Goal: Task Accomplishment & Management: Use online tool/utility

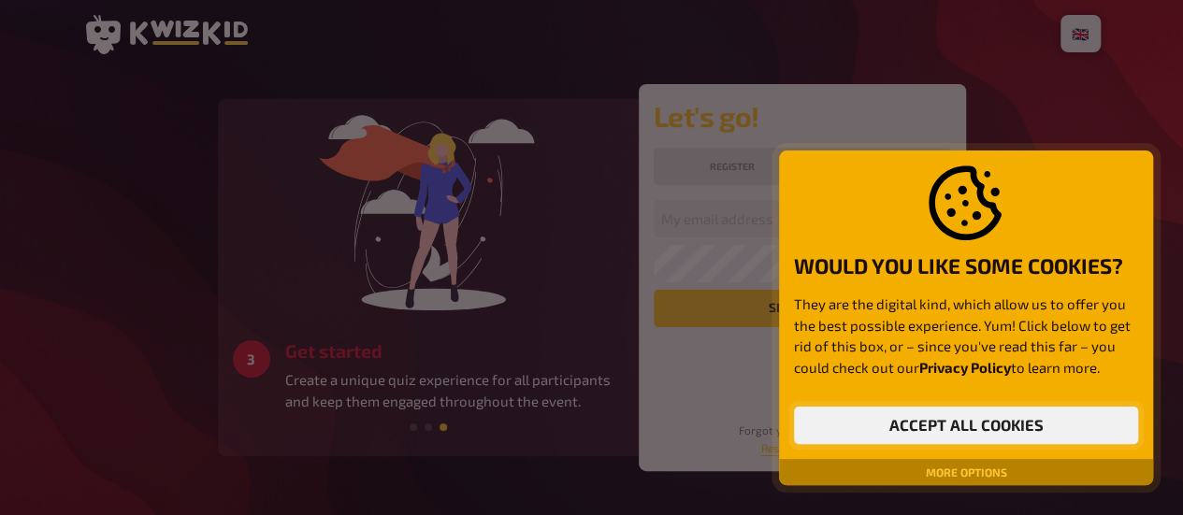
click at [964, 422] on button "Accept all cookies" at bounding box center [966, 425] width 344 height 37
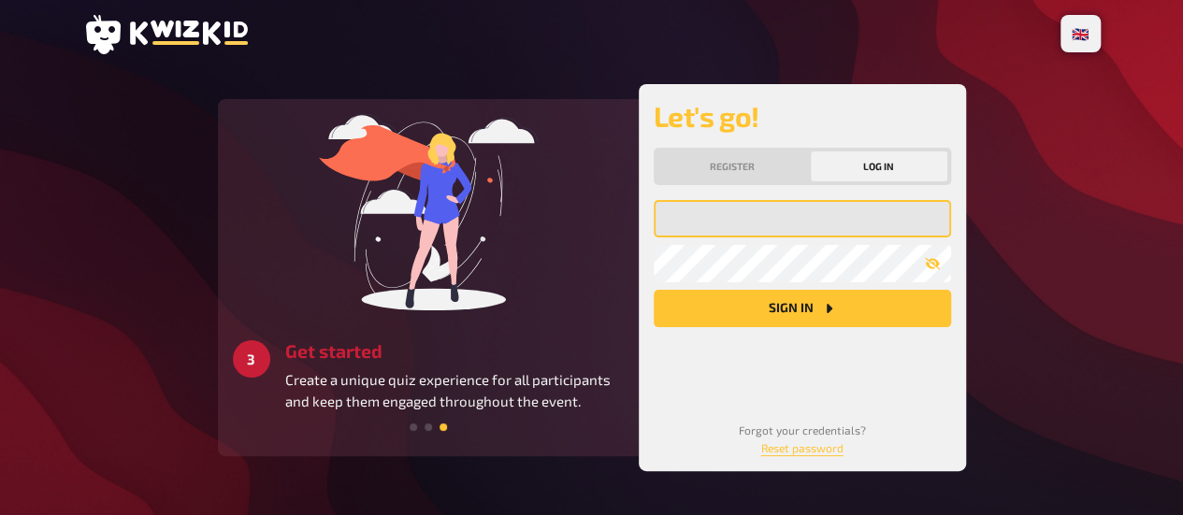
click at [707, 231] on input "email" at bounding box center [802, 218] width 297 height 37
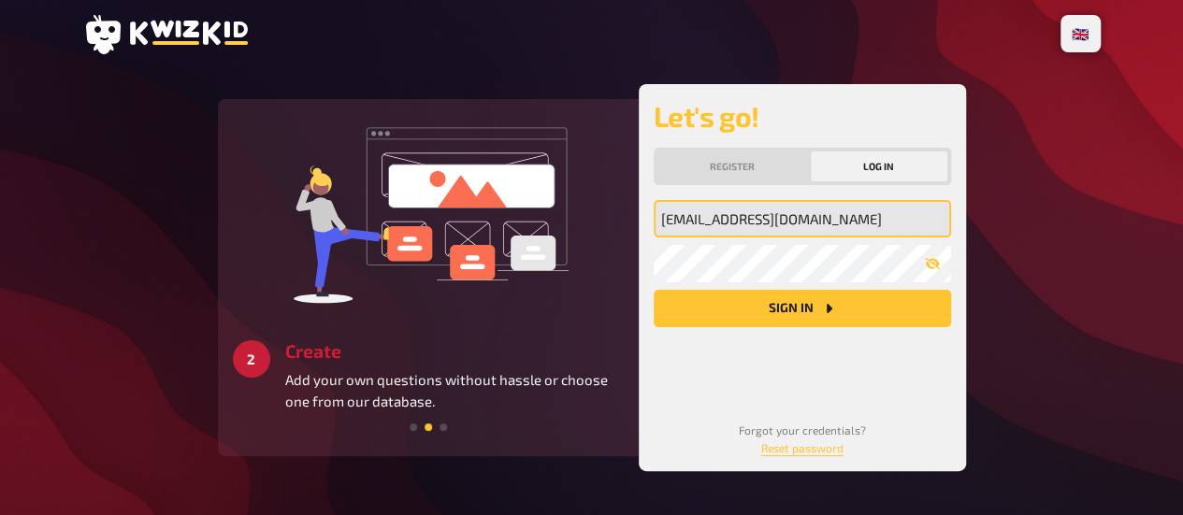
type input "[EMAIL_ADDRESS][DOMAIN_NAME]"
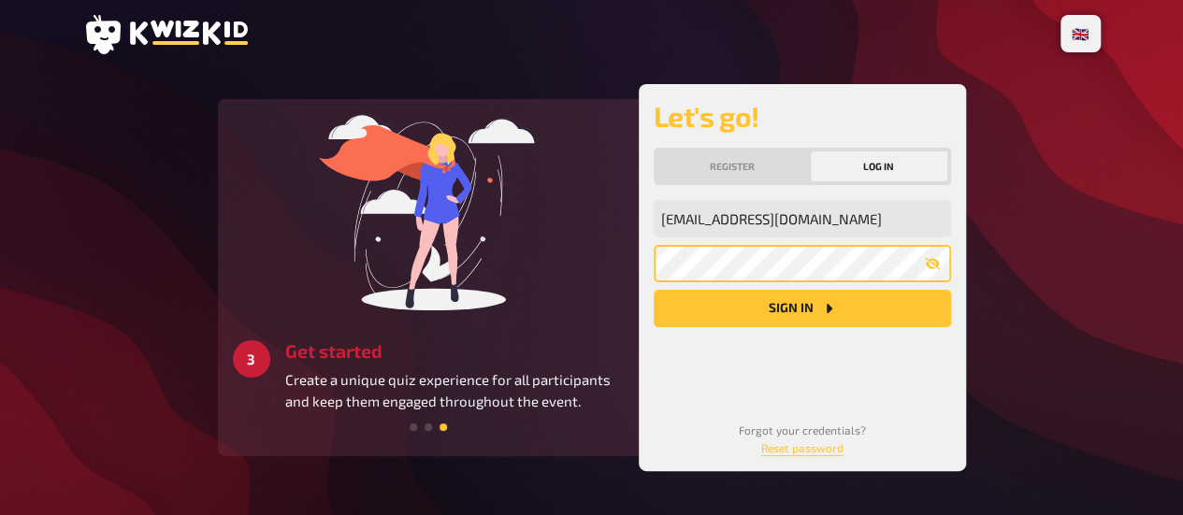
click at [654, 290] on button "Sign in" at bounding box center [802, 308] width 297 height 37
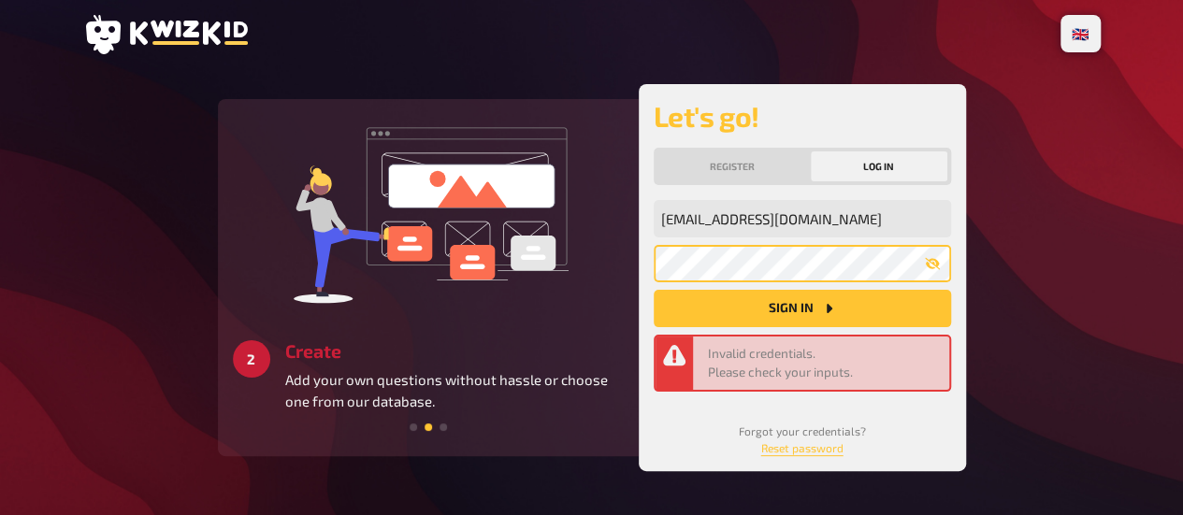
click at [654, 290] on button "Sign in" at bounding box center [802, 308] width 297 height 37
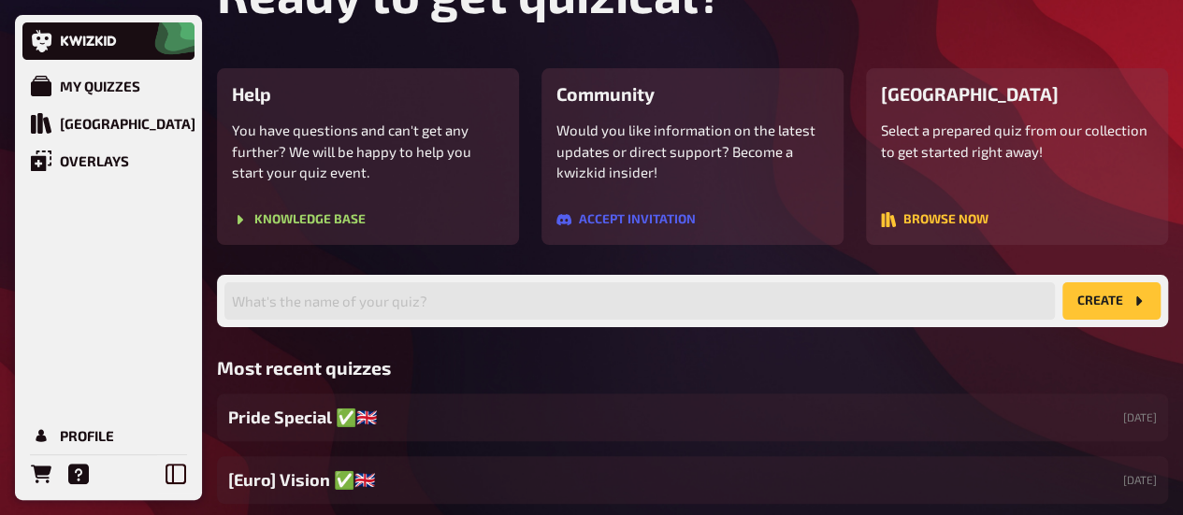
scroll to position [106, 0]
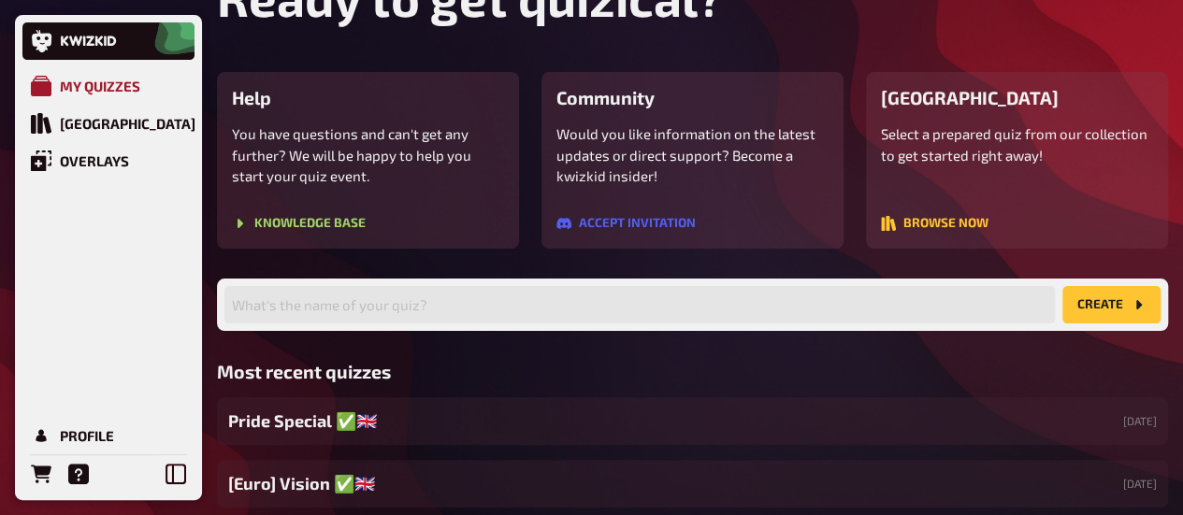
click at [109, 82] on div "My Quizzes" at bounding box center [100, 86] width 80 height 17
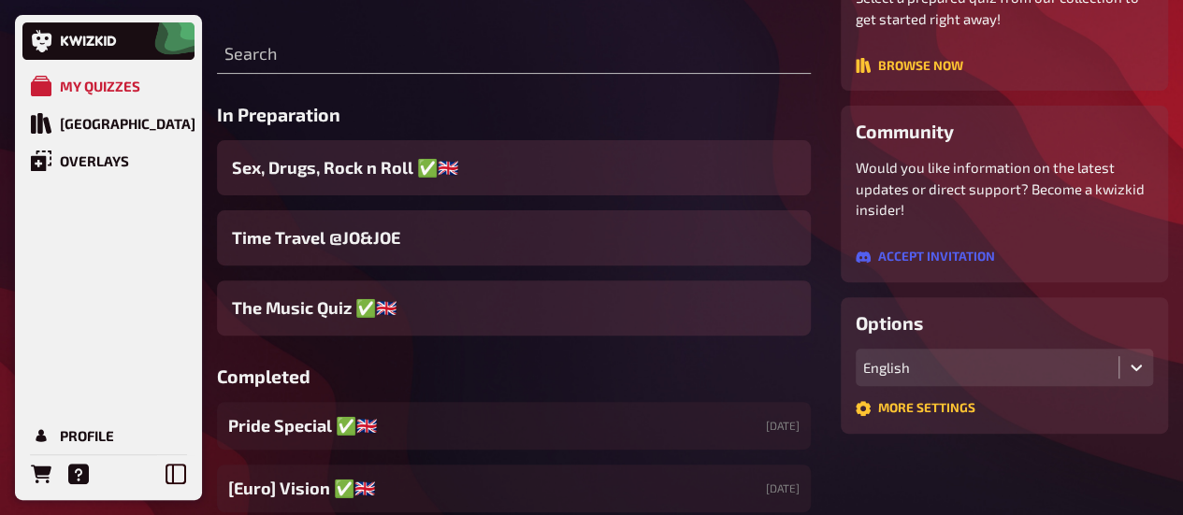
scroll to position [232, 0]
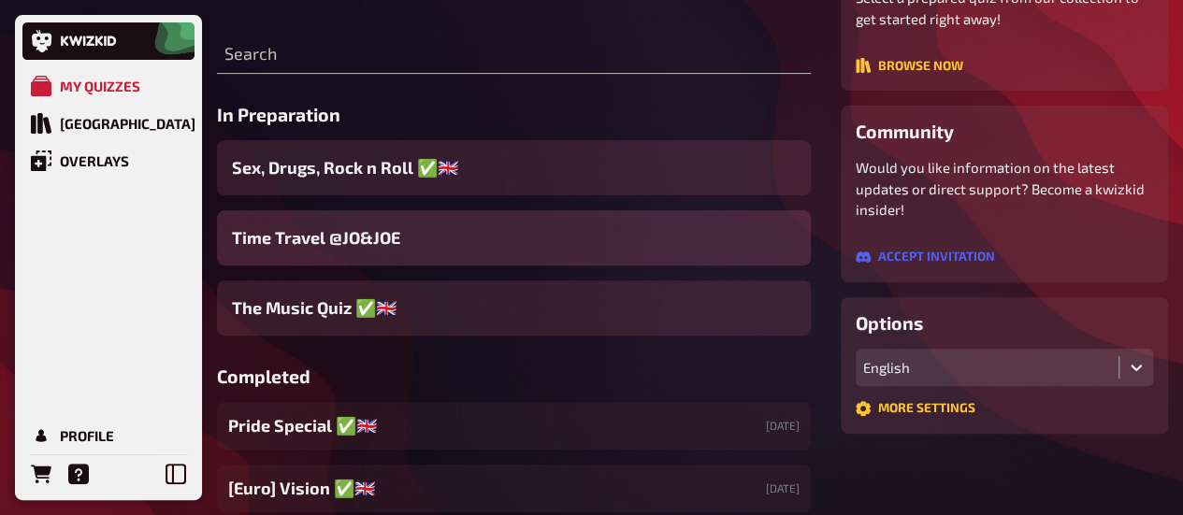
click at [297, 230] on span "Time Travel @JO&JOE" at bounding box center [316, 237] width 168 height 25
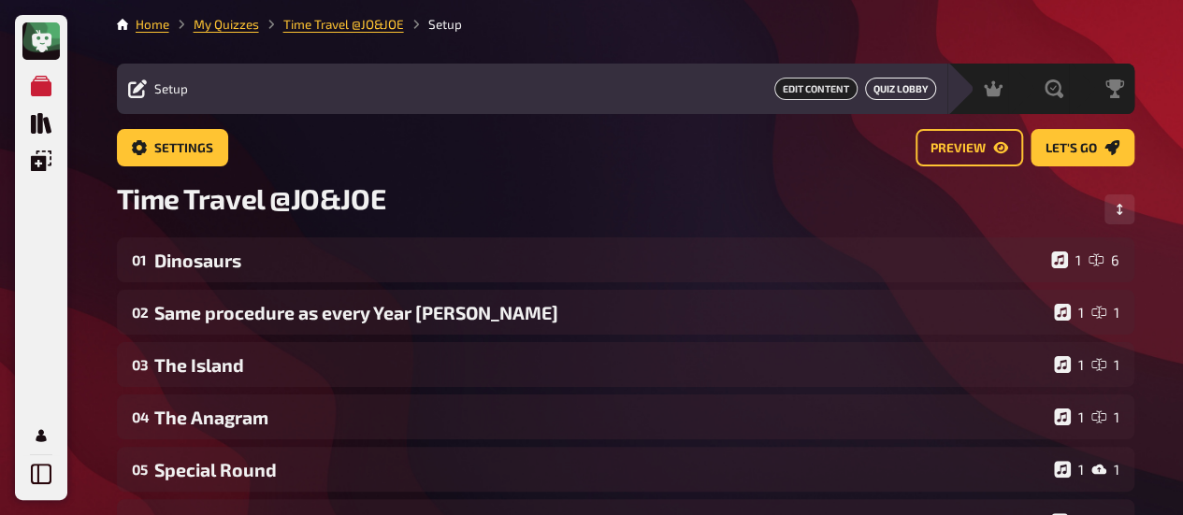
click at [903, 85] on button "Quiz Lobby" at bounding box center [900, 89] width 71 height 22
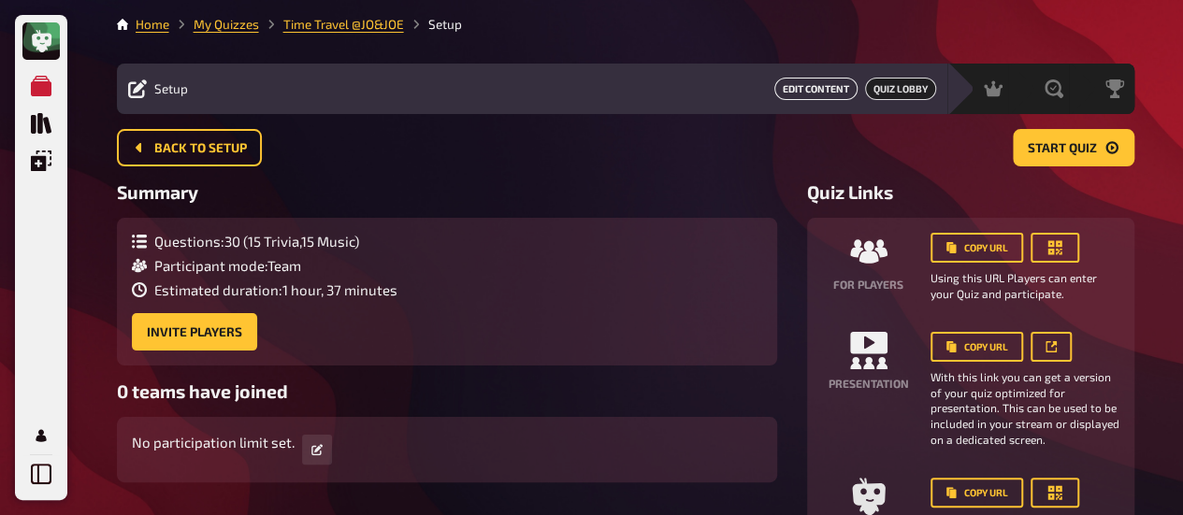
click at [784, 86] on button "Edit Content" at bounding box center [815, 89] width 83 height 22
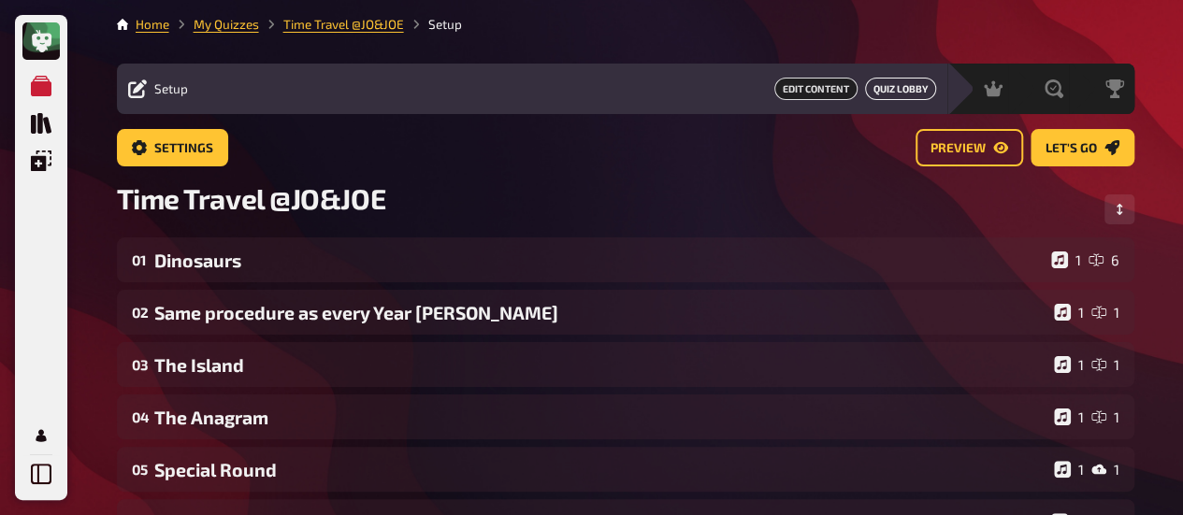
click at [889, 93] on button "Quiz Lobby" at bounding box center [900, 89] width 71 height 22
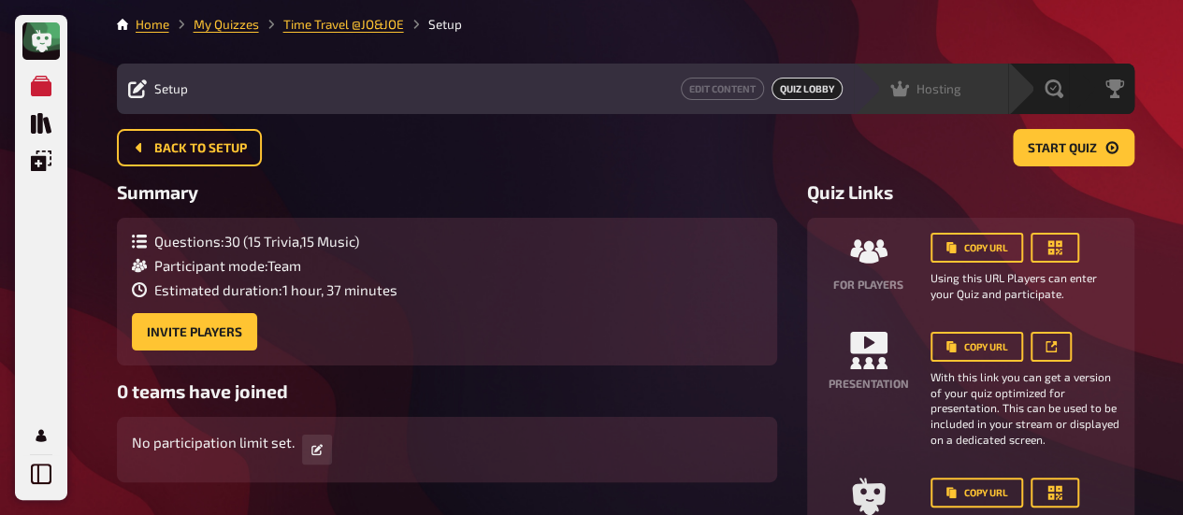
click at [930, 85] on span "Hosting" at bounding box center [938, 88] width 45 height 15
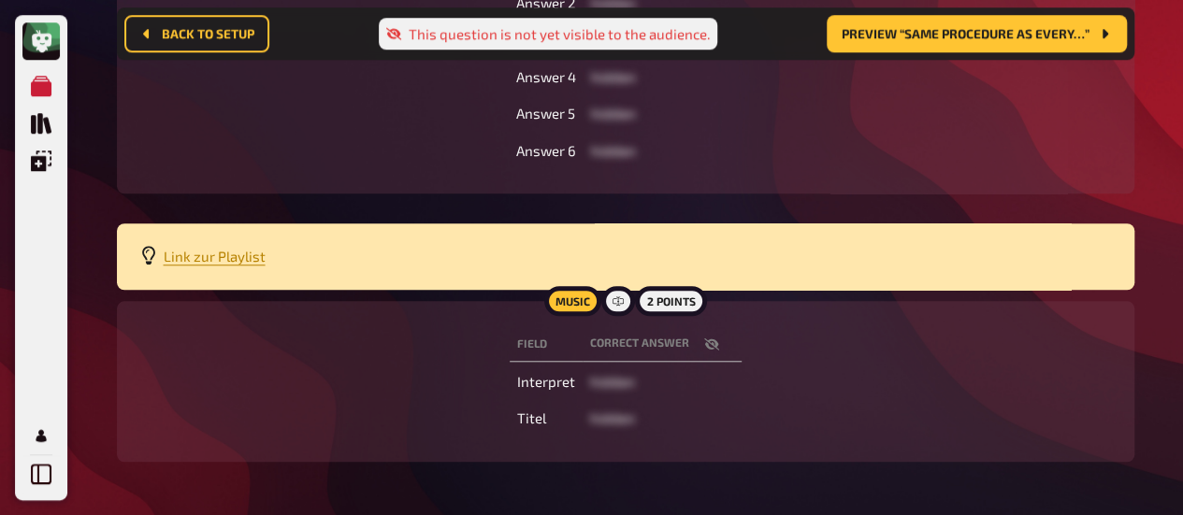
scroll to position [718, 0]
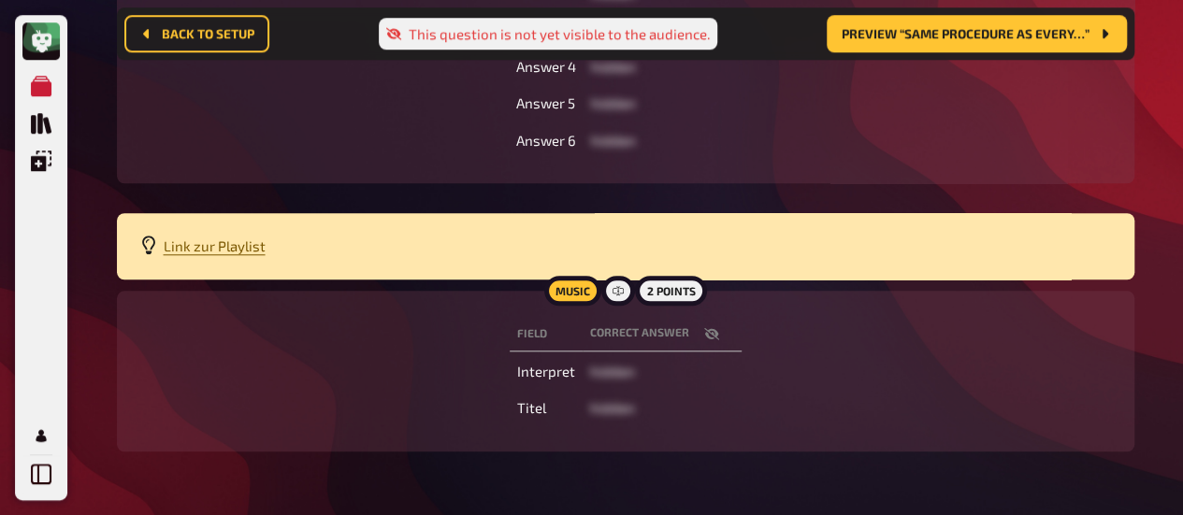
click at [207, 248] on span "Link zur Playlist" at bounding box center [215, 245] width 102 height 17
click at [922, 303] on div "Music 2 points Field correct answer Interpret hidden Titel hidden" at bounding box center [625, 371] width 1017 height 161
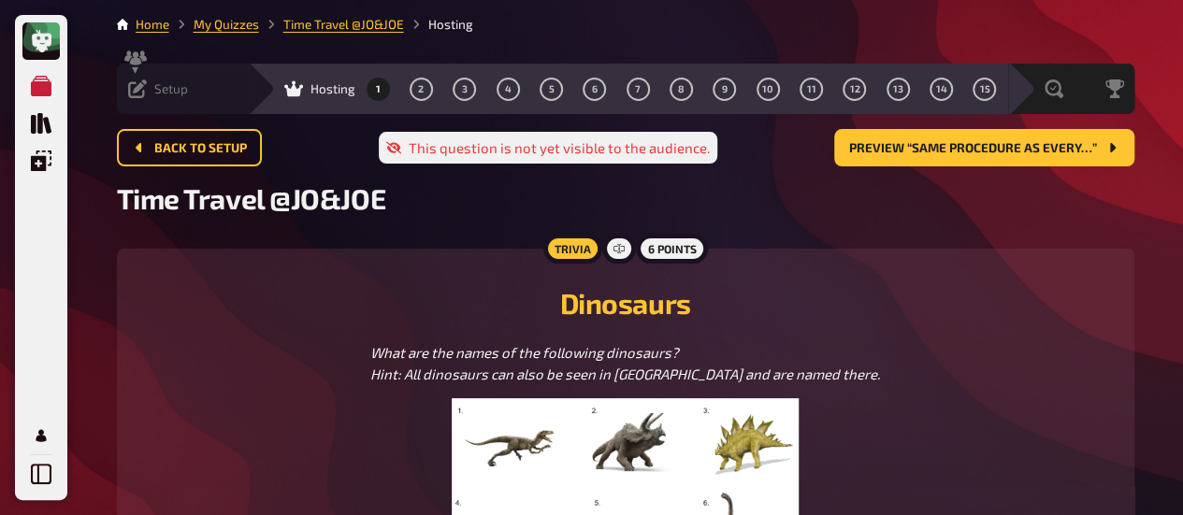
click at [204, 96] on div "Setup Edit Content Quiz Lobby" at bounding box center [182, 88] width 131 height 19
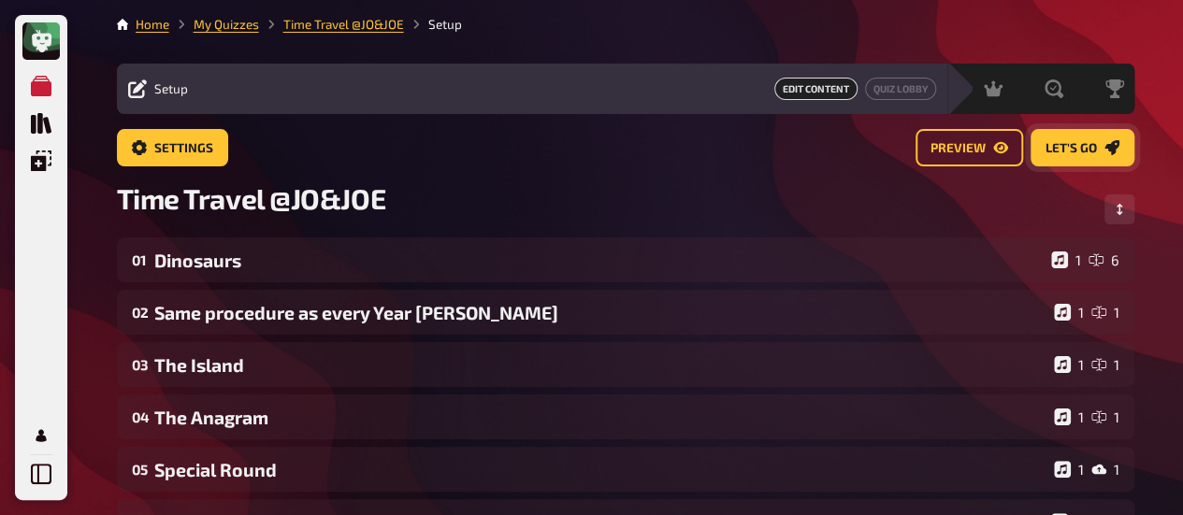
click at [1063, 145] on span "Let's go" at bounding box center [1070, 148] width 51 height 13
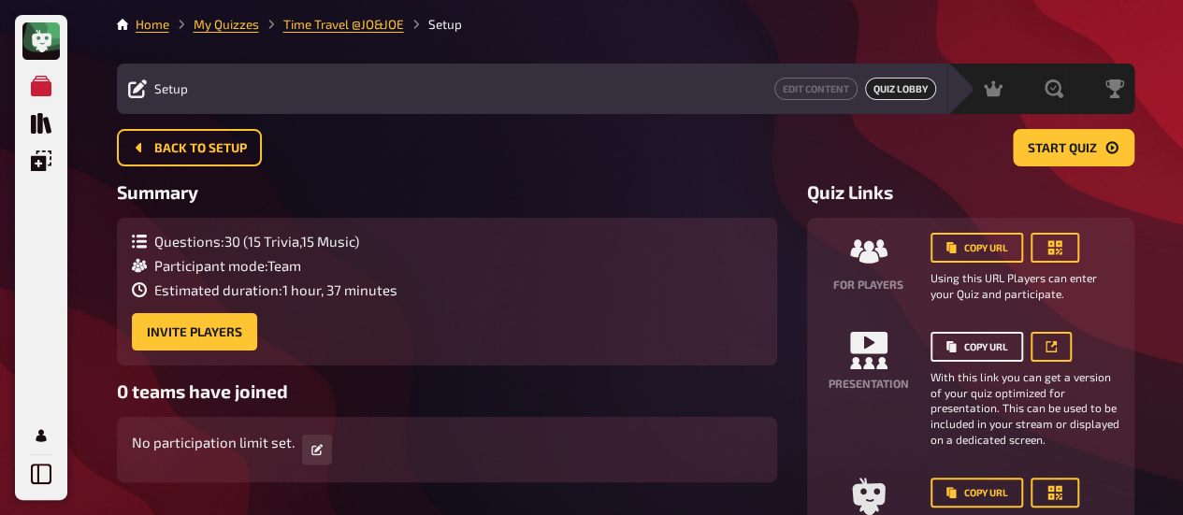
click at [979, 343] on button "Copy URL" at bounding box center [976, 347] width 93 height 30
click at [982, 344] on button "Copy URL" at bounding box center [976, 347] width 93 height 30
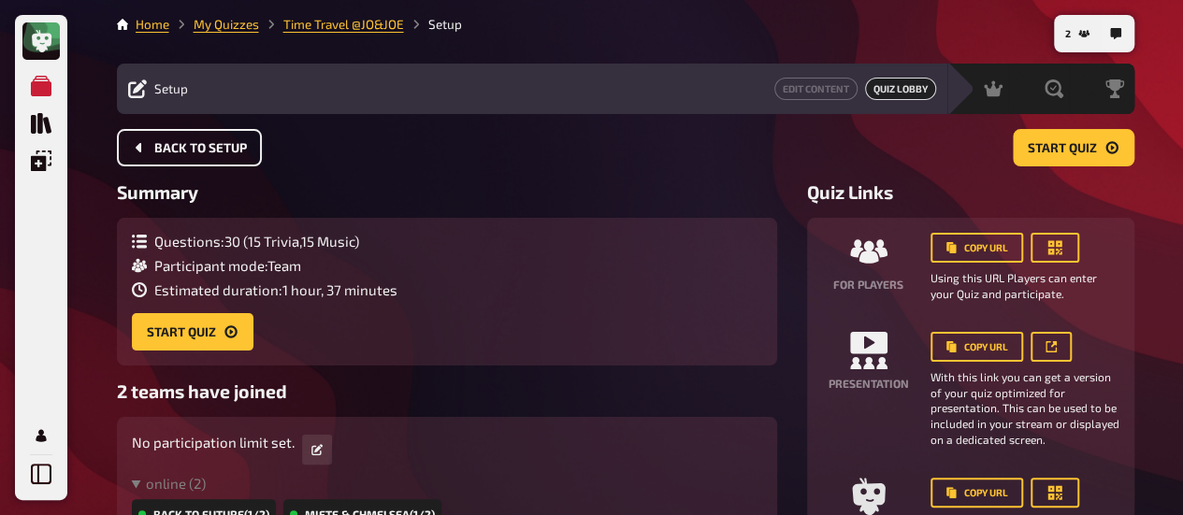
click at [209, 149] on span "Back to setup" at bounding box center [200, 148] width 93 height 13
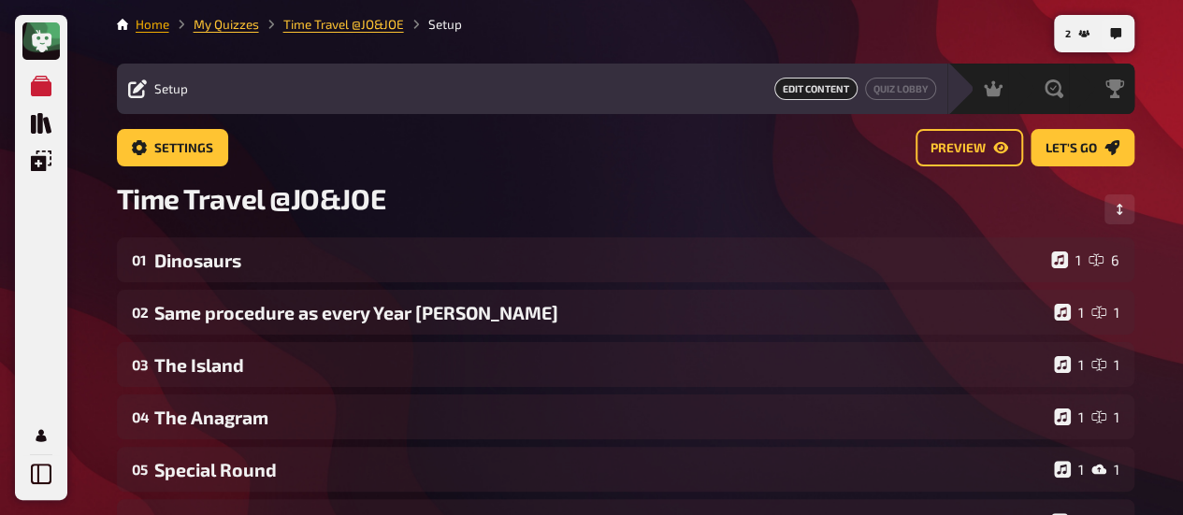
click at [155, 21] on link "Home" at bounding box center [153, 24] width 34 height 15
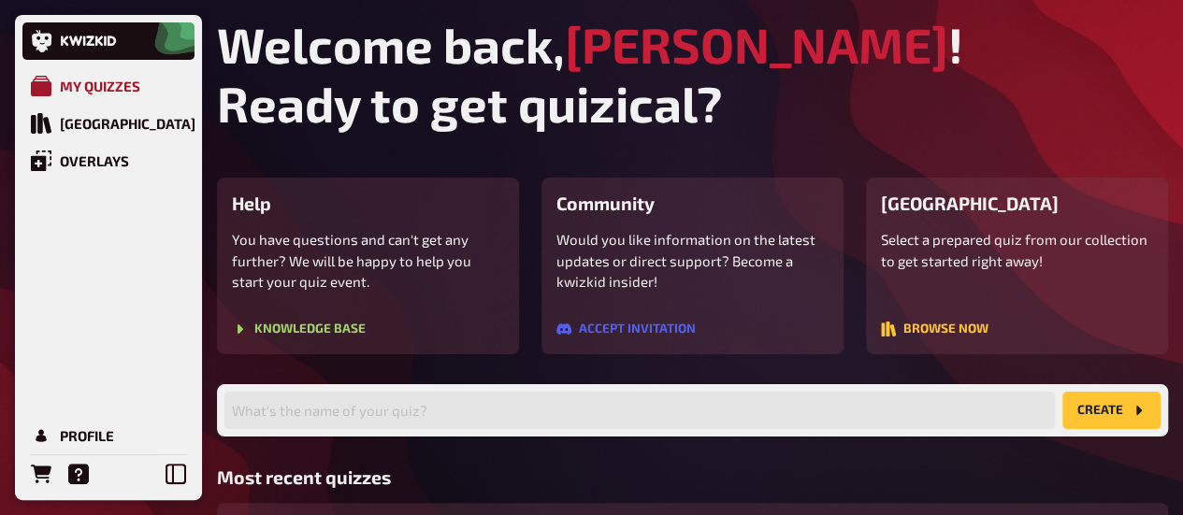
click at [125, 81] on div "My Quizzes" at bounding box center [100, 86] width 80 height 17
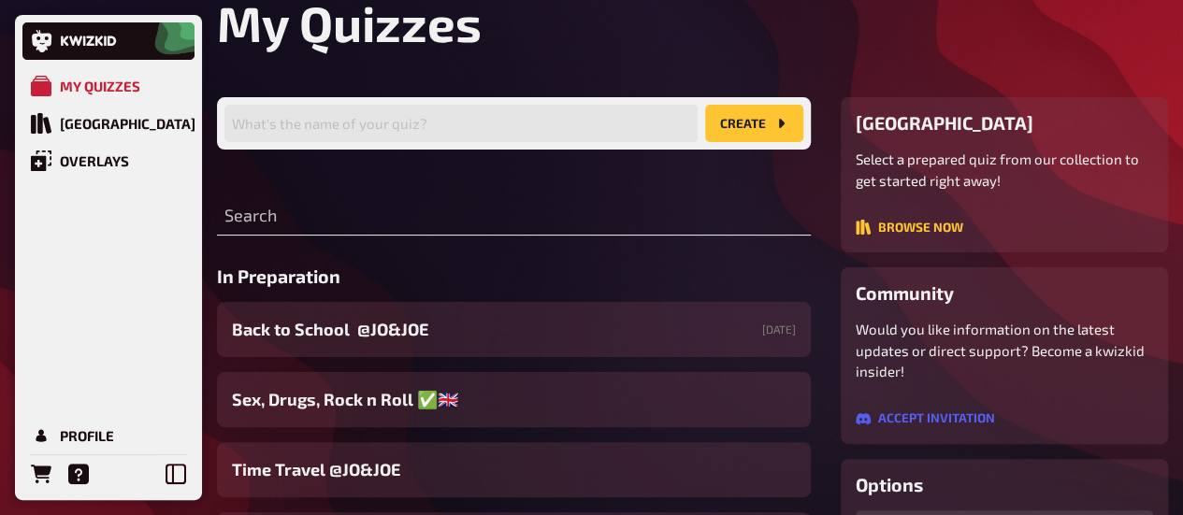
scroll to position [71, 0]
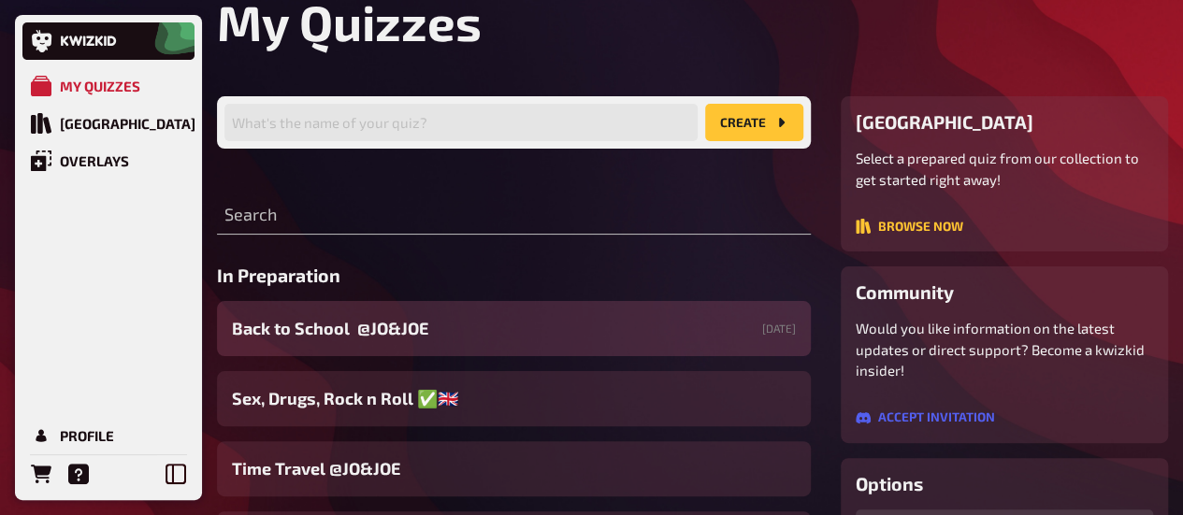
click at [590, 319] on div "Back to School @JO&JOE [DATE]" at bounding box center [514, 328] width 594 height 55
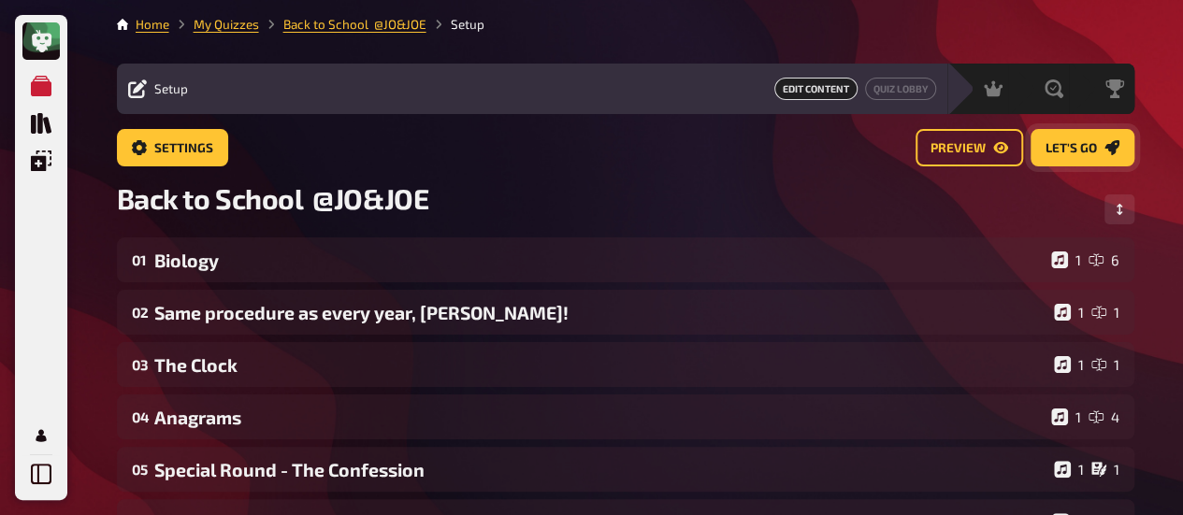
click at [1086, 147] on span "Let's go" at bounding box center [1070, 148] width 51 height 13
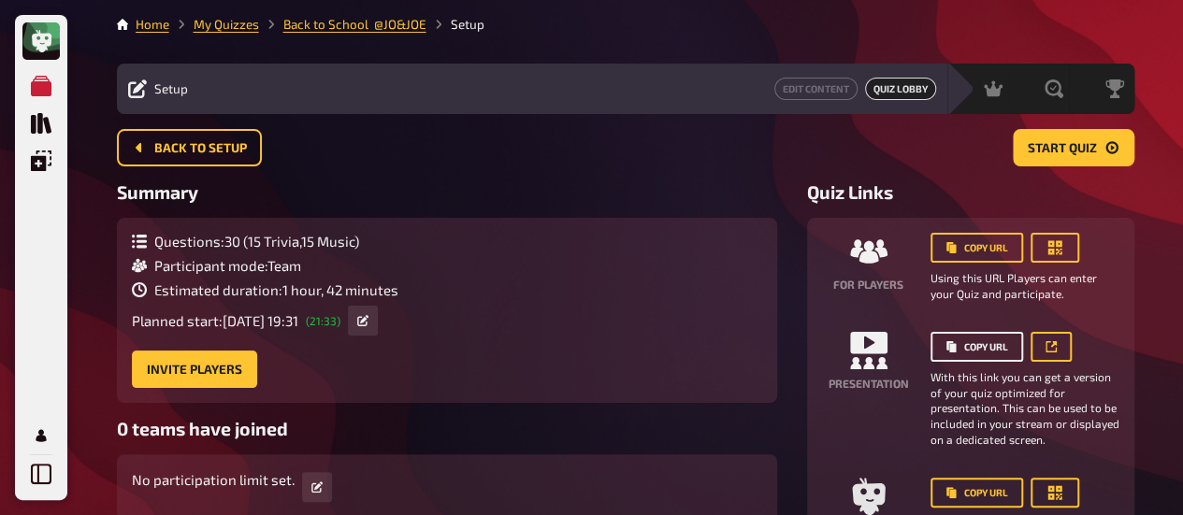
click at [971, 349] on button "Copy URL" at bounding box center [976, 347] width 93 height 30
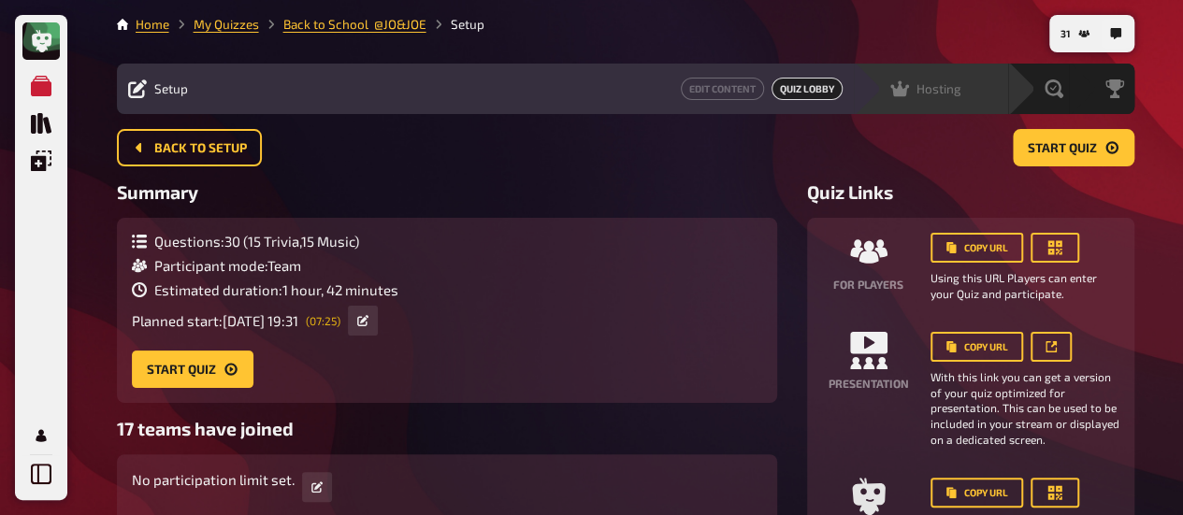
click at [940, 86] on span "Hosting" at bounding box center [938, 88] width 45 height 15
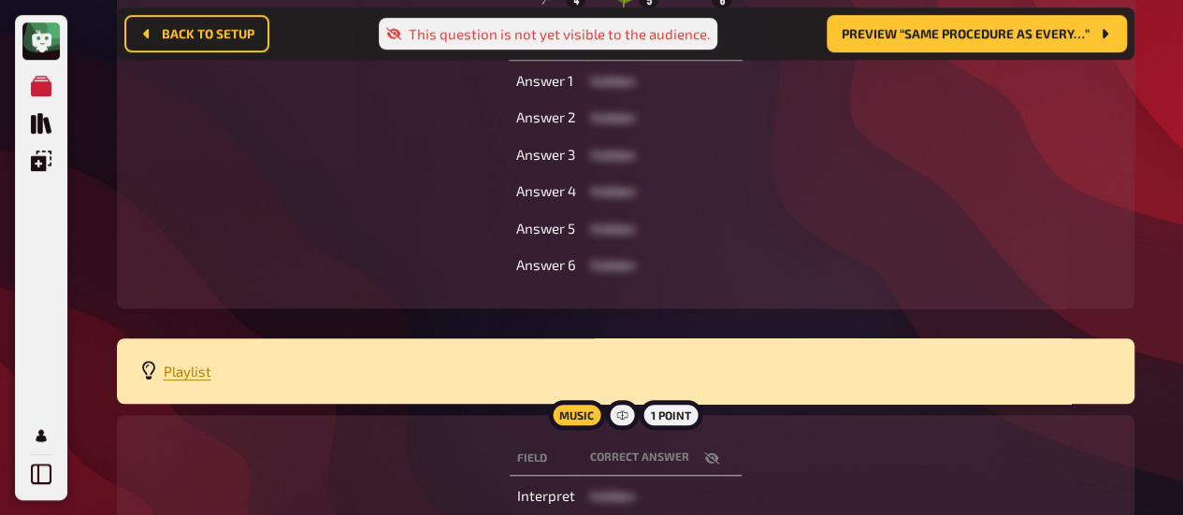
scroll to position [752, 0]
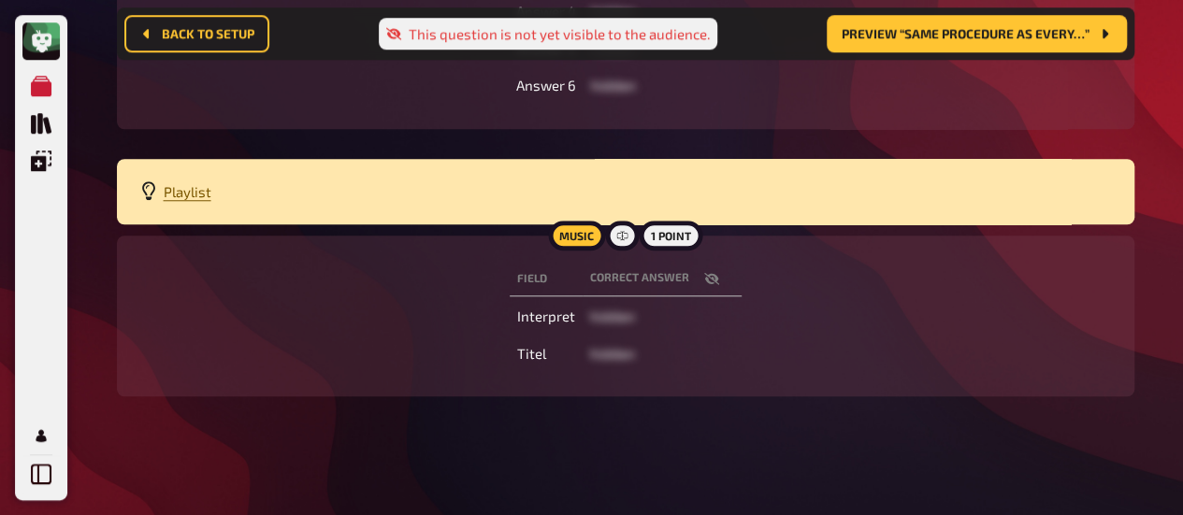
click at [185, 192] on span "Playlist" at bounding box center [188, 191] width 48 height 17
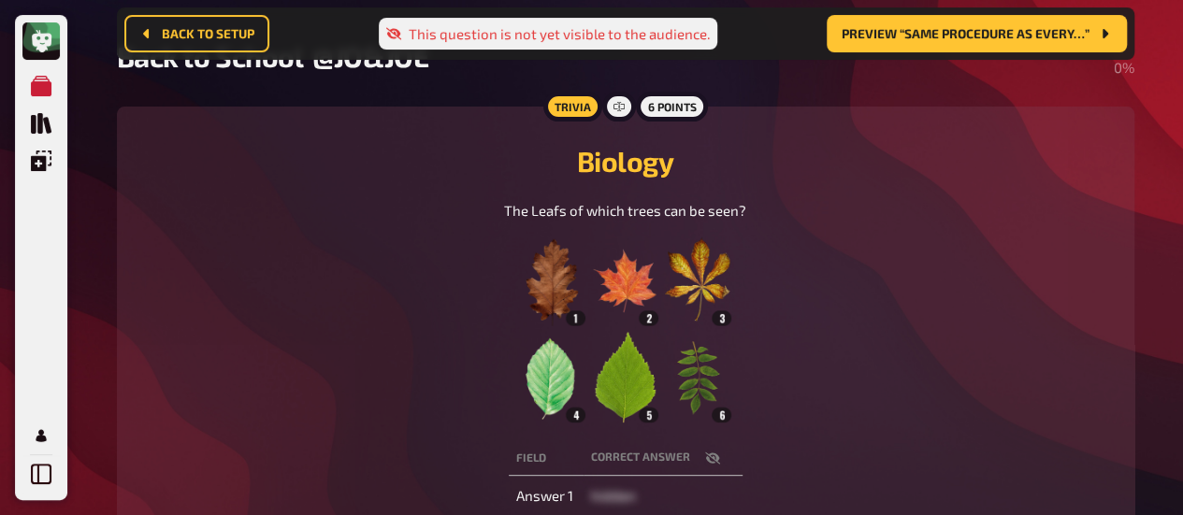
scroll to position [0, 0]
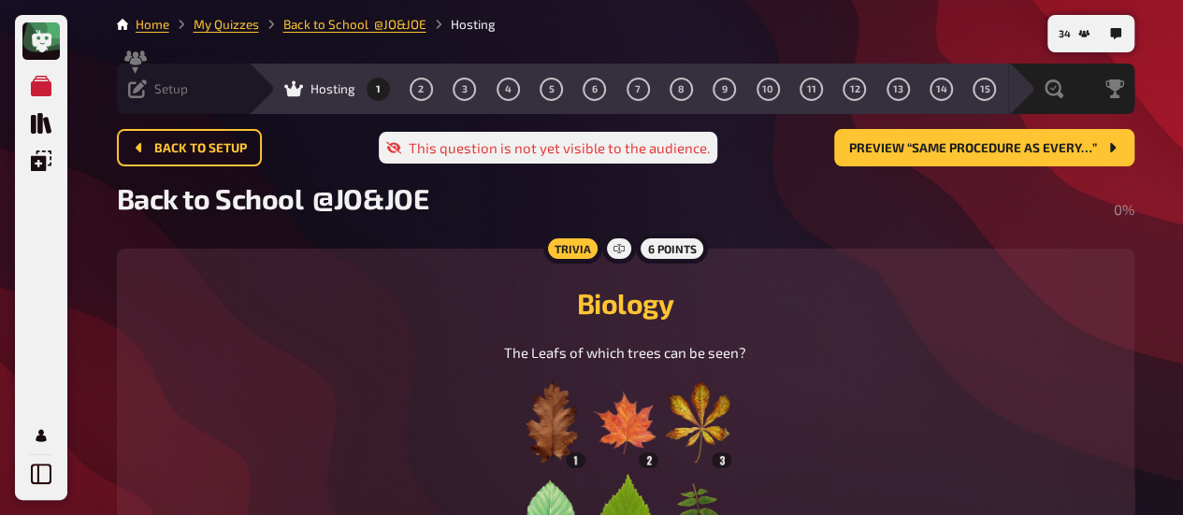
click at [200, 93] on div "Setup Edit Content Quiz Lobby" at bounding box center [182, 88] width 131 height 19
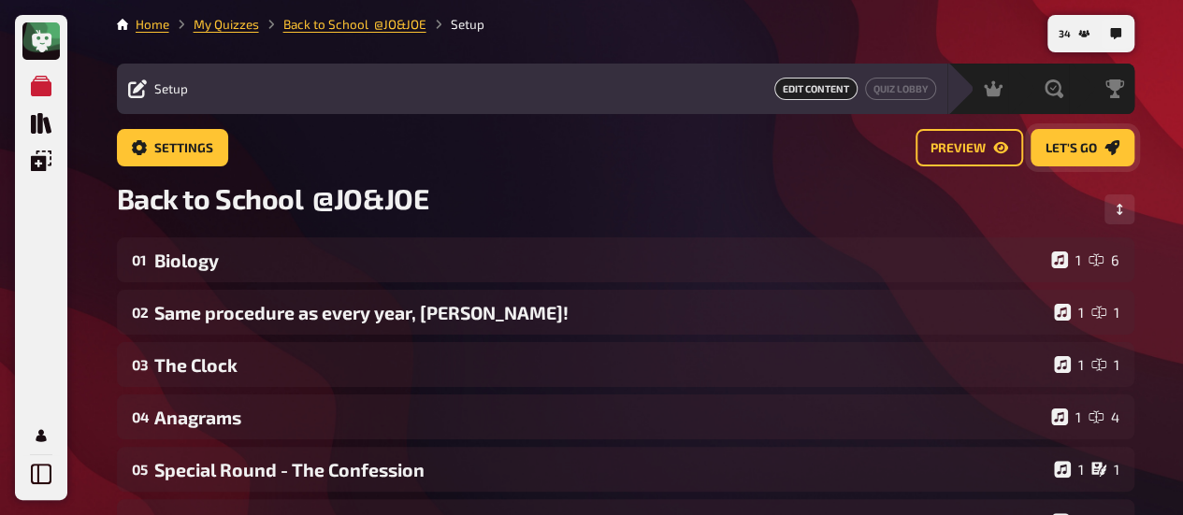
click at [1066, 147] on span "Let's go" at bounding box center [1070, 148] width 51 height 13
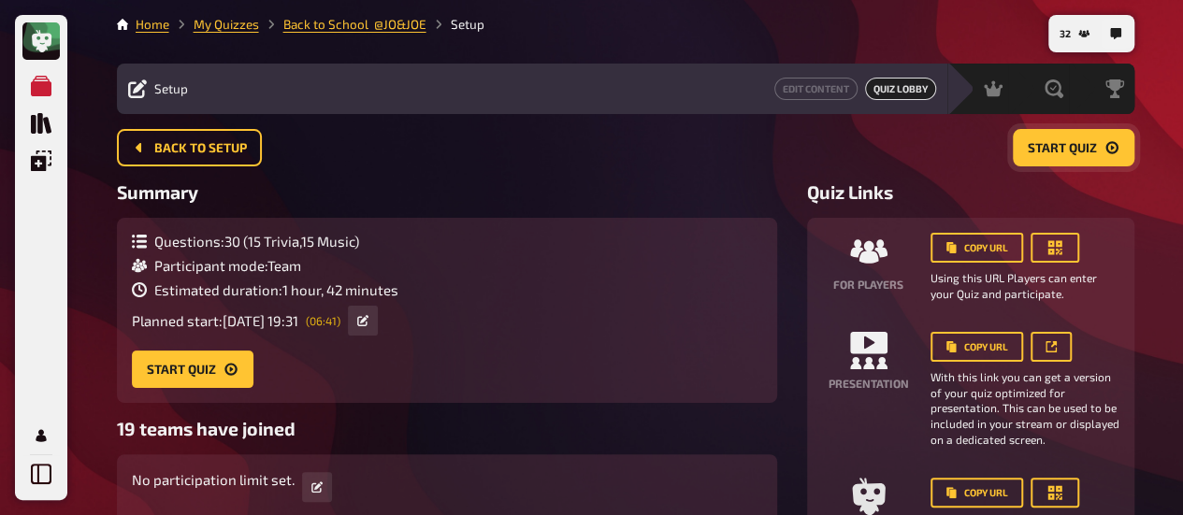
click at [1043, 147] on span "Start Quiz" at bounding box center [1062, 148] width 69 height 13
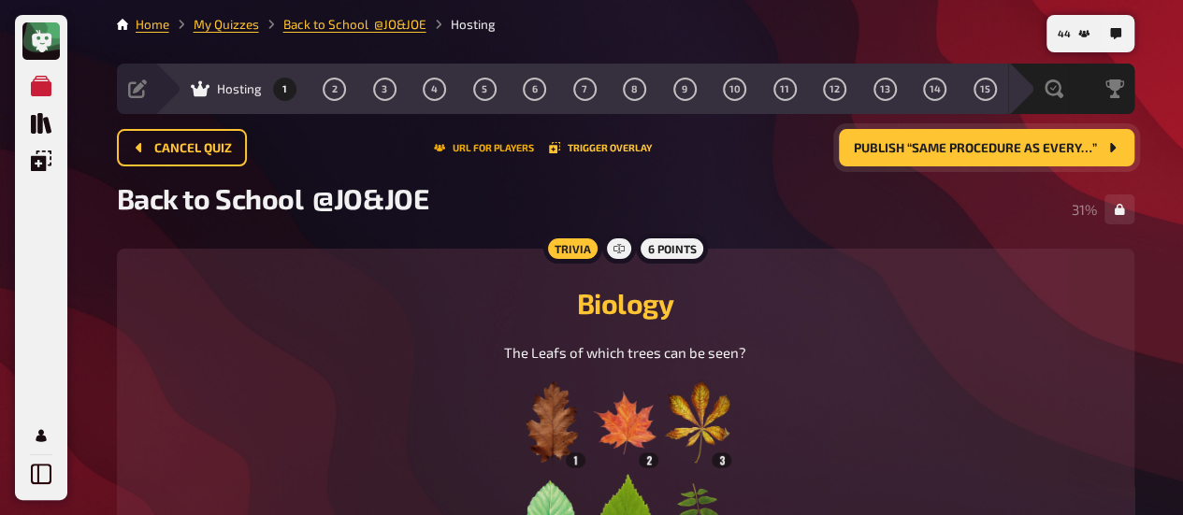
click at [490, 146] on button "URL for players" at bounding box center [484, 147] width 100 height 11
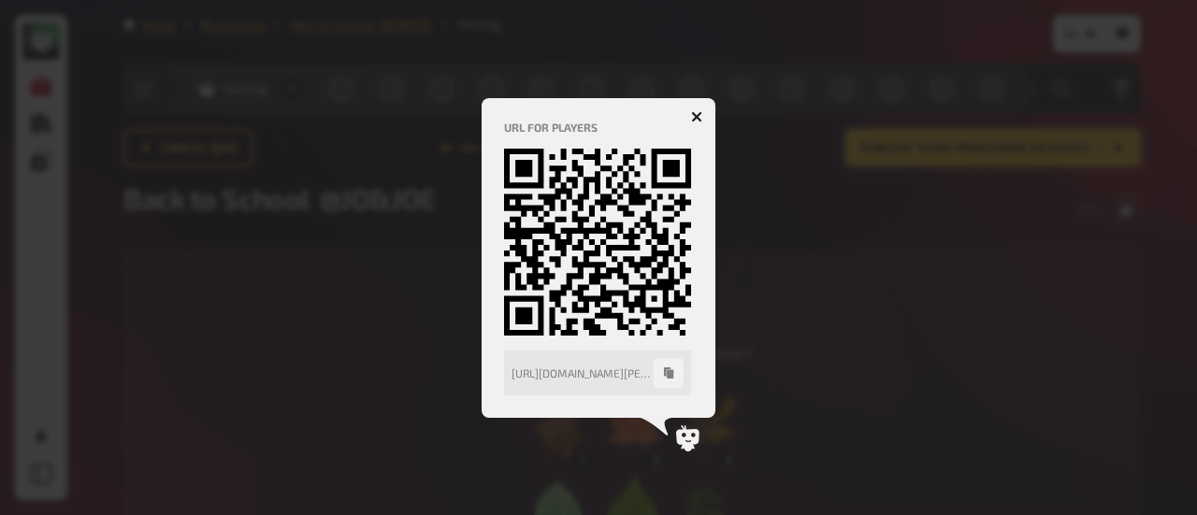
click at [687, 115] on button "button" at bounding box center [697, 117] width 30 height 30
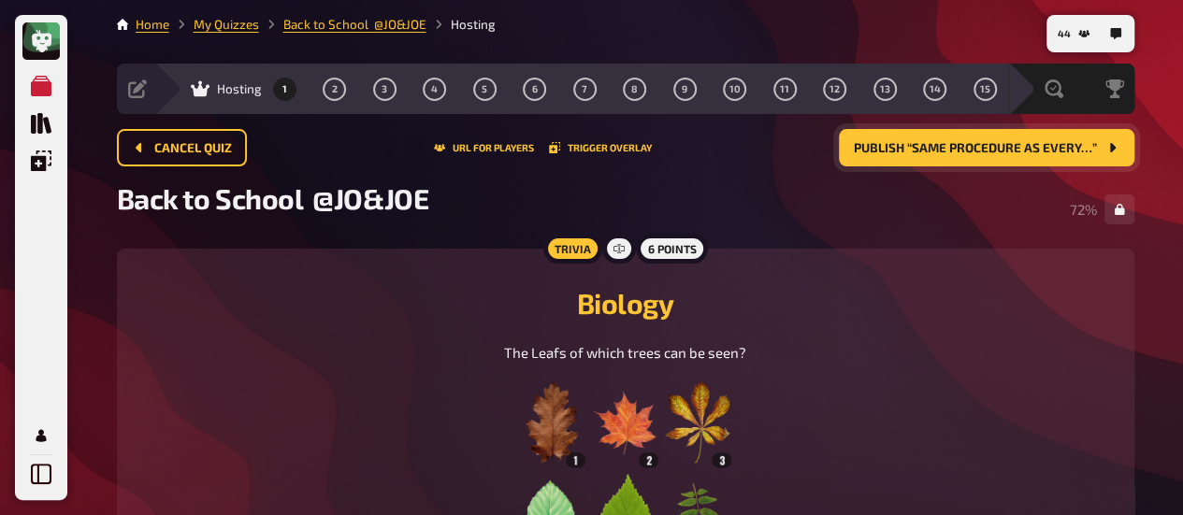
click at [732, 176] on div "Cancel Quiz URL for players Trigger Overlay Publish “Same procedure as every…”" at bounding box center [625, 155] width 1017 height 52
click at [896, 151] on span "Publish “Same procedure as every…”" at bounding box center [975, 148] width 243 height 13
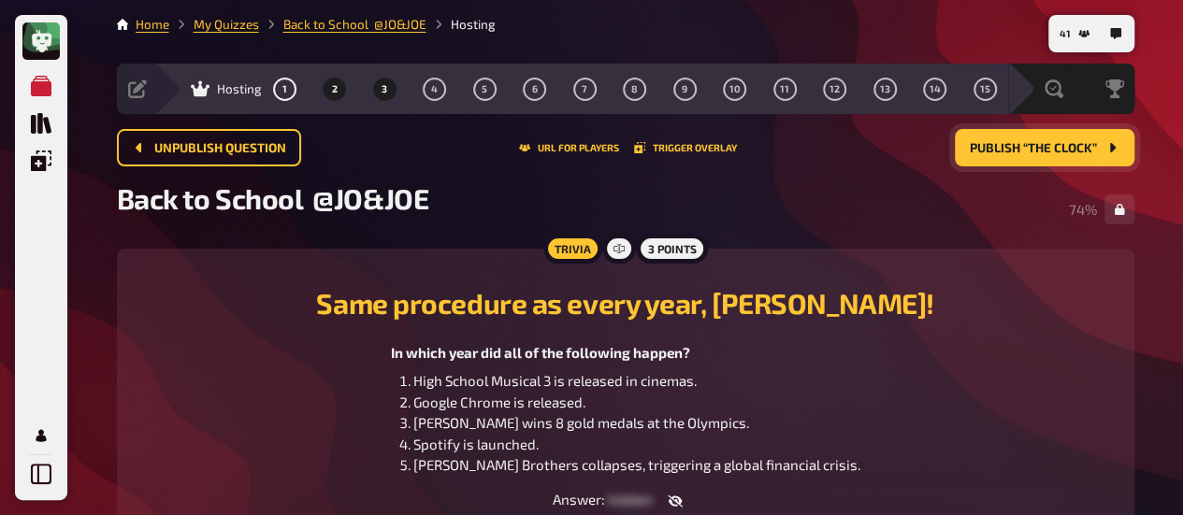
click at [388, 90] on button "3" at bounding box center [384, 89] width 30 height 30
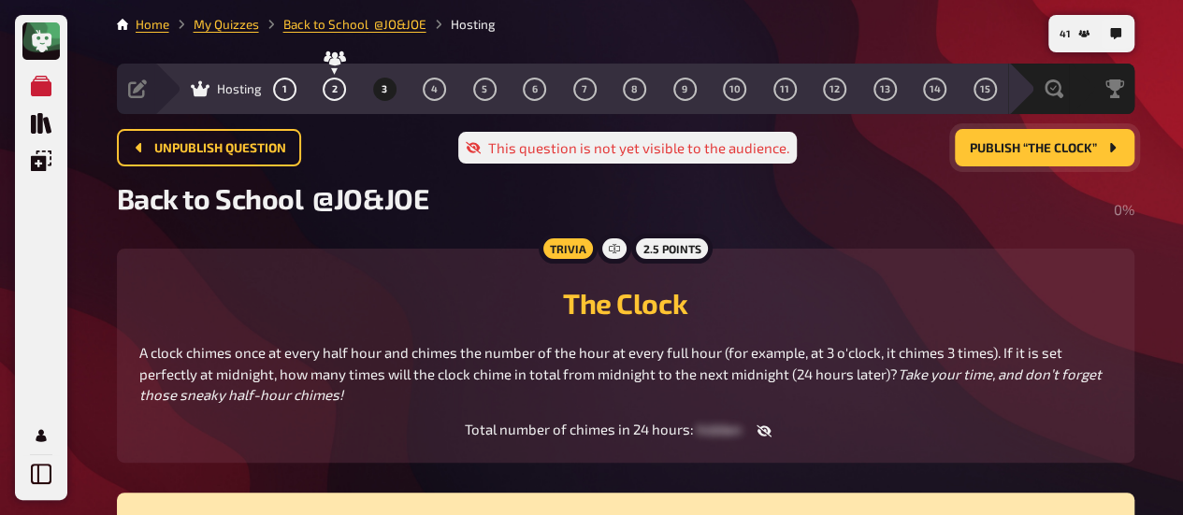
click at [1038, 151] on span "Publish “The Clock”" at bounding box center [1033, 148] width 127 height 13
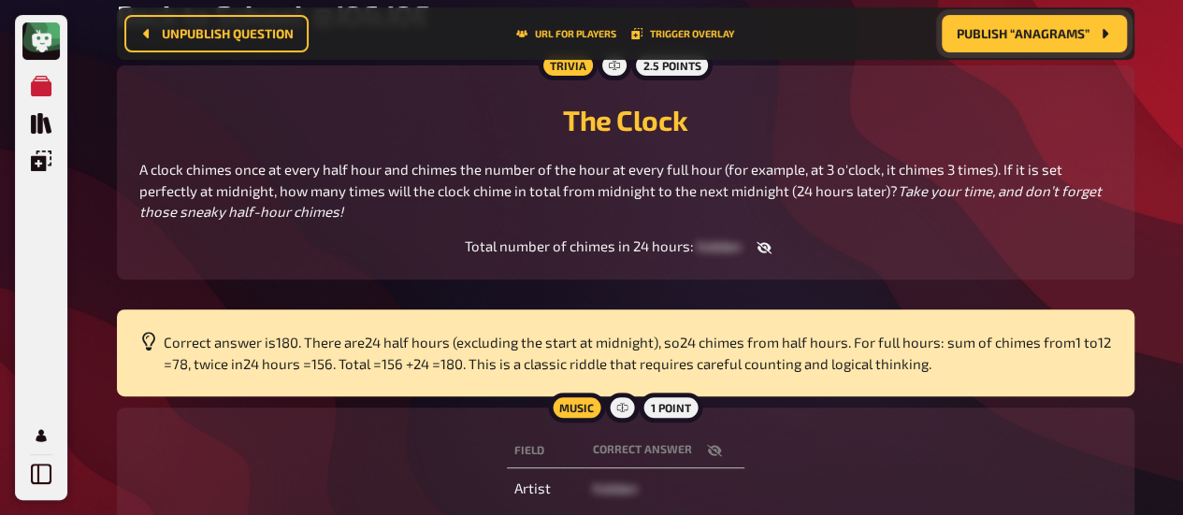
scroll to position [201, 0]
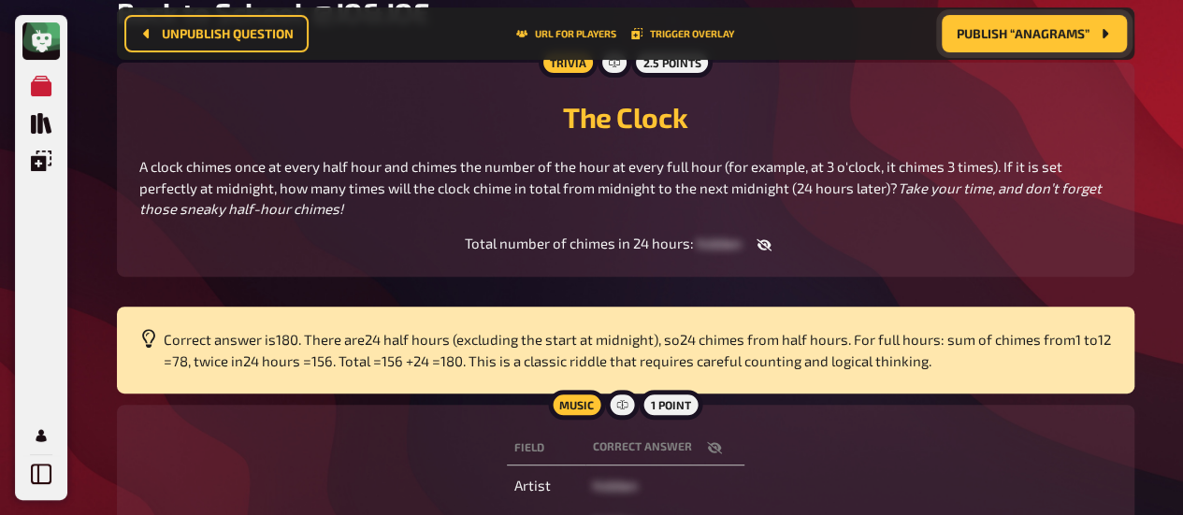
click at [993, 40] on span "Publish “Anagrams”" at bounding box center [1023, 33] width 133 height 13
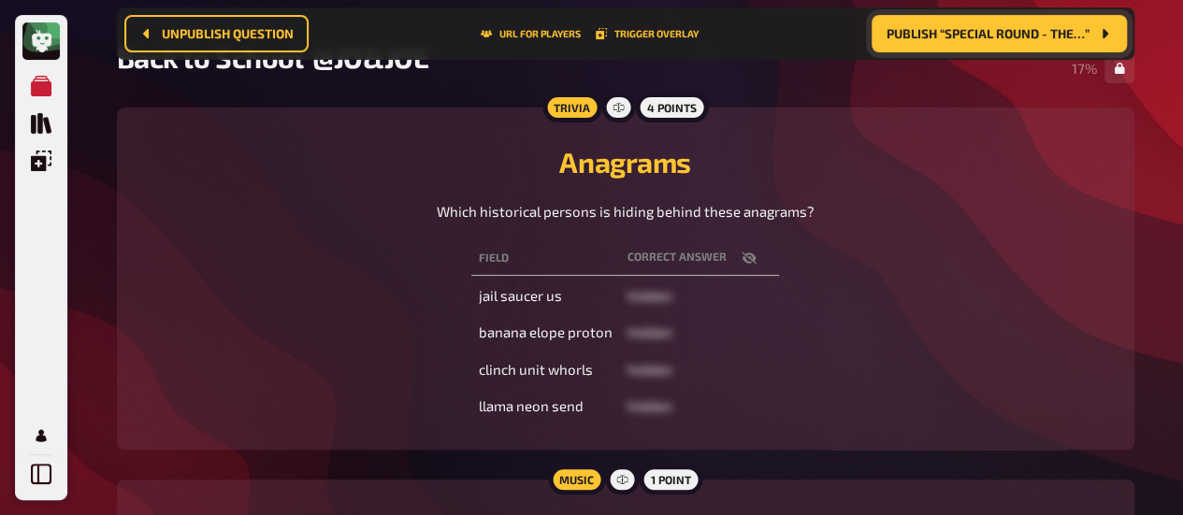
scroll to position [155, 0]
click at [514, 35] on button "URL for players" at bounding box center [531, 33] width 100 height 11
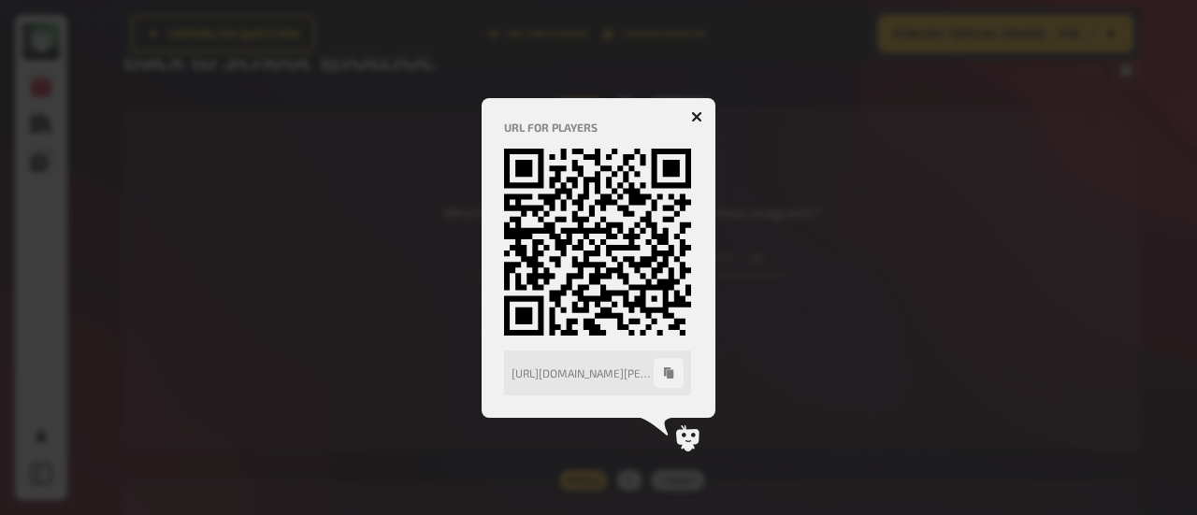
click at [698, 115] on icon "button" at bounding box center [697, 117] width 18 height 18
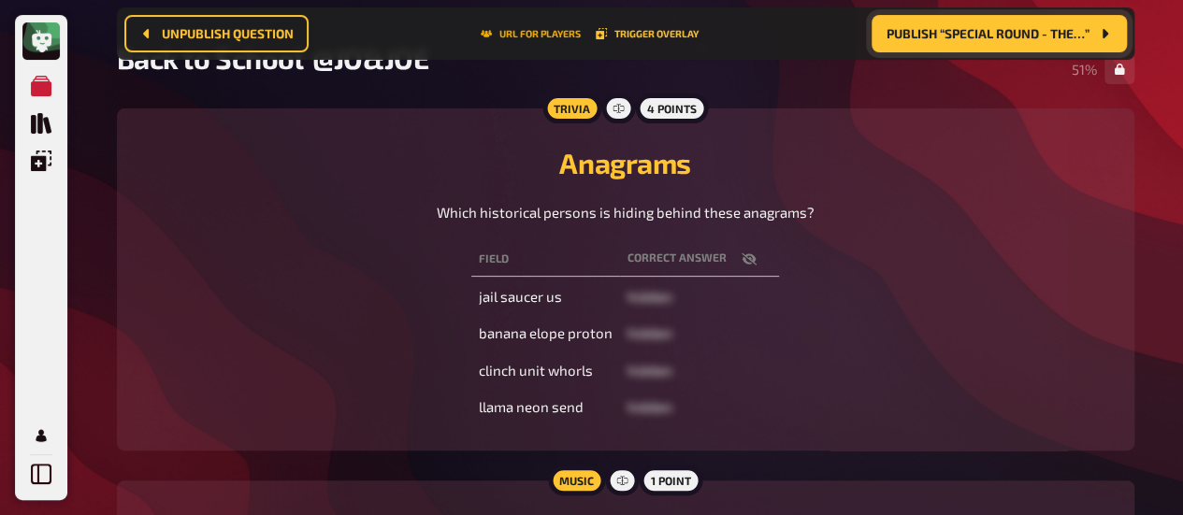
click at [524, 35] on button "URL for players" at bounding box center [531, 33] width 100 height 11
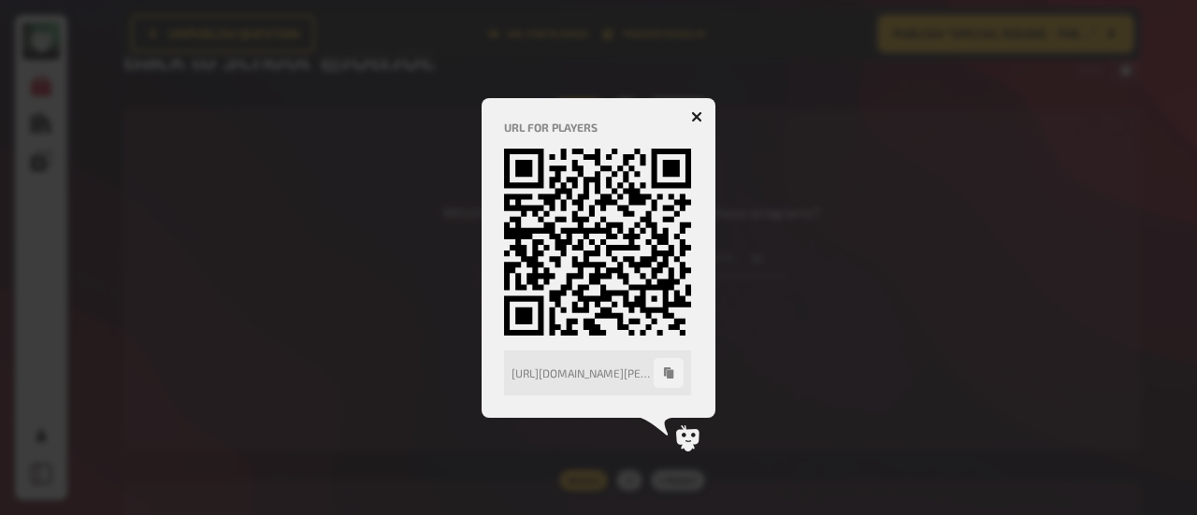
click at [695, 117] on icon "button" at bounding box center [697, 117] width 18 height 18
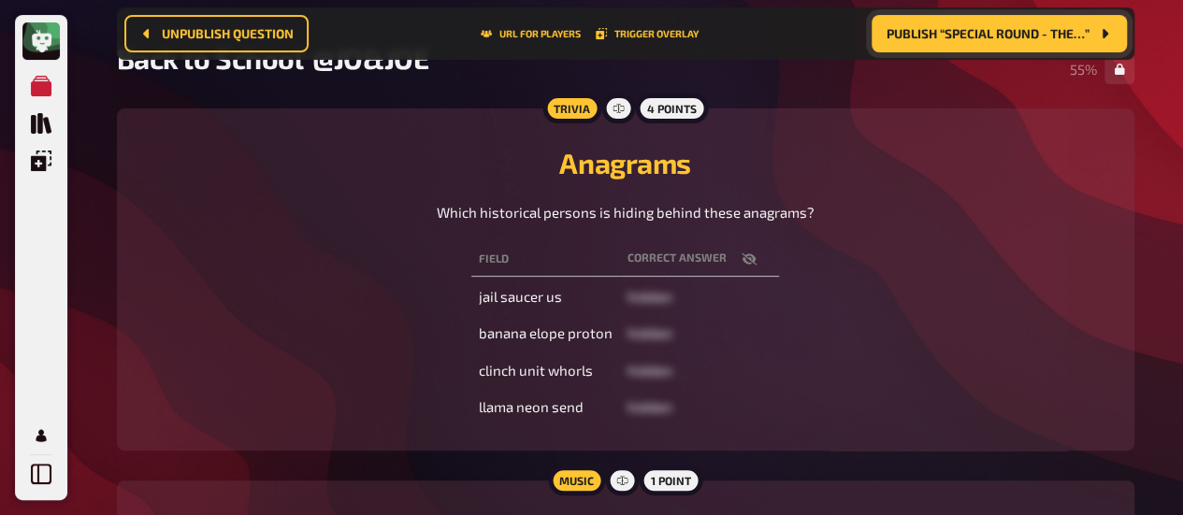
click at [953, 37] on span "Publish “Special Round - The…”" at bounding box center [987, 33] width 203 height 13
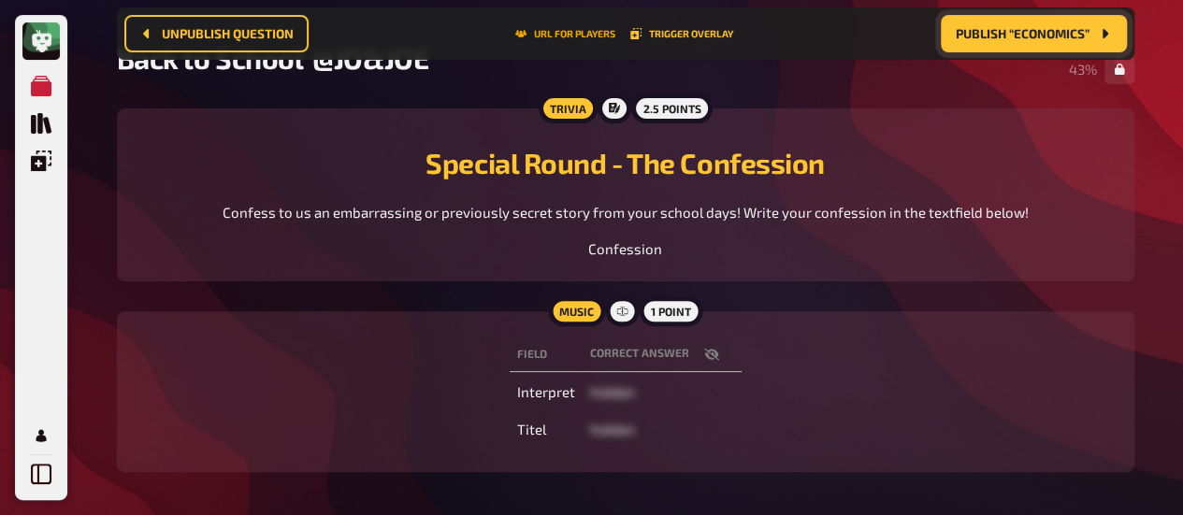
click at [554, 29] on button "URL for players" at bounding box center [565, 33] width 100 height 11
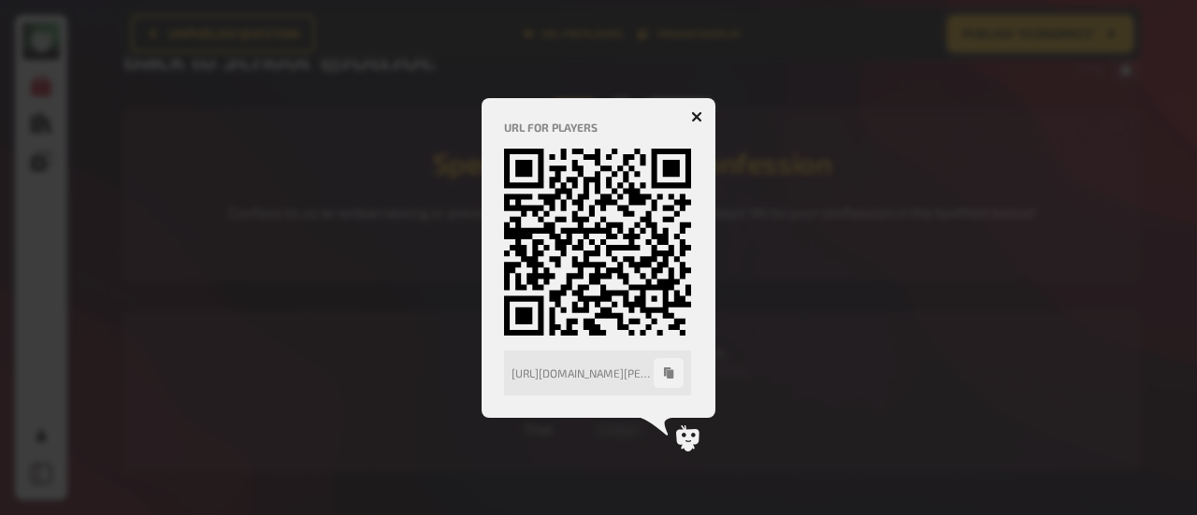
click at [698, 112] on icon "button" at bounding box center [696, 116] width 11 height 11
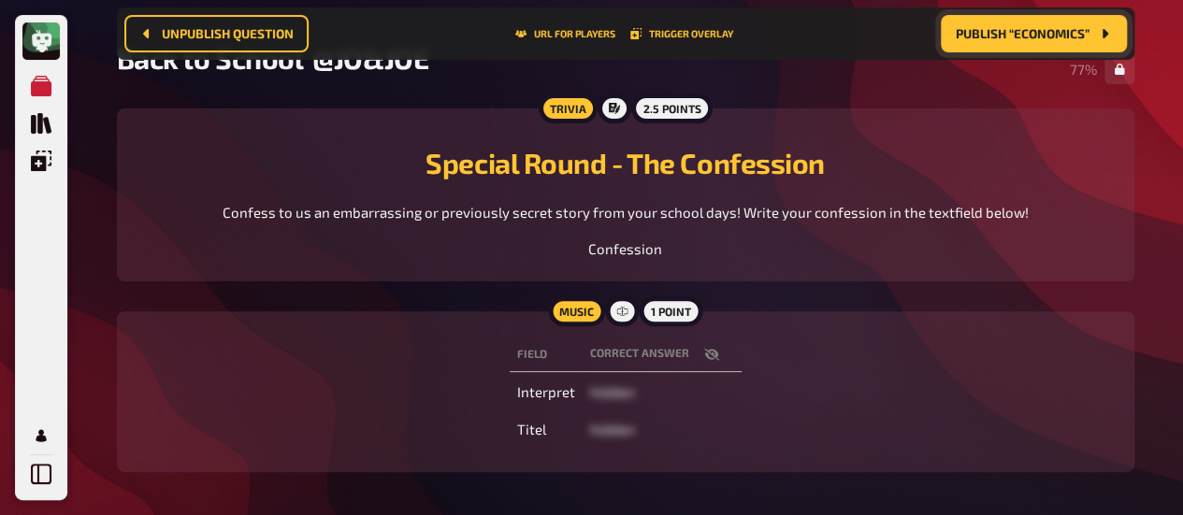
click at [993, 37] on span "Publish “Economics”" at bounding box center [1023, 33] width 134 height 13
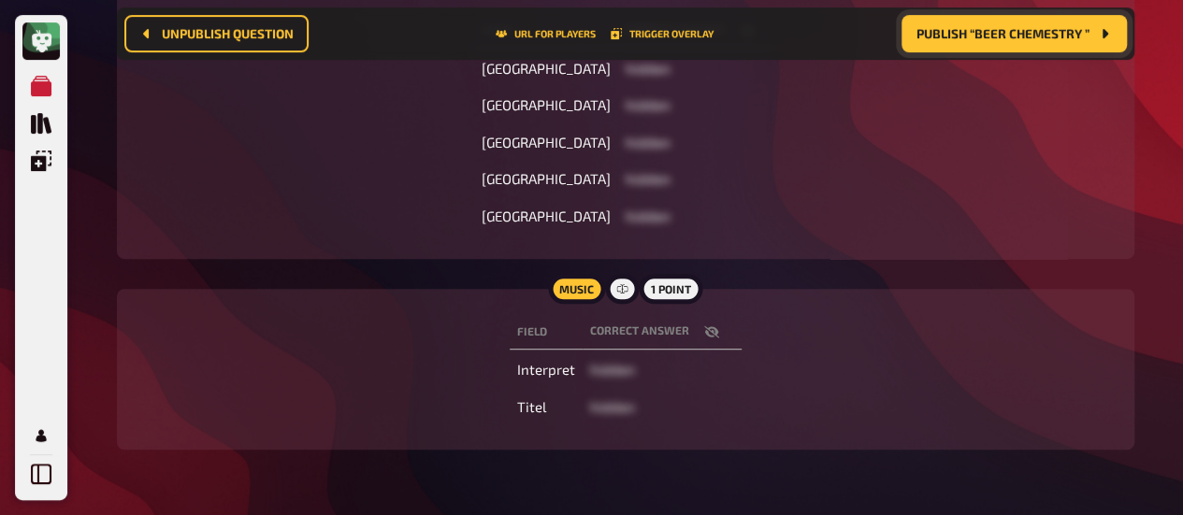
scroll to position [398, 0]
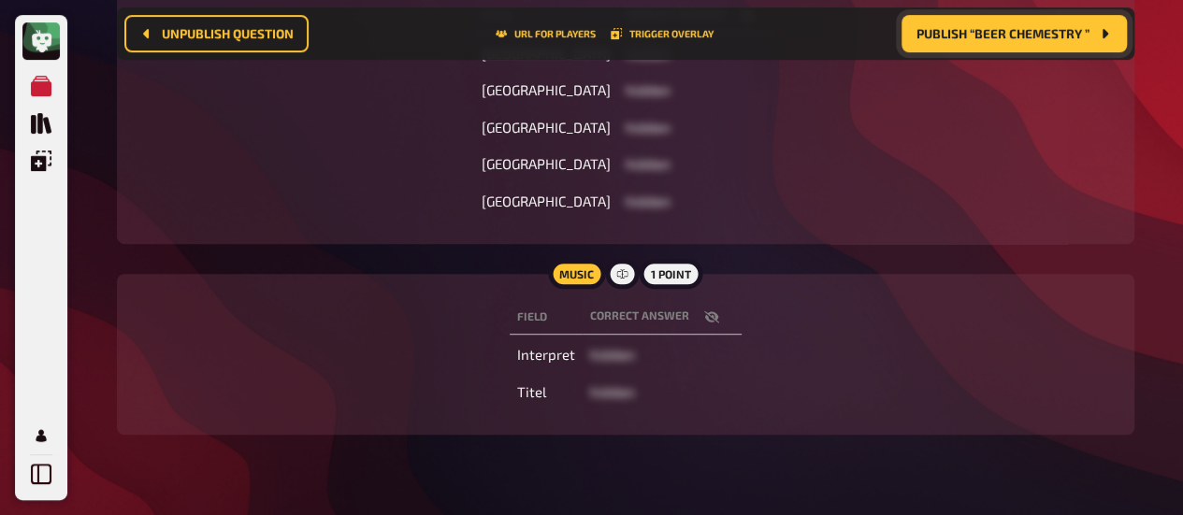
click at [705, 315] on icon "button" at bounding box center [711, 316] width 15 height 15
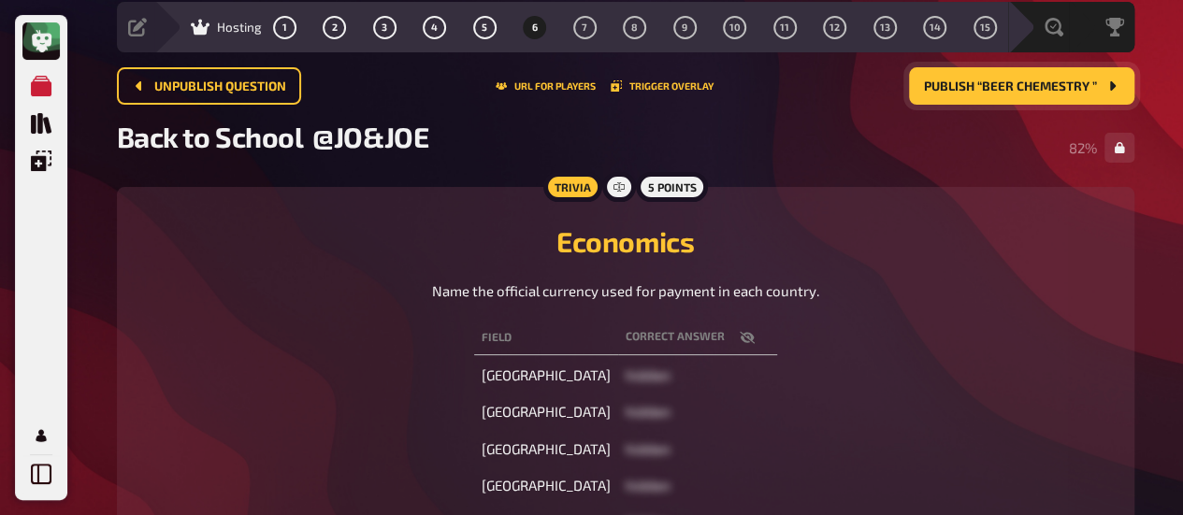
scroll to position [39, 0]
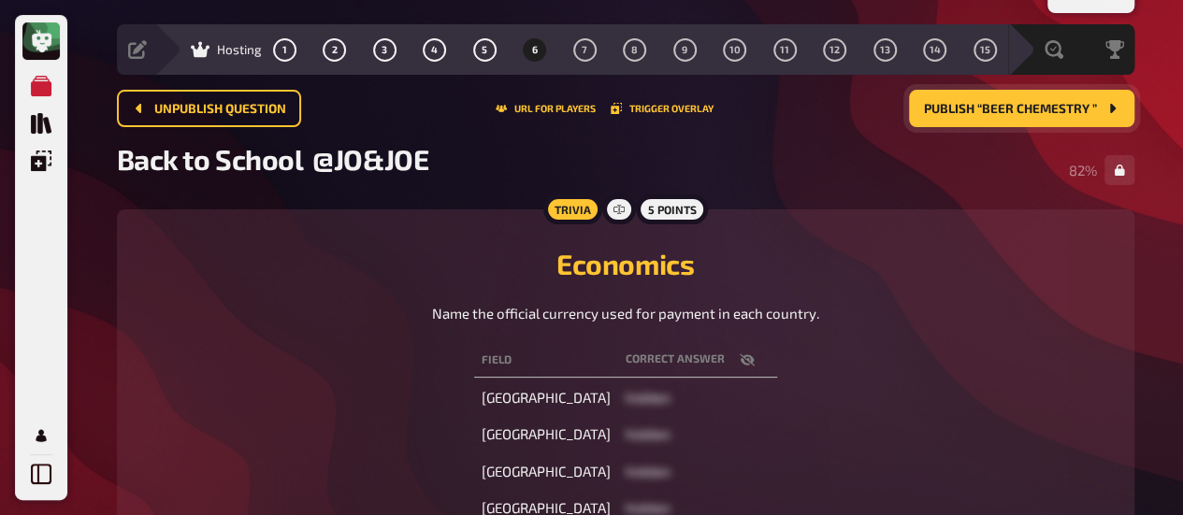
click at [953, 106] on span "Publish “Beer Chemestry ”" at bounding box center [1010, 109] width 173 height 13
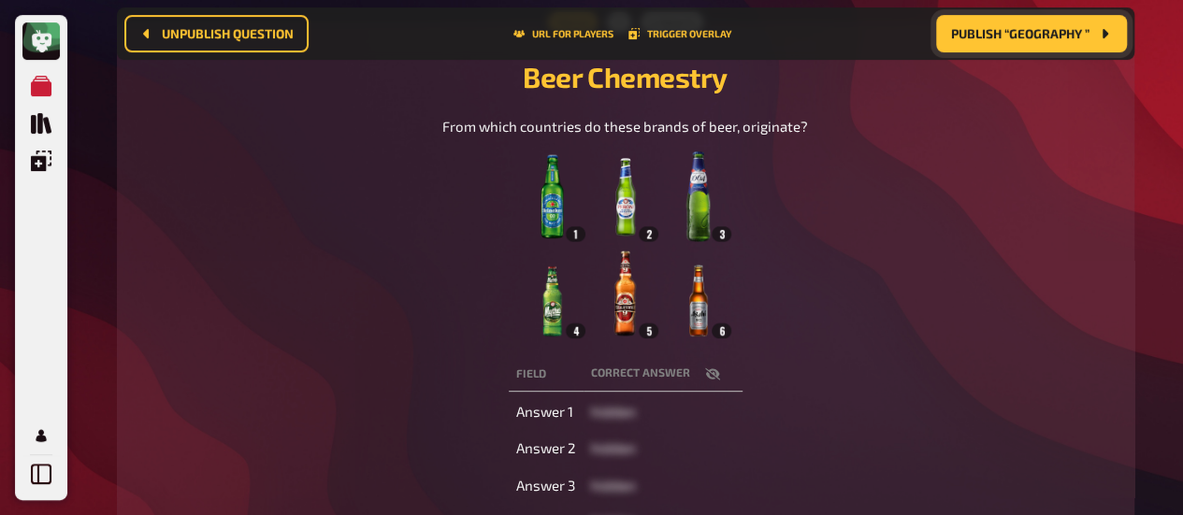
scroll to position [320, 0]
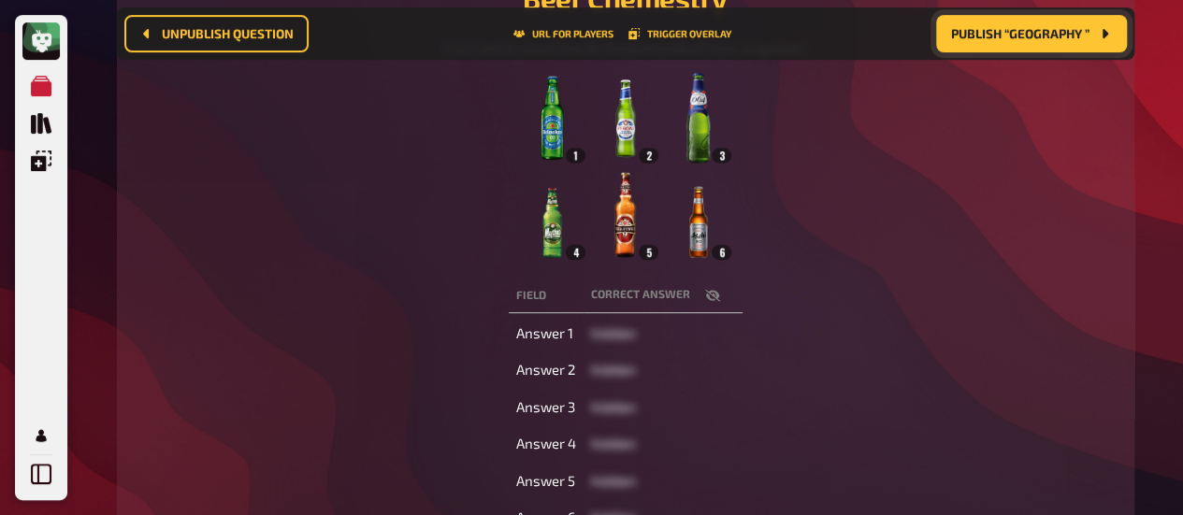
click at [712, 295] on icon "button" at bounding box center [711, 295] width 15 height 12
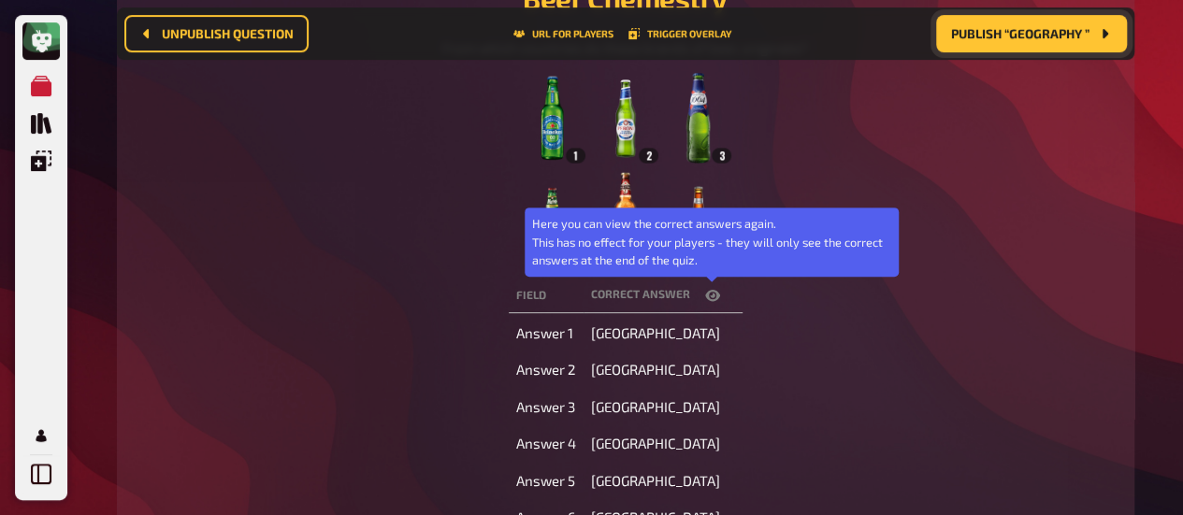
click at [712, 295] on icon "button" at bounding box center [712, 295] width 15 height 11
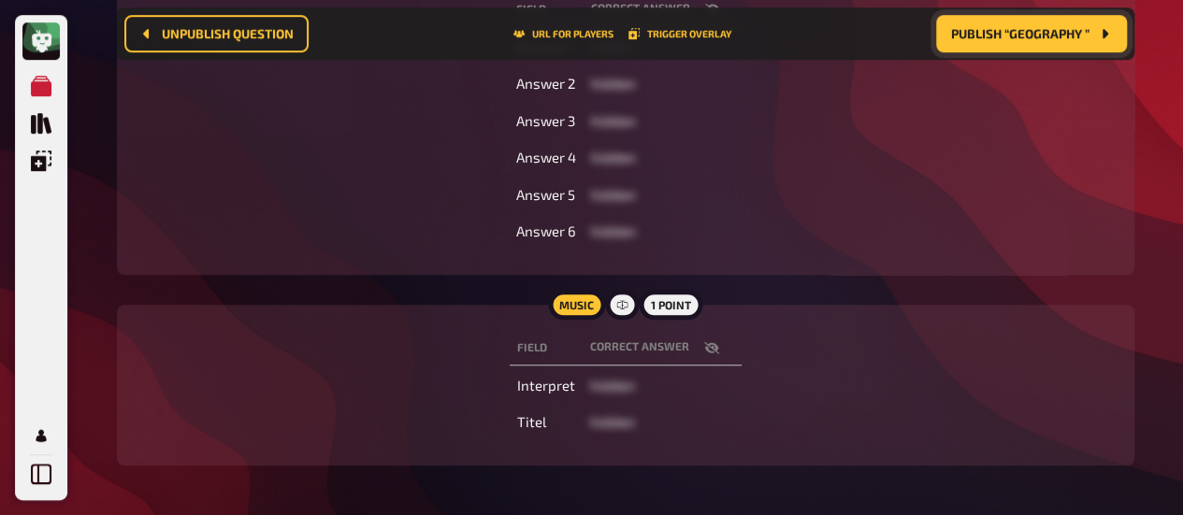
scroll to position [640, 0]
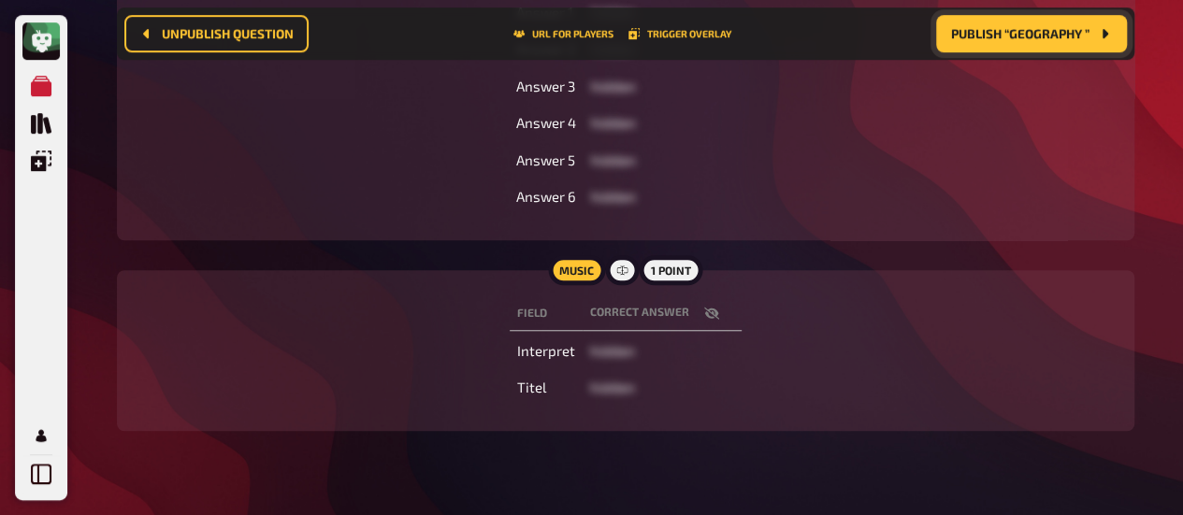
click at [716, 310] on icon "button" at bounding box center [711, 313] width 15 height 15
click at [994, 33] on span "Publish “Geography ”" at bounding box center [1020, 33] width 138 height 13
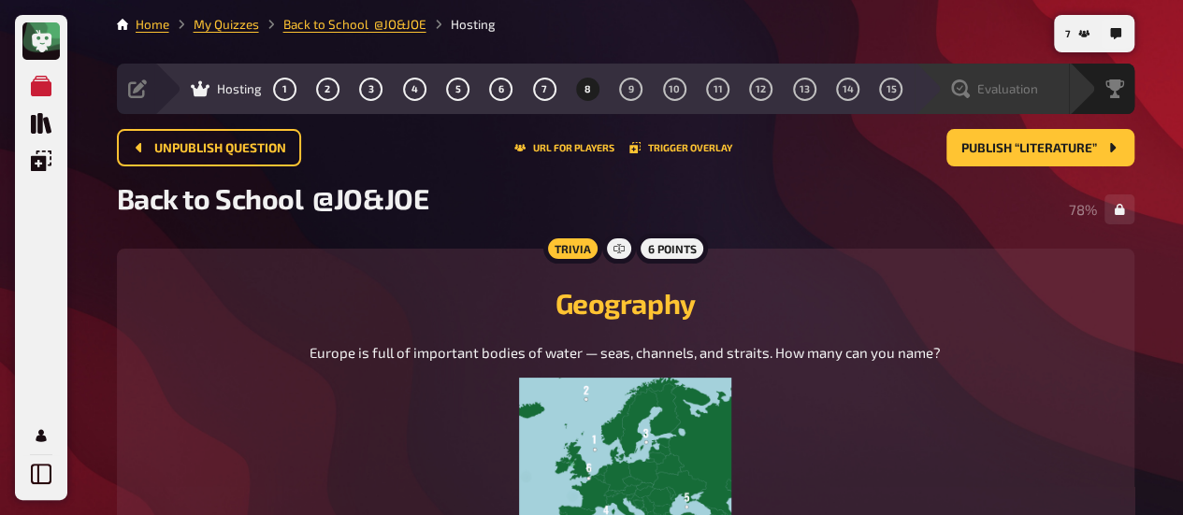
click at [1009, 89] on span "Evaluation" at bounding box center [1007, 88] width 61 height 15
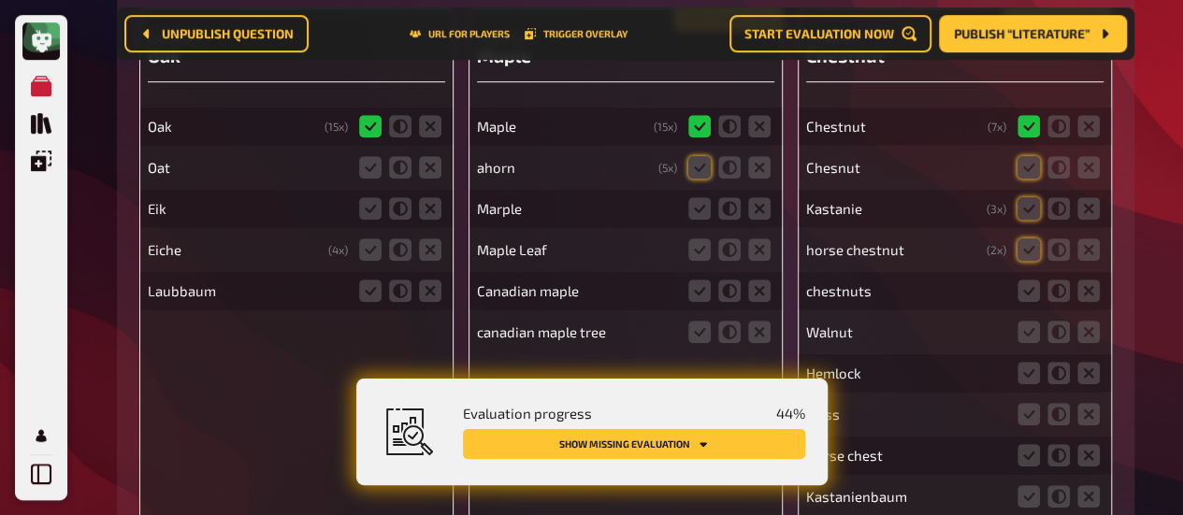
scroll to position [468, 0]
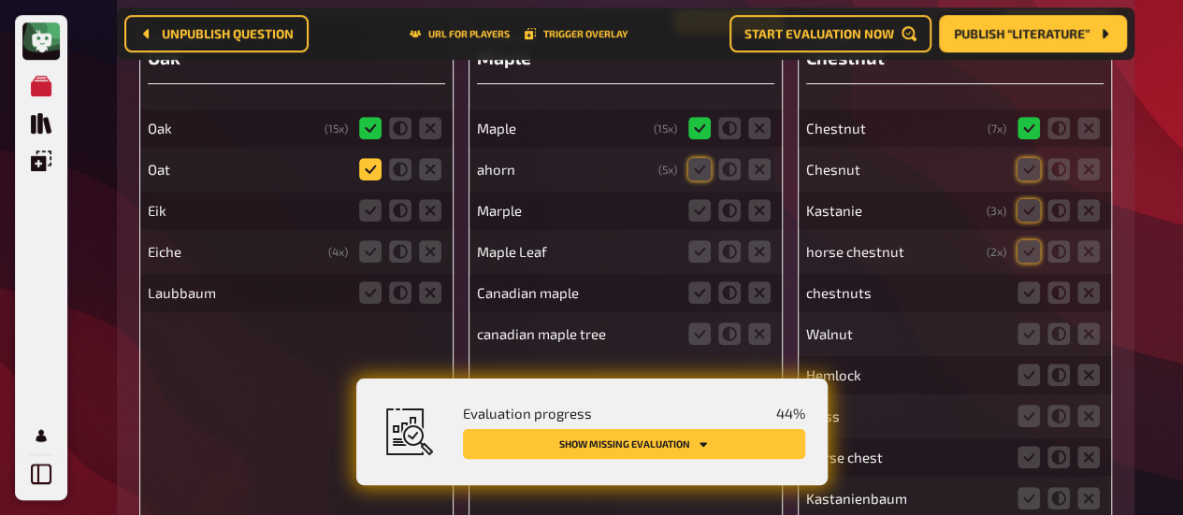
click at [370, 171] on icon at bounding box center [370, 169] width 22 height 22
click at [0, 0] on input "radio" at bounding box center [0, 0] width 0 height 0
click at [428, 208] on icon at bounding box center [430, 210] width 22 height 22
click at [0, 0] on input "radio" at bounding box center [0, 0] width 0 height 0
click at [427, 260] on icon at bounding box center [430, 251] width 22 height 22
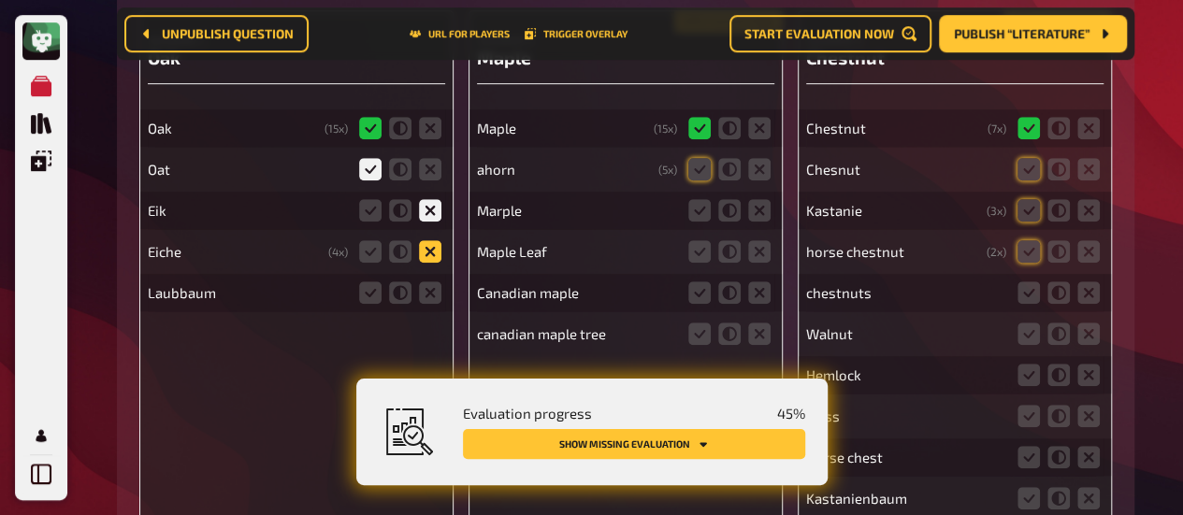
click at [0, 0] on input "radio" at bounding box center [0, 0] width 0 height 0
click at [428, 292] on icon at bounding box center [430, 292] width 22 height 22
click at [0, 0] on input "radio" at bounding box center [0, 0] width 0 height 0
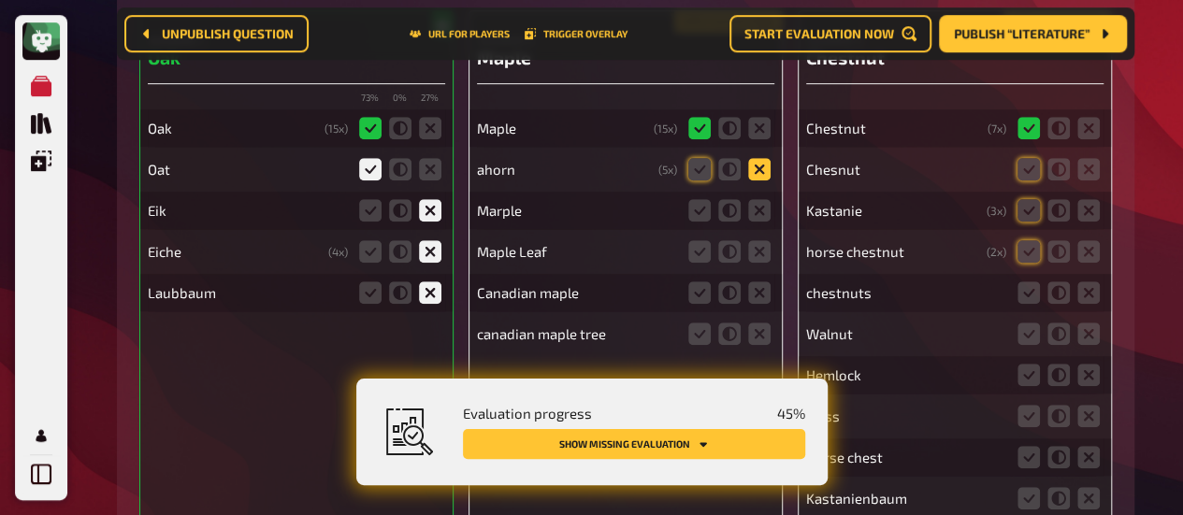
click at [757, 171] on icon at bounding box center [759, 169] width 22 height 22
click at [0, 0] on input "radio" at bounding box center [0, 0] width 0 height 0
click at [697, 202] on icon at bounding box center [699, 210] width 22 height 22
click at [0, 0] on input "radio" at bounding box center [0, 0] width 0 height 0
click at [698, 255] on icon at bounding box center [699, 251] width 22 height 22
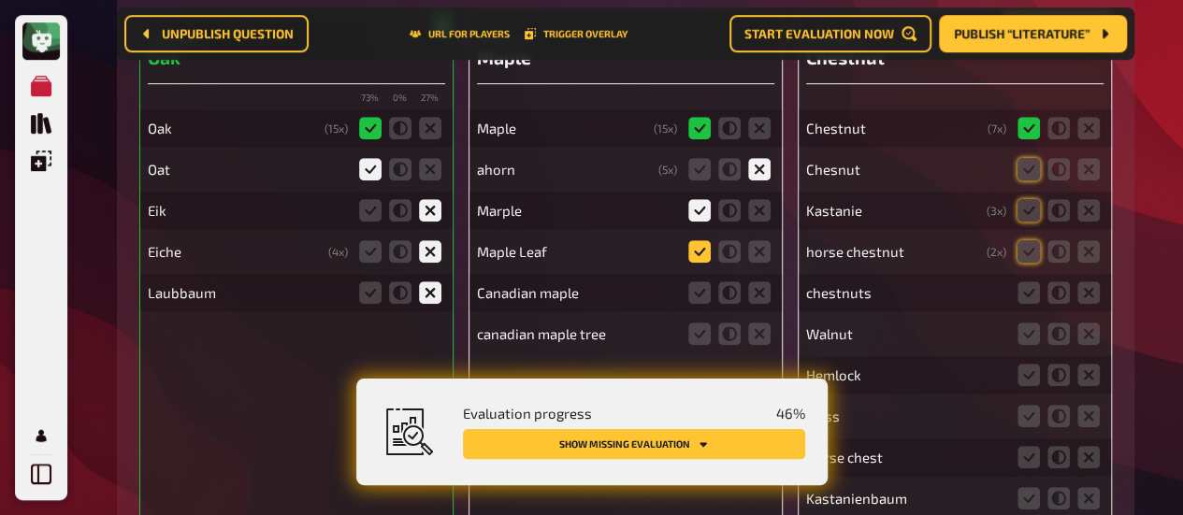
click at [0, 0] on input "radio" at bounding box center [0, 0] width 0 height 0
click at [698, 295] on icon at bounding box center [699, 292] width 22 height 22
click at [0, 0] on input "radio" at bounding box center [0, 0] width 0 height 0
click at [698, 340] on icon at bounding box center [699, 334] width 22 height 22
click at [0, 0] on input "radio" at bounding box center [0, 0] width 0 height 0
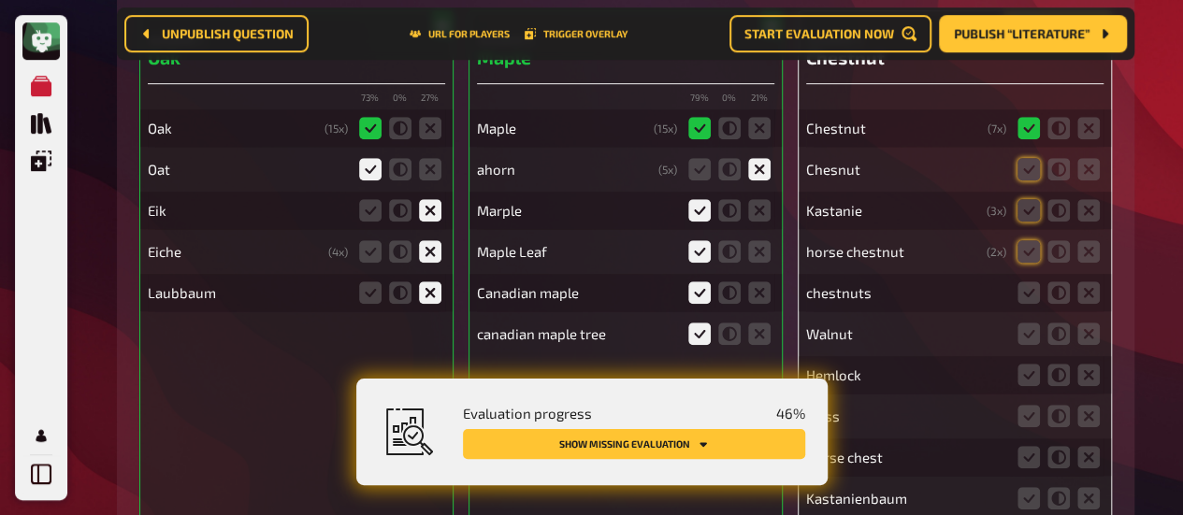
click at [698, 340] on icon at bounding box center [699, 334] width 22 height 22
click at [0, 0] on input "radio" at bounding box center [0, 0] width 0 height 0
click at [1023, 174] on icon at bounding box center [1028, 169] width 22 height 22
click at [0, 0] on input "radio" at bounding box center [0, 0] width 0 height 0
click at [1029, 258] on icon at bounding box center [1028, 251] width 22 height 22
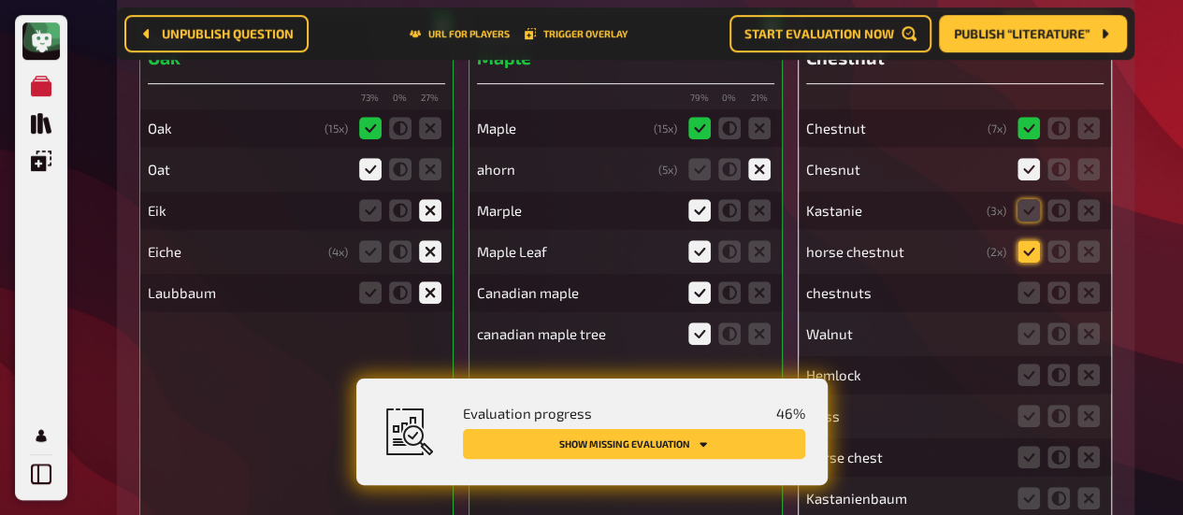
click at [0, 0] on input "radio" at bounding box center [0, 0] width 0 height 0
click at [1089, 335] on icon at bounding box center [1088, 334] width 22 height 22
click at [0, 0] on input "radio" at bounding box center [0, 0] width 0 height 0
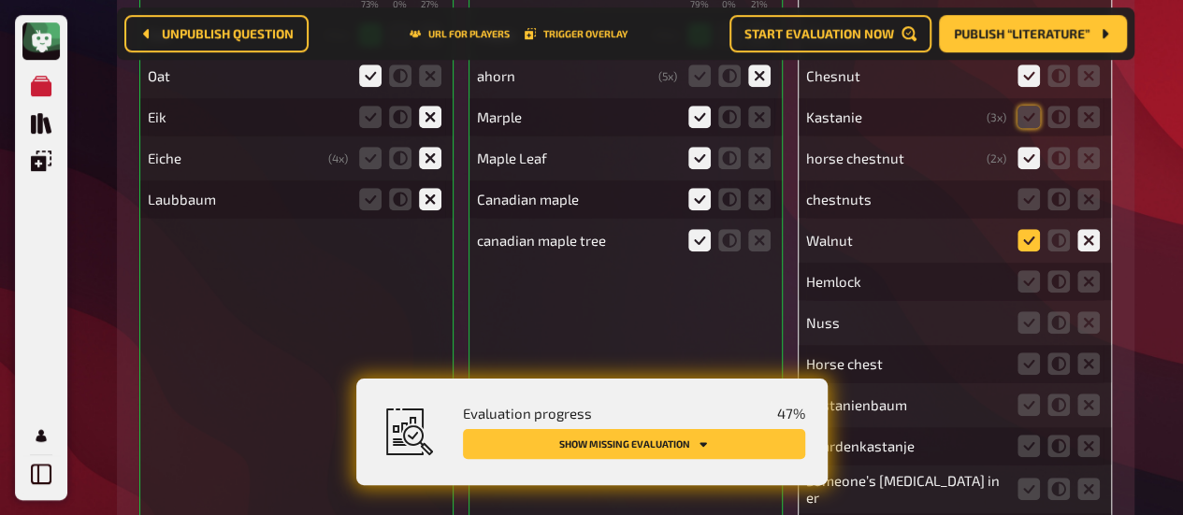
scroll to position [565, 0]
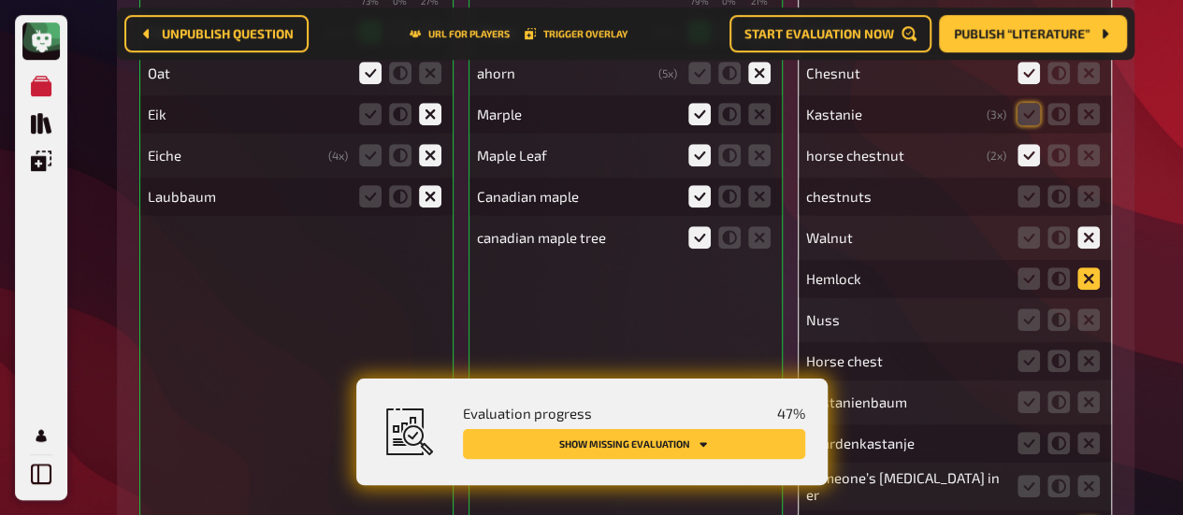
click at [1086, 269] on icon at bounding box center [1088, 278] width 22 height 22
click at [0, 0] on input "radio" at bounding box center [0, 0] width 0 height 0
click at [1085, 319] on icon at bounding box center [1088, 320] width 22 height 22
click at [0, 0] on input "radio" at bounding box center [0, 0] width 0 height 0
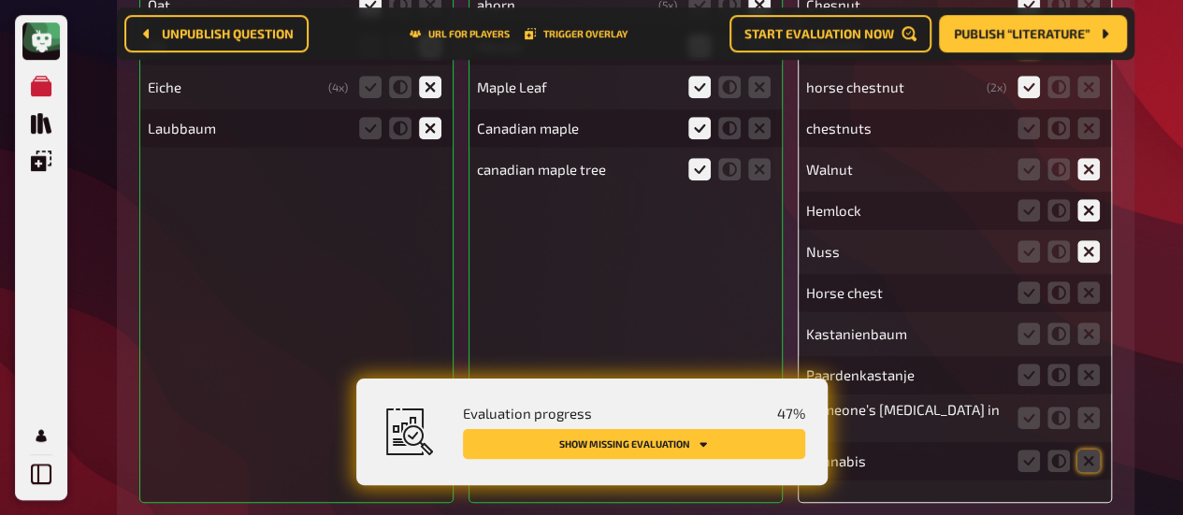
scroll to position [666, 0]
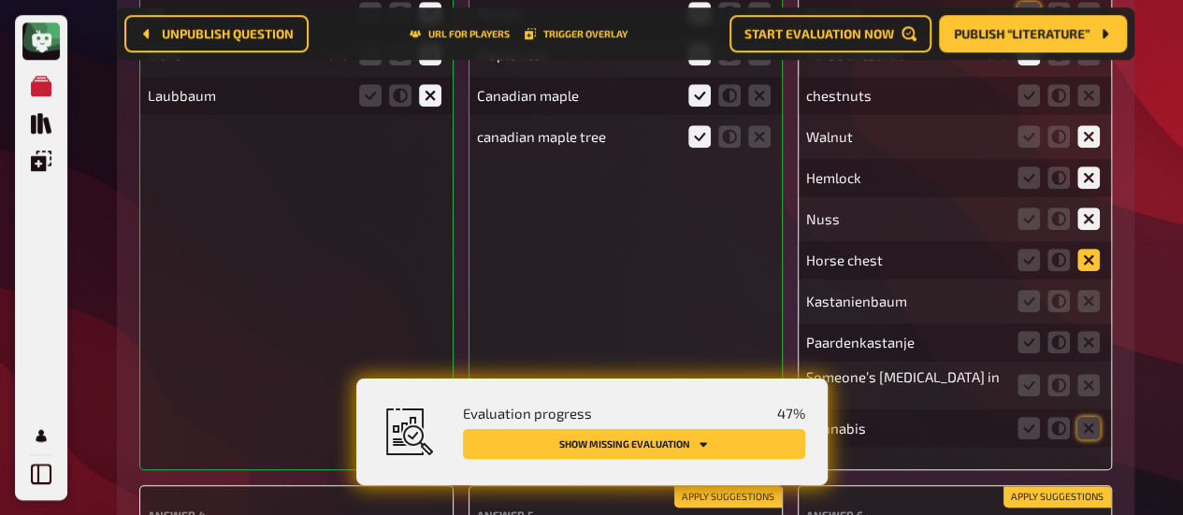
click at [1083, 263] on icon at bounding box center [1088, 260] width 22 height 22
click at [0, 0] on input "radio" at bounding box center [0, 0] width 0 height 0
click at [1088, 318] on div "Kastanienbaum" at bounding box center [954, 300] width 297 height 37
click at [1088, 315] on fieldset at bounding box center [1059, 301] width 90 height 30
click at [1086, 291] on icon at bounding box center [1088, 301] width 22 height 22
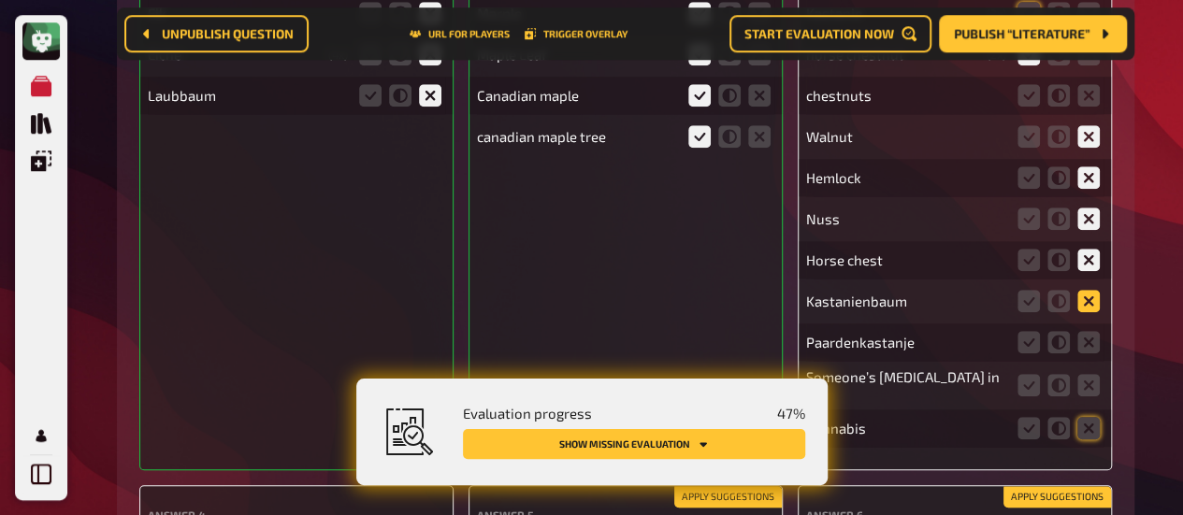
click at [0, 0] on input "radio" at bounding box center [0, 0] width 0 height 0
click at [1083, 336] on icon at bounding box center [1088, 342] width 22 height 22
click at [0, 0] on input "radio" at bounding box center [0, 0] width 0 height 0
click at [1085, 380] on icon at bounding box center [1088, 385] width 22 height 22
click at [0, 0] on input "radio" at bounding box center [0, 0] width 0 height 0
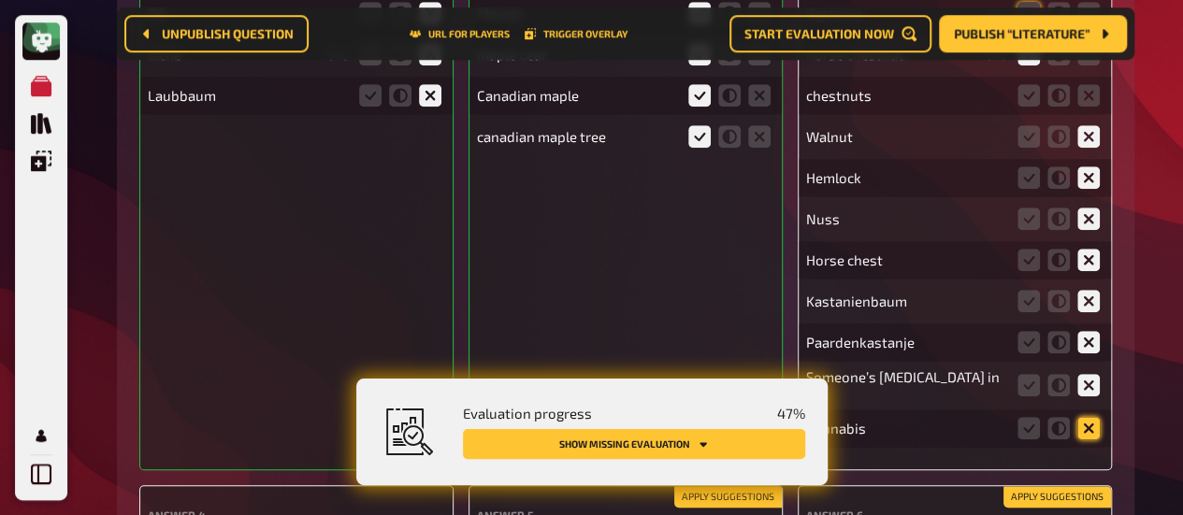
click at [1090, 429] on icon at bounding box center [1088, 428] width 22 height 22
click at [0, 0] on input "radio" at bounding box center [0, 0] width 0 height 0
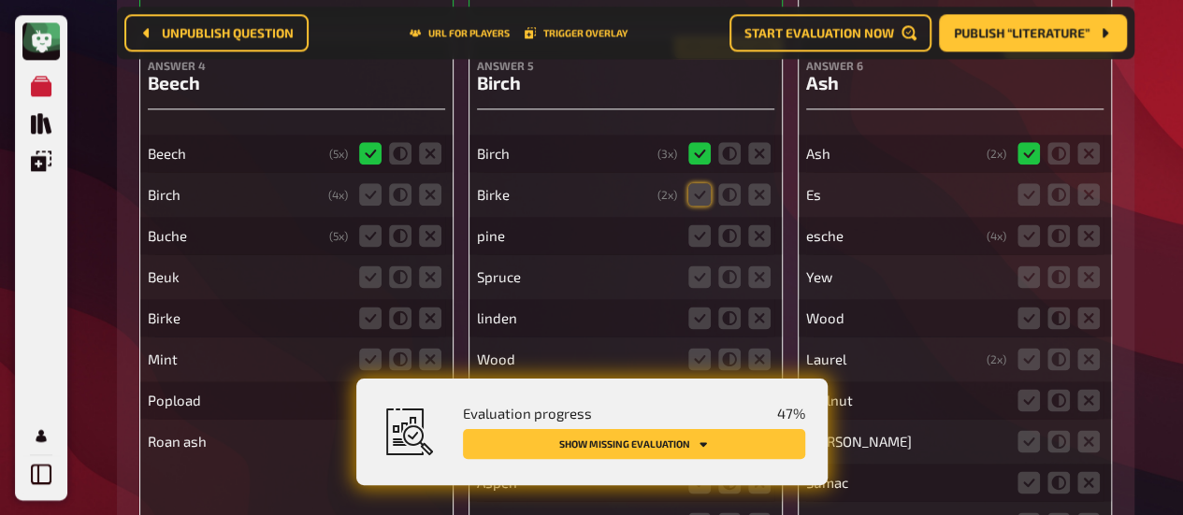
scroll to position [1108, 0]
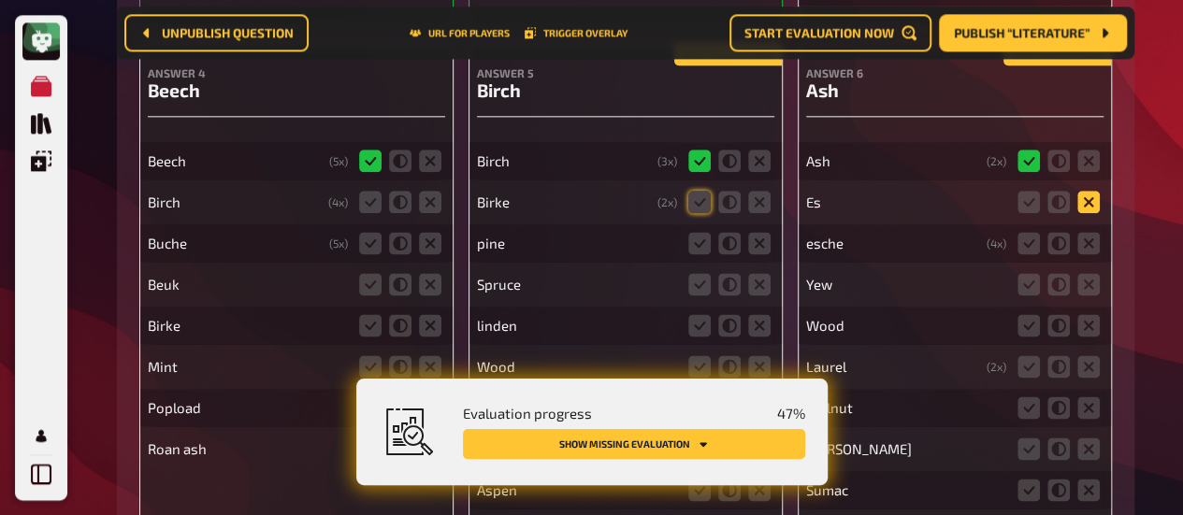
click at [1092, 207] on icon at bounding box center [1088, 202] width 22 height 22
click at [0, 0] on input "radio" at bounding box center [0, 0] width 0 height 0
click at [1088, 263] on div "Ash ( 2 x) [PERSON_NAME] ( 4 x) Yew [PERSON_NAME] ( 2 x) Walnut [PERSON_NAME] C…" at bounding box center [954, 419] width 297 height 590
click at [1092, 277] on icon at bounding box center [1088, 284] width 22 height 22
click at [0, 0] on input "radio" at bounding box center [0, 0] width 0 height 0
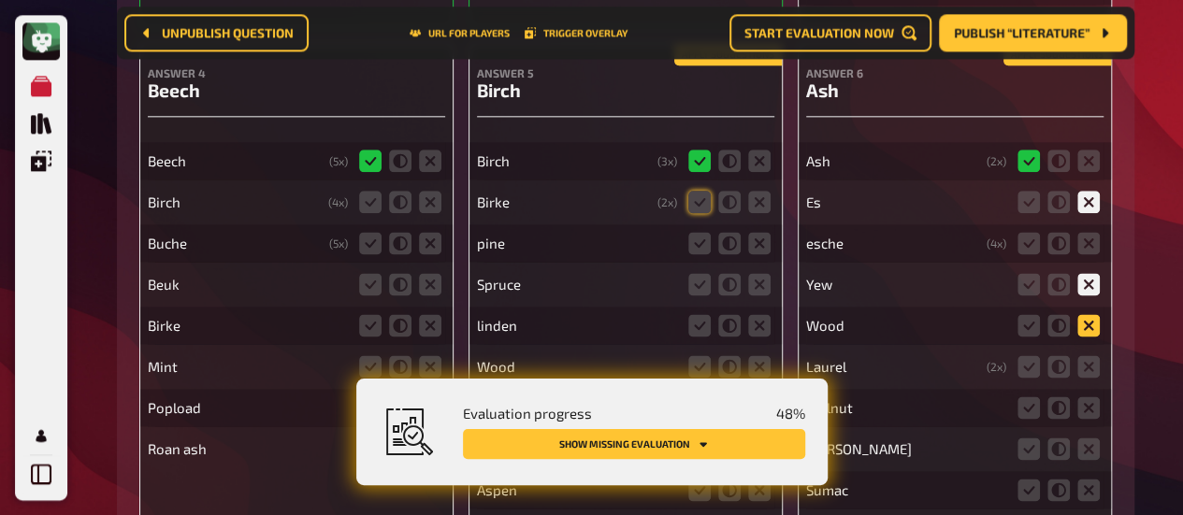
click at [1092, 319] on icon at bounding box center [1088, 325] width 22 height 22
click at [0, 0] on input "radio" at bounding box center [0, 0] width 0 height 0
click at [1092, 246] on icon at bounding box center [1088, 243] width 22 height 22
click at [0, 0] on input "radio" at bounding box center [0, 0] width 0 height 0
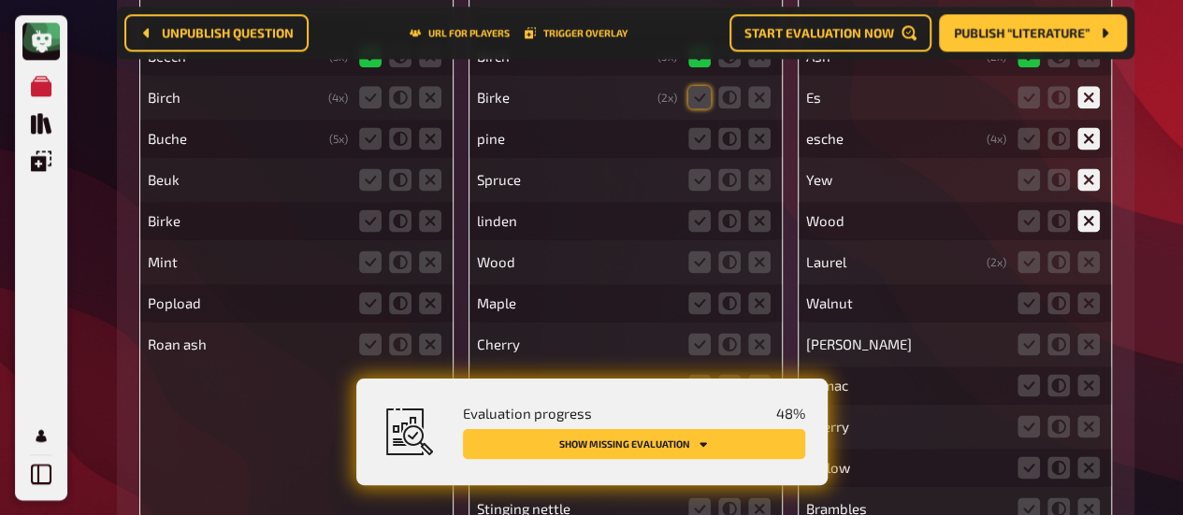
scroll to position [1226, 0]
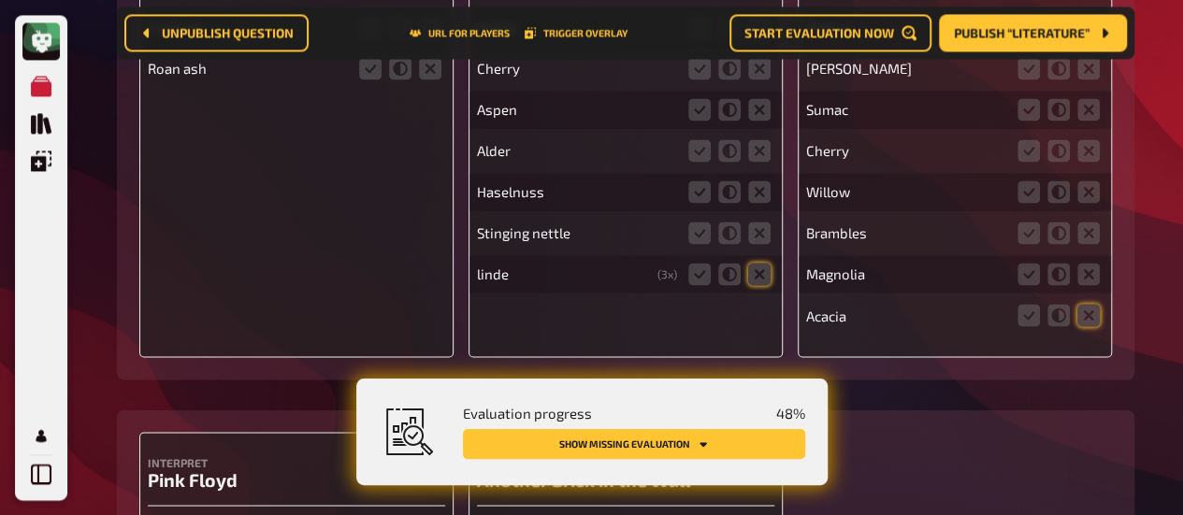
click at [610, 226] on div "Stinging nettle" at bounding box center [577, 232] width 200 height 17
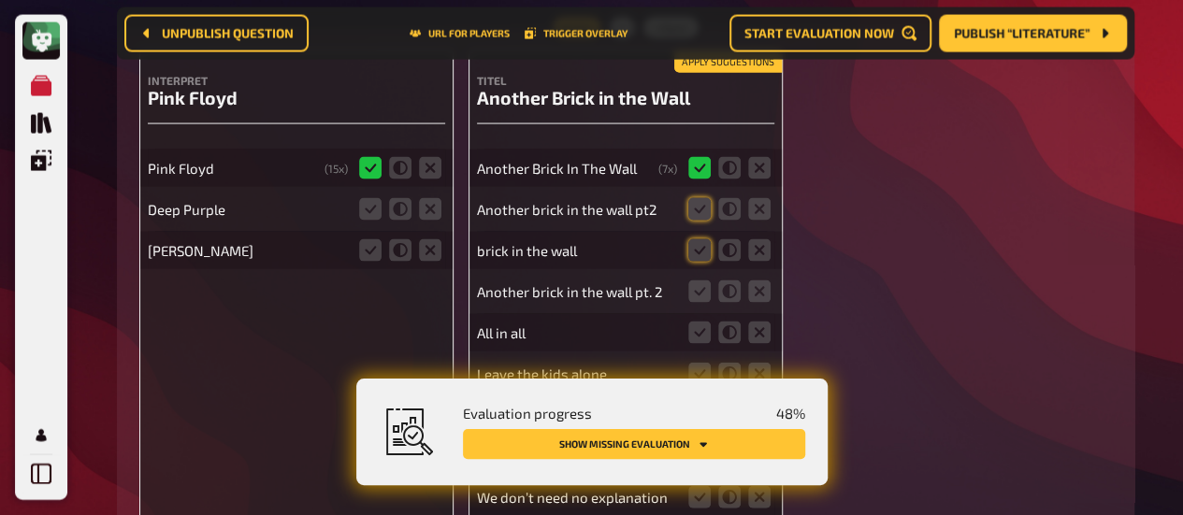
scroll to position [1871, 0]
click at [695, 250] on icon at bounding box center [699, 249] width 22 height 22
click at [0, 0] on input "radio" at bounding box center [0, 0] width 0 height 0
click at [697, 301] on icon at bounding box center [699, 291] width 22 height 22
click at [0, 0] on input "radio" at bounding box center [0, 0] width 0 height 0
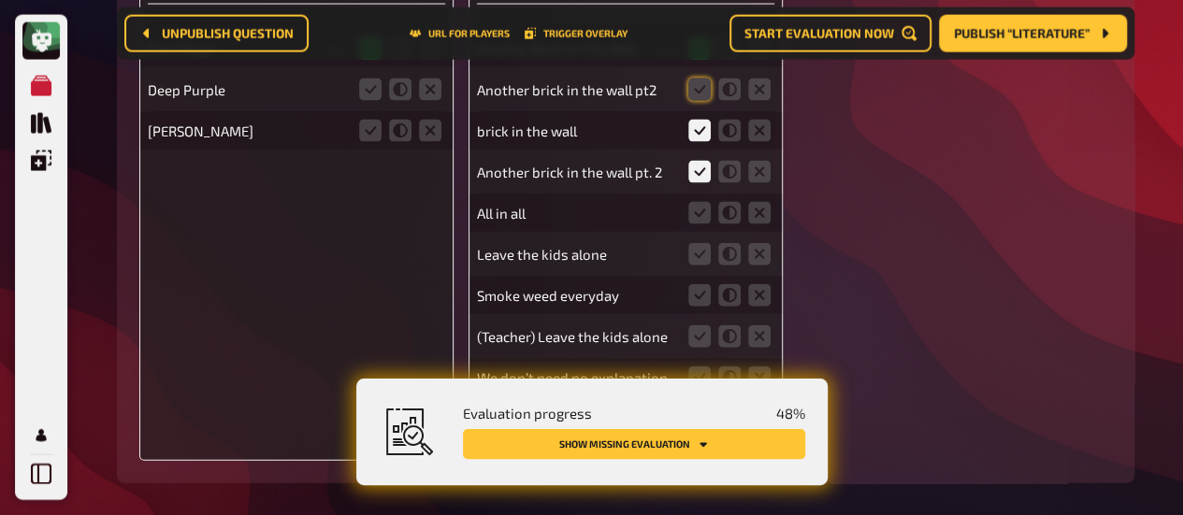
scroll to position [1992, 0]
click at [761, 211] on icon at bounding box center [759, 211] width 22 height 22
click at [0, 0] on input "radio" at bounding box center [0, 0] width 0 height 0
click at [761, 249] on icon at bounding box center [759, 252] width 22 height 22
click at [0, 0] on input "radio" at bounding box center [0, 0] width 0 height 0
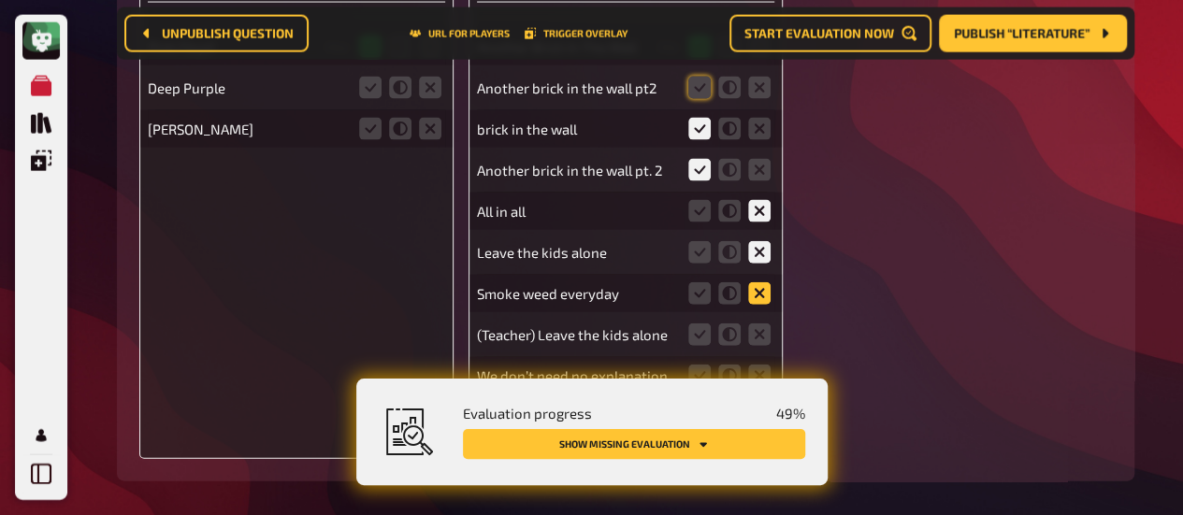
click at [755, 289] on icon at bounding box center [759, 293] width 22 height 22
click at [0, 0] on input "radio" at bounding box center [0, 0] width 0 height 0
click at [757, 332] on icon at bounding box center [759, 335] width 22 height 22
click at [0, 0] on input "radio" at bounding box center [0, 0] width 0 height 0
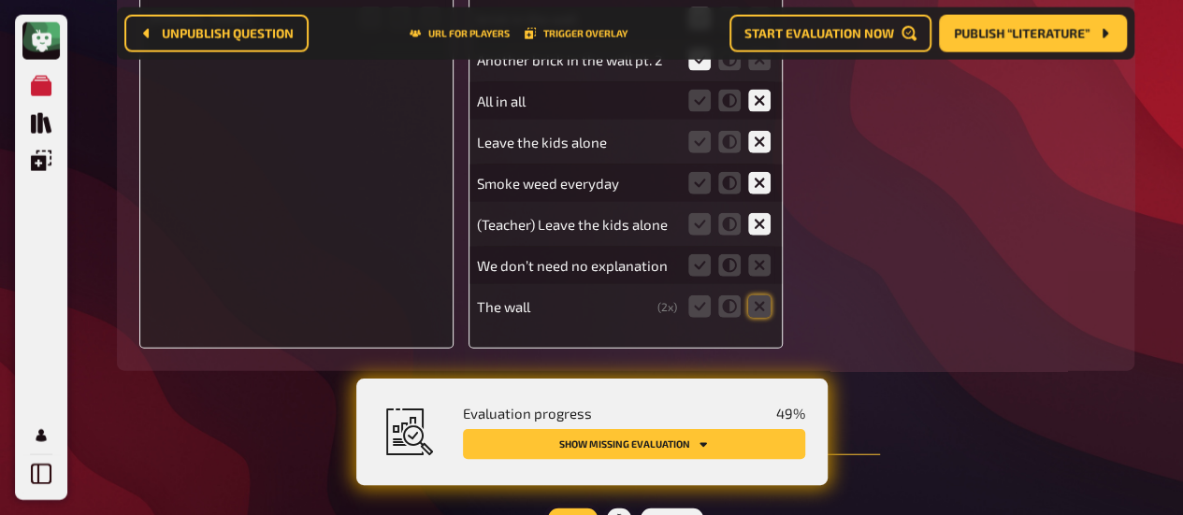
scroll to position [2103, 0]
click at [755, 223] on icon at bounding box center [759, 223] width 22 height 22
click at [0, 0] on input "radio" at bounding box center [0, 0] width 0 height 0
click at [758, 262] on icon at bounding box center [759, 264] width 22 height 22
click at [0, 0] on input "radio" at bounding box center [0, 0] width 0 height 0
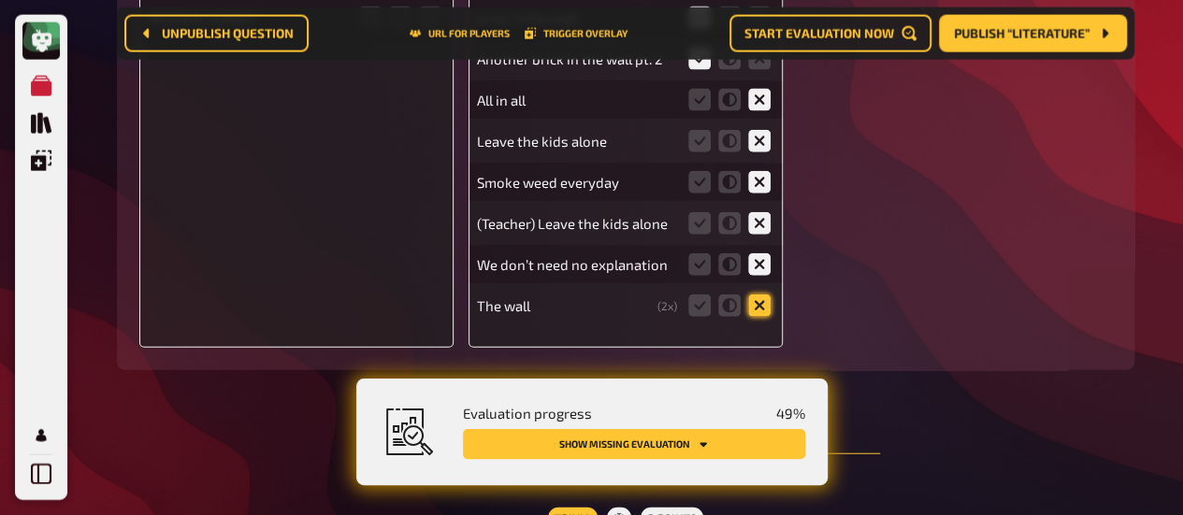
click at [761, 309] on icon at bounding box center [759, 306] width 22 height 22
click at [0, 0] on input "radio" at bounding box center [0, 0] width 0 height 0
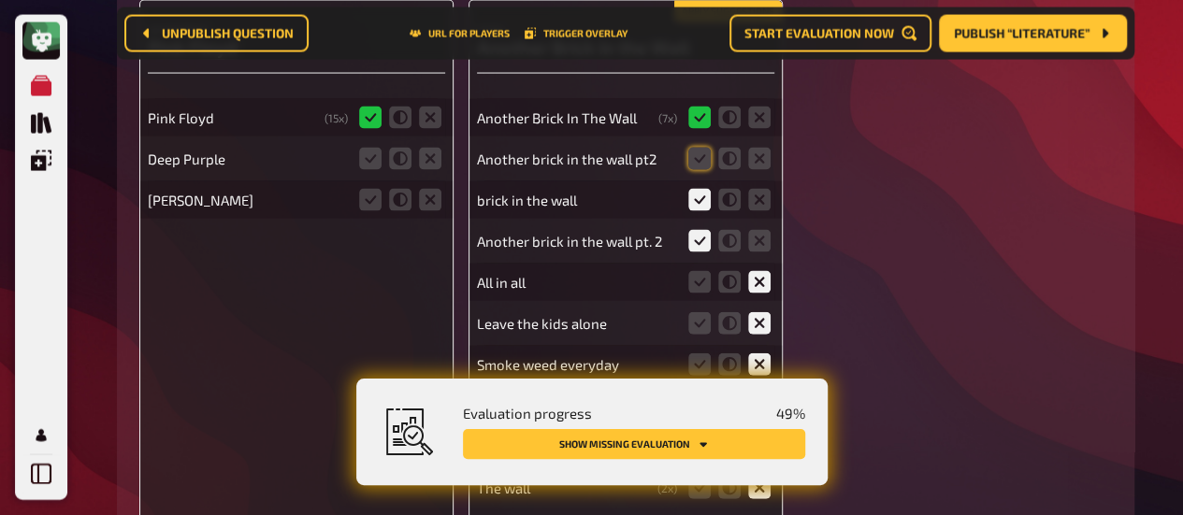
scroll to position [1920, 0]
click at [427, 161] on icon at bounding box center [430, 160] width 22 height 22
click at [0, 0] on input "radio" at bounding box center [0, 0] width 0 height 0
click at [428, 203] on icon at bounding box center [430, 201] width 22 height 22
click at [0, 0] on input "radio" at bounding box center [0, 0] width 0 height 0
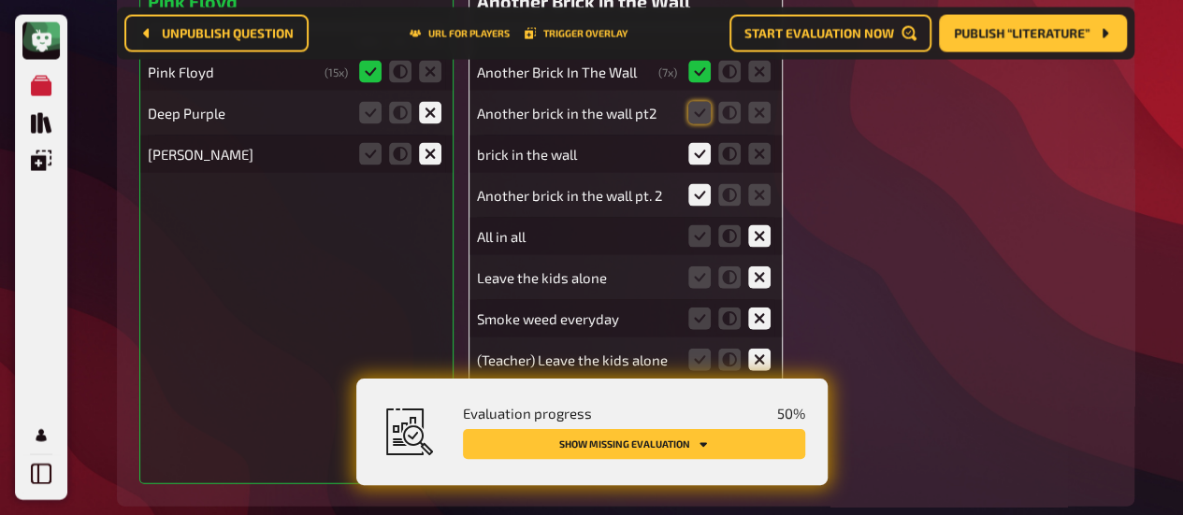
scroll to position [1963, 0]
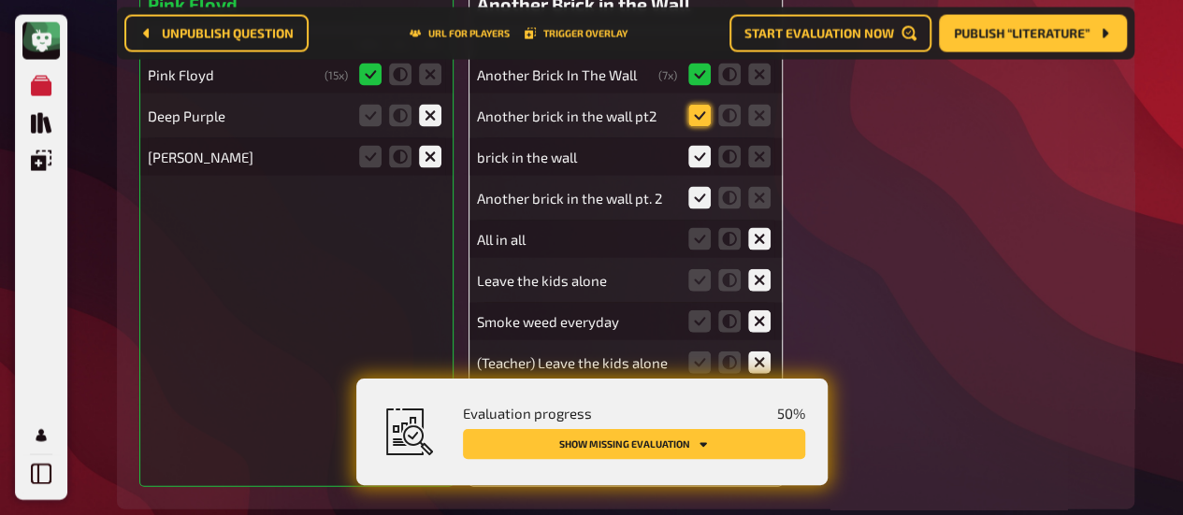
click at [699, 113] on icon at bounding box center [699, 116] width 22 height 22
click at [0, 0] on input "radio" at bounding box center [0, 0] width 0 height 0
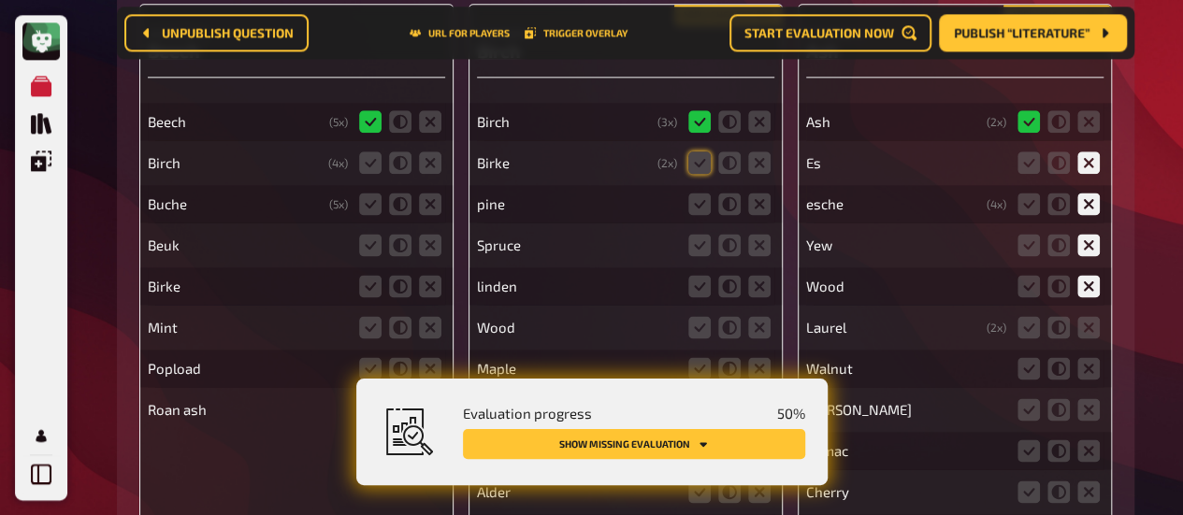
scroll to position [1150, 0]
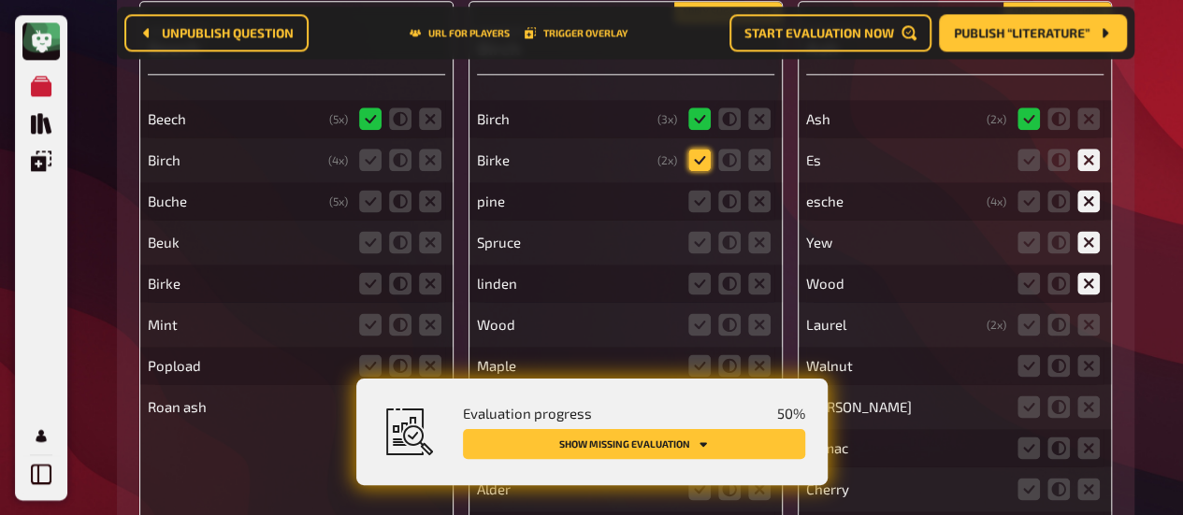
click at [691, 160] on icon at bounding box center [699, 160] width 22 height 22
click at [0, 0] on input "radio" at bounding box center [0, 0] width 0 height 0
click at [763, 202] on icon at bounding box center [759, 201] width 22 height 22
click at [0, 0] on input "radio" at bounding box center [0, 0] width 0 height 0
click at [761, 240] on icon at bounding box center [759, 242] width 22 height 22
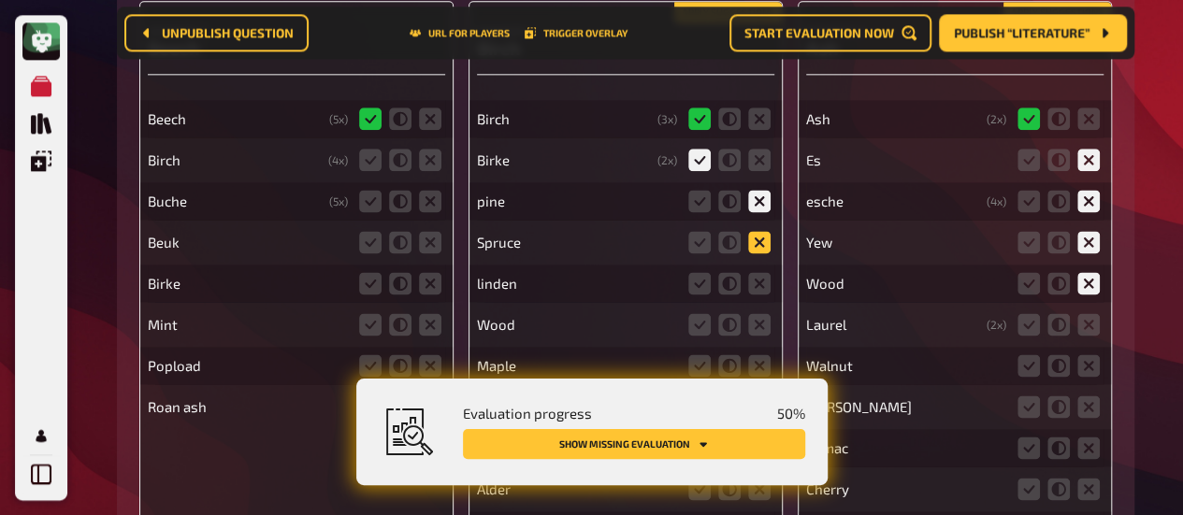
click at [0, 0] on input "radio" at bounding box center [0, 0] width 0 height 0
click at [778, 331] on div "Apply suggestions Answer 5 Birch Birch ( 3 x) [PERSON_NAME] ( 2 x) pine Spruce …" at bounding box center [625, 348] width 314 height 695
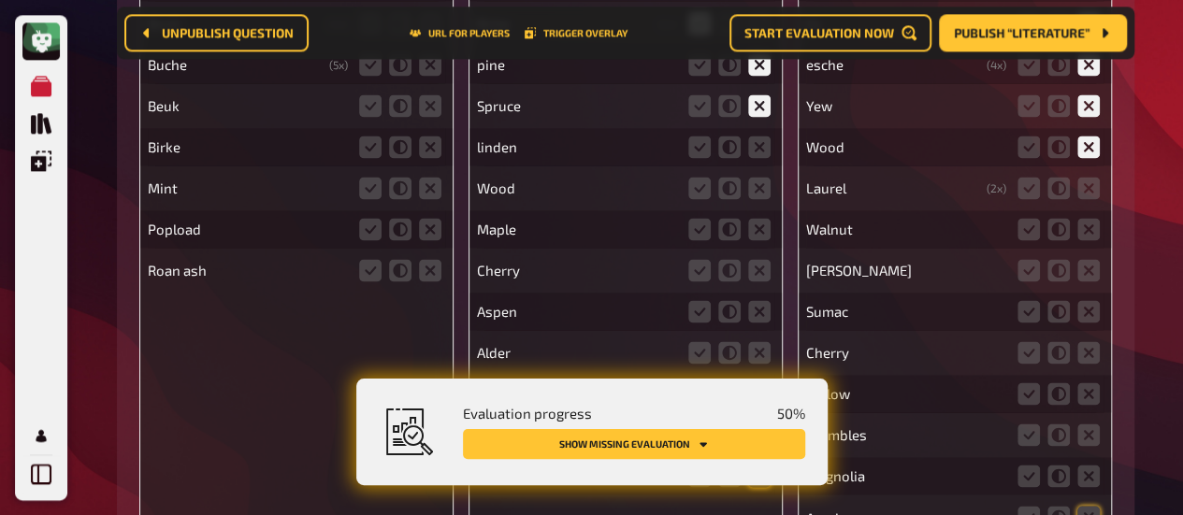
scroll to position [1277, 0]
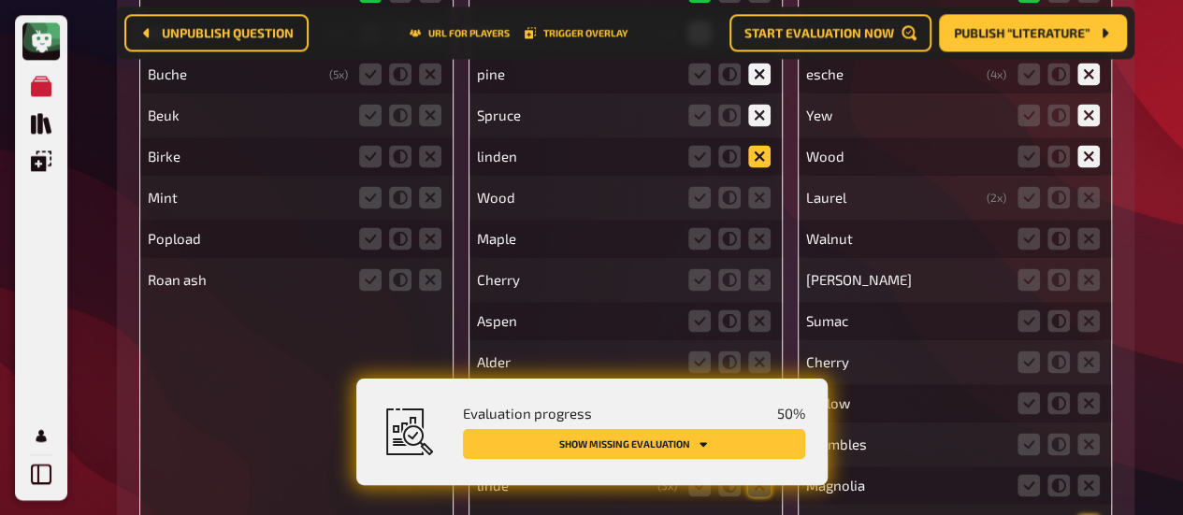
click at [766, 156] on icon at bounding box center [759, 156] width 22 height 22
click at [0, 0] on input "radio" at bounding box center [0, 0] width 0 height 0
click at [758, 208] on icon at bounding box center [759, 197] width 22 height 22
click at [0, 0] on input "radio" at bounding box center [0, 0] width 0 height 0
click at [758, 219] on div "Birch ( 3 x) [PERSON_NAME] ( 2 x) pine Spruce [PERSON_NAME] Maple Cherry Aspen …" at bounding box center [625, 229] width 297 height 549
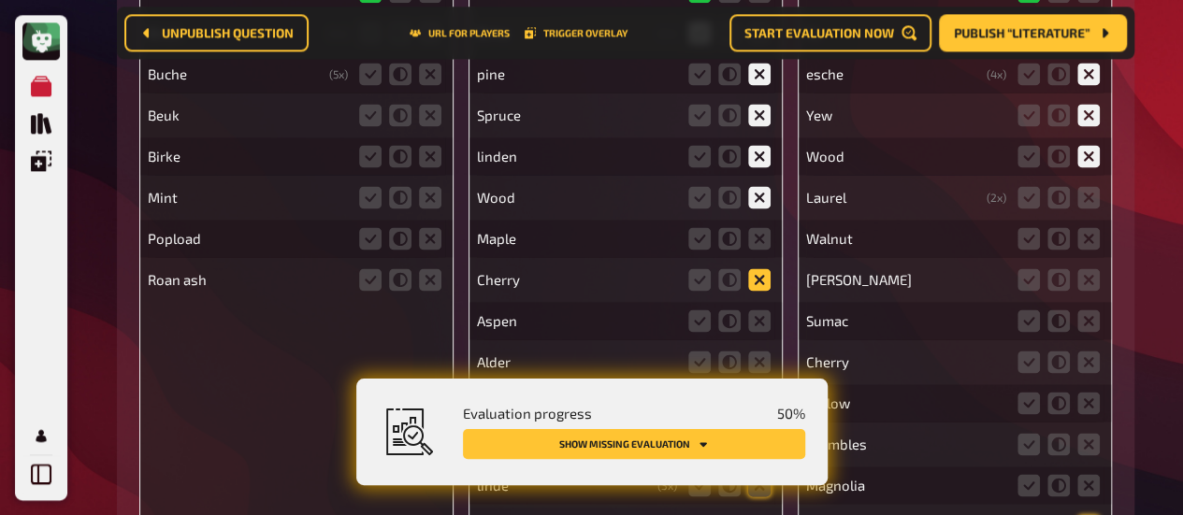
click at [755, 289] on icon at bounding box center [759, 279] width 22 height 22
click at [0, 0] on input "radio" at bounding box center [0, 0] width 0 height 0
click at [766, 215] on div "Wood" at bounding box center [625, 197] width 297 height 37
click at [763, 230] on icon at bounding box center [759, 238] width 22 height 22
click at [0, 0] on input "radio" at bounding box center [0, 0] width 0 height 0
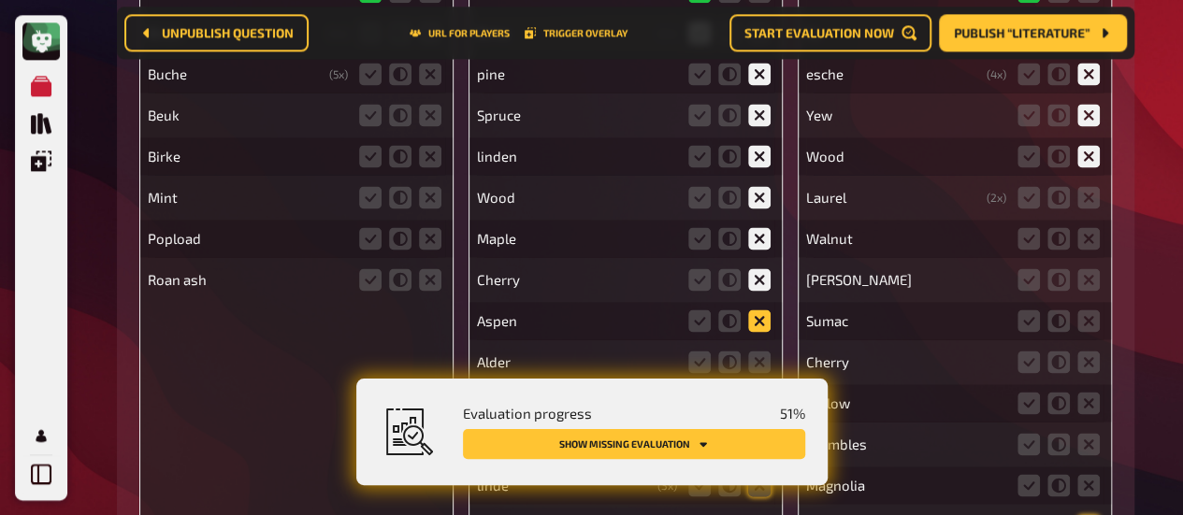
click at [763, 330] on icon at bounding box center [759, 320] width 22 height 22
click at [0, 0] on input "radio" at bounding box center [0, 0] width 0 height 0
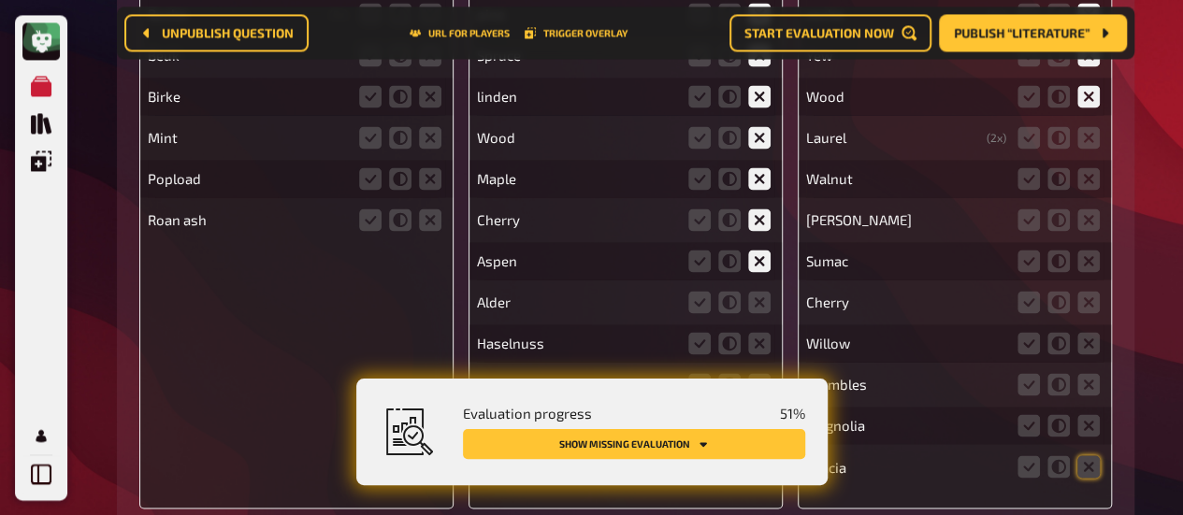
scroll to position [1343, 0]
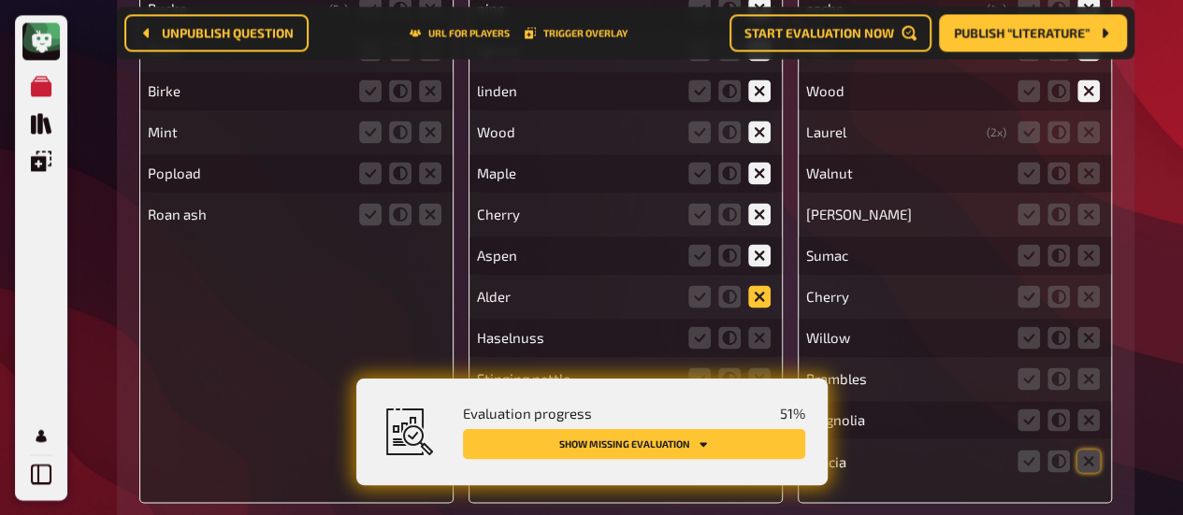
click at [755, 287] on icon at bounding box center [759, 296] width 22 height 22
click at [0, 0] on input "radio" at bounding box center [0, 0] width 0 height 0
click at [755, 335] on icon at bounding box center [759, 337] width 22 height 22
click at [0, 0] on input "radio" at bounding box center [0, 0] width 0 height 0
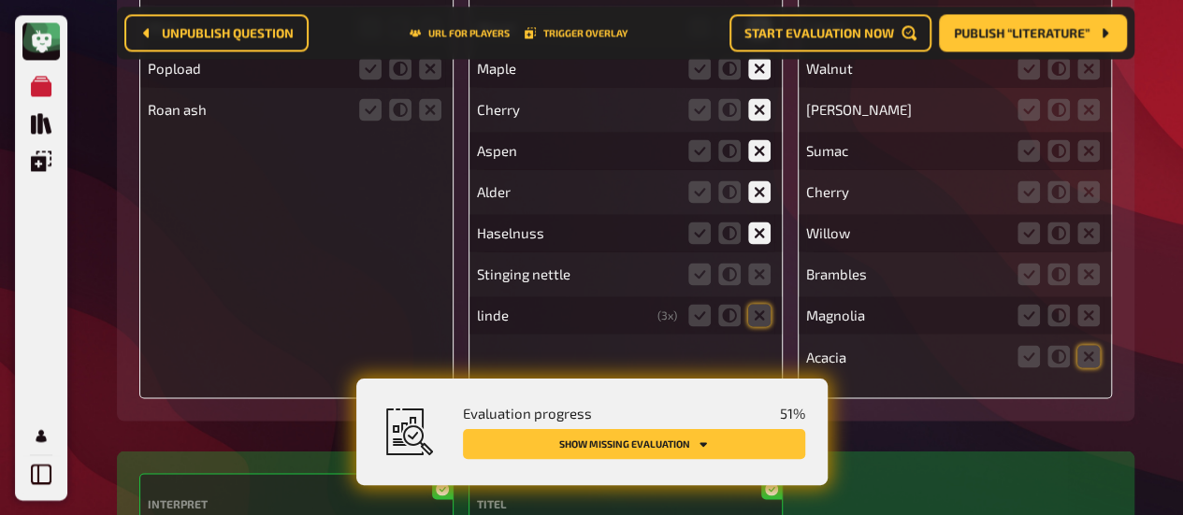
scroll to position [1450, 0]
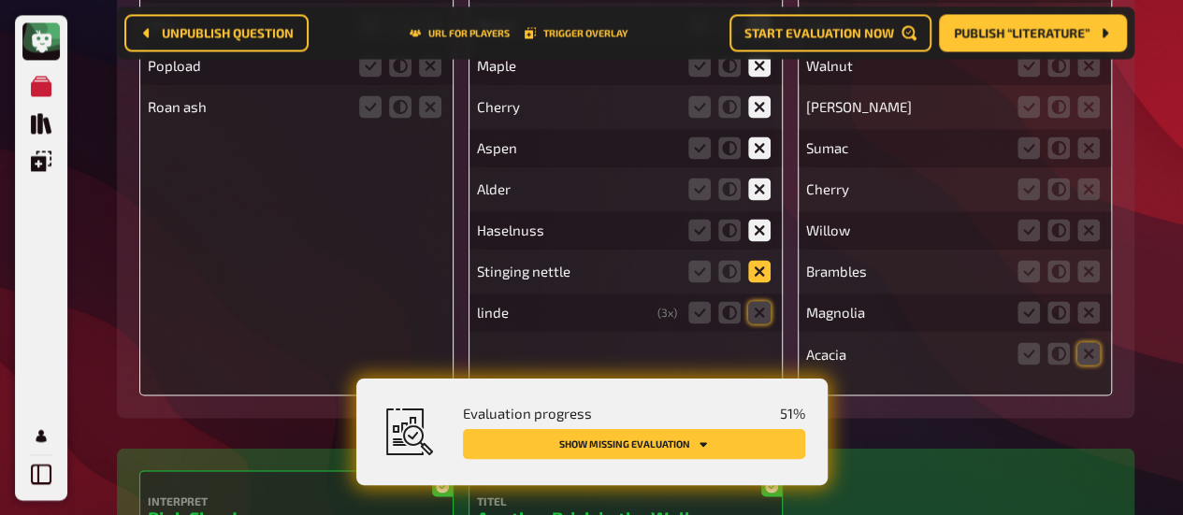
click at [759, 266] on icon at bounding box center [759, 271] width 22 height 22
click at [0, 0] on input "radio" at bounding box center [0, 0] width 0 height 0
click at [759, 309] on icon at bounding box center [759, 312] width 22 height 22
click at [0, 0] on input "radio" at bounding box center [0, 0] width 0 height 0
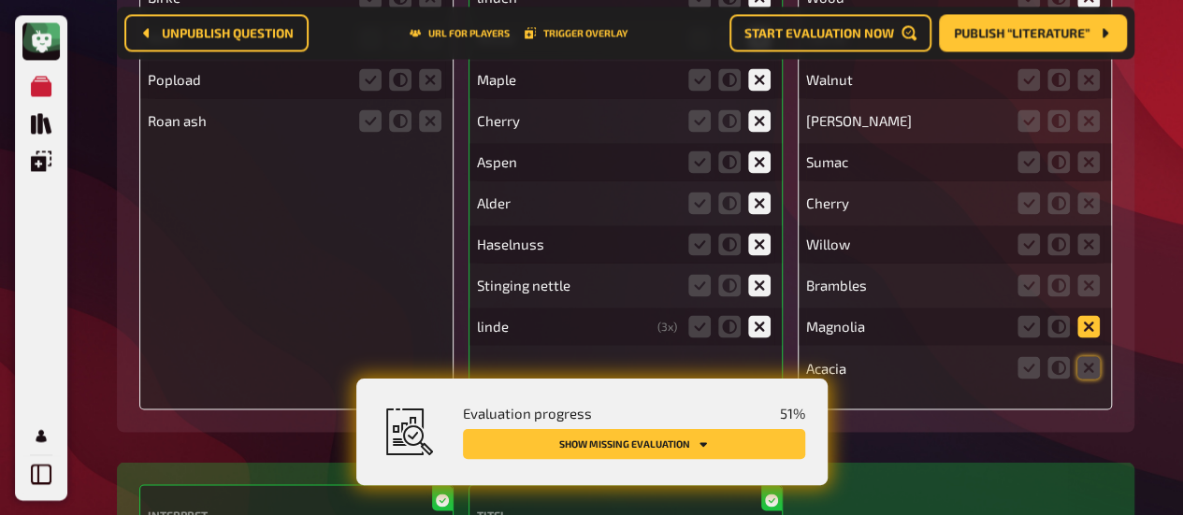
click at [1092, 338] on icon at bounding box center [1088, 326] width 22 height 22
click at [0, 0] on input "radio" at bounding box center [0, 0] width 0 height 0
click at [1092, 338] on icon at bounding box center [1088, 326] width 22 height 22
click at [0, 0] on input "radio" at bounding box center [0, 0] width 0 height 0
click at [1096, 372] on icon at bounding box center [1088, 367] width 22 height 22
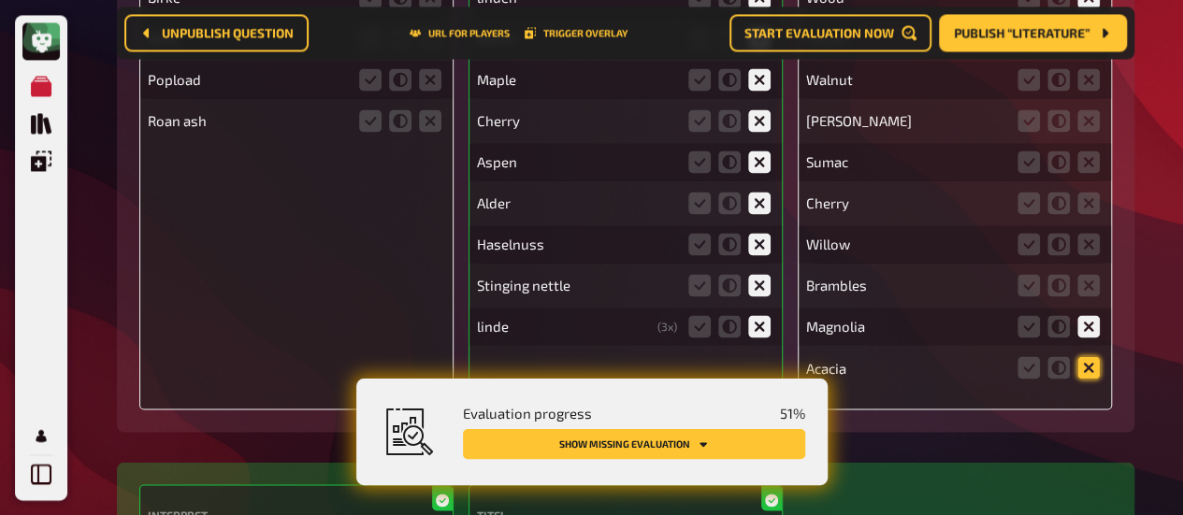
click at [0, 0] on input "radio" at bounding box center [0, 0] width 0 height 0
click at [1097, 277] on icon at bounding box center [1088, 285] width 22 height 22
click at [0, 0] on input "radio" at bounding box center [0, 0] width 0 height 0
click at [1094, 232] on fieldset at bounding box center [1059, 244] width 90 height 30
click at [1086, 182] on div "Ash ( 2 x) [PERSON_NAME] ( 4 x) Yew [PERSON_NAME] ( 2 x) Walnut [PERSON_NAME] C…" at bounding box center [954, 91] width 297 height 590
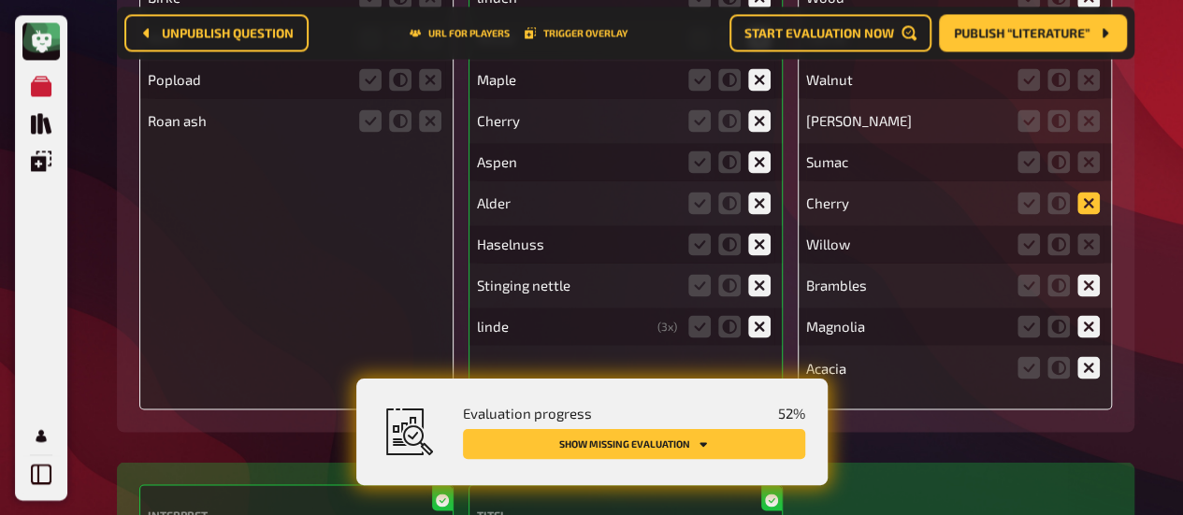
click at [1086, 195] on icon at bounding box center [1088, 203] width 22 height 22
click at [0, 0] on input "radio" at bounding box center [0, 0] width 0 height 0
click at [1086, 214] on icon at bounding box center [1088, 203] width 22 height 22
click at [0, 0] on input "radio" at bounding box center [0, 0] width 0 height 0
click at [1088, 233] on fieldset at bounding box center [1059, 244] width 90 height 30
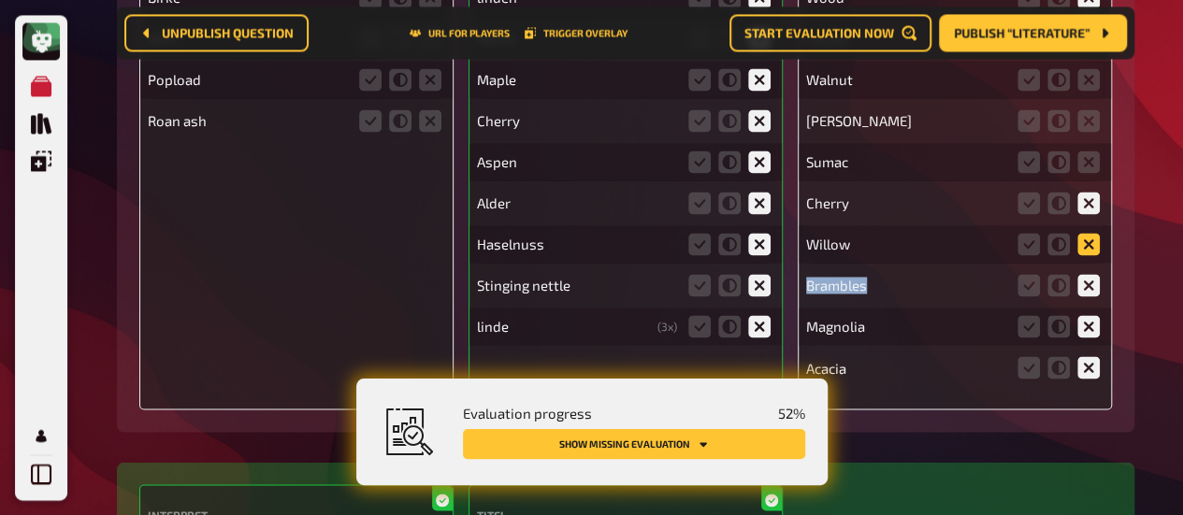
click at [1088, 234] on icon at bounding box center [1088, 244] width 22 height 22
click at [0, 0] on input "radio" at bounding box center [0, 0] width 0 height 0
click at [1088, 235] on icon at bounding box center [1088, 244] width 22 height 22
click at [0, 0] on input "radio" at bounding box center [0, 0] width 0 height 0
click at [1092, 168] on icon at bounding box center [1088, 162] width 22 height 22
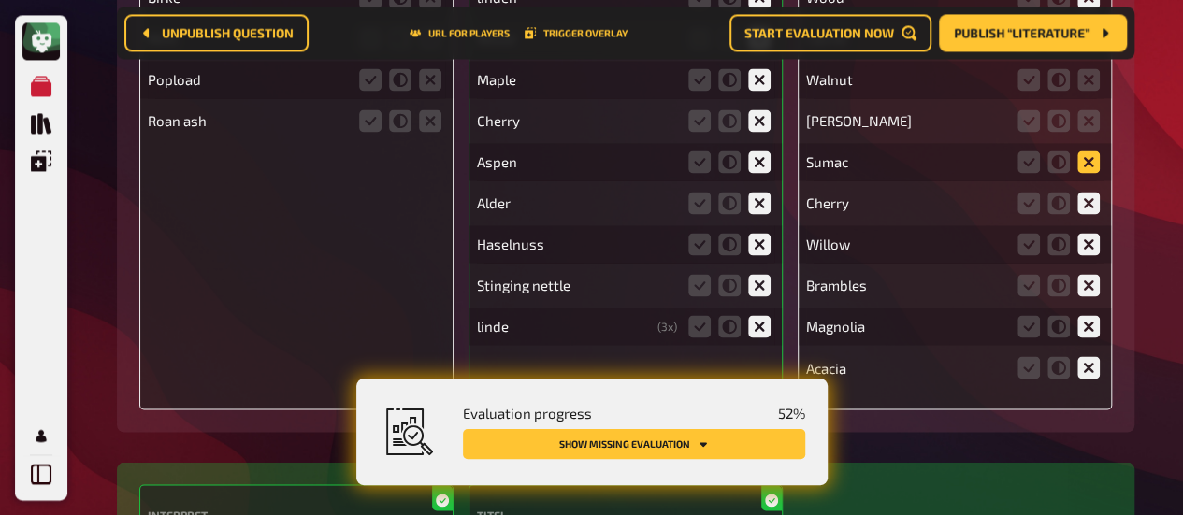
click at [0, 0] on input "radio" at bounding box center [0, 0] width 0 height 0
click at [1094, 107] on fieldset at bounding box center [1059, 121] width 90 height 30
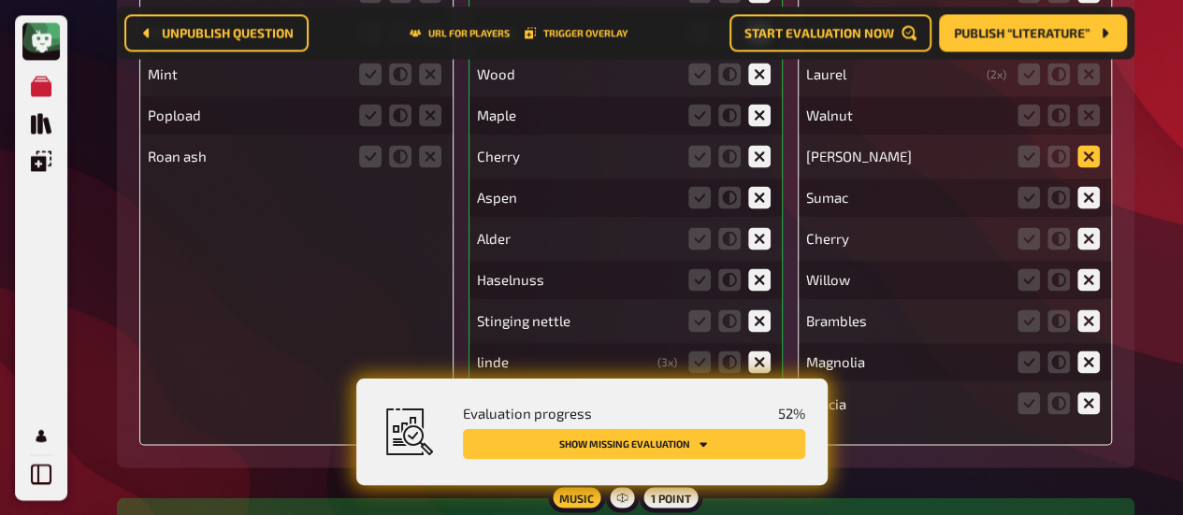
click at [1095, 121] on icon at bounding box center [1088, 115] width 22 height 22
click at [0, 0] on input "radio" at bounding box center [0, 0] width 0 height 0
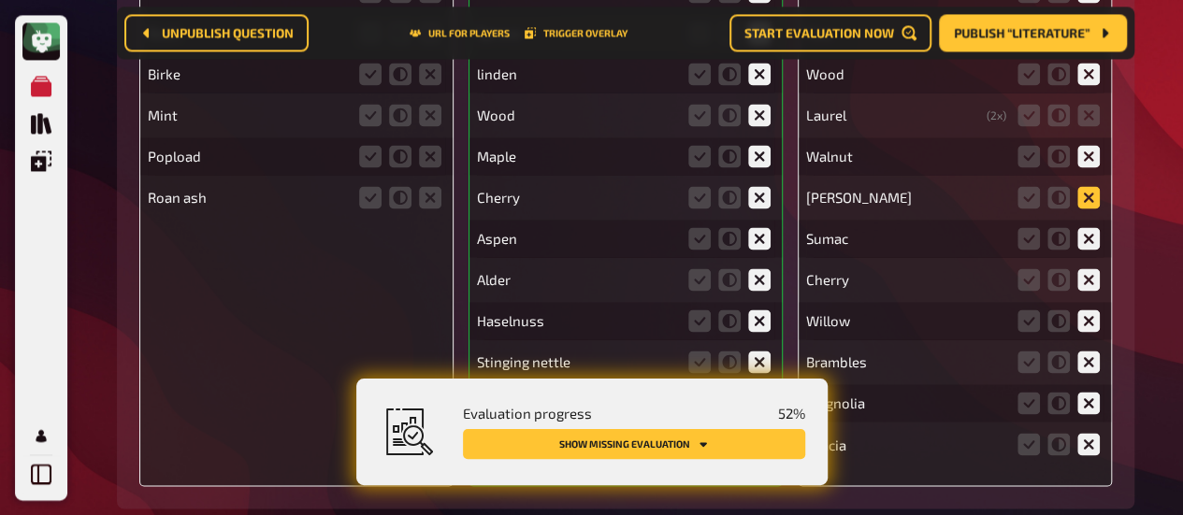
scroll to position [1351, 0]
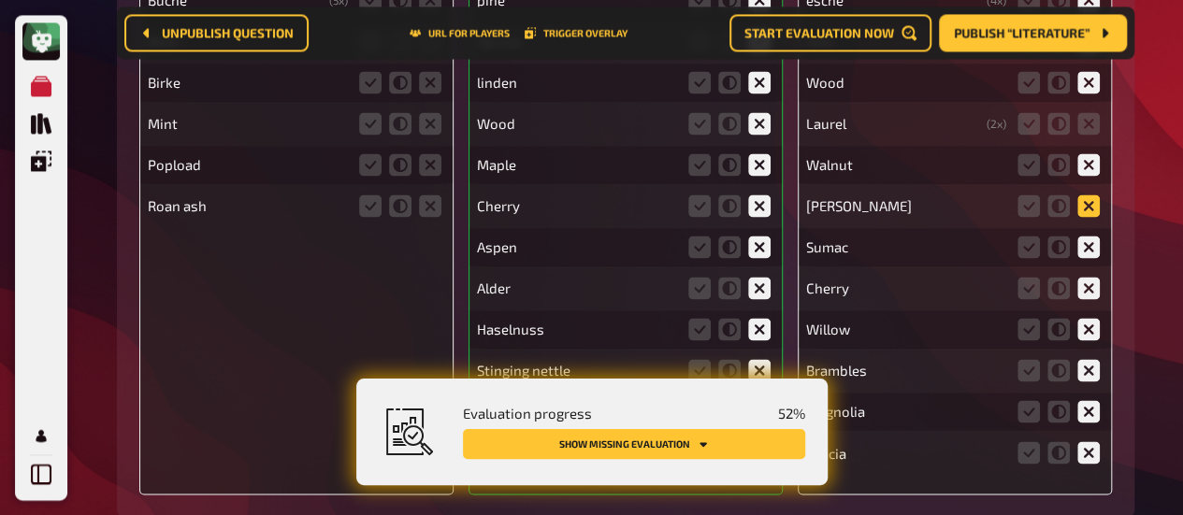
click at [1095, 121] on icon at bounding box center [1088, 123] width 22 height 22
click at [0, 0] on input "radio" at bounding box center [0, 0] width 0 height 0
click at [1091, 206] on icon at bounding box center [1088, 205] width 22 height 22
click at [0, 0] on input "radio" at bounding box center [0, 0] width 0 height 0
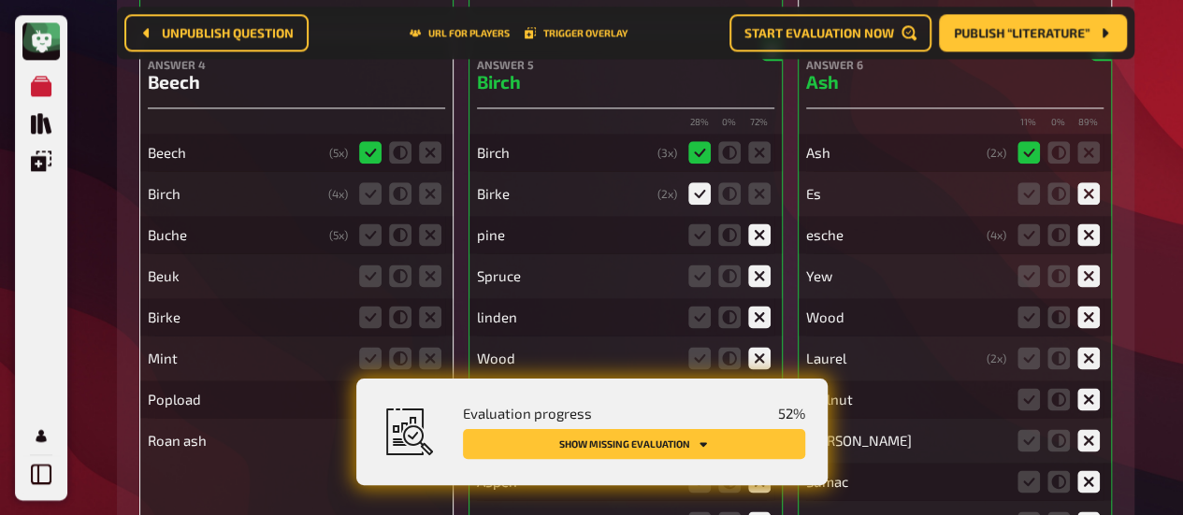
scroll to position [1120, 0]
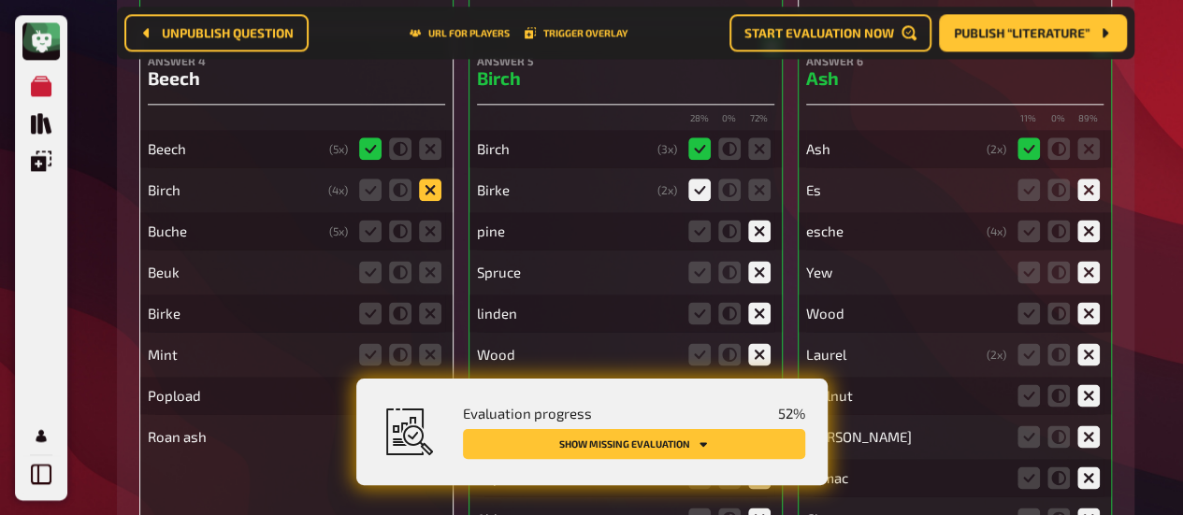
click at [433, 188] on icon at bounding box center [430, 190] width 22 height 22
click at [0, 0] on input "radio" at bounding box center [0, 0] width 0 height 0
click at [429, 240] on icon at bounding box center [430, 231] width 22 height 22
click at [0, 0] on input "radio" at bounding box center [0, 0] width 0 height 0
click at [427, 269] on icon at bounding box center [430, 272] width 22 height 22
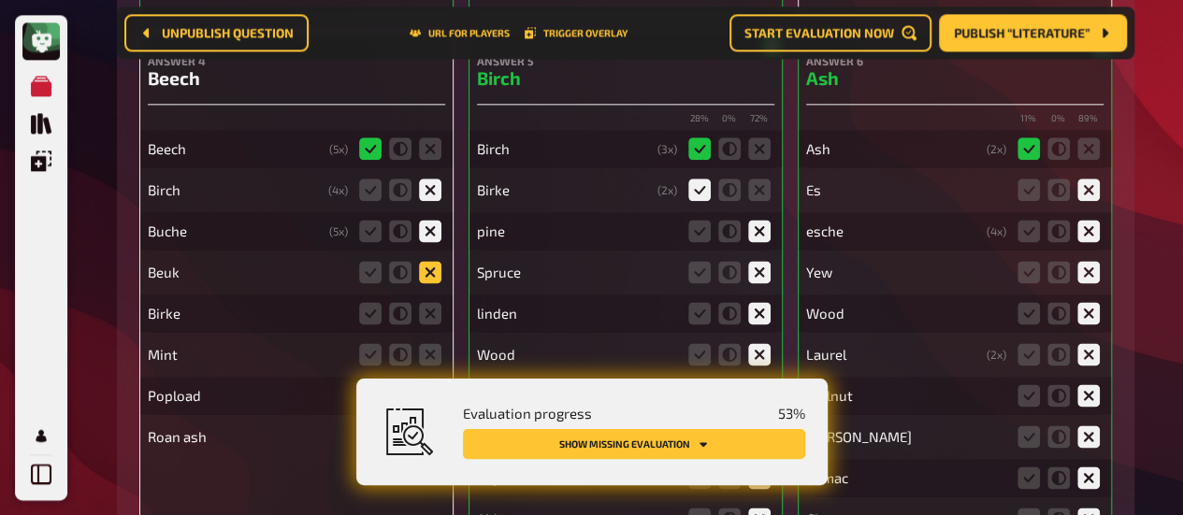
click at [0, 0] on input "radio" at bounding box center [0, 0] width 0 height 0
click at [429, 302] on fieldset at bounding box center [400, 313] width 90 height 30
click at [429, 311] on icon at bounding box center [430, 313] width 22 height 22
click at [0, 0] on input "radio" at bounding box center [0, 0] width 0 height 0
click at [428, 362] on icon at bounding box center [430, 354] width 22 height 22
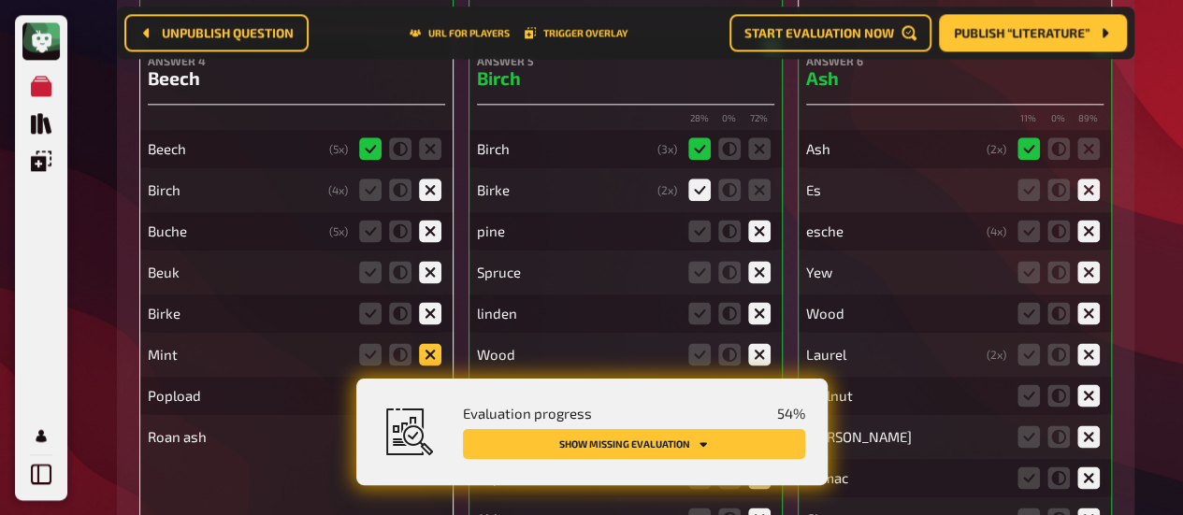
click at [0, 0] on input "radio" at bounding box center [0, 0] width 0 height 0
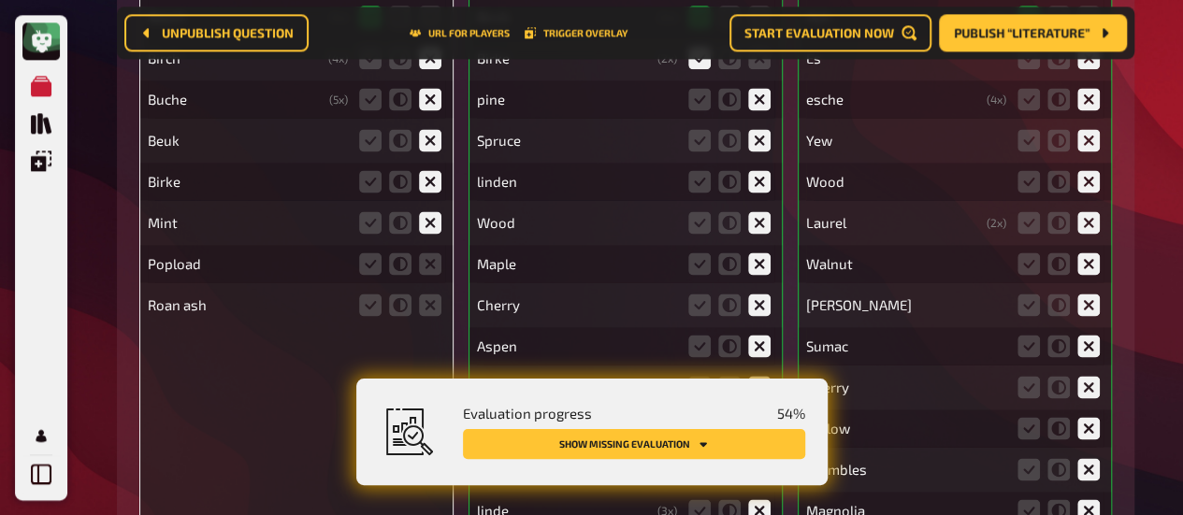
scroll to position [1253, 0]
click at [430, 268] on icon at bounding box center [430, 263] width 22 height 22
click at [0, 0] on input "radio" at bounding box center [0, 0] width 0 height 0
click at [429, 311] on icon at bounding box center [430, 304] width 22 height 22
click at [0, 0] on input "radio" at bounding box center [0, 0] width 0 height 0
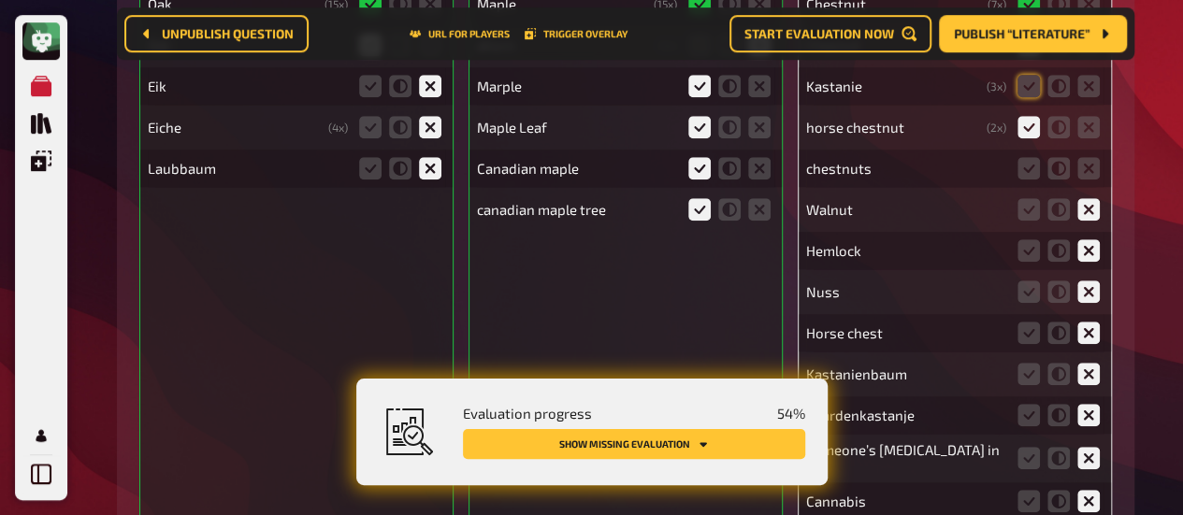
scroll to position [587, 0]
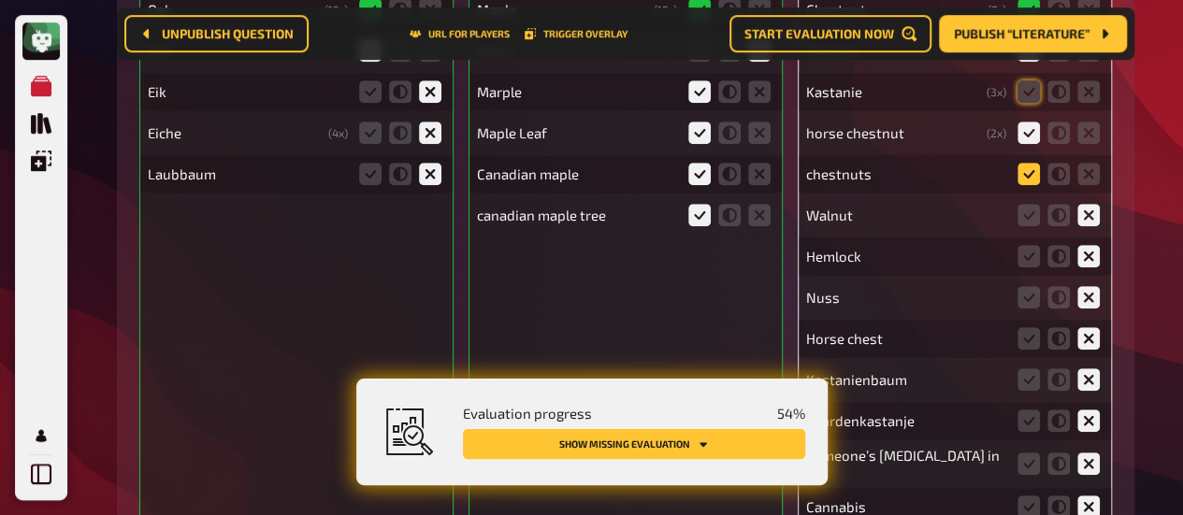
click at [1028, 169] on icon at bounding box center [1028, 174] width 22 height 22
click at [0, 0] on input "radio" at bounding box center [0, 0] width 0 height 0
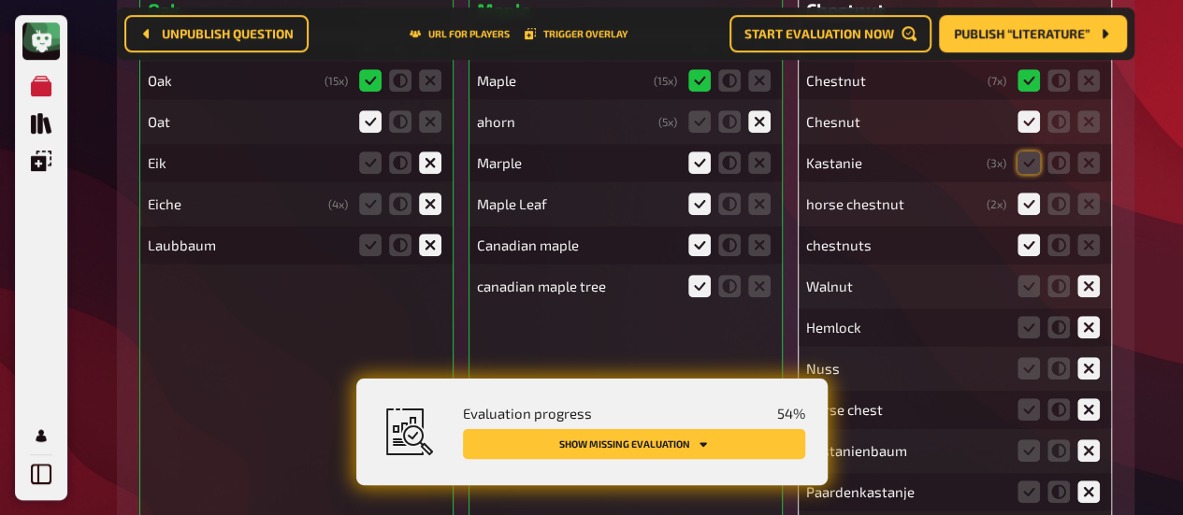
scroll to position [514, 0]
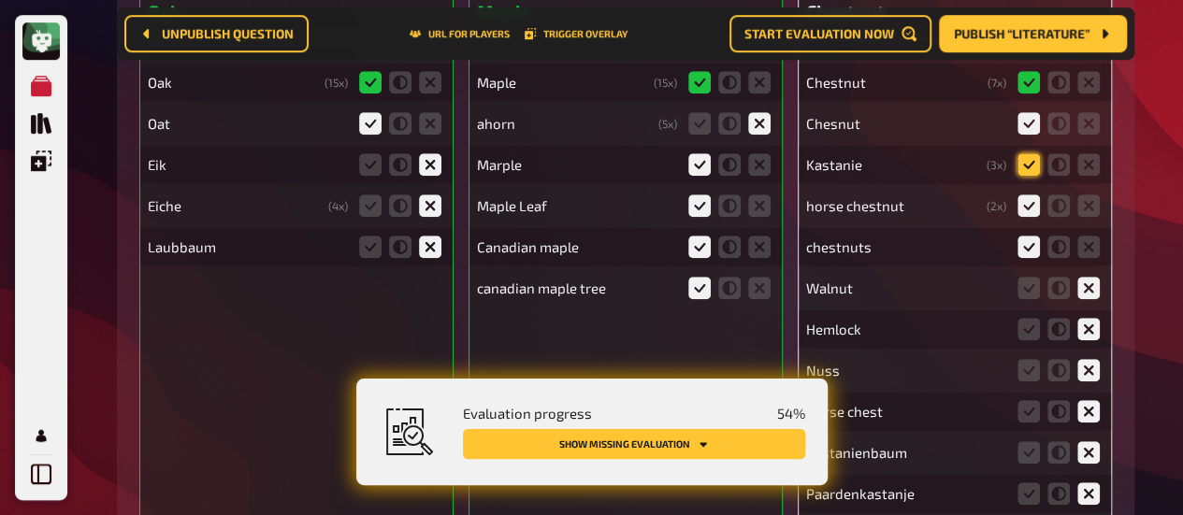
click at [1019, 156] on icon at bounding box center [1028, 164] width 22 height 22
click at [0, 0] on input "radio" at bounding box center [0, 0] width 0 height 0
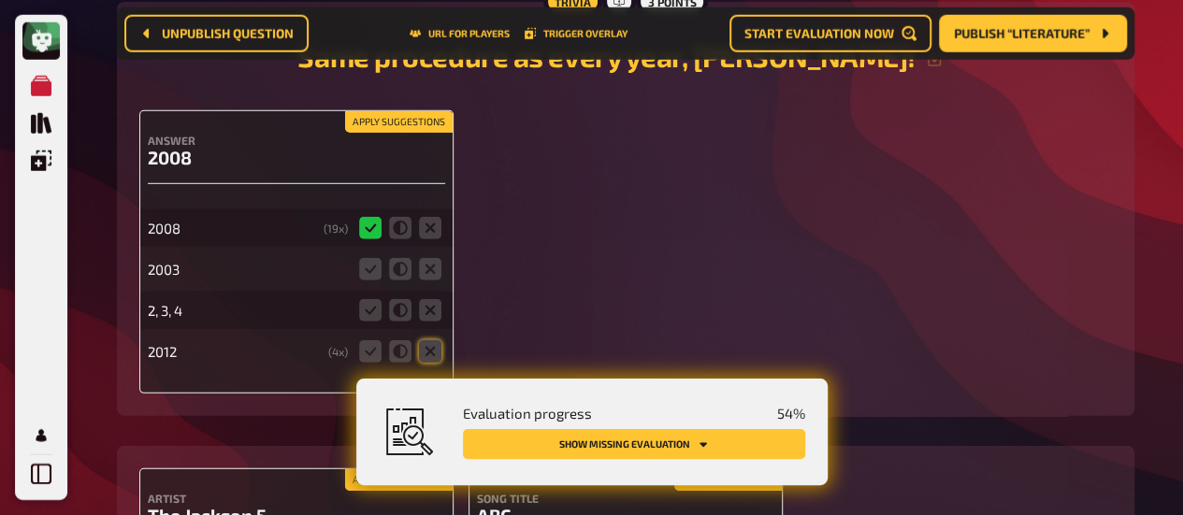
scroll to position [2611, 0]
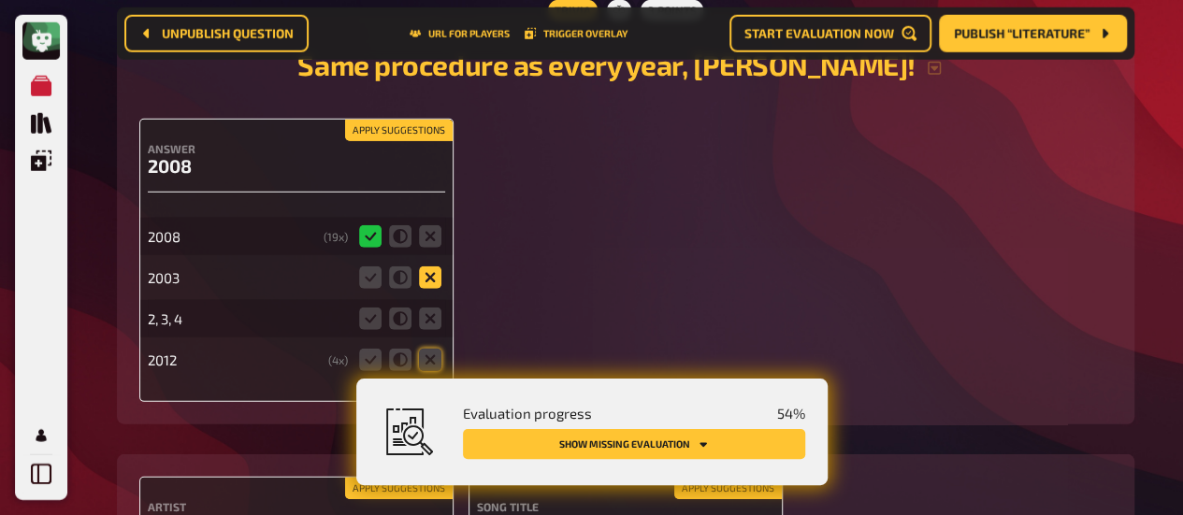
click at [437, 279] on icon at bounding box center [430, 277] width 22 height 22
click at [0, 0] on input "radio" at bounding box center [0, 0] width 0 height 0
click at [436, 319] on icon at bounding box center [430, 319] width 22 height 22
click at [0, 0] on input "radio" at bounding box center [0, 0] width 0 height 0
click at [436, 352] on icon at bounding box center [430, 360] width 22 height 22
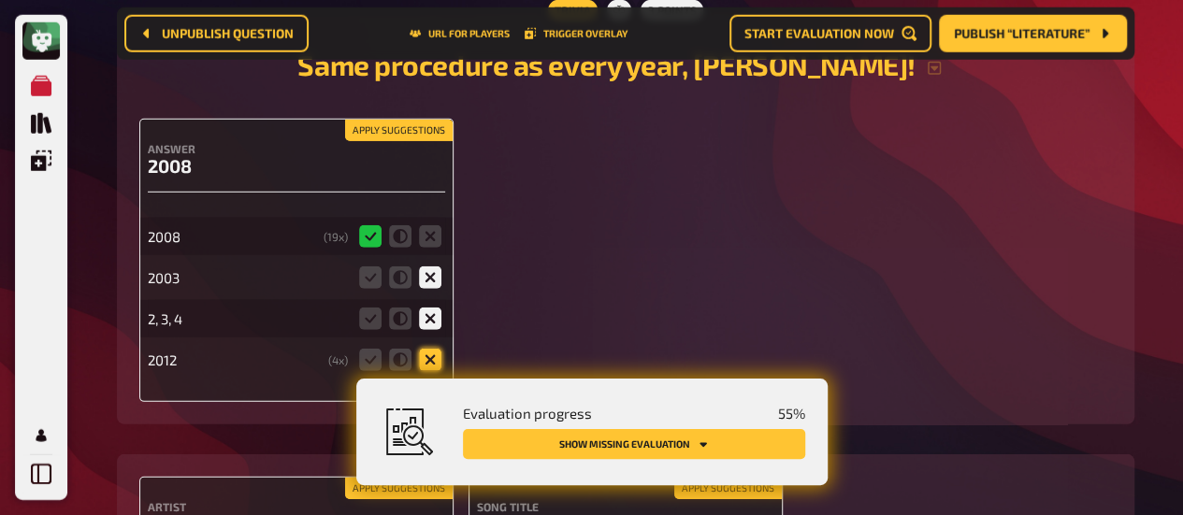
click at [0, 0] on input "radio" at bounding box center [0, 0] width 0 height 0
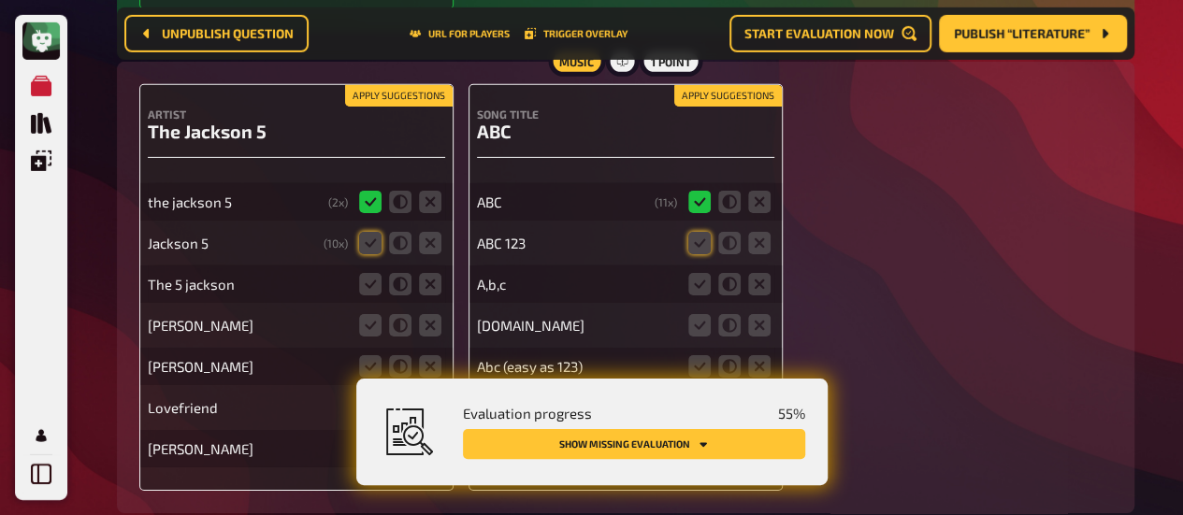
scroll to position [3089, 0]
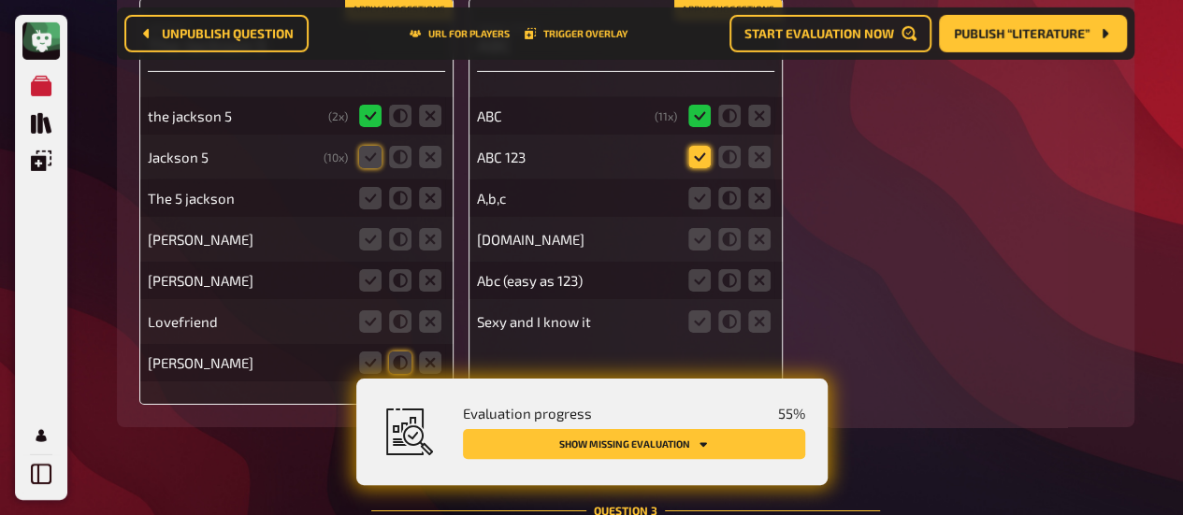
click at [706, 162] on icon at bounding box center [699, 157] width 22 height 22
click at [0, 0] on input "radio" at bounding box center [0, 0] width 0 height 0
click at [705, 201] on icon at bounding box center [699, 198] width 22 height 22
click at [0, 0] on input "radio" at bounding box center [0, 0] width 0 height 0
click at [768, 244] on icon at bounding box center [759, 239] width 22 height 22
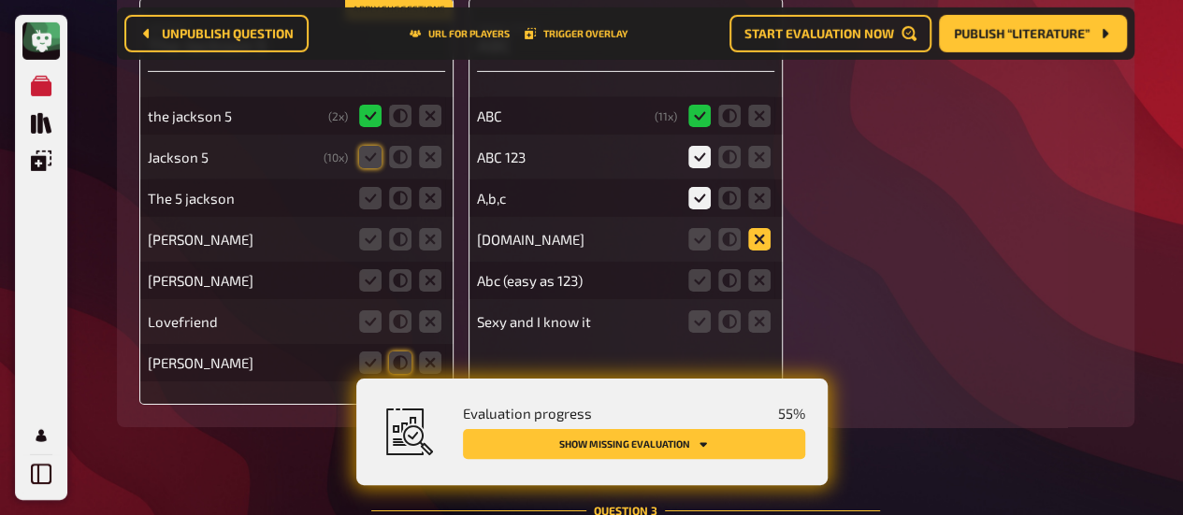
click at [0, 0] on input "radio" at bounding box center [0, 0] width 0 height 0
click at [703, 283] on icon at bounding box center [699, 280] width 22 height 22
click at [0, 0] on input "radio" at bounding box center [0, 0] width 0 height 0
click at [761, 323] on icon at bounding box center [759, 321] width 22 height 22
click at [0, 0] on input "radio" at bounding box center [0, 0] width 0 height 0
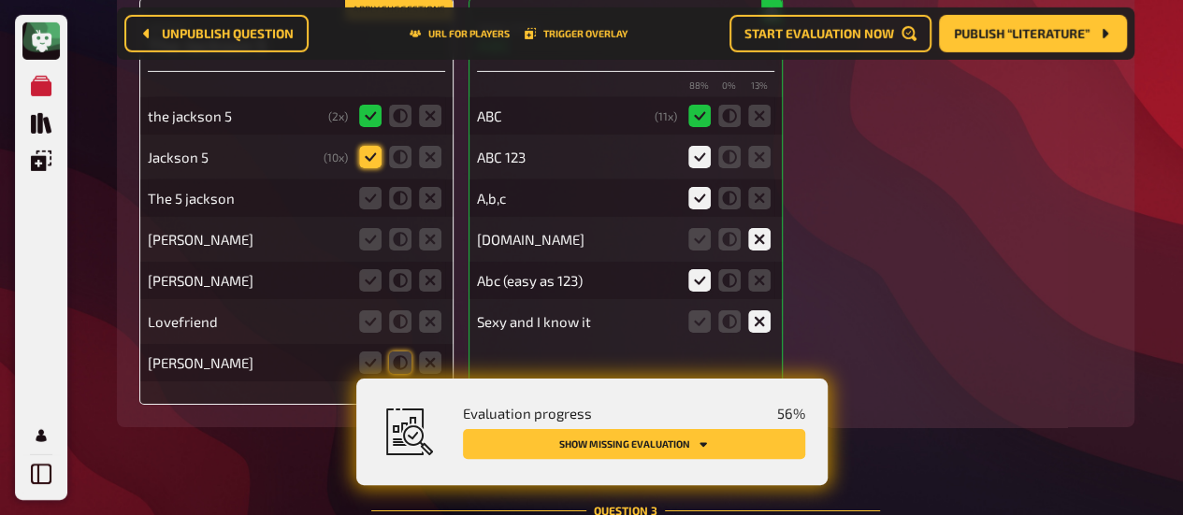
click at [370, 151] on icon at bounding box center [370, 157] width 22 height 22
click at [0, 0] on input "radio" at bounding box center [0, 0] width 0 height 0
click at [372, 200] on icon at bounding box center [370, 198] width 22 height 22
click at [0, 0] on input "radio" at bounding box center [0, 0] width 0 height 0
click at [434, 282] on icon at bounding box center [430, 280] width 22 height 22
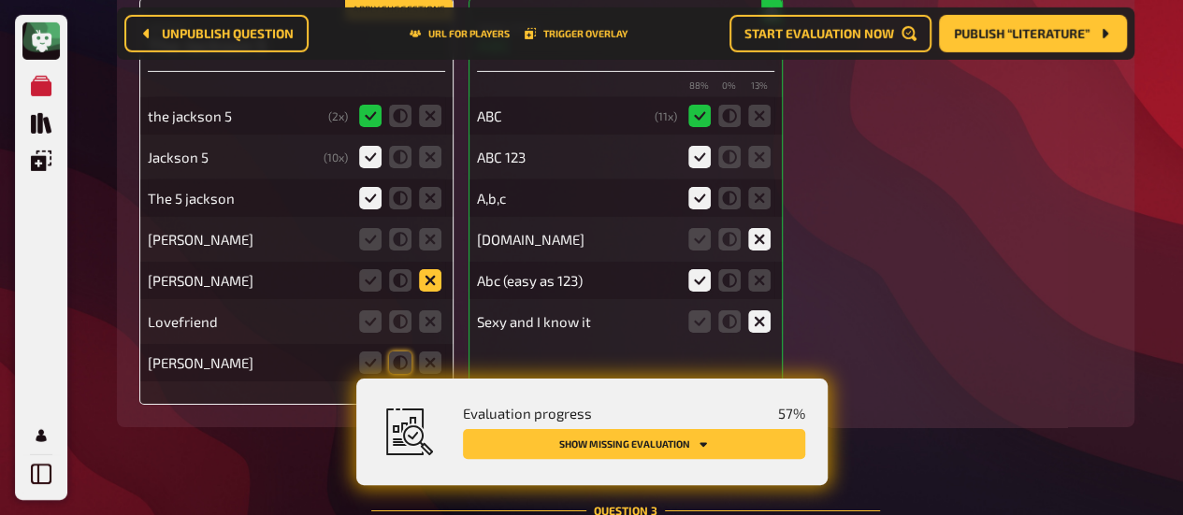
click at [0, 0] on input "radio" at bounding box center [0, 0] width 0 height 0
click at [432, 323] on icon at bounding box center [430, 321] width 22 height 22
click at [0, 0] on input "radio" at bounding box center [0, 0] width 0 height 0
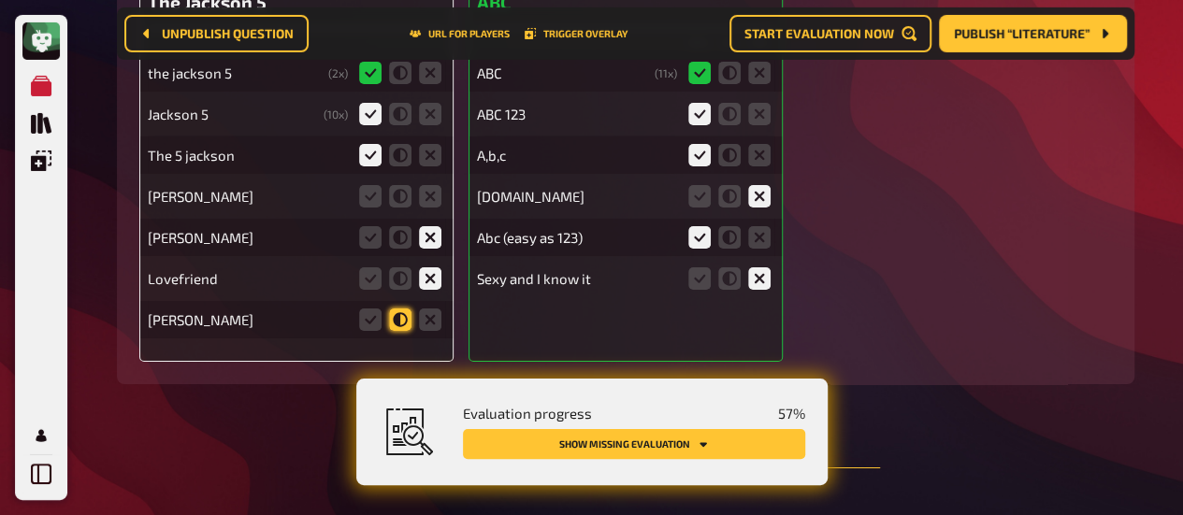
click at [398, 320] on icon at bounding box center [400, 320] width 22 height 22
click at [0, 0] on input "radio" at bounding box center [0, 0] width 0 height 0
click at [426, 191] on icon at bounding box center [430, 196] width 22 height 22
click at [0, 0] on input "radio" at bounding box center [0, 0] width 0 height 0
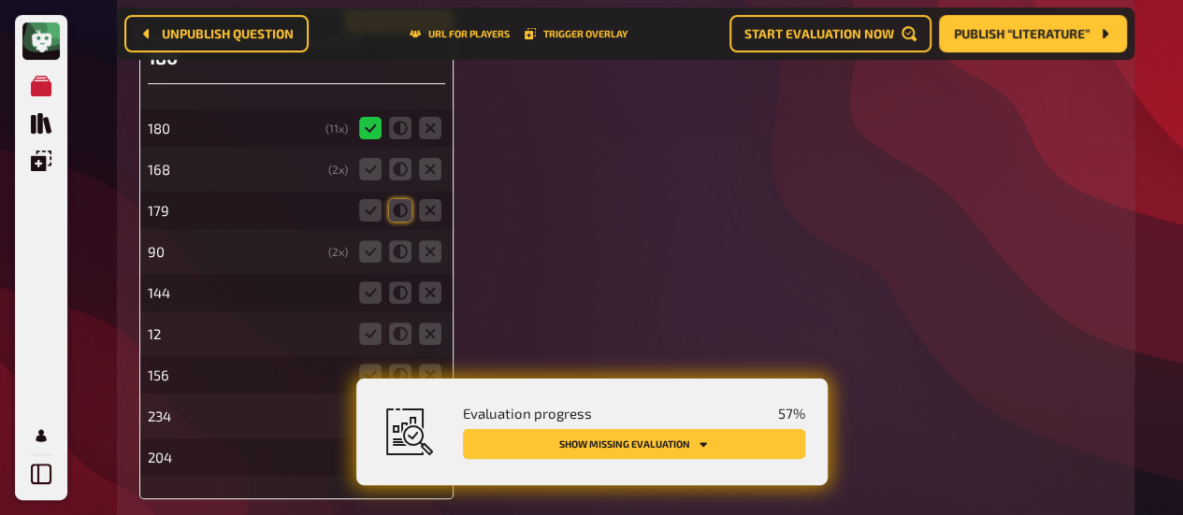
scroll to position [3761, 0]
click at [436, 173] on icon at bounding box center [430, 170] width 22 height 22
click at [0, 0] on input "radio" at bounding box center [0, 0] width 0 height 0
click at [427, 219] on icon at bounding box center [430, 211] width 22 height 22
click at [0, 0] on input "radio" at bounding box center [0, 0] width 0 height 0
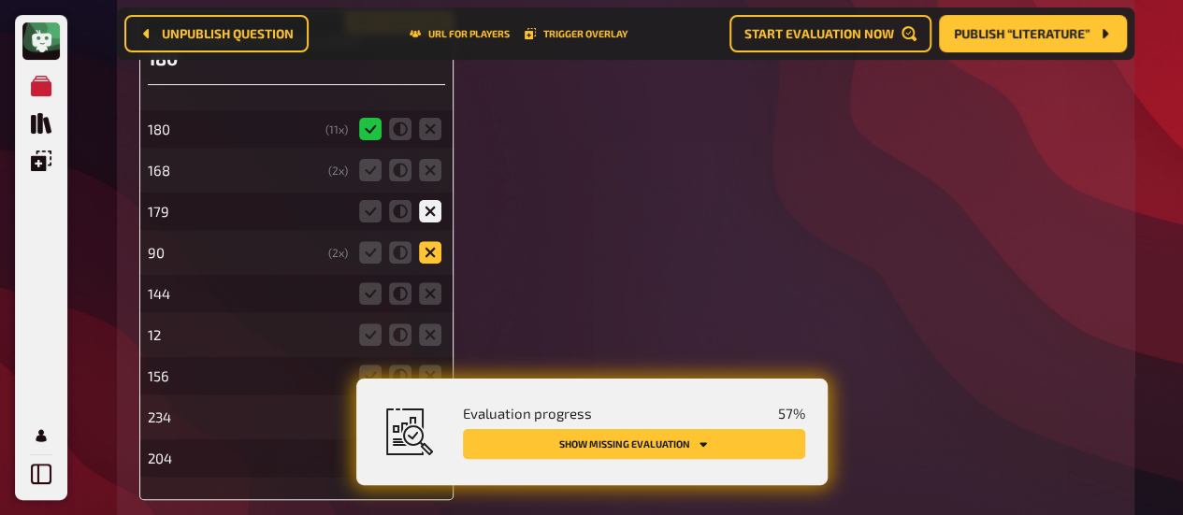
click at [426, 262] on icon at bounding box center [430, 252] width 22 height 22
click at [0, 0] on input "radio" at bounding box center [0, 0] width 0 height 0
click at [427, 283] on fieldset at bounding box center [400, 294] width 90 height 30
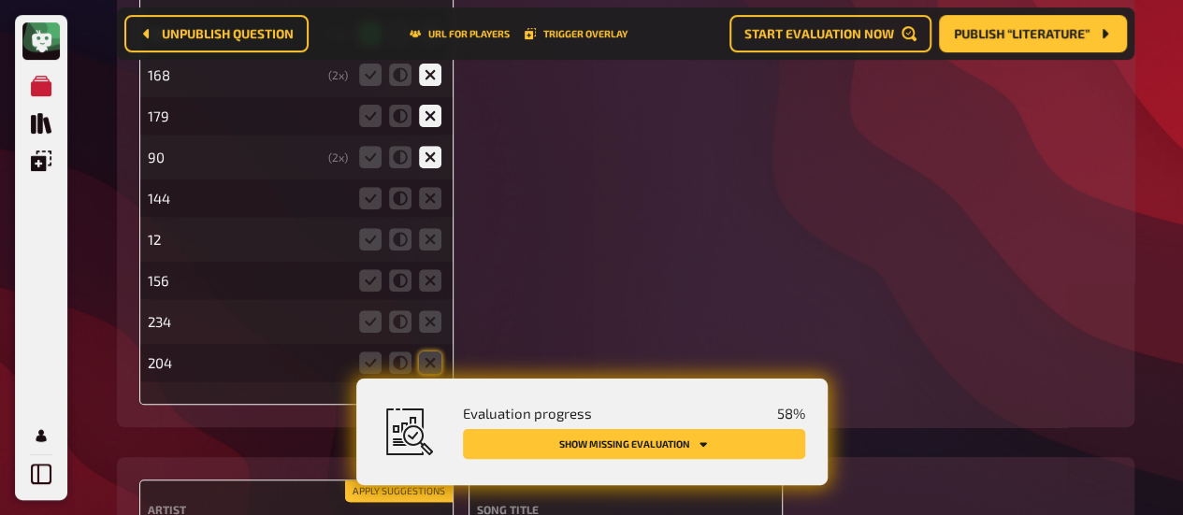
scroll to position [3859, 0]
click at [434, 201] on icon at bounding box center [430, 196] width 22 height 22
click at [0, 0] on input "radio" at bounding box center [0, 0] width 0 height 0
click at [417, 247] on fieldset at bounding box center [400, 238] width 90 height 30
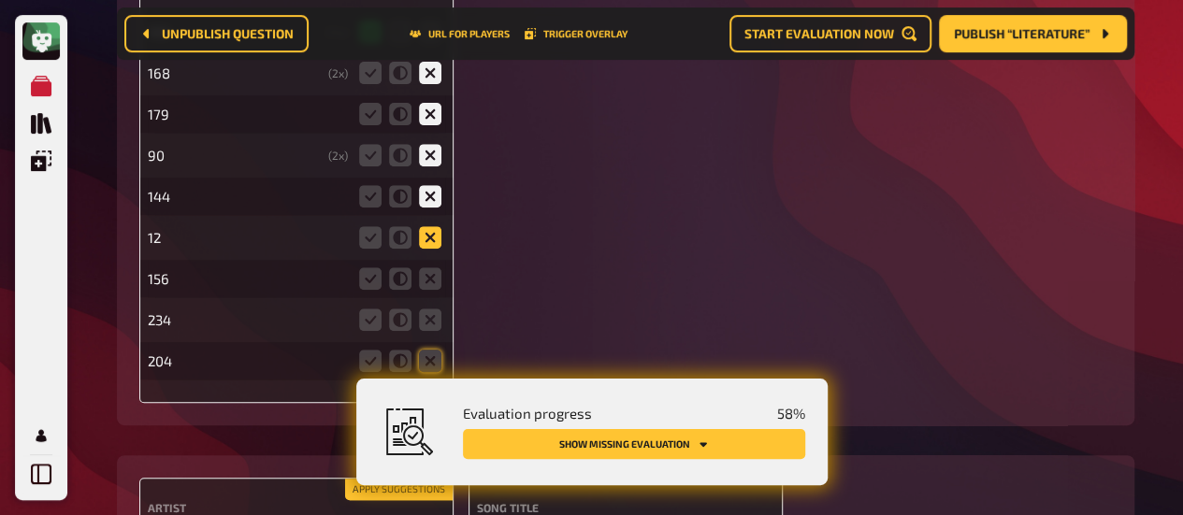
click at [434, 232] on icon at bounding box center [430, 237] width 22 height 22
click at [0, 0] on input "radio" at bounding box center [0, 0] width 0 height 0
click at [434, 278] on icon at bounding box center [430, 278] width 22 height 22
click at [0, 0] on input "radio" at bounding box center [0, 0] width 0 height 0
click at [430, 308] on fieldset at bounding box center [400, 320] width 90 height 30
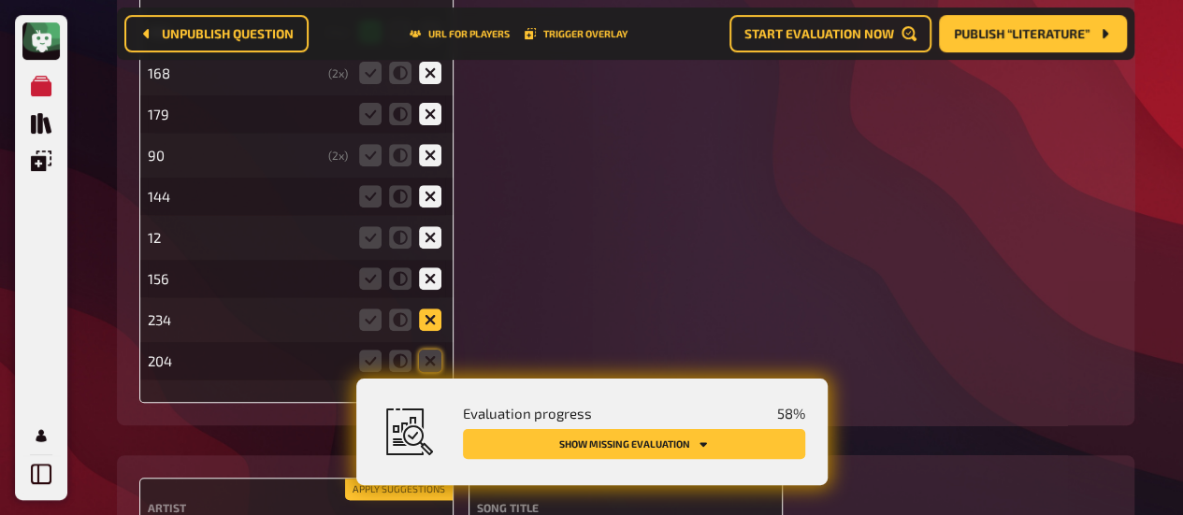
click at [429, 317] on icon at bounding box center [430, 320] width 22 height 22
click at [0, 0] on input "radio" at bounding box center [0, 0] width 0 height 0
click at [428, 347] on fieldset at bounding box center [400, 361] width 90 height 30
click at [428, 359] on icon at bounding box center [430, 361] width 22 height 22
click at [0, 0] on input "radio" at bounding box center [0, 0] width 0 height 0
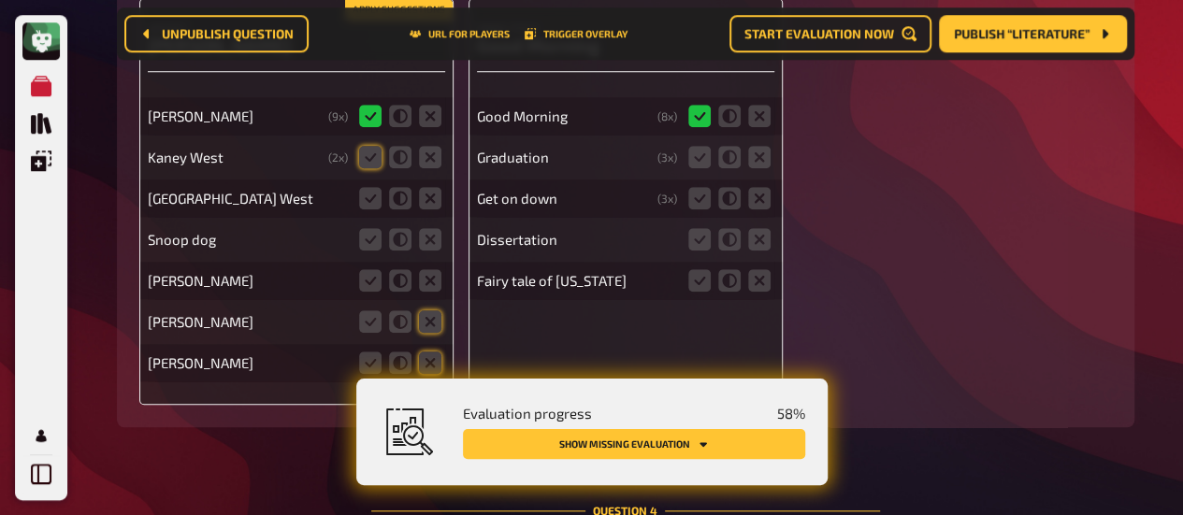
scroll to position [4347, 0]
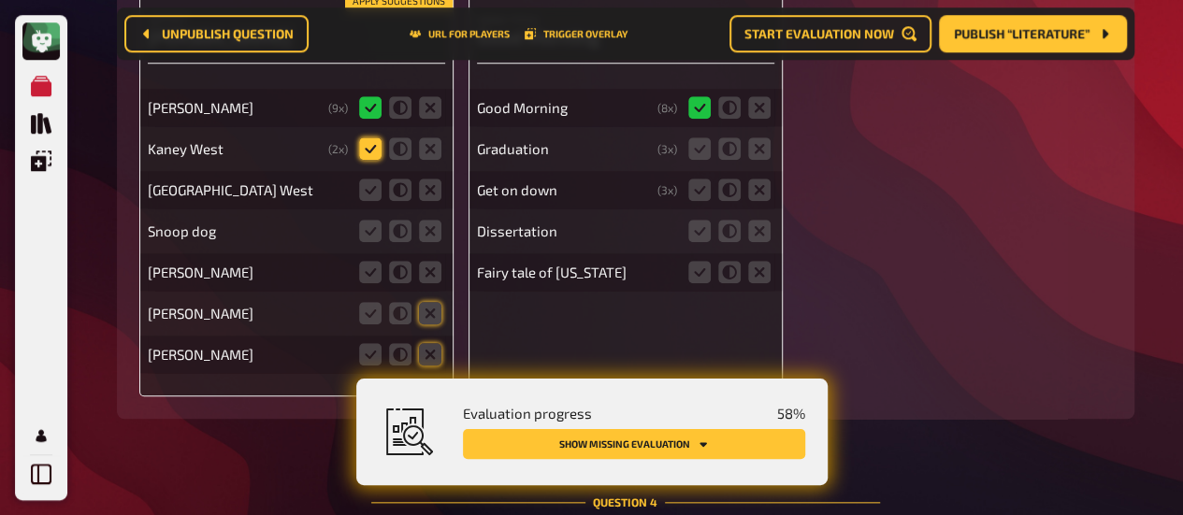
click at [367, 150] on icon at bounding box center [370, 148] width 22 height 22
click at [0, 0] on input "radio" at bounding box center [0, 0] width 0 height 0
click at [409, 191] on icon at bounding box center [400, 190] width 22 height 22
click at [0, 0] on input "radio" at bounding box center [0, 0] width 0 height 0
click at [372, 187] on icon at bounding box center [370, 190] width 22 height 22
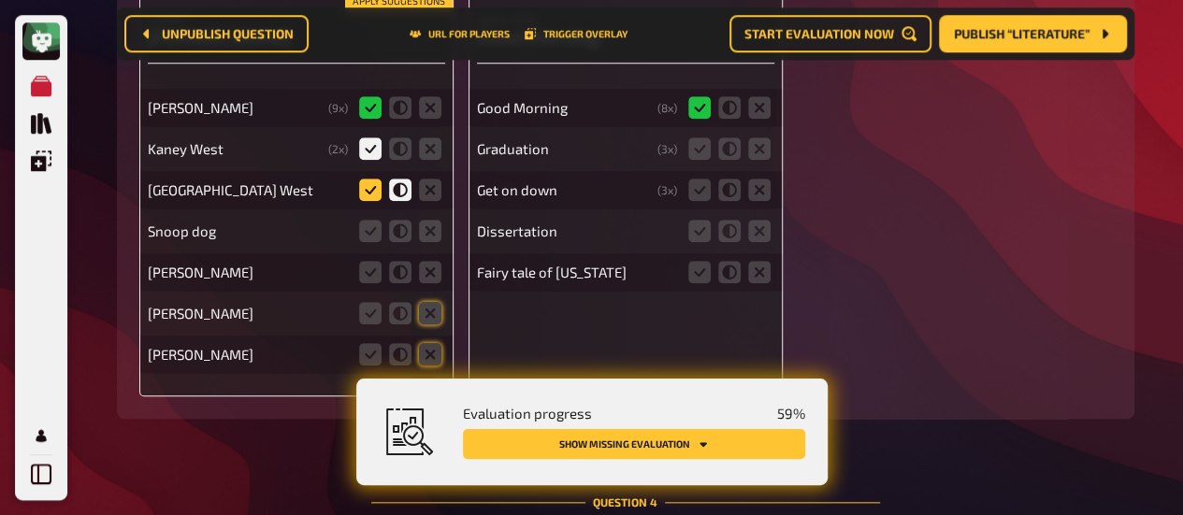
click at [0, 0] on input "radio" at bounding box center [0, 0] width 0 height 0
click at [428, 231] on icon at bounding box center [430, 231] width 22 height 22
click at [0, 0] on input "radio" at bounding box center [0, 0] width 0 height 0
click at [436, 266] on icon at bounding box center [430, 272] width 22 height 22
click at [0, 0] on input "radio" at bounding box center [0, 0] width 0 height 0
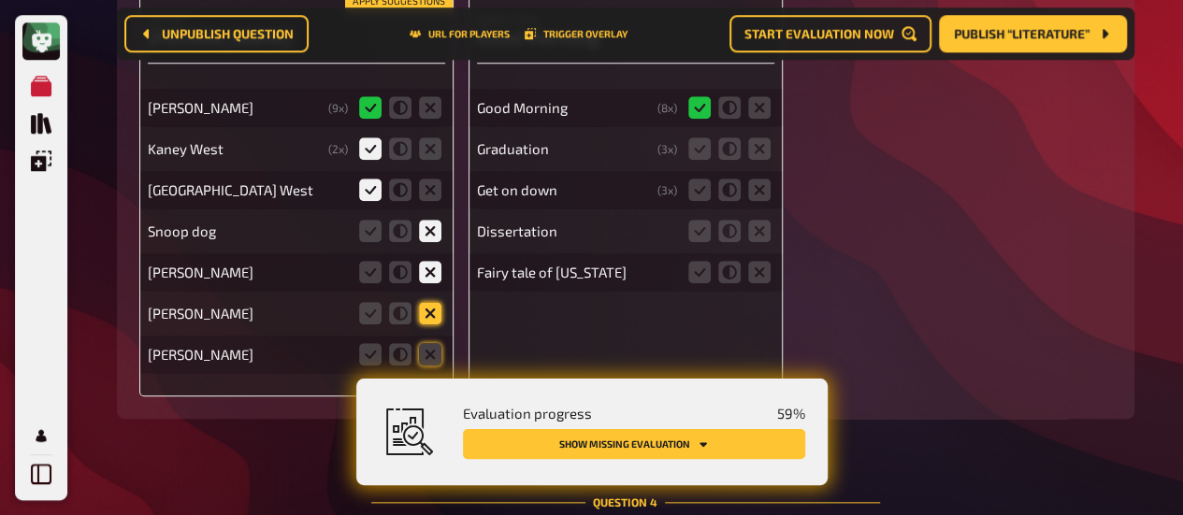
click at [432, 313] on icon at bounding box center [430, 313] width 22 height 22
click at [0, 0] on input "radio" at bounding box center [0, 0] width 0 height 0
click at [430, 351] on icon at bounding box center [430, 354] width 22 height 22
click at [0, 0] on input "radio" at bounding box center [0, 0] width 0 height 0
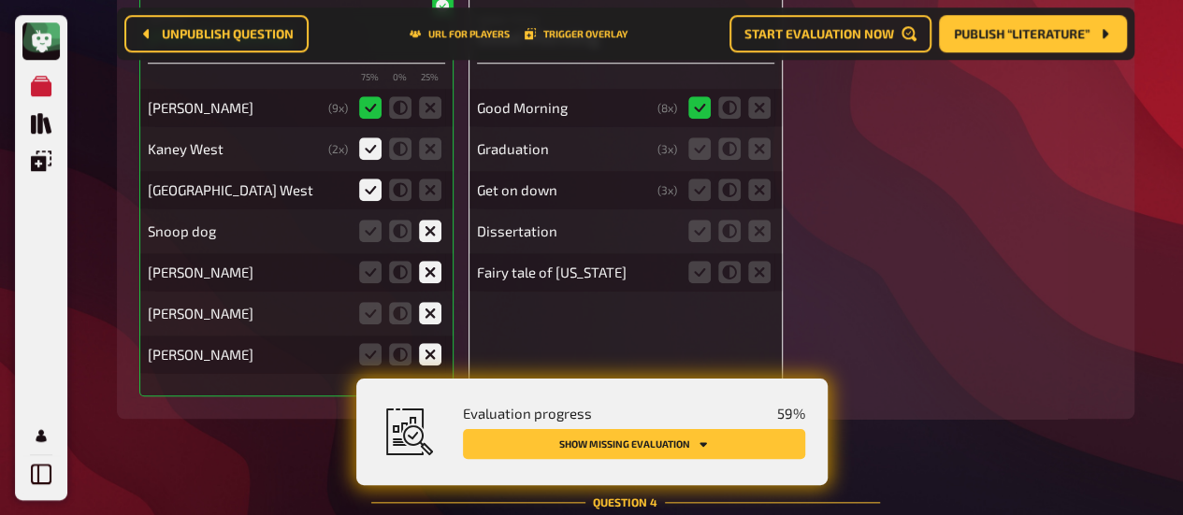
click at [743, 266] on fieldset at bounding box center [729, 272] width 90 height 30
click at [763, 223] on icon at bounding box center [759, 231] width 22 height 22
click at [0, 0] on input "radio" at bounding box center [0, 0] width 0 height 0
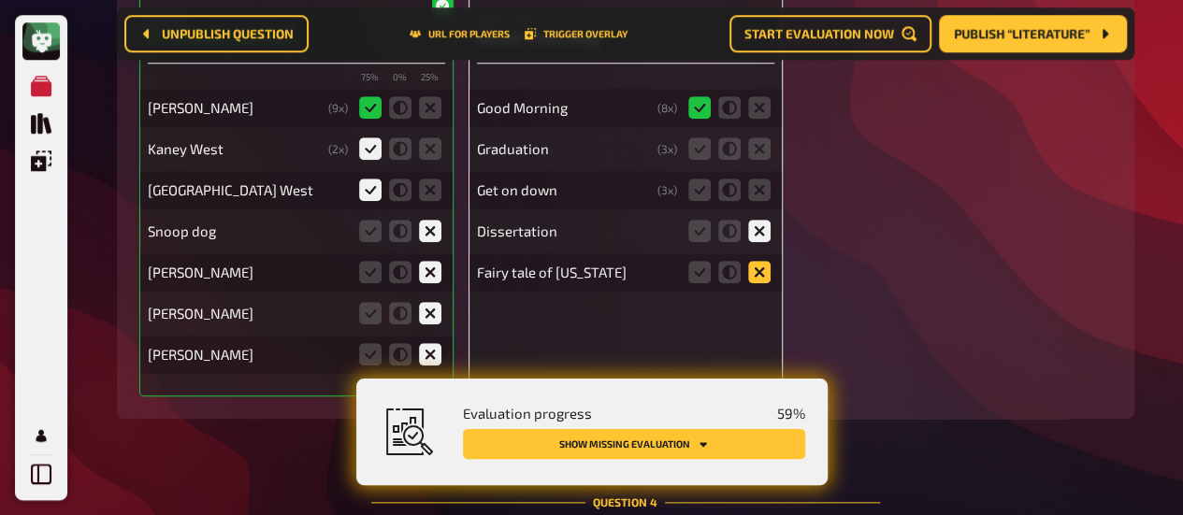
click at [762, 263] on icon at bounding box center [759, 272] width 22 height 22
click at [0, 0] on input "radio" at bounding box center [0, 0] width 0 height 0
click at [760, 191] on icon at bounding box center [759, 190] width 22 height 22
click at [0, 0] on input "radio" at bounding box center [0, 0] width 0 height 0
click at [762, 151] on icon at bounding box center [759, 148] width 22 height 22
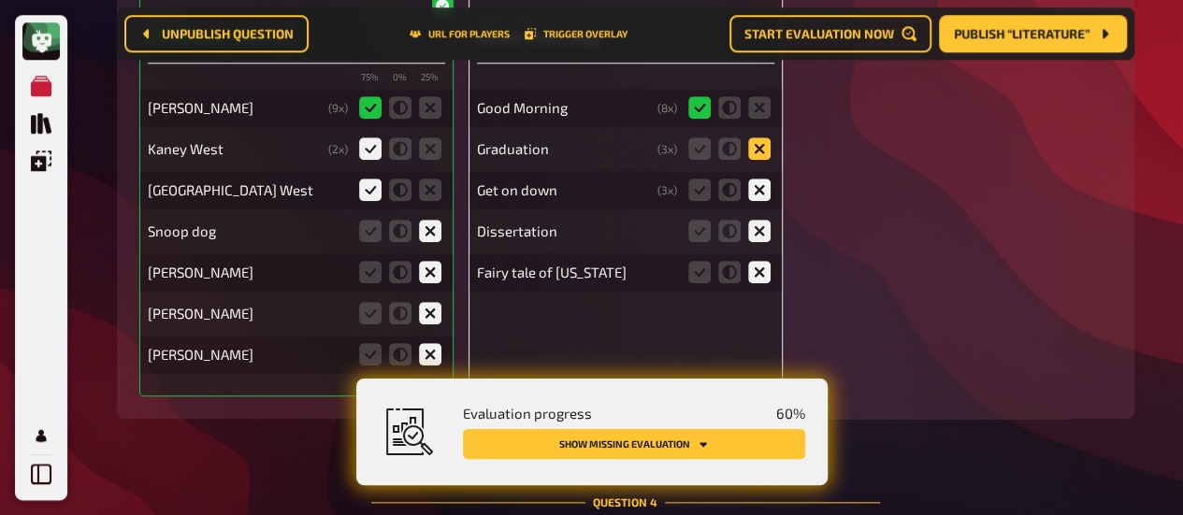
click at [0, 0] on input "radio" at bounding box center [0, 0] width 0 height 0
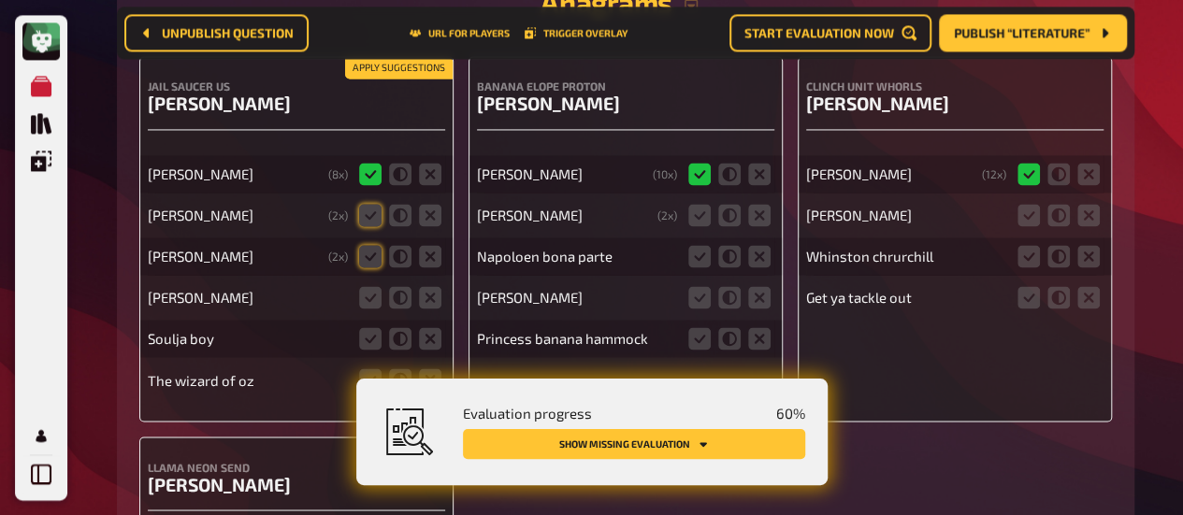
scroll to position [5002, 0]
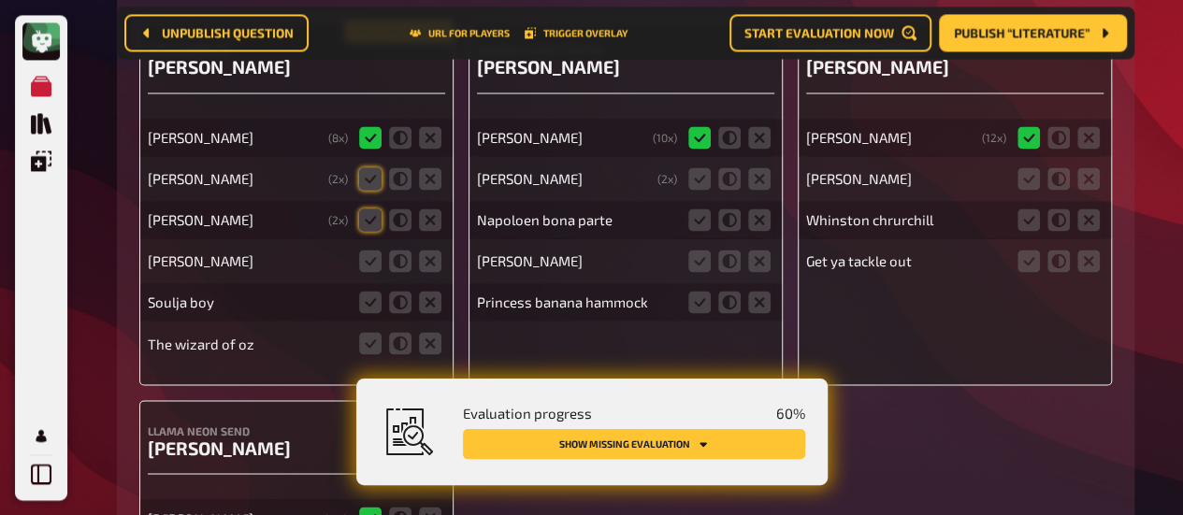
click at [306, 191] on div "[PERSON_NAME] ( 2 x)" at bounding box center [296, 178] width 297 height 37
click at [369, 180] on icon at bounding box center [370, 178] width 22 height 22
click at [0, 0] on input "radio" at bounding box center [0, 0] width 0 height 0
click at [286, 277] on div "[PERSON_NAME]" at bounding box center [296, 260] width 297 height 37
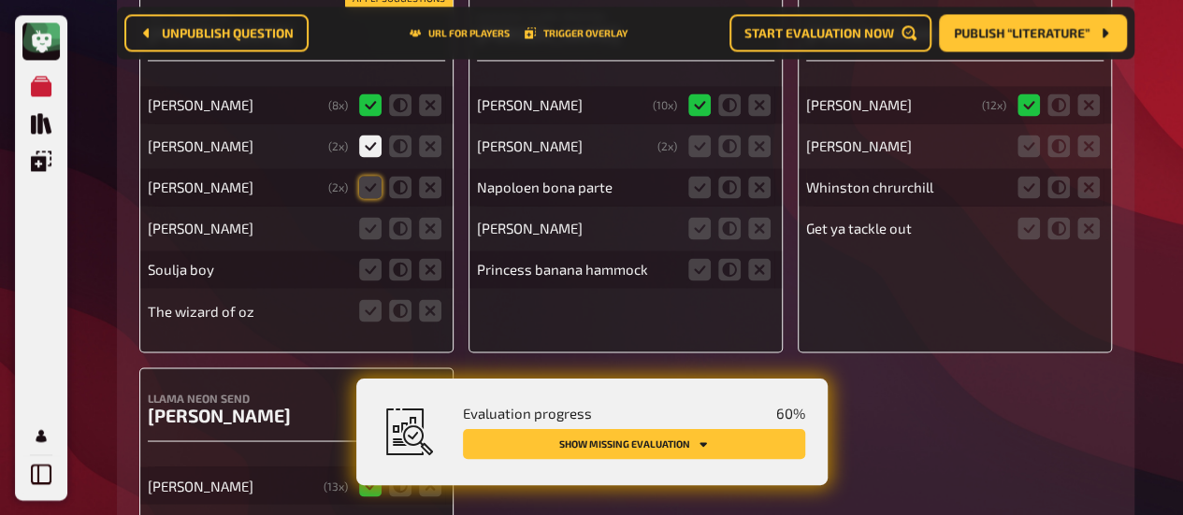
scroll to position [5040, 0]
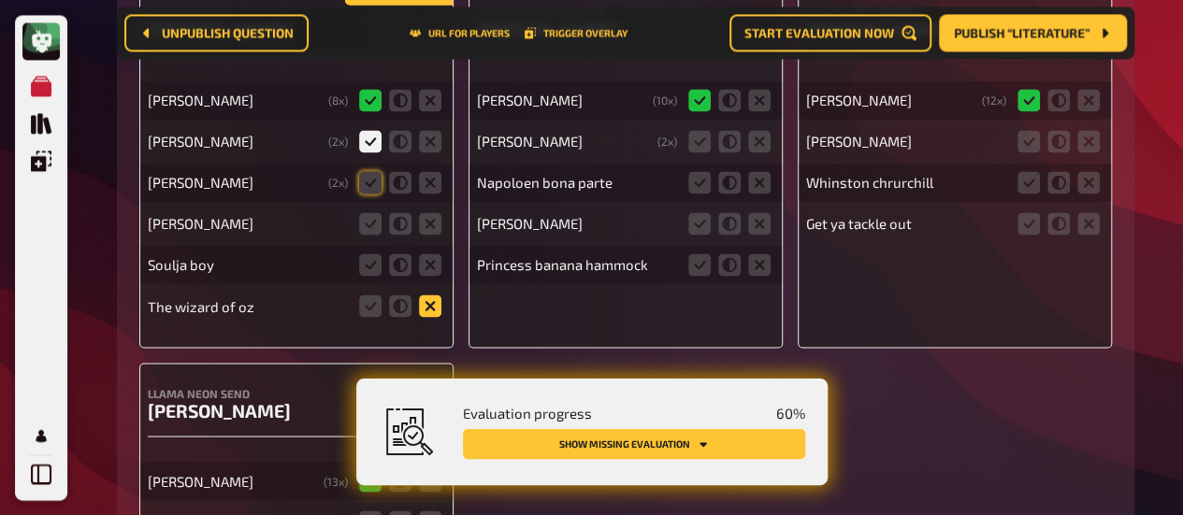
click at [432, 300] on icon at bounding box center [430, 306] width 22 height 22
click at [0, 0] on input "radio" at bounding box center [0, 0] width 0 height 0
click at [435, 231] on icon at bounding box center [430, 223] width 22 height 22
click at [0, 0] on input "radio" at bounding box center [0, 0] width 0 height 0
click at [431, 261] on icon at bounding box center [430, 264] width 22 height 22
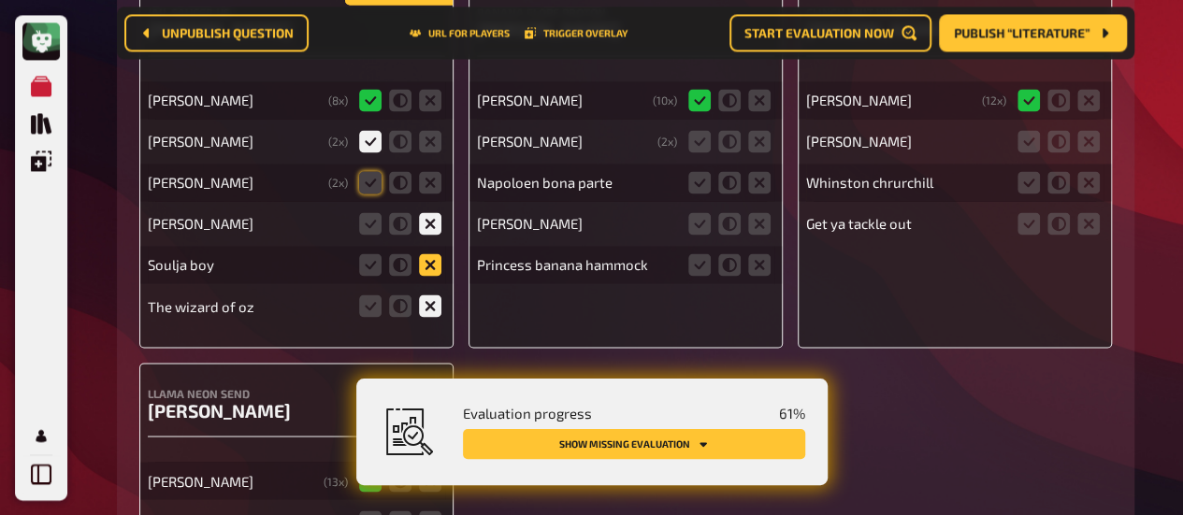
click at [0, 0] on input "radio" at bounding box center [0, 0] width 0 height 0
click at [704, 145] on icon at bounding box center [699, 141] width 22 height 22
click at [0, 0] on input "radio" at bounding box center [0, 0] width 0 height 0
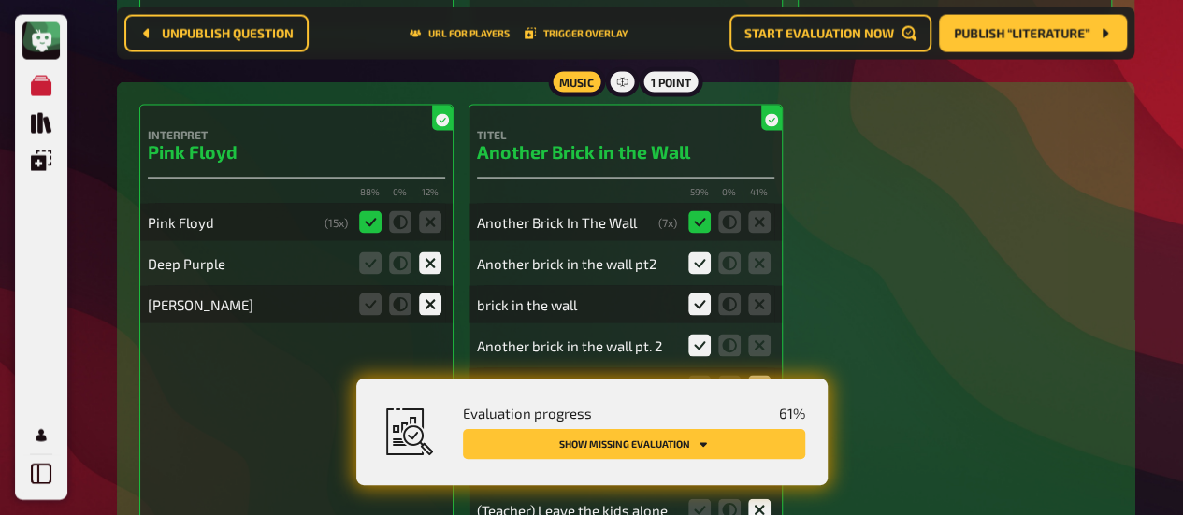
scroll to position [1812, 0]
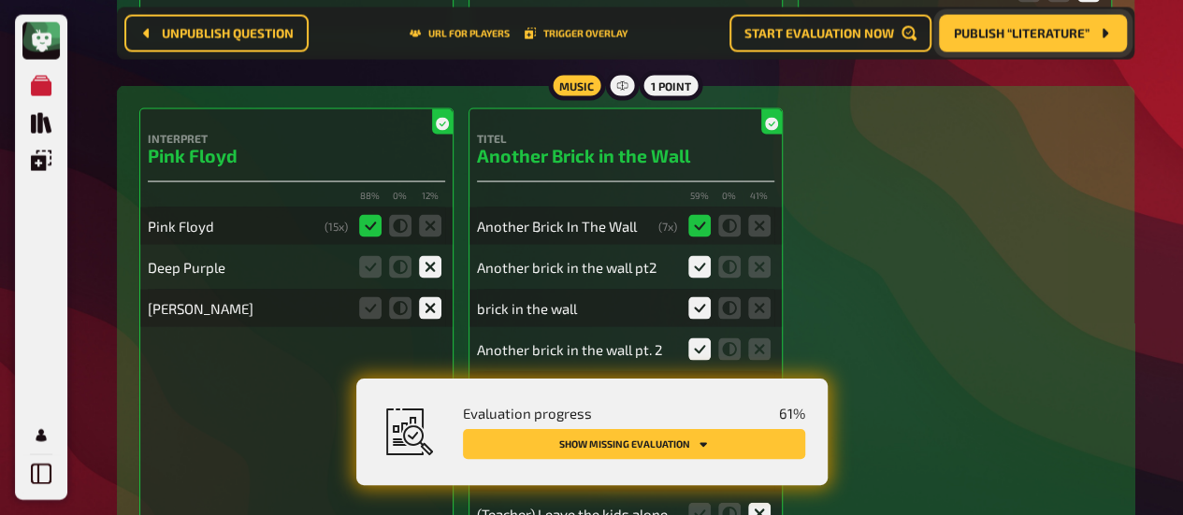
click at [1006, 40] on span "Publish “Literature”" at bounding box center [1022, 33] width 136 height 13
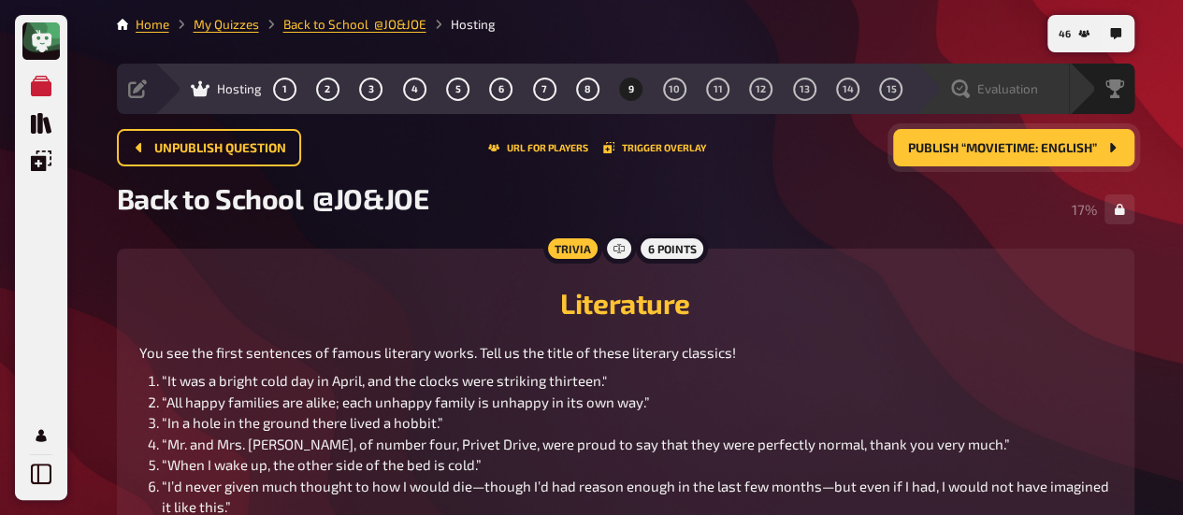
click at [1007, 86] on span "Evaluation" at bounding box center [1007, 88] width 61 height 15
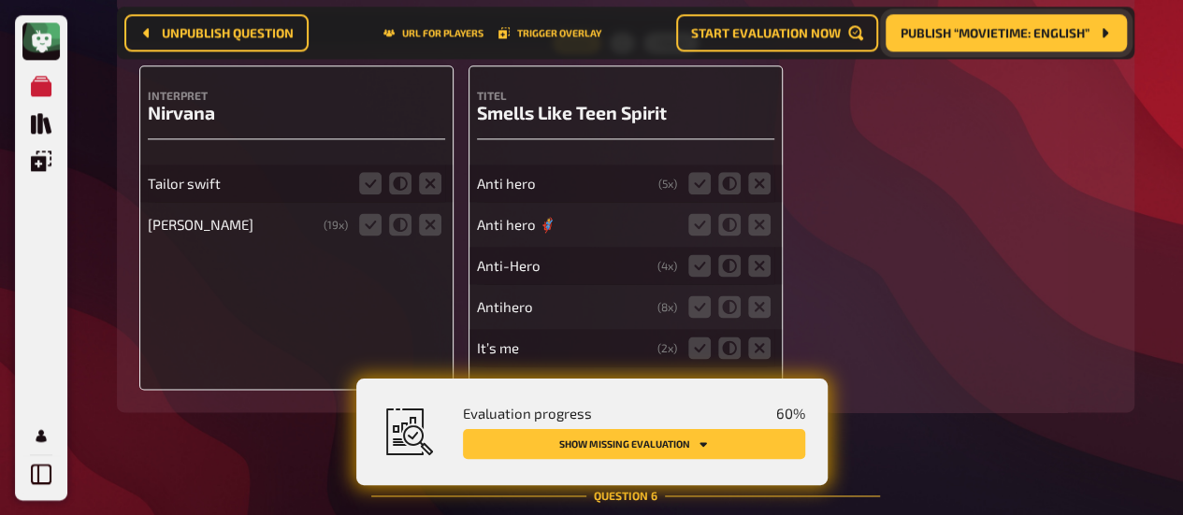
scroll to position [8226, 0]
click at [376, 183] on icon at bounding box center [370, 184] width 22 height 22
click at [0, 0] on input "radio" at bounding box center [0, 0] width 0 height 0
click at [370, 225] on icon at bounding box center [370, 225] width 22 height 22
click at [0, 0] on input "radio" at bounding box center [0, 0] width 0 height 0
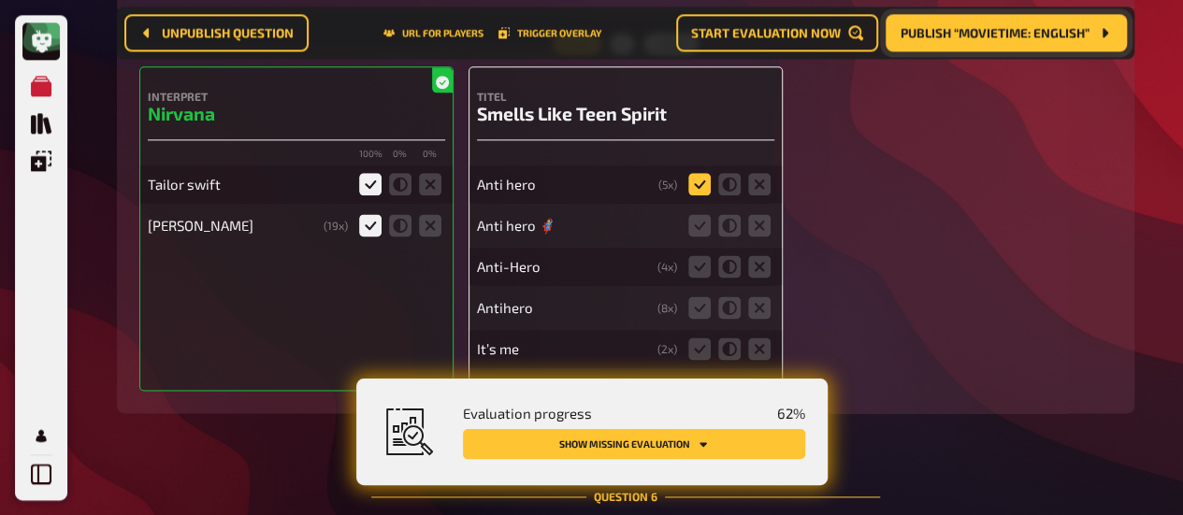
click at [689, 185] on icon at bounding box center [699, 184] width 22 height 22
click at [0, 0] on input "radio" at bounding box center [0, 0] width 0 height 0
click at [695, 227] on icon at bounding box center [699, 225] width 22 height 22
click at [0, 0] on input "radio" at bounding box center [0, 0] width 0 height 0
click at [696, 266] on icon at bounding box center [699, 266] width 22 height 22
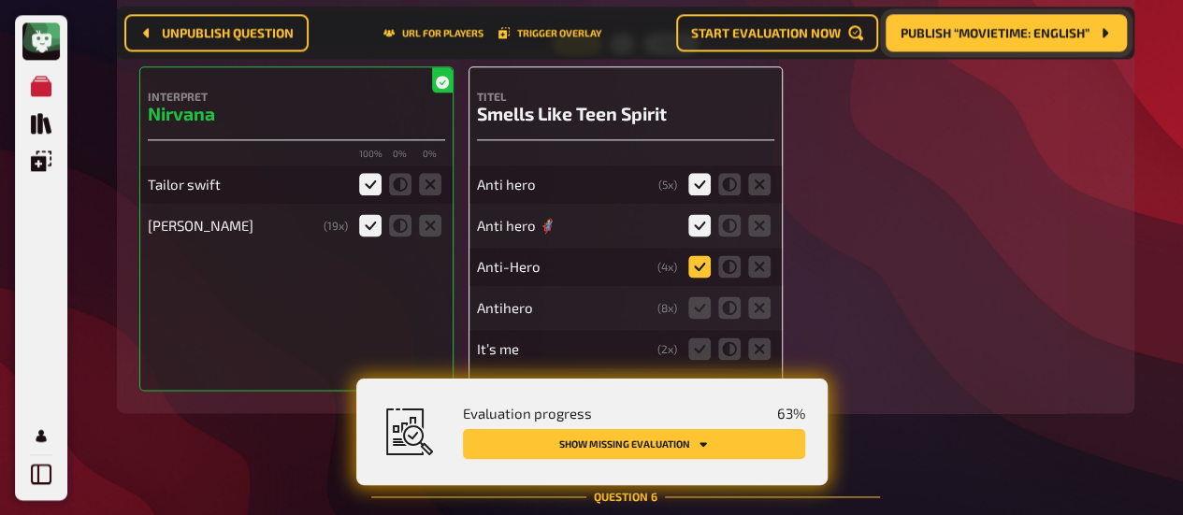
click at [0, 0] on input "radio" at bounding box center [0, 0] width 0 height 0
click at [696, 300] on icon at bounding box center [699, 307] width 22 height 22
click at [0, 0] on input "radio" at bounding box center [0, 0] width 0 height 0
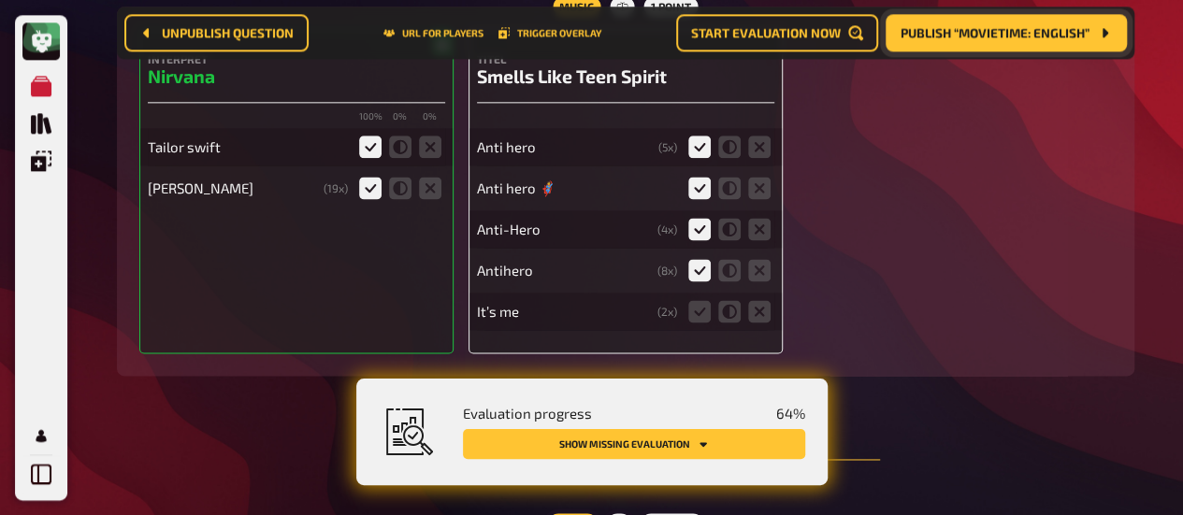
scroll to position [8349, 0]
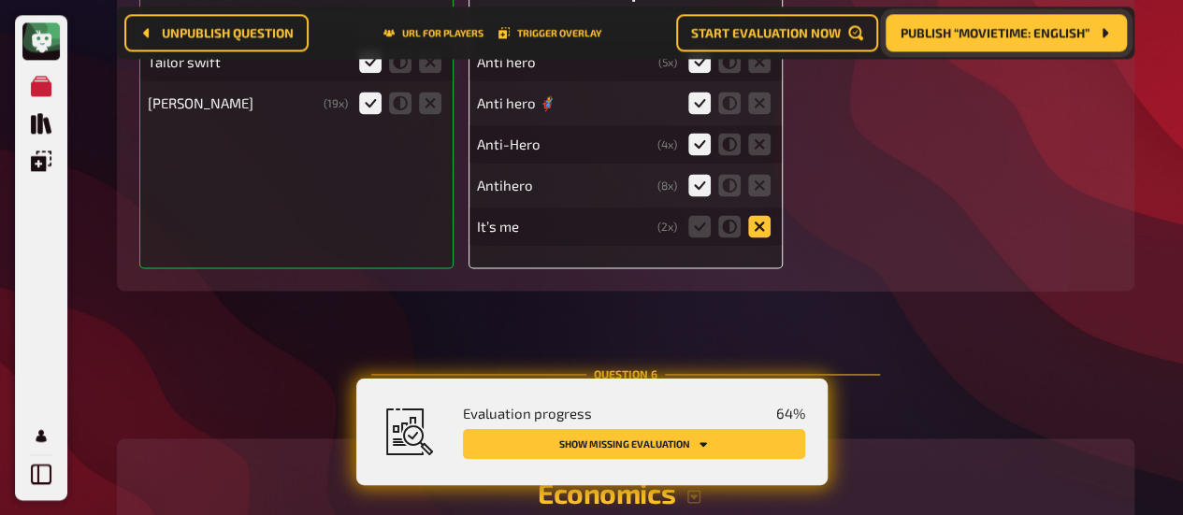
click at [767, 237] on icon at bounding box center [759, 226] width 22 height 22
click at [0, 0] on input "radio" at bounding box center [0, 0] width 0 height 0
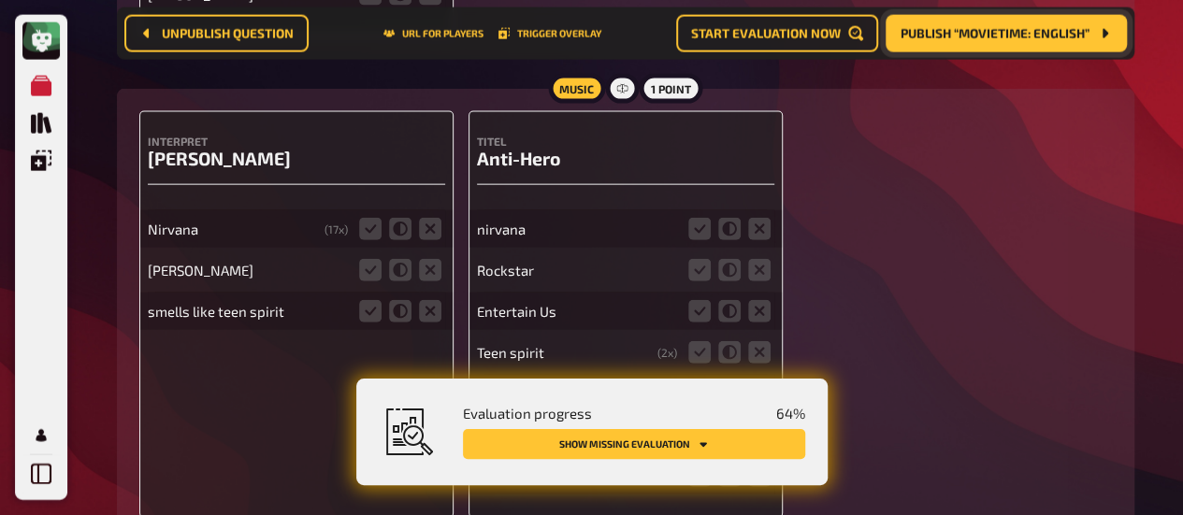
scroll to position [5596, 0]
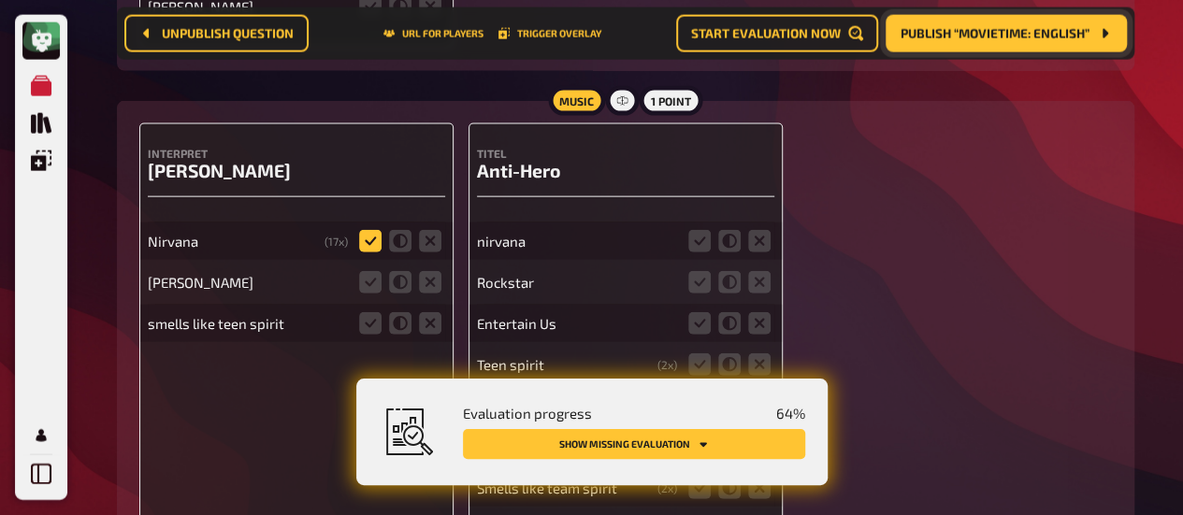
click at [363, 248] on icon at bounding box center [370, 241] width 22 height 22
click at [0, 0] on input "radio" at bounding box center [0, 0] width 0 height 0
click at [431, 288] on icon at bounding box center [430, 282] width 22 height 22
click at [0, 0] on input "radio" at bounding box center [0, 0] width 0 height 0
click at [431, 324] on icon at bounding box center [430, 323] width 22 height 22
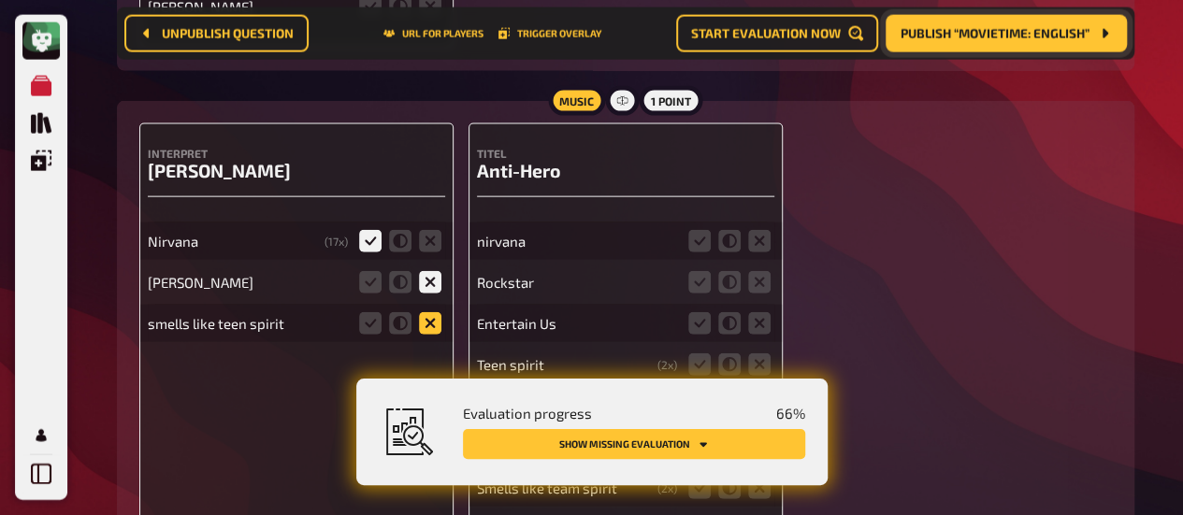
click at [0, 0] on input "radio" at bounding box center [0, 0] width 0 height 0
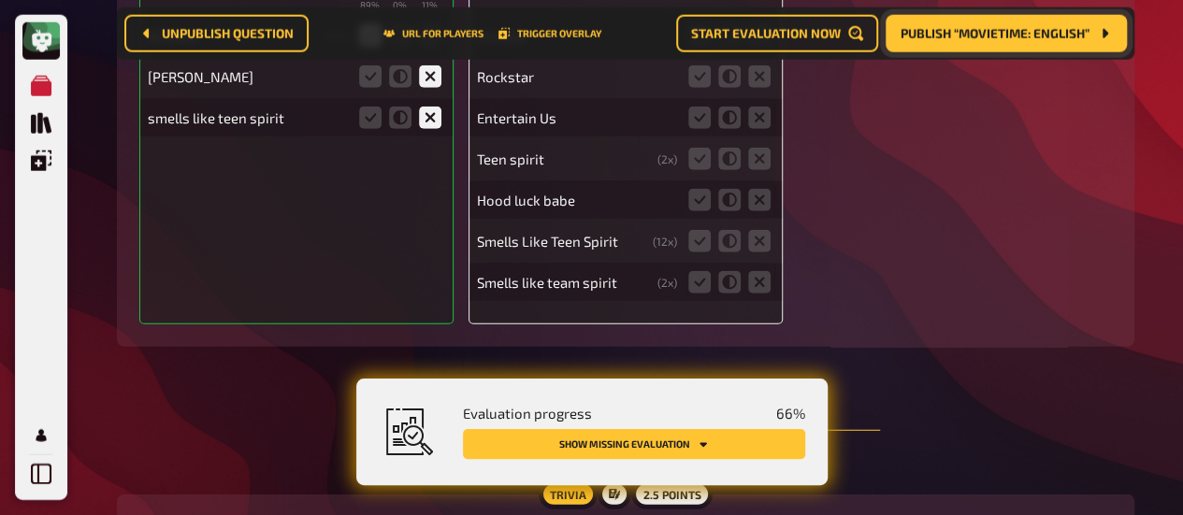
scroll to position [5803, 0]
click at [700, 240] on icon at bounding box center [699, 240] width 22 height 22
click at [0, 0] on input "radio" at bounding box center [0, 0] width 0 height 0
click at [701, 283] on icon at bounding box center [699, 281] width 22 height 22
click at [0, 0] on input "radio" at bounding box center [0, 0] width 0 height 0
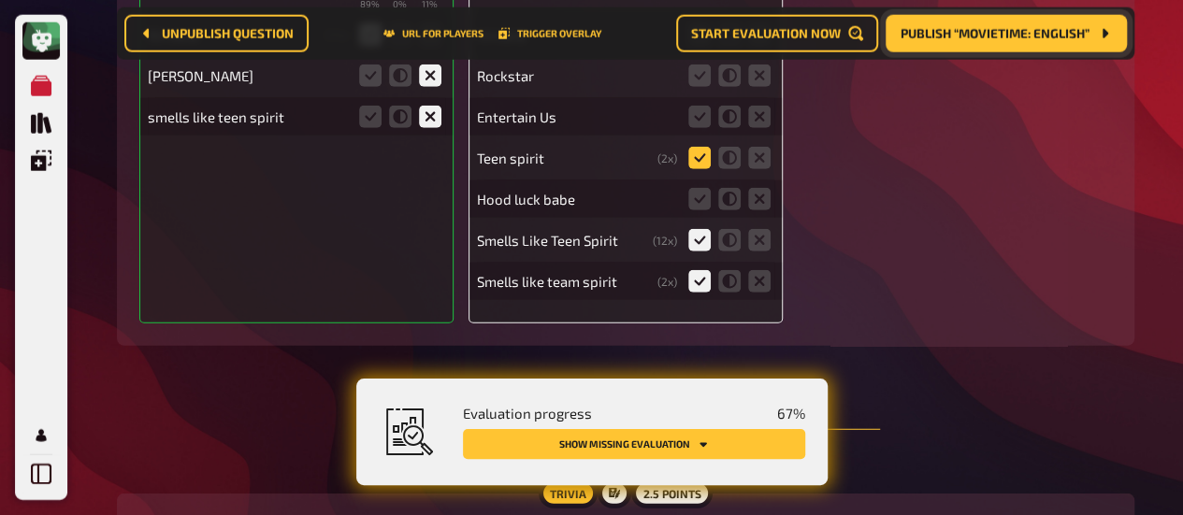
click at [700, 160] on icon at bounding box center [699, 158] width 22 height 22
click at [0, 0] on input "radio" at bounding box center [0, 0] width 0 height 0
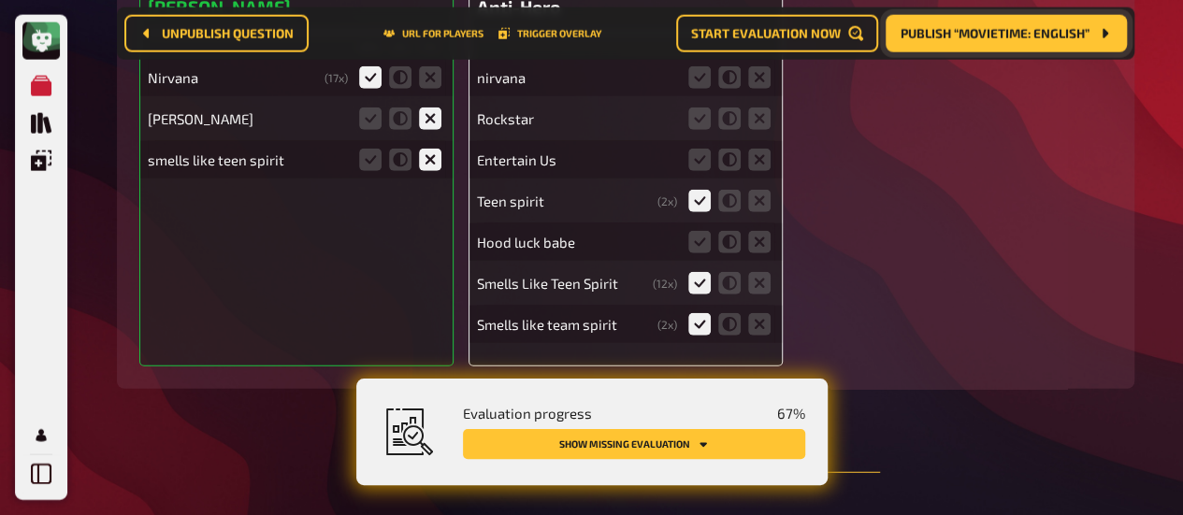
scroll to position [5758, 0]
click at [755, 246] on icon at bounding box center [759, 244] width 22 height 22
click at [0, 0] on input "radio" at bounding box center [0, 0] width 0 height 0
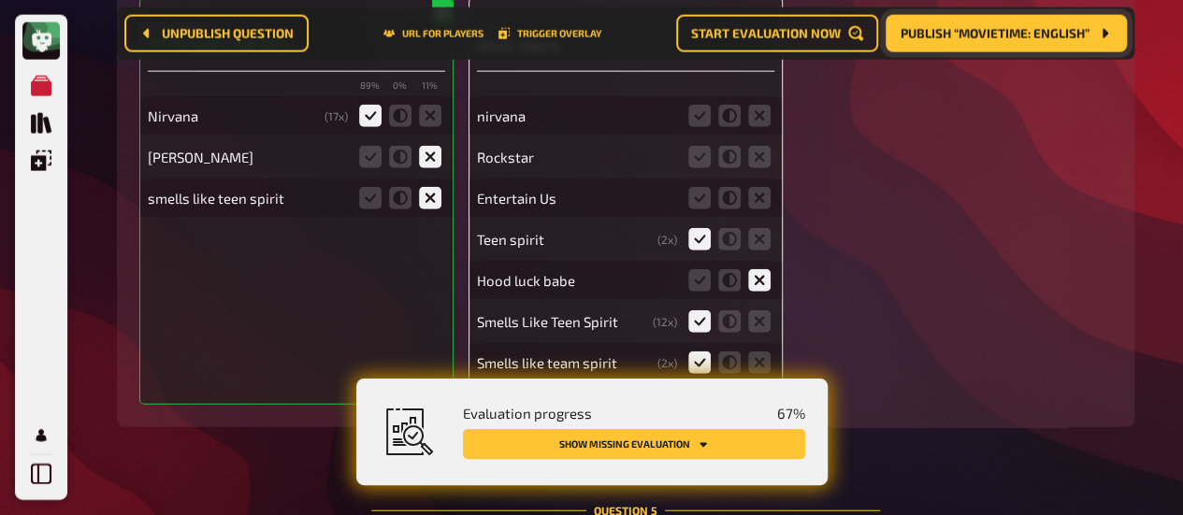
scroll to position [5720, 0]
click at [761, 200] on icon at bounding box center [759, 199] width 22 height 22
click at [0, 0] on input "radio" at bounding box center [0, 0] width 0 height 0
click at [760, 162] on icon at bounding box center [759, 158] width 22 height 22
click at [0, 0] on input "radio" at bounding box center [0, 0] width 0 height 0
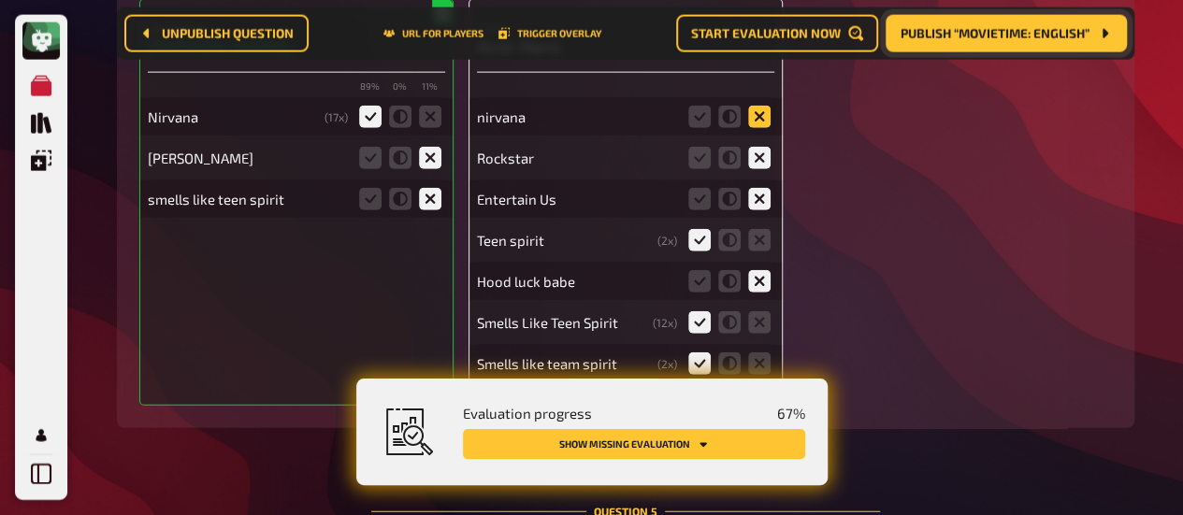
click at [761, 113] on icon at bounding box center [759, 117] width 22 height 22
click at [0, 0] on input "radio" at bounding box center [0, 0] width 0 height 0
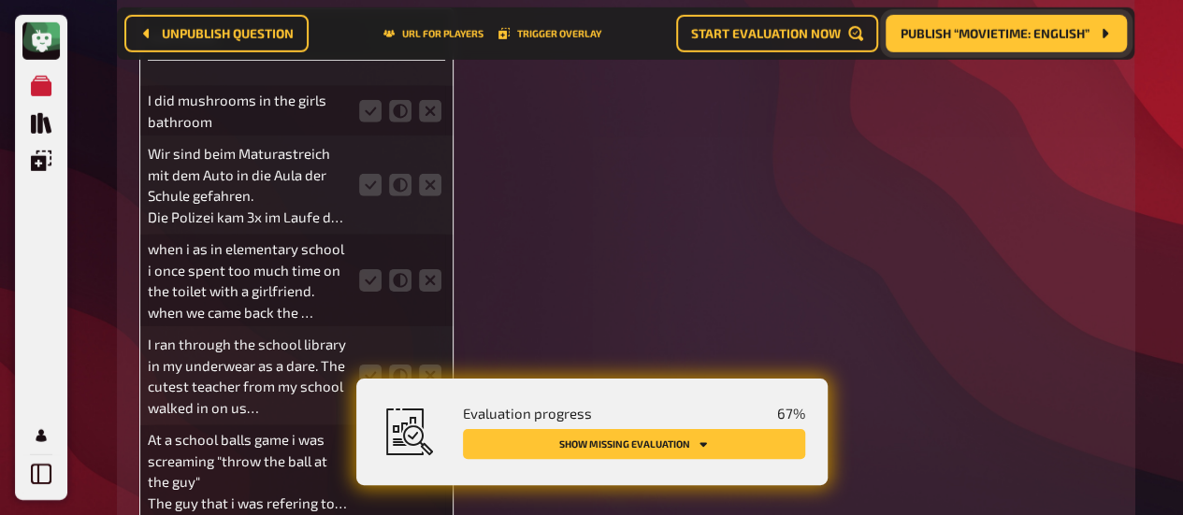
scroll to position [6397, 0]
click at [372, 295] on fieldset at bounding box center [400, 280] width 90 height 30
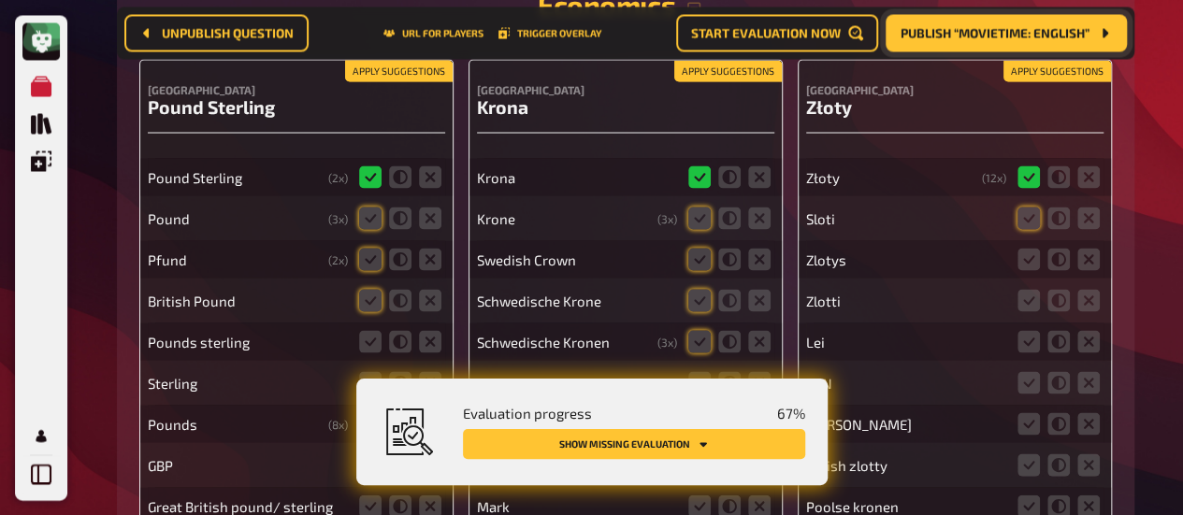
scroll to position [8900, 0]
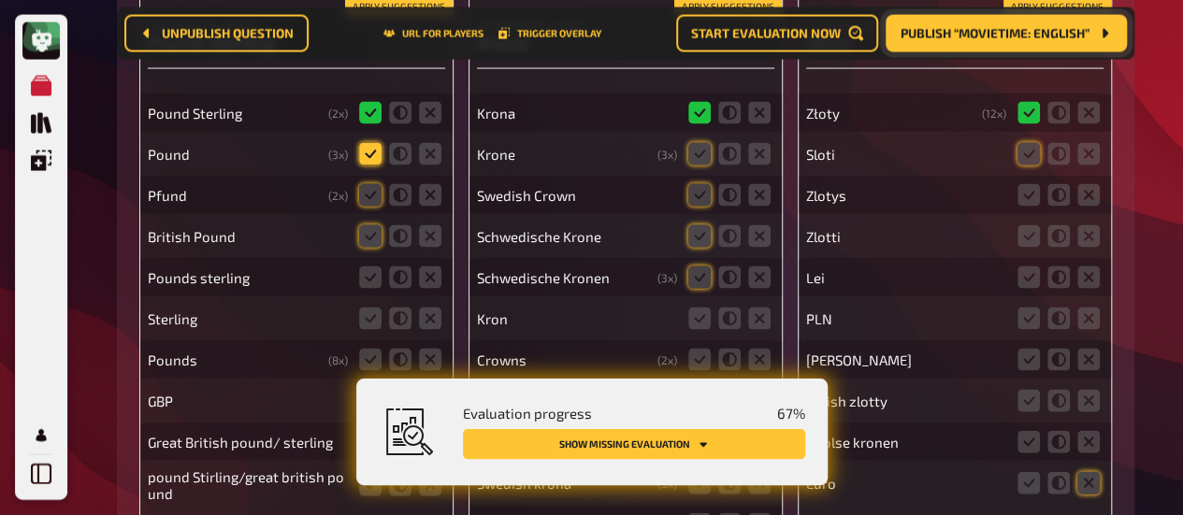
click at [366, 157] on icon at bounding box center [370, 154] width 22 height 22
click at [0, 0] on input "radio" at bounding box center [0, 0] width 0 height 0
click at [372, 242] on icon at bounding box center [370, 236] width 22 height 22
click at [0, 0] on input "radio" at bounding box center [0, 0] width 0 height 0
click at [376, 322] on icon at bounding box center [370, 319] width 22 height 22
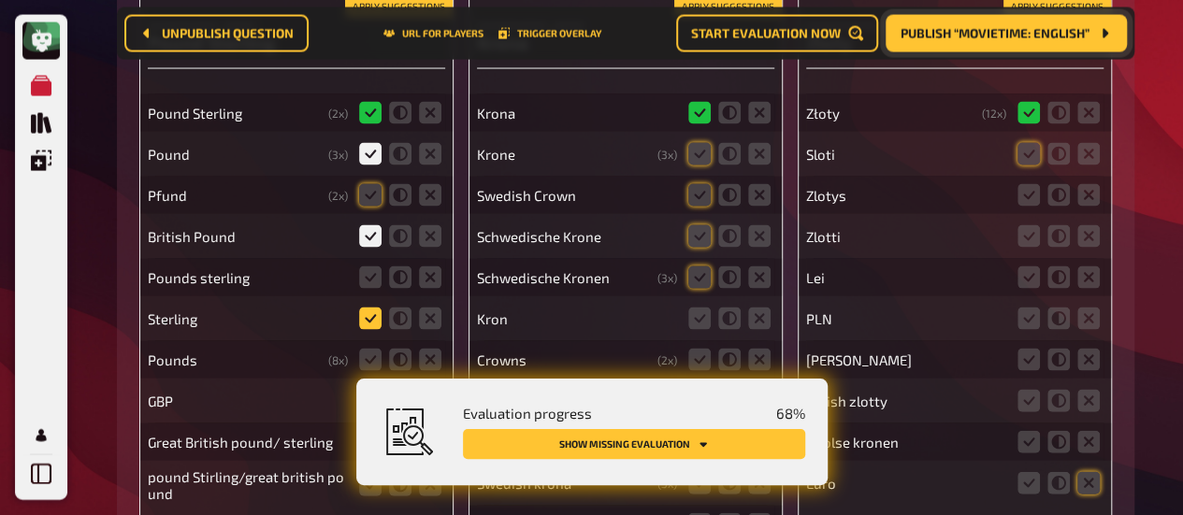
click at [0, 0] on input "radio" at bounding box center [0, 0] width 0 height 0
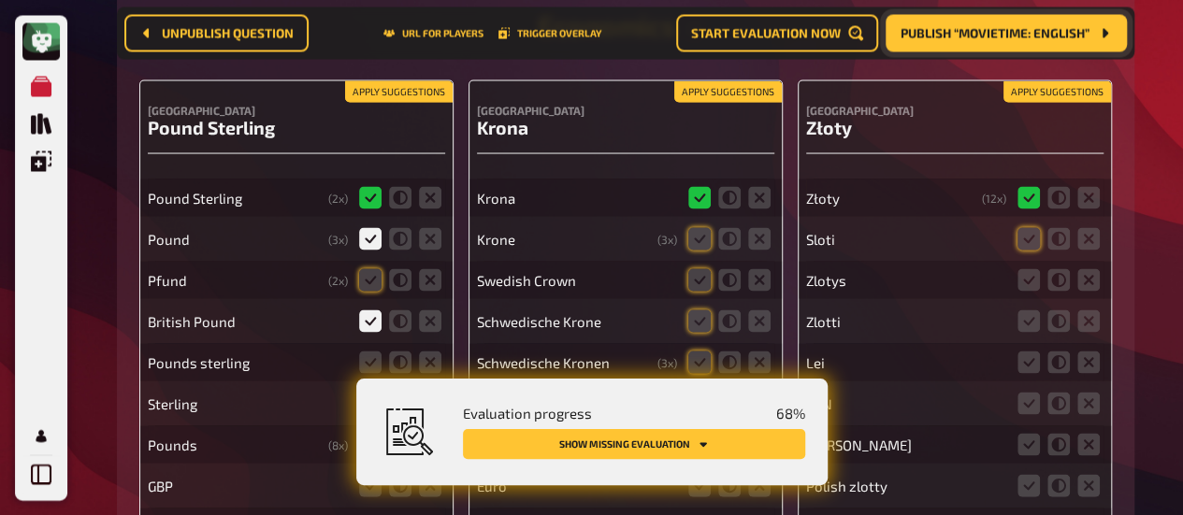
scroll to position [8813, 0]
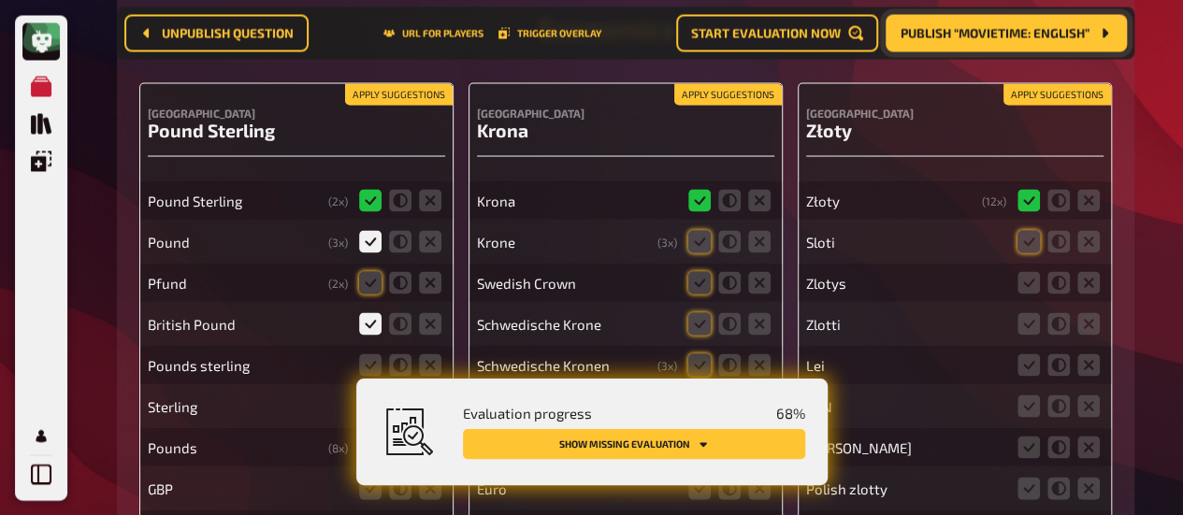
click at [387, 93] on button "Apply suggestions" at bounding box center [399, 94] width 108 height 21
click at [387, 93] on div "United Kingdom Pound Sterling Pound Sterling ( 2 x) Pound ( 3 x) Pfund ( 2 x) B…" at bounding box center [296, 429] width 314 height 695
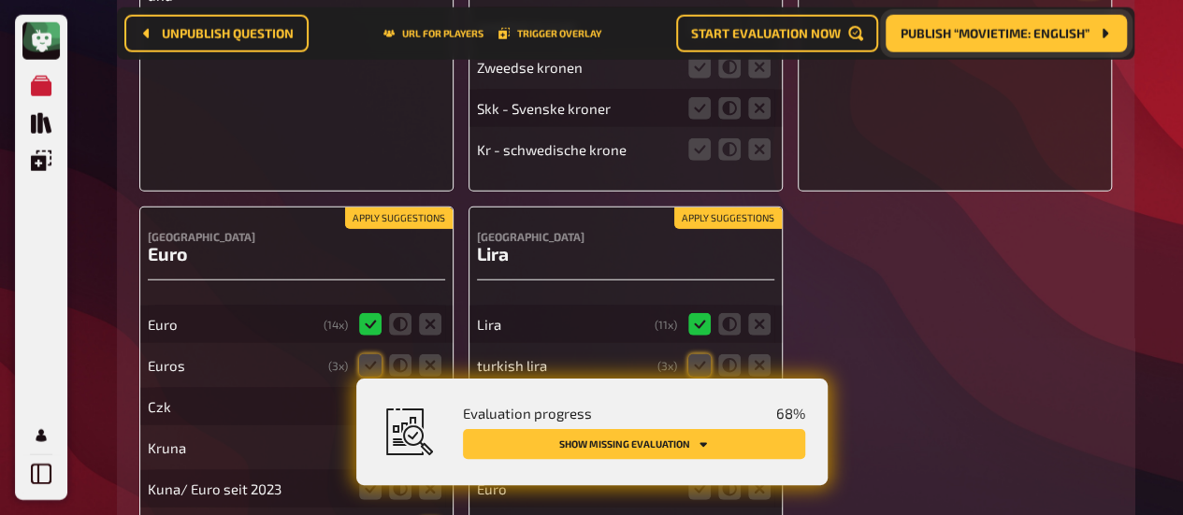
scroll to position [9530, 0]
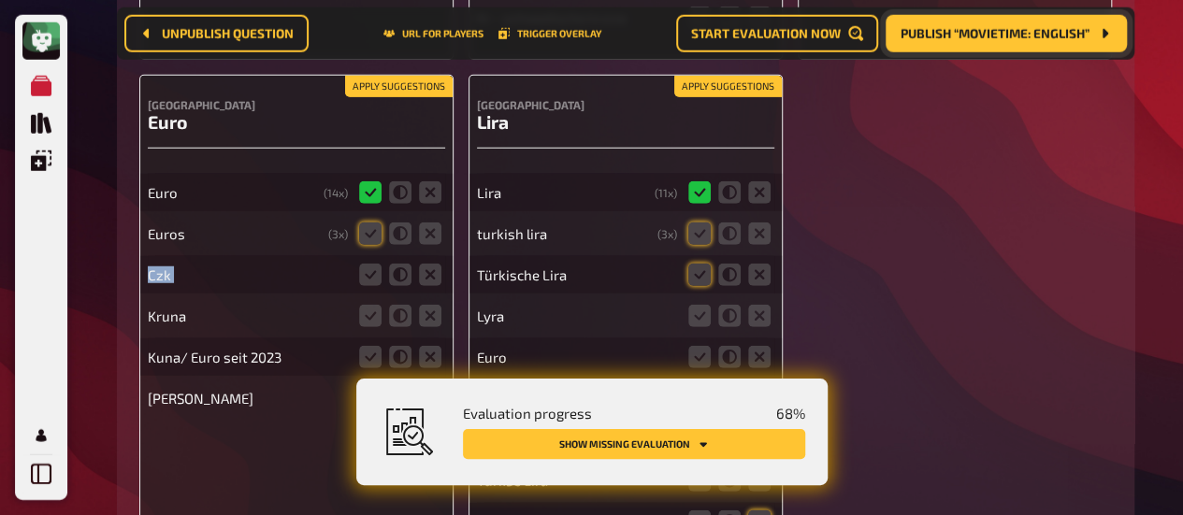
drag, startPoint x: 369, startPoint y: 266, endPoint x: 374, endPoint y: 224, distance: 42.3
click at [374, 224] on div "Euro ( 14 x) Euros ( 3 x) Czk Kruna Kuna/ Euro seit 2023 Kuna" at bounding box center [296, 286] width 297 height 261
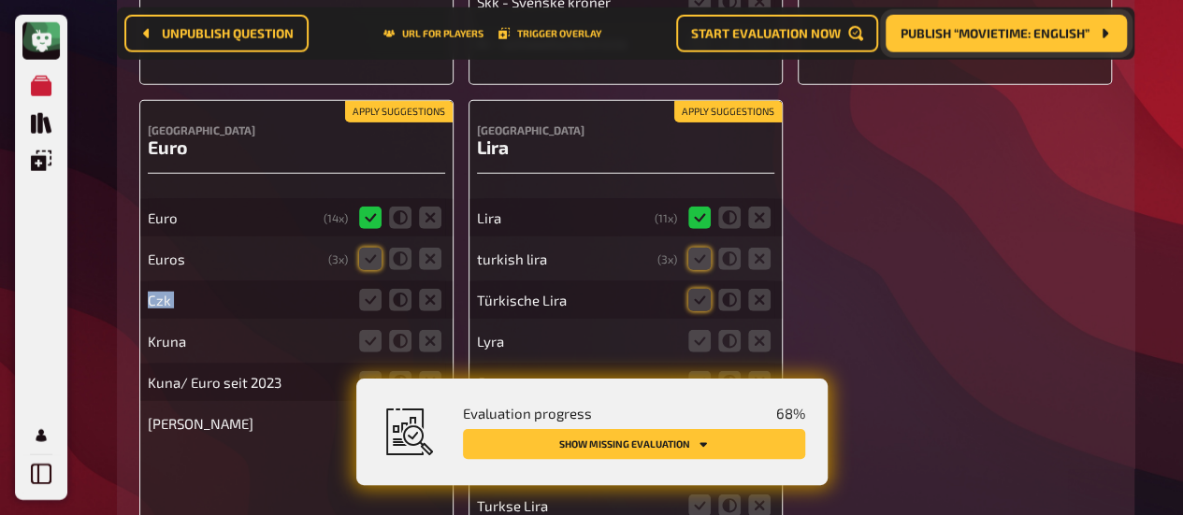
click at [386, 113] on button "Apply suggestions" at bounding box center [399, 112] width 108 height 21
click at [698, 108] on button "Apply suggestions" at bounding box center [728, 112] width 108 height 21
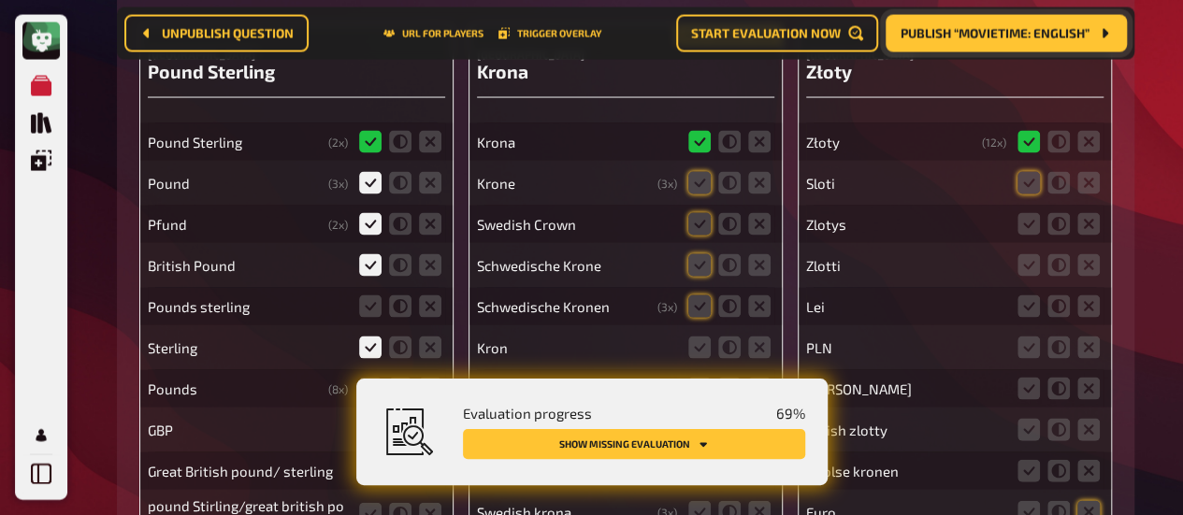
scroll to position [8948, 0]
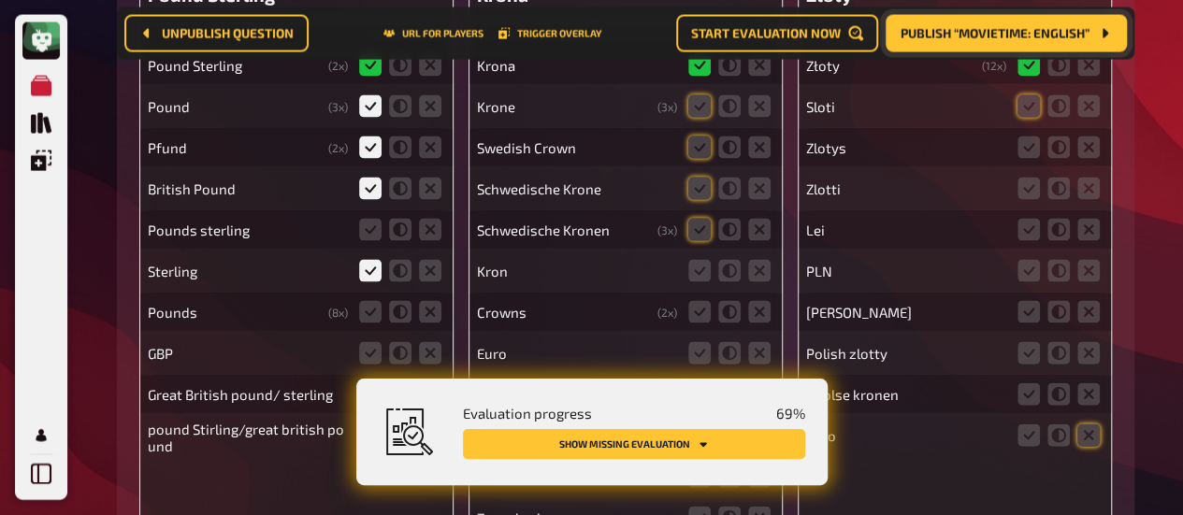
click at [377, 220] on fieldset at bounding box center [400, 230] width 90 height 30
drag, startPoint x: 372, startPoint y: 241, endPoint x: 295, endPoint y: 266, distance: 81.6
click at [295, 266] on div "Sterling" at bounding box center [296, 270] width 297 height 37
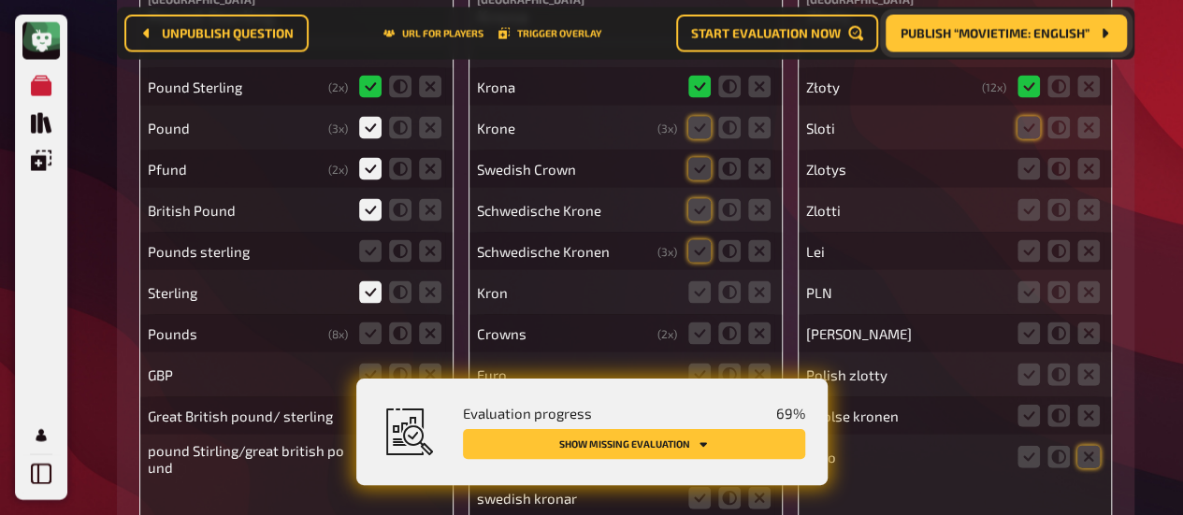
scroll to position [8927, 0]
click at [607, 169] on div "Swedish Crown" at bounding box center [577, 168] width 200 height 17
click at [691, 122] on icon at bounding box center [699, 127] width 22 height 22
click at [0, 0] on input "radio" at bounding box center [0, 0] width 0 height 0
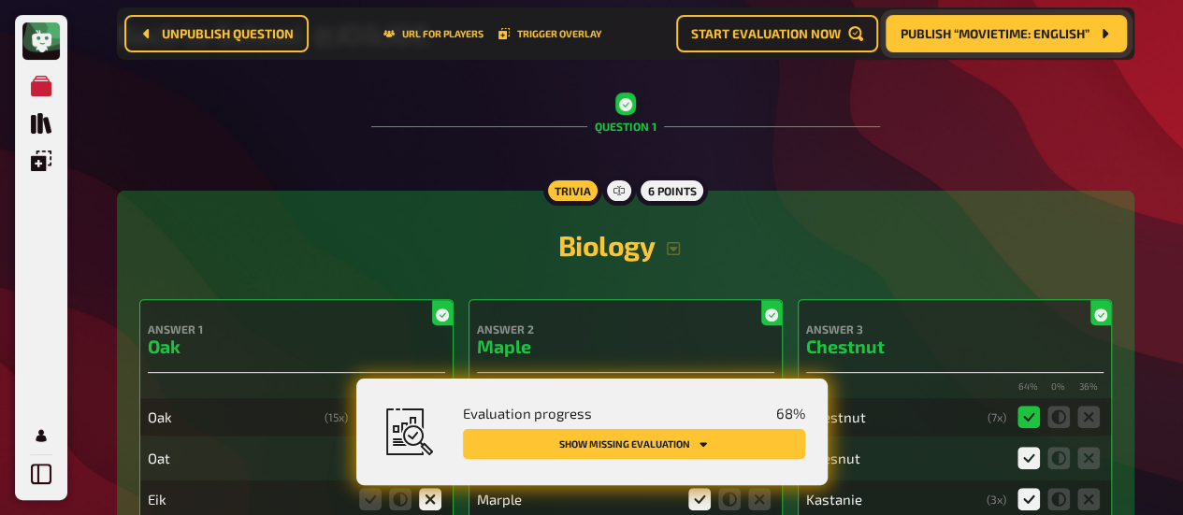
scroll to position [0, 0]
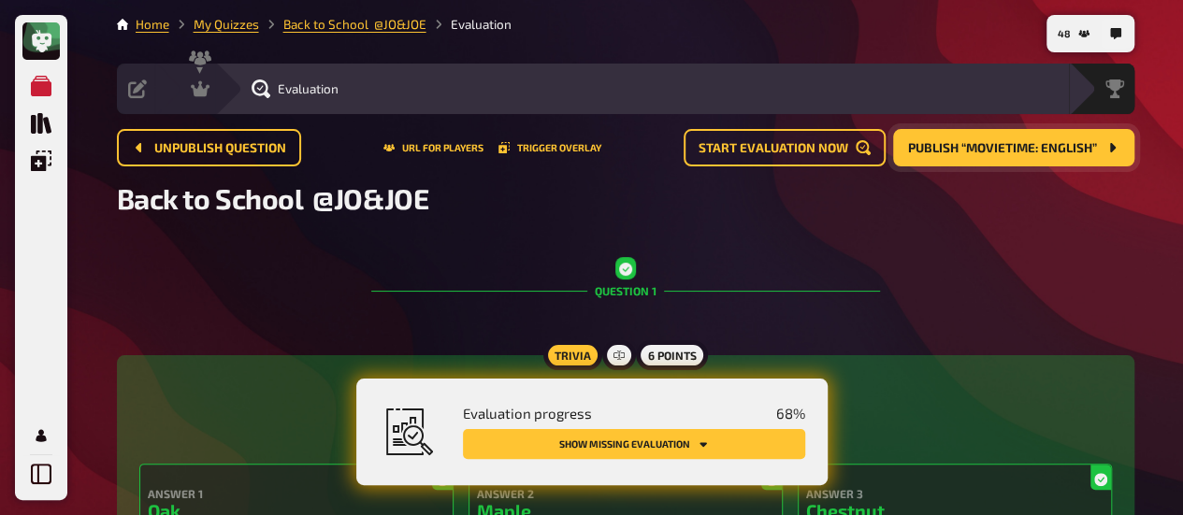
click at [956, 142] on span "Publish “Movietime: English”" at bounding box center [1002, 148] width 189 height 13
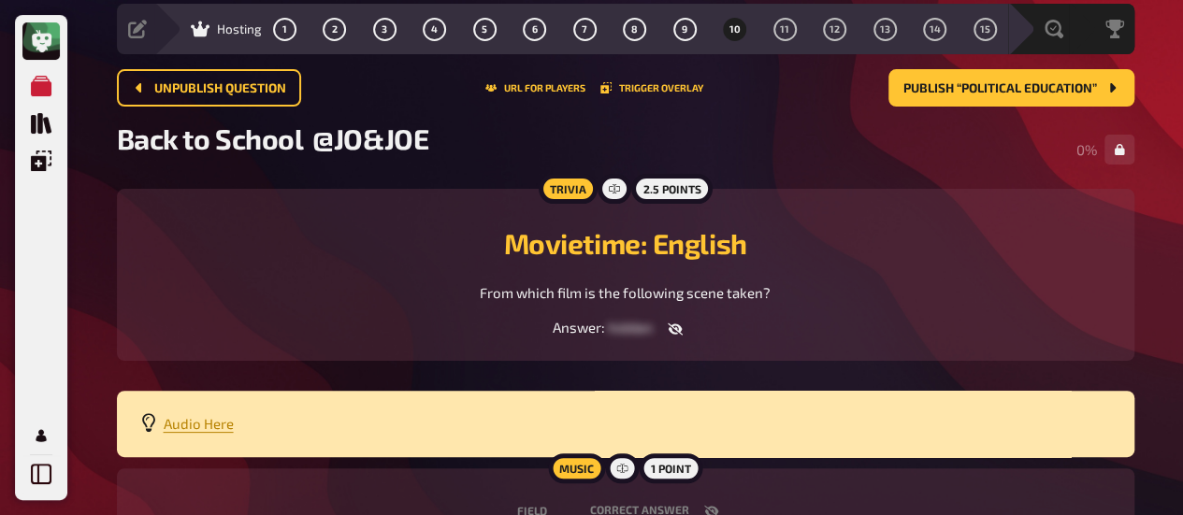
scroll to position [61, 0]
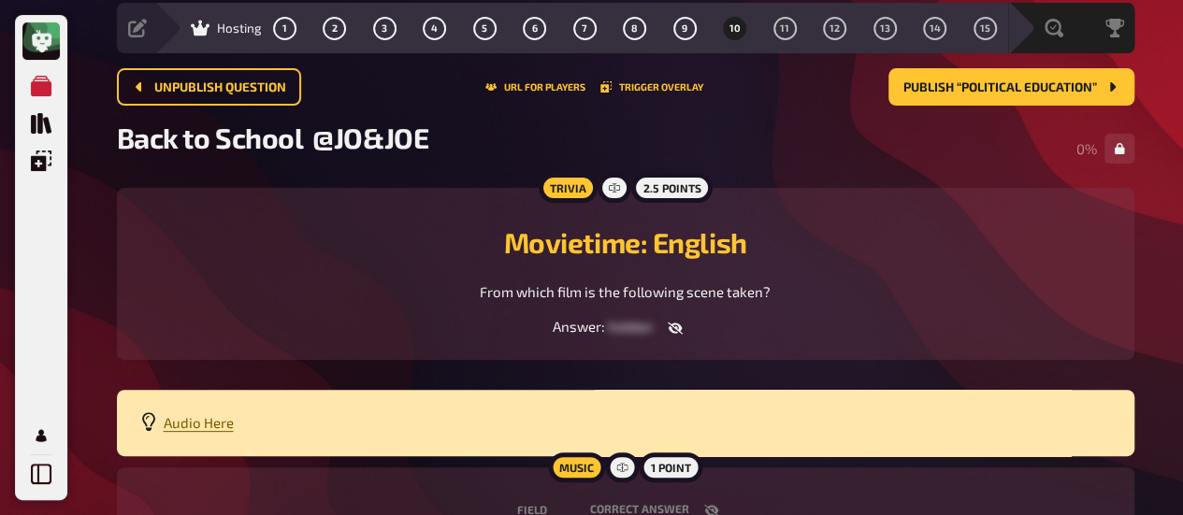
click at [183, 428] on span "Audio Here" at bounding box center [199, 422] width 70 height 17
click at [196, 417] on span "Audio Here" at bounding box center [199, 422] width 70 height 17
click at [307, 251] on h2 "Movietime: English" at bounding box center [625, 242] width 972 height 34
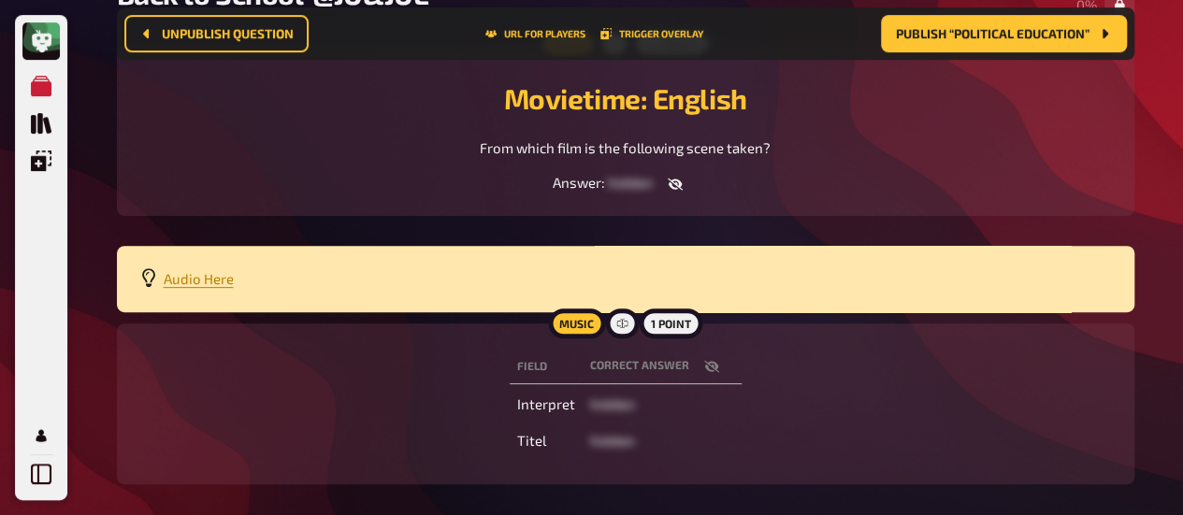
scroll to position [222, 0]
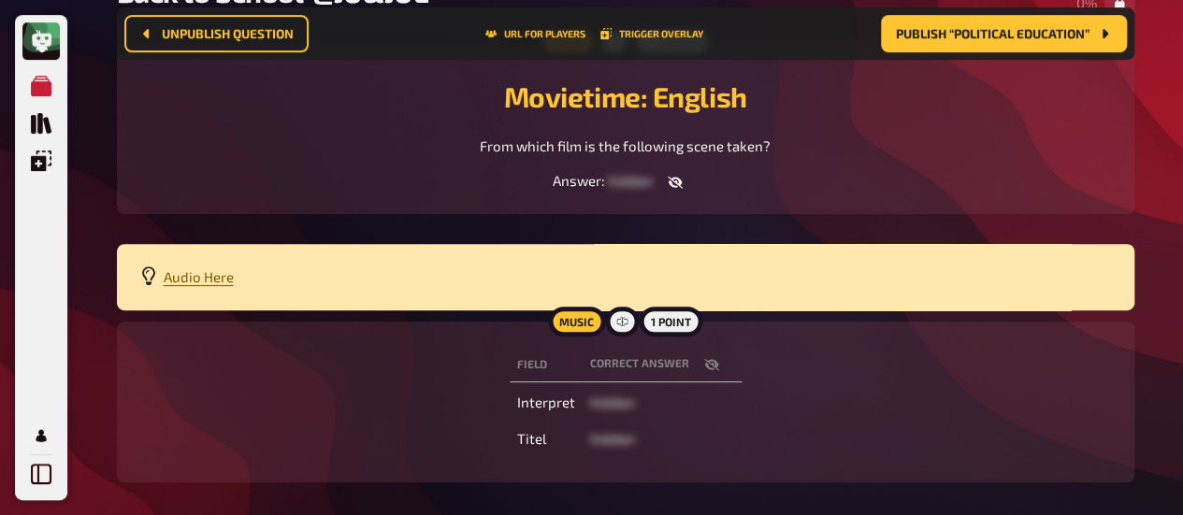
click at [195, 278] on span "Audio Here" at bounding box center [199, 276] width 70 height 17
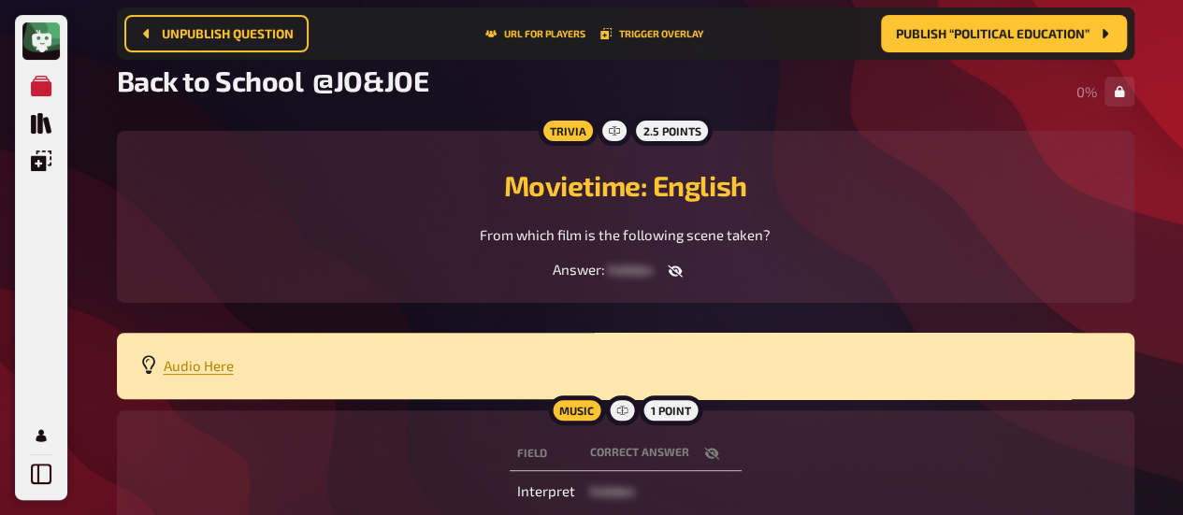
scroll to position [129, 0]
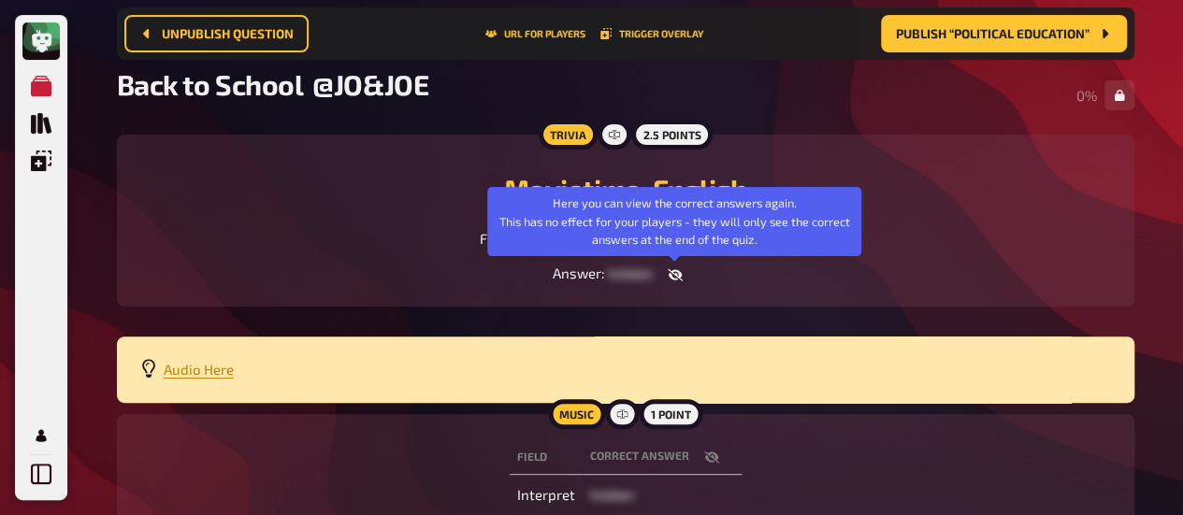
click at [672, 273] on icon "button" at bounding box center [675, 275] width 15 height 12
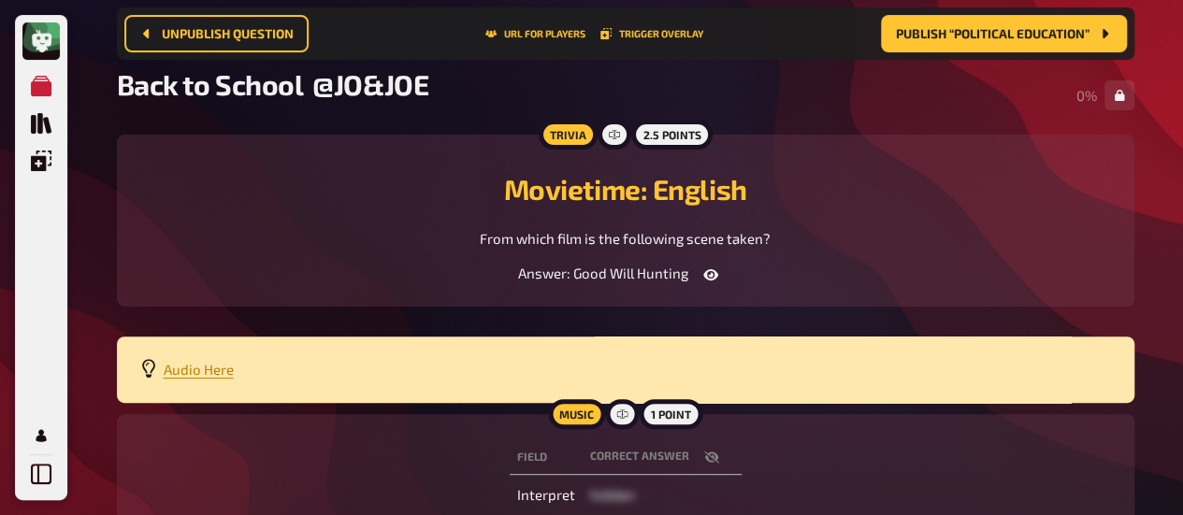
click at [301, 246] on div "From which film is the following scene taken?" at bounding box center [625, 239] width 972 height 22
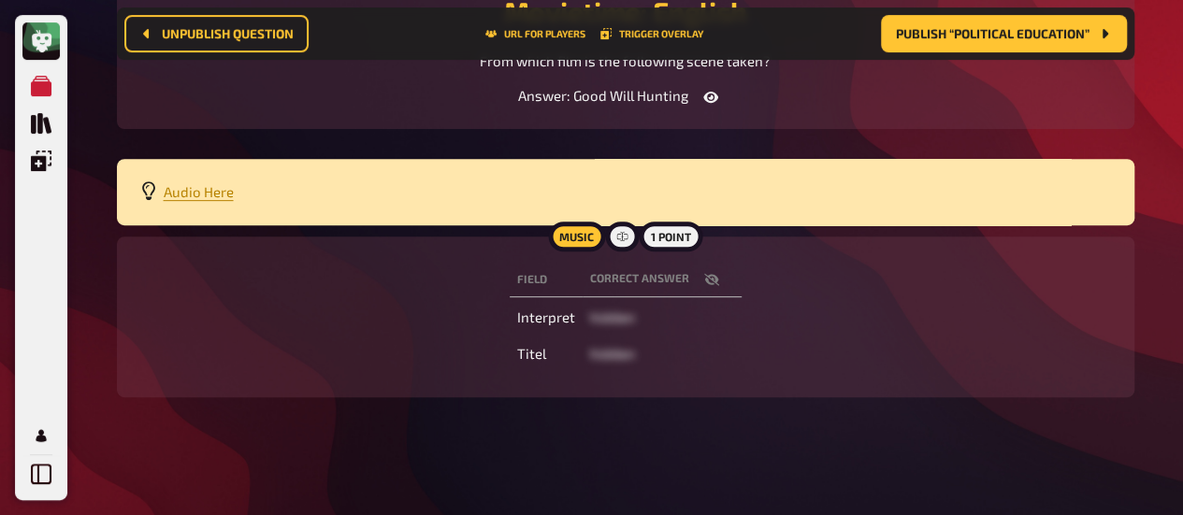
scroll to position [307, 0]
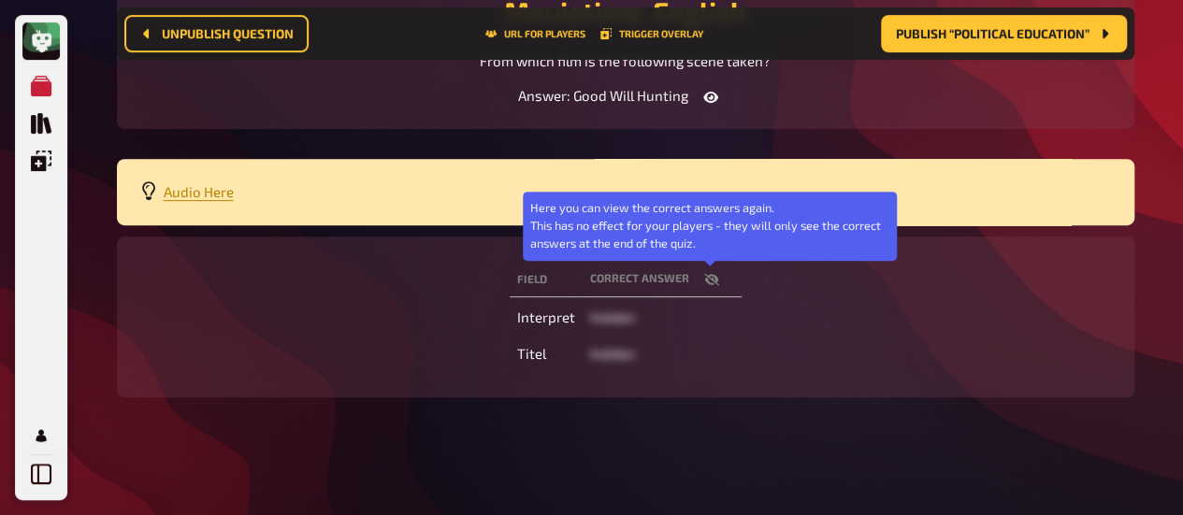
click at [707, 278] on icon "button" at bounding box center [710, 279] width 15 height 12
click at [707, 278] on icon "button" at bounding box center [711, 279] width 15 height 15
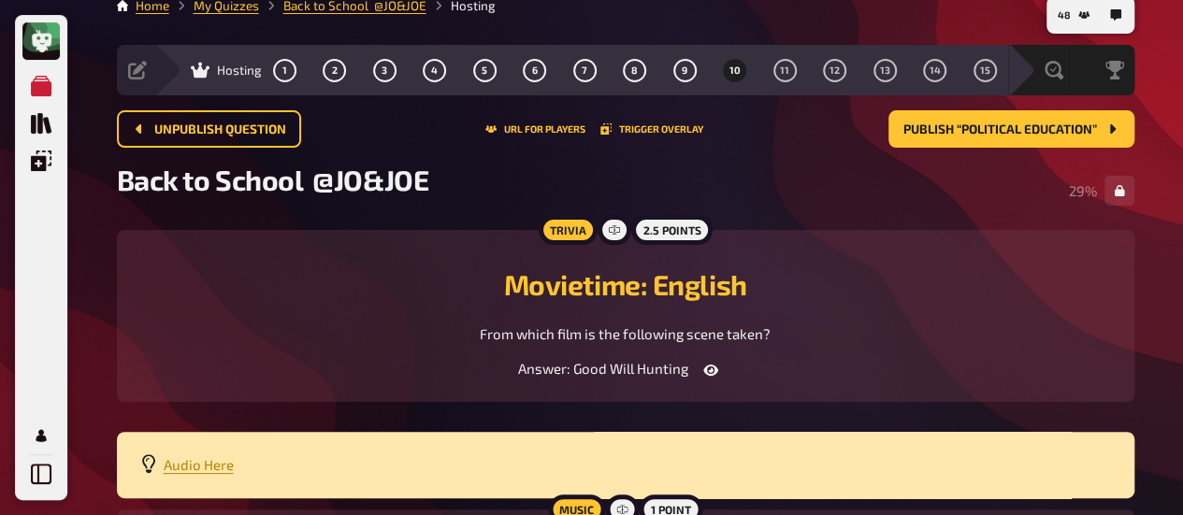
scroll to position [0, 0]
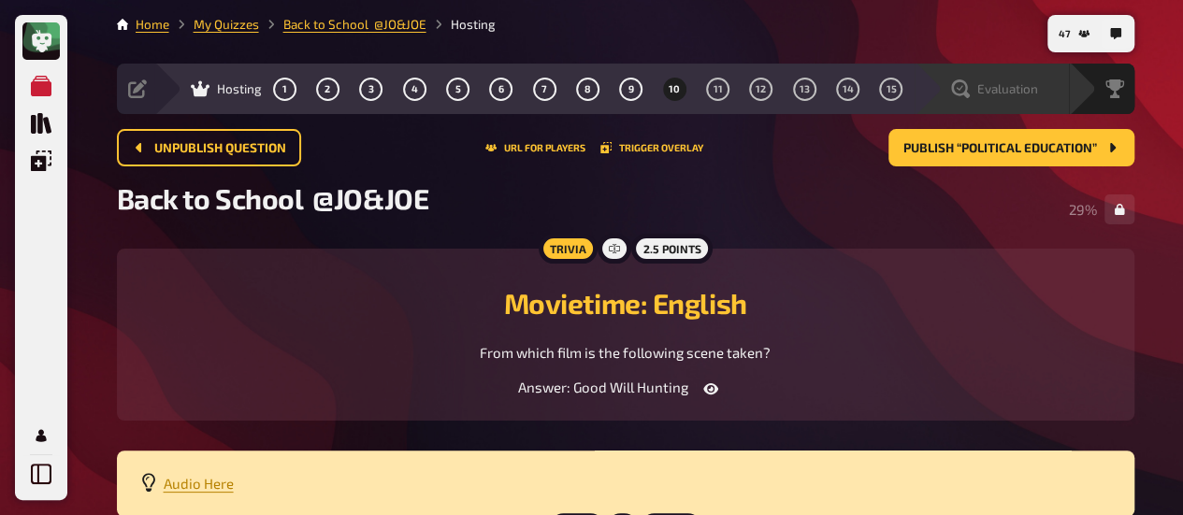
click at [1008, 89] on span "Evaluation" at bounding box center [1007, 88] width 61 height 15
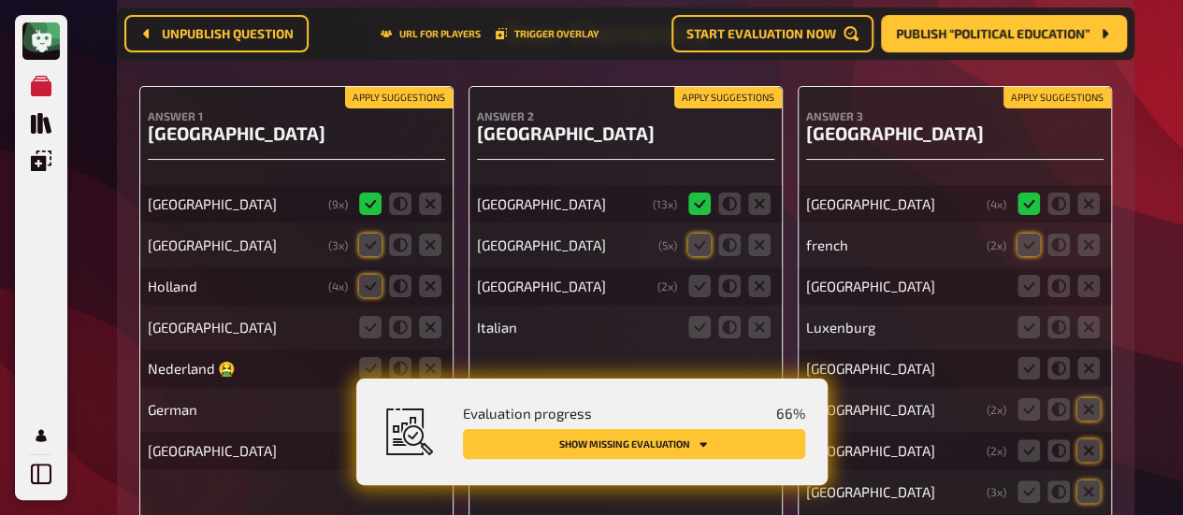
scroll to position [10644, 0]
click at [704, 251] on icon at bounding box center [699, 246] width 22 height 22
click at [0, 0] on input "radio" at bounding box center [0, 0] width 0 height 0
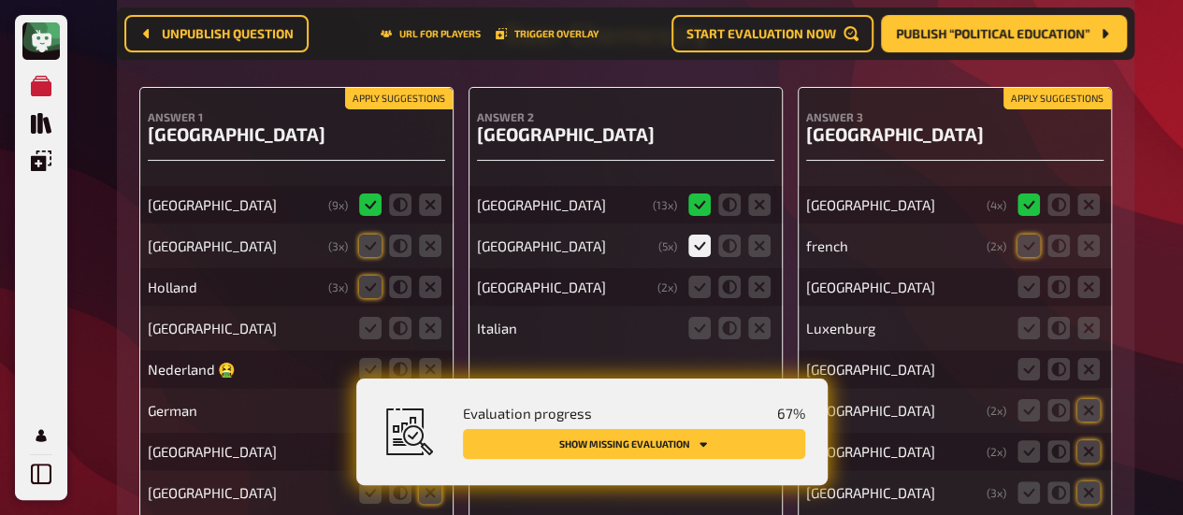
click at [712, 300] on fieldset at bounding box center [729, 287] width 90 height 30
click at [696, 294] on icon at bounding box center [699, 287] width 22 height 22
click at [0, 0] on input "radio" at bounding box center [0, 0] width 0 height 0
click at [369, 246] on icon at bounding box center [370, 246] width 22 height 22
click at [0, 0] on input "radio" at bounding box center [0, 0] width 0 height 0
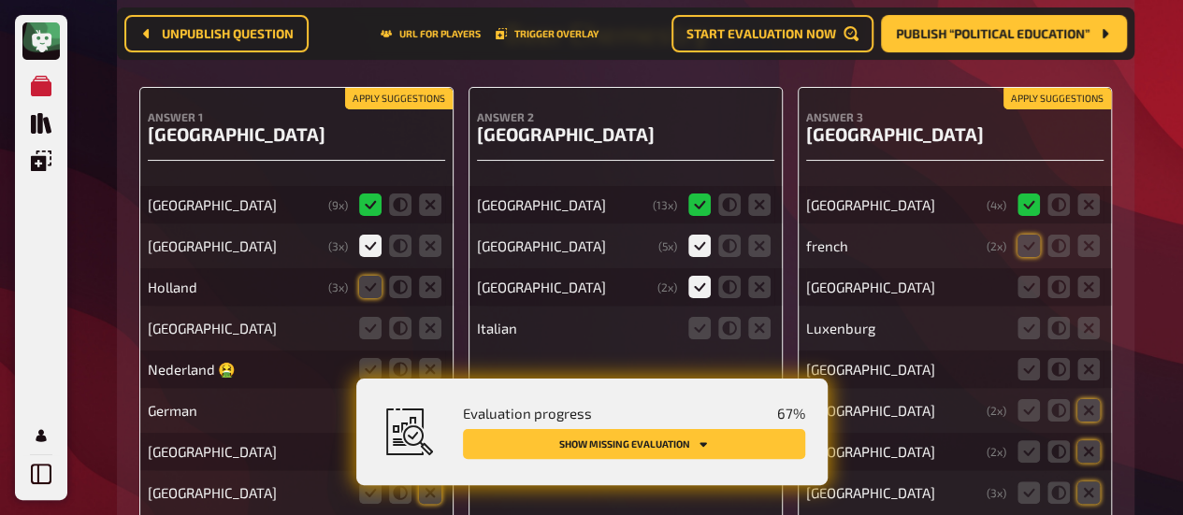
click at [369, 246] on icon at bounding box center [370, 246] width 22 height 22
click at [0, 0] on input "radio" at bounding box center [0, 0] width 0 height 0
click at [368, 285] on icon at bounding box center [370, 287] width 22 height 22
click at [0, 0] on input "radio" at bounding box center [0, 0] width 0 height 0
click at [373, 326] on icon at bounding box center [370, 328] width 22 height 22
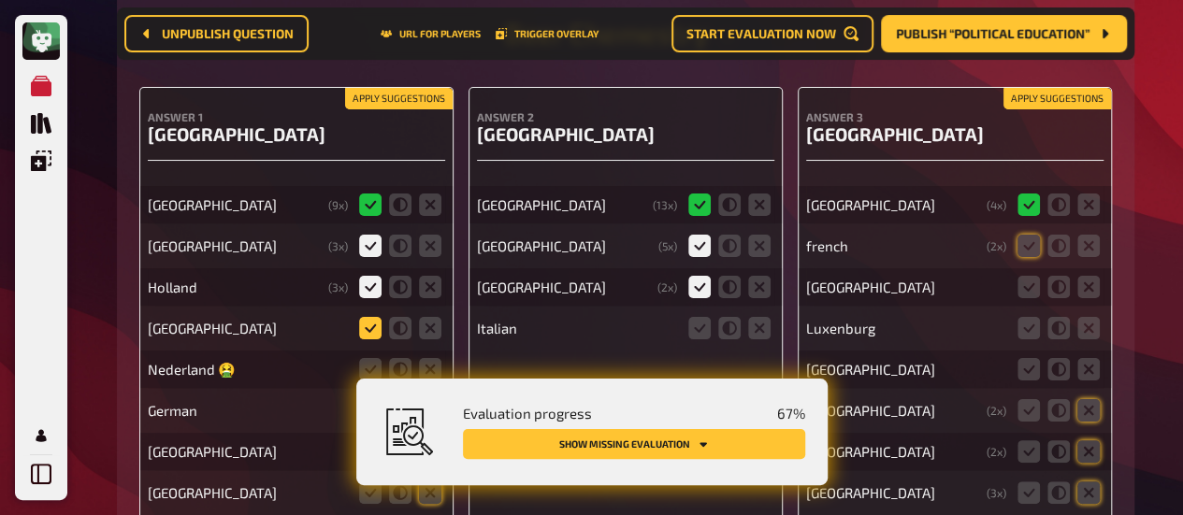
click at [0, 0] on input "radio" at bounding box center [0, 0] width 0 height 0
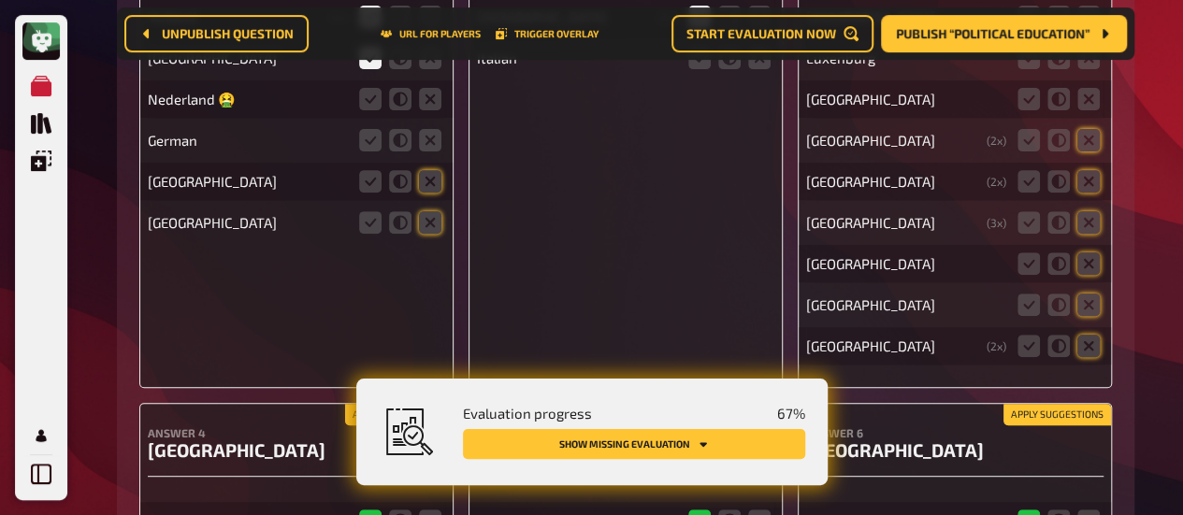
scroll to position [10913, 0]
click at [1091, 223] on icon at bounding box center [1088, 223] width 22 height 22
click at [0, 0] on input "radio" at bounding box center [0, 0] width 0 height 0
click at [1090, 179] on icon at bounding box center [1088, 182] width 22 height 22
click at [0, 0] on input "radio" at bounding box center [0, 0] width 0 height 0
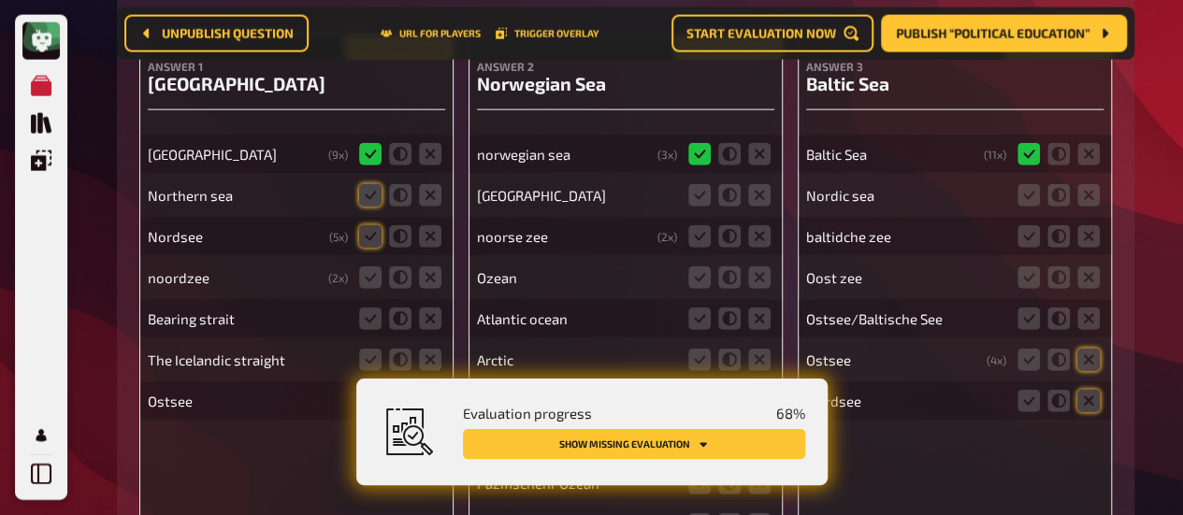
scroll to position [12803, 0]
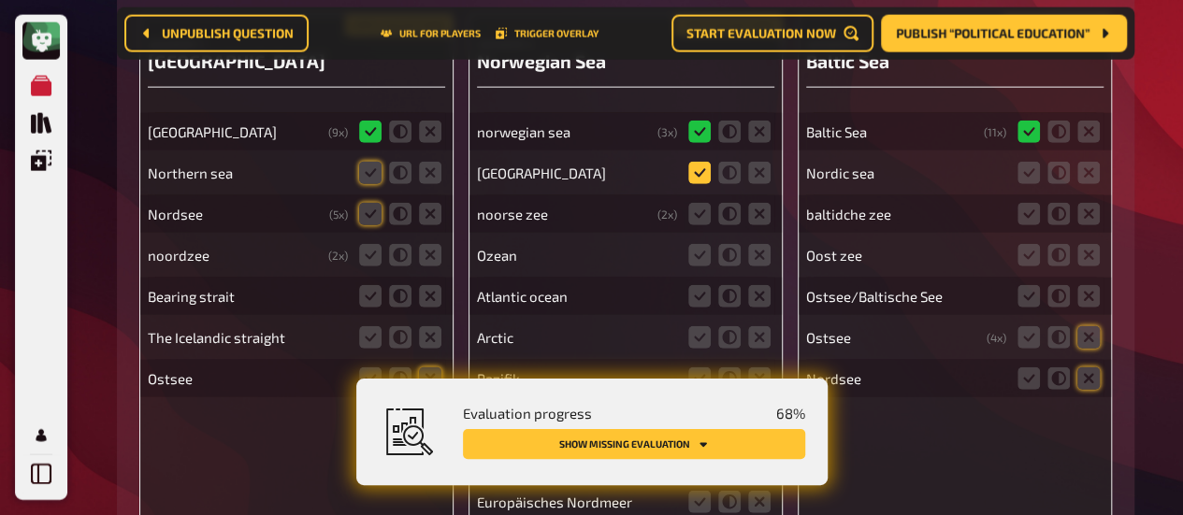
click at [693, 177] on icon at bounding box center [699, 173] width 22 height 22
click at [0, 0] on input "radio" at bounding box center [0, 0] width 0 height 0
click at [693, 177] on icon at bounding box center [699, 173] width 22 height 22
click at [0, 0] on input "radio" at bounding box center [0, 0] width 0 height 0
click at [755, 217] on icon at bounding box center [759, 214] width 22 height 22
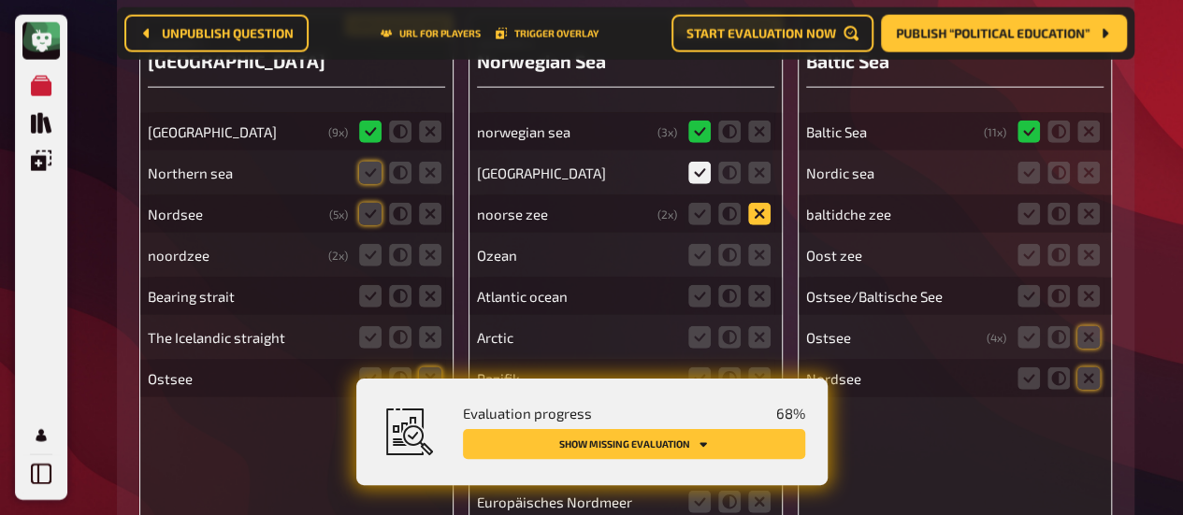
click at [0, 0] on input "radio" at bounding box center [0, 0] width 0 height 0
click at [757, 261] on icon at bounding box center [759, 255] width 22 height 22
click at [0, 0] on input "radio" at bounding box center [0, 0] width 0 height 0
click at [760, 304] on icon at bounding box center [759, 296] width 22 height 22
click at [0, 0] on input "radio" at bounding box center [0, 0] width 0 height 0
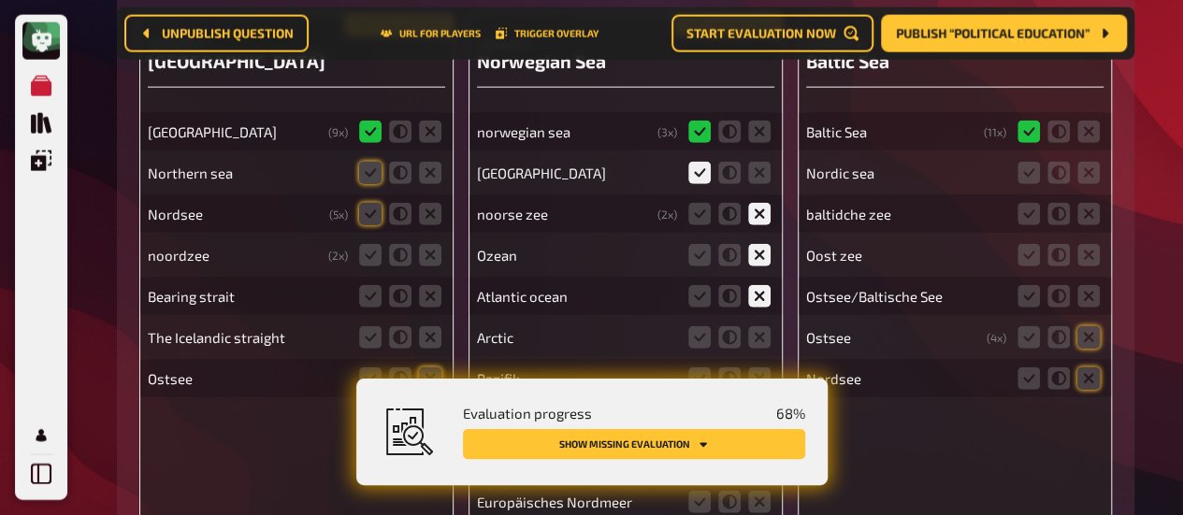
scroll to position [12924, 0]
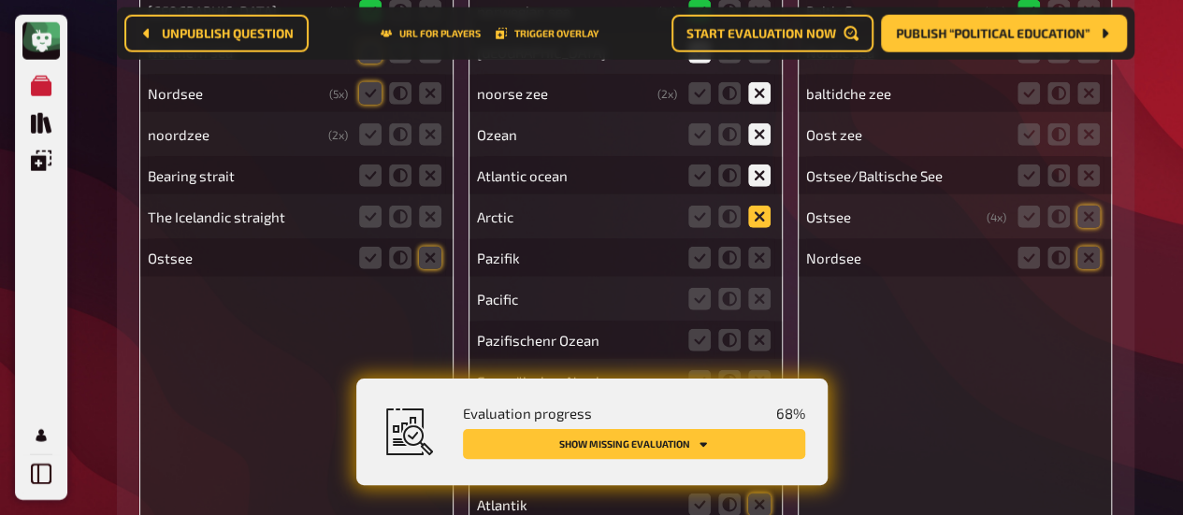
click at [761, 215] on icon at bounding box center [759, 217] width 22 height 22
click at [0, 0] on input "radio" at bounding box center [0, 0] width 0 height 0
click at [759, 261] on icon at bounding box center [759, 258] width 22 height 22
click at [0, 0] on input "radio" at bounding box center [0, 0] width 0 height 0
click at [758, 307] on icon at bounding box center [759, 299] width 22 height 22
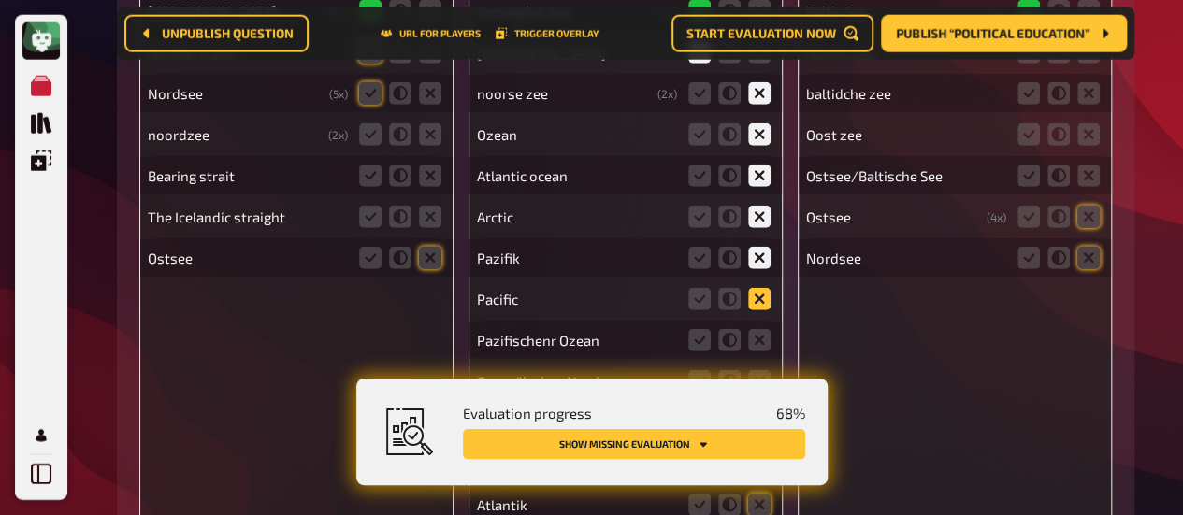
click at [0, 0] on input "radio" at bounding box center [0, 0] width 0 height 0
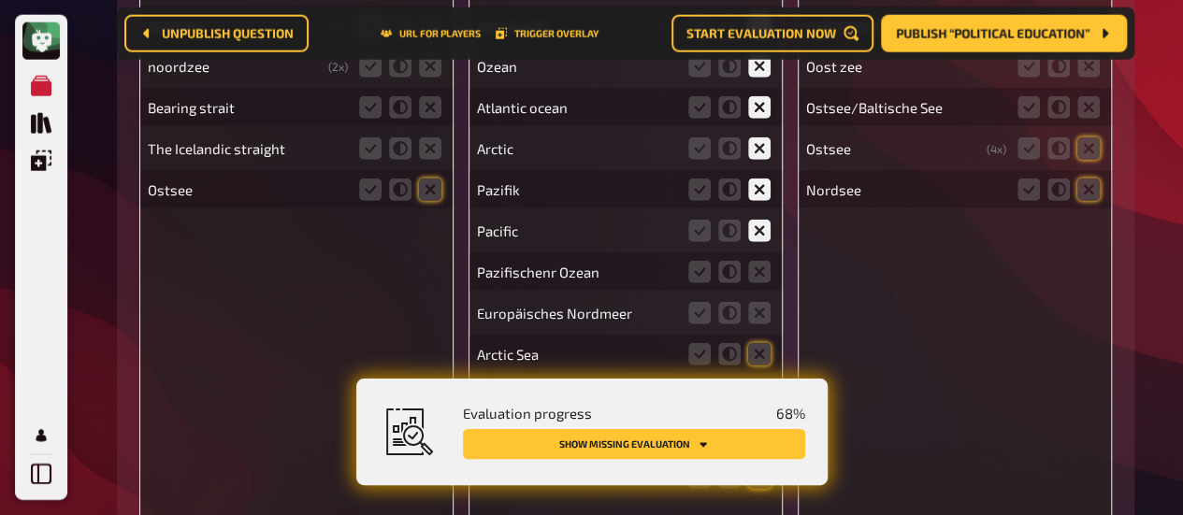
scroll to position [13025, 0]
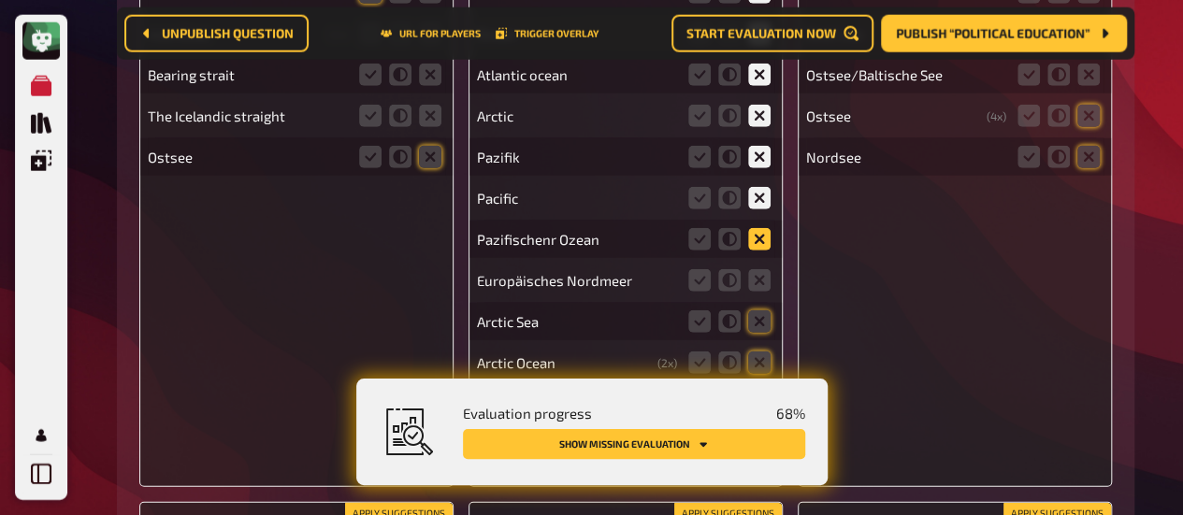
click at [763, 240] on icon at bounding box center [759, 239] width 22 height 22
click at [0, 0] on input "radio" at bounding box center [0, 0] width 0 height 0
click at [763, 240] on icon at bounding box center [759, 239] width 22 height 22
click at [0, 0] on input "radio" at bounding box center [0, 0] width 0 height 0
click at [757, 289] on icon at bounding box center [759, 280] width 22 height 22
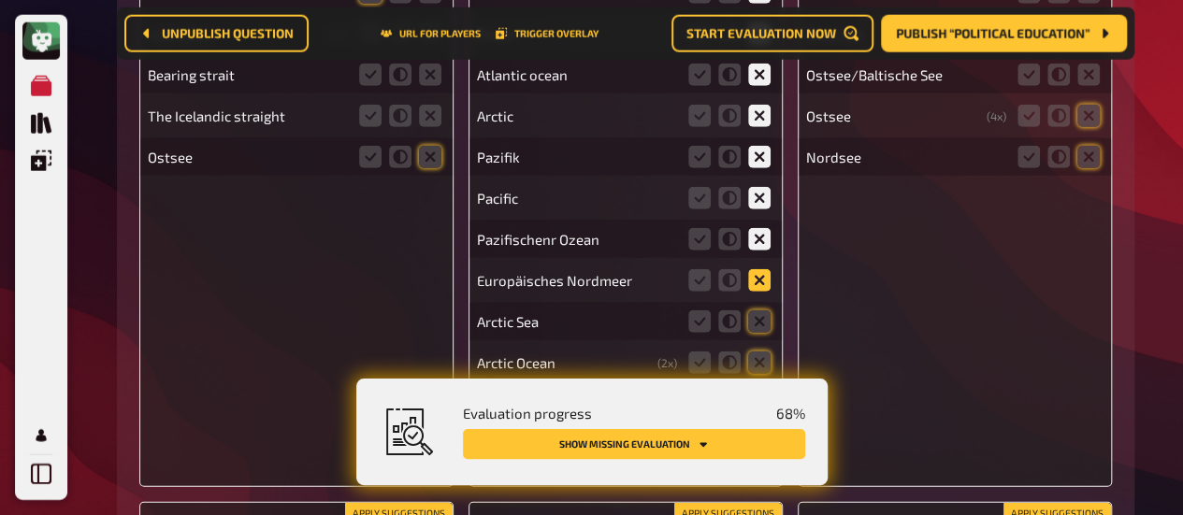
click at [0, 0] on input "radio" at bounding box center [0, 0] width 0 height 0
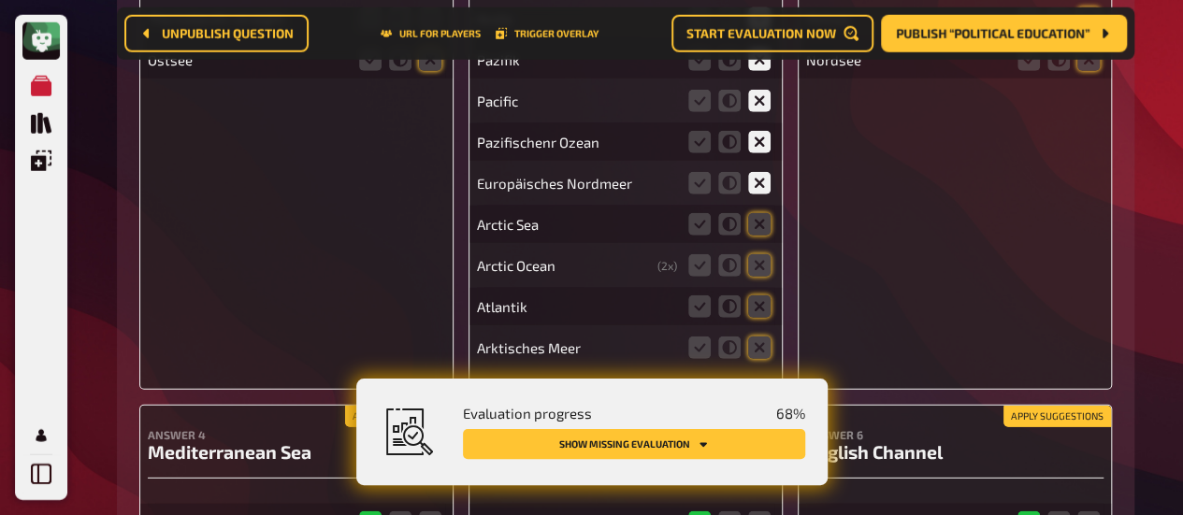
scroll to position [13124, 0]
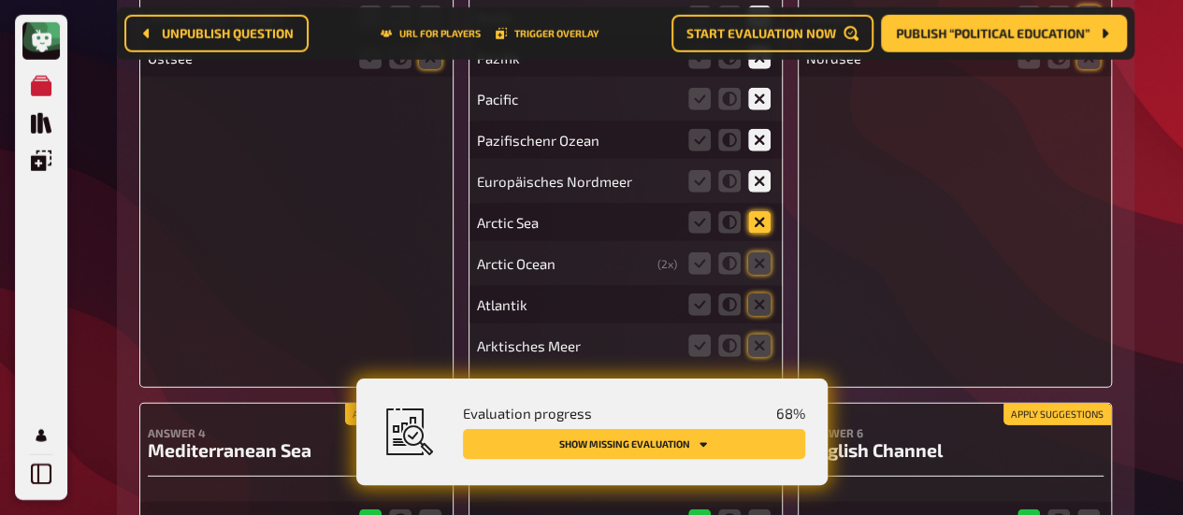
click at [764, 226] on icon at bounding box center [759, 222] width 22 height 22
click at [0, 0] on input "radio" at bounding box center [0, 0] width 0 height 0
click at [760, 270] on icon at bounding box center [759, 263] width 22 height 22
click at [0, 0] on input "radio" at bounding box center [0, 0] width 0 height 0
click at [756, 312] on icon at bounding box center [759, 305] width 22 height 22
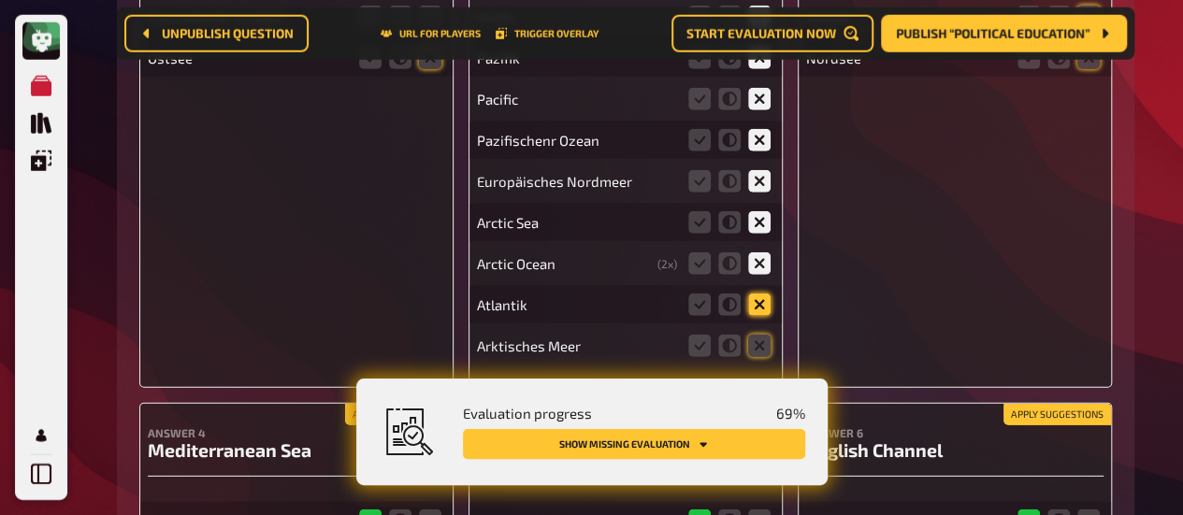
click at [0, 0] on input "radio" at bounding box center [0, 0] width 0 height 0
click at [757, 349] on icon at bounding box center [759, 346] width 22 height 22
click at [0, 0] on input "radio" at bounding box center [0, 0] width 0 height 0
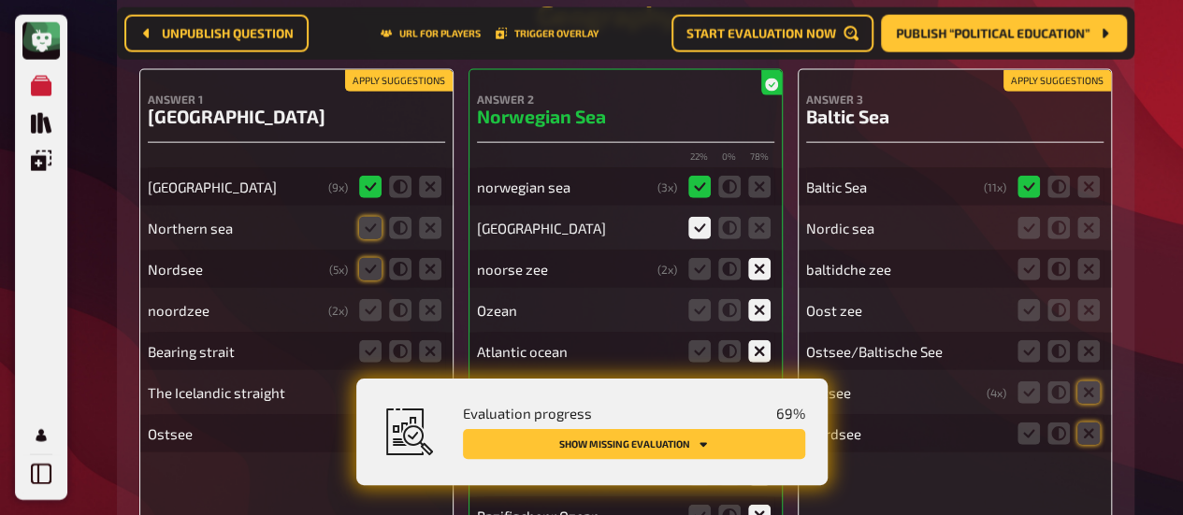
scroll to position [12746, 0]
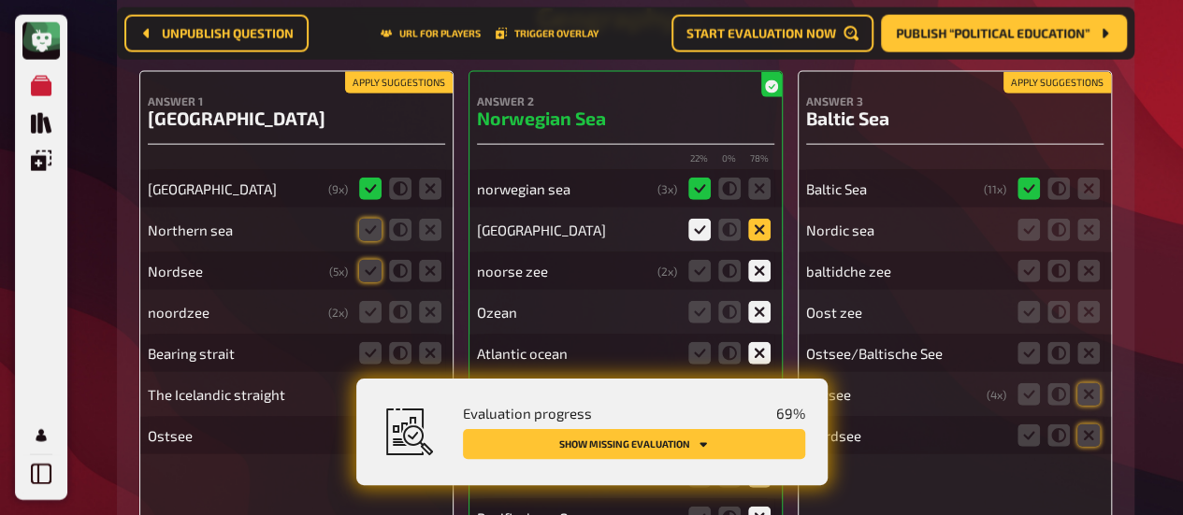
click at [755, 233] on icon at bounding box center [759, 230] width 22 height 22
click at [0, 0] on input "radio" at bounding box center [0, 0] width 0 height 0
click at [1077, 233] on icon at bounding box center [1088, 230] width 22 height 22
click at [0, 0] on input "radio" at bounding box center [0, 0] width 0 height 0
click at [1032, 278] on icon at bounding box center [1028, 271] width 22 height 22
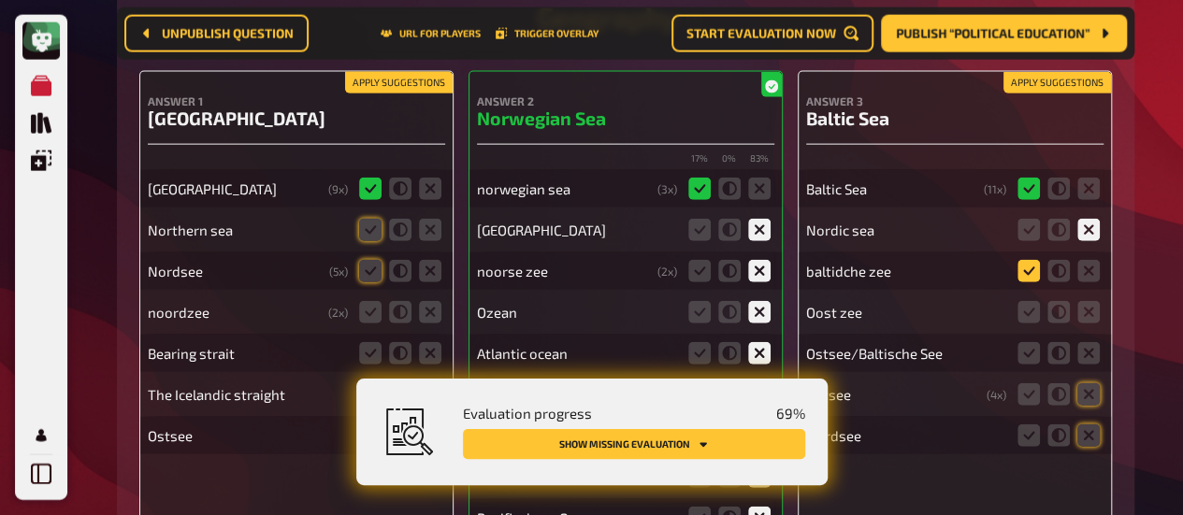
click at [0, 0] on input "radio" at bounding box center [0, 0] width 0 height 0
click at [1088, 304] on fieldset at bounding box center [1059, 312] width 90 height 30
click at [1088, 313] on icon at bounding box center [1088, 312] width 22 height 22
click at [0, 0] on input "radio" at bounding box center [0, 0] width 0 height 0
click at [1086, 362] on icon at bounding box center [1088, 353] width 22 height 22
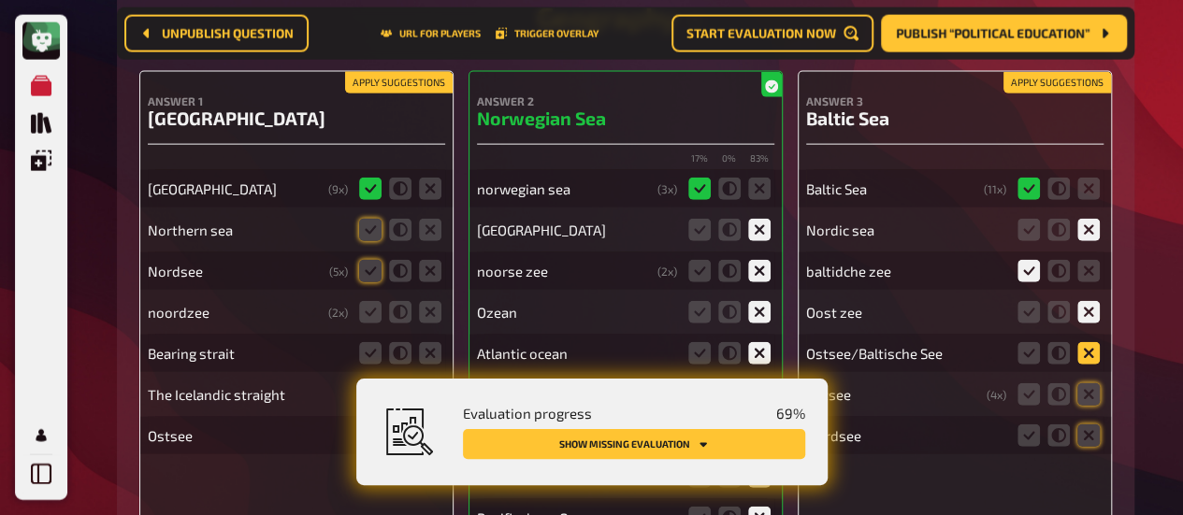
click at [0, 0] on input "radio" at bounding box center [0, 0] width 0 height 0
click at [1036, 358] on icon at bounding box center [1028, 353] width 22 height 22
click at [0, 0] on input "radio" at bounding box center [0, 0] width 0 height 0
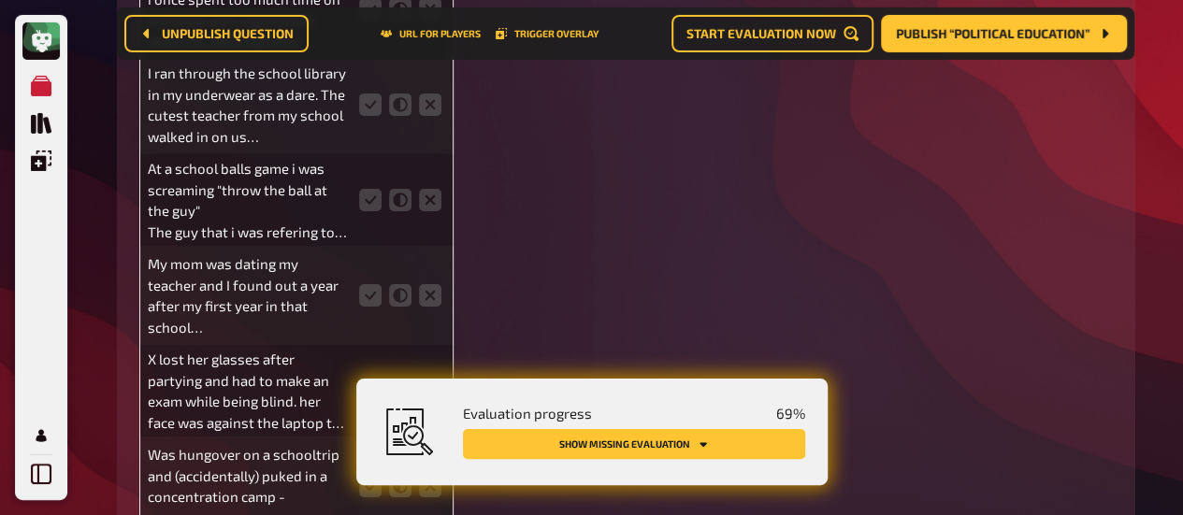
scroll to position [6670, 0]
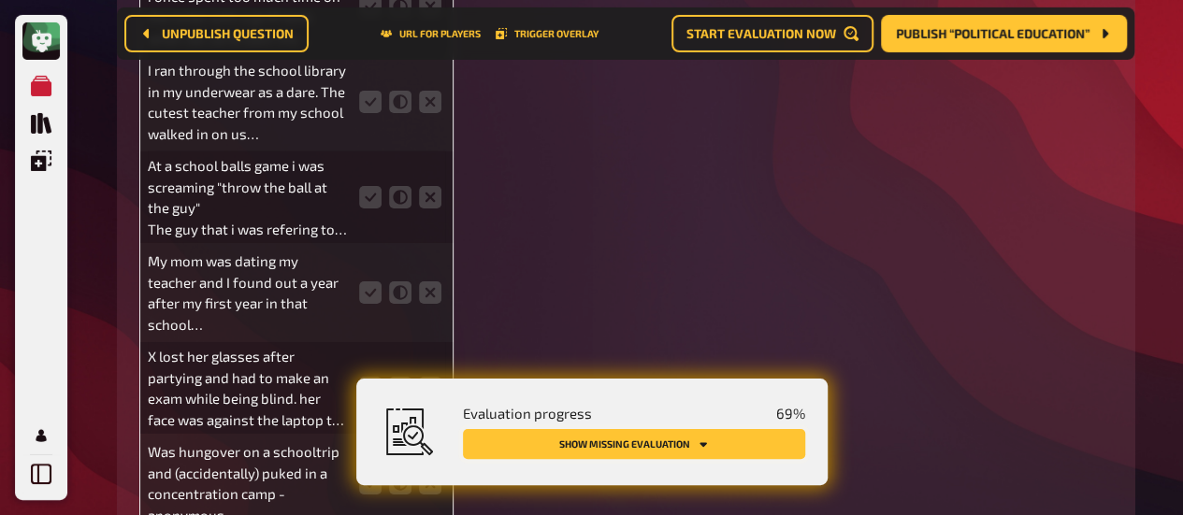
click at [588, 445] on button "Show missing evaluation" at bounding box center [634, 444] width 342 height 30
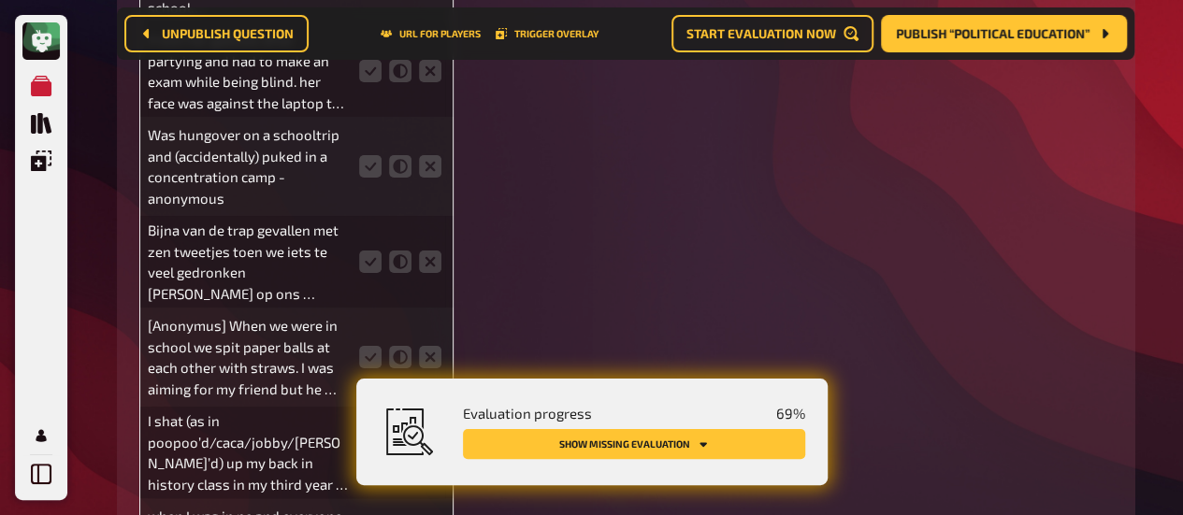
scroll to position [6981, 0]
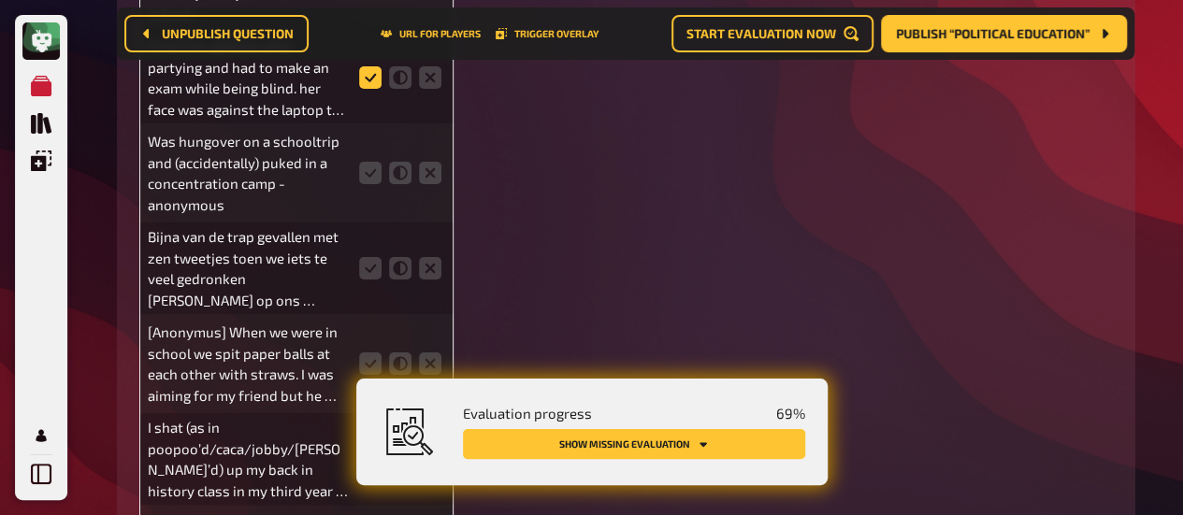
click at [365, 78] on icon at bounding box center [370, 77] width 22 height 22
click at [0, 0] on input "radio" at bounding box center [0, 0] width 0 height 0
click at [371, 173] on icon at bounding box center [370, 173] width 22 height 22
click at [0, 0] on input "radio" at bounding box center [0, 0] width 0 height 0
click at [369, 265] on icon at bounding box center [370, 268] width 22 height 22
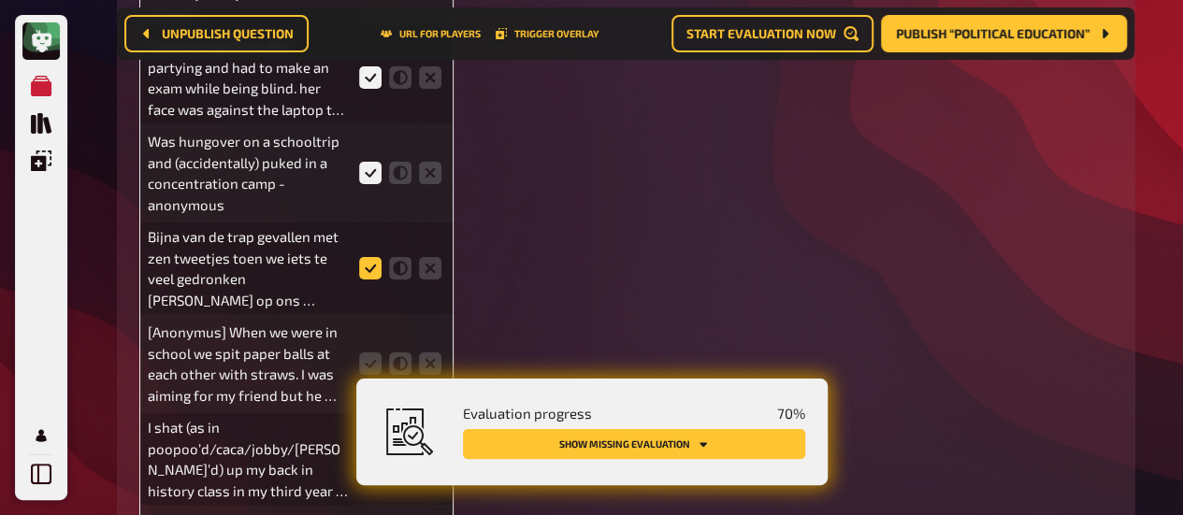
click at [0, 0] on input "radio" at bounding box center [0, 0] width 0 height 0
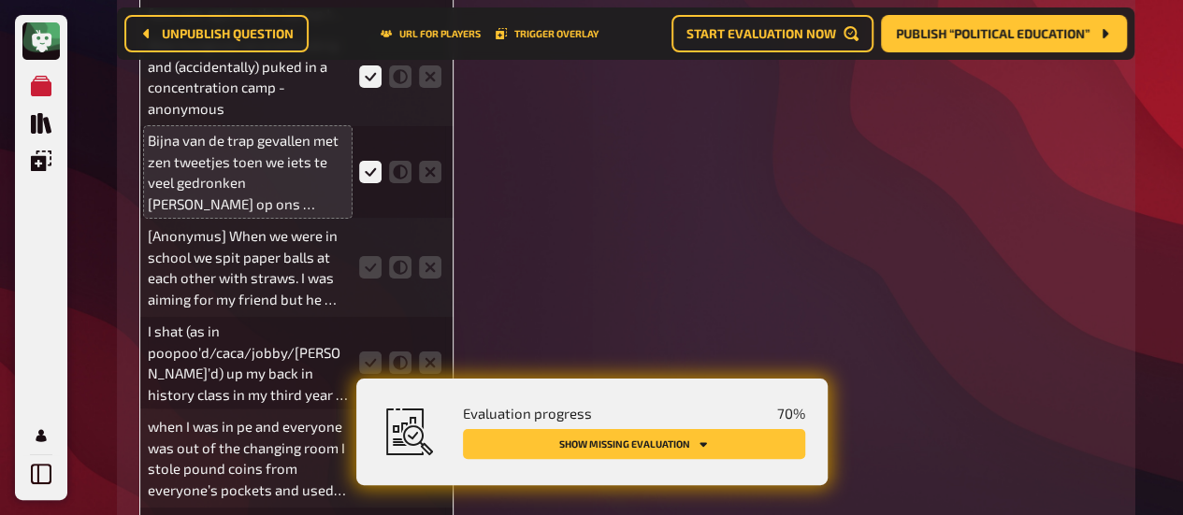
scroll to position [7078, 0]
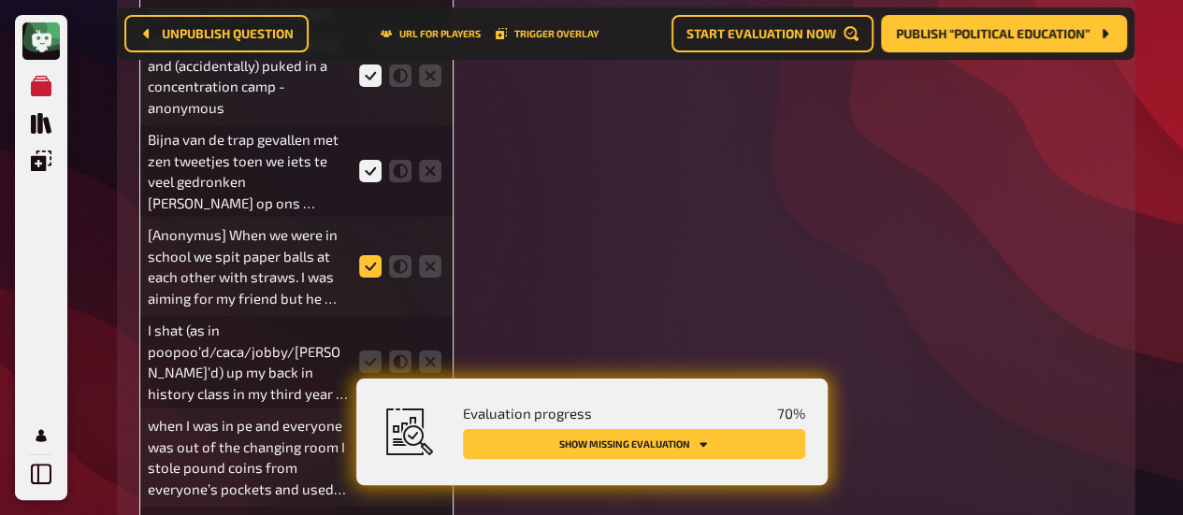
click at [375, 270] on icon at bounding box center [370, 266] width 22 height 22
click at [0, 0] on input "radio" at bounding box center [0, 0] width 0 height 0
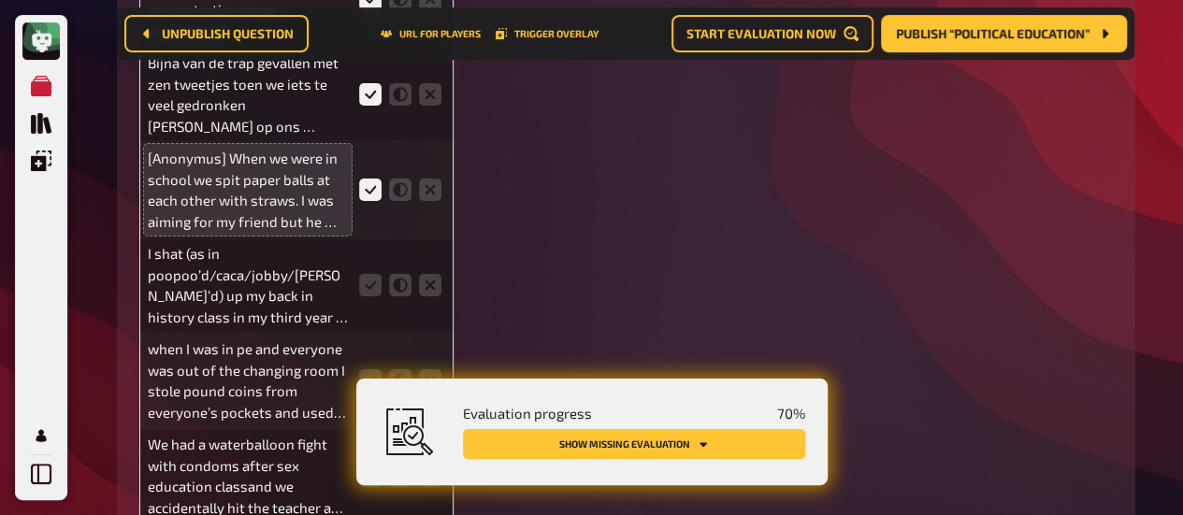
scroll to position [7156, 0]
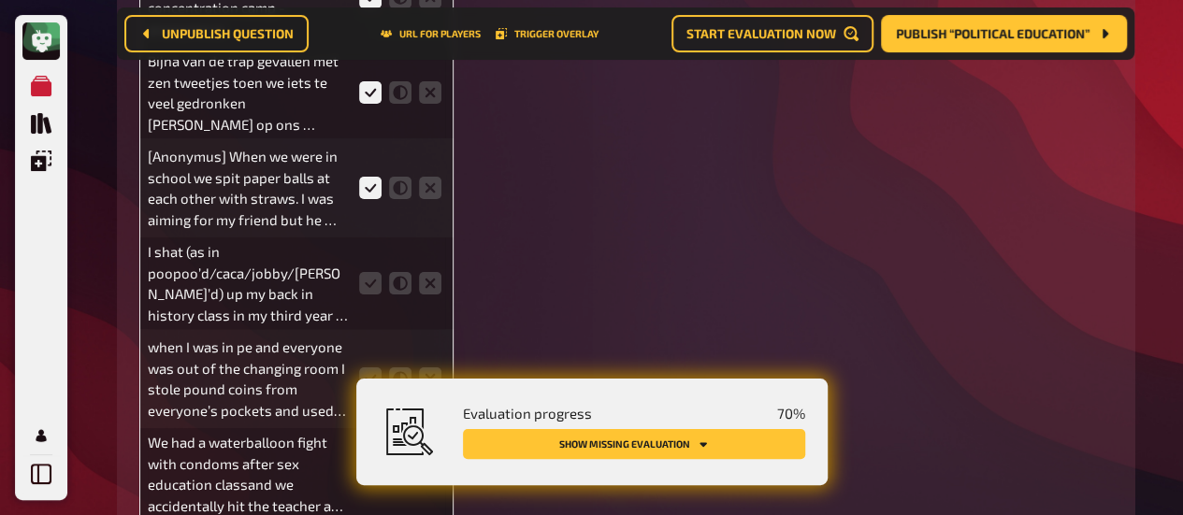
click at [370, 274] on fieldset at bounding box center [400, 283] width 90 height 30
click at [369, 280] on icon at bounding box center [370, 283] width 22 height 22
click at [0, 0] on input "radio" at bounding box center [0, 0] width 0 height 0
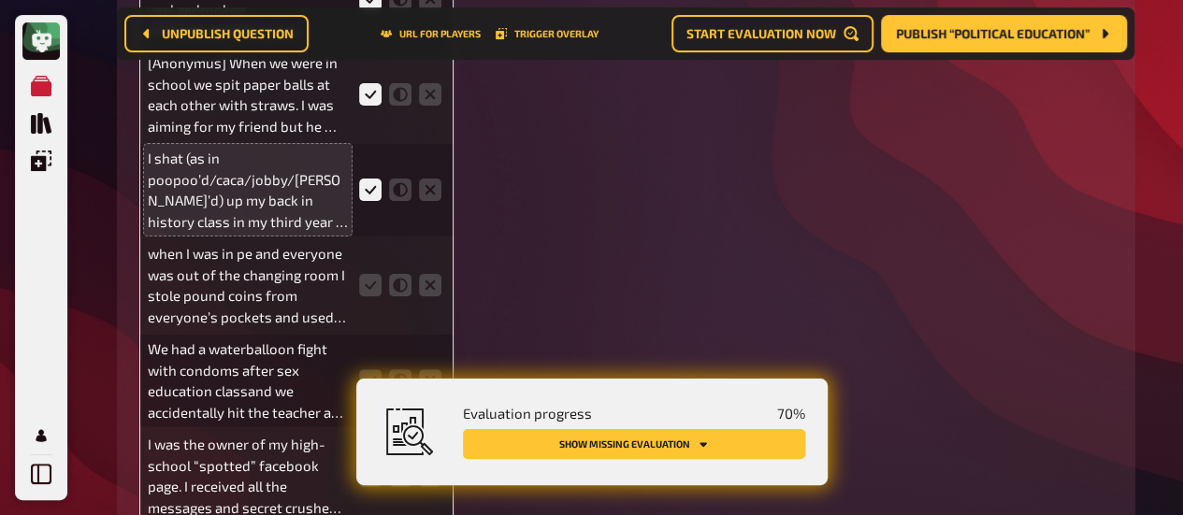
scroll to position [7264, 0]
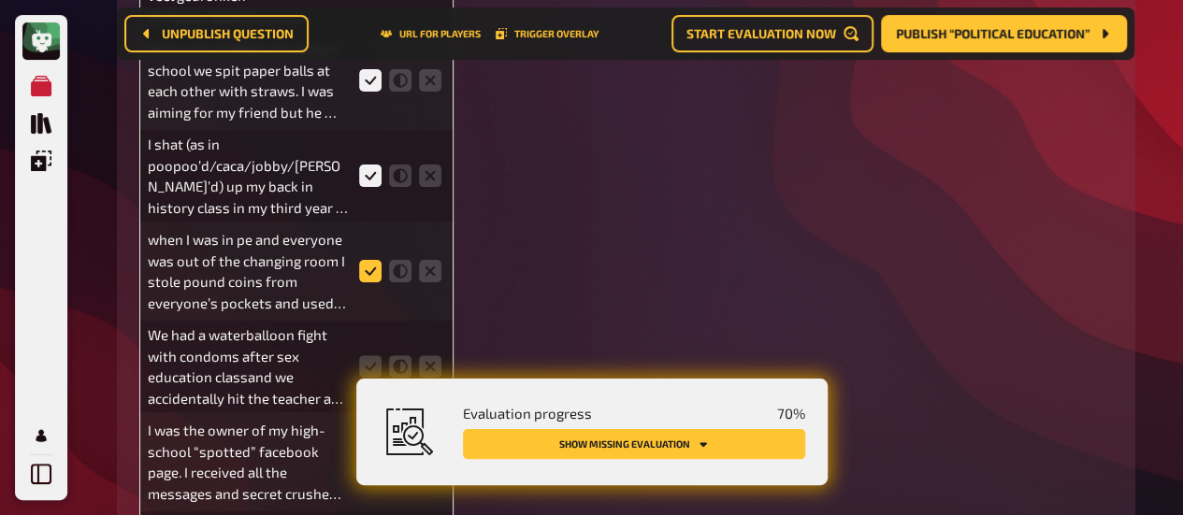
click at [377, 266] on icon at bounding box center [370, 271] width 22 height 22
click at [0, 0] on input "radio" at bounding box center [0, 0] width 0 height 0
click at [377, 266] on icon at bounding box center [370, 271] width 22 height 22
click at [0, 0] on input "radio" at bounding box center [0, 0] width 0 height 0
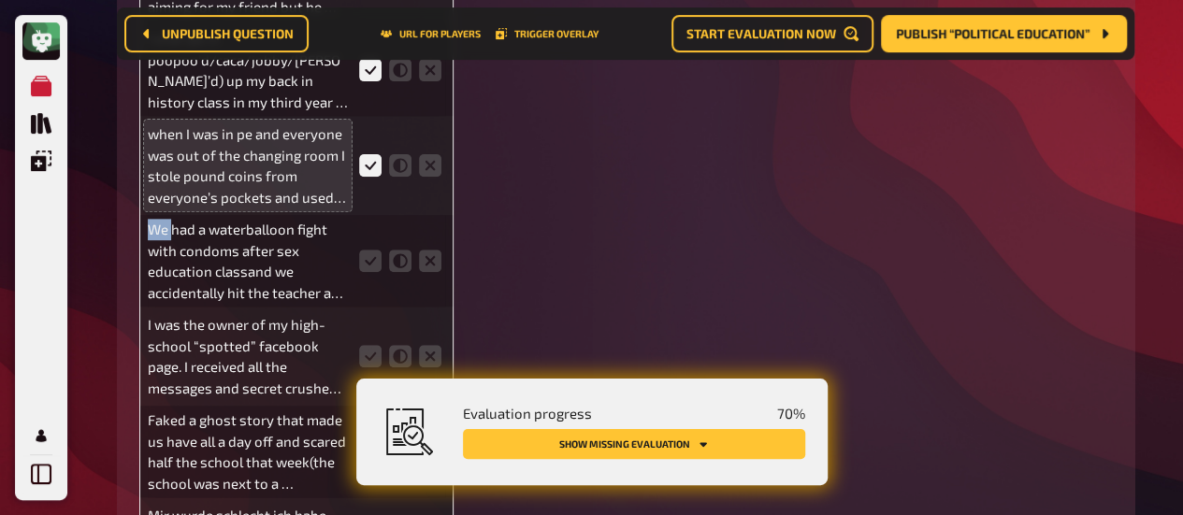
scroll to position [7406, 0]
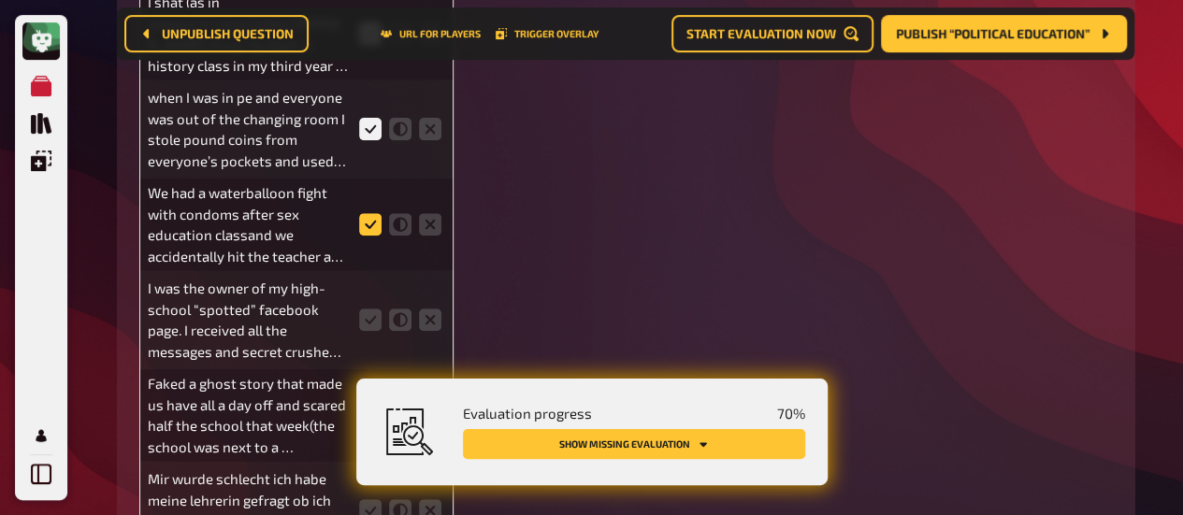
click at [369, 229] on icon at bounding box center [370, 224] width 22 height 22
click at [0, 0] on input "radio" at bounding box center [0, 0] width 0 height 0
click at [368, 315] on icon at bounding box center [370, 320] width 22 height 22
click at [0, 0] on input "radio" at bounding box center [0, 0] width 0 height 0
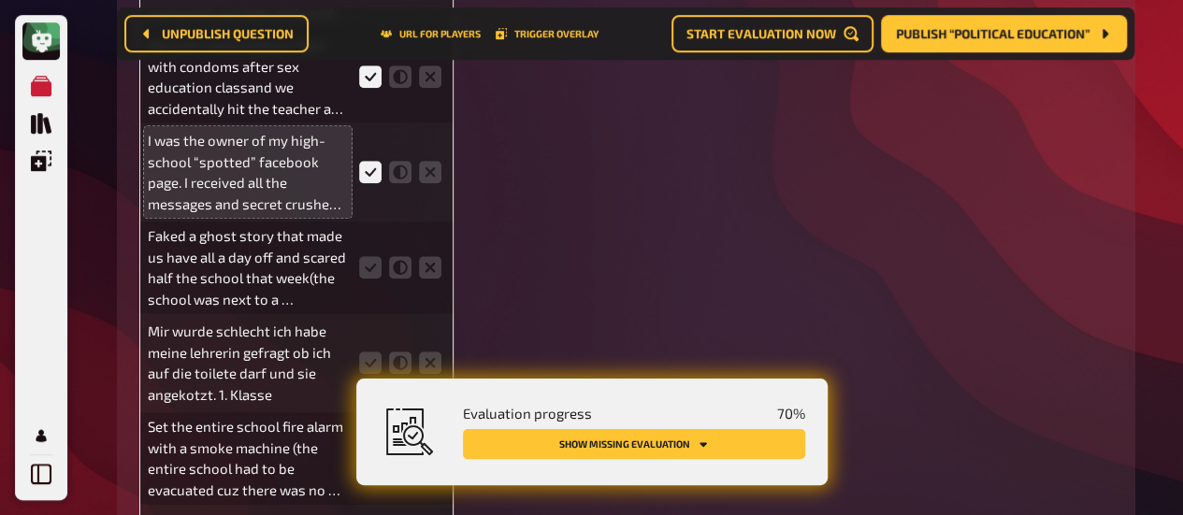
scroll to position [7559, 0]
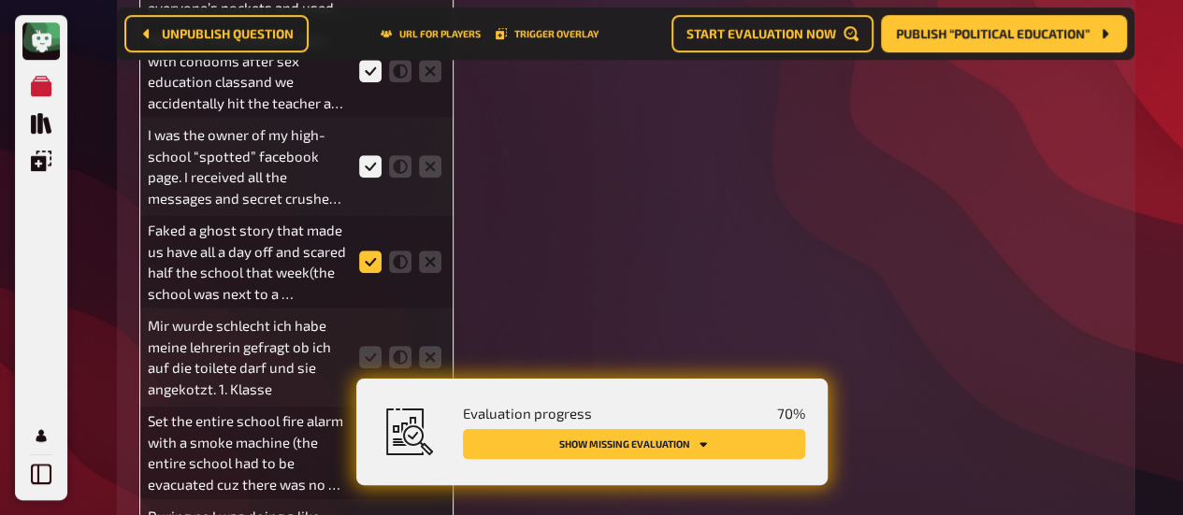
click at [363, 268] on icon at bounding box center [370, 262] width 22 height 22
click at [0, 0] on input "radio" at bounding box center [0, 0] width 0 height 0
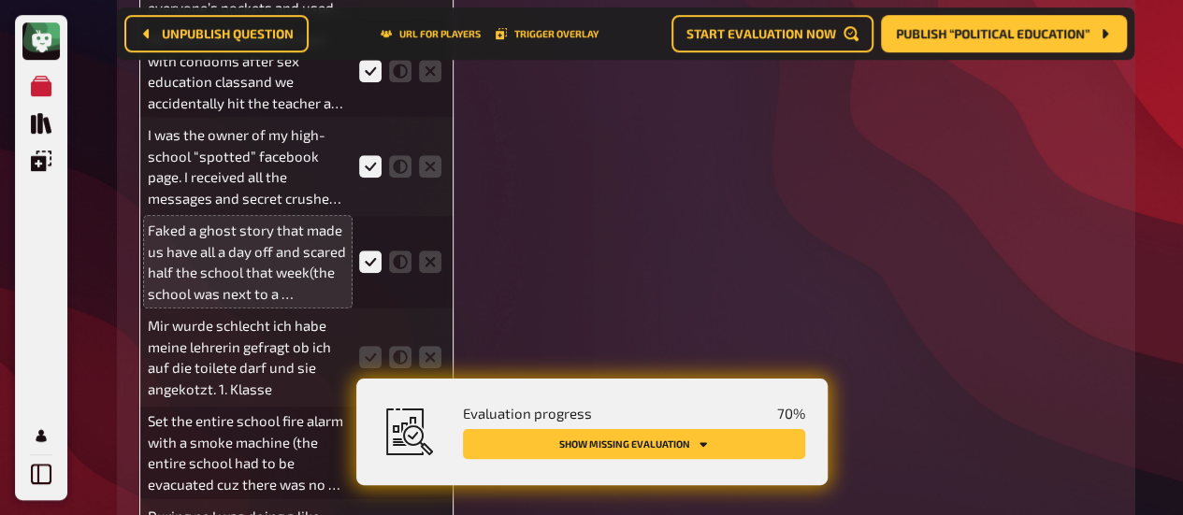
scroll to position [7646, 0]
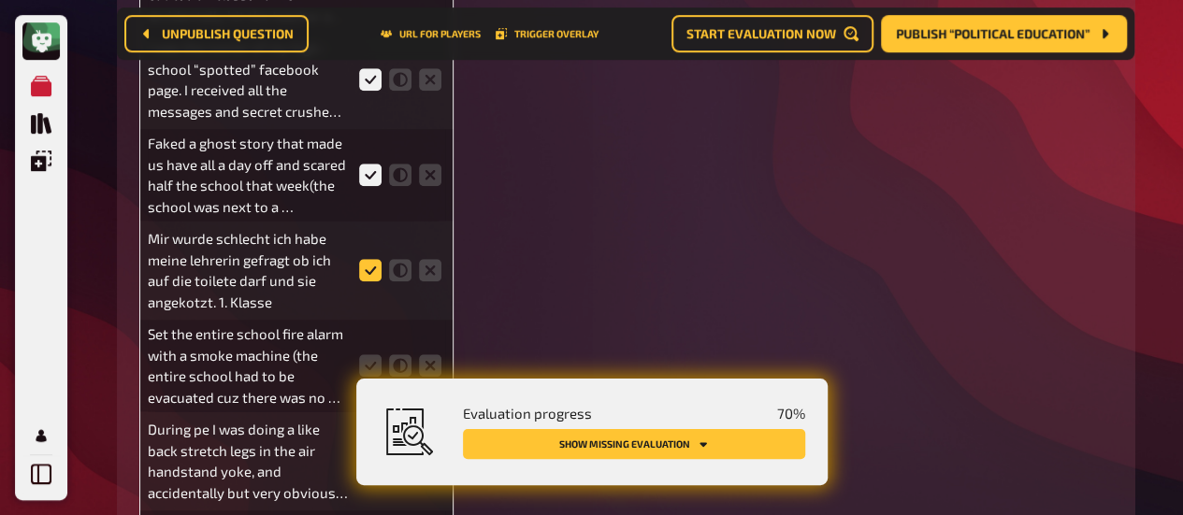
click at [371, 273] on icon at bounding box center [370, 270] width 22 height 22
click at [0, 0] on input "radio" at bounding box center [0, 0] width 0 height 0
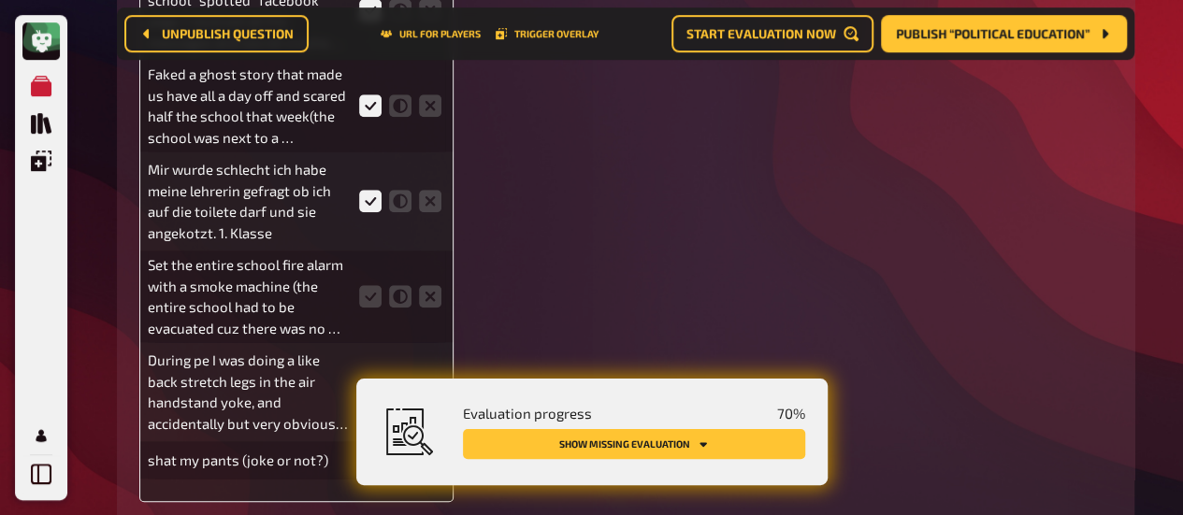
scroll to position [7723, 0]
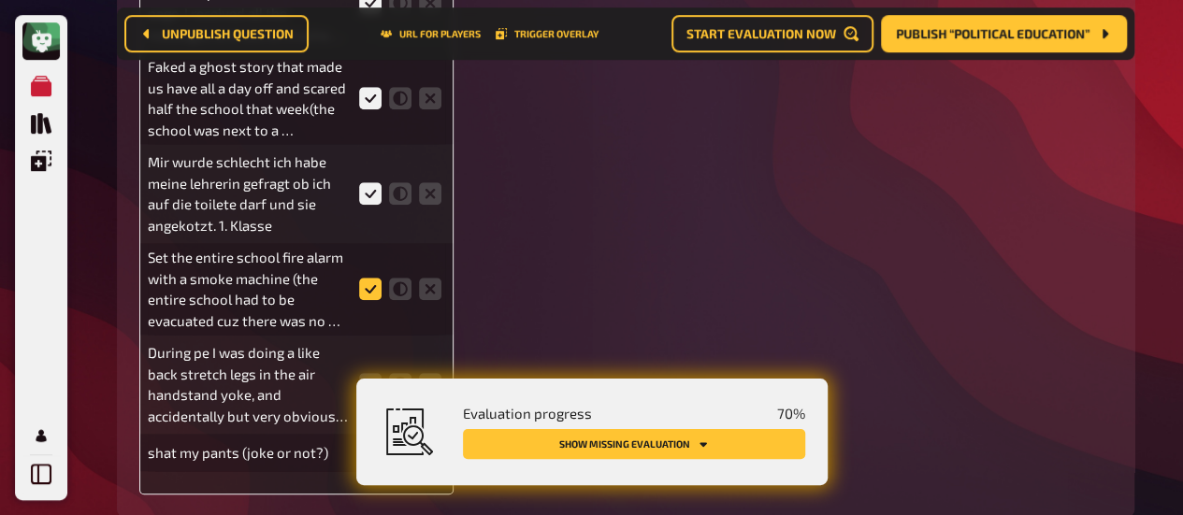
click at [372, 295] on icon at bounding box center [370, 289] width 22 height 22
click at [0, 0] on input "radio" at bounding box center [0, 0] width 0 height 0
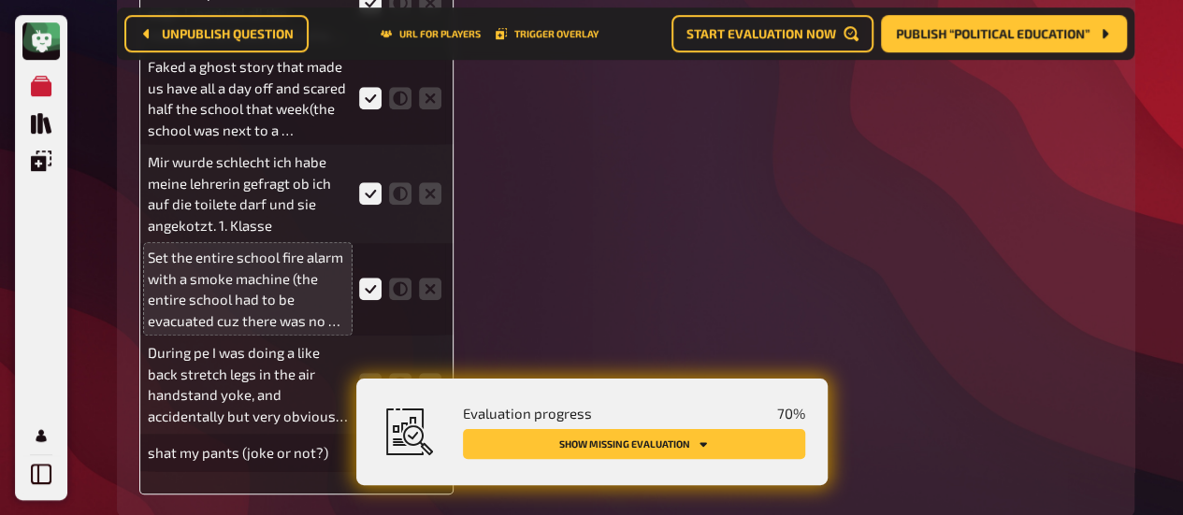
scroll to position [7860, 0]
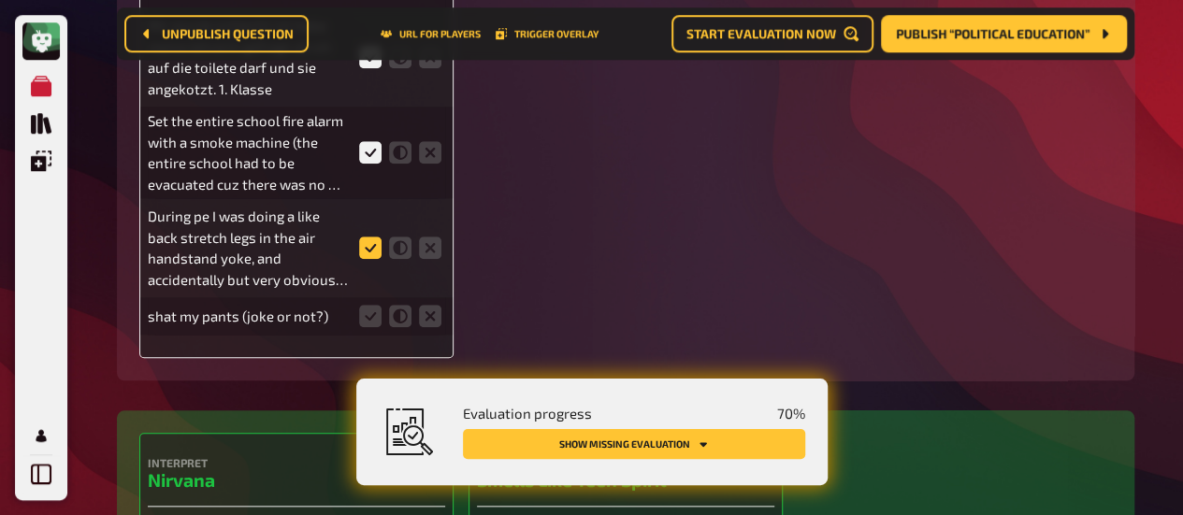
click at [367, 250] on icon at bounding box center [370, 248] width 22 height 22
click at [0, 0] on input "radio" at bounding box center [0, 0] width 0 height 0
click at [369, 322] on icon at bounding box center [370, 316] width 22 height 22
click at [0, 0] on input "radio" at bounding box center [0, 0] width 0 height 0
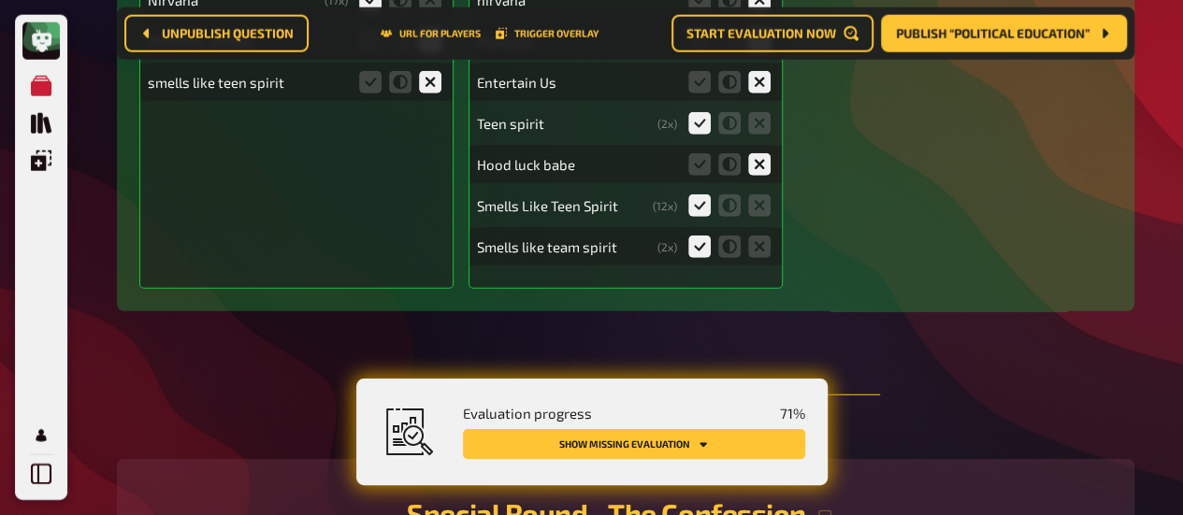
scroll to position [5830, 0]
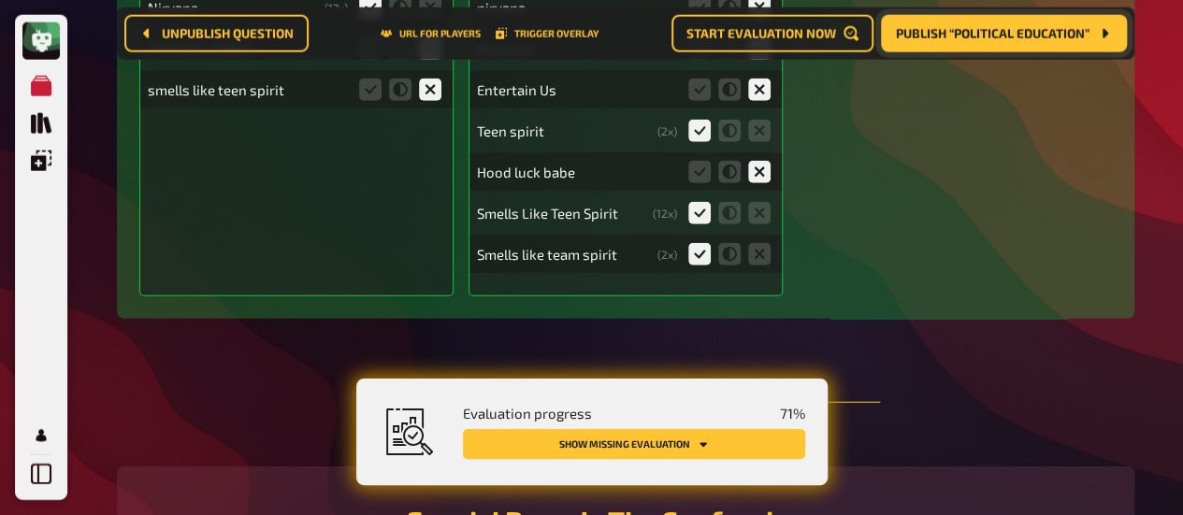
click at [964, 32] on span "Publish “Political Education”" at bounding box center [993, 33] width 194 height 13
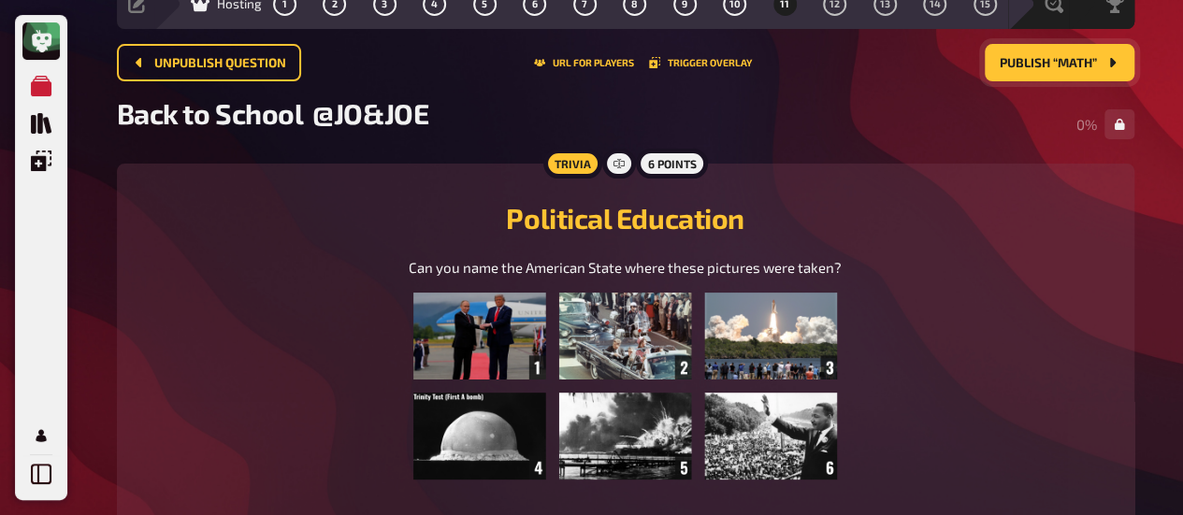
scroll to position [86, 0]
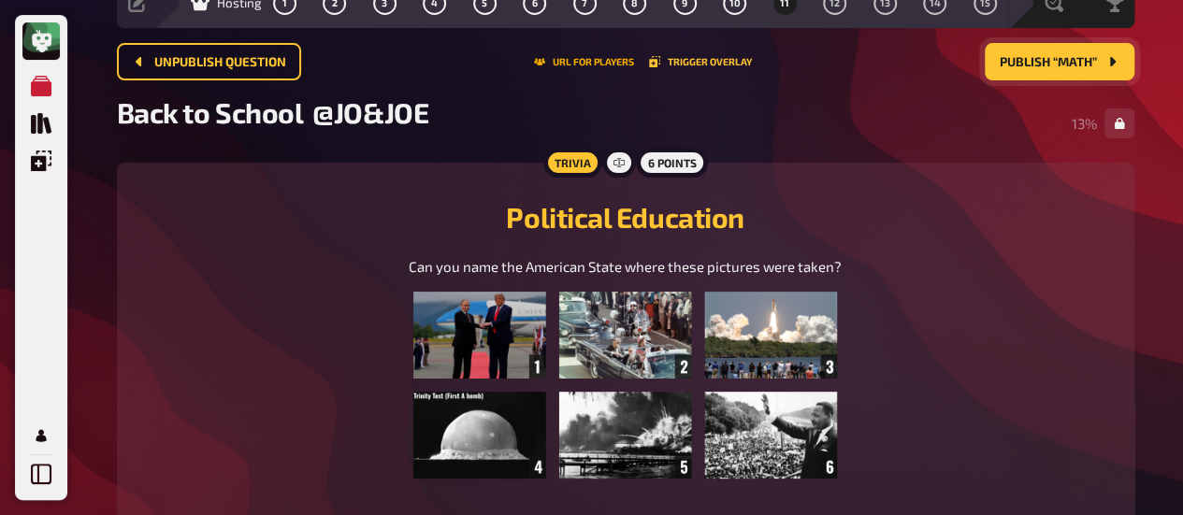
click at [568, 57] on button "URL for players" at bounding box center [584, 61] width 100 height 11
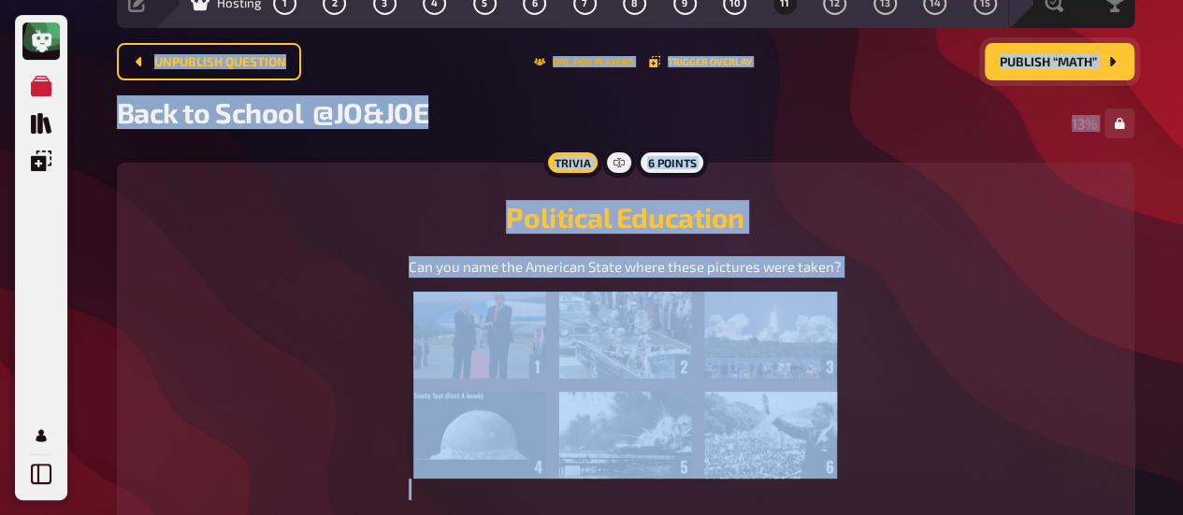
click at [568, 57] on button "URL for players" at bounding box center [584, 61] width 100 height 11
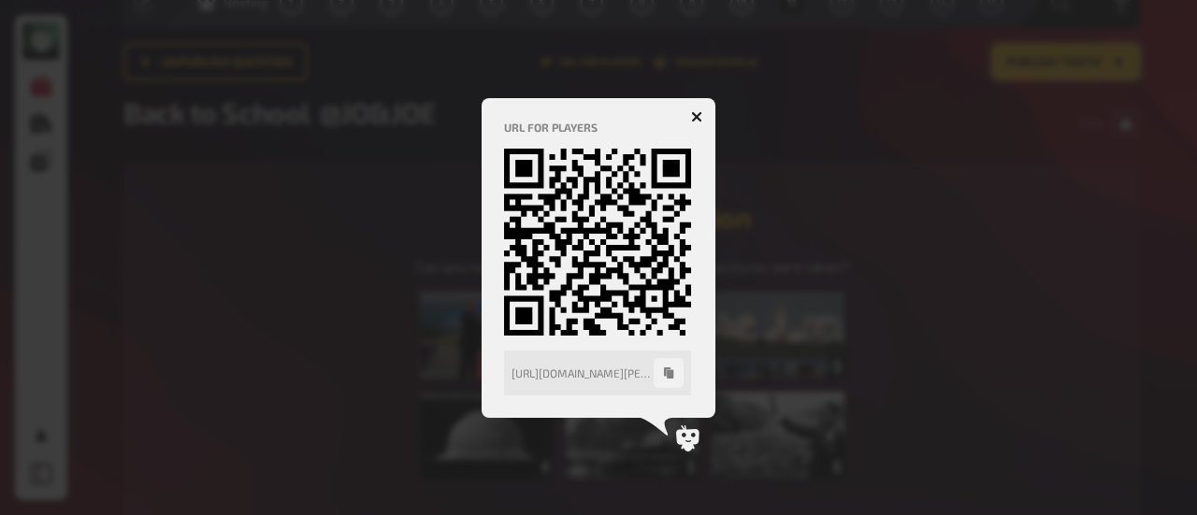
click at [568, 57] on div at bounding box center [598, 257] width 1197 height 515
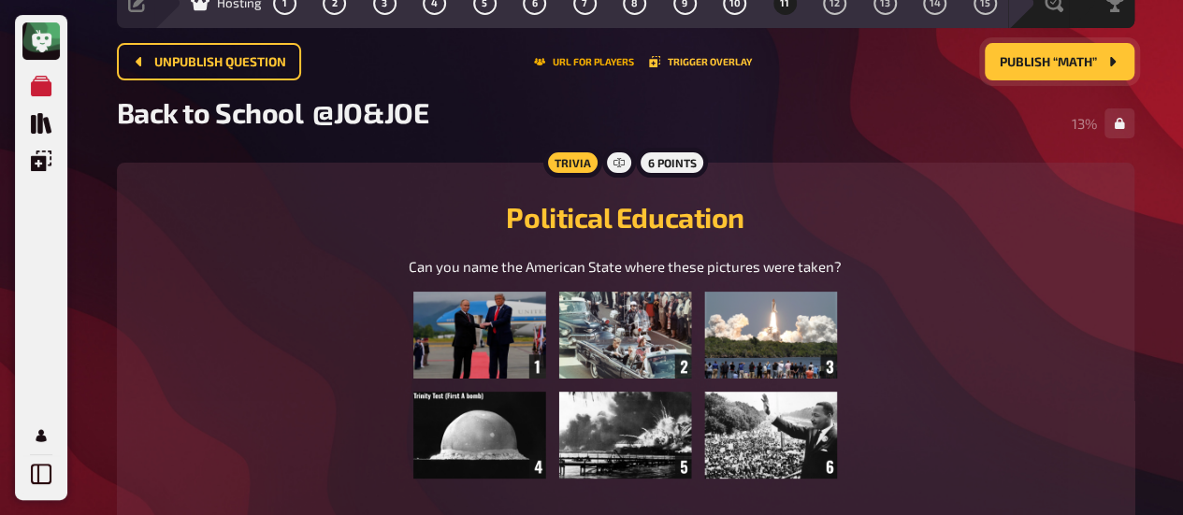
click at [568, 57] on button "URL for players" at bounding box center [584, 61] width 100 height 11
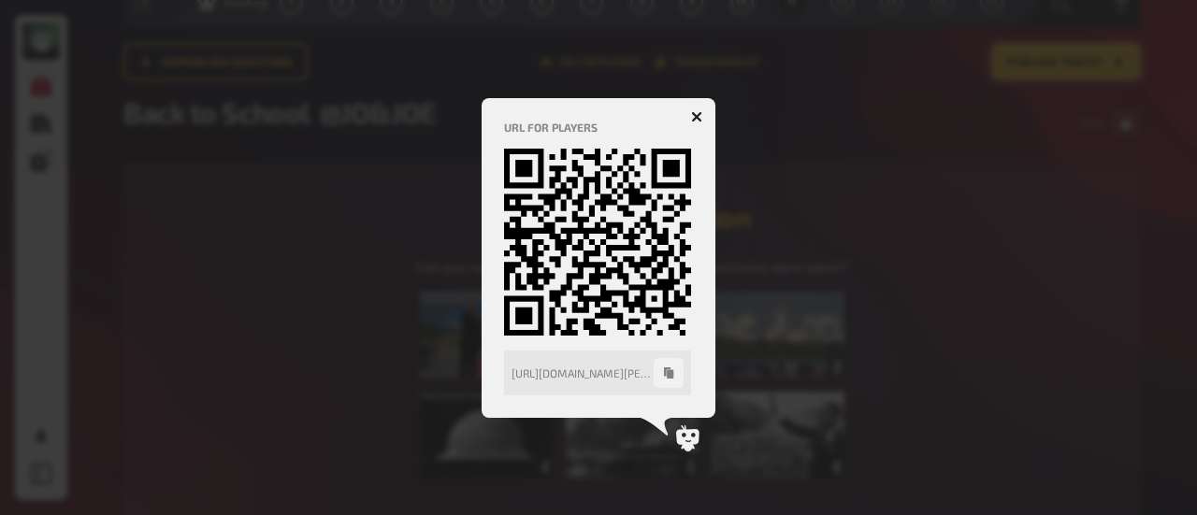
click at [568, 57] on div at bounding box center [598, 257] width 1197 height 515
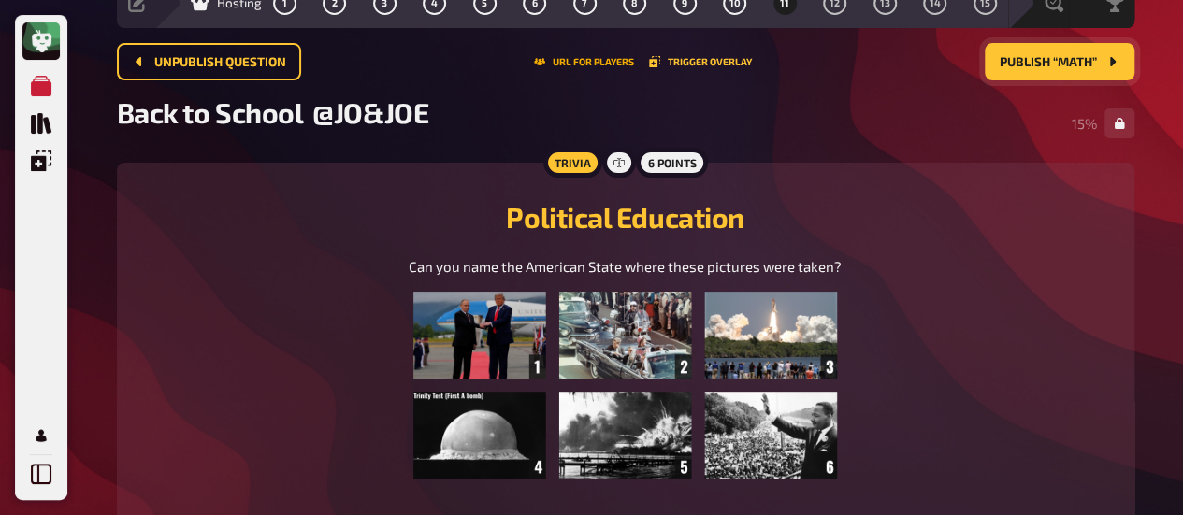
click at [568, 57] on button "URL for players" at bounding box center [584, 61] width 100 height 11
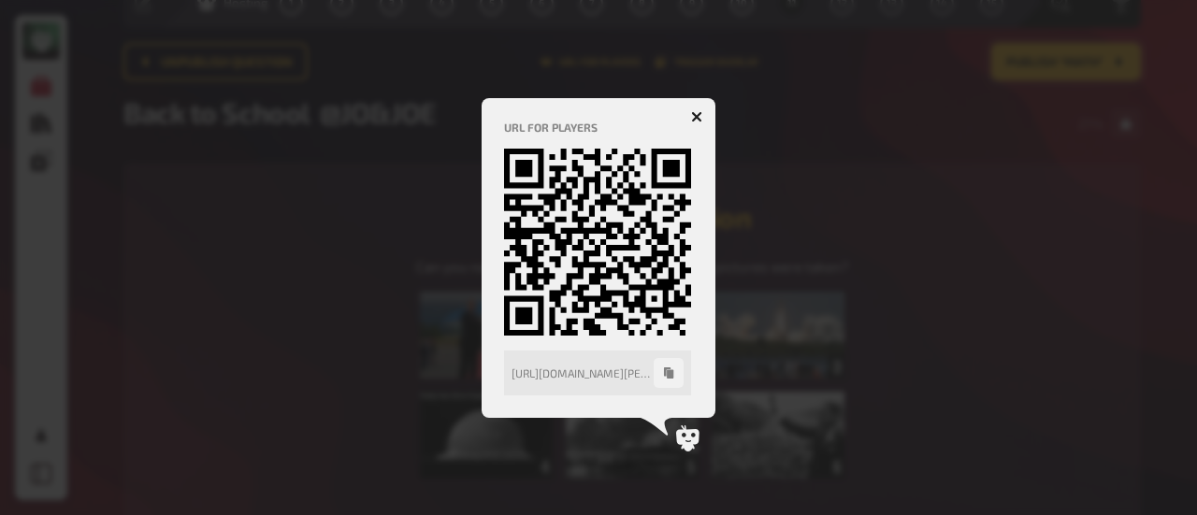
click at [694, 109] on button "button" at bounding box center [697, 117] width 30 height 30
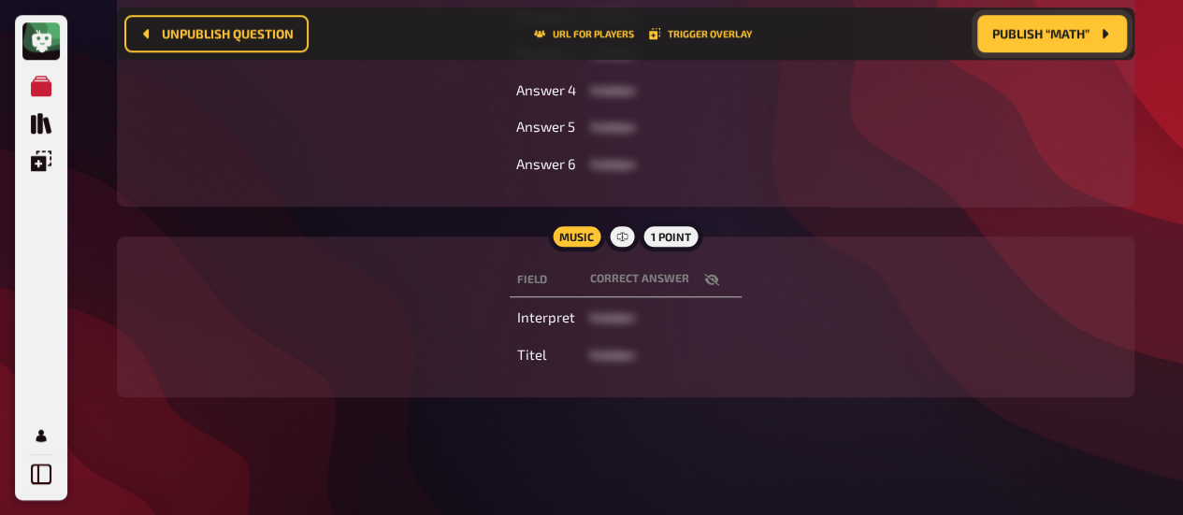
scroll to position [696, 0]
click at [711, 280] on icon "button" at bounding box center [710, 279] width 15 height 12
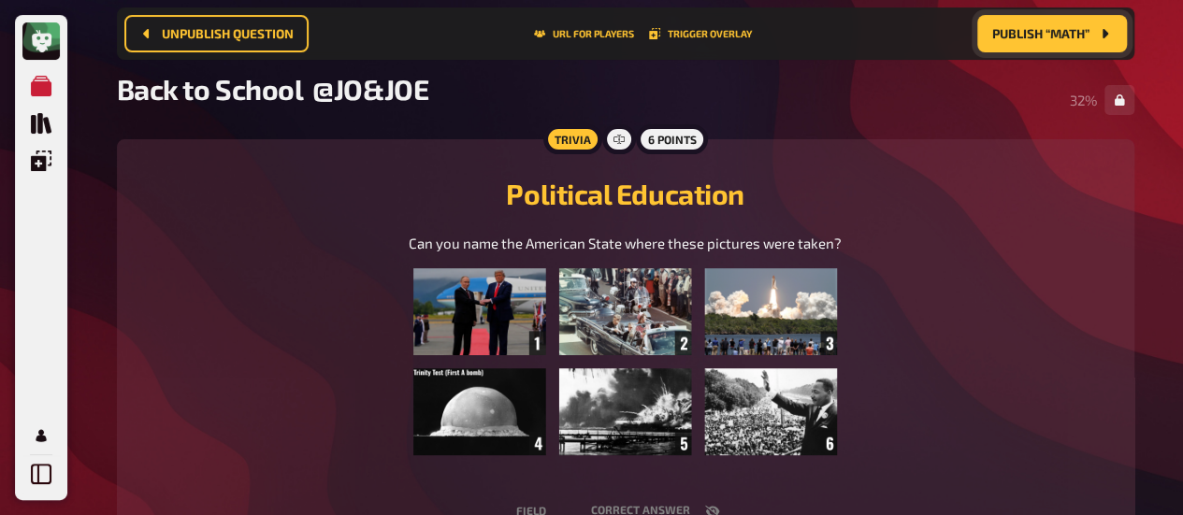
scroll to position [0, 0]
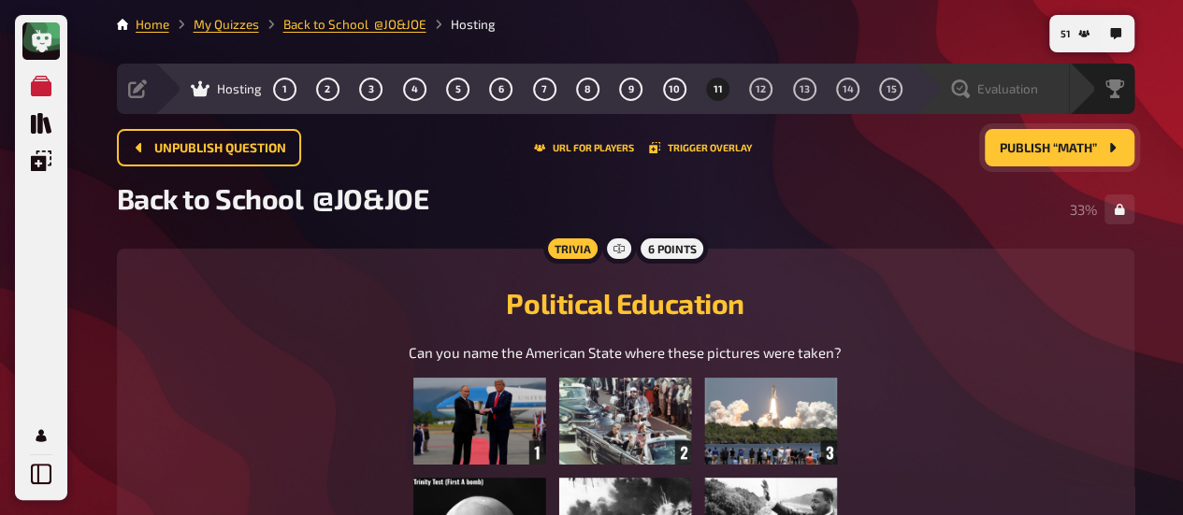
click at [1005, 87] on span "Evaluation" at bounding box center [1007, 88] width 61 height 15
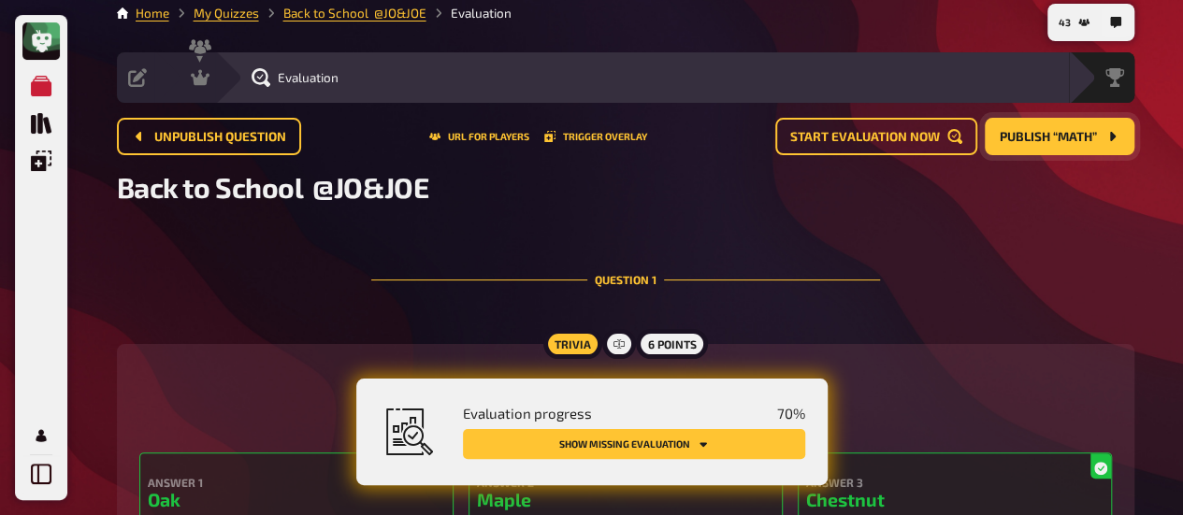
scroll to position [10, 0]
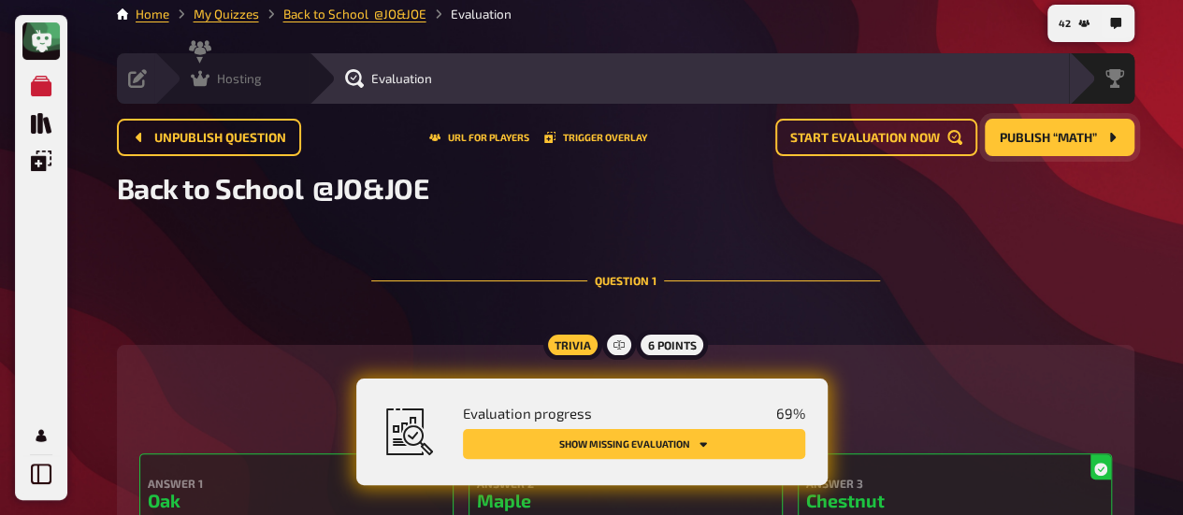
click at [288, 86] on div "Hosting undefined" at bounding box center [244, 78] width 129 height 19
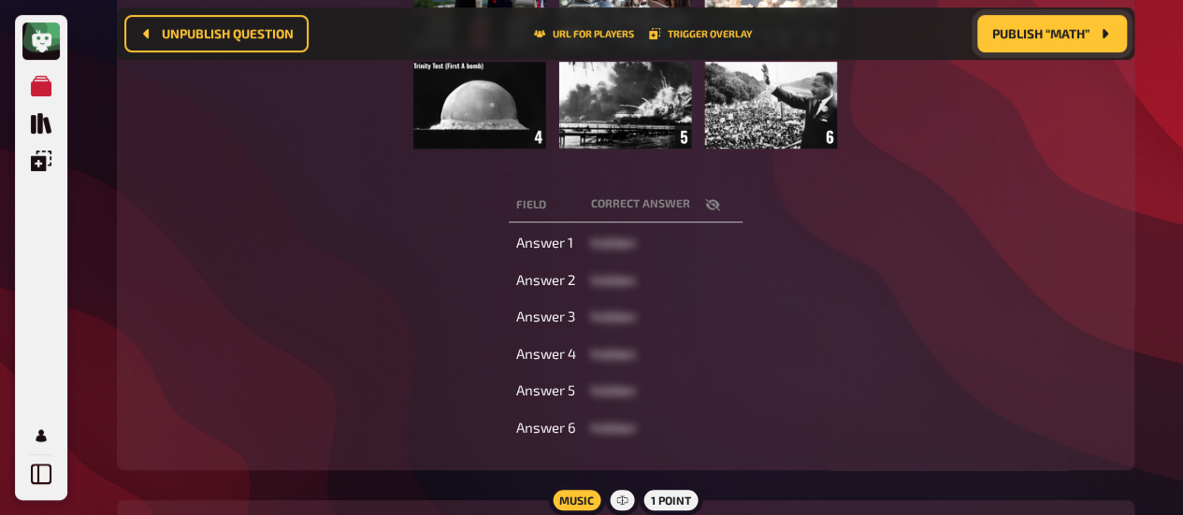
scroll to position [460, 0]
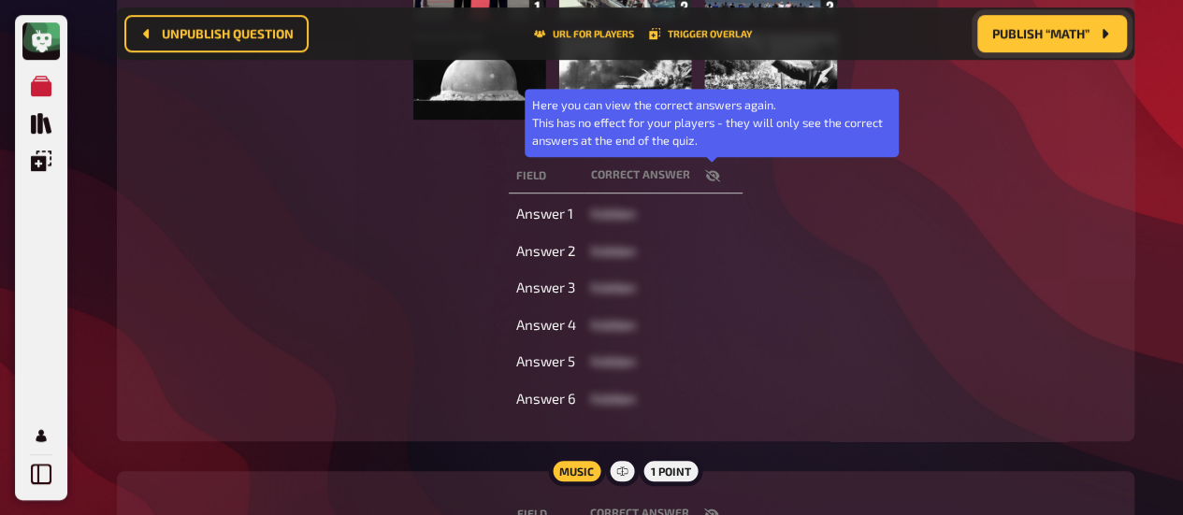
click at [711, 171] on icon "button" at bounding box center [711, 176] width 15 height 12
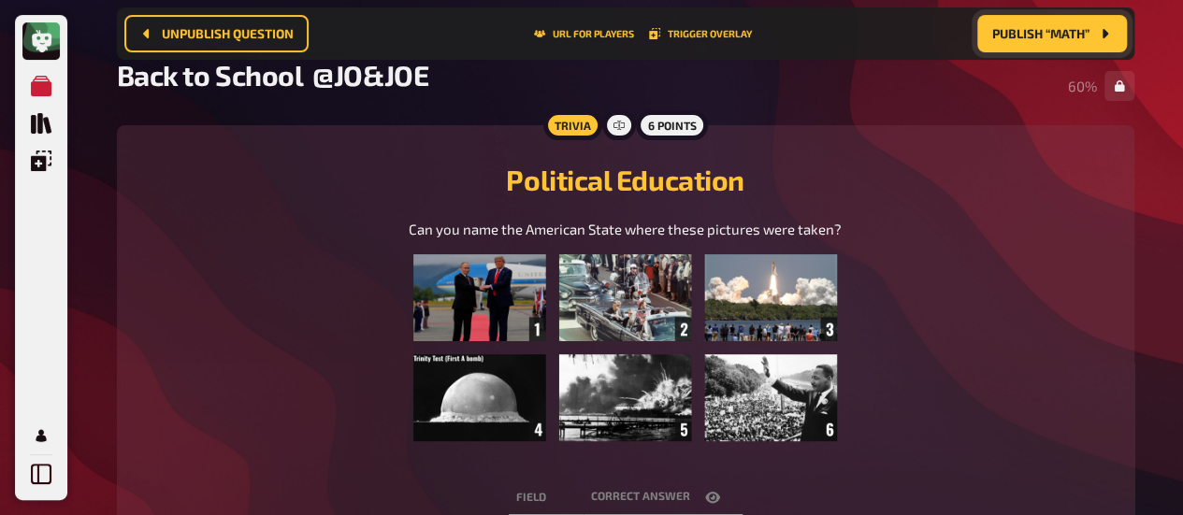
scroll to position [138, 0]
click at [1058, 20] on button "Publish “Math”" at bounding box center [1052, 33] width 150 height 37
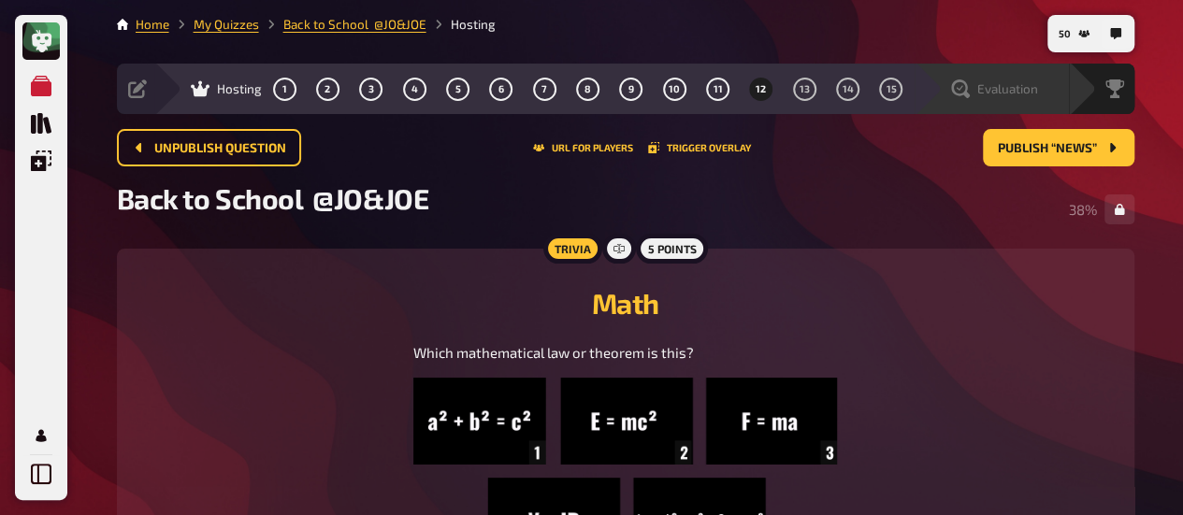
click at [988, 84] on span "Evaluation" at bounding box center [1007, 88] width 61 height 15
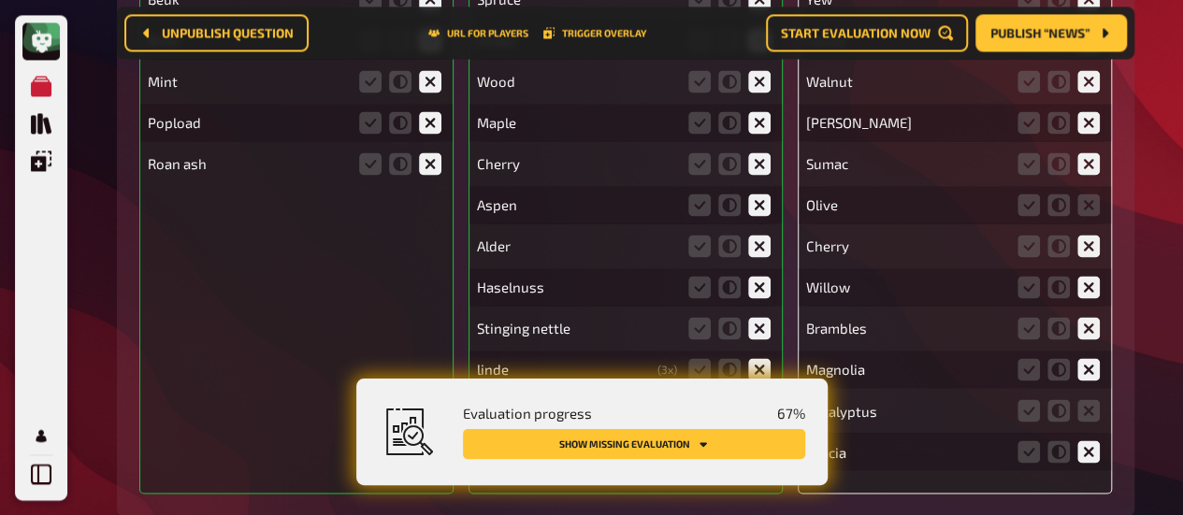
scroll to position [1394, 0]
click at [1085, 204] on icon at bounding box center [1088, 204] width 22 height 22
click at [0, 0] on input "radio" at bounding box center [0, 0] width 0 height 0
click at [1083, 409] on icon at bounding box center [1088, 409] width 22 height 22
click at [0, 0] on input "radio" at bounding box center [0, 0] width 0 height 0
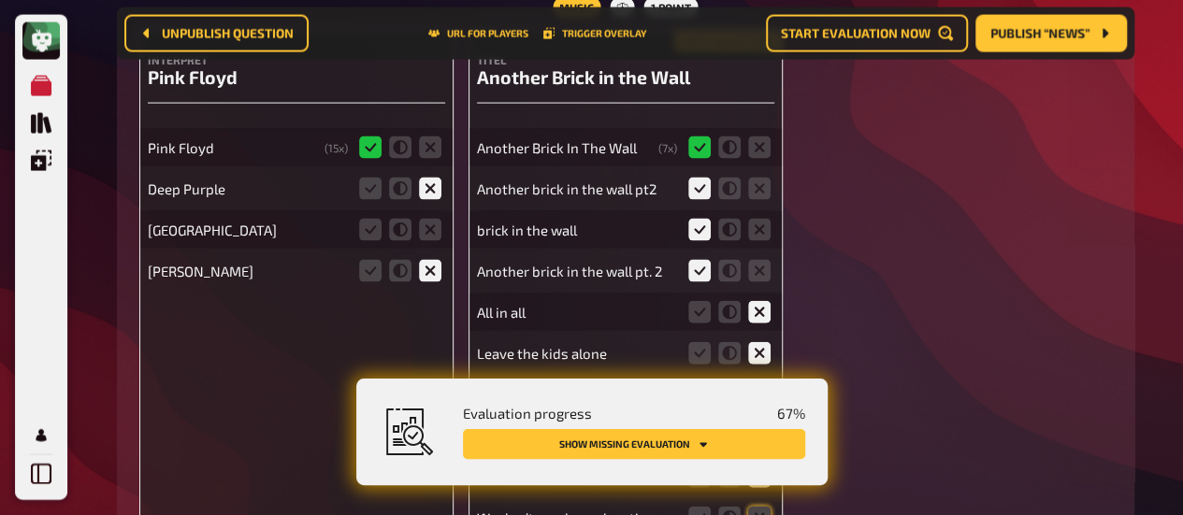
scroll to position [1926, 0]
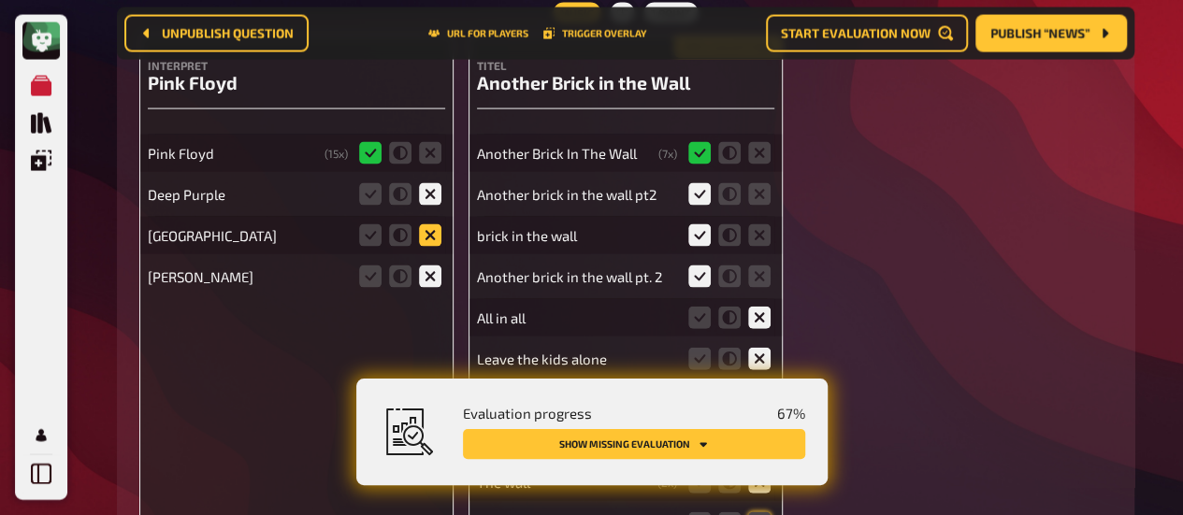
click at [425, 235] on icon at bounding box center [430, 235] width 22 height 22
click at [0, 0] on input "radio" at bounding box center [0, 0] width 0 height 0
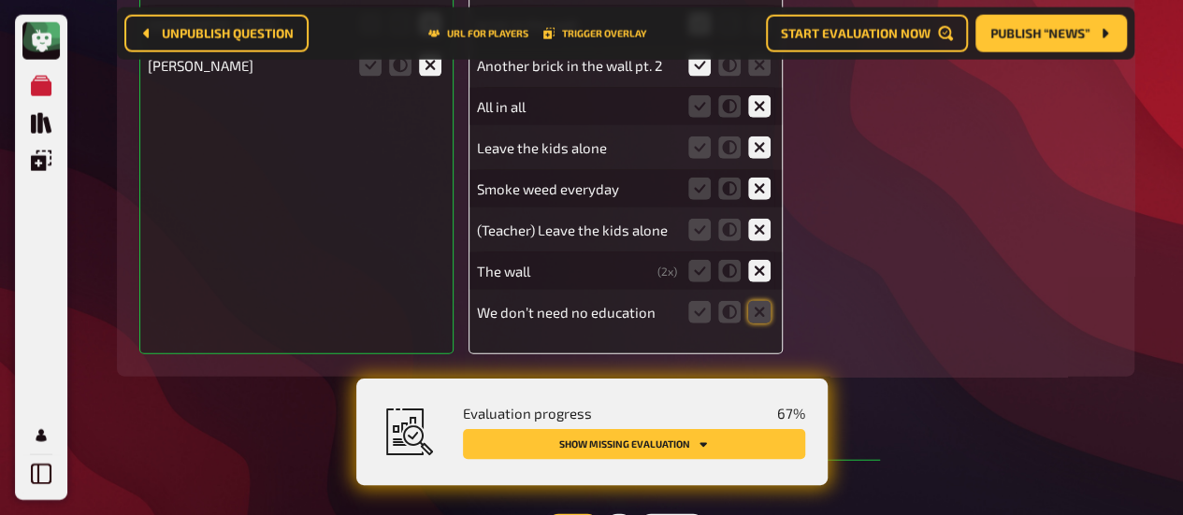
scroll to position [2192, 0]
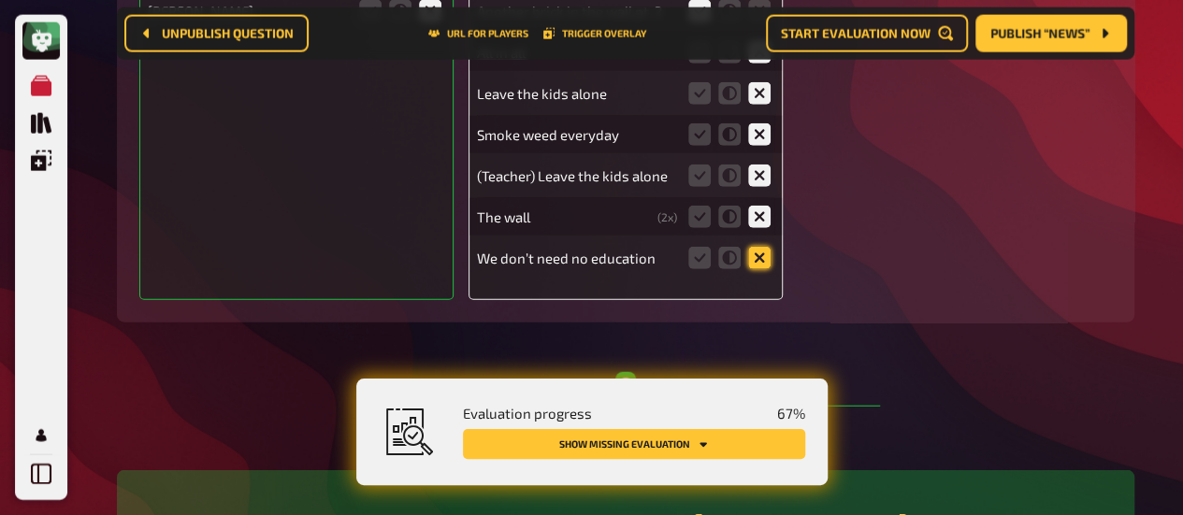
click at [756, 263] on icon at bounding box center [759, 258] width 22 height 22
click at [0, 0] on input "radio" at bounding box center [0, 0] width 0 height 0
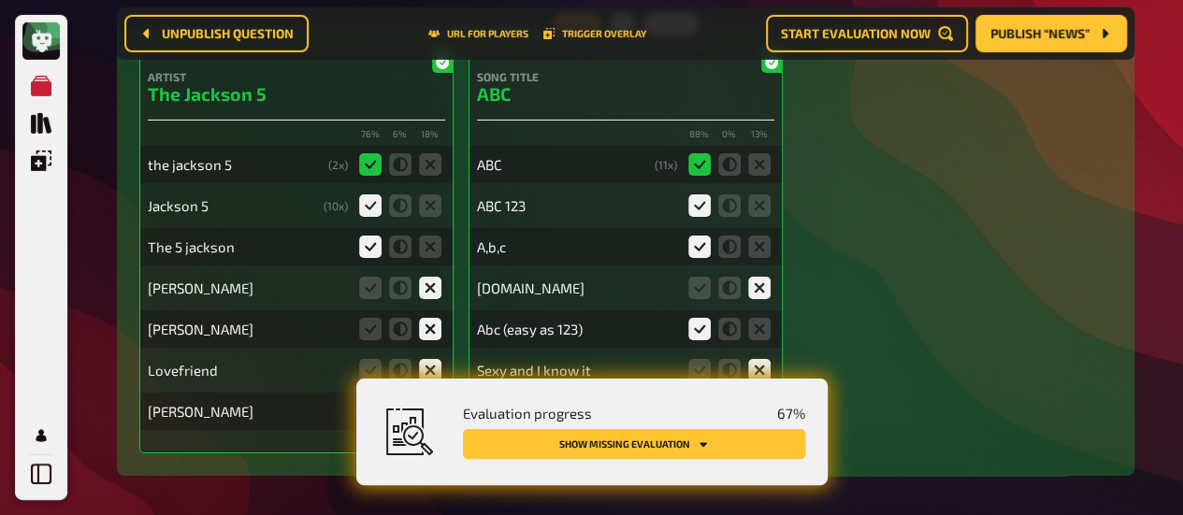
scroll to position [3093, 0]
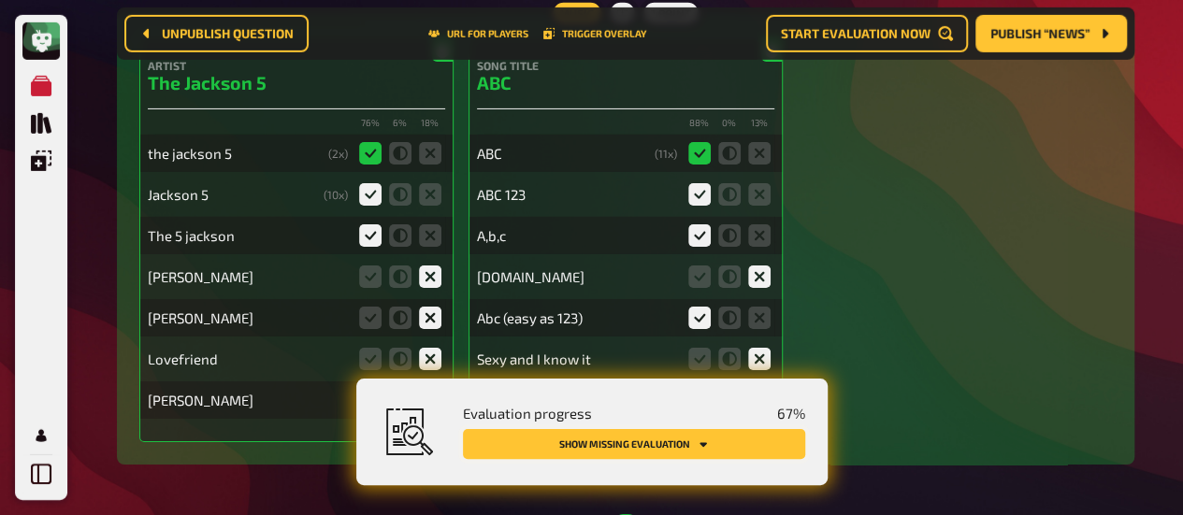
click at [629, 438] on button "Show missing evaluation" at bounding box center [634, 444] width 342 height 30
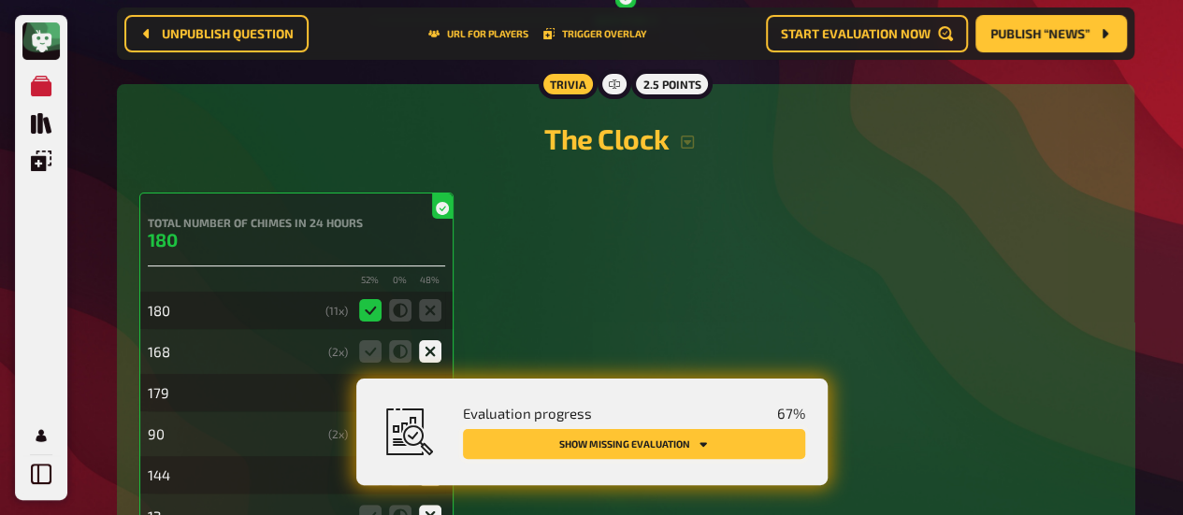
click at [629, 438] on button "Show missing evaluation" at bounding box center [634, 444] width 342 height 30
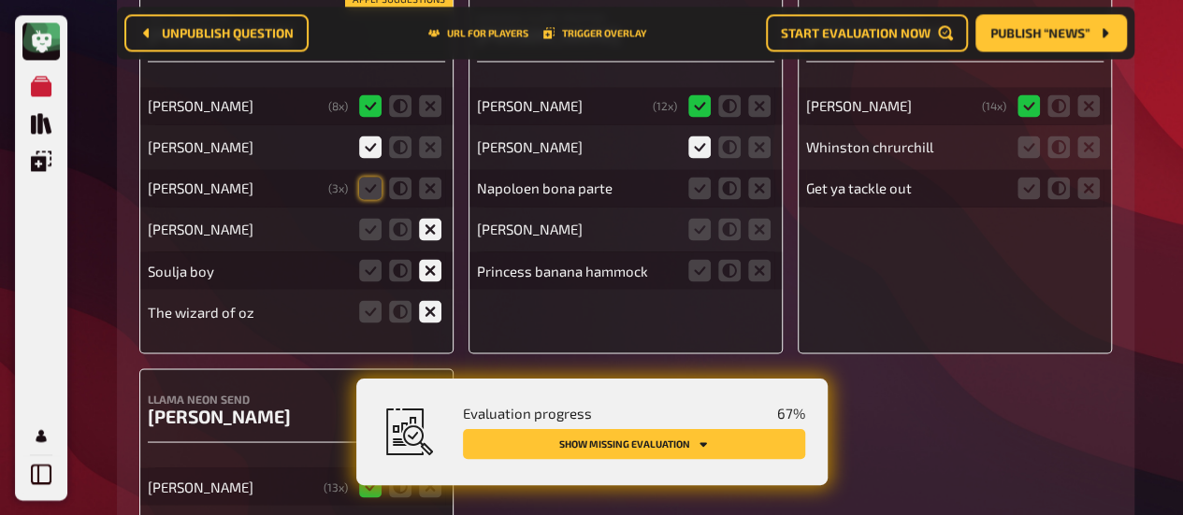
scroll to position [5078, 0]
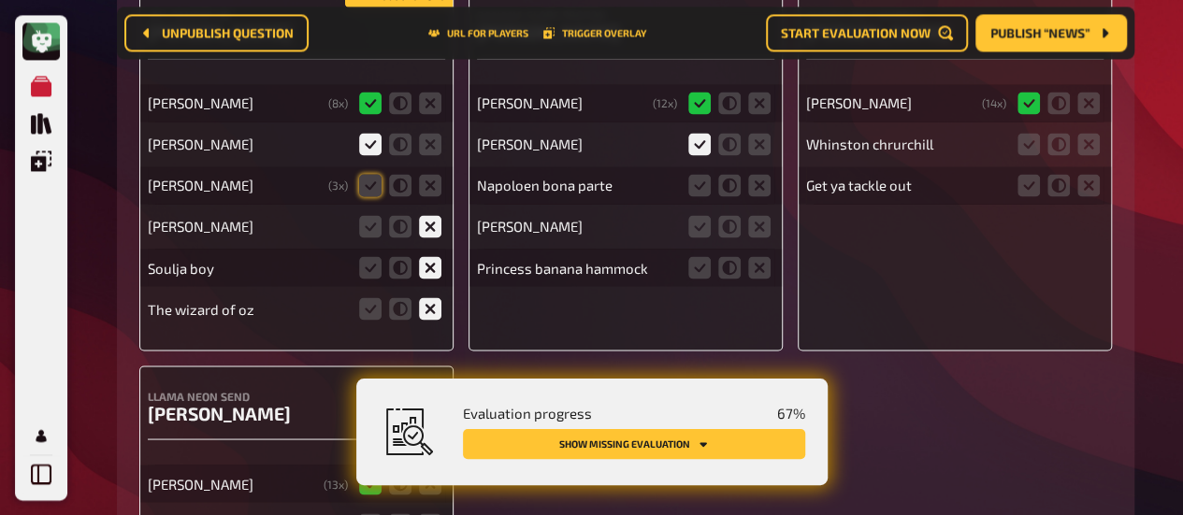
click at [701, 141] on icon at bounding box center [699, 144] width 22 height 22
click at [0, 0] on input "radio" at bounding box center [0, 0] width 0 height 0
click at [698, 186] on icon at bounding box center [699, 185] width 22 height 22
click at [0, 0] on input "radio" at bounding box center [0, 0] width 0 height 0
click at [765, 227] on icon at bounding box center [759, 226] width 22 height 22
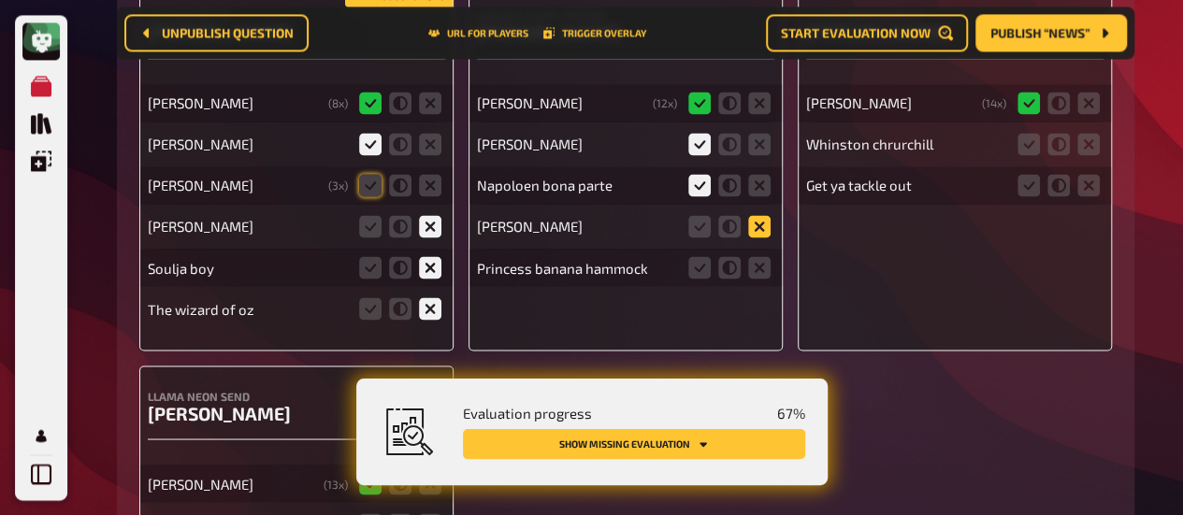
click at [0, 0] on input "radio" at bounding box center [0, 0] width 0 height 0
click at [764, 265] on icon at bounding box center [759, 267] width 22 height 22
click at [0, 0] on input "radio" at bounding box center [0, 0] width 0 height 0
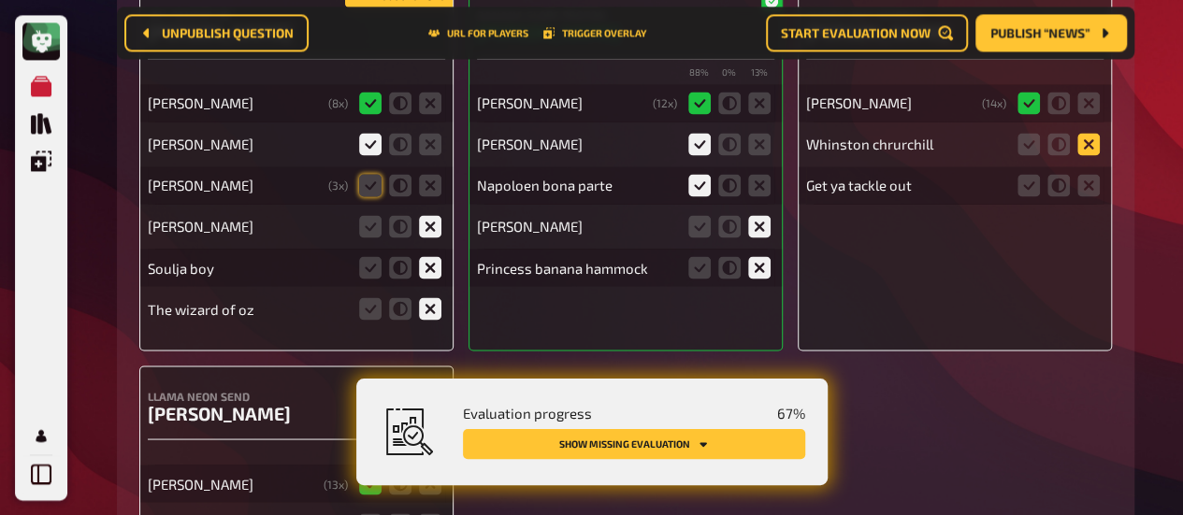
click at [1086, 147] on icon at bounding box center [1088, 144] width 22 height 22
click at [0, 0] on input "radio" at bounding box center [0, 0] width 0 height 0
click at [1087, 187] on icon at bounding box center [1088, 185] width 22 height 22
click at [0, 0] on input "radio" at bounding box center [0, 0] width 0 height 0
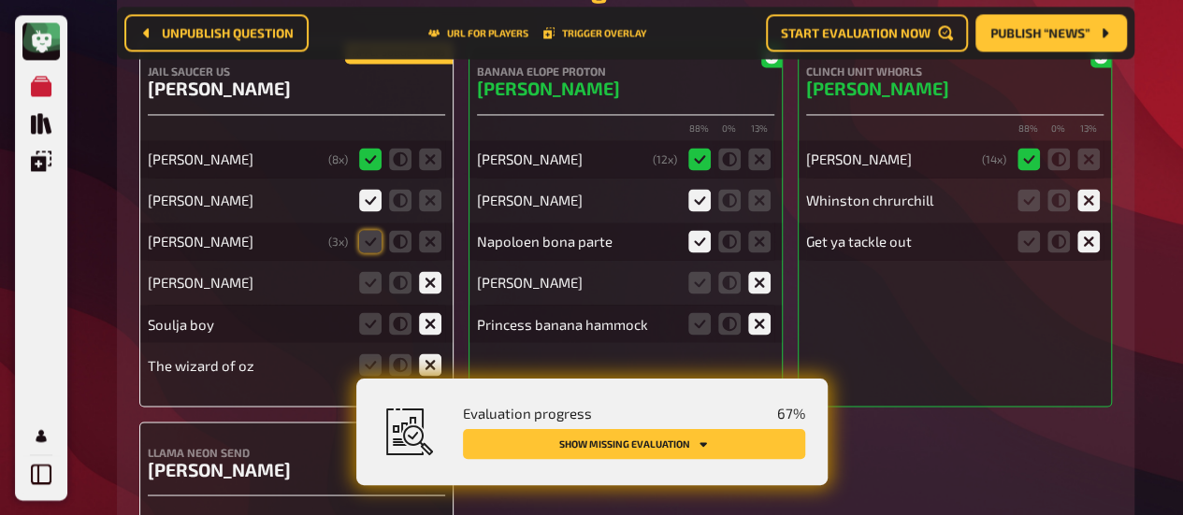
scroll to position [5021, 0]
click at [410, 188] on div "[PERSON_NAME]" at bounding box center [296, 200] width 297 height 37
click at [431, 204] on icon at bounding box center [430, 201] width 22 height 22
click at [0, 0] on input "radio" at bounding box center [0, 0] width 0 height 0
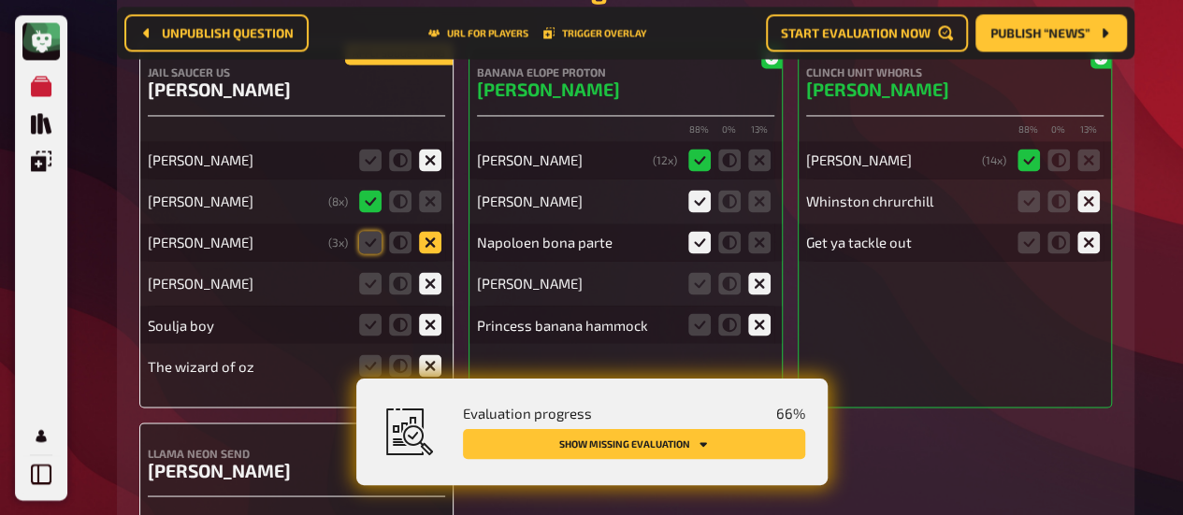
click at [430, 243] on icon at bounding box center [430, 242] width 22 height 22
click at [0, 0] on input "radio" at bounding box center [0, 0] width 0 height 0
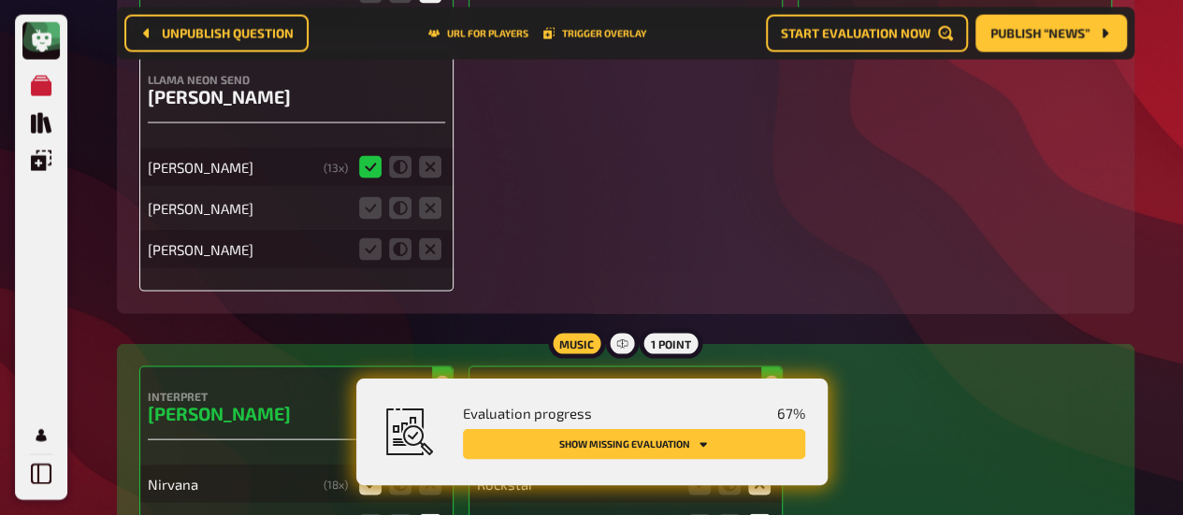
scroll to position [5389, 0]
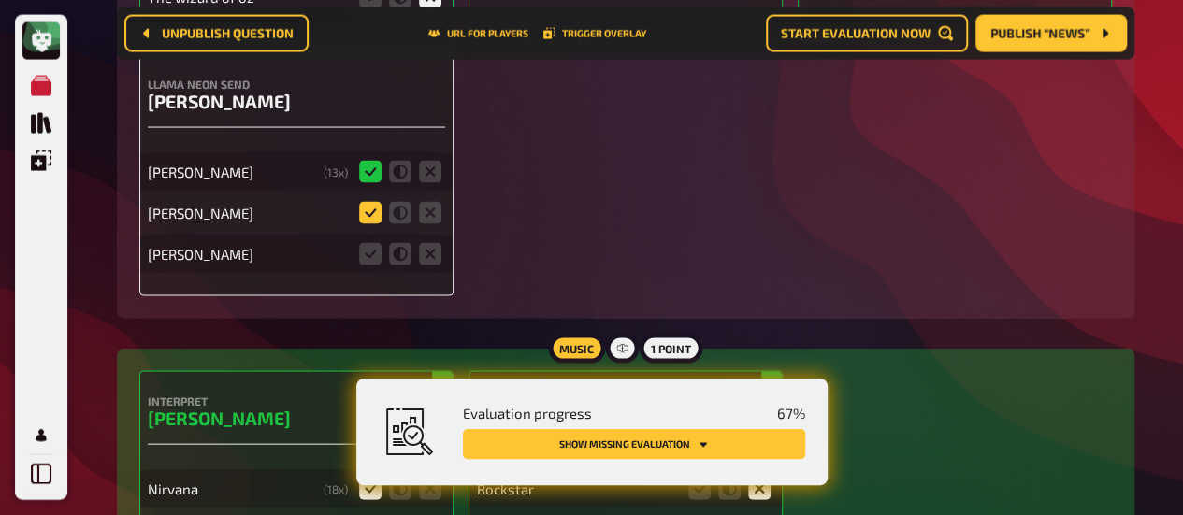
click at [373, 208] on icon at bounding box center [370, 213] width 22 height 22
click at [0, 0] on input "radio" at bounding box center [0, 0] width 0 height 0
click at [426, 216] on icon at bounding box center [430, 213] width 22 height 22
click at [0, 0] on input "radio" at bounding box center [0, 0] width 0 height 0
click at [426, 257] on icon at bounding box center [430, 254] width 22 height 22
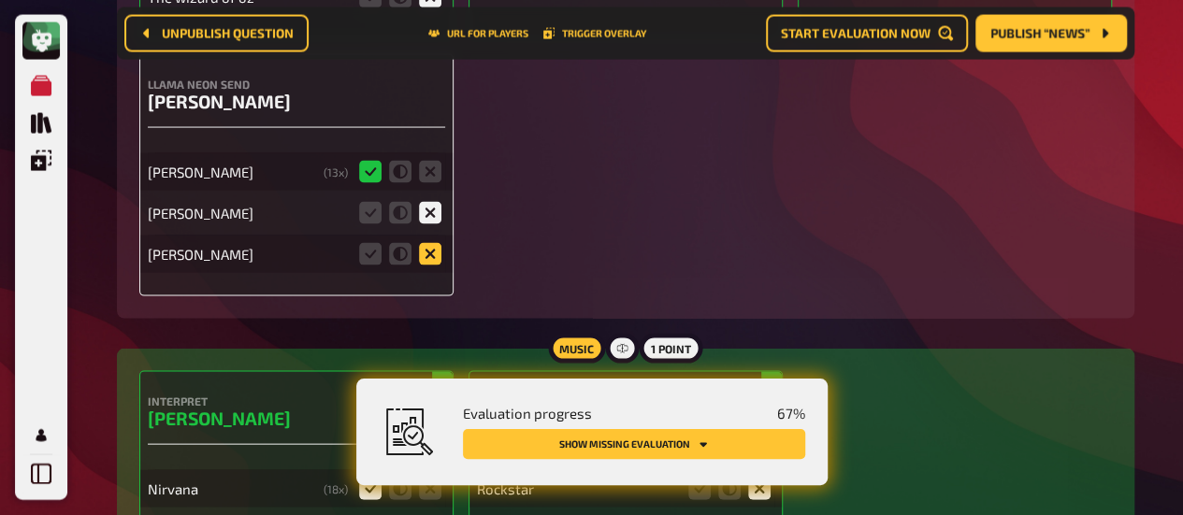
click at [0, 0] on input "radio" at bounding box center [0, 0] width 0 height 0
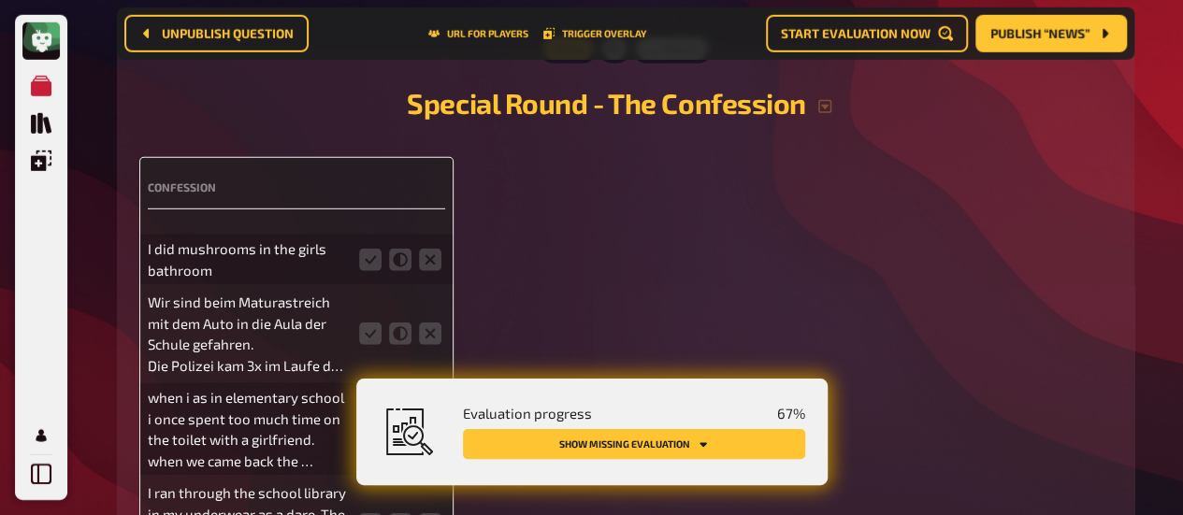
scroll to position [6247, 0]
click at [367, 253] on icon at bounding box center [370, 261] width 22 height 22
click at [0, 0] on input "radio" at bounding box center [0, 0] width 0 height 0
click at [367, 253] on icon at bounding box center [370, 261] width 22 height 22
click at [0, 0] on input "radio" at bounding box center [0, 0] width 0 height 0
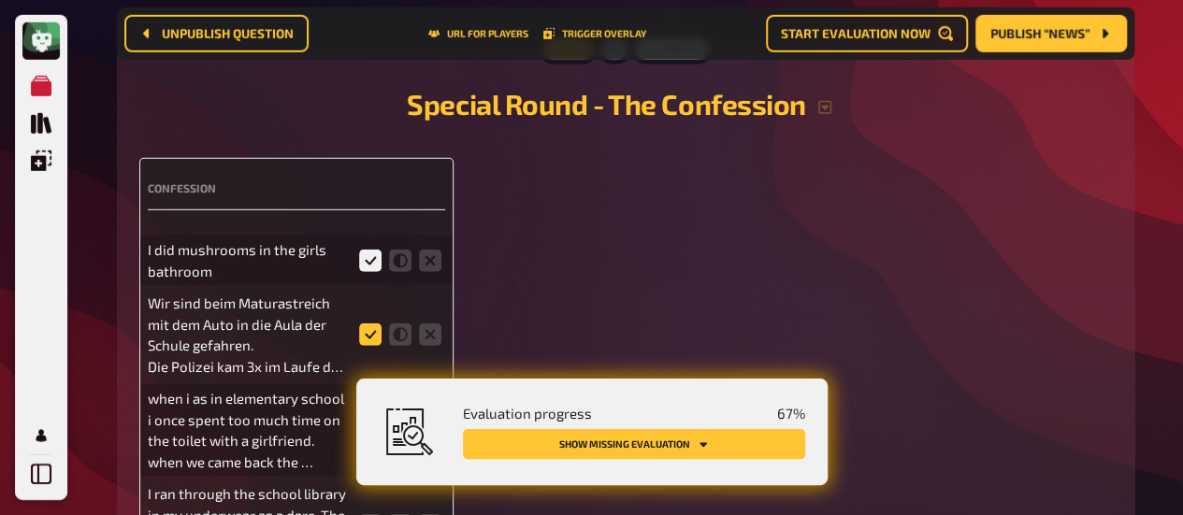
click at [363, 338] on icon at bounding box center [370, 335] width 22 height 22
click at [0, 0] on input "radio" at bounding box center [0, 0] width 0 height 0
click at [363, 338] on icon at bounding box center [370, 335] width 22 height 22
click at [0, 0] on input "radio" at bounding box center [0, 0] width 0 height 0
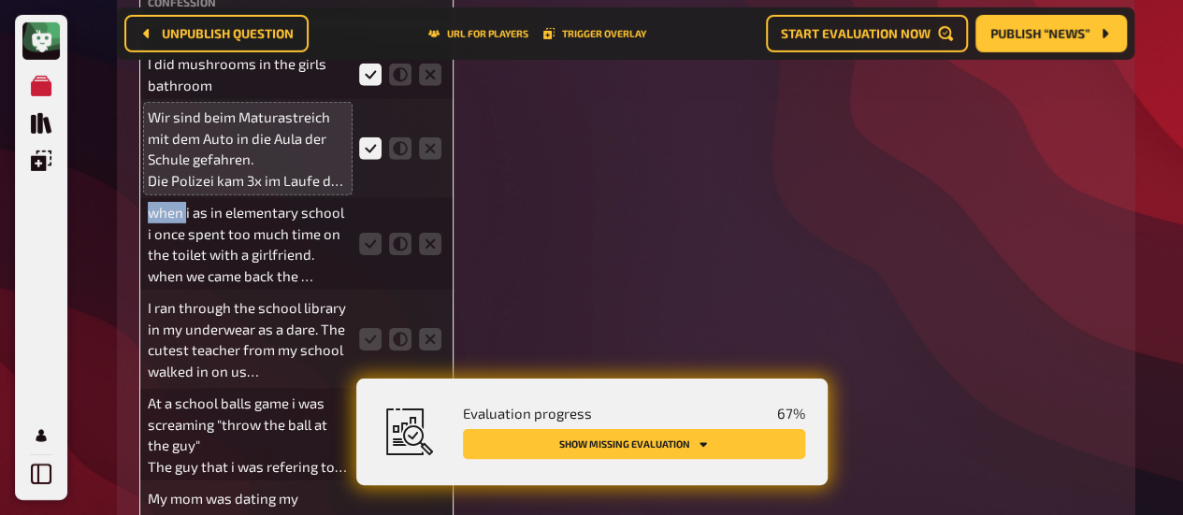
scroll to position [6436, 0]
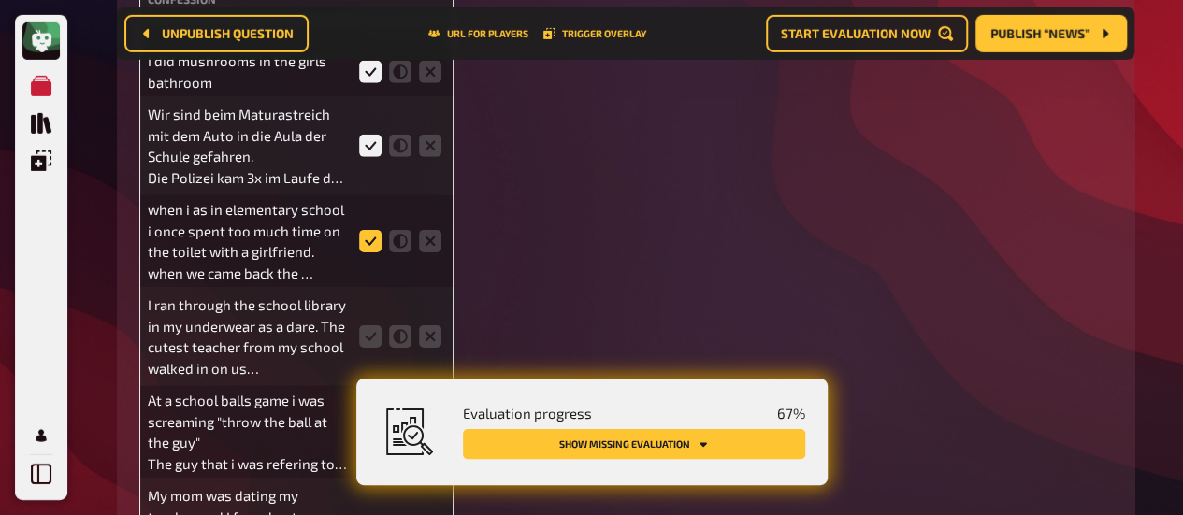
click at [359, 250] on icon at bounding box center [370, 241] width 22 height 22
click at [0, 0] on input "radio" at bounding box center [0, 0] width 0 height 0
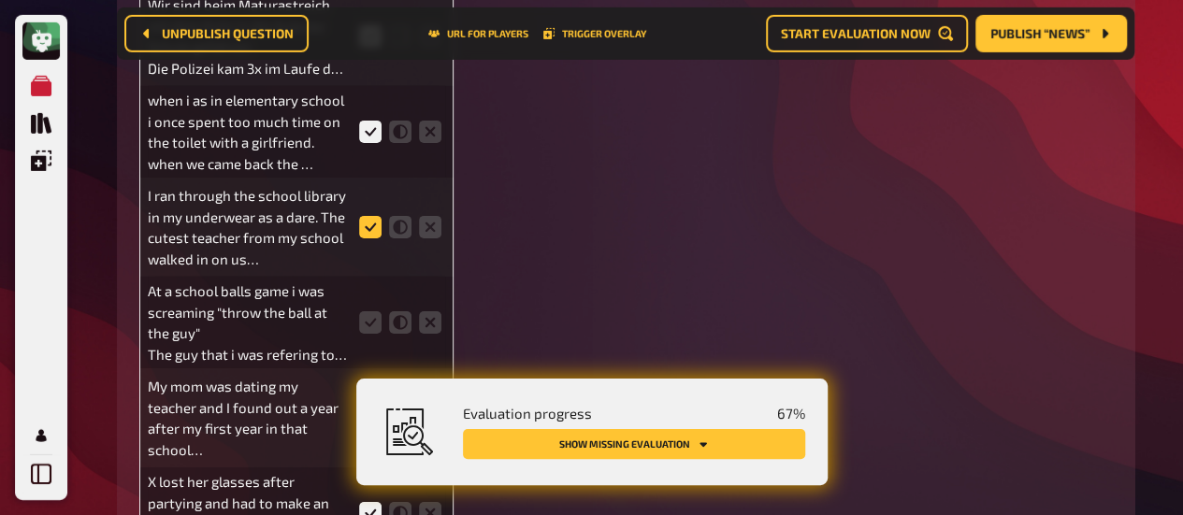
click at [368, 231] on icon at bounding box center [370, 227] width 22 height 22
click at [0, 0] on input "radio" at bounding box center [0, 0] width 0 height 0
click at [366, 317] on icon at bounding box center [370, 322] width 22 height 22
click at [0, 0] on input "radio" at bounding box center [0, 0] width 0 height 0
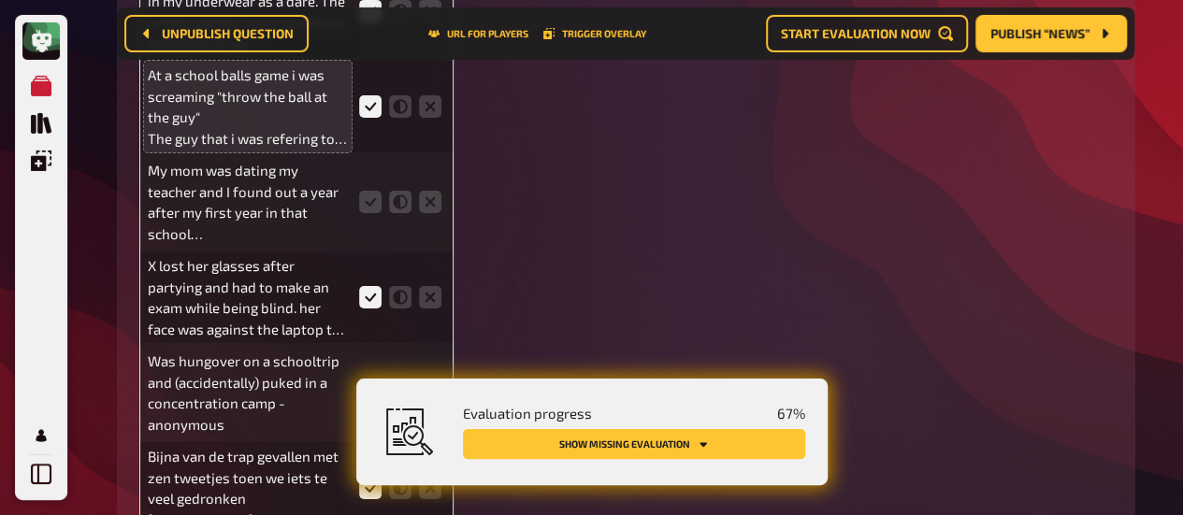
scroll to position [6762, 0]
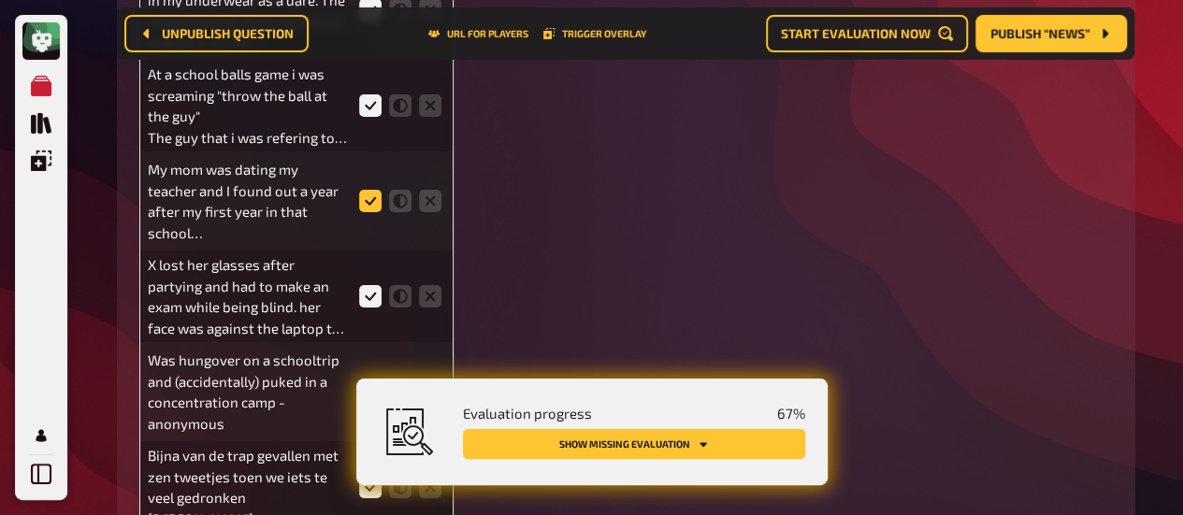
click at [371, 212] on icon at bounding box center [370, 201] width 22 height 22
click at [0, 0] on input "radio" at bounding box center [0, 0] width 0 height 0
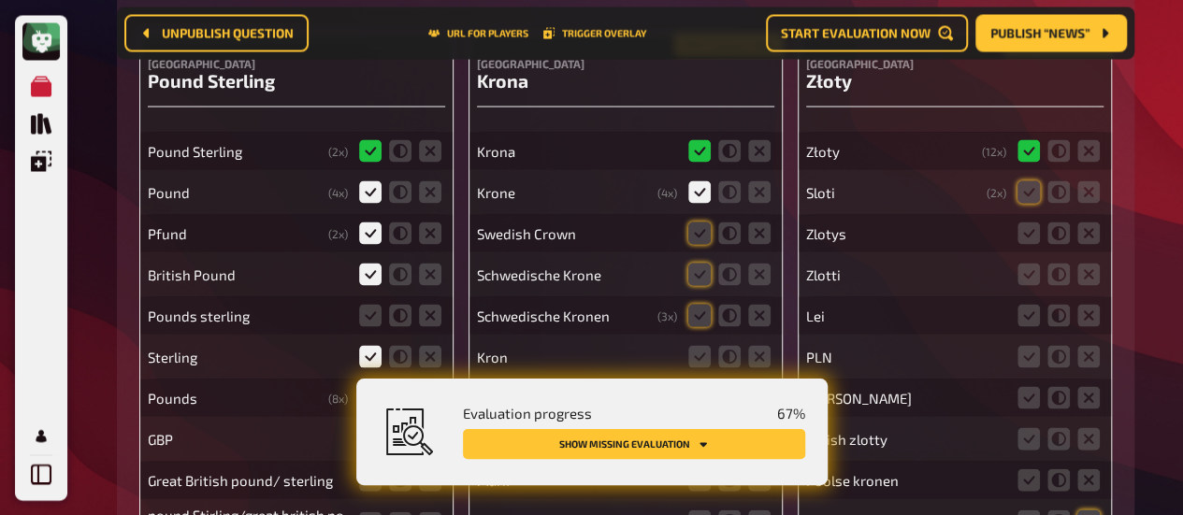
scroll to position [8864, 0]
click at [695, 235] on icon at bounding box center [699, 232] width 22 height 22
click at [0, 0] on input "radio" at bounding box center [0, 0] width 0 height 0
click at [695, 235] on icon at bounding box center [699, 232] width 22 height 22
click at [0, 0] on input "radio" at bounding box center [0, 0] width 0 height 0
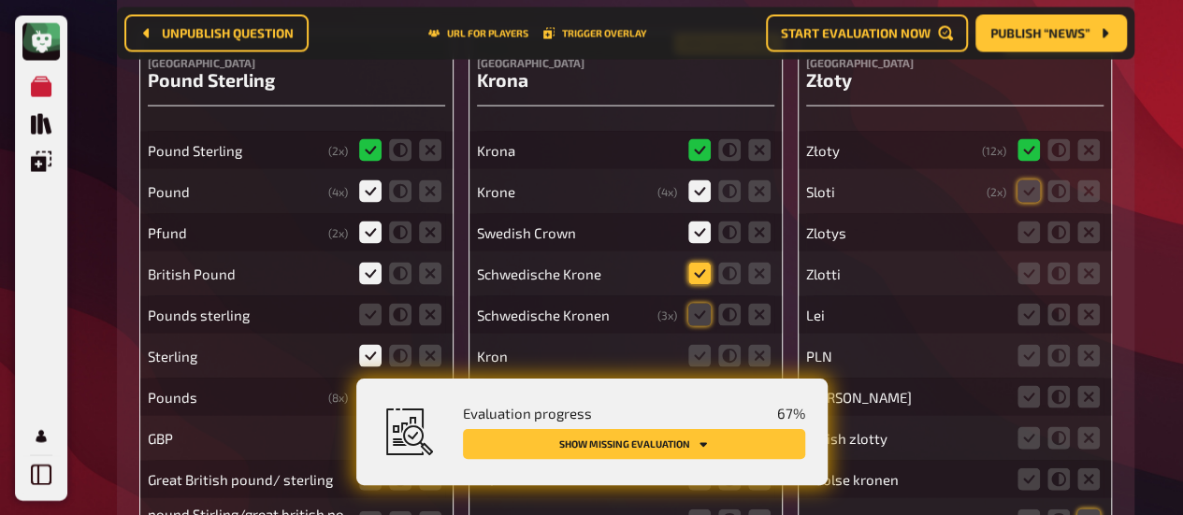
click at [694, 270] on icon at bounding box center [699, 273] width 22 height 22
click at [0, 0] on input "radio" at bounding box center [0, 0] width 0 height 0
click at [701, 319] on icon at bounding box center [699, 314] width 22 height 22
click at [0, 0] on input "radio" at bounding box center [0, 0] width 0 height 0
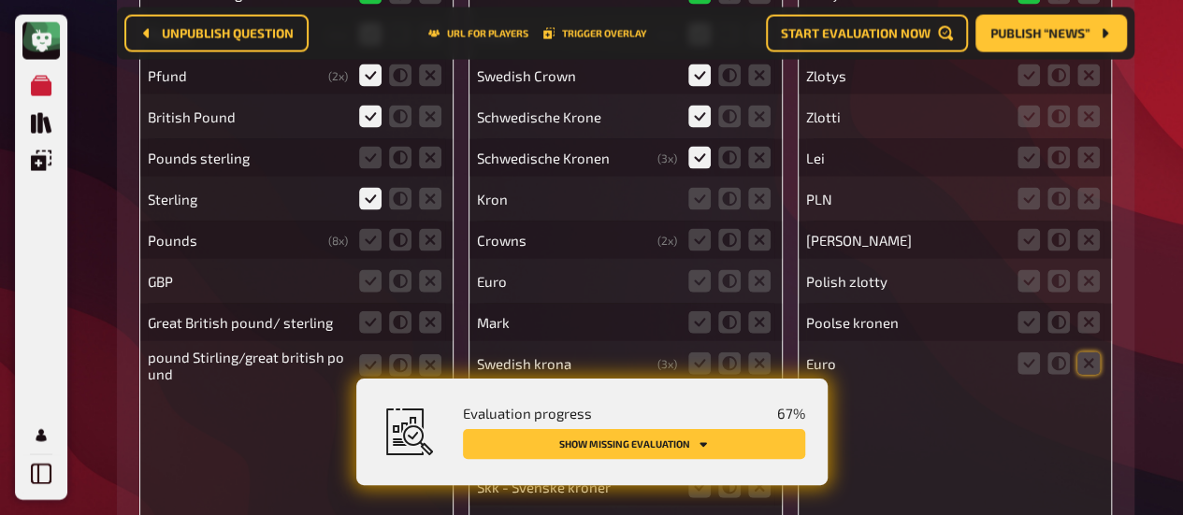
scroll to position [9021, 0]
click at [691, 201] on icon at bounding box center [699, 198] width 22 height 22
click at [0, 0] on input "radio" at bounding box center [0, 0] width 0 height 0
click at [760, 246] on icon at bounding box center [759, 239] width 22 height 22
click at [0, 0] on input "radio" at bounding box center [0, 0] width 0 height 0
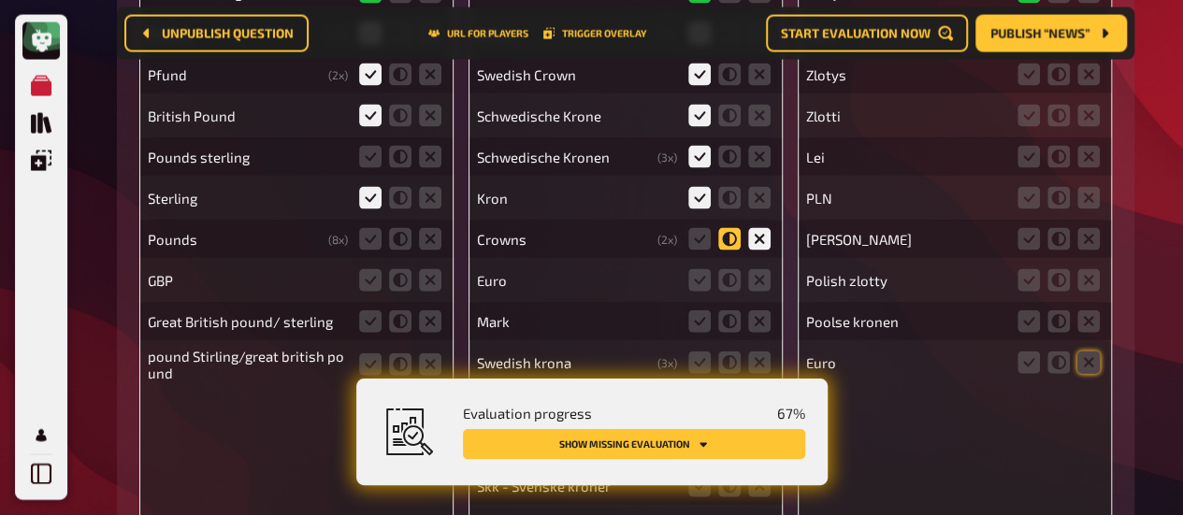
click at [730, 241] on icon at bounding box center [729, 239] width 22 height 22
click at [0, 0] on input "radio" at bounding box center [0, 0] width 0 height 0
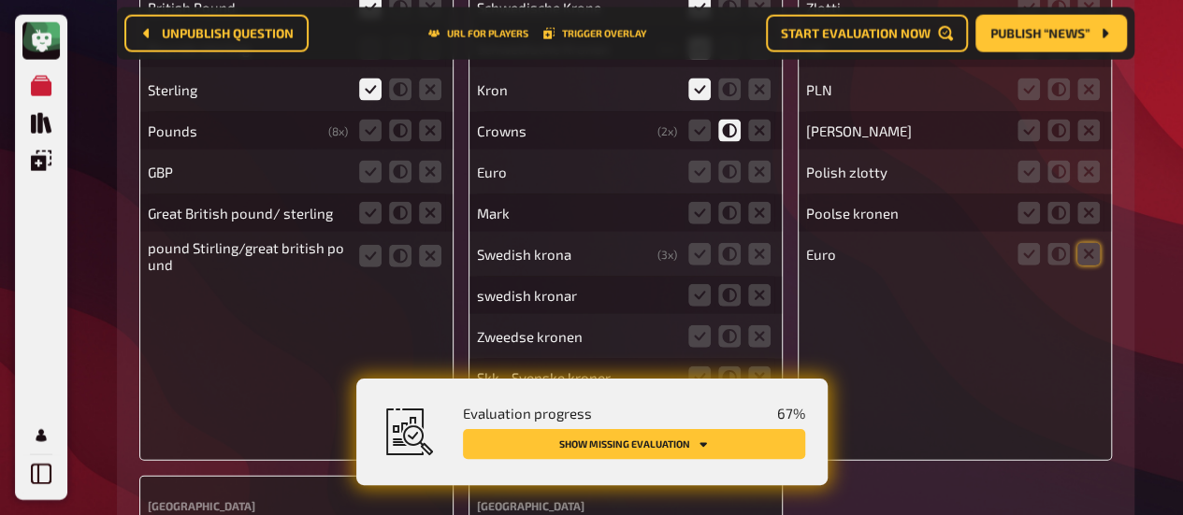
scroll to position [9130, 0]
click at [759, 173] on icon at bounding box center [759, 171] width 22 height 22
click at [0, 0] on input "radio" at bounding box center [0, 0] width 0 height 0
click at [761, 209] on icon at bounding box center [759, 212] width 22 height 22
click at [0, 0] on input "radio" at bounding box center [0, 0] width 0 height 0
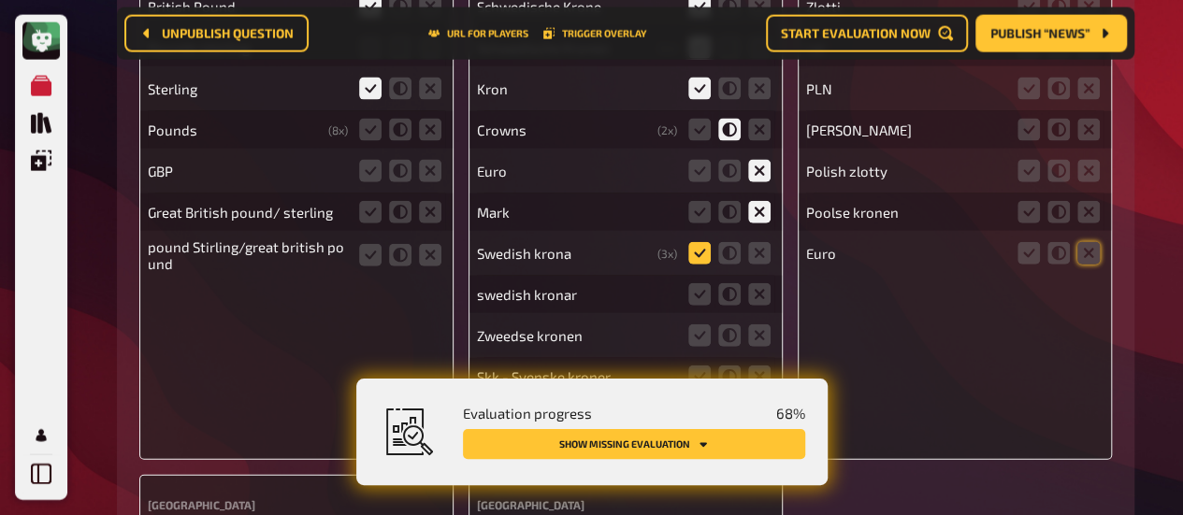
click at [697, 252] on icon at bounding box center [699, 253] width 22 height 22
click at [0, 0] on input "radio" at bounding box center [0, 0] width 0 height 0
click at [694, 287] on icon at bounding box center [699, 294] width 22 height 22
click at [0, 0] on input "radio" at bounding box center [0, 0] width 0 height 0
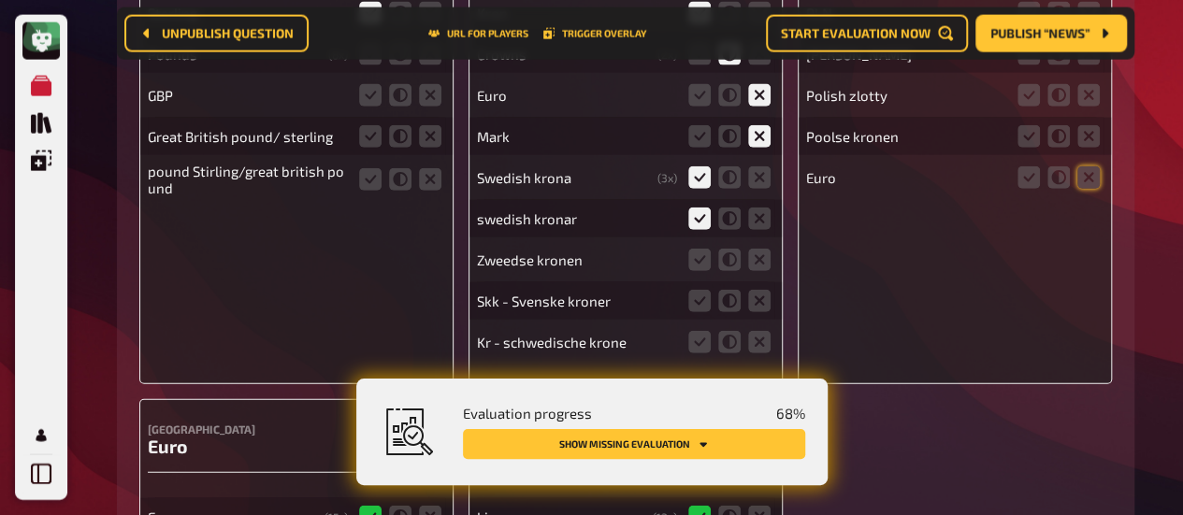
scroll to position [9211, 0]
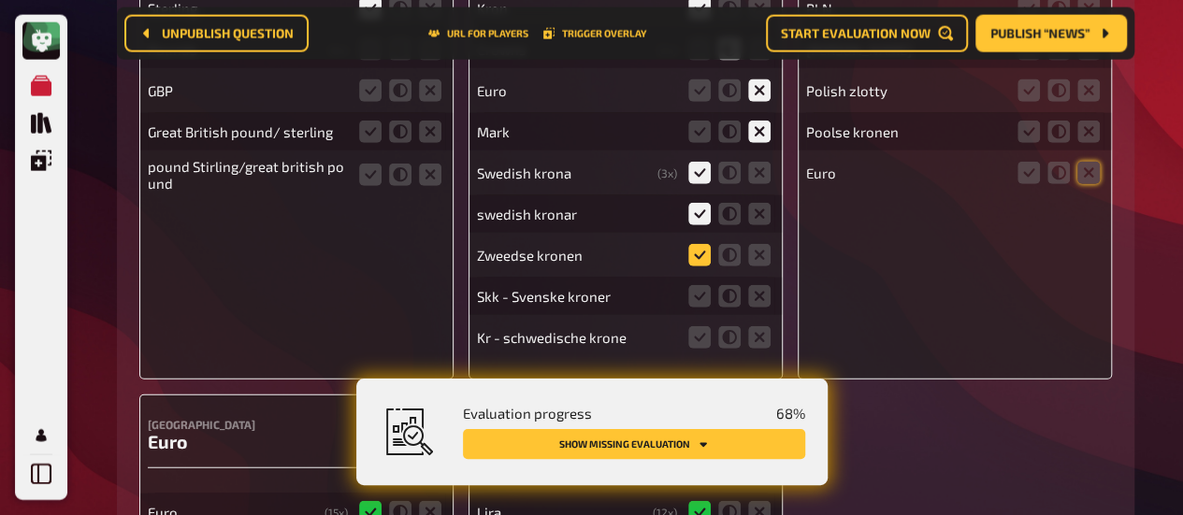
click at [701, 257] on icon at bounding box center [699, 255] width 22 height 22
click at [0, 0] on input "radio" at bounding box center [0, 0] width 0 height 0
click at [701, 257] on icon at bounding box center [699, 255] width 22 height 22
click at [0, 0] on input "radio" at bounding box center [0, 0] width 0 height 0
click at [703, 288] on icon at bounding box center [699, 296] width 22 height 22
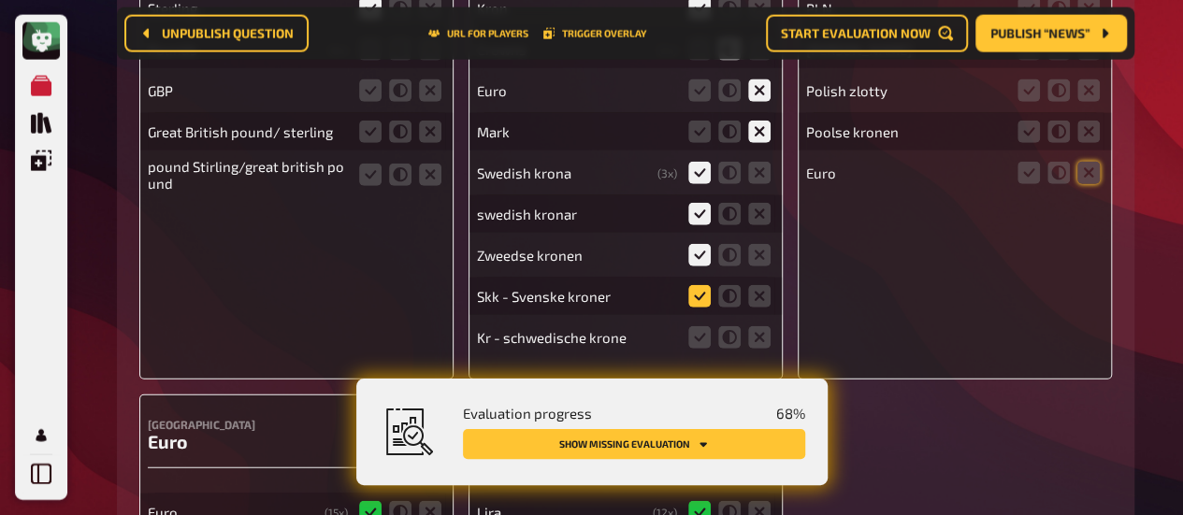
click at [0, 0] on input "radio" at bounding box center [0, 0] width 0 height 0
click at [713, 338] on fieldset at bounding box center [729, 338] width 90 height 30
click at [701, 339] on icon at bounding box center [699, 337] width 22 height 22
click at [0, 0] on input "radio" at bounding box center [0, 0] width 0 height 0
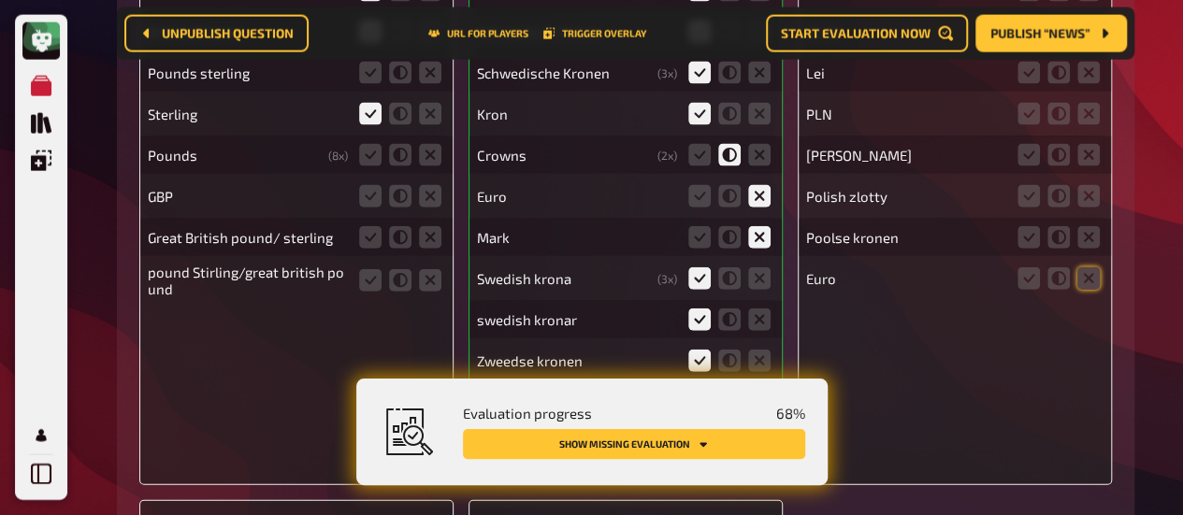
scroll to position [9104, 0]
click at [369, 154] on icon at bounding box center [370, 156] width 22 height 22
click at [0, 0] on input "radio" at bounding box center [0, 0] width 0 height 0
click at [367, 189] on icon at bounding box center [370, 197] width 22 height 22
click at [0, 0] on input "radio" at bounding box center [0, 0] width 0 height 0
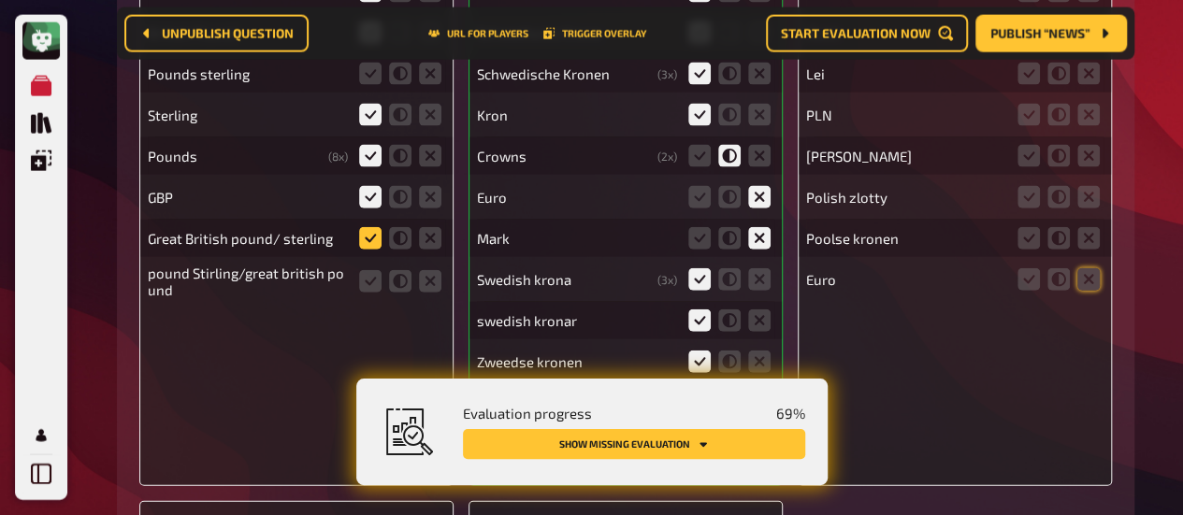
click at [371, 239] on icon at bounding box center [370, 238] width 22 height 22
click at [0, 0] on input "radio" at bounding box center [0, 0] width 0 height 0
click at [398, 203] on icon at bounding box center [400, 197] width 22 height 22
click at [0, 0] on input "radio" at bounding box center [0, 0] width 0 height 0
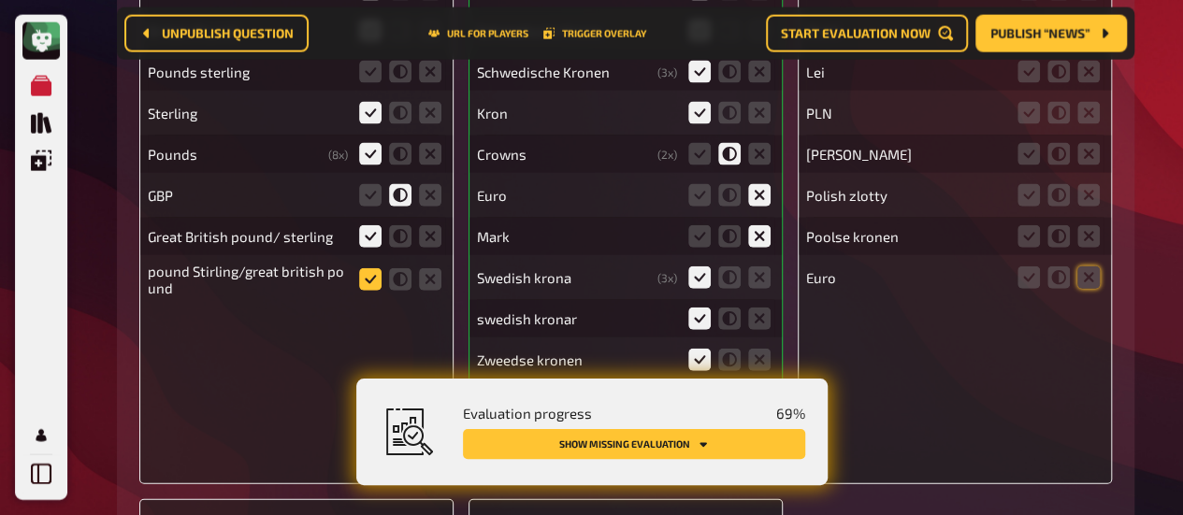
click at [364, 281] on icon at bounding box center [370, 279] width 22 height 22
click at [0, 0] on input "radio" at bounding box center [0, 0] width 0 height 0
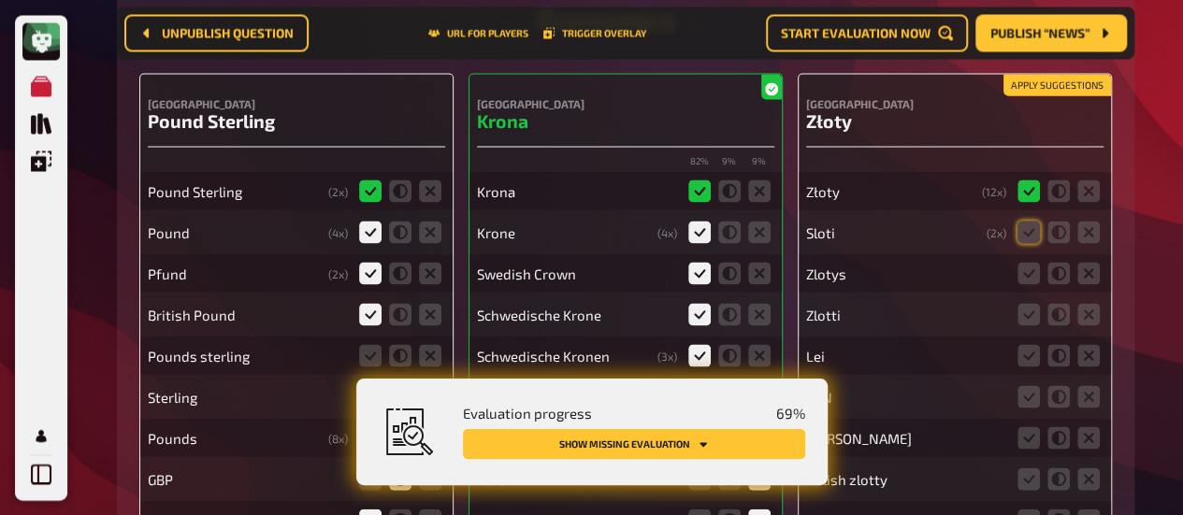
scroll to position [8824, 0]
click at [1031, 233] on icon at bounding box center [1028, 231] width 22 height 22
click at [0, 0] on input "radio" at bounding box center [0, 0] width 0 height 0
click at [1032, 271] on icon at bounding box center [1028, 272] width 22 height 22
click at [0, 0] on input "radio" at bounding box center [0, 0] width 0 height 0
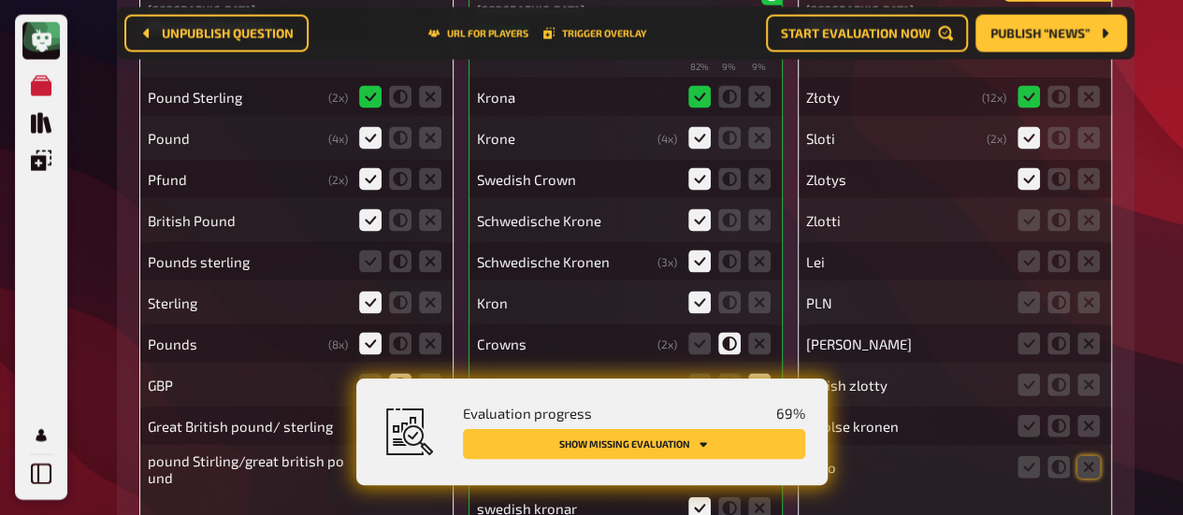
scroll to position [8917, 0]
click at [1033, 209] on fieldset at bounding box center [1059, 220] width 90 height 30
click at [1032, 219] on icon at bounding box center [1028, 220] width 22 height 22
click at [0, 0] on input "radio" at bounding box center [0, 0] width 0 height 0
click at [1072, 265] on fieldset at bounding box center [1059, 261] width 90 height 30
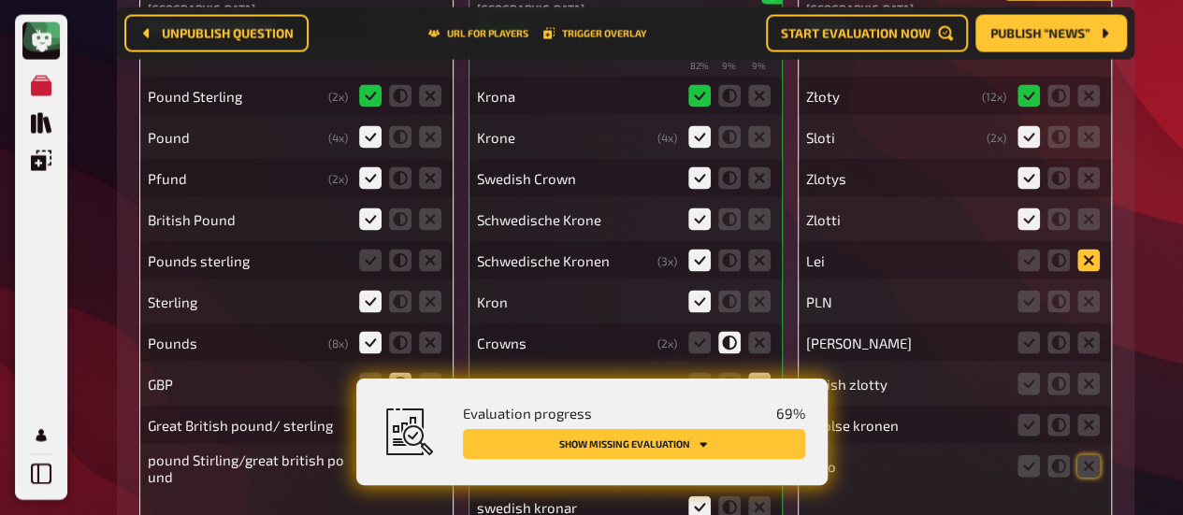
click at [1086, 265] on icon at bounding box center [1088, 261] width 22 height 22
click at [0, 0] on input "radio" at bounding box center [0, 0] width 0 height 0
click at [1085, 299] on icon at bounding box center [1088, 302] width 22 height 22
click at [0, 0] on input "radio" at bounding box center [0, 0] width 0 height 0
click at [1086, 343] on icon at bounding box center [1088, 343] width 22 height 22
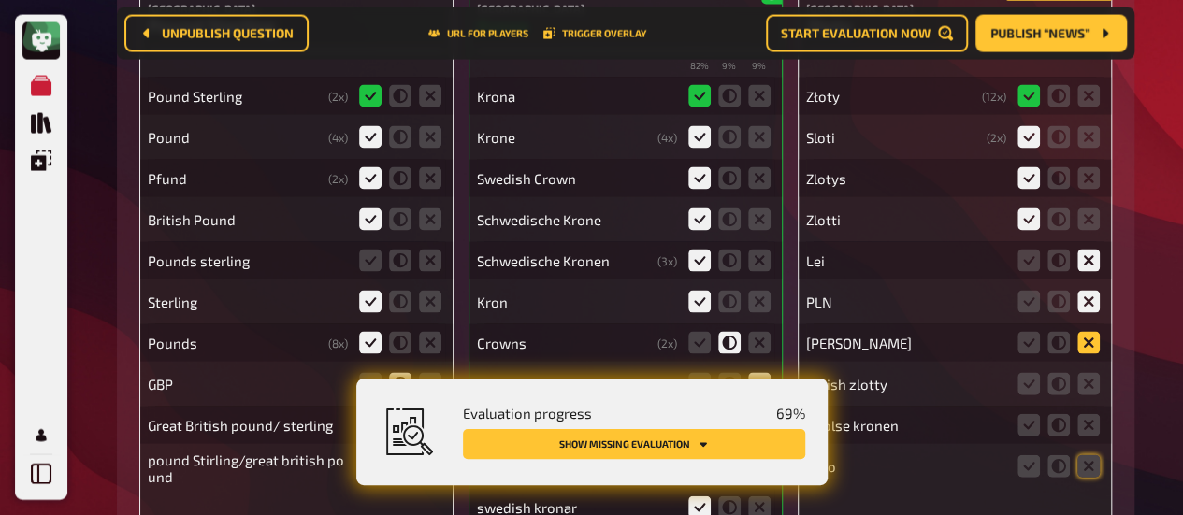
click at [0, 0] on input "radio" at bounding box center [0, 0] width 0 height 0
click at [1090, 387] on icon at bounding box center [1088, 384] width 22 height 22
click at [0, 0] on input "radio" at bounding box center [0, 0] width 0 height 0
click at [1089, 435] on icon at bounding box center [1088, 425] width 22 height 22
click at [0, 0] on input "radio" at bounding box center [0, 0] width 0 height 0
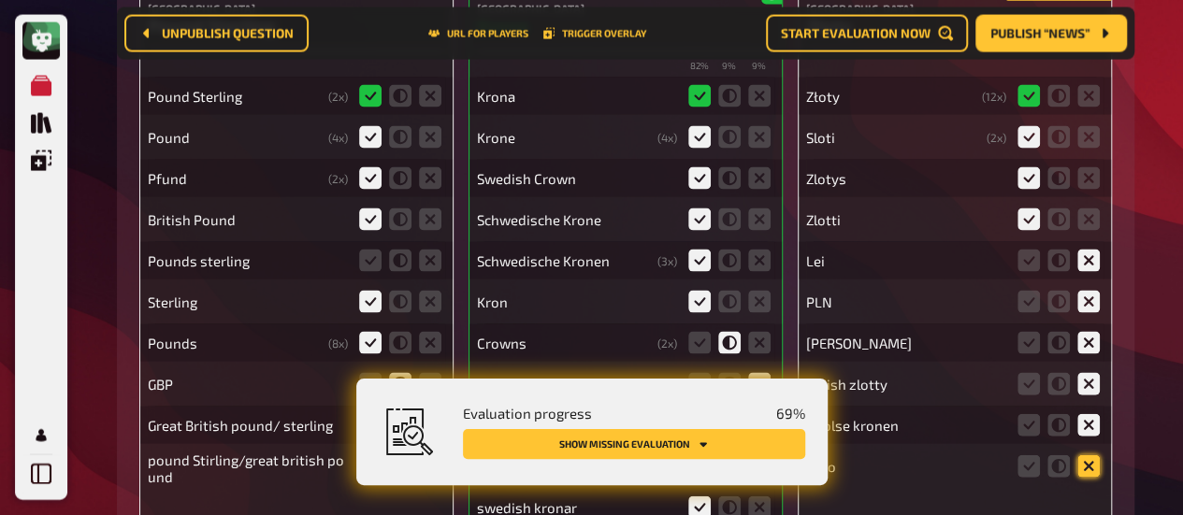
click at [1089, 463] on icon at bounding box center [1088, 466] width 22 height 22
click at [0, 0] on input "radio" at bounding box center [0, 0] width 0 height 0
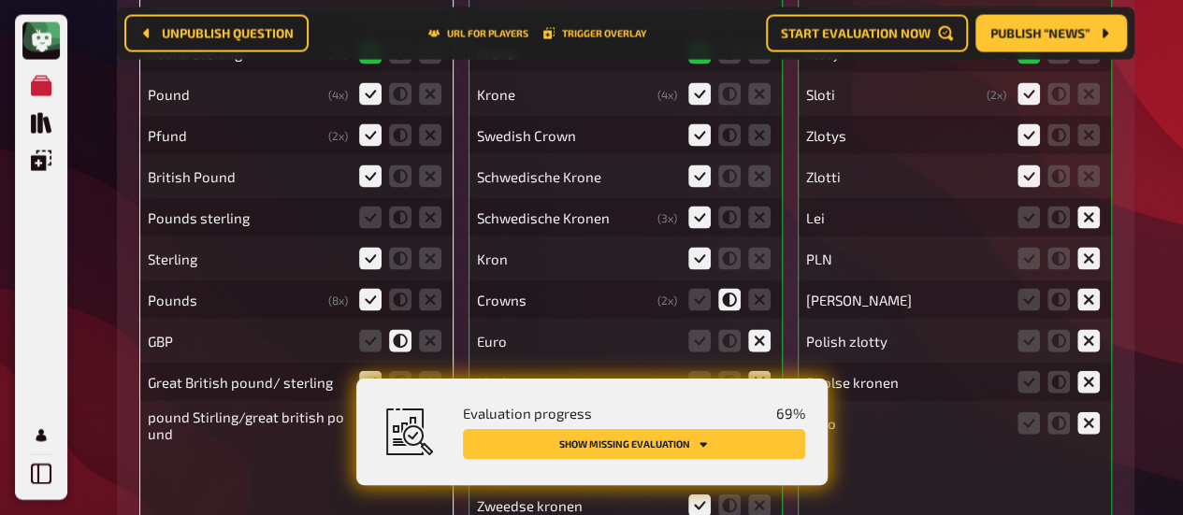
scroll to position [8954, 0]
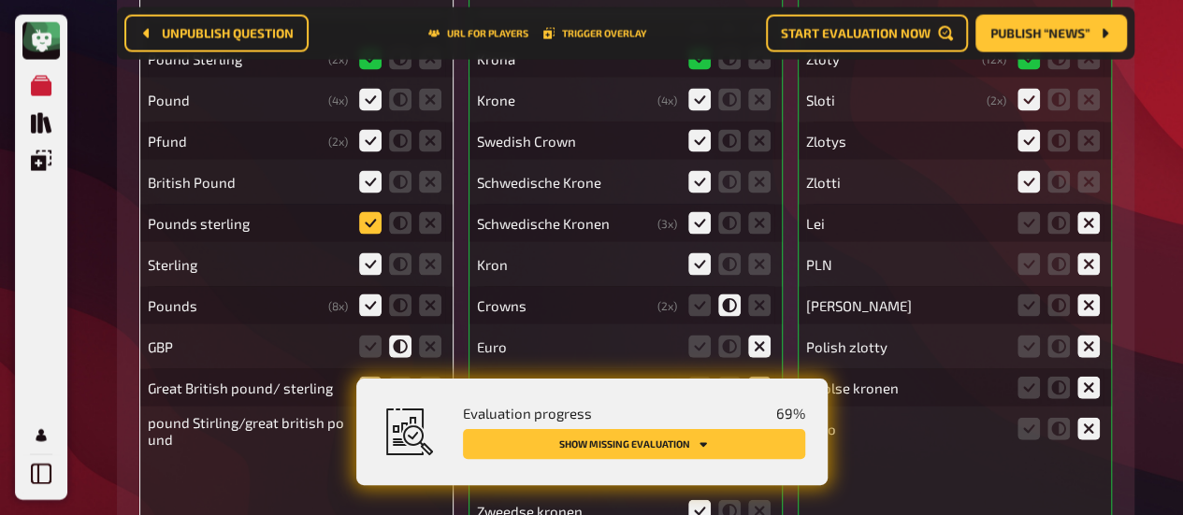
click at [365, 222] on icon at bounding box center [370, 223] width 22 height 22
click at [0, 0] on input "radio" at bounding box center [0, 0] width 0 height 0
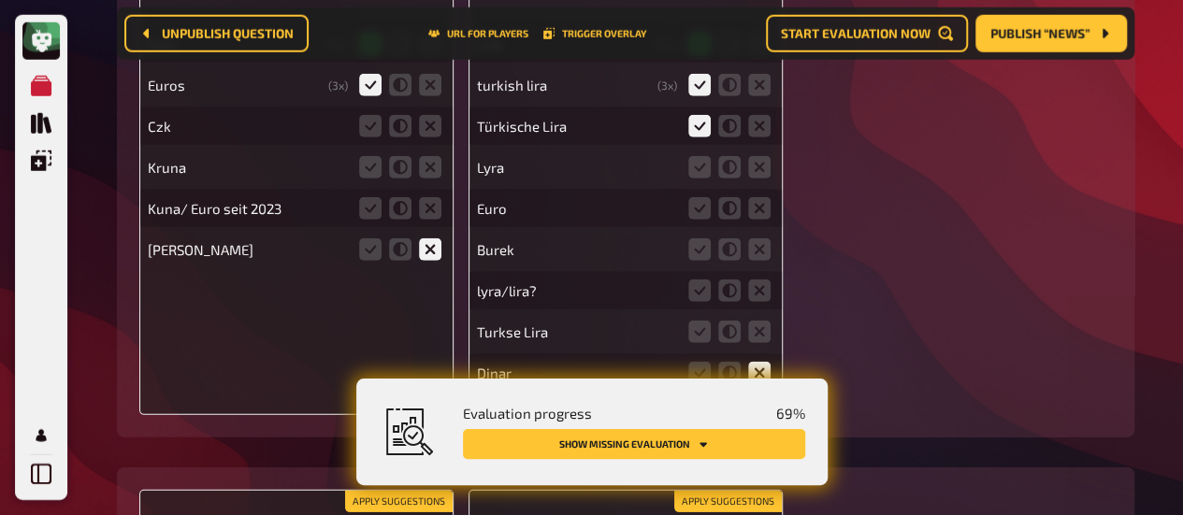
scroll to position [9684, 0]
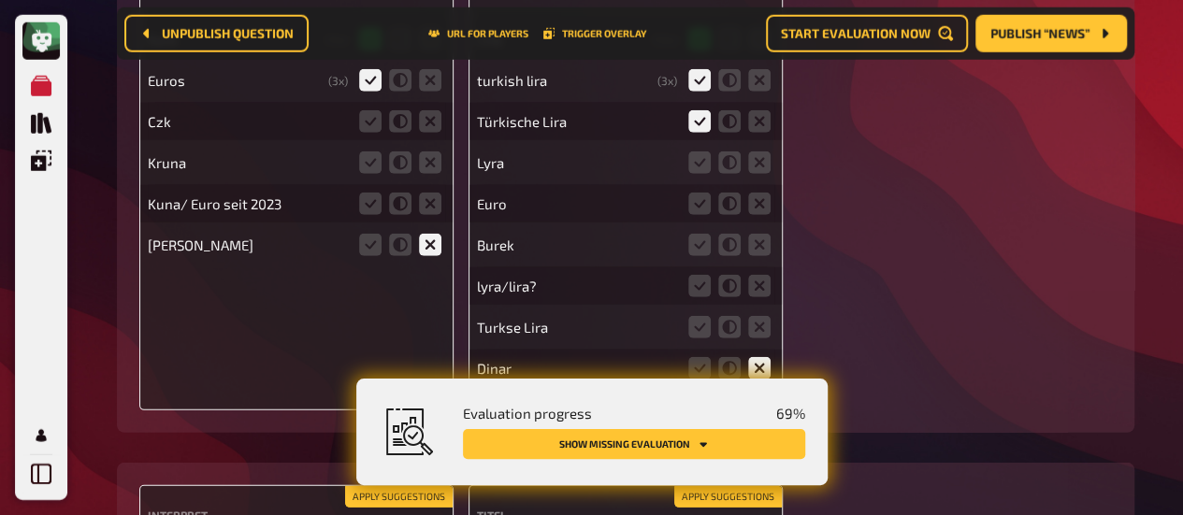
click at [678, 173] on div "Lyra" at bounding box center [625, 162] width 297 height 37
click at [702, 165] on icon at bounding box center [699, 162] width 22 height 22
click at [0, 0] on input "radio" at bounding box center [0, 0] width 0 height 0
click at [755, 208] on icon at bounding box center [759, 204] width 22 height 22
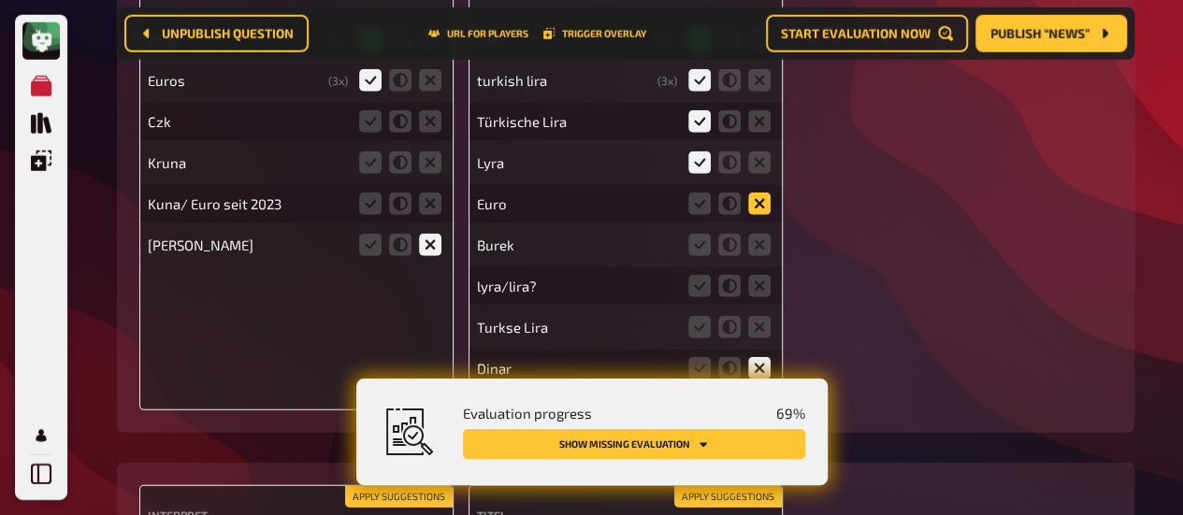
click at [0, 0] on input "radio" at bounding box center [0, 0] width 0 height 0
click at [758, 247] on icon at bounding box center [759, 245] width 22 height 22
click at [0, 0] on input "radio" at bounding box center [0, 0] width 0 height 0
click at [756, 292] on icon at bounding box center [759, 286] width 22 height 22
click at [0, 0] on input "radio" at bounding box center [0, 0] width 0 height 0
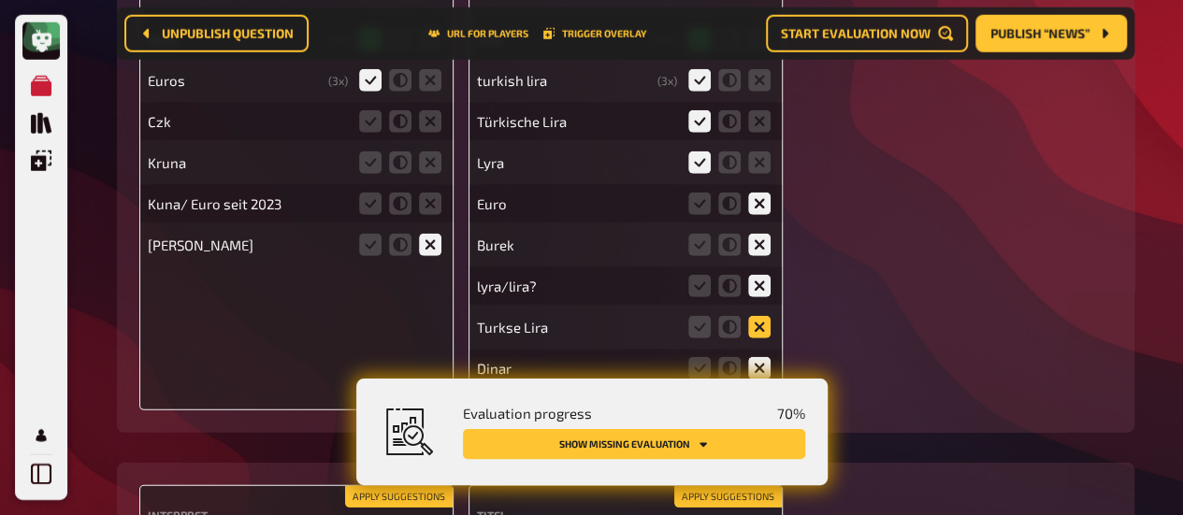
click at [758, 331] on icon at bounding box center [759, 327] width 22 height 22
click at [0, 0] on input "radio" at bounding box center [0, 0] width 0 height 0
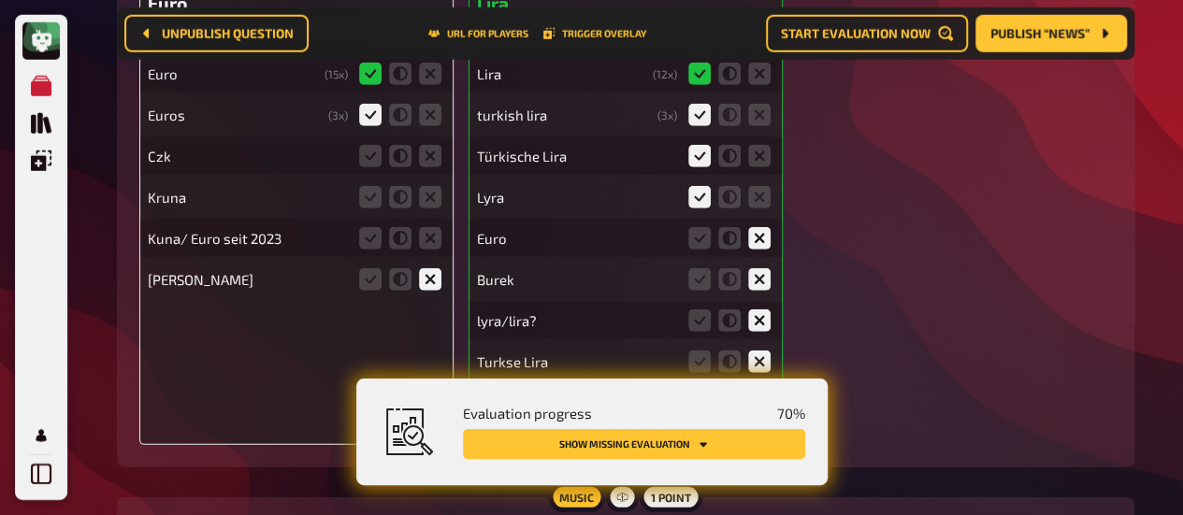
scroll to position [9648, 0]
click at [432, 163] on icon at bounding box center [430, 157] width 22 height 22
click at [0, 0] on input "radio" at bounding box center [0, 0] width 0 height 0
click at [432, 195] on icon at bounding box center [430, 198] width 22 height 22
click at [0, 0] on input "radio" at bounding box center [0, 0] width 0 height 0
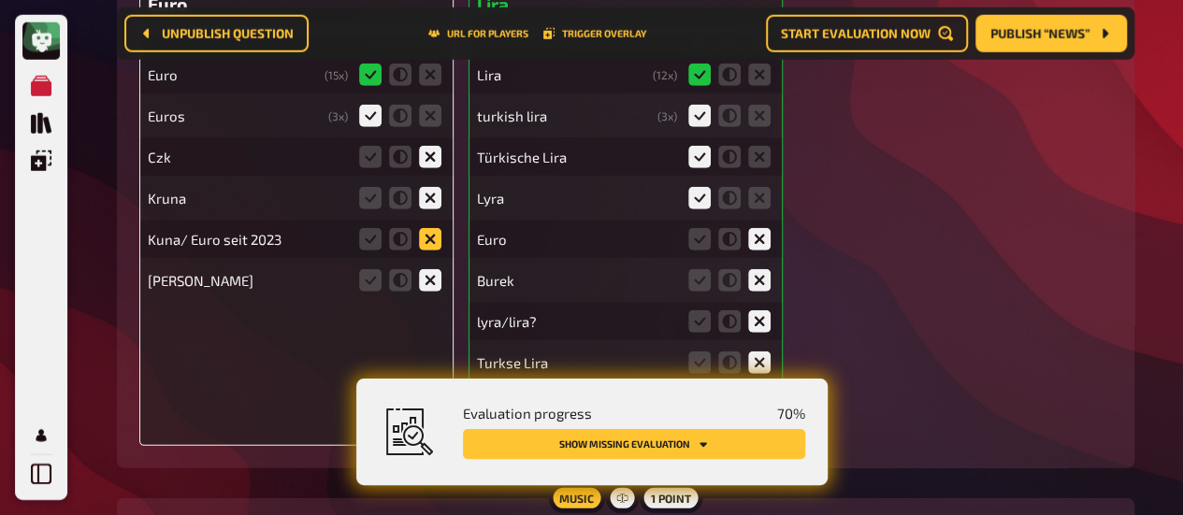
click at [432, 246] on icon at bounding box center [430, 239] width 22 height 22
click at [0, 0] on input "radio" at bounding box center [0, 0] width 0 height 0
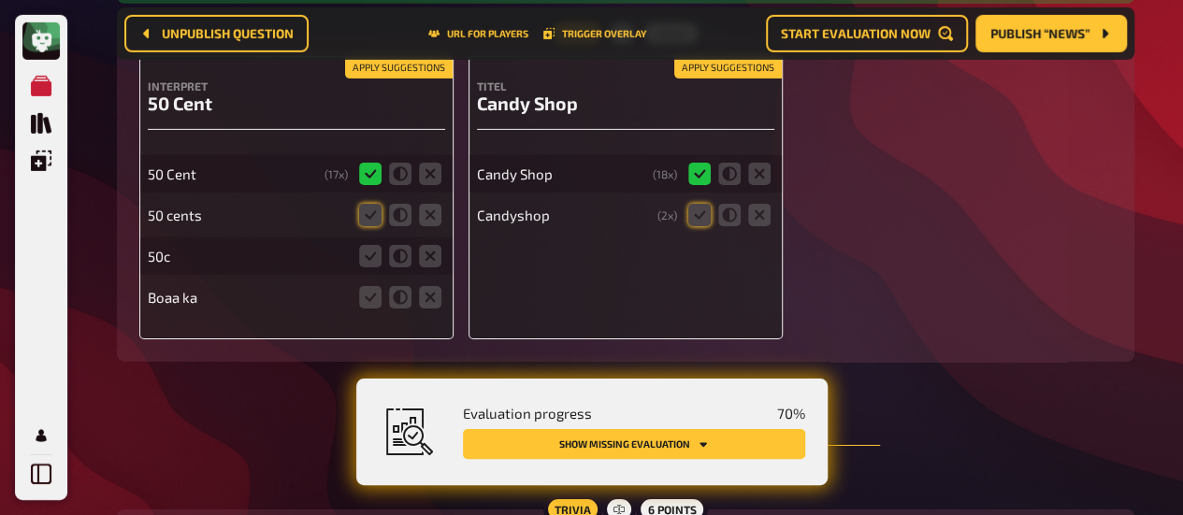
scroll to position [10127, 0]
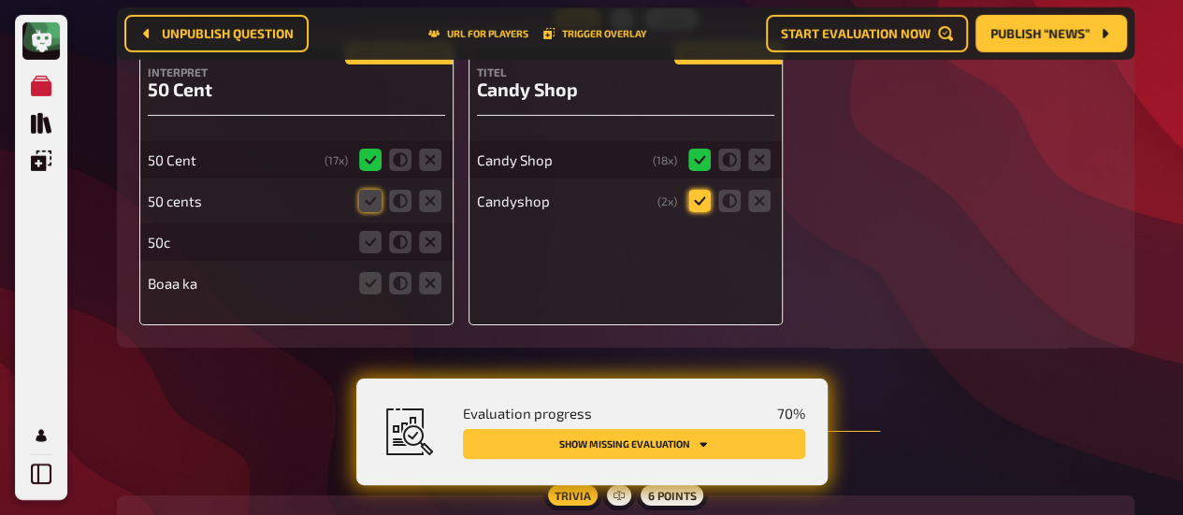
click at [707, 202] on icon at bounding box center [699, 201] width 22 height 22
click at [0, 0] on input "radio" at bounding box center [0, 0] width 0 height 0
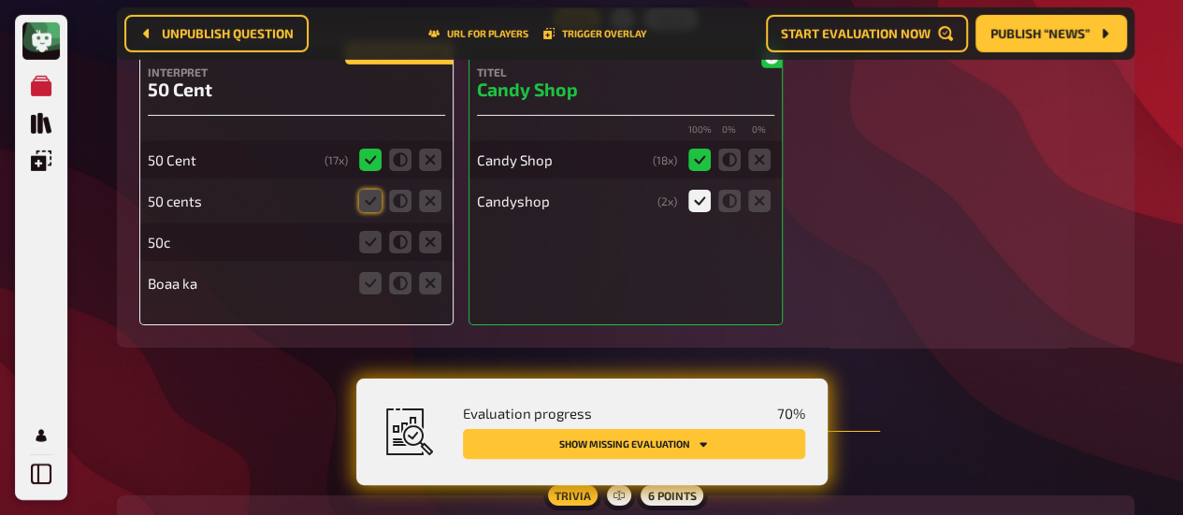
click at [336, 201] on div "50 cents" at bounding box center [248, 201] width 200 height 17
click at [371, 198] on icon at bounding box center [370, 201] width 22 height 22
click at [0, 0] on input "radio" at bounding box center [0, 0] width 0 height 0
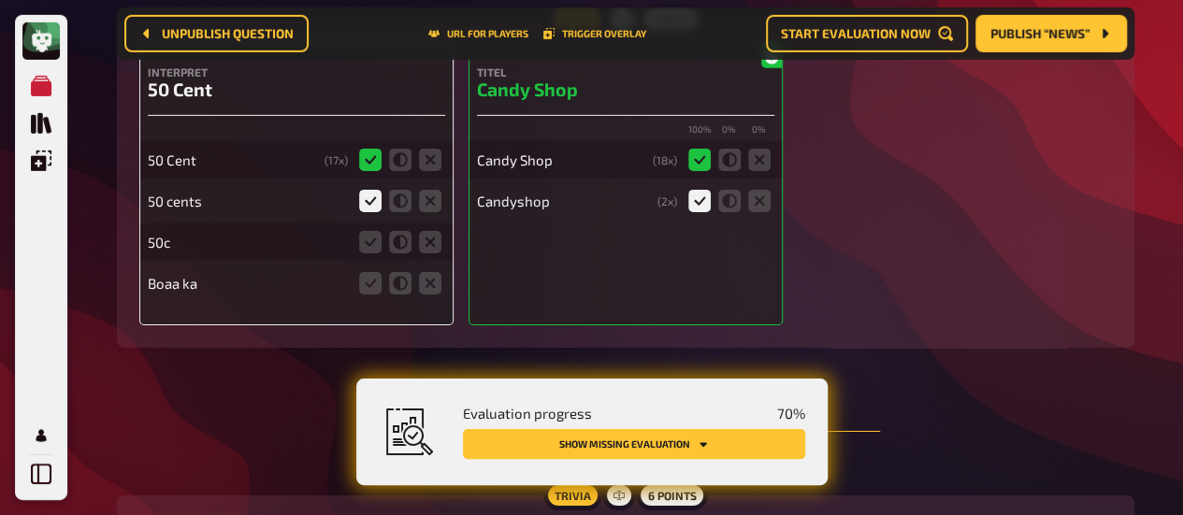
click at [371, 257] on fieldset at bounding box center [400, 242] width 90 height 30
click at [411, 249] on fieldset at bounding box center [400, 242] width 90 height 30
click at [409, 248] on icon at bounding box center [400, 242] width 22 height 22
click at [0, 0] on input "radio" at bounding box center [0, 0] width 0 height 0
click at [430, 282] on icon at bounding box center [430, 283] width 22 height 22
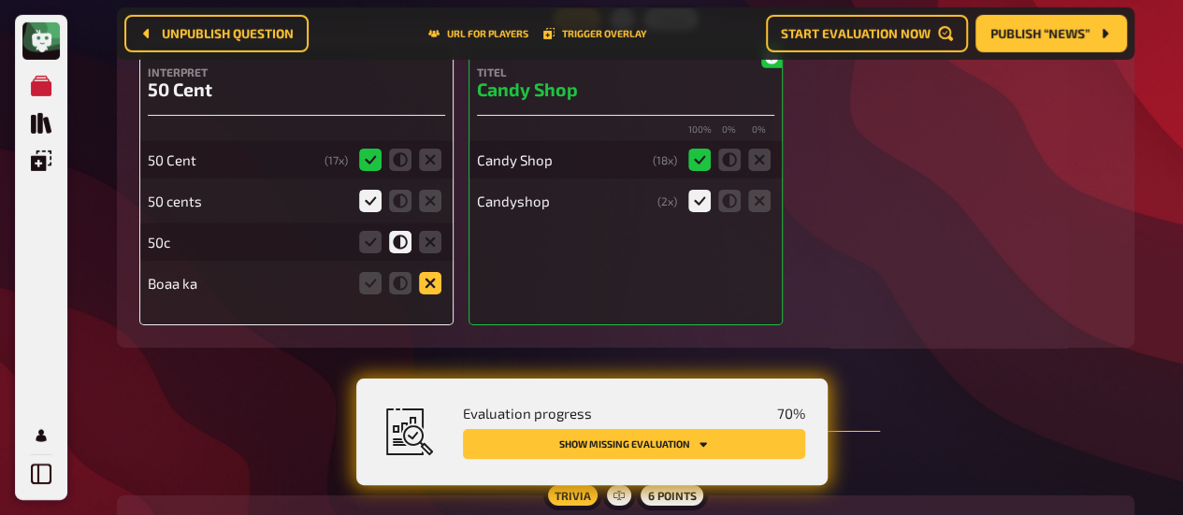
click at [0, 0] on input "radio" at bounding box center [0, 0] width 0 height 0
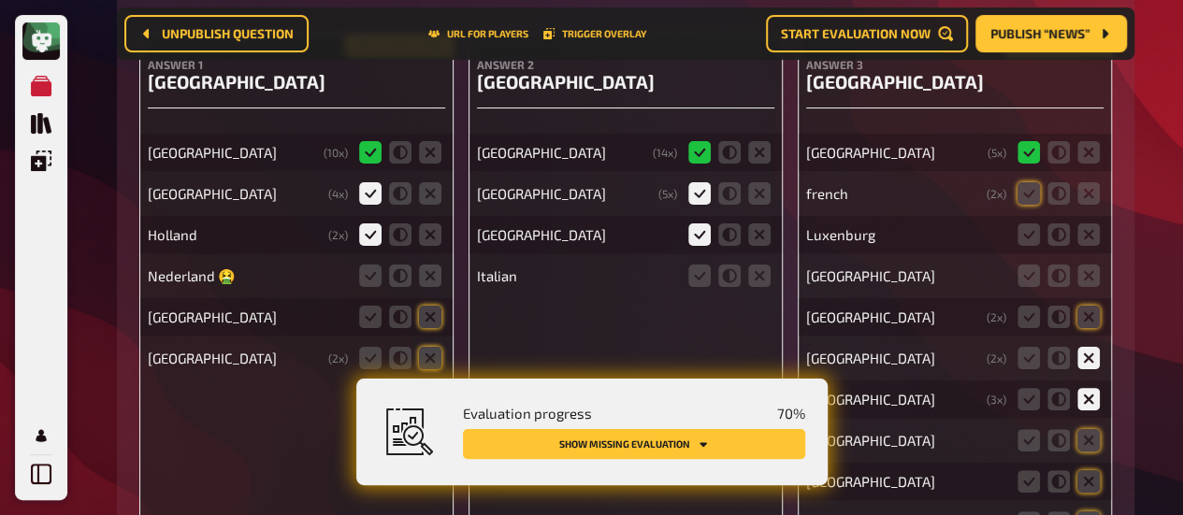
scroll to position [10694, 0]
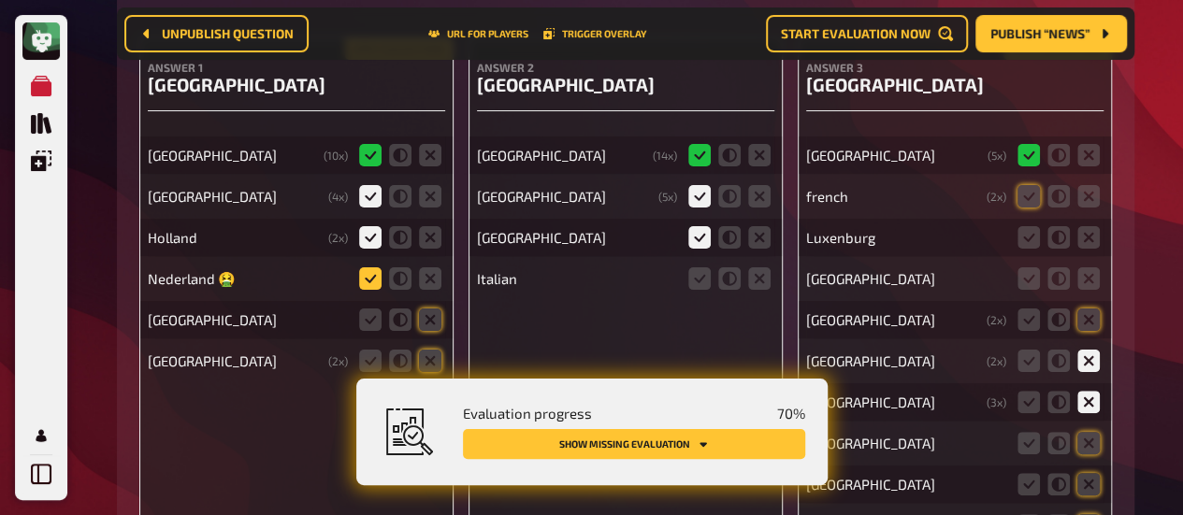
click at [370, 280] on icon at bounding box center [370, 278] width 22 height 22
click at [0, 0] on input "radio" at bounding box center [0, 0] width 0 height 0
click at [426, 323] on icon at bounding box center [430, 320] width 22 height 22
click at [0, 0] on input "radio" at bounding box center [0, 0] width 0 height 0
click at [428, 360] on icon at bounding box center [430, 361] width 22 height 22
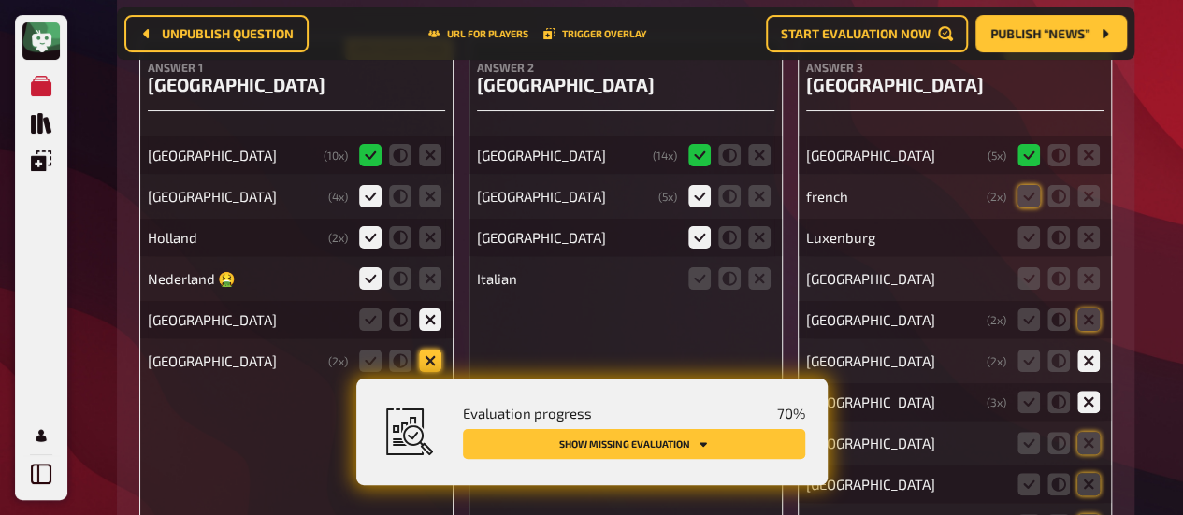
click at [0, 0] on input "radio" at bounding box center [0, 0] width 0 height 0
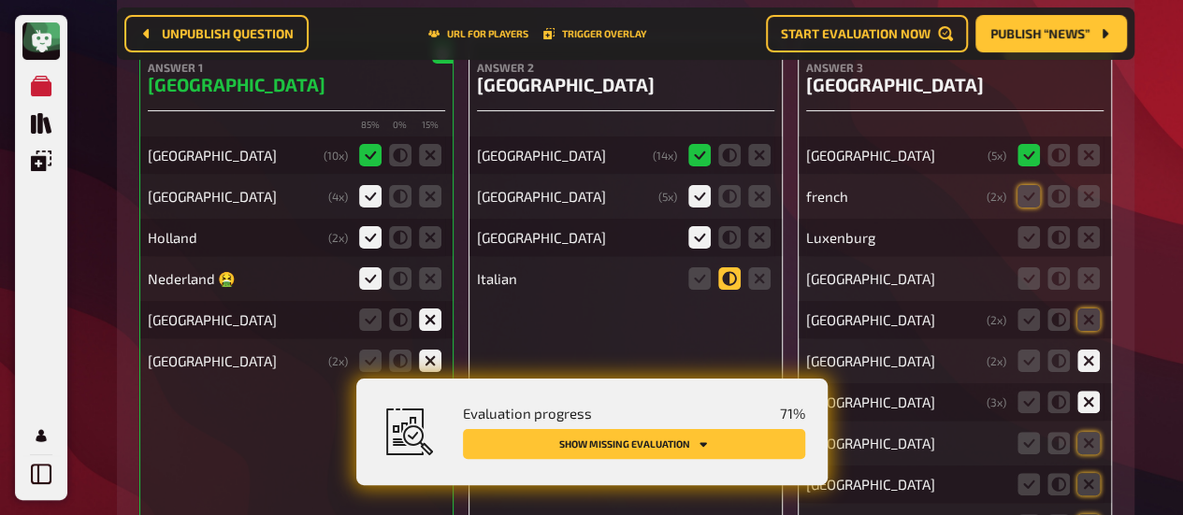
click at [726, 280] on icon at bounding box center [729, 278] width 22 height 22
click at [0, 0] on input "radio" at bounding box center [0, 0] width 0 height 0
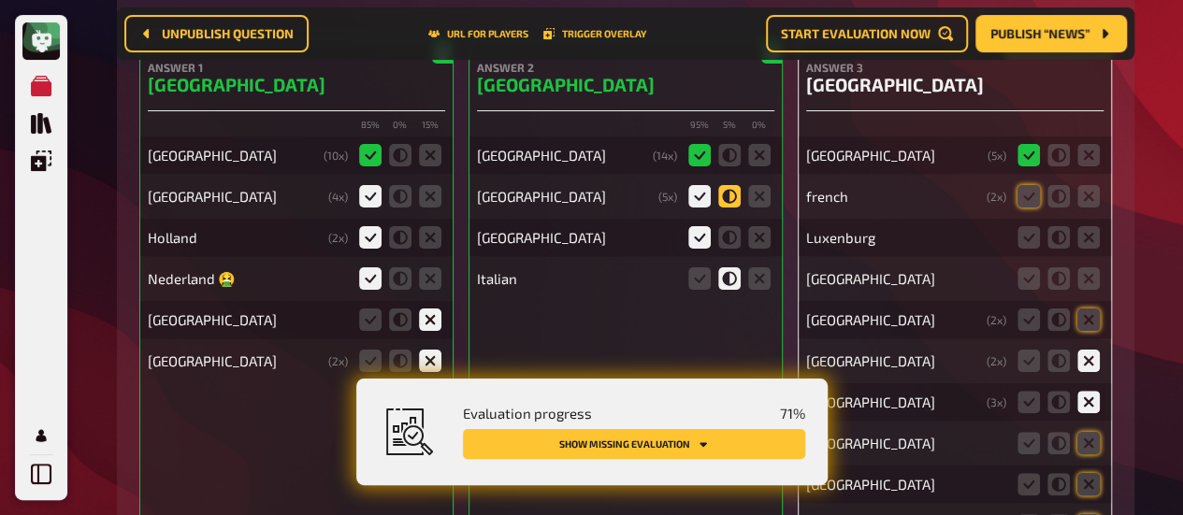
click at [731, 191] on icon at bounding box center [729, 196] width 22 height 22
click at [0, 0] on input "radio" at bounding box center [0, 0] width 0 height 0
click at [699, 235] on icon at bounding box center [699, 237] width 22 height 22
click at [0, 0] on input "radio" at bounding box center [0, 0] width 0 height 0
click at [1035, 41] on button "Publish “News”" at bounding box center [1050, 33] width 151 height 37
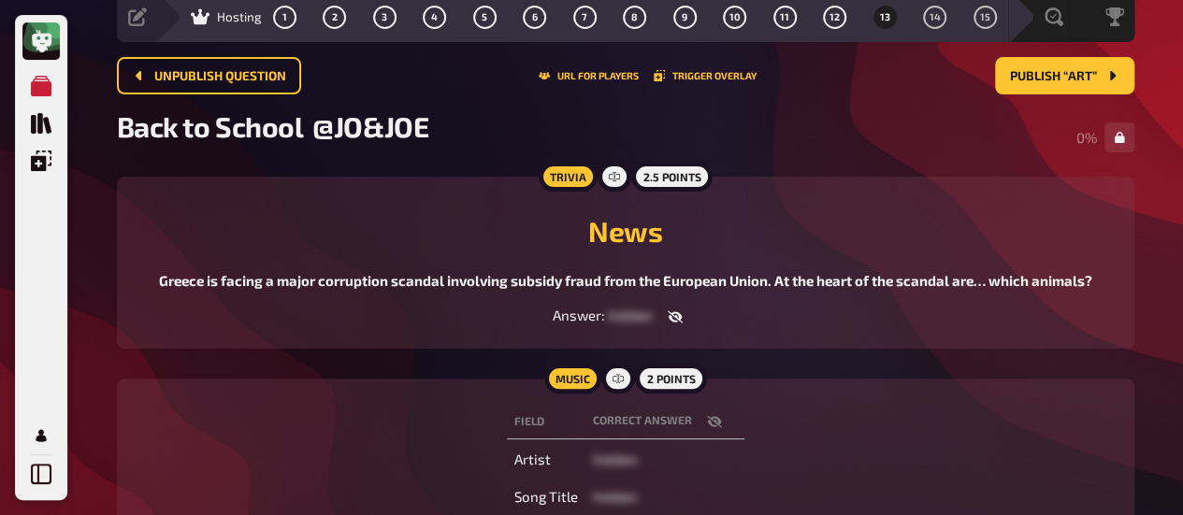
scroll to position [74, 0]
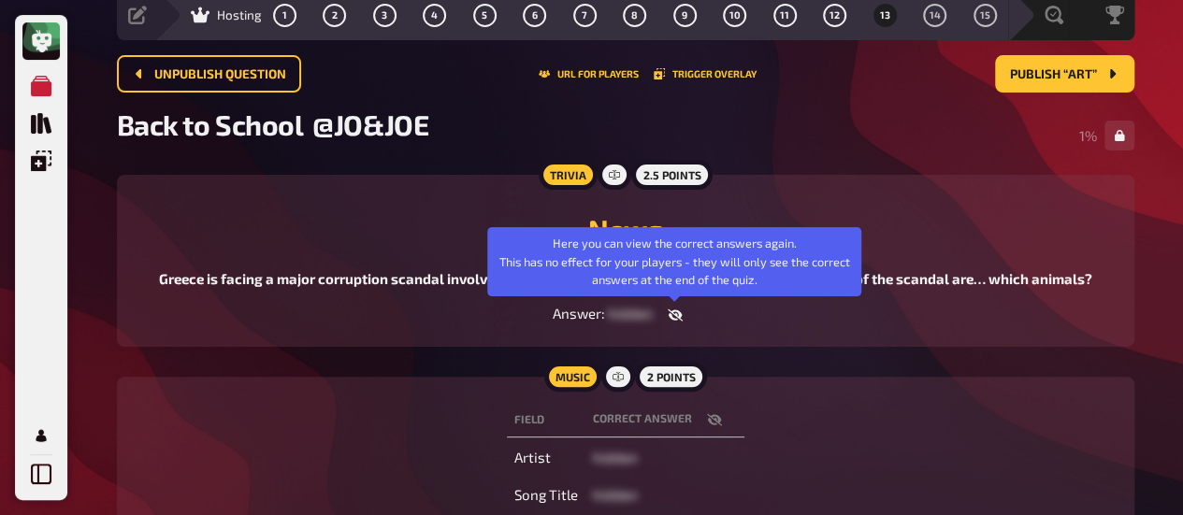
click at [680, 308] on icon "button" at bounding box center [675, 315] width 15 height 15
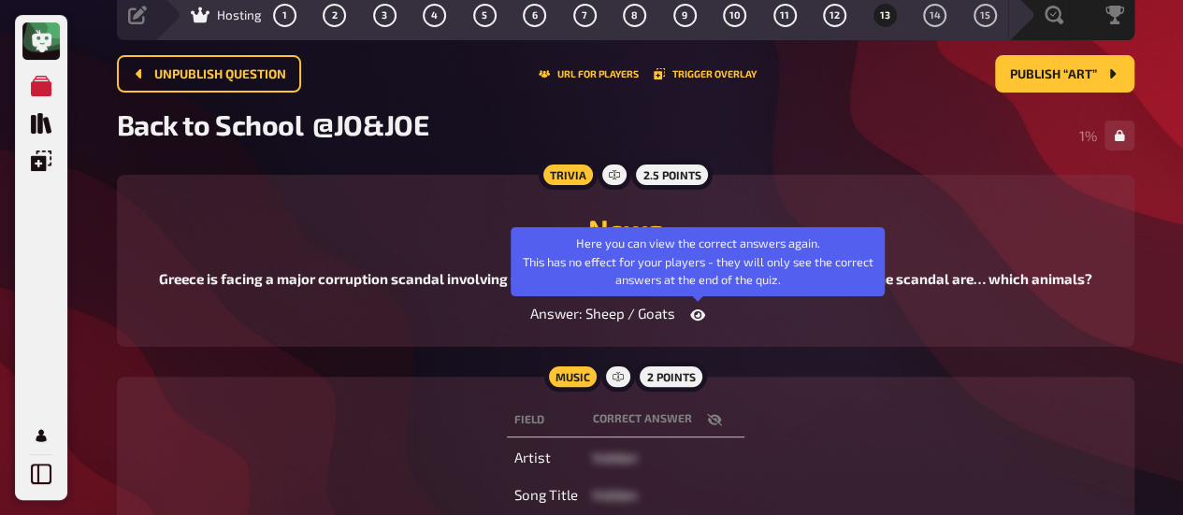
click at [701, 309] on icon "button" at bounding box center [697, 315] width 15 height 15
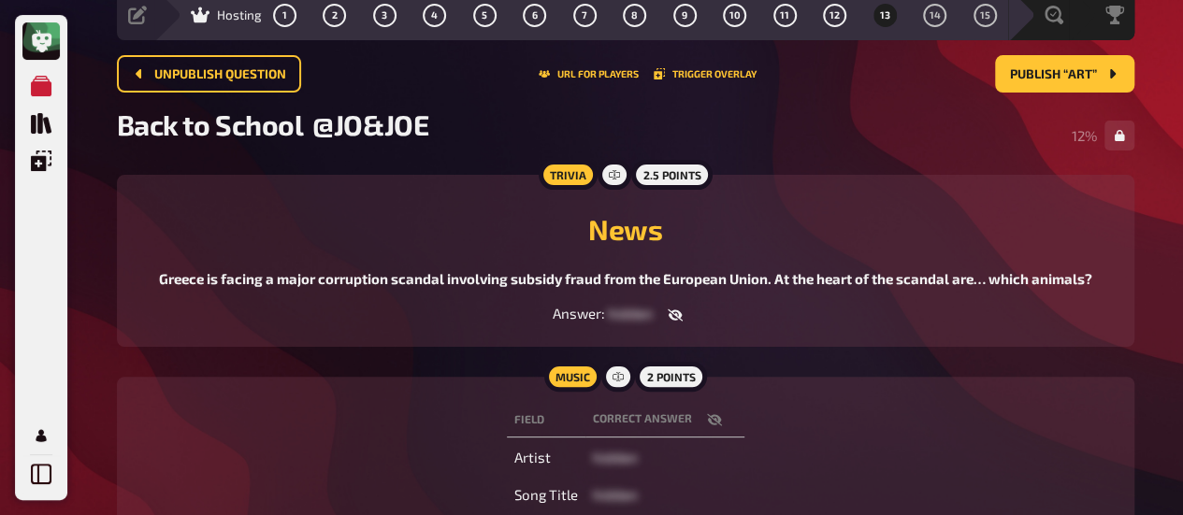
scroll to position [0, 0]
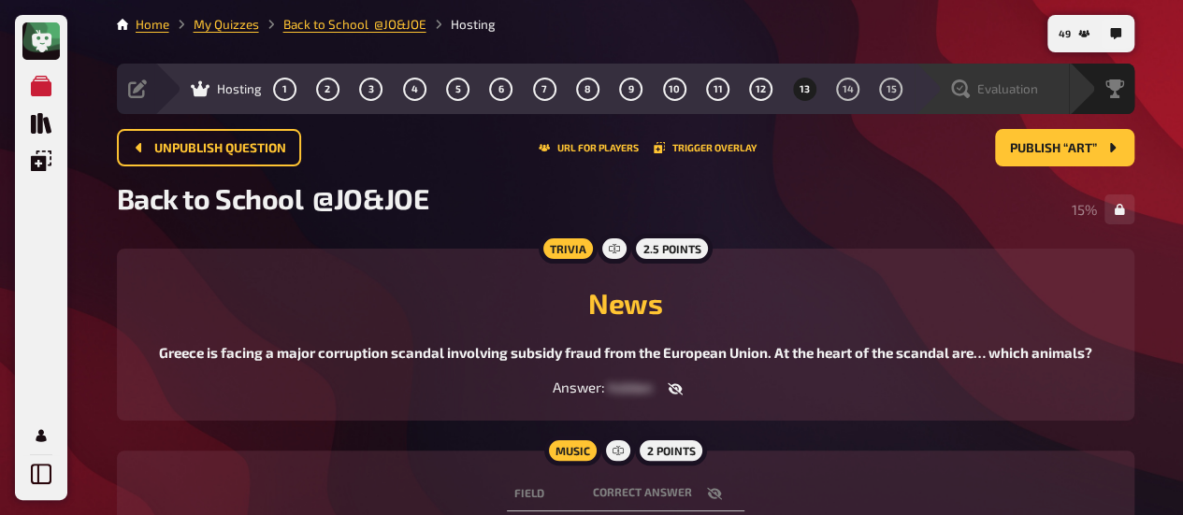
click at [1014, 90] on span "Evaluation" at bounding box center [1007, 88] width 61 height 15
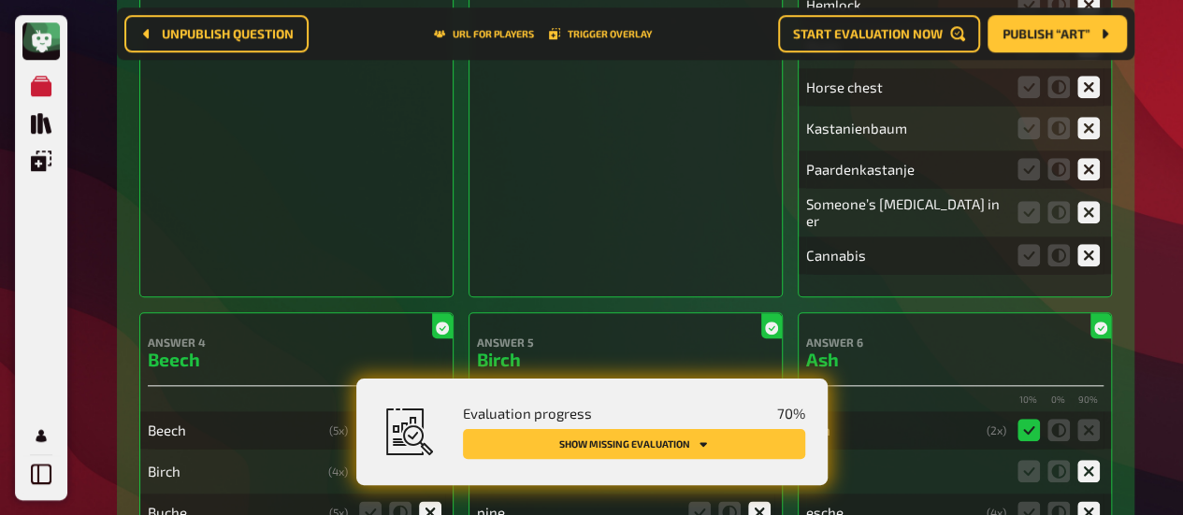
scroll to position [840, 0]
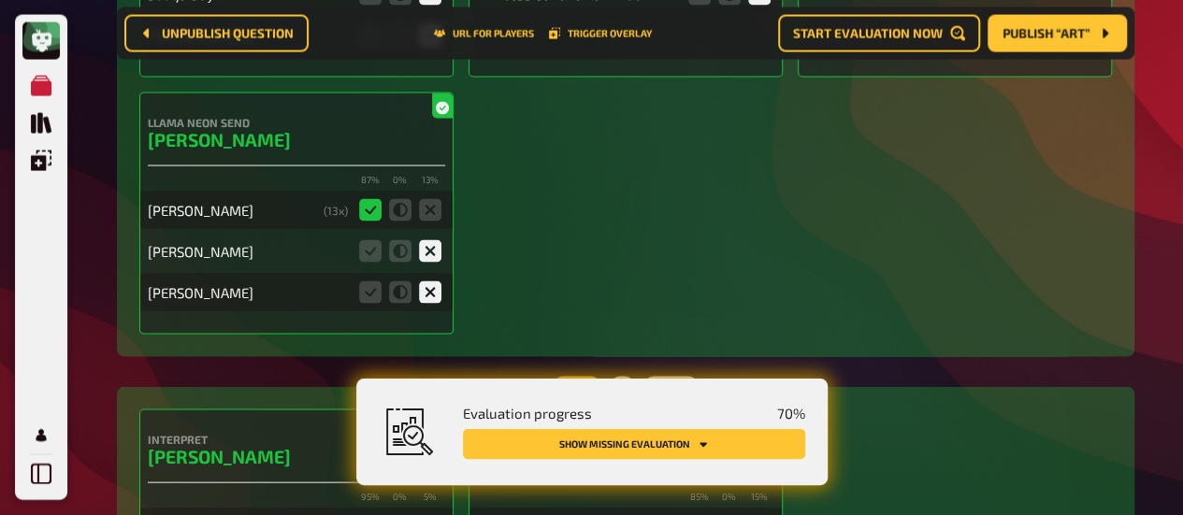
click at [569, 453] on button "Show missing evaluation" at bounding box center [634, 444] width 342 height 30
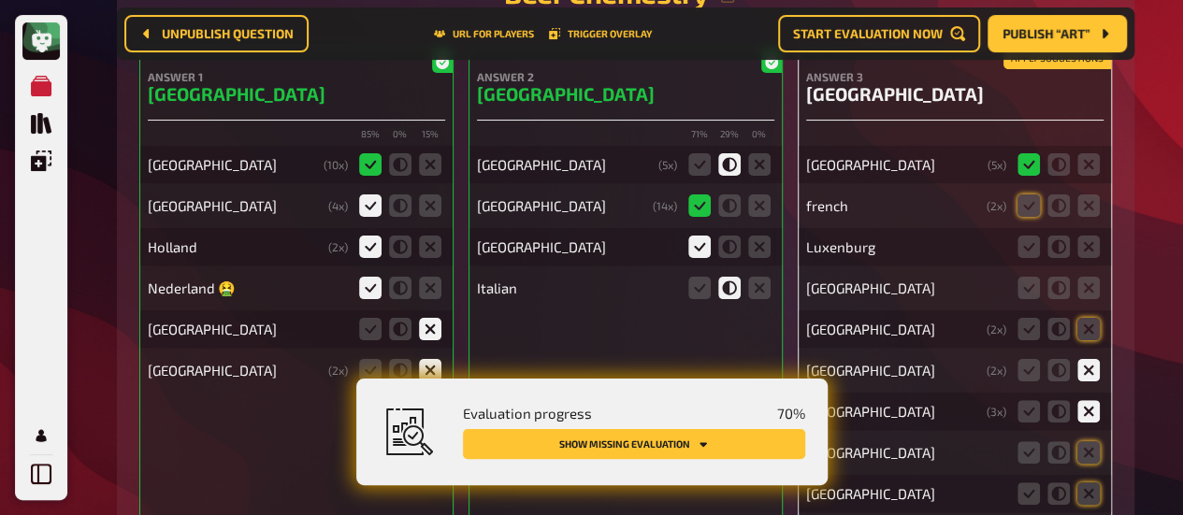
scroll to position [10754, 0]
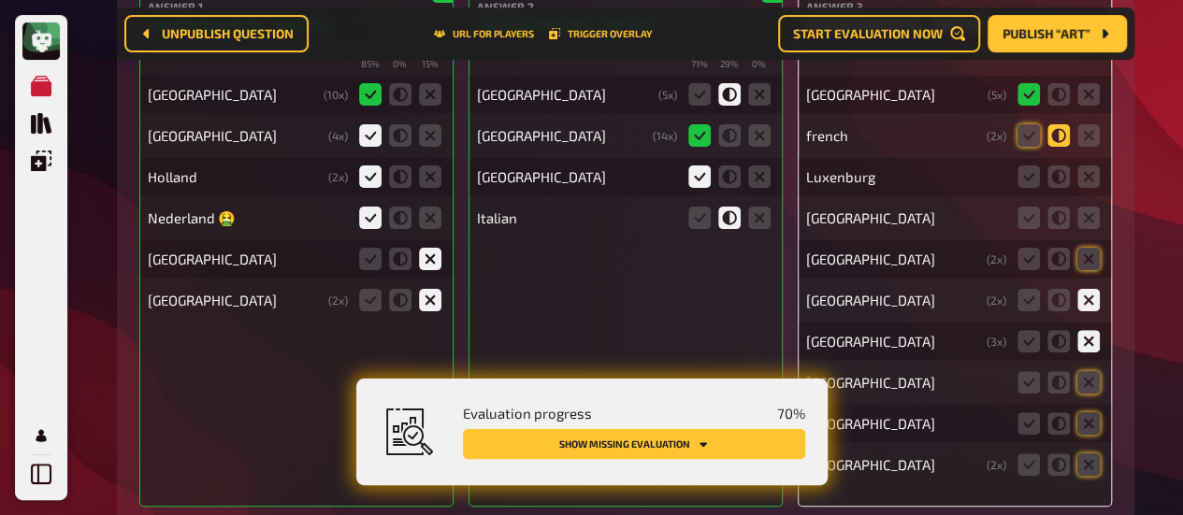
click at [1064, 128] on icon at bounding box center [1058, 135] width 22 height 22
click at [0, 0] on input "radio" at bounding box center [0, 0] width 0 height 0
click at [1084, 182] on icon at bounding box center [1088, 176] width 22 height 22
click at [0, 0] on input "radio" at bounding box center [0, 0] width 0 height 0
click at [1086, 221] on icon at bounding box center [1088, 218] width 22 height 22
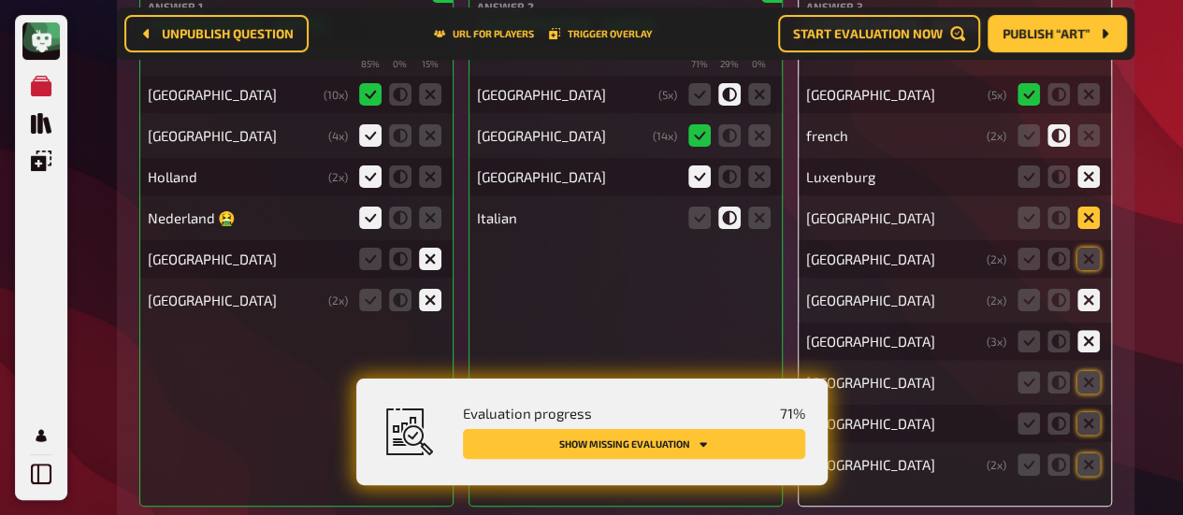
click at [0, 0] on input "radio" at bounding box center [0, 0] width 0 height 0
click at [1090, 274] on fieldset at bounding box center [1059, 259] width 90 height 30
click at [1092, 257] on icon at bounding box center [1088, 259] width 22 height 22
click at [0, 0] on input "radio" at bounding box center [0, 0] width 0 height 0
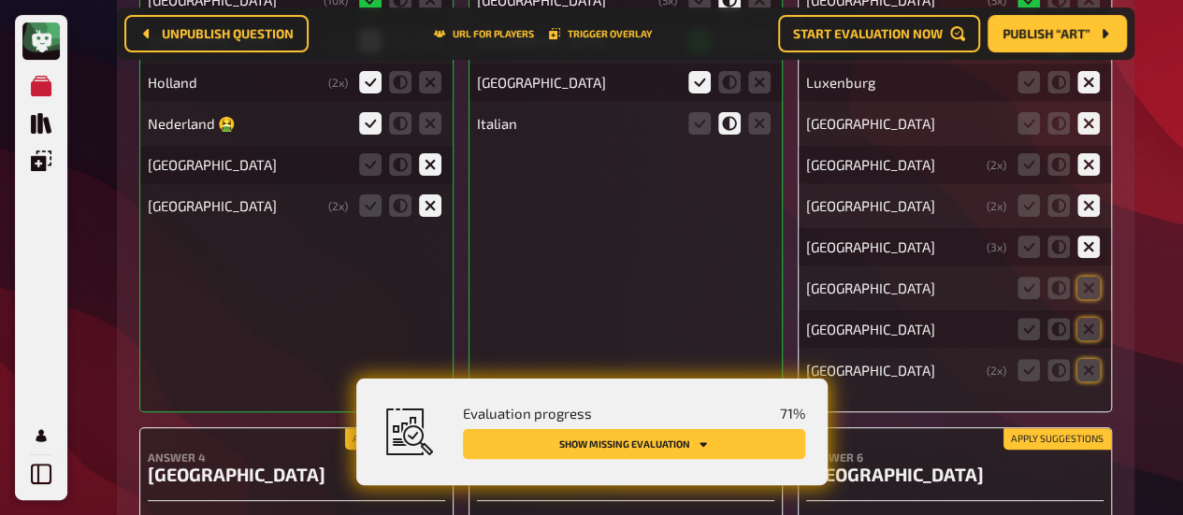
scroll to position [10850, 0]
click at [1082, 288] on icon at bounding box center [1088, 287] width 22 height 22
click at [0, 0] on input "radio" at bounding box center [0, 0] width 0 height 0
click at [1082, 288] on icon at bounding box center [1088, 287] width 22 height 22
click at [0, 0] on input "radio" at bounding box center [0, 0] width 0 height 0
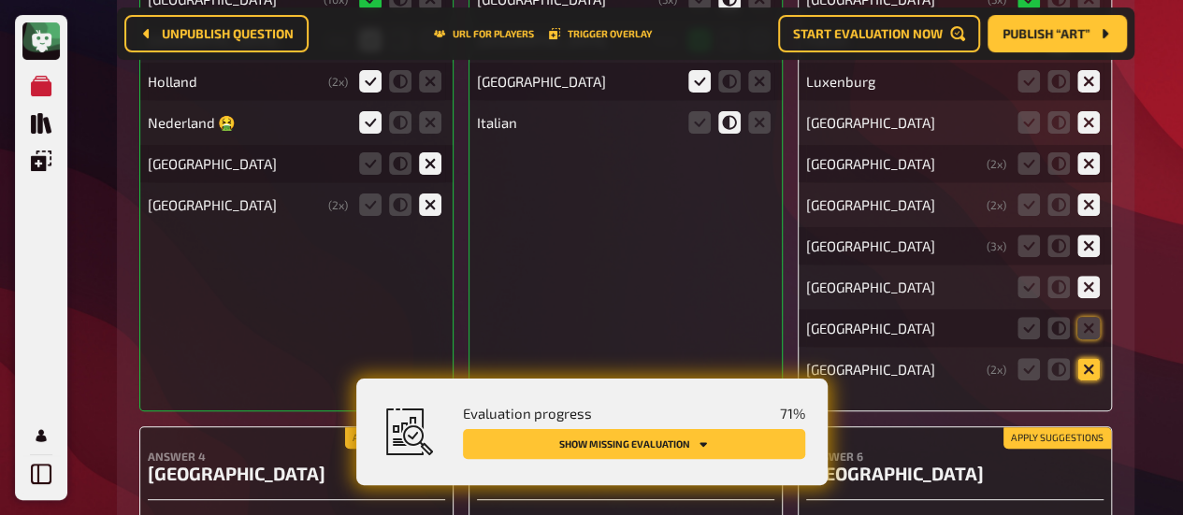
click at [1092, 366] on icon at bounding box center [1088, 369] width 22 height 22
click at [0, 0] on input "radio" at bounding box center [0, 0] width 0 height 0
click at [1090, 339] on icon at bounding box center [1088, 328] width 22 height 22
click at [0, 0] on input "radio" at bounding box center [0, 0] width 0 height 0
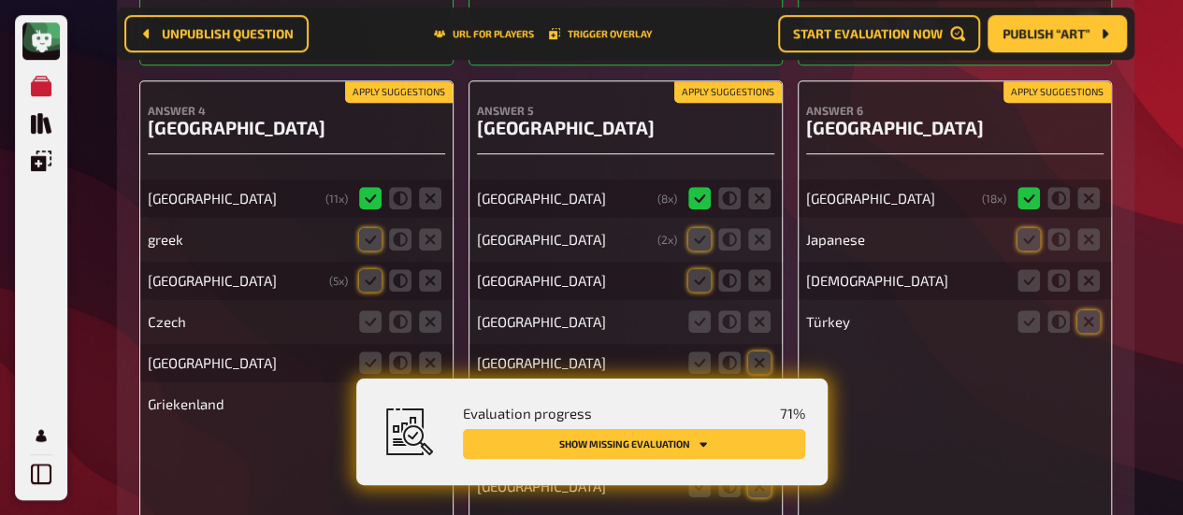
scroll to position [11195, 0]
click at [1090, 245] on icon at bounding box center [1088, 240] width 22 height 22
click at [0, 0] on input "radio" at bounding box center [0, 0] width 0 height 0
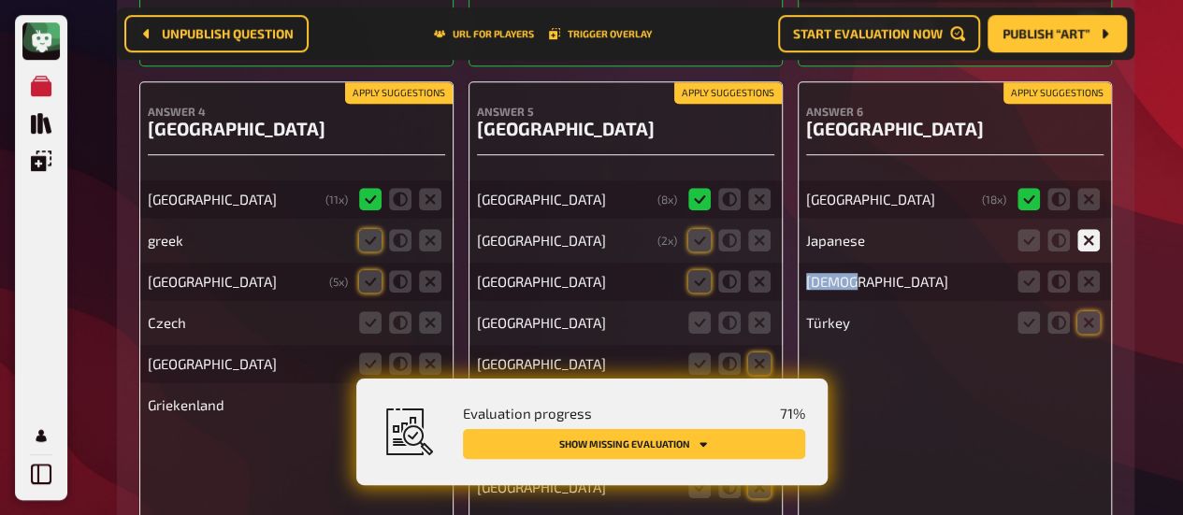
click at [1090, 245] on icon at bounding box center [1088, 240] width 22 height 22
click at [0, 0] on input "radio" at bounding box center [0, 0] width 0 height 0
click at [1091, 284] on icon at bounding box center [1088, 281] width 22 height 22
click at [0, 0] on input "radio" at bounding box center [0, 0] width 0 height 0
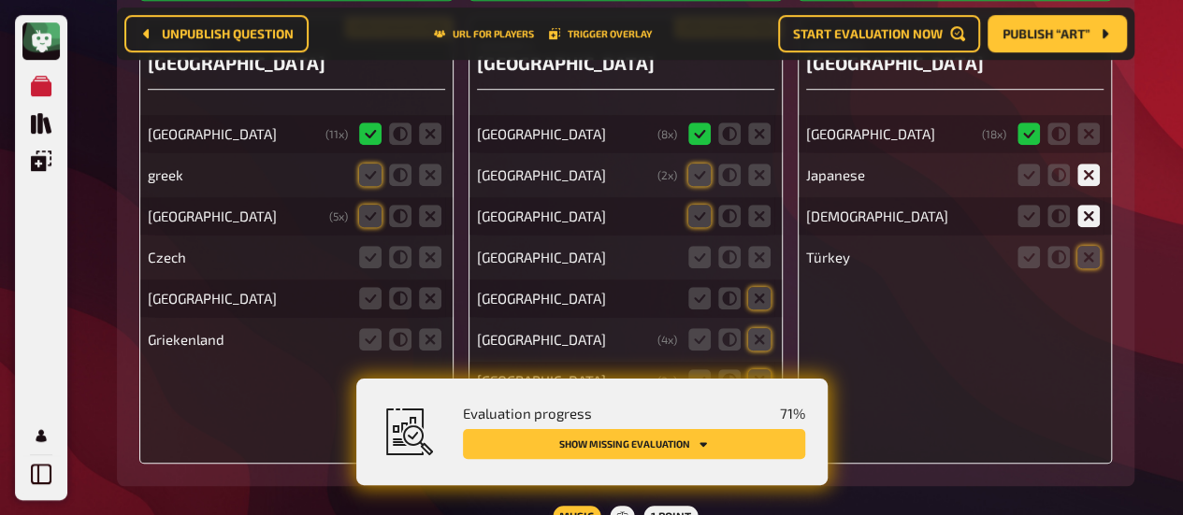
scroll to position [11262, 0]
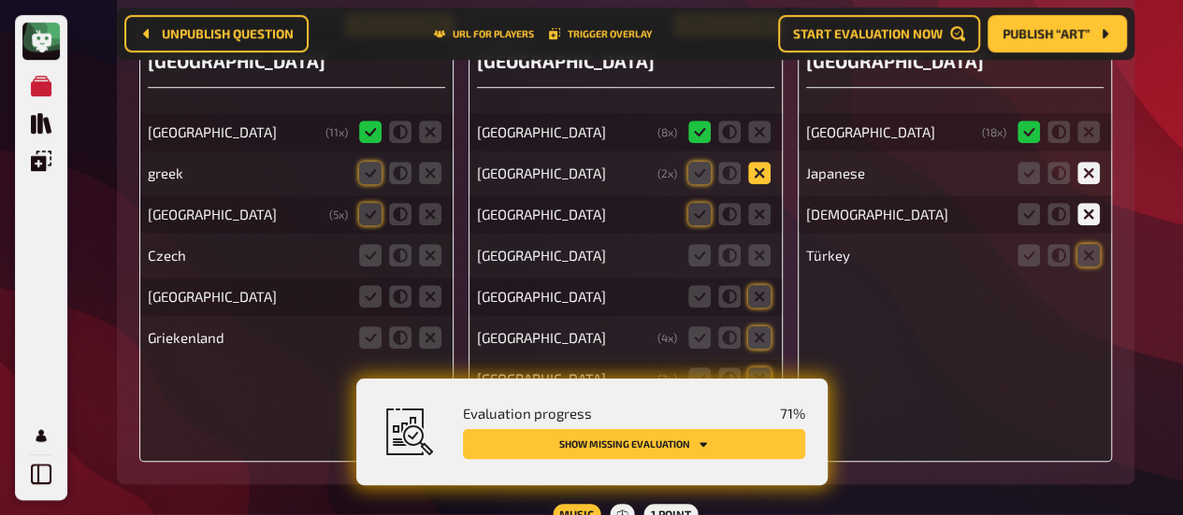
click at [761, 174] on icon at bounding box center [759, 173] width 22 height 22
click at [0, 0] on input "radio" at bounding box center [0, 0] width 0 height 0
click at [761, 174] on icon at bounding box center [759, 173] width 22 height 22
click at [0, 0] on input "radio" at bounding box center [0, 0] width 0 height 0
click at [755, 224] on icon at bounding box center [759, 214] width 22 height 22
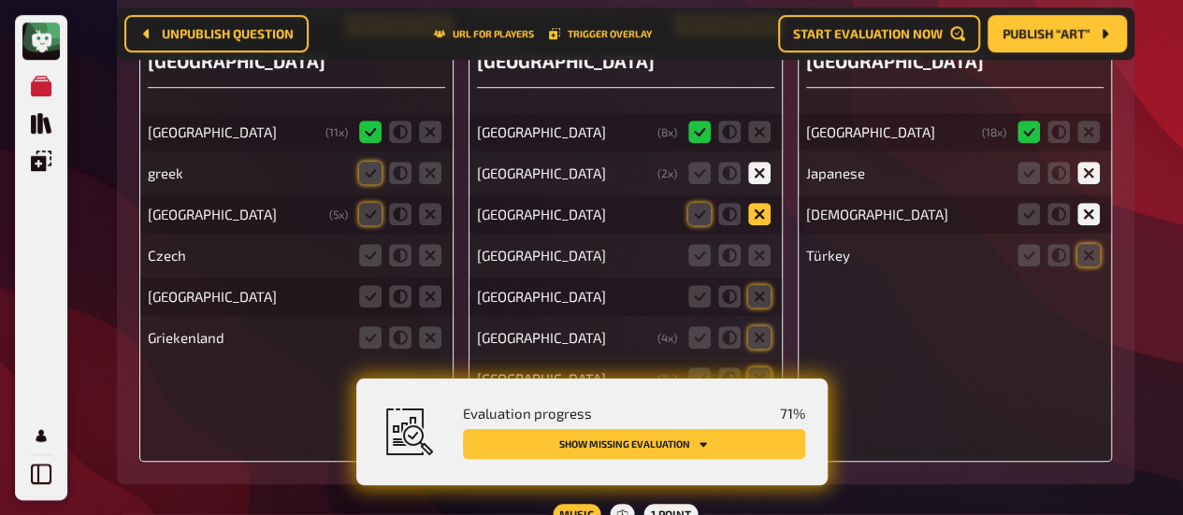
click at [0, 0] on input "radio" at bounding box center [0, 0] width 0 height 0
click at [755, 224] on icon at bounding box center [759, 214] width 22 height 22
click at [0, 0] on input "radio" at bounding box center [0, 0] width 0 height 0
click at [764, 253] on icon at bounding box center [759, 255] width 22 height 22
click at [0, 0] on input "radio" at bounding box center [0, 0] width 0 height 0
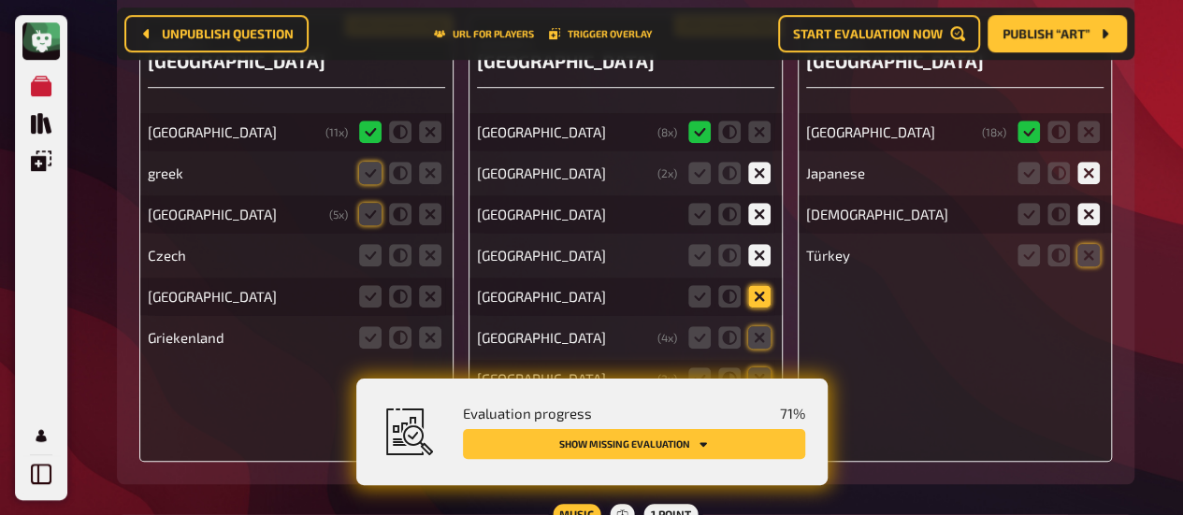
click at [765, 295] on icon at bounding box center [759, 296] width 22 height 22
click at [0, 0] on input "radio" at bounding box center [0, 0] width 0 height 0
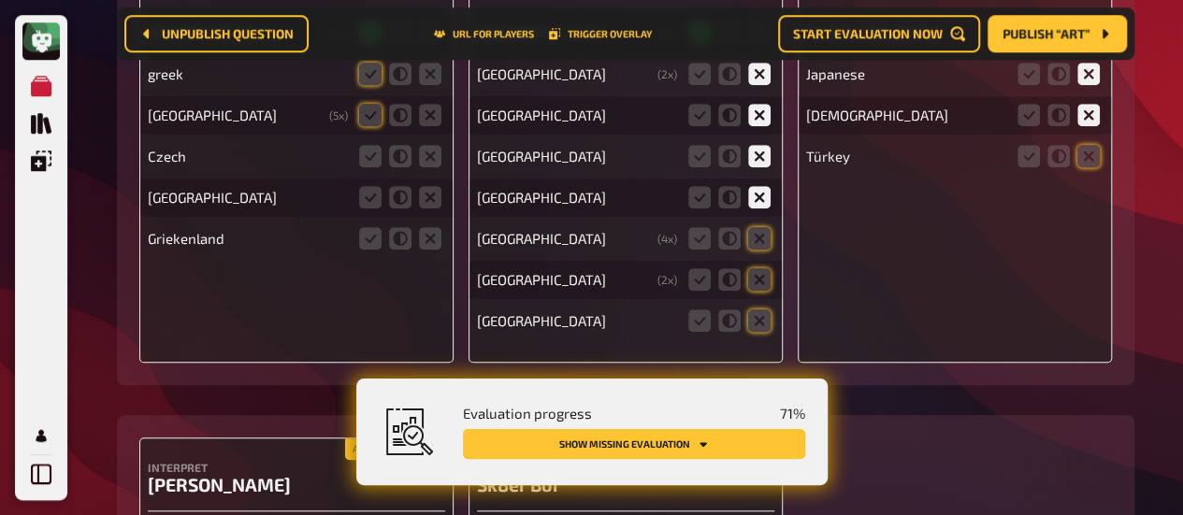
scroll to position [11362, 0]
click at [770, 243] on fieldset at bounding box center [729, 238] width 90 height 30
click at [761, 242] on icon at bounding box center [759, 237] width 22 height 22
click at [0, 0] on input "radio" at bounding box center [0, 0] width 0 height 0
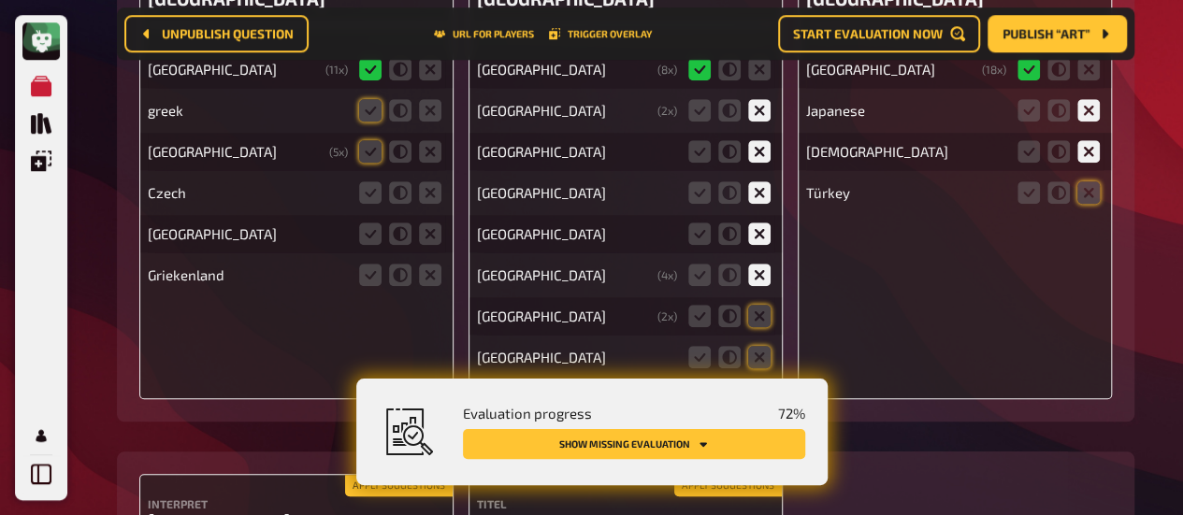
click at [283, 240] on div "[GEOGRAPHIC_DATA]" at bounding box center [248, 233] width 200 height 17
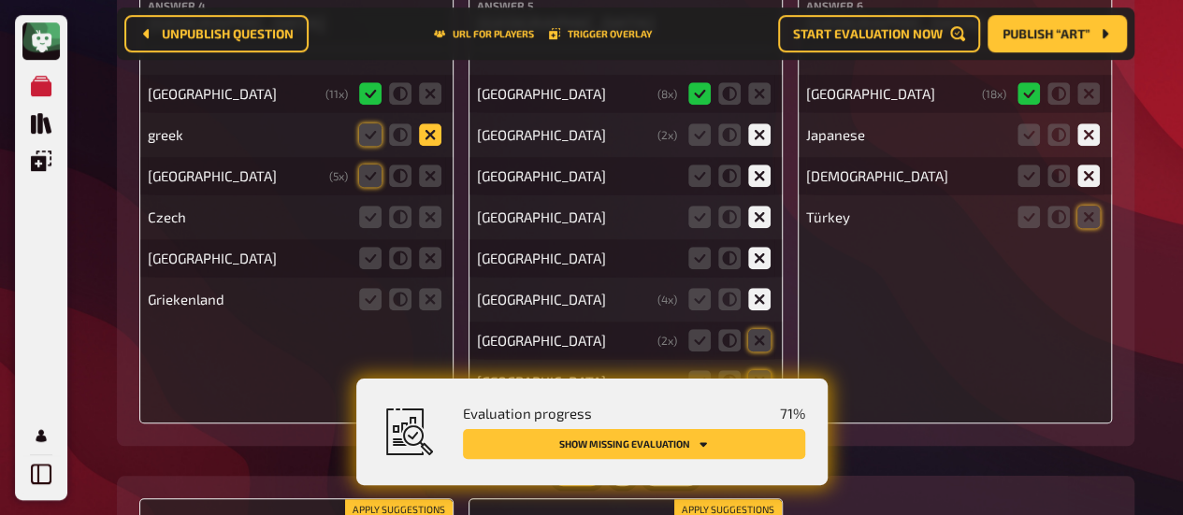
click at [424, 141] on icon at bounding box center [430, 134] width 22 height 22
click at [0, 0] on input "radio" at bounding box center [0, 0] width 0 height 0
click at [433, 259] on icon at bounding box center [430, 258] width 22 height 22
click at [0, 0] on input "radio" at bounding box center [0, 0] width 0 height 0
click at [434, 225] on icon at bounding box center [430, 217] width 22 height 22
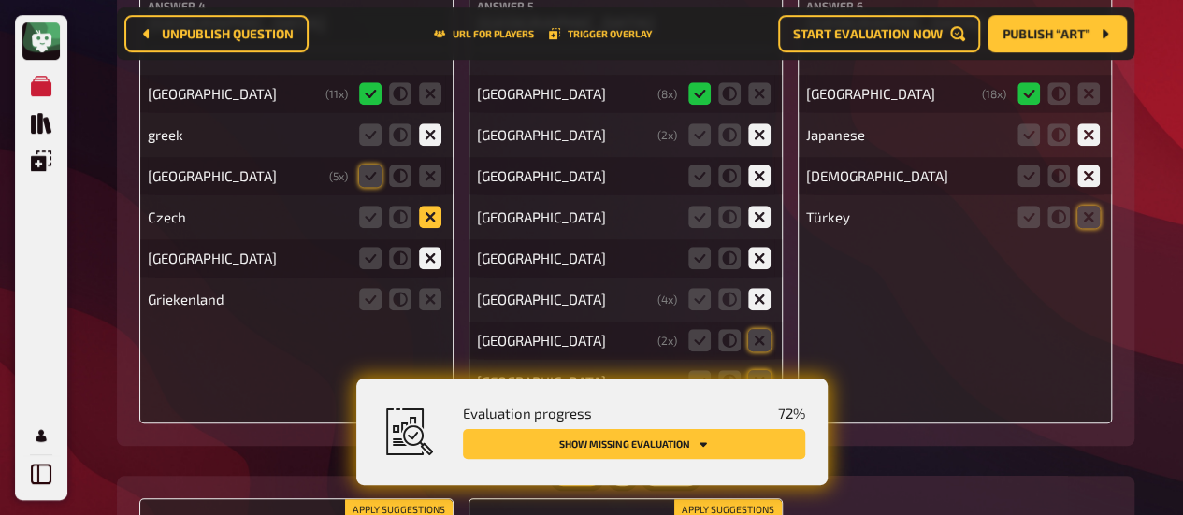
click at [0, 0] on input "radio" at bounding box center [0, 0] width 0 height 0
click at [434, 177] on icon at bounding box center [430, 176] width 22 height 22
click at [0, 0] on input "radio" at bounding box center [0, 0] width 0 height 0
click at [405, 139] on icon at bounding box center [400, 134] width 22 height 22
click at [0, 0] on input "radio" at bounding box center [0, 0] width 0 height 0
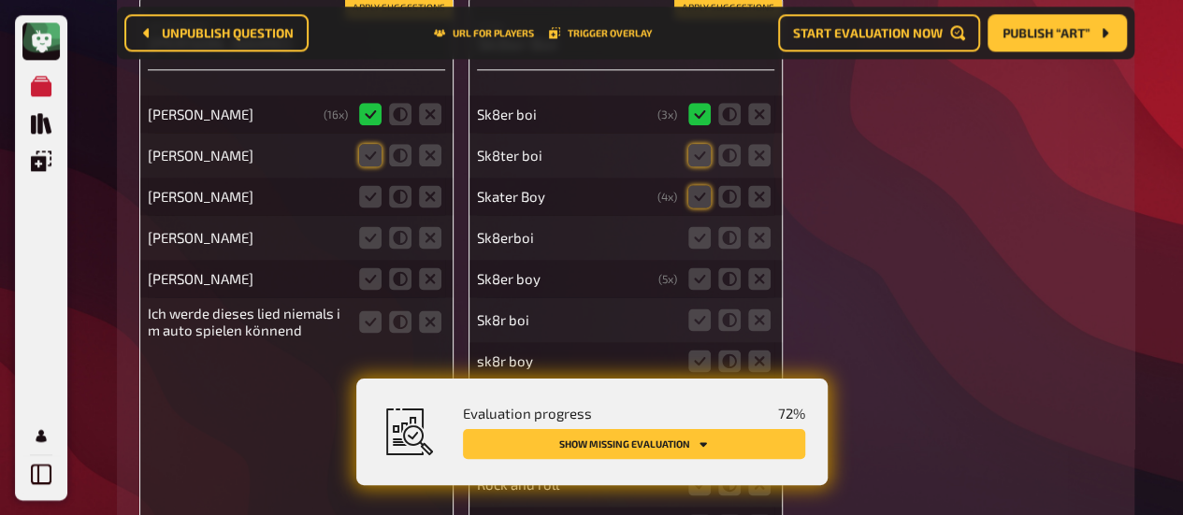
scroll to position [11870, 0]
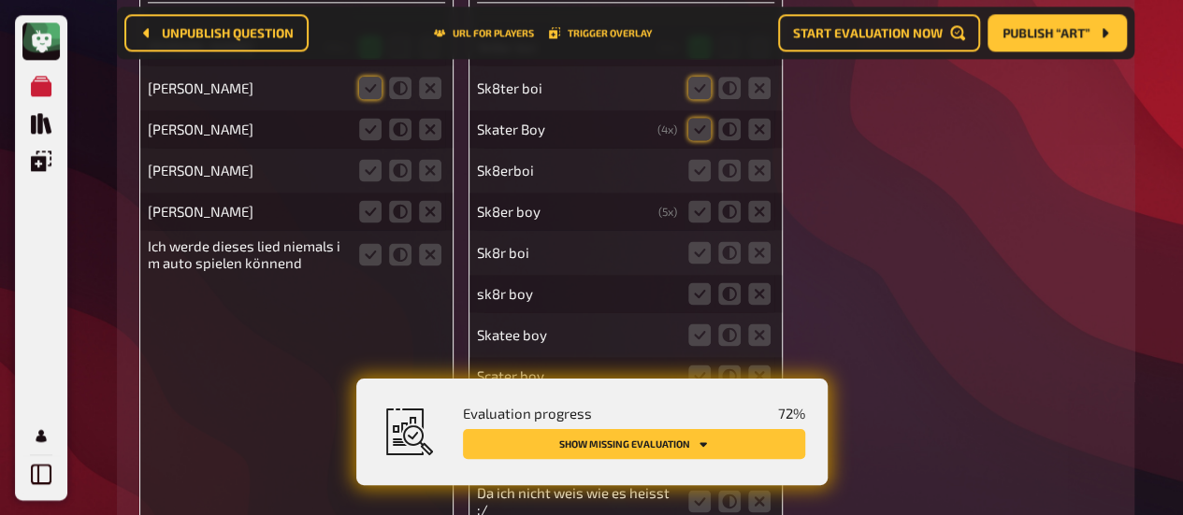
click at [712, 93] on fieldset at bounding box center [729, 88] width 90 height 30
click at [696, 92] on icon at bounding box center [699, 88] width 22 height 22
click at [0, 0] on input "radio" at bounding box center [0, 0] width 0 height 0
click at [696, 92] on icon at bounding box center [699, 88] width 22 height 22
click at [0, 0] on input "radio" at bounding box center [0, 0] width 0 height 0
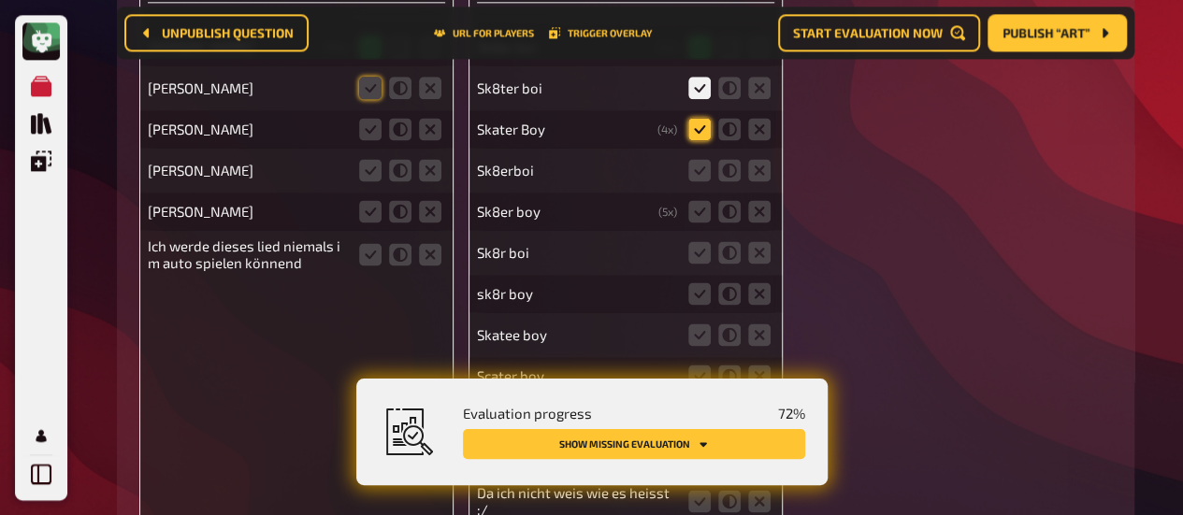
click at [695, 131] on icon at bounding box center [699, 129] width 22 height 22
click at [0, 0] on input "radio" at bounding box center [0, 0] width 0 height 0
click at [697, 171] on icon at bounding box center [699, 170] width 22 height 22
click at [0, 0] on input "radio" at bounding box center [0, 0] width 0 height 0
click at [698, 214] on icon at bounding box center [699, 211] width 22 height 22
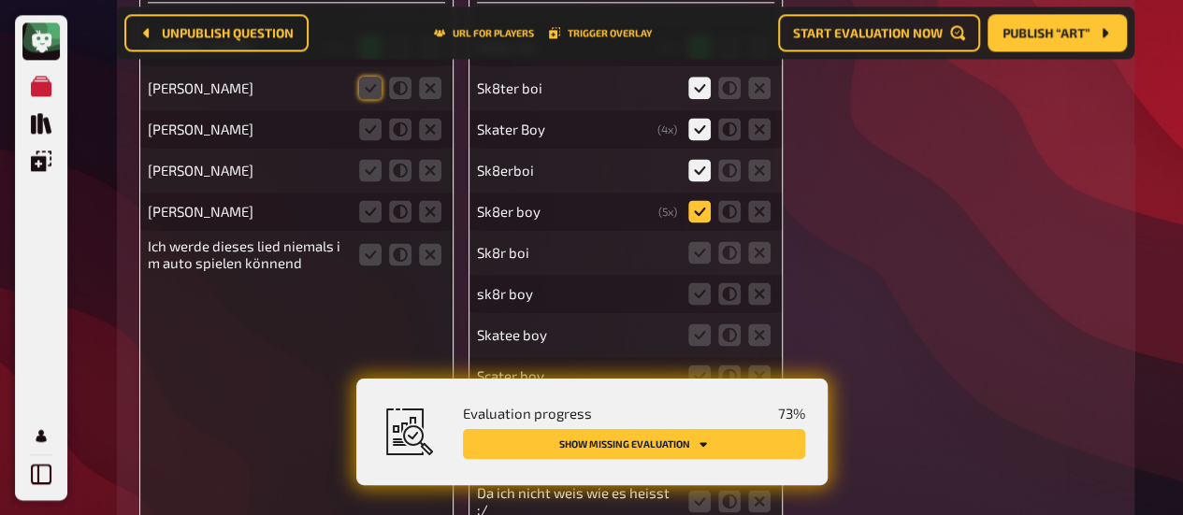
click at [0, 0] on input "radio" at bounding box center [0, 0] width 0 height 0
click at [698, 214] on icon at bounding box center [699, 211] width 22 height 22
click at [0, 0] on input "radio" at bounding box center [0, 0] width 0 height 0
click at [699, 263] on icon at bounding box center [699, 252] width 22 height 22
click at [0, 0] on input "radio" at bounding box center [0, 0] width 0 height 0
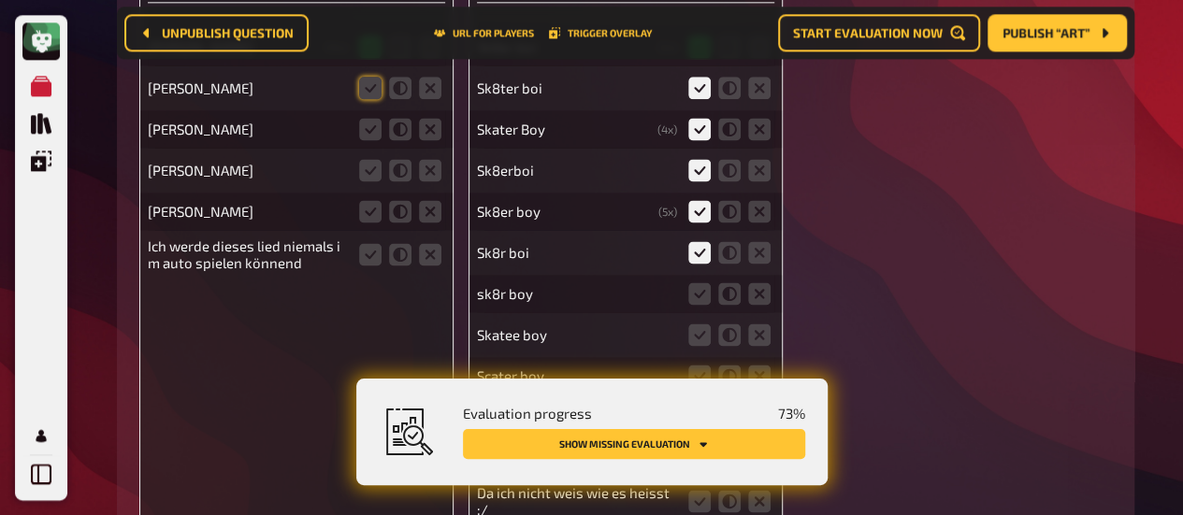
click at [664, 289] on div "sk8r boy" at bounding box center [577, 293] width 200 height 17
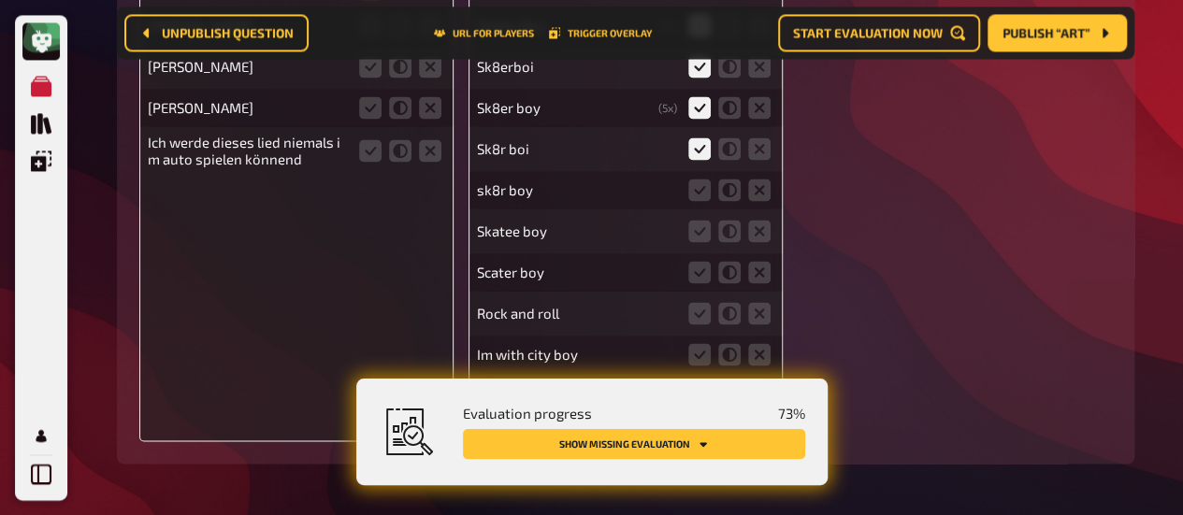
scroll to position [11979, 0]
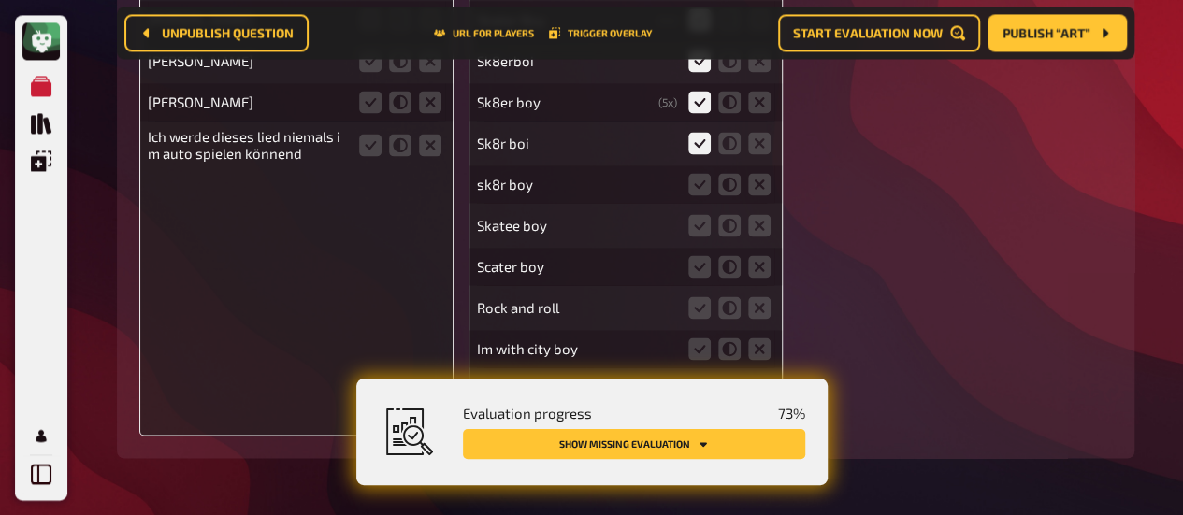
click at [668, 175] on div "sk8r boy" at bounding box center [625, 183] width 297 height 37
click at [699, 182] on icon at bounding box center [699, 184] width 22 height 22
click at [0, 0] on input "radio" at bounding box center [0, 0] width 0 height 0
click at [701, 233] on icon at bounding box center [699, 225] width 22 height 22
click at [0, 0] on input "radio" at bounding box center [0, 0] width 0 height 0
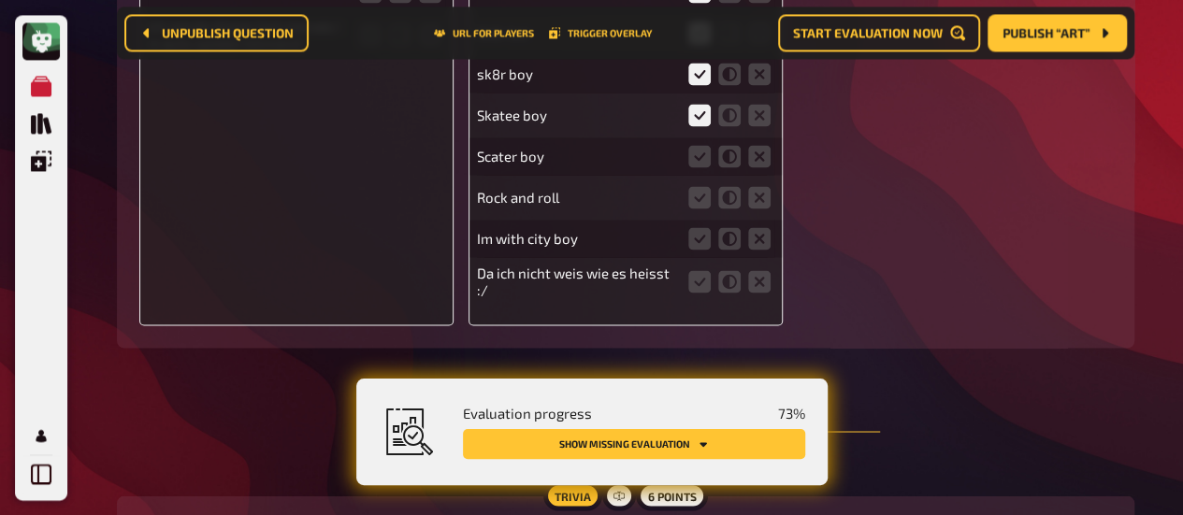
scroll to position [12090, 0]
click at [763, 201] on icon at bounding box center [759, 196] width 22 height 22
click at [0, 0] on input "radio" at bounding box center [0, 0] width 0 height 0
click at [763, 158] on icon at bounding box center [759, 155] width 22 height 22
click at [0, 0] on input "radio" at bounding box center [0, 0] width 0 height 0
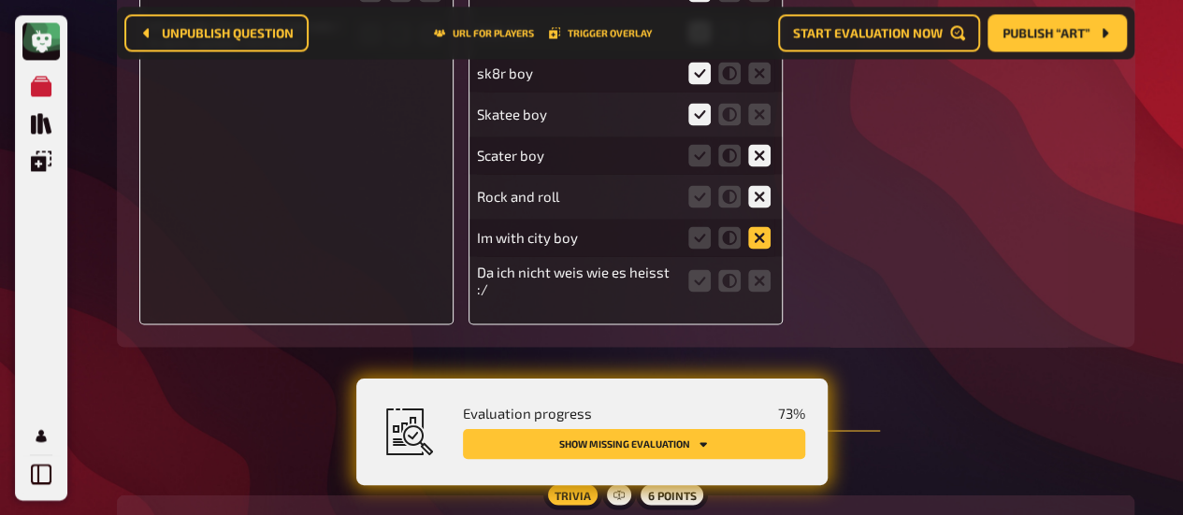
click at [761, 242] on icon at bounding box center [759, 237] width 22 height 22
click at [0, 0] on input "radio" at bounding box center [0, 0] width 0 height 0
click at [764, 292] on icon at bounding box center [759, 280] width 22 height 22
click at [0, 0] on input "radio" at bounding box center [0, 0] width 0 height 0
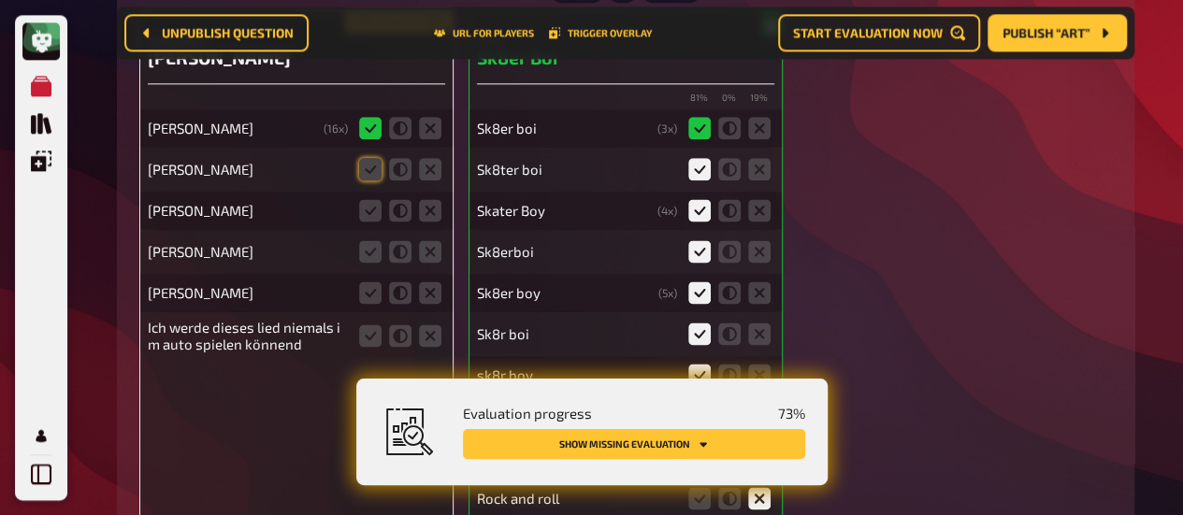
scroll to position [11788, 0]
click at [373, 171] on icon at bounding box center [370, 170] width 22 height 22
click at [0, 0] on input "radio" at bounding box center [0, 0] width 0 height 0
click at [370, 214] on icon at bounding box center [370, 211] width 22 height 22
click at [0, 0] on input "radio" at bounding box center [0, 0] width 0 height 0
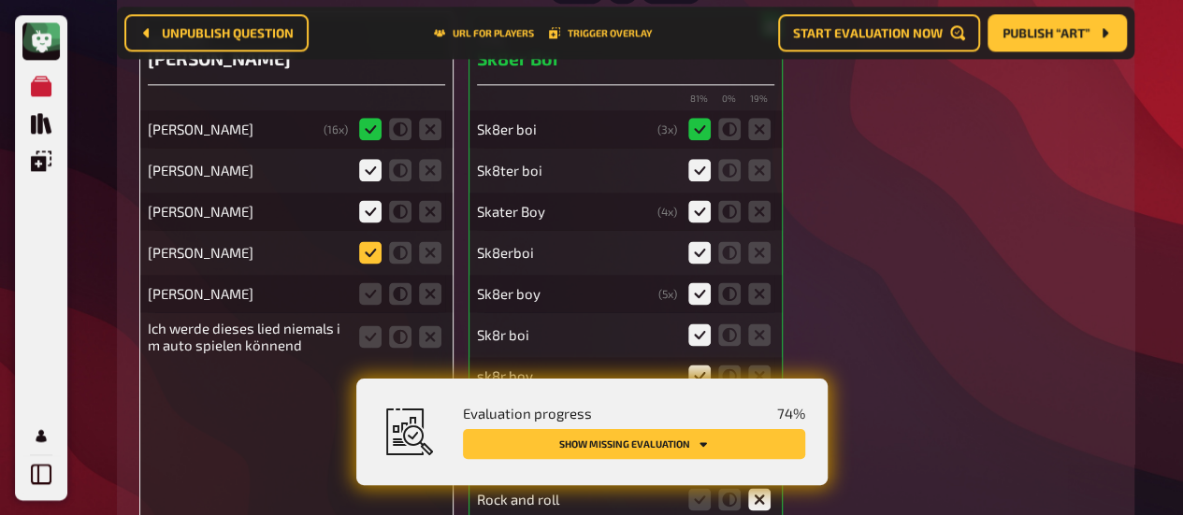
click at [369, 255] on icon at bounding box center [370, 252] width 22 height 22
click at [0, 0] on input "radio" at bounding box center [0, 0] width 0 height 0
click at [433, 300] on icon at bounding box center [430, 293] width 22 height 22
click at [0, 0] on input "radio" at bounding box center [0, 0] width 0 height 0
click at [427, 352] on fieldset at bounding box center [400, 337] width 90 height 30
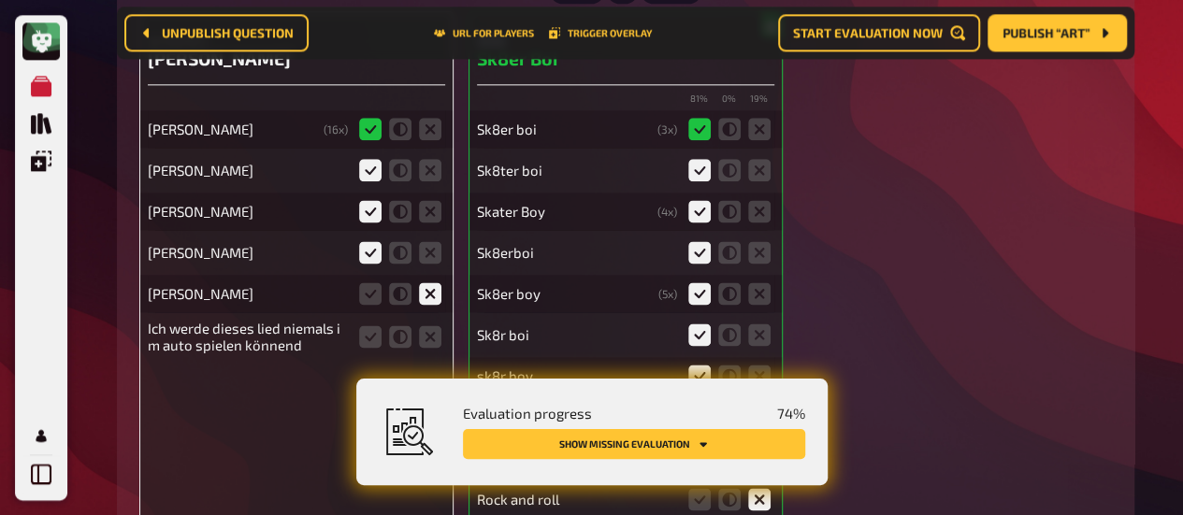
click at [427, 352] on fieldset at bounding box center [400, 337] width 90 height 30
click at [430, 339] on icon at bounding box center [430, 336] width 22 height 22
click at [0, 0] on input "radio" at bounding box center [0, 0] width 0 height 0
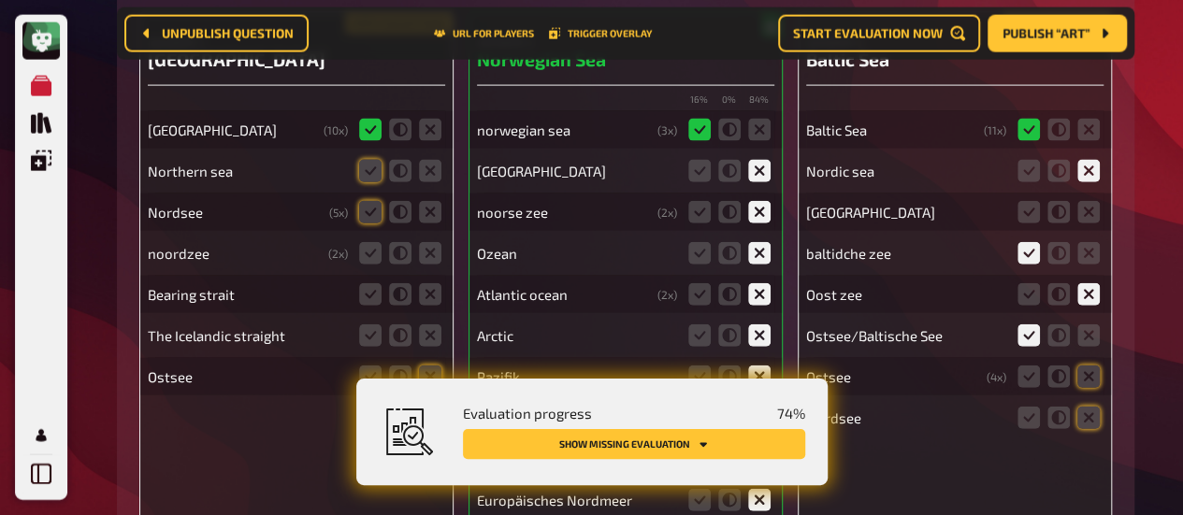
scroll to position [12667, 0]
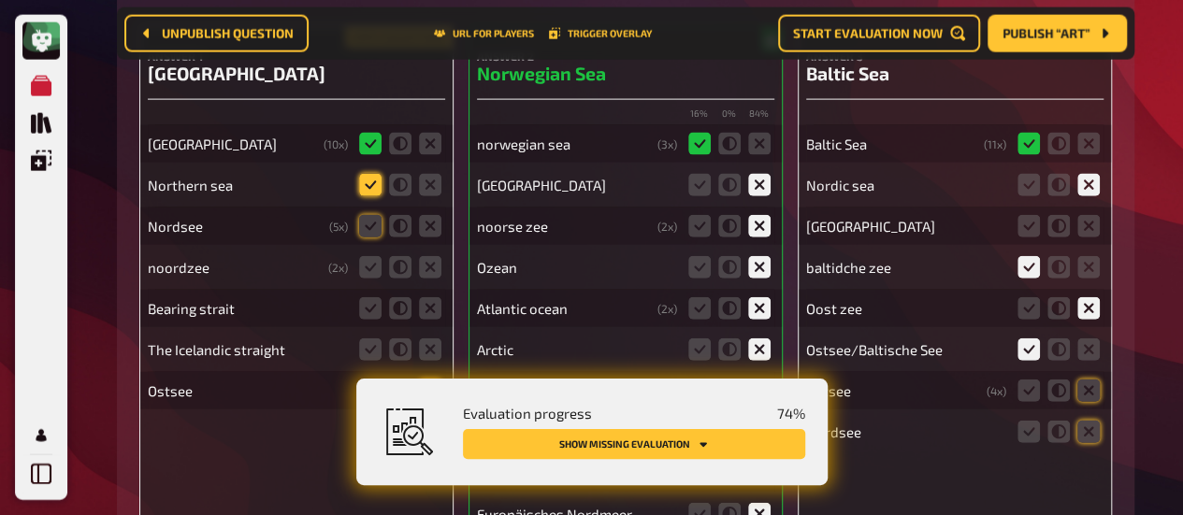
click at [368, 182] on icon at bounding box center [370, 185] width 22 height 22
click at [0, 0] on input "radio" at bounding box center [0, 0] width 0 height 0
click at [366, 233] on icon at bounding box center [370, 226] width 22 height 22
click at [0, 0] on input "radio" at bounding box center [0, 0] width 0 height 0
click at [365, 276] on icon at bounding box center [370, 267] width 22 height 22
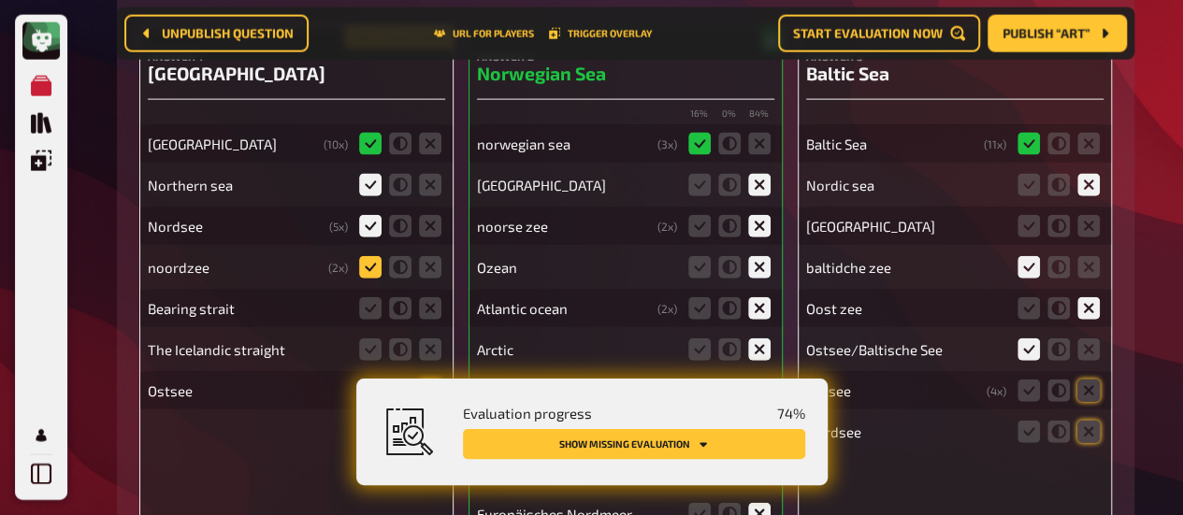
click at [0, 0] on input "radio" at bounding box center [0, 0] width 0 height 0
click at [424, 308] on icon at bounding box center [430, 308] width 22 height 22
click at [0, 0] on input "radio" at bounding box center [0, 0] width 0 height 0
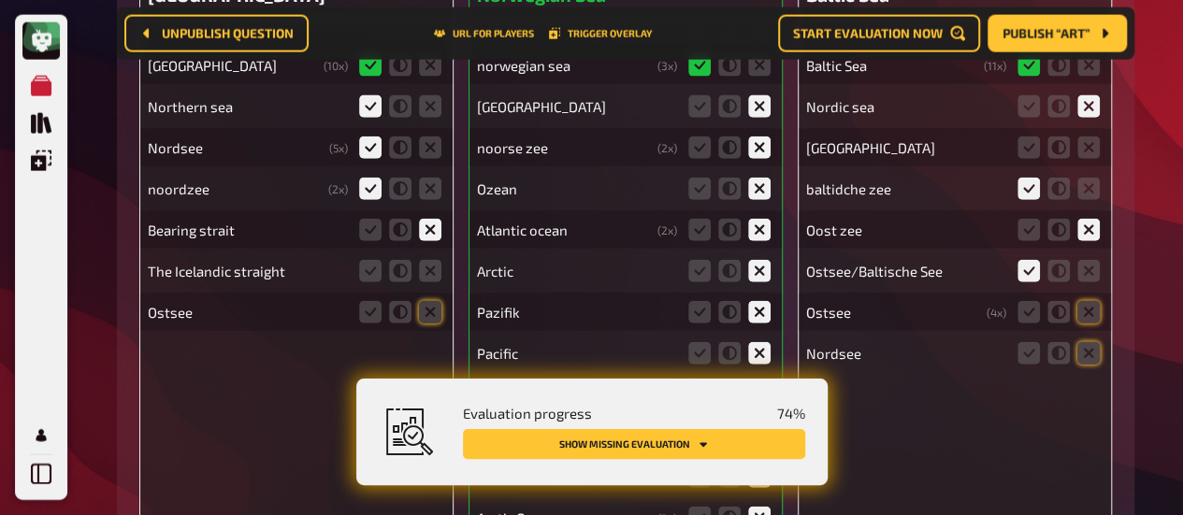
scroll to position [12759, 0]
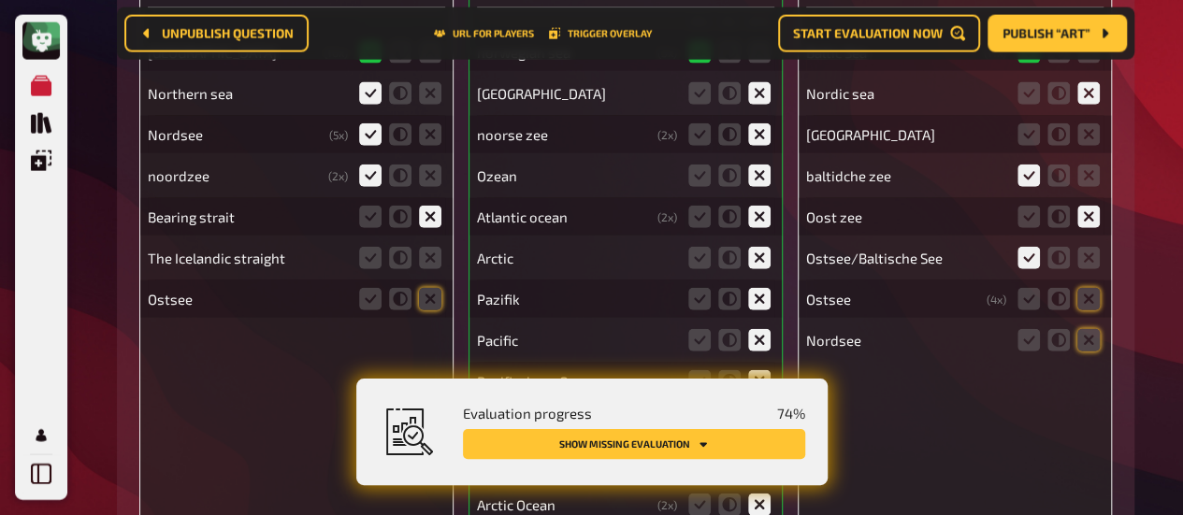
click at [433, 314] on fieldset at bounding box center [400, 299] width 90 height 30
click at [432, 296] on icon at bounding box center [430, 299] width 22 height 22
click at [0, 0] on input "radio" at bounding box center [0, 0] width 0 height 0
click at [433, 256] on icon at bounding box center [430, 258] width 22 height 22
click at [0, 0] on input "radio" at bounding box center [0, 0] width 0 height 0
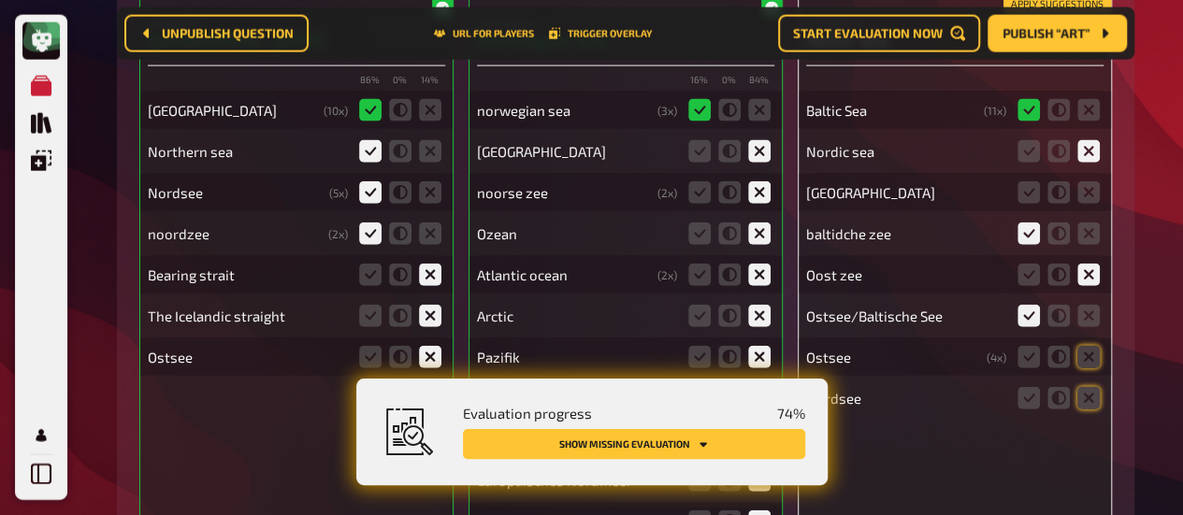
scroll to position [12803, 0]
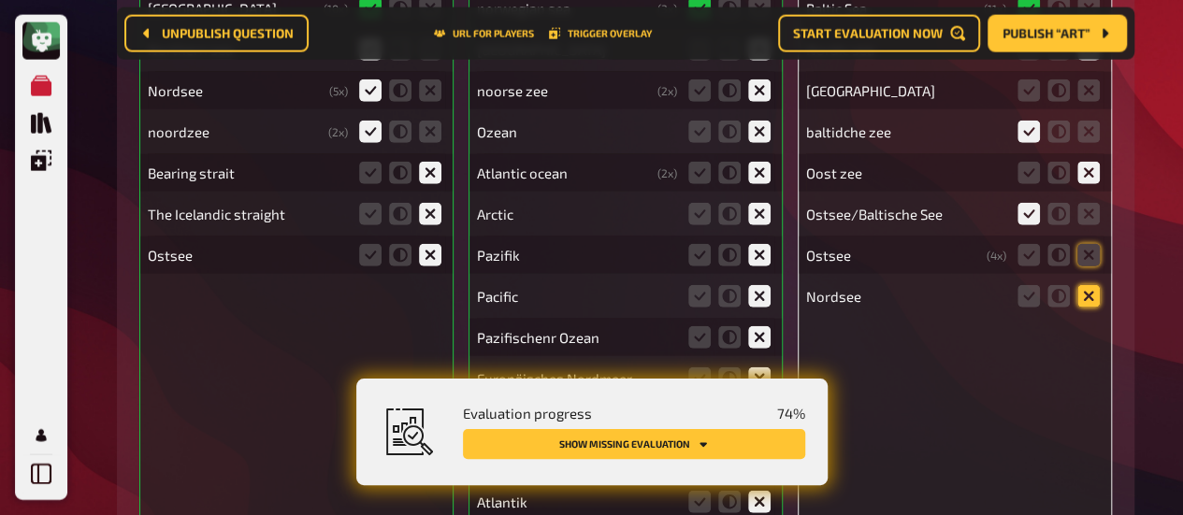
click at [1087, 301] on icon at bounding box center [1088, 296] width 22 height 22
click at [0, 0] on input "radio" at bounding box center [0, 0] width 0 height 0
click at [1086, 252] on icon at bounding box center [1088, 255] width 22 height 22
click at [0, 0] on input "radio" at bounding box center [0, 0] width 0 height 0
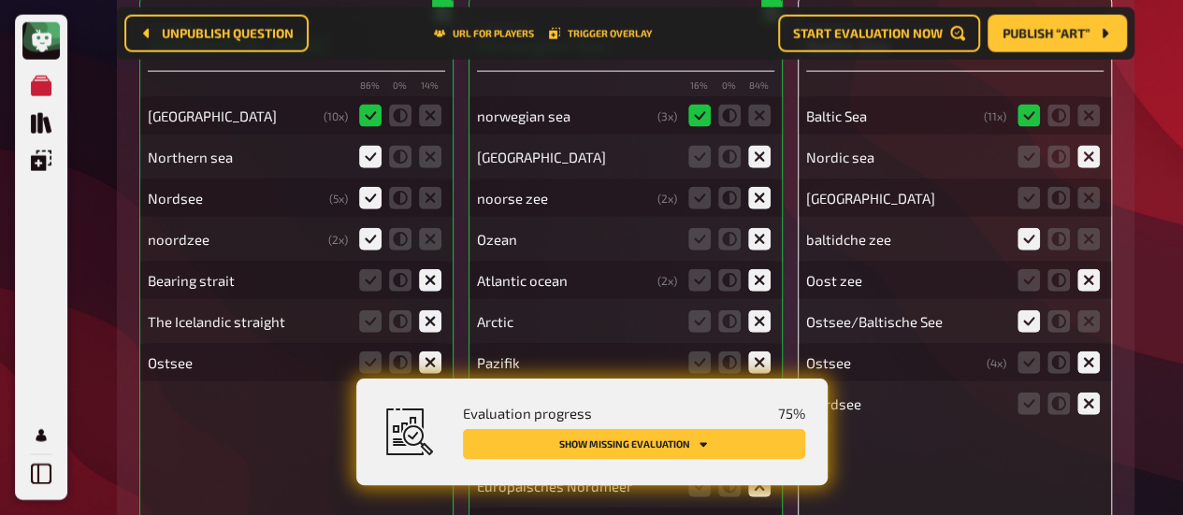
scroll to position [12694, 0]
click at [1083, 201] on icon at bounding box center [1088, 199] width 22 height 22
click at [0, 0] on input "radio" at bounding box center [0, 0] width 0 height 0
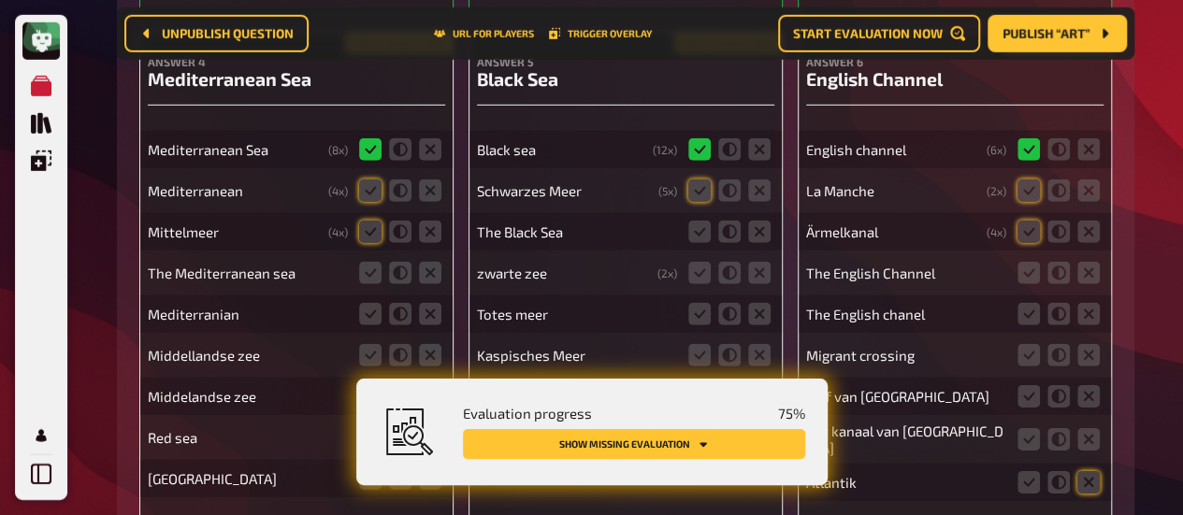
scroll to position [13399, 0]
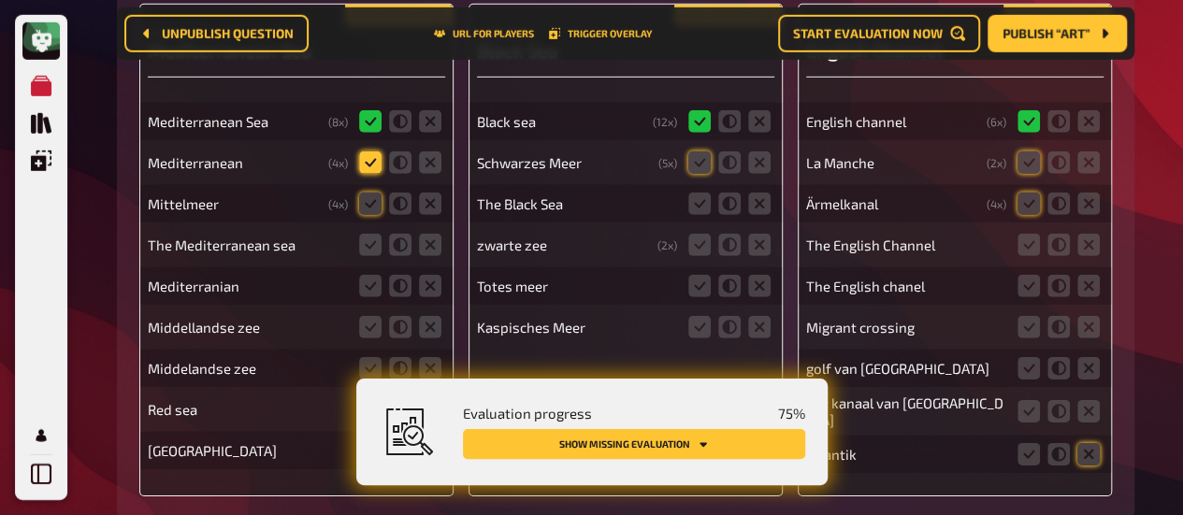
click at [376, 170] on icon at bounding box center [370, 162] width 22 height 22
click at [0, 0] on input "radio" at bounding box center [0, 0] width 0 height 0
click at [370, 202] on icon at bounding box center [370, 204] width 22 height 22
click at [0, 0] on input "radio" at bounding box center [0, 0] width 0 height 0
click at [370, 202] on icon at bounding box center [370, 204] width 22 height 22
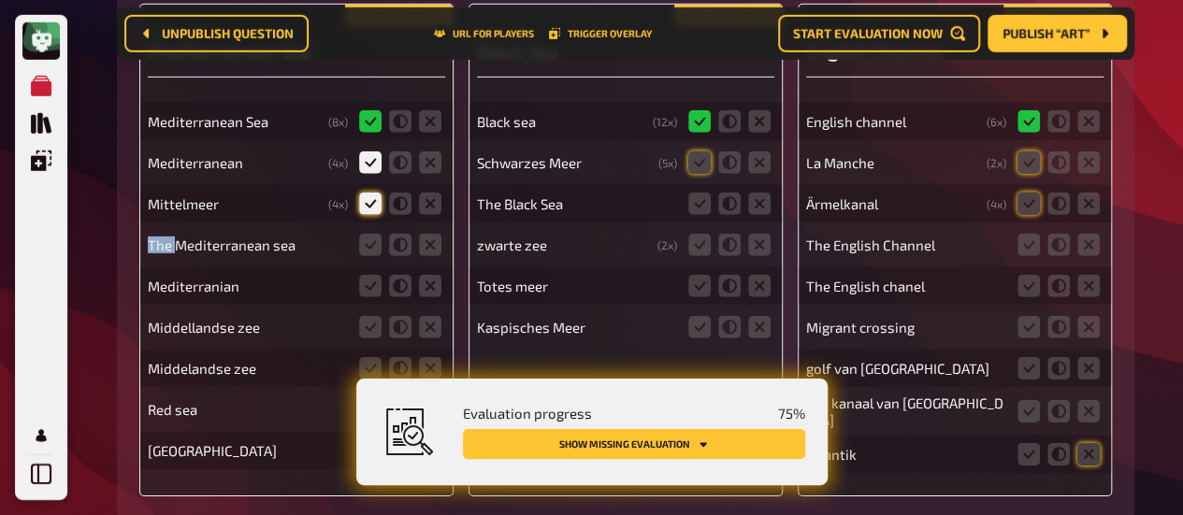
click at [0, 0] on input "radio" at bounding box center [0, 0] width 0 height 0
click at [368, 252] on icon at bounding box center [370, 245] width 22 height 22
click at [0, 0] on input "radio" at bounding box center [0, 0] width 0 height 0
click at [369, 280] on icon at bounding box center [370, 286] width 22 height 22
click at [0, 0] on input "radio" at bounding box center [0, 0] width 0 height 0
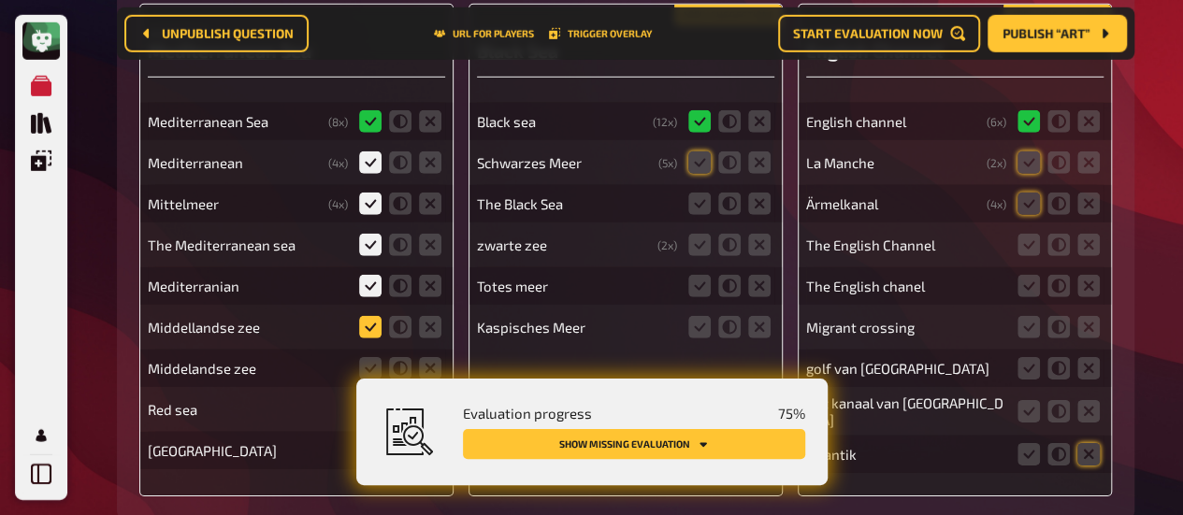
click at [367, 338] on icon at bounding box center [370, 327] width 22 height 22
click at [0, 0] on input "radio" at bounding box center [0, 0] width 0 height 0
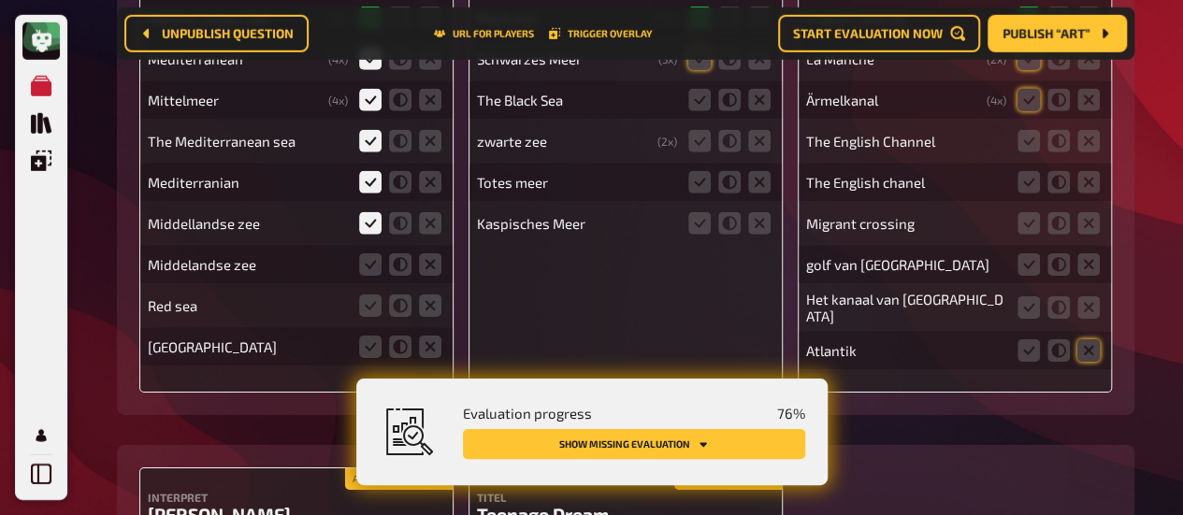
scroll to position [13504, 0]
click at [373, 263] on icon at bounding box center [370, 263] width 22 height 22
click at [0, 0] on input "radio" at bounding box center [0, 0] width 0 height 0
click at [428, 310] on icon at bounding box center [430, 305] width 22 height 22
click at [0, 0] on input "radio" at bounding box center [0, 0] width 0 height 0
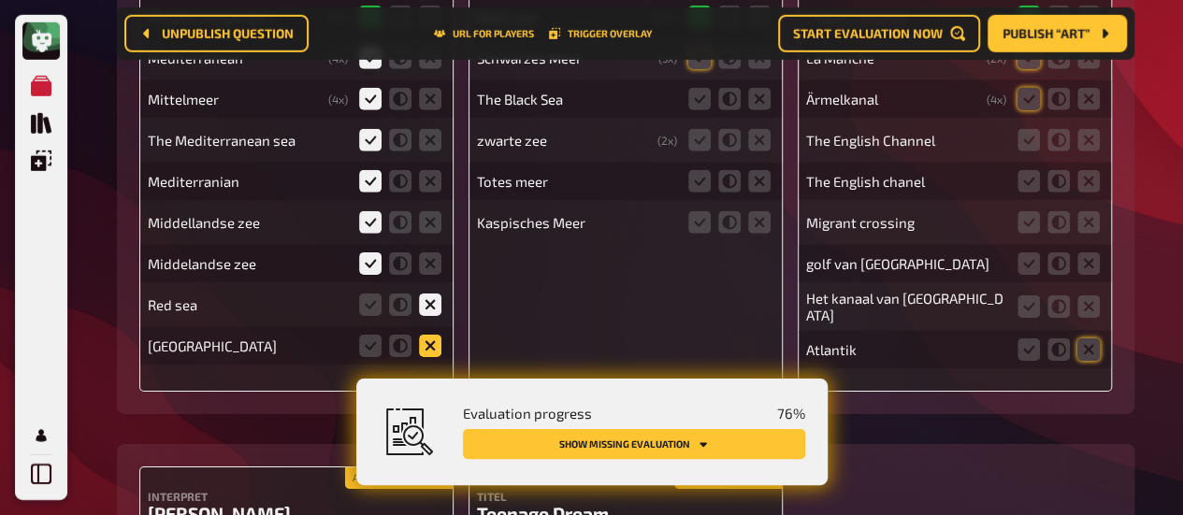
click at [428, 353] on icon at bounding box center [430, 346] width 22 height 22
click at [0, 0] on input "radio" at bounding box center [0, 0] width 0 height 0
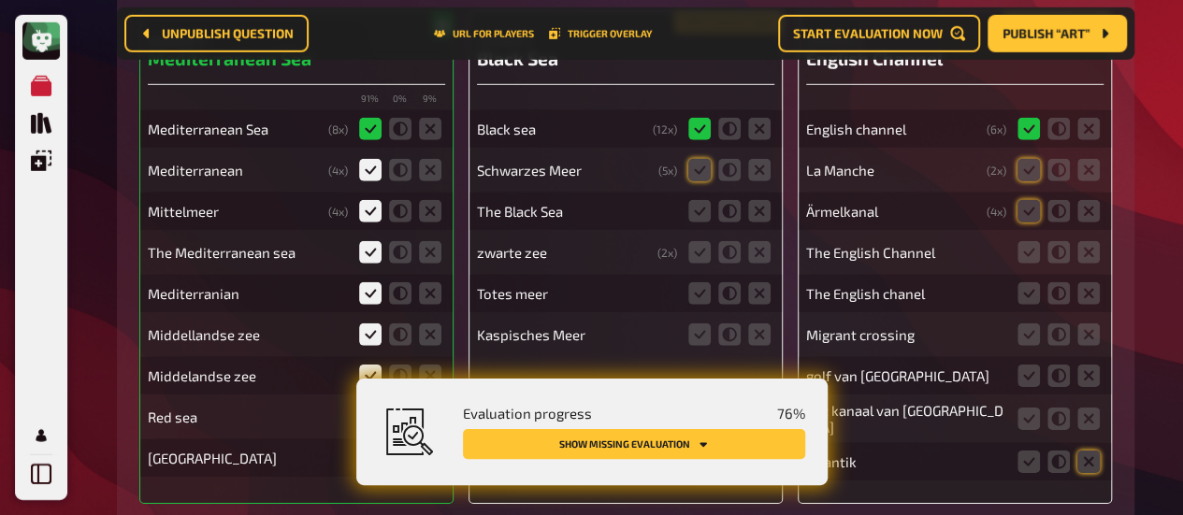
scroll to position [13387, 0]
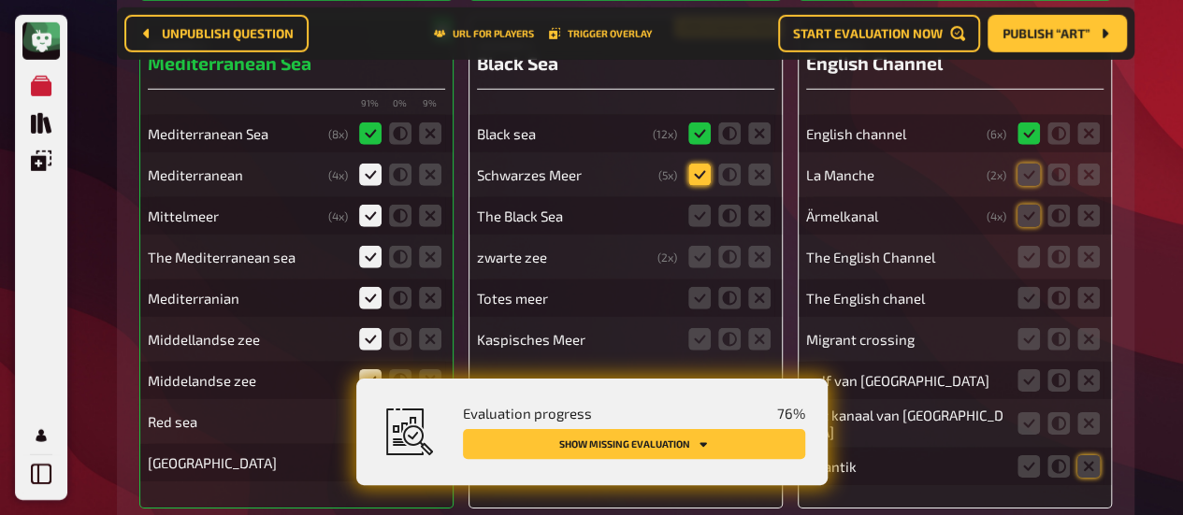
click at [705, 178] on icon at bounding box center [699, 175] width 22 height 22
click at [0, 0] on input "radio" at bounding box center [0, 0] width 0 height 0
click at [701, 218] on icon at bounding box center [699, 216] width 22 height 22
click at [0, 0] on input "radio" at bounding box center [0, 0] width 0 height 0
click at [699, 268] on icon at bounding box center [699, 257] width 22 height 22
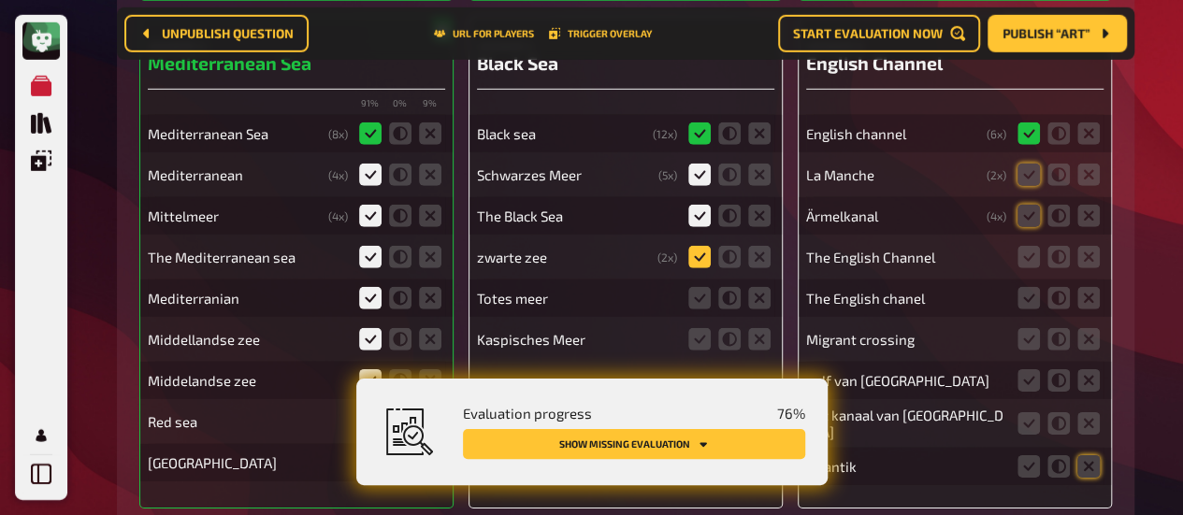
click at [0, 0] on input "radio" at bounding box center [0, 0] width 0 height 0
click at [761, 300] on icon at bounding box center [759, 298] width 22 height 22
click at [0, 0] on input "radio" at bounding box center [0, 0] width 0 height 0
click at [759, 343] on icon at bounding box center [759, 339] width 22 height 22
click at [0, 0] on input "radio" at bounding box center [0, 0] width 0 height 0
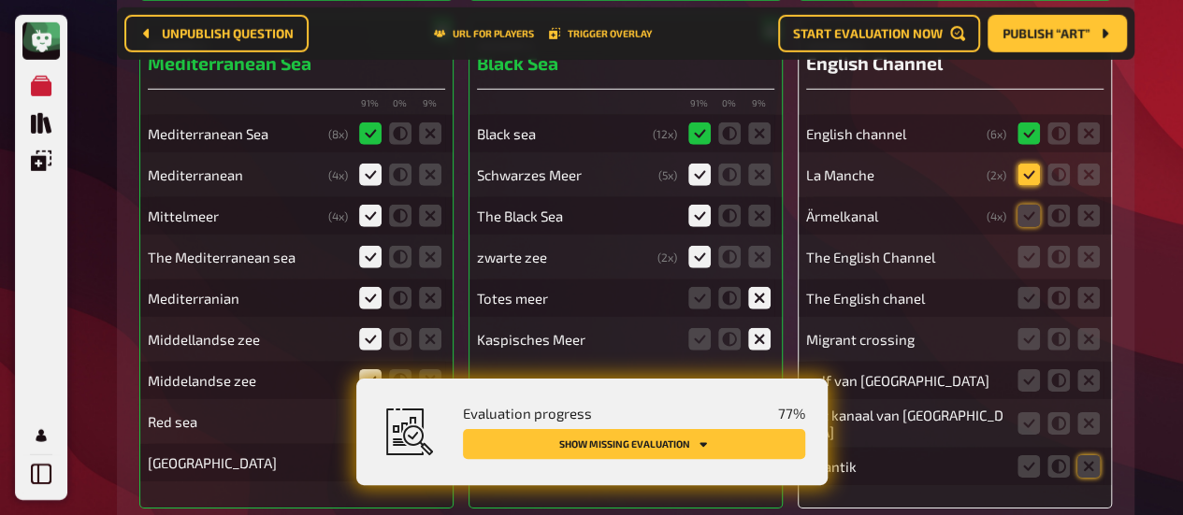
click at [1029, 182] on icon at bounding box center [1028, 175] width 22 height 22
click at [0, 0] on input "radio" at bounding box center [0, 0] width 0 height 0
click at [1081, 180] on icon at bounding box center [1088, 175] width 22 height 22
click at [0, 0] on input "radio" at bounding box center [0, 0] width 0 height 0
click at [1066, 221] on icon at bounding box center [1058, 216] width 22 height 22
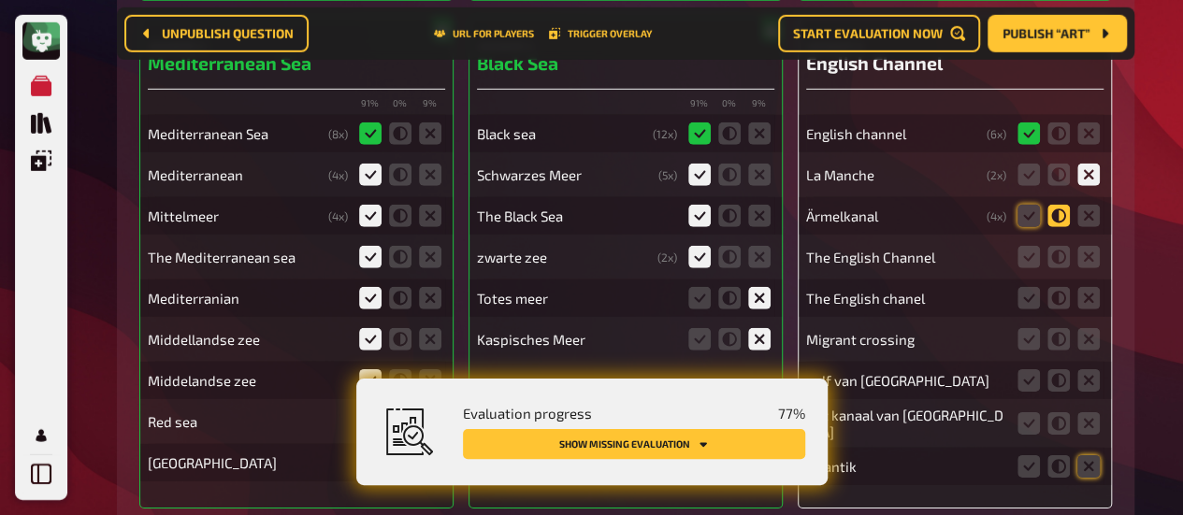
click at [0, 0] on input "radio" at bounding box center [0, 0] width 0 height 0
click at [1086, 221] on icon at bounding box center [1088, 216] width 22 height 22
click at [0, 0] on input "radio" at bounding box center [0, 0] width 0 height 0
click at [1086, 221] on icon at bounding box center [1088, 216] width 22 height 22
click at [0, 0] on input "radio" at bounding box center [0, 0] width 0 height 0
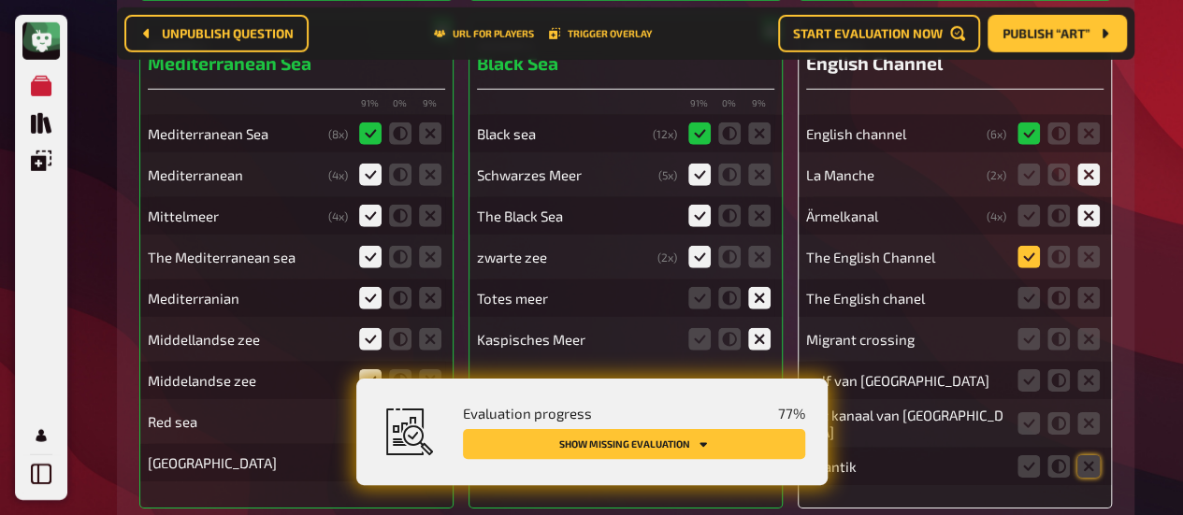
click at [1031, 254] on icon at bounding box center [1028, 257] width 22 height 22
click at [0, 0] on input "radio" at bounding box center [0, 0] width 0 height 0
click at [1028, 284] on div "The English chanel" at bounding box center [954, 298] width 297 height 37
click at [1028, 309] on icon at bounding box center [1028, 298] width 22 height 22
click at [0, 0] on input "radio" at bounding box center [0, 0] width 0 height 0
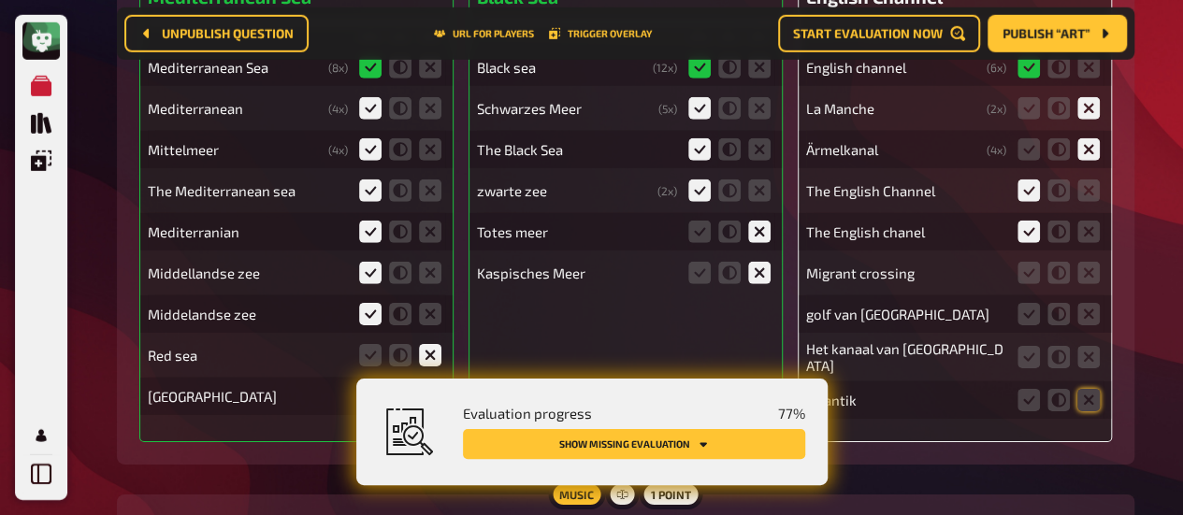
scroll to position [13455, 0]
click at [1081, 278] on icon at bounding box center [1088, 272] width 22 height 22
click at [0, 0] on input "radio" at bounding box center [0, 0] width 0 height 0
click at [1083, 319] on icon at bounding box center [1088, 313] width 22 height 22
click at [0, 0] on input "radio" at bounding box center [0, 0] width 0 height 0
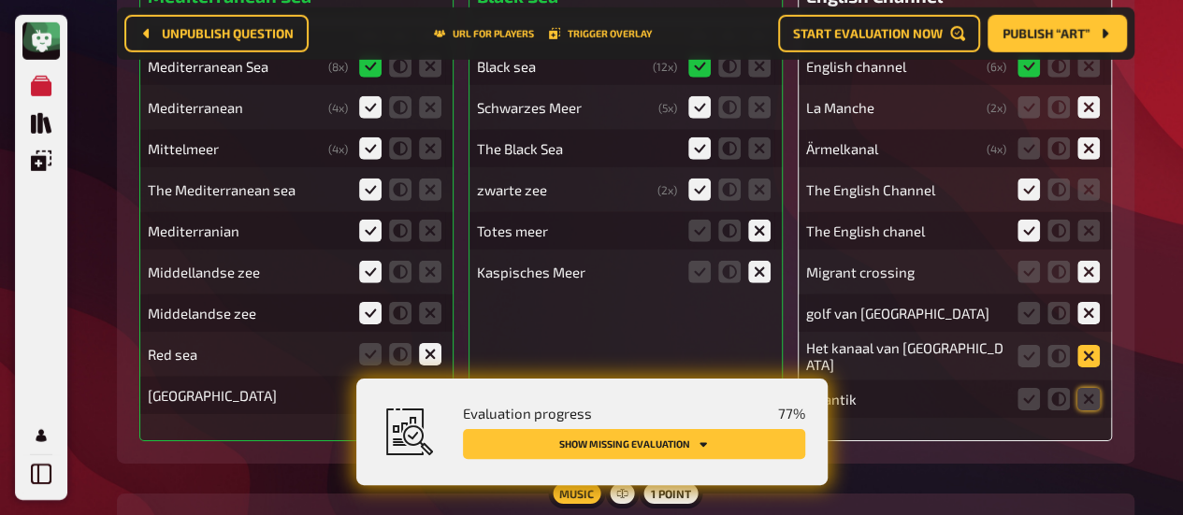
click at [1086, 354] on icon at bounding box center [1088, 356] width 22 height 22
click at [0, 0] on input "radio" at bounding box center [0, 0] width 0 height 0
click at [1086, 402] on icon at bounding box center [1088, 399] width 22 height 22
click at [0, 0] on input "radio" at bounding box center [0, 0] width 0 height 0
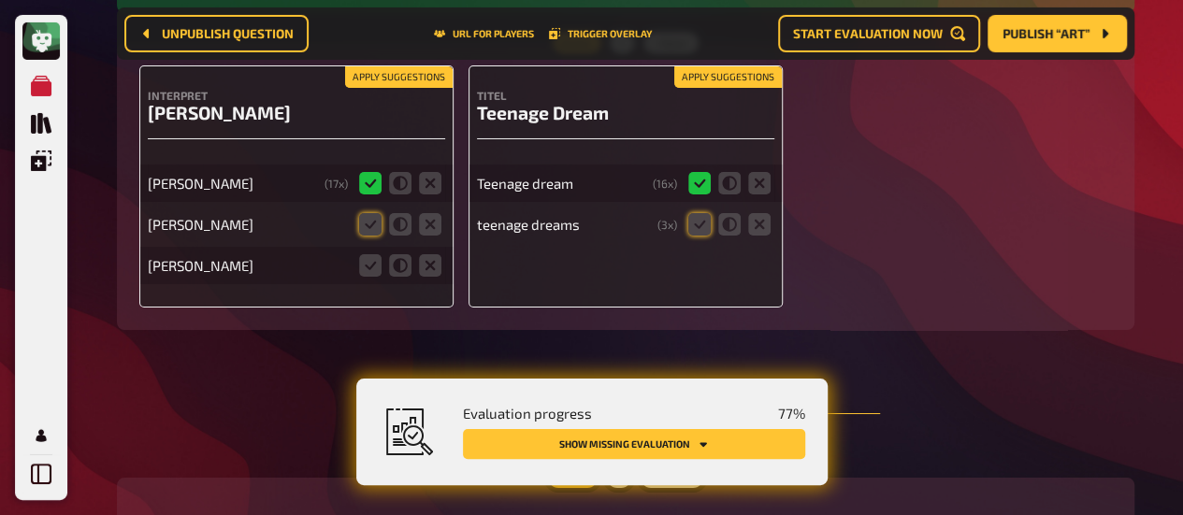
scroll to position [13932, 0]
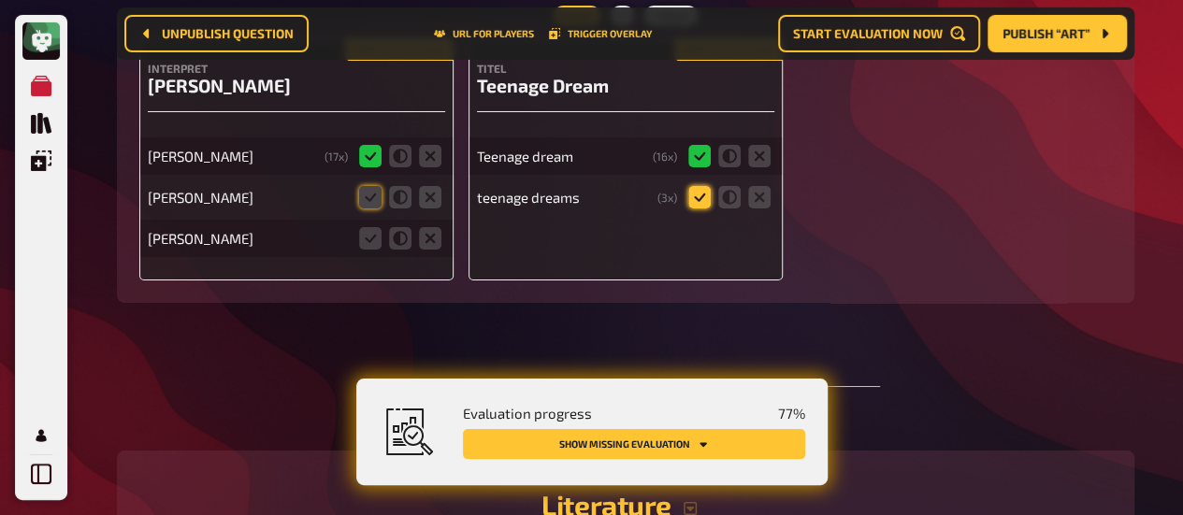
click at [699, 196] on icon at bounding box center [699, 197] width 22 height 22
click at [0, 0] on input "radio" at bounding box center [0, 0] width 0 height 0
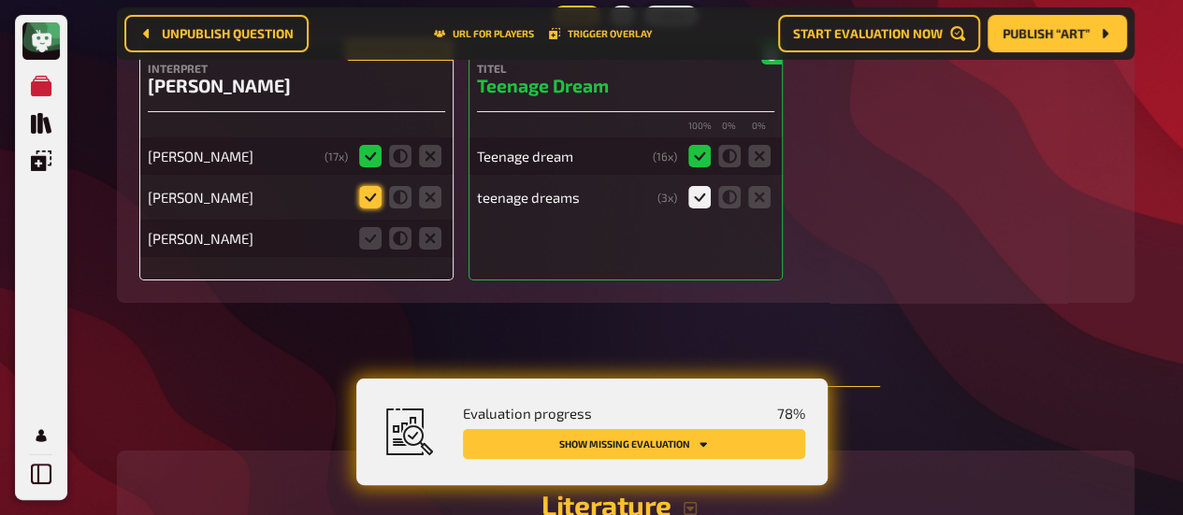
click at [376, 195] on icon at bounding box center [370, 197] width 22 height 22
click at [0, 0] on input "radio" at bounding box center [0, 0] width 0 height 0
click at [370, 237] on icon at bounding box center [370, 238] width 22 height 22
click at [0, 0] on input "radio" at bounding box center [0, 0] width 0 height 0
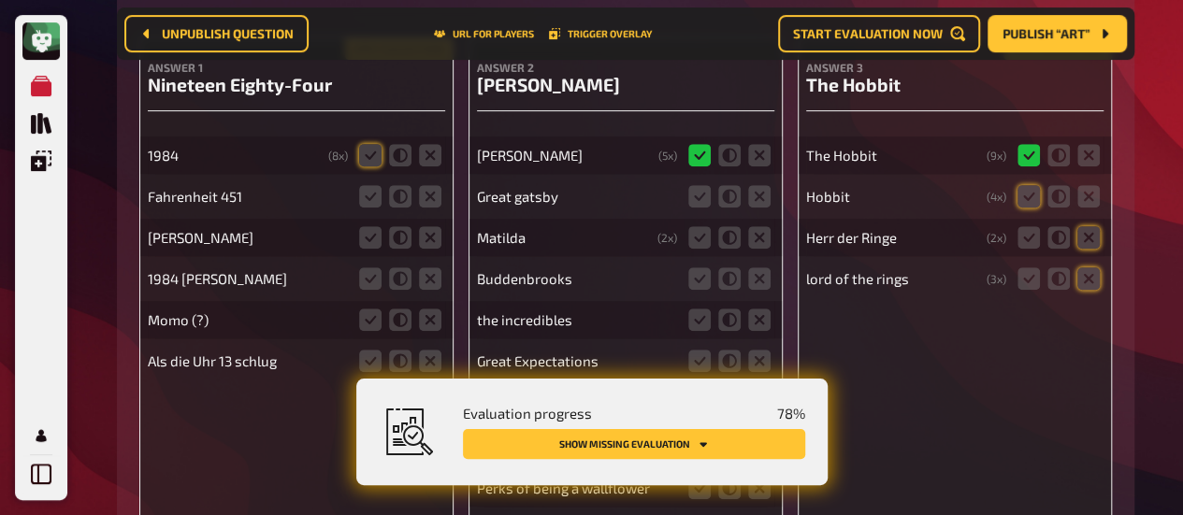
scroll to position [14536, 0]
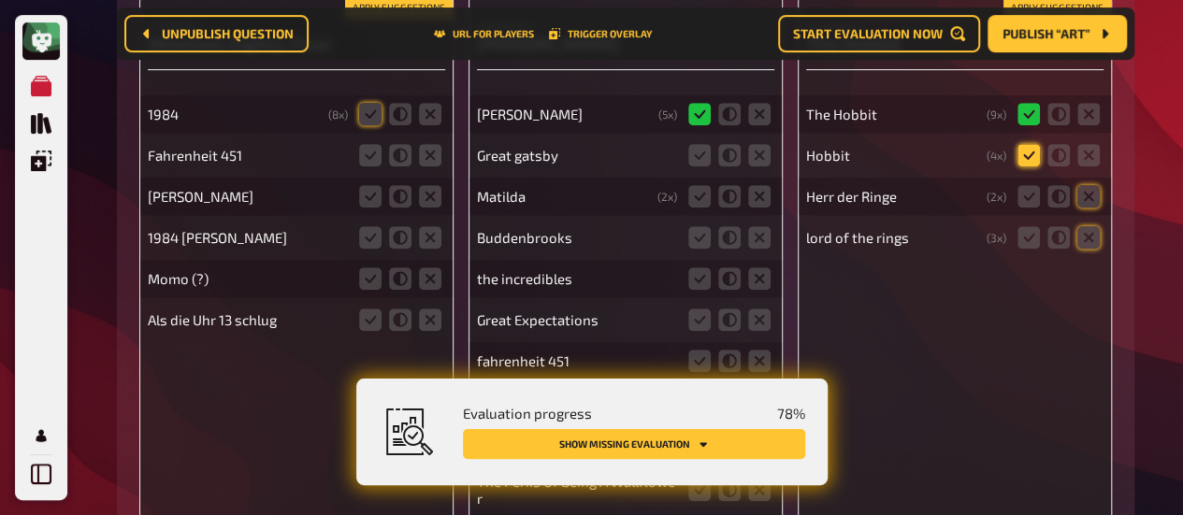
click at [1026, 154] on icon at bounding box center [1028, 155] width 22 height 22
click at [0, 0] on input "radio" at bounding box center [0, 0] width 0 height 0
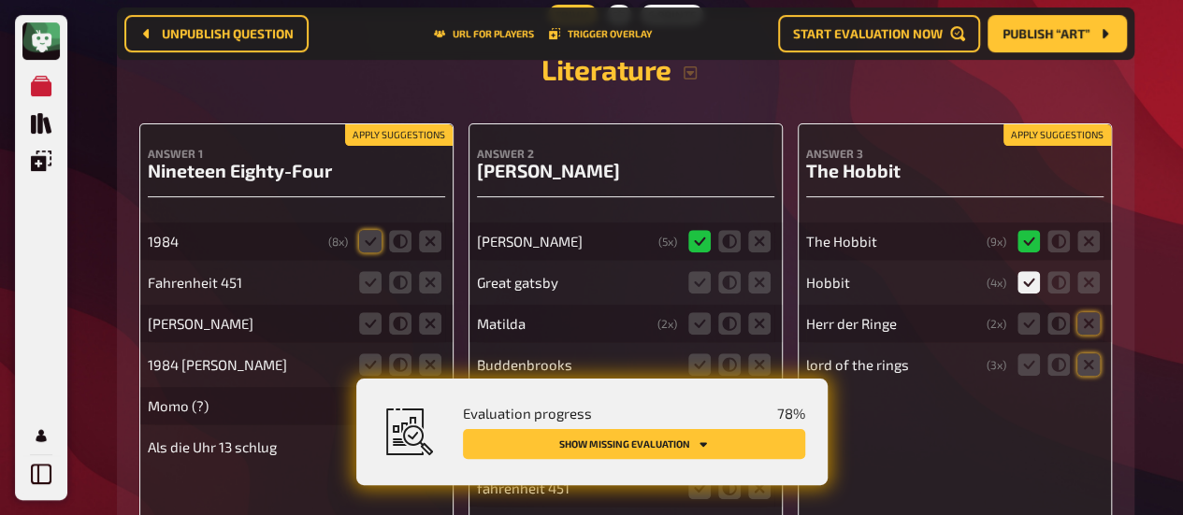
scroll to position [14559, 0]
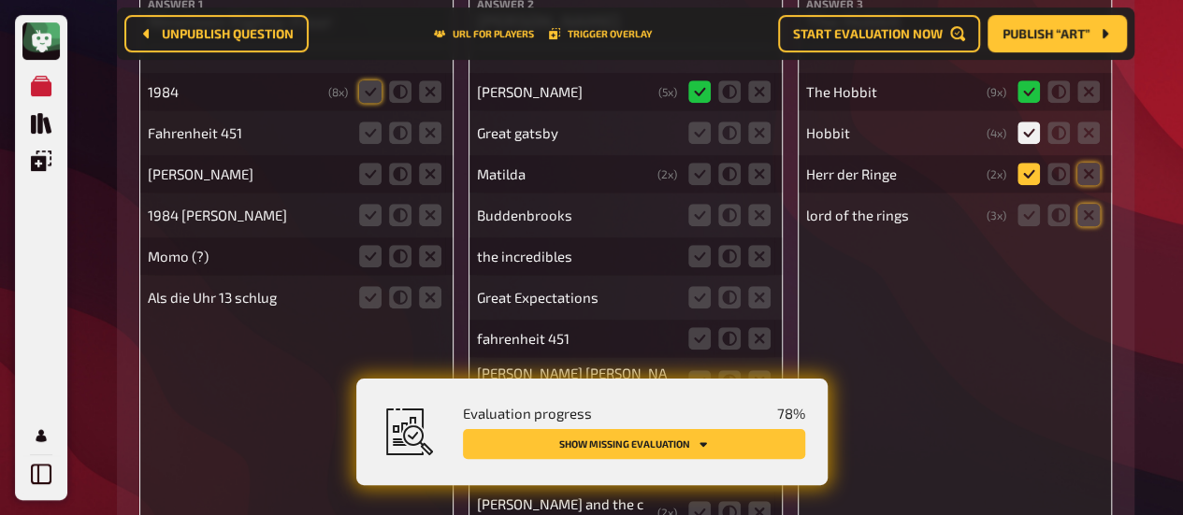
click at [1021, 179] on icon at bounding box center [1028, 174] width 22 height 22
click at [0, 0] on input "radio" at bounding box center [0, 0] width 0 height 0
click at [1093, 212] on icon at bounding box center [1088, 215] width 22 height 22
click at [0, 0] on input "radio" at bounding box center [0, 0] width 0 height 0
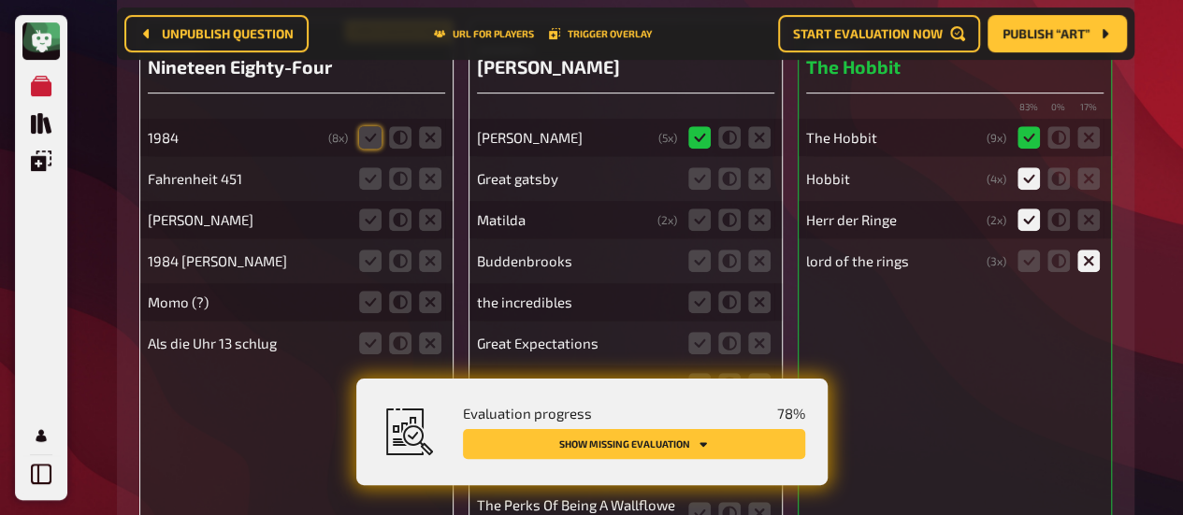
scroll to position [14538, 0]
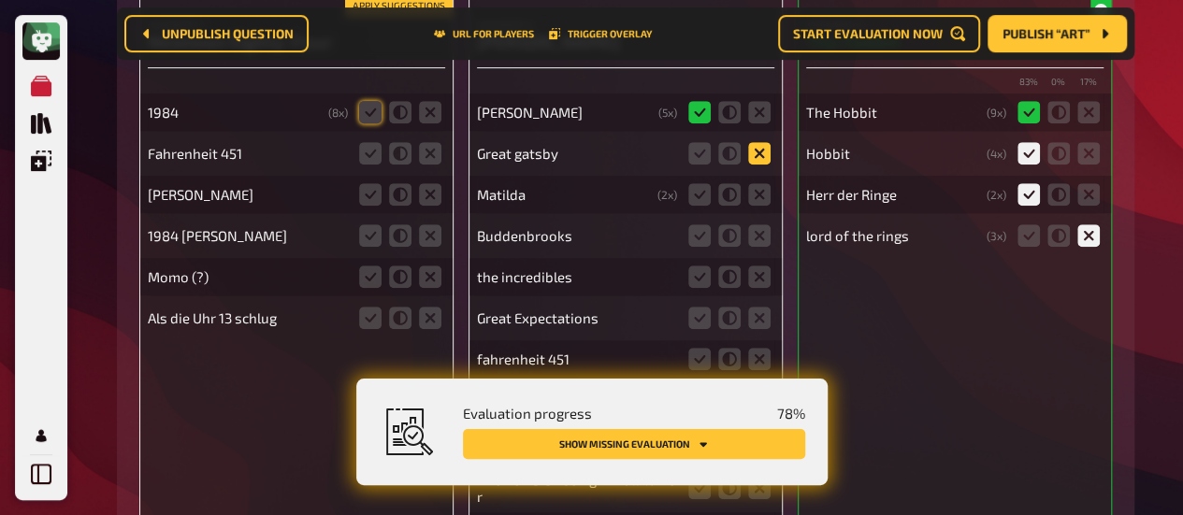
click at [760, 155] on icon at bounding box center [759, 153] width 22 height 22
click at [0, 0] on input "radio" at bounding box center [0, 0] width 0 height 0
click at [760, 191] on icon at bounding box center [759, 194] width 22 height 22
click at [0, 0] on input "radio" at bounding box center [0, 0] width 0 height 0
click at [761, 231] on icon at bounding box center [759, 235] width 22 height 22
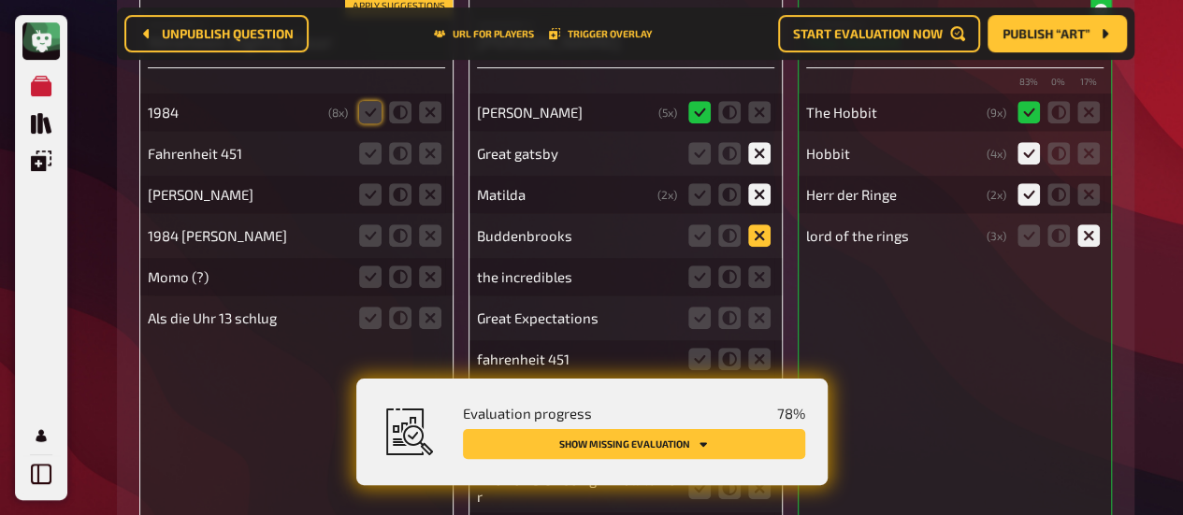
click at [0, 0] on input "radio" at bounding box center [0, 0] width 0 height 0
click at [761, 271] on icon at bounding box center [759, 277] width 22 height 22
click at [0, 0] on input "radio" at bounding box center [0, 0] width 0 height 0
click at [755, 313] on icon at bounding box center [759, 318] width 22 height 22
click at [0, 0] on input "radio" at bounding box center [0, 0] width 0 height 0
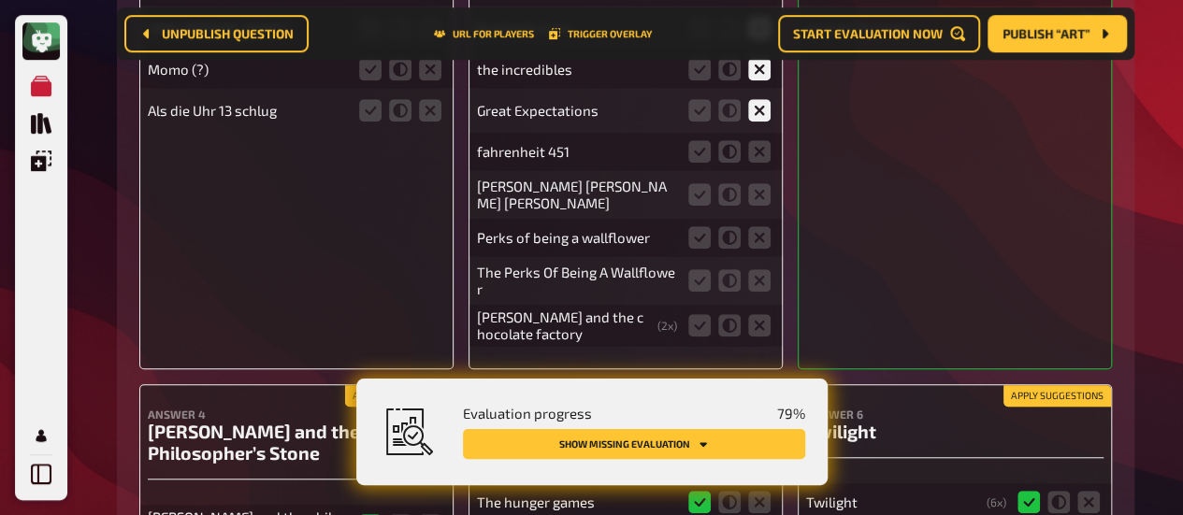
scroll to position [14754, 0]
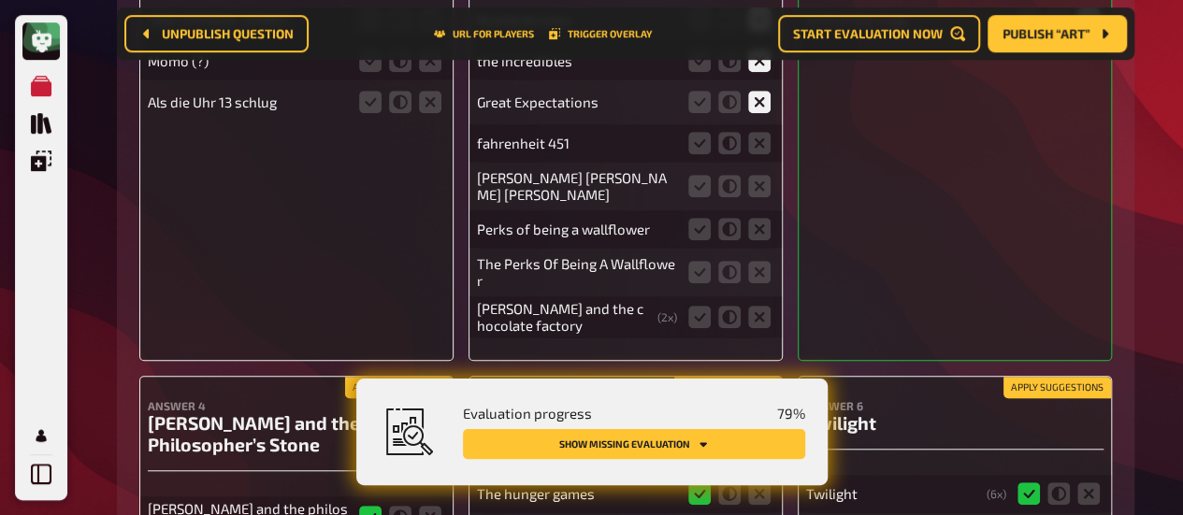
click at [776, 272] on div "Answer 2 [PERSON_NAME] Karenina [PERSON_NAME] Karenina ( 5 x) Great gatsby [PER…" at bounding box center [625, 69] width 314 height 583
click at [761, 311] on icon at bounding box center [759, 317] width 22 height 22
click at [0, 0] on input "radio" at bounding box center [0, 0] width 0 height 0
click at [769, 266] on icon at bounding box center [759, 272] width 22 height 22
click at [0, 0] on input "radio" at bounding box center [0, 0] width 0 height 0
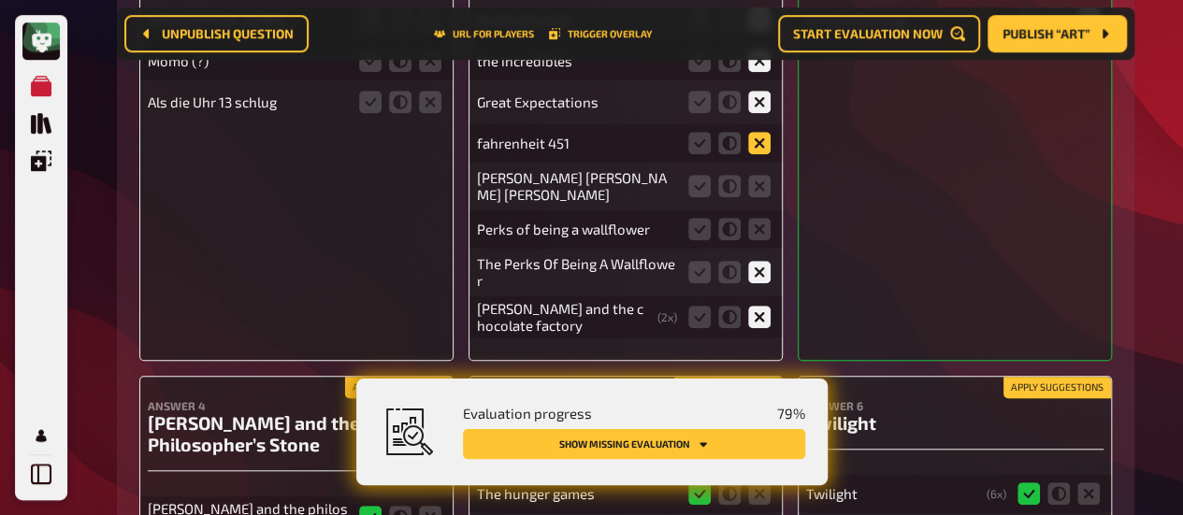
click at [760, 139] on icon at bounding box center [759, 143] width 22 height 22
click at [0, 0] on input "radio" at bounding box center [0, 0] width 0 height 0
click at [761, 172] on fieldset at bounding box center [729, 186] width 90 height 30
click at [757, 194] on icon at bounding box center [759, 186] width 22 height 22
click at [0, 0] on input "radio" at bounding box center [0, 0] width 0 height 0
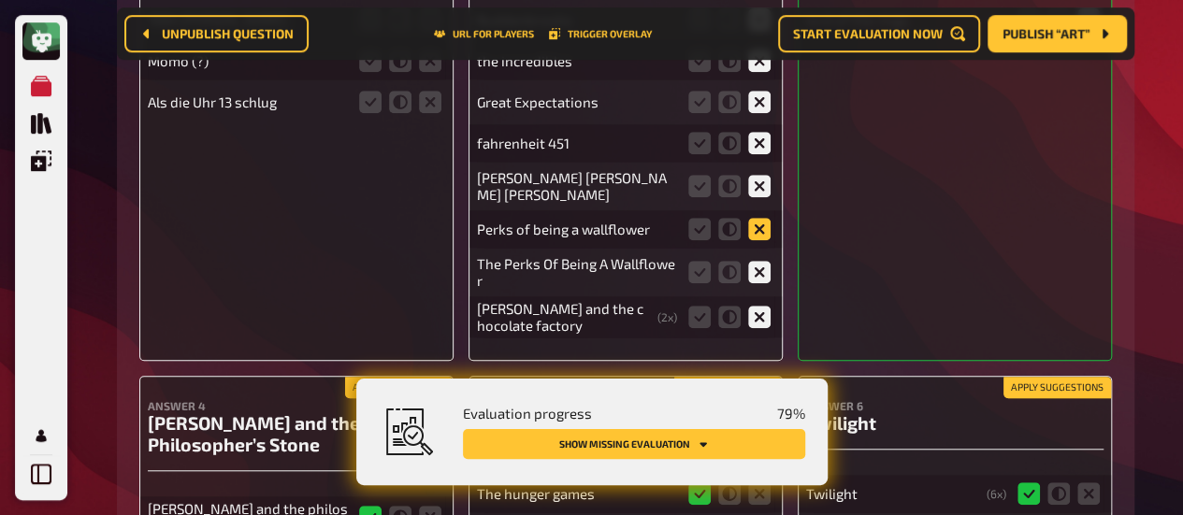
click at [759, 218] on icon at bounding box center [759, 229] width 22 height 22
click at [0, 0] on input "radio" at bounding box center [0, 0] width 0 height 0
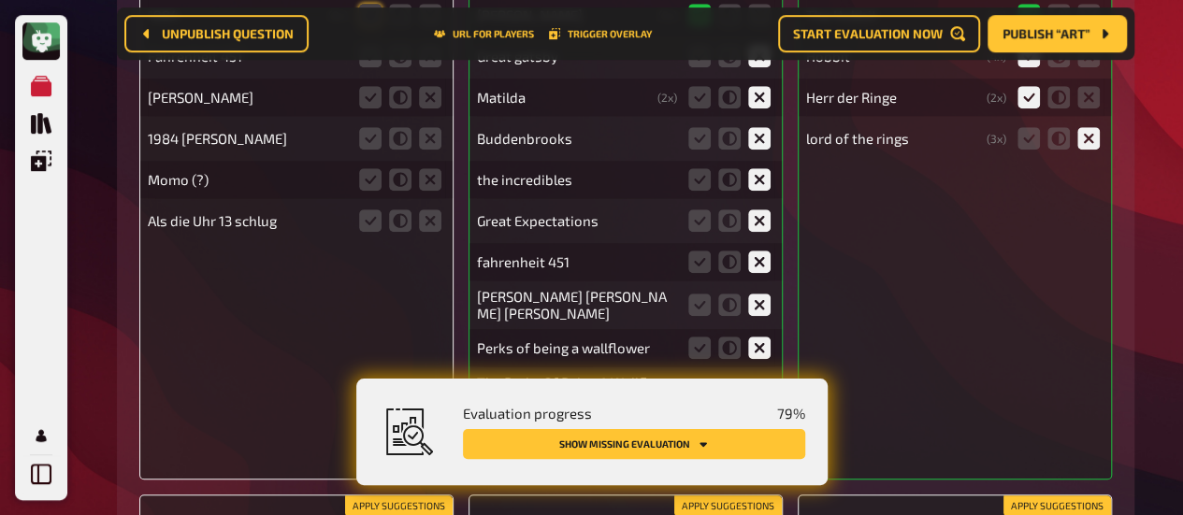
scroll to position [14592, 0]
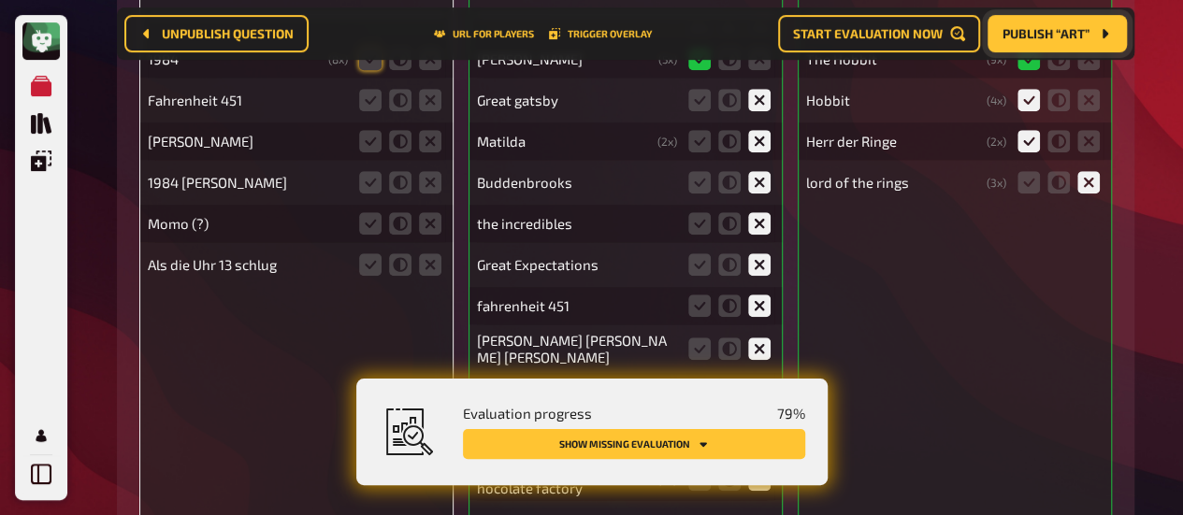
click at [1030, 35] on span "Publish “Art”" at bounding box center [1045, 33] width 87 height 13
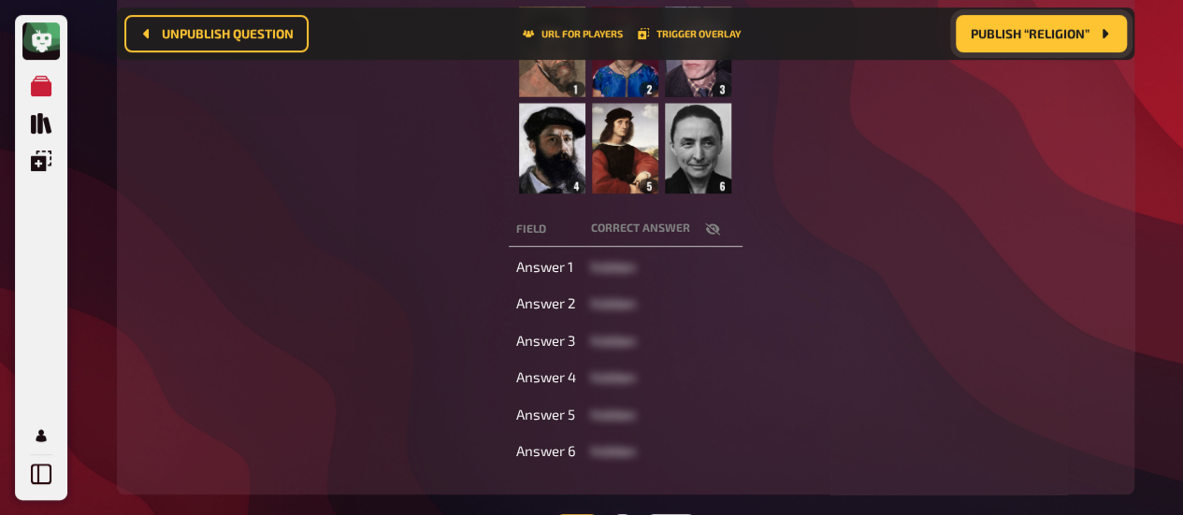
scroll to position [392, 0]
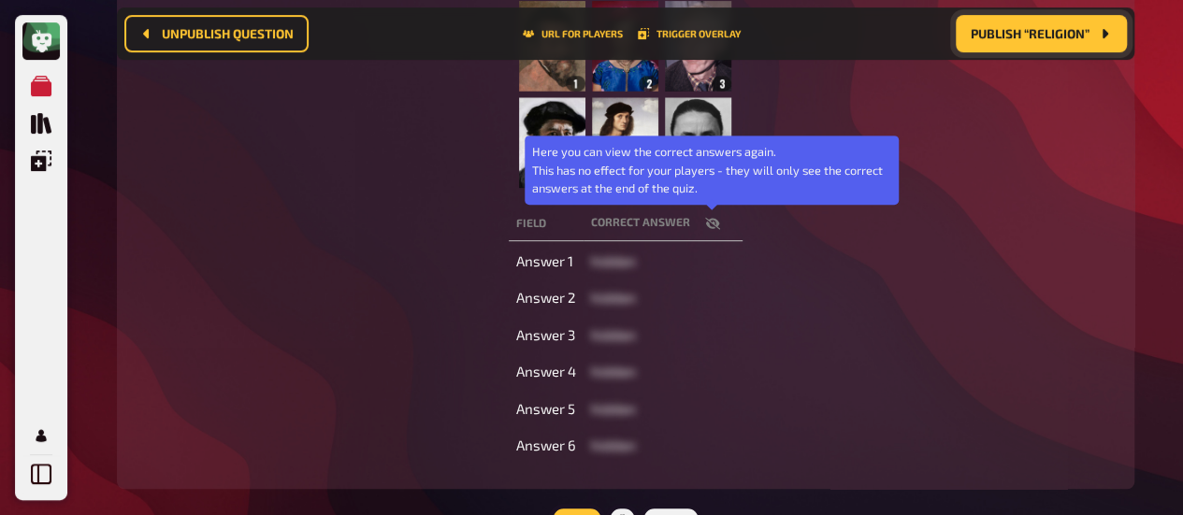
click at [707, 221] on icon "button" at bounding box center [712, 223] width 15 height 15
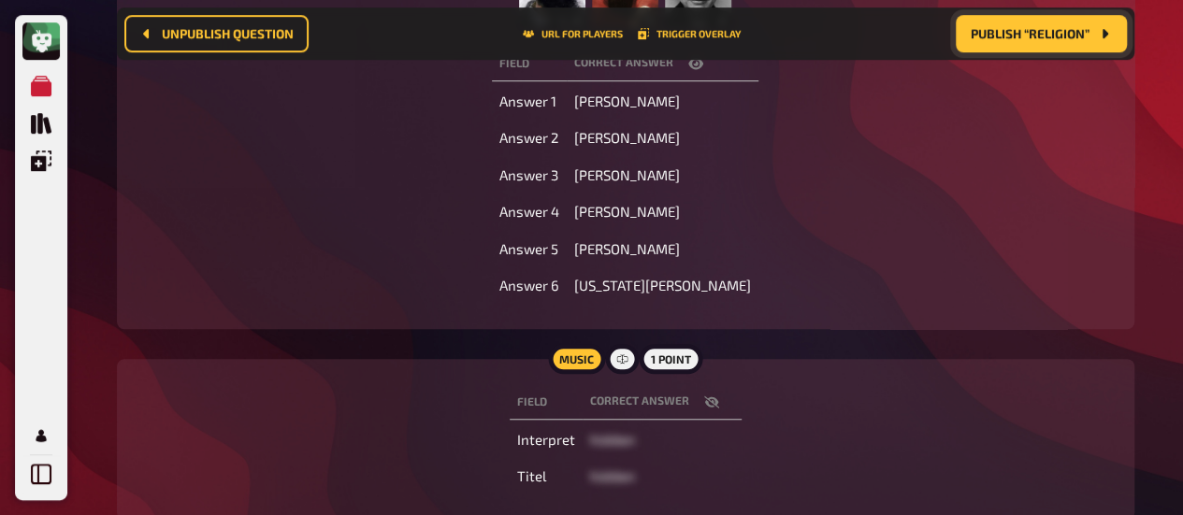
scroll to position [553, 0]
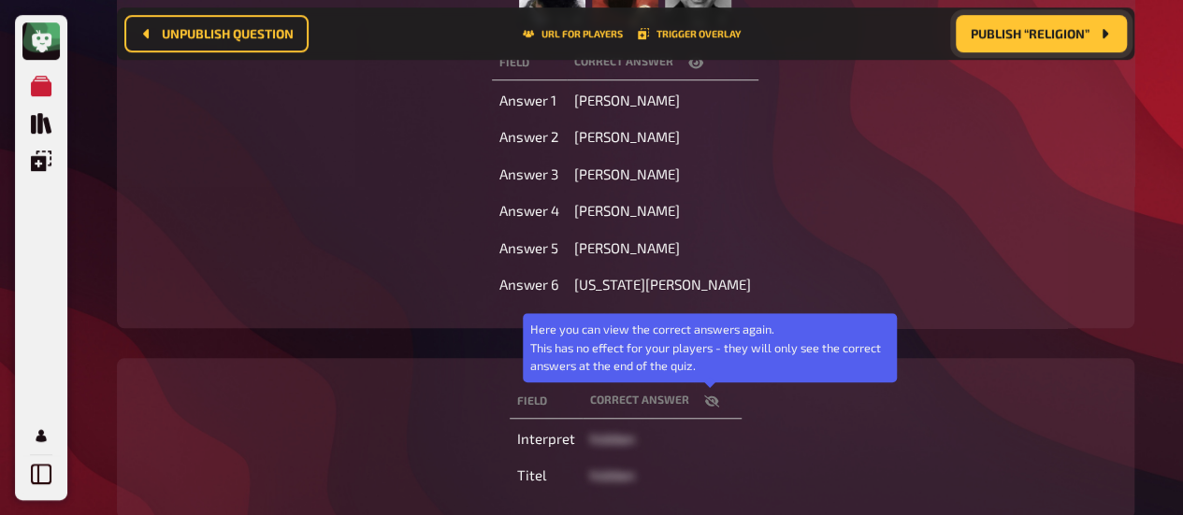
click at [712, 397] on icon "button" at bounding box center [710, 401] width 15 height 12
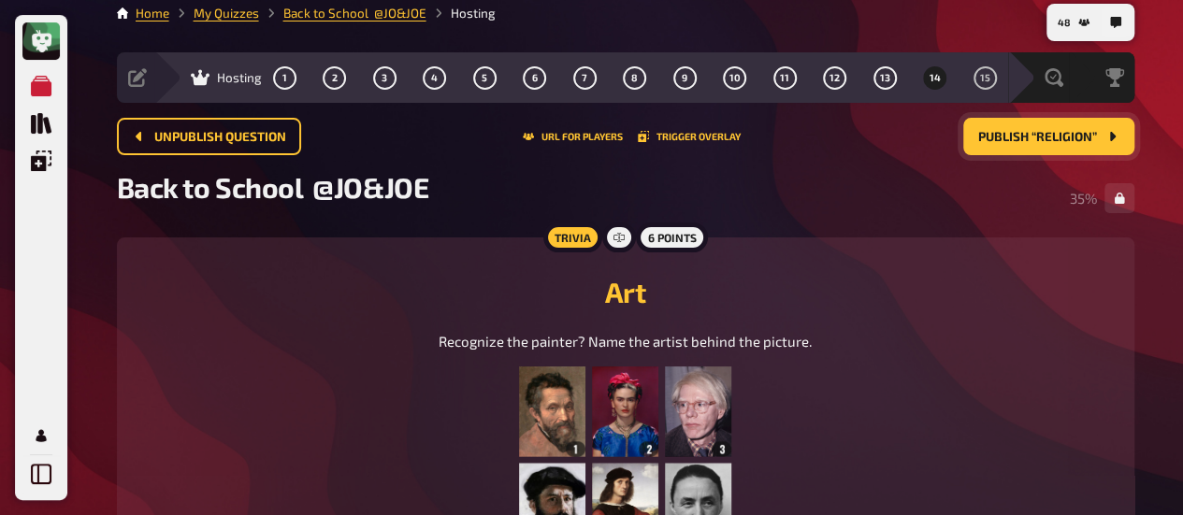
scroll to position [0, 0]
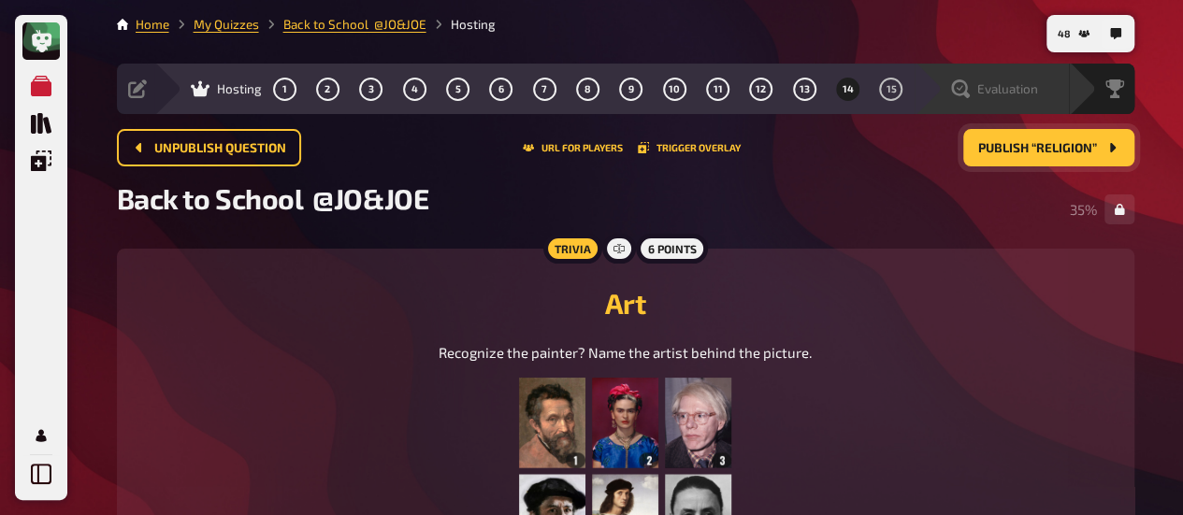
click at [995, 80] on div "Evaluation" at bounding box center [994, 88] width 87 height 19
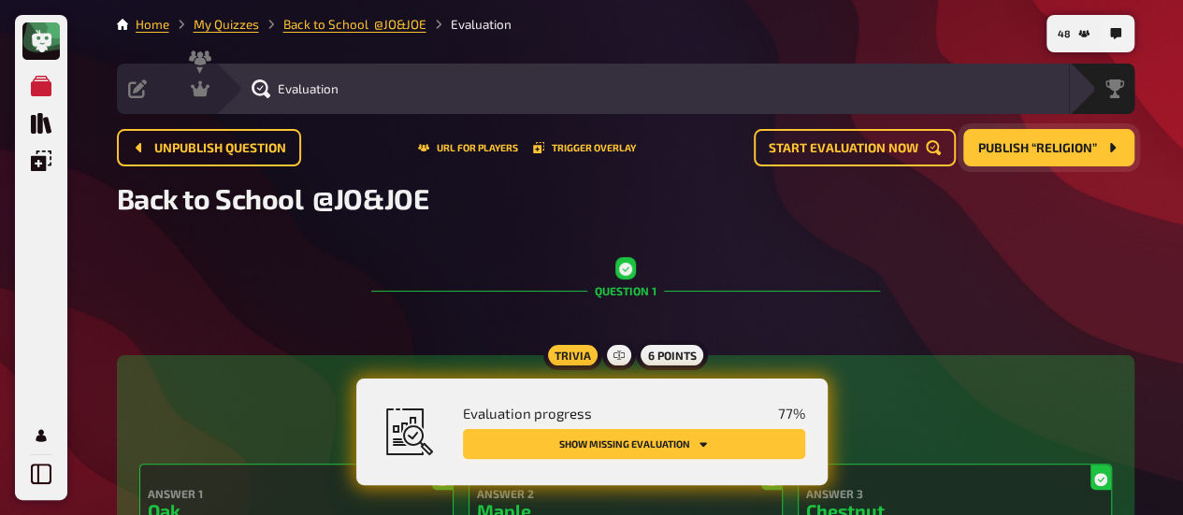
click at [640, 442] on button "Show missing evaluation" at bounding box center [634, 444] width 342 height 30
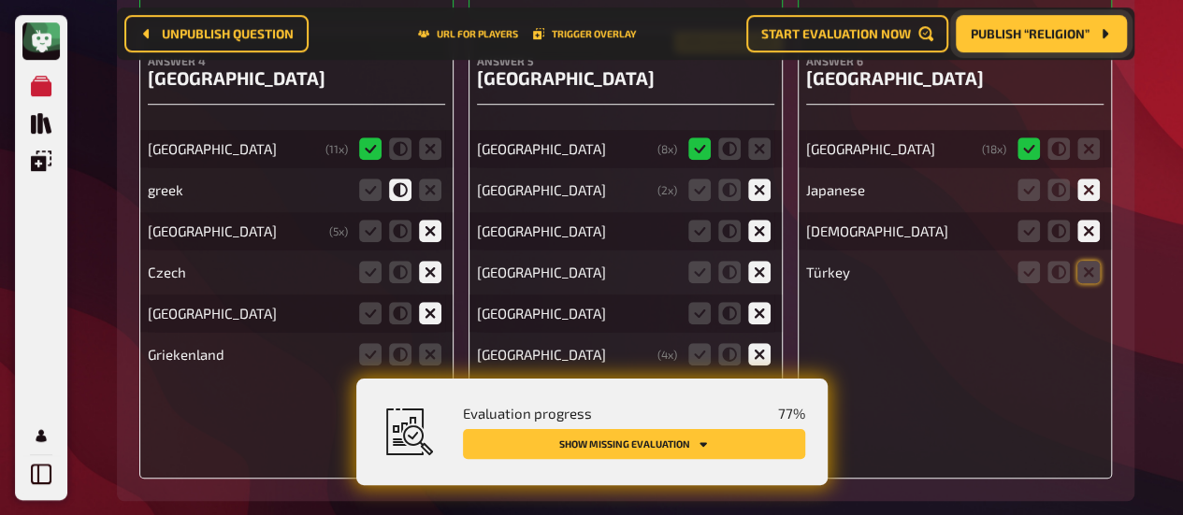
scroll to position [11241, 0]
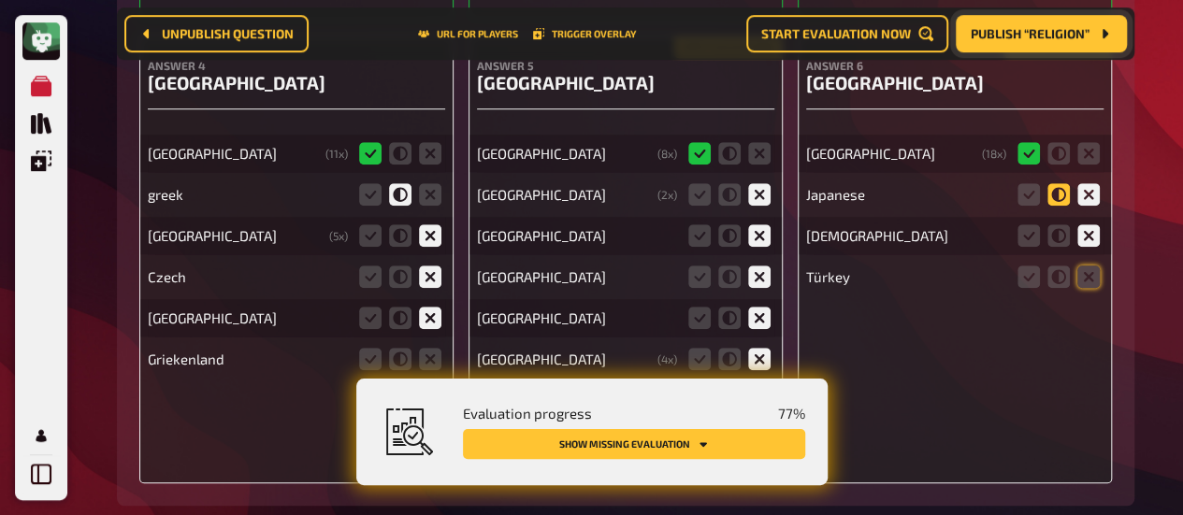
click at [1062, 201] on icon at bounding box center [1058, 194] width 22 height 22
click at [0, 0] on input "radio" at bounding box center [0, 0] width 0 height 0
click at [1088, 284] on icon at bounding box center [1088, 277] width 22 height 22
click at [0, 0] on input "radio" at bounding box center [0, 0] width 0 height 0
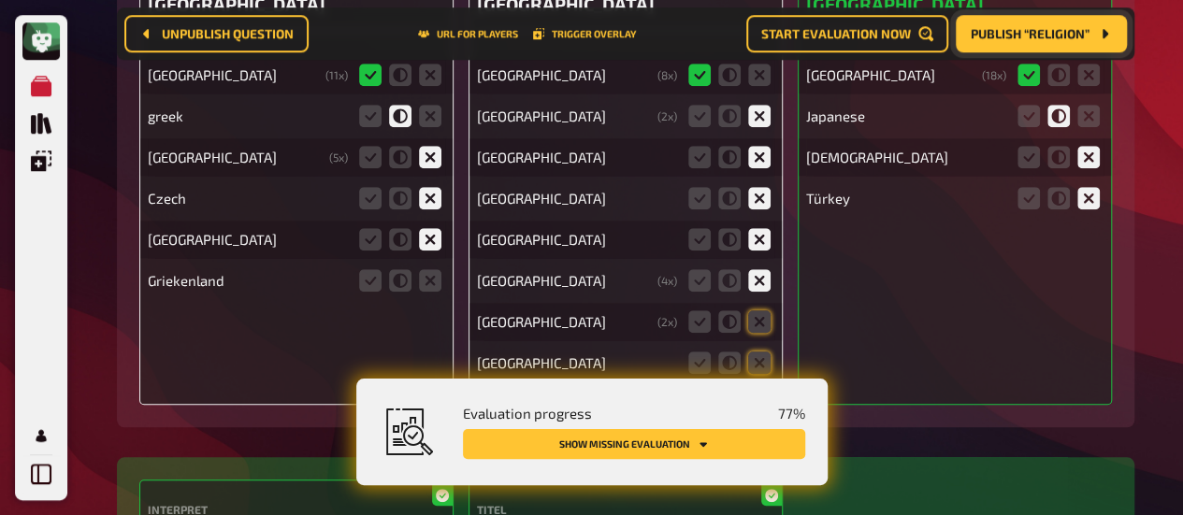
scroll to position [11321, 0]
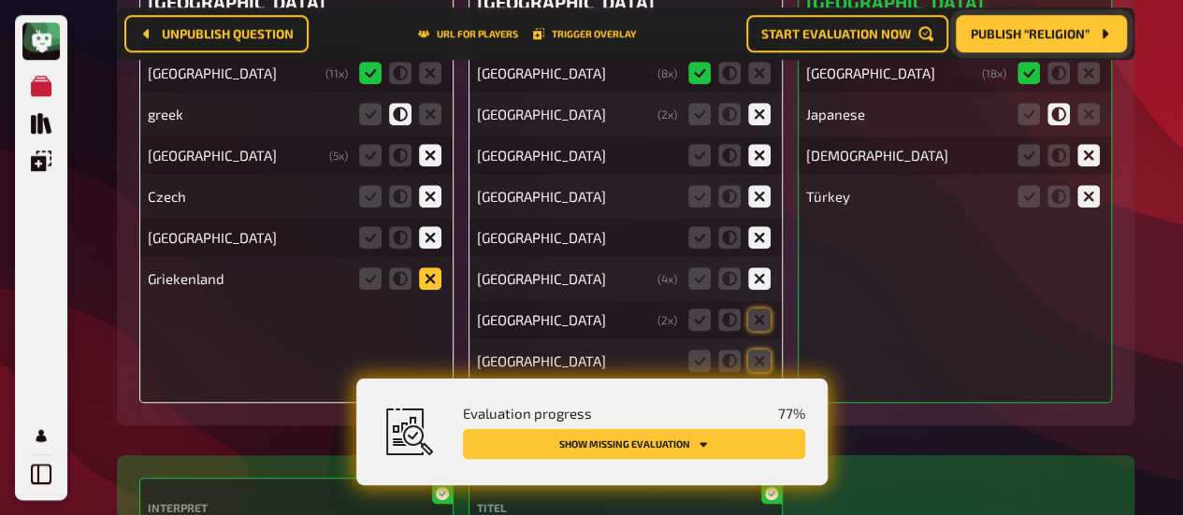
click at [428, 284] on icon at bounding box center [430, 278] width 22 height 22
click at [0, 0] on input "radio" at bounding box center [0, 0] width 0 height 0
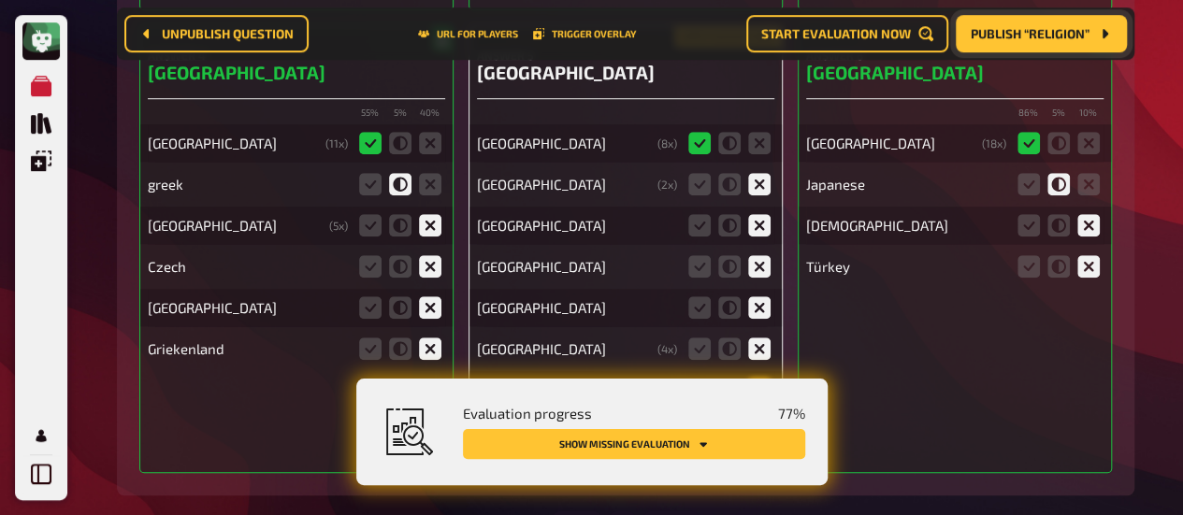
scroll to position [11252, 0]
click at [368, 223] on icon at bounding box center [370, 224] width 22 height 22
click at [0, 0] on input "radio" at bounding box center [0, 0] width 0 height 0
click at [370, 347] on icon at bounding box center [370, 348] width 22 height 22
click at [0, 0] on input "radio" at bounding box center [0, 0] width 0 height 0
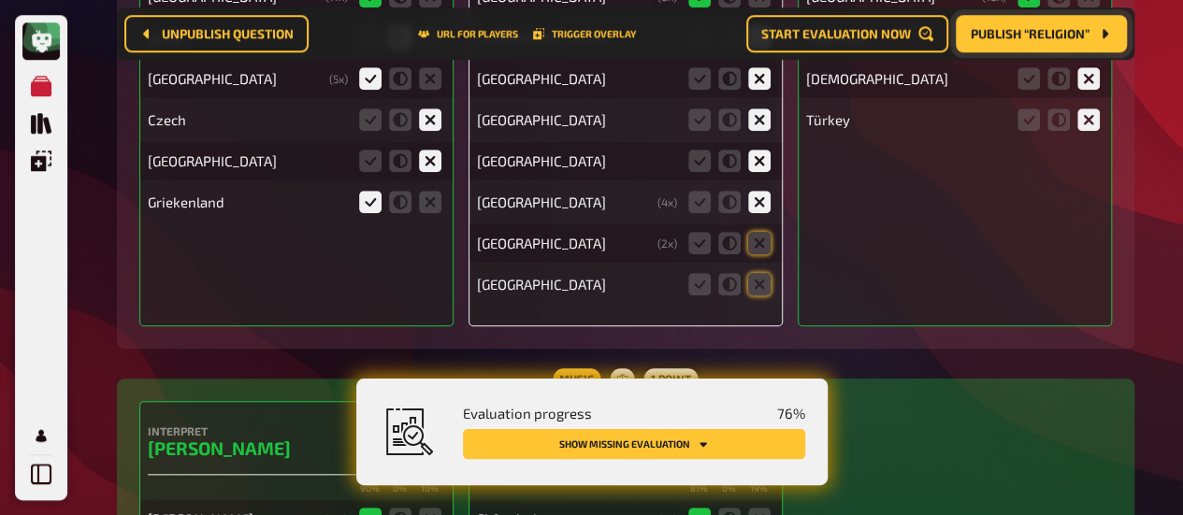
scroll to position [11476, 0]
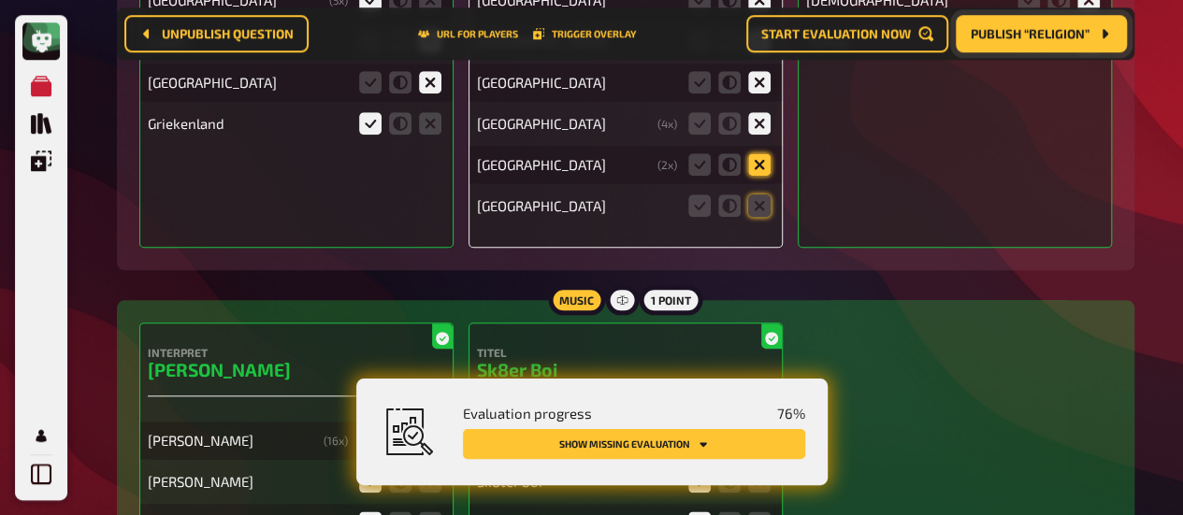
click at [763, 164] on icon at bounding box center [759, 164] width 22 height 22
click at [0, 0] on input "radio" at bounding box center [0, 0] width 0 height 0
click at [767, 201] on icon at bounding box center [759, 205] width 22 height 22
click at [0, 0] on input "radio" at bounding box center [0, 0] width 0 height 0
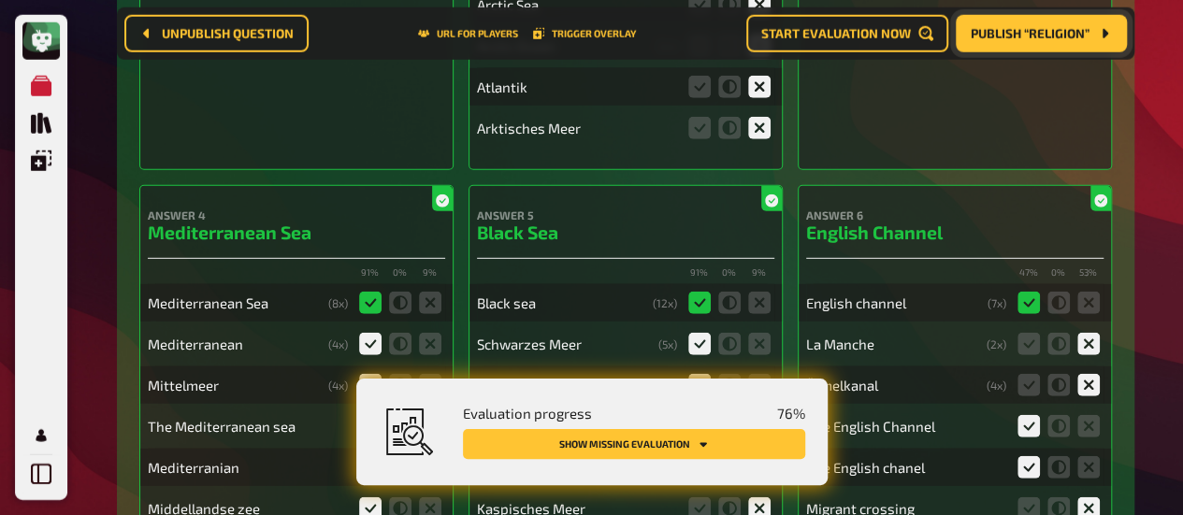
scroll to position [13219, 0]
click at [606, 441] on button "Show missing evaluation" at bounding box center [634, 444] width 342 height 30
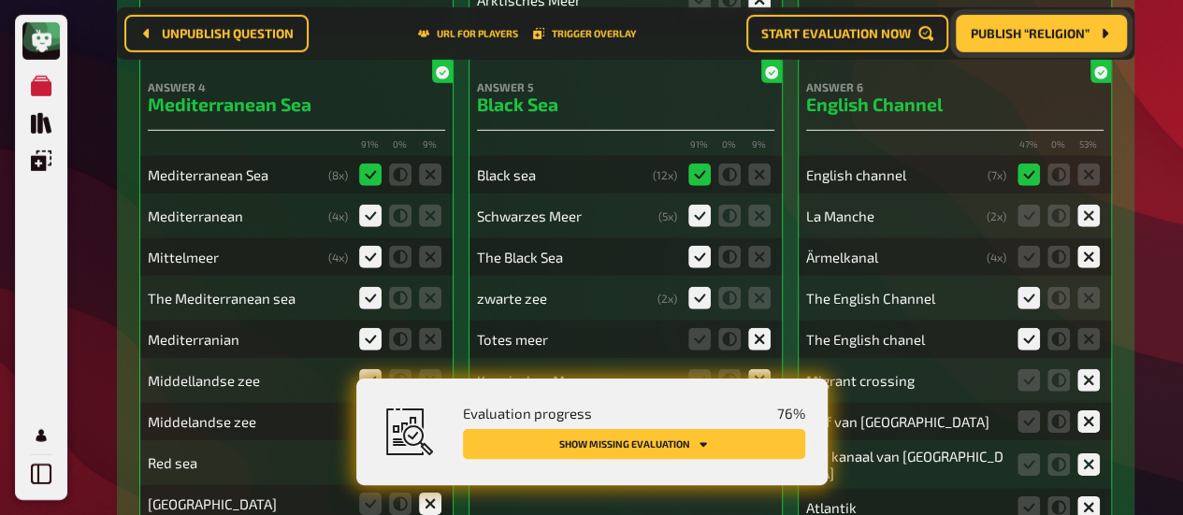
click at [606, 441] on button "Show missing evaluation" at bounding box center [634, 444] width 342 height 30
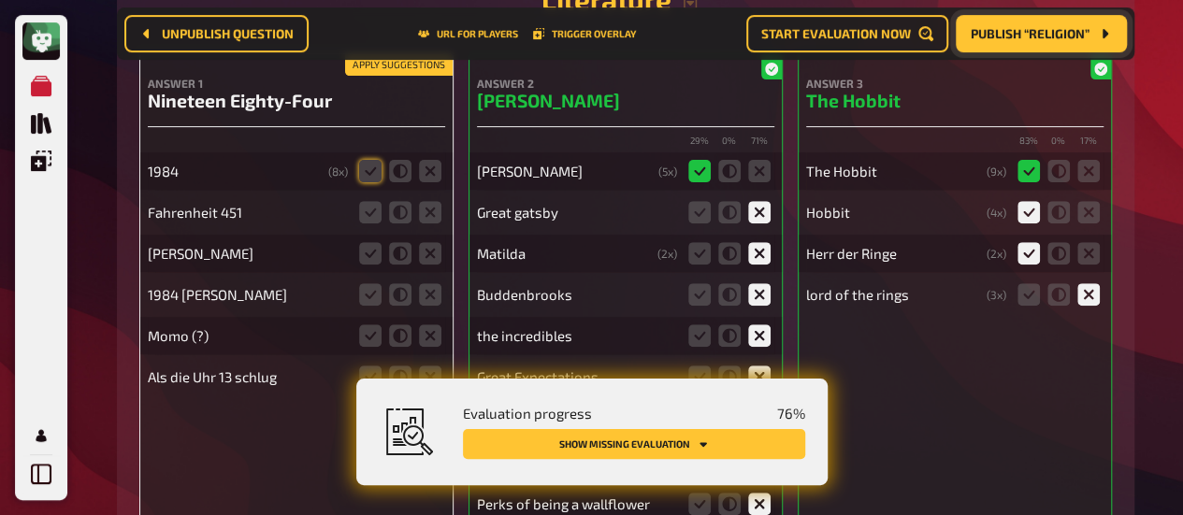
scroll to position [14412, 0]
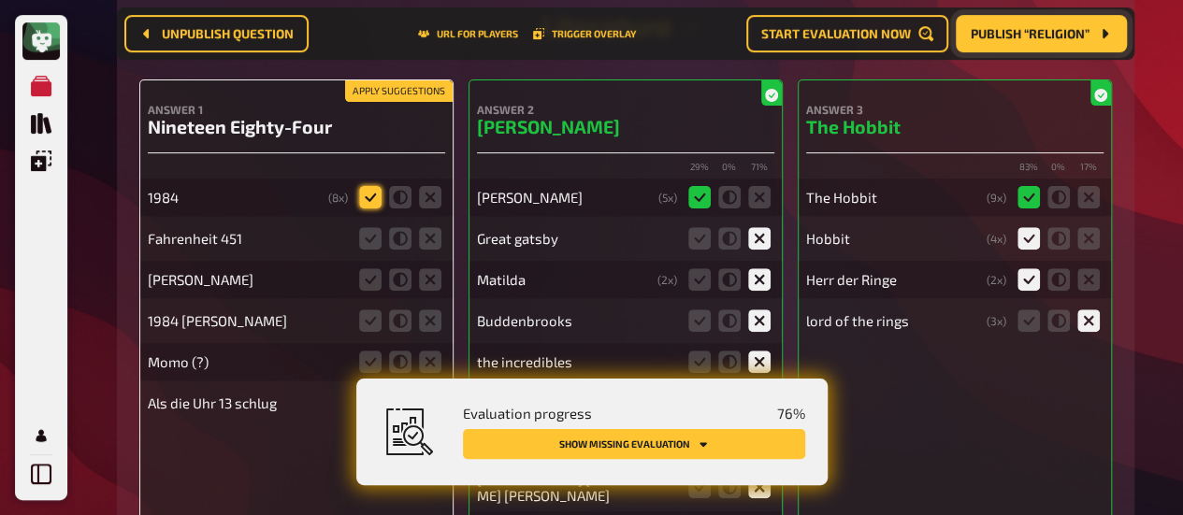
click at [377, 196] on icon at bounding box center [370, 197] width 22 height 22
click at [0, 0] on input "radio" at bounding box center [0, 0] width 0 height 0
click at [425, 237] on icon at bounding box center [430, 238] width 22 height 22
click at [0, 0] on input "radio" at bounding box center [0, 0] width 0 height 0
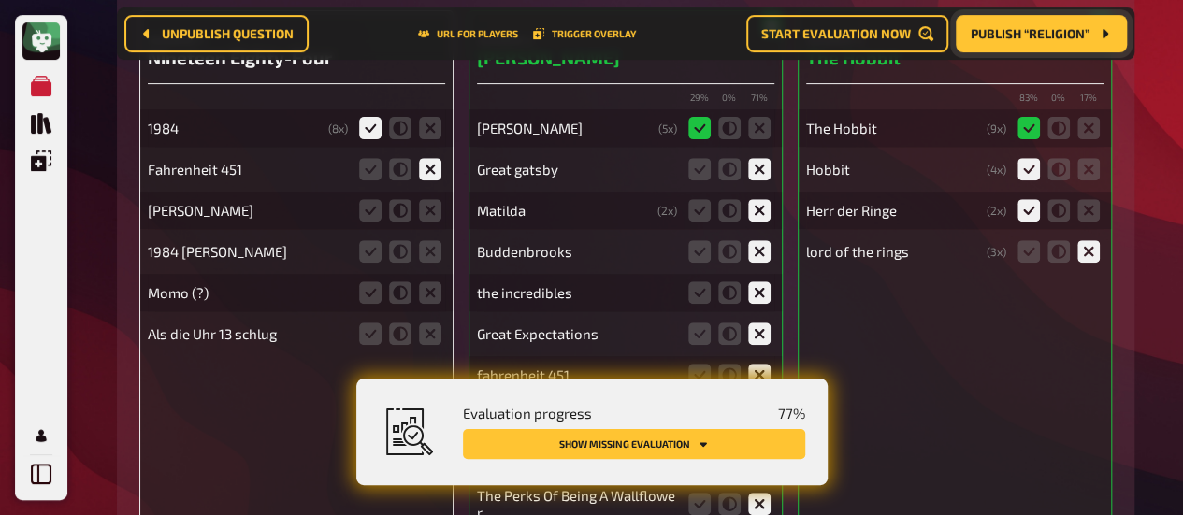
scroll to position [14483, 0]
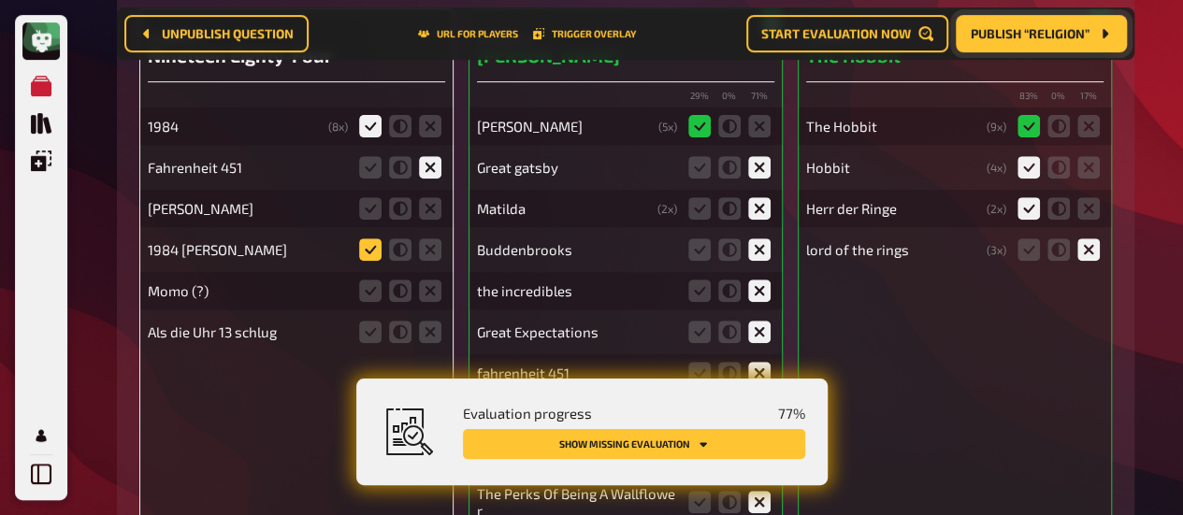
click at [370, 250] on icon at bounding box center [370, 249] width 22 height 22
click at [0, 0] on input "radio" at bounding box center [0, 0] width 0 height 0
click at [428, 332] on icon at bounding box center [430, 332] width 22 height 22
click at [0, 0] on input "radio" at bounding box center [0, 0] width 0 height 0
click at [430, 293] on icon at bounding box center [430, 291] width 22 height 22
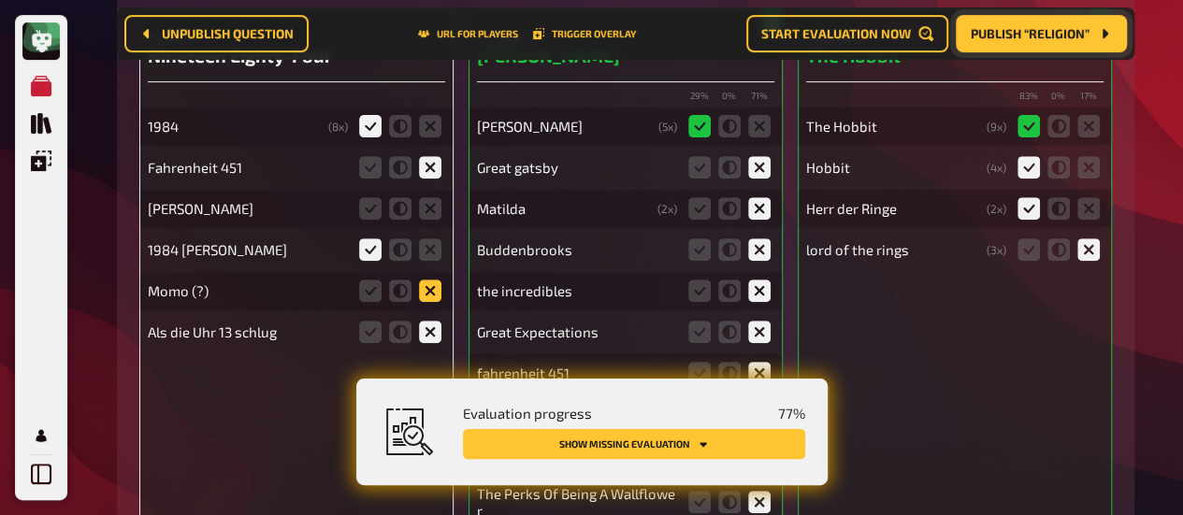
click at [0, 0] on input "radio" at bounding box center [0, 0] width 0 height 0
click at [435, 208] on icon at bounding box center [430, 208] width 22 height 22
click at [0, 0] on input "radio" at bounding box center [0, 0] width 0 height 0
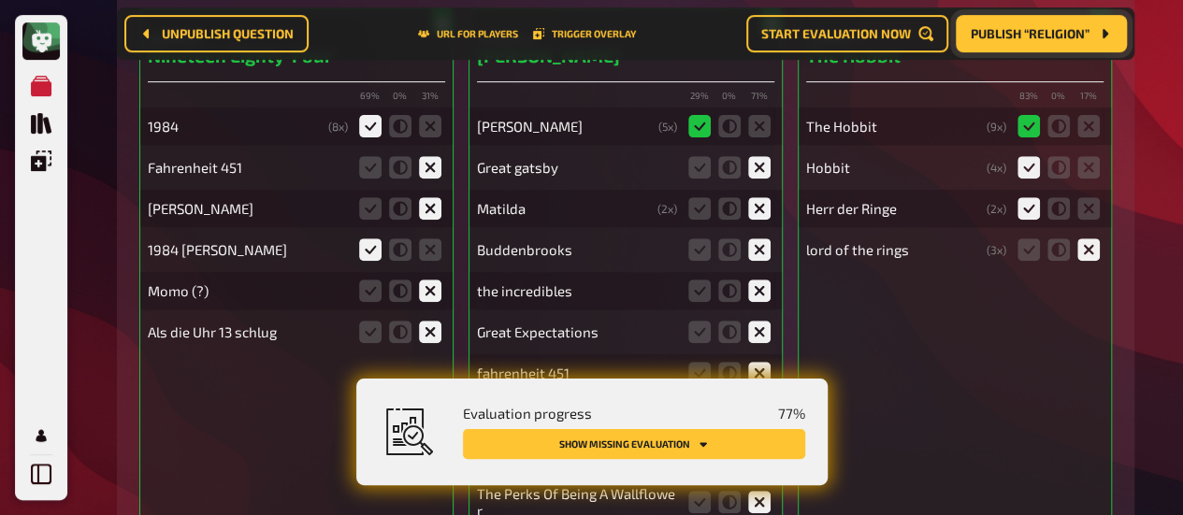
click at [435, 208] on icon at bounding box center [430, 208] width 22 height 22
click at [0, 0] on input "radio" at bounding box center [0, 0] width 0 height 0
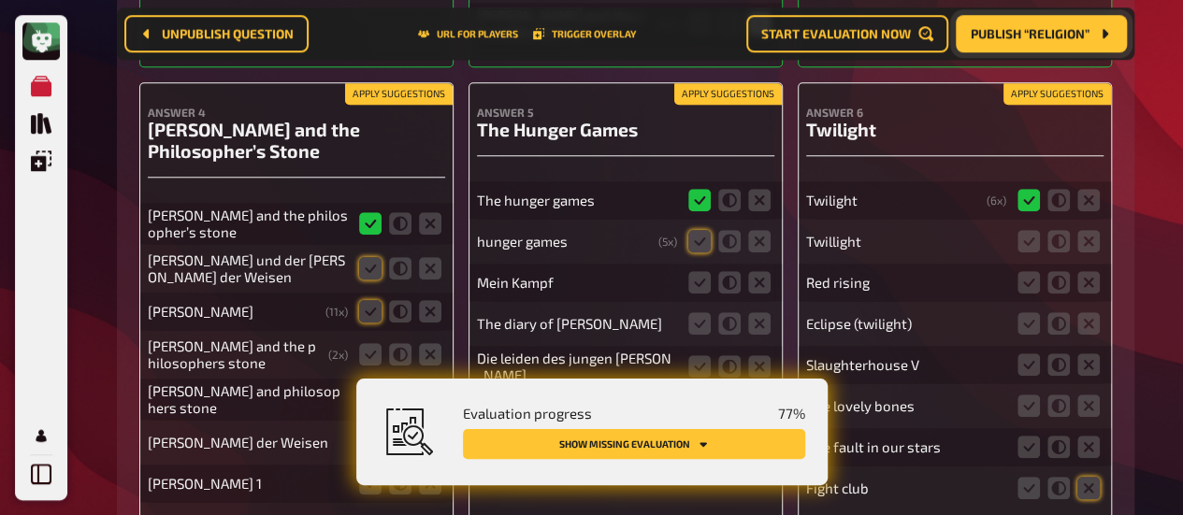
scroll to position [15074, 0]
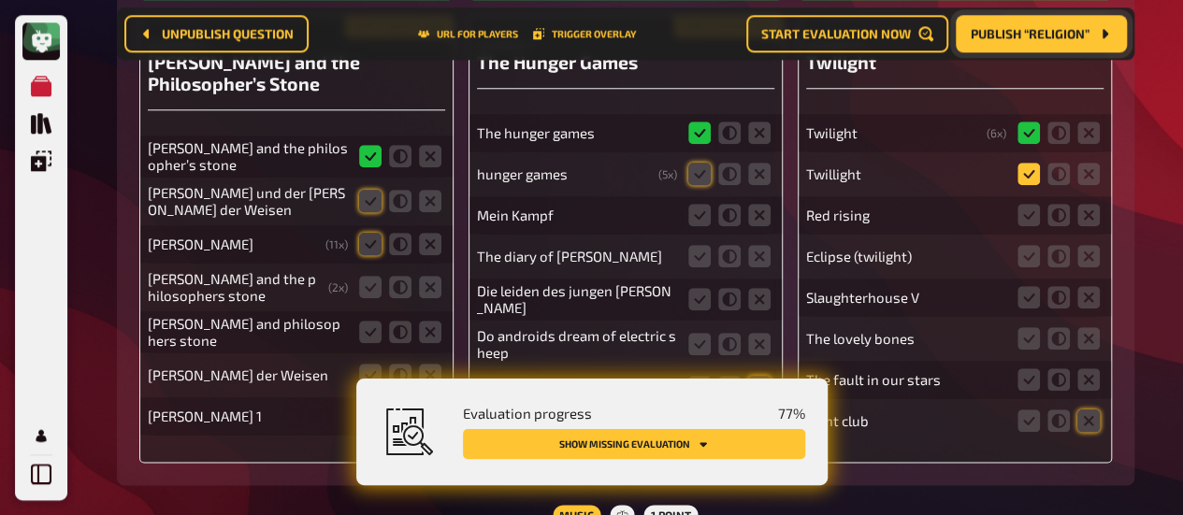
click at [1023, 170] on icon at bounding box center [1028, 174] width 22 height 22
click at [0, 0] on input "radio" at bounding box center [0, 0] width 0 height 0
click at [1090, 212] on icon at bounding box center [1088, 215] width 22 height 22
click at [0, 0] on input "radio" at bounding box center [0, 0] width 0 height 0
click at [1090, 212] on icon at bounding box center [1088, 215] width 22 height 22
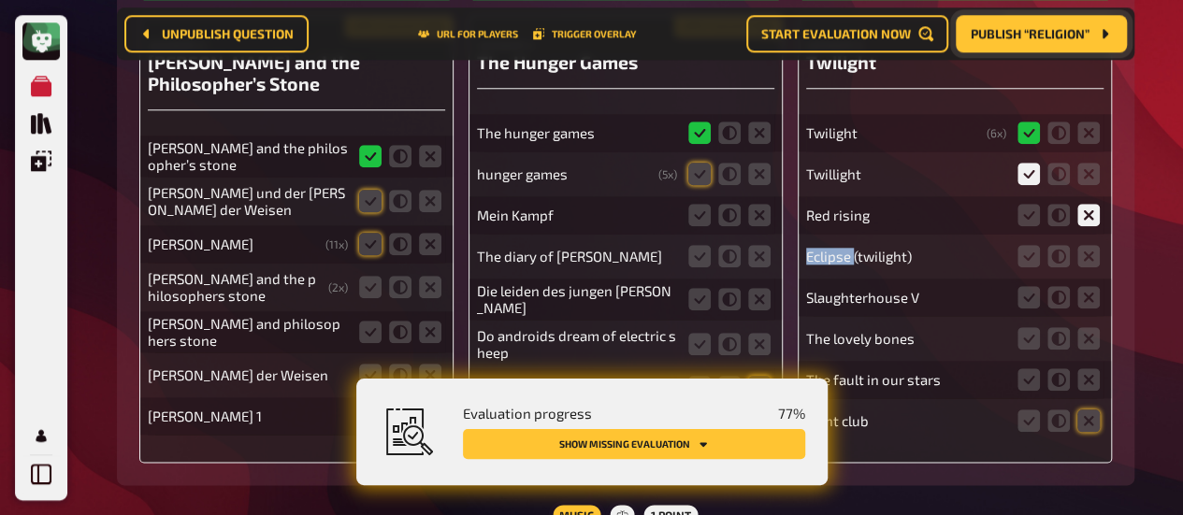
click at [0, 0] on input "radio" at bounding box center [0, 0] width 0 height 0
click at [1086, 254] on icon at bounding box center [1088, 256] width 22 height 22
click at [0, 0] on input "radio" at bounding box center [0, 0] width 0 height 0
click at [1088, 298] on icon at bounding box center [1088, 297] width 22 height 22
click at [0, 0] on input "radio" at bounding box center [0, 0] width 0 height 0
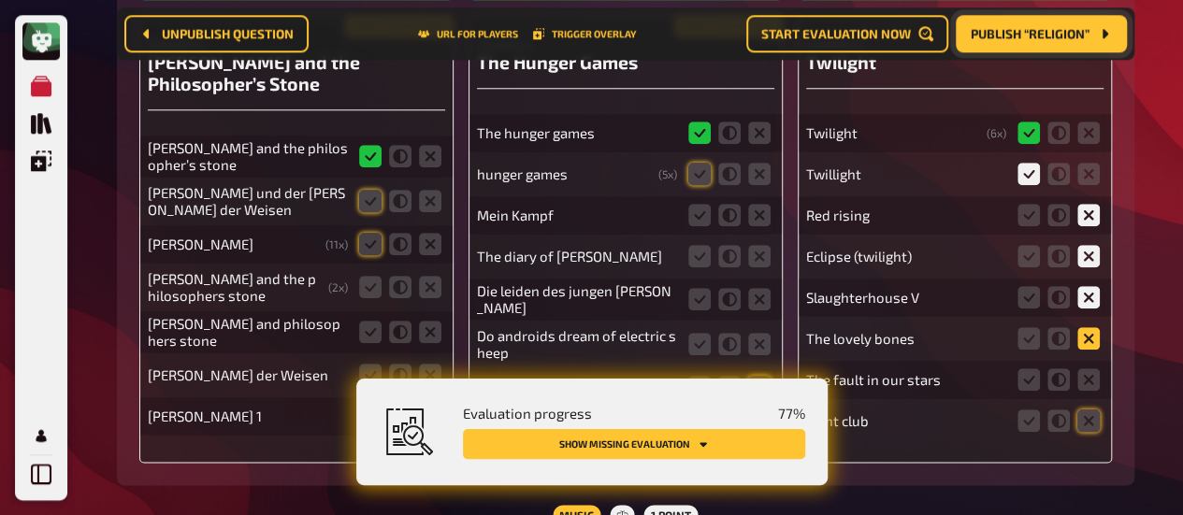
click at [1088, 330] on icon at bounding box center [1088, 338] width 22 height 22
click at [0, 0] on input "radio" at bounding box center [0, 0] width 0 height 0
click at [1091, 382] on icon at bounding box center [1088, 379] width 22 height 22
click at [0, 0] on input "radio" at bounding box center [0, 0] width 0 height 0
click at [1090, 418] on icon at bounding box center [1088, 421] width 22 height 22
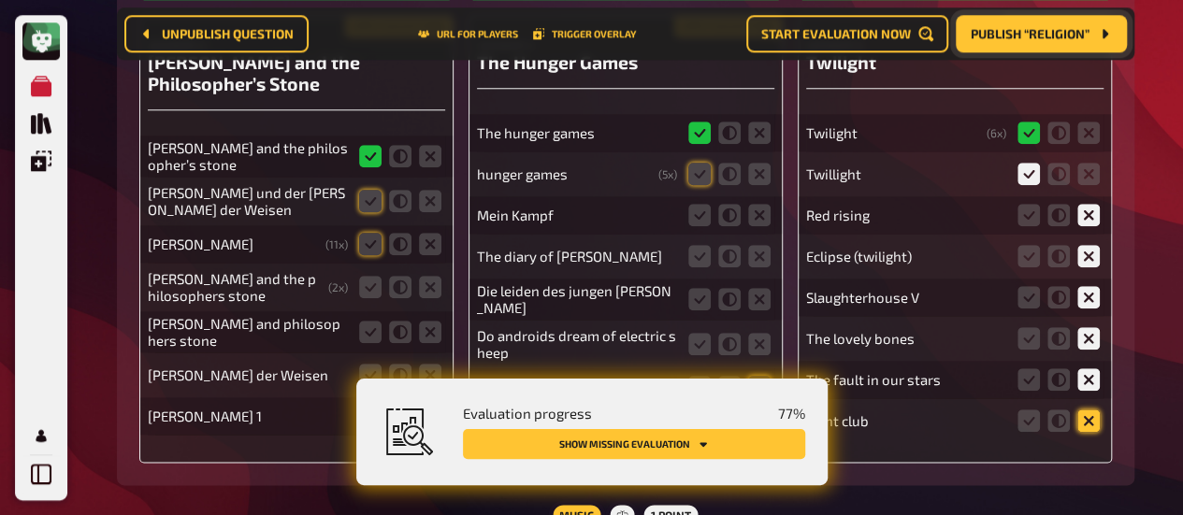
click at [0, 0] on input "radio" at bounding box center [0, 0] width 0 height 0
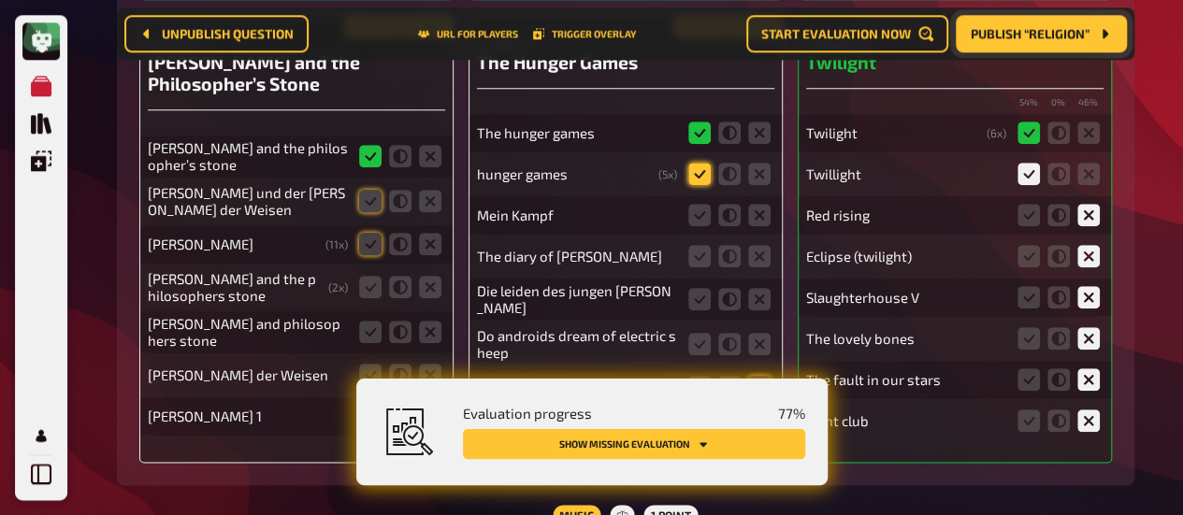
click at [703, 175] on icon at bounding box center [699, 174] width 22 height 22
click at [0, 0] on input "radio" at bounding box center [0, 0] width 0 height 0
click at [768, 211] on icon at bounding box center [759, 215] width 22 height 22
click at [0, 0] on input "radio" at bounding box center [0, 0] width 0 height 0
click at [368, 201] on icon at bounding box center [370, 201] width 22 height 22
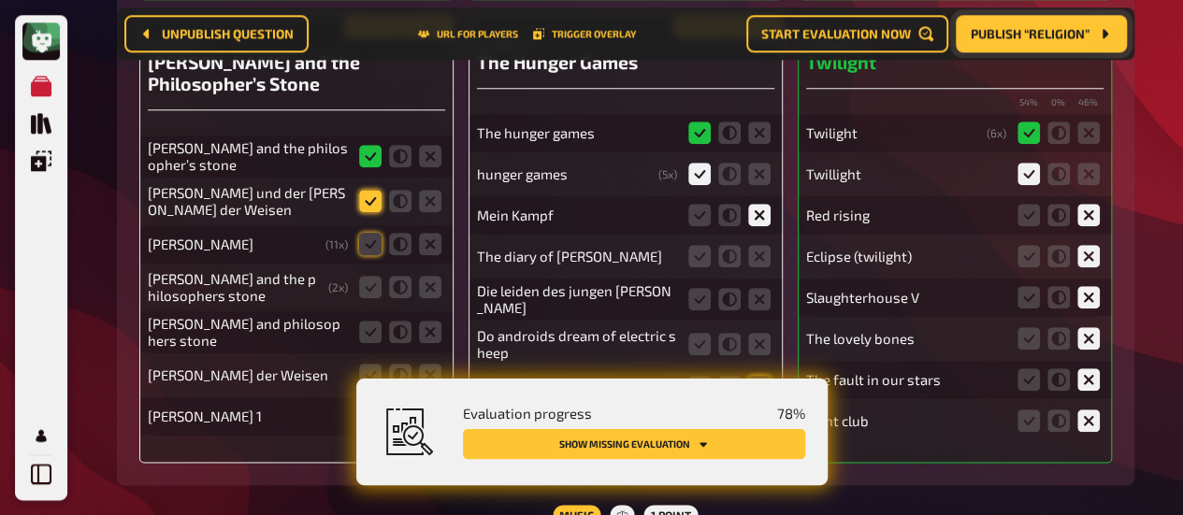
click at [0, 0] on input "radio" at bounding box center [0, 0] width 0 height 0
click at [367, 238] on icon at bounding box center [370, 244] width 22 height 22
click at [0, 0] on input "radio" at bounding box center [0, 0] width 0 height 0
click at [367, 289] on icon at bounding box center [370, 287] width 22 height 22
click at [0, 0] on input "radio" at bounding box center [0, 0] width 0 height 0
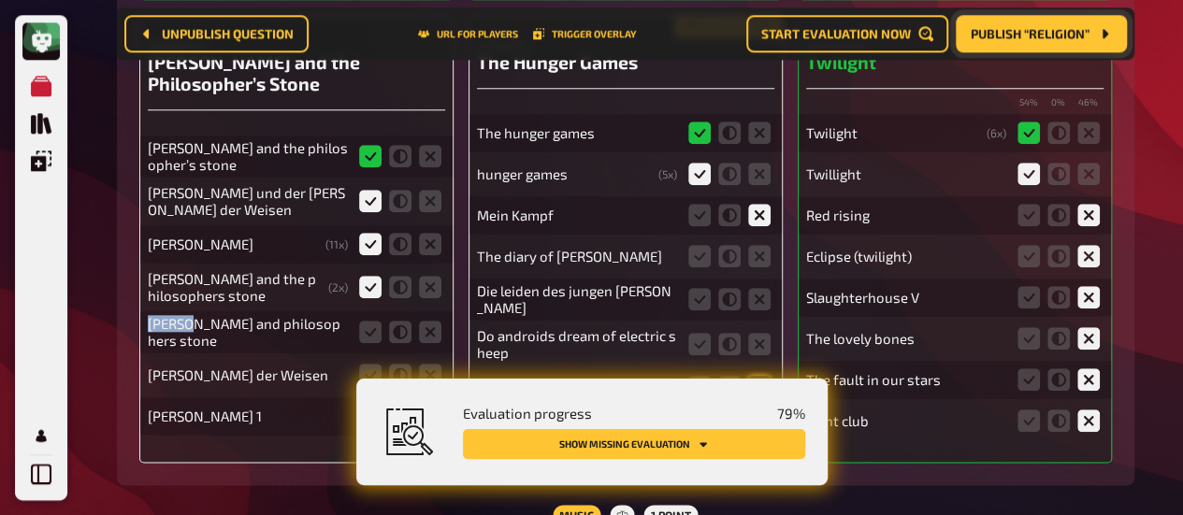
click at [367, 289] on icon at bounding box center [370, 287] width 22 height 22
click at [0, 0] on input "radio" at bounding box center [0, 0] width 0 height 0
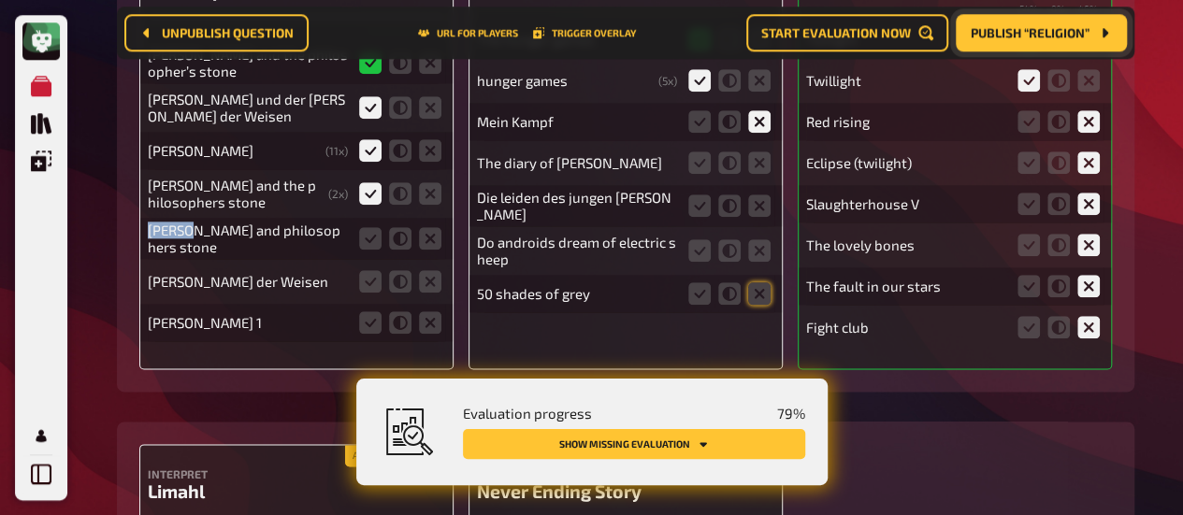
scroll to position [15168, 0]
click at [369, 308] on fieldset at bounding box center [400, 323] width 90 height 30
click at [368, 315] on icon at bounding box center [370, 322] width 22 height 22
click at [0, 0] on input "radio" at bounding box center [0, 0] width 0 height 0
click at [371, 278] on icon at bounding box center [370, 281] width 22 height 22
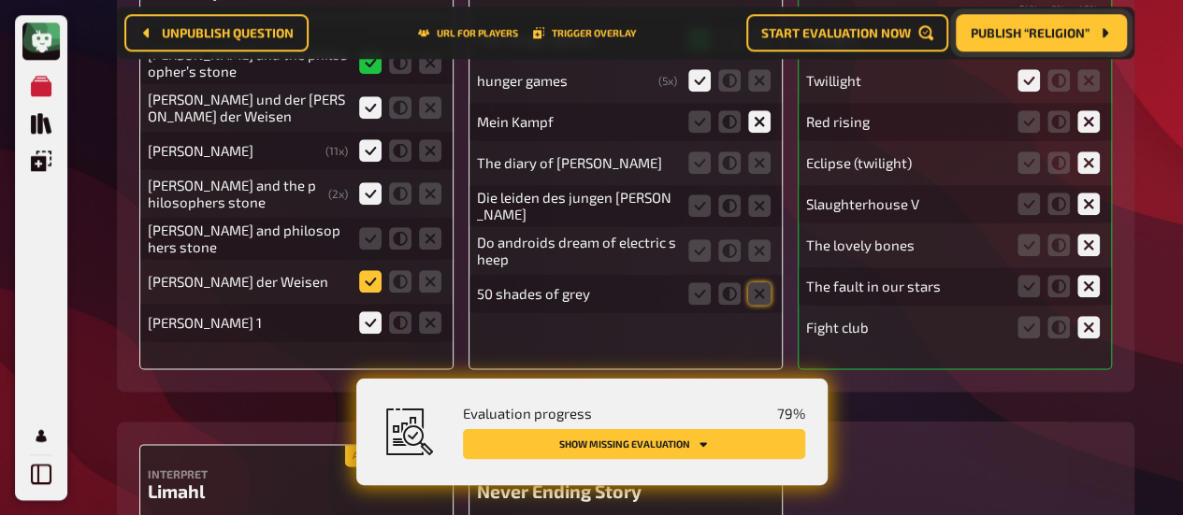
click at [0, 0] on input "radio" at bounding box center [0, 0] width 0 height 0
click at [375, 227] on icon at bounding box center [370, 238] width 22 height 22
click at [0, 0] on input "radio" at bounding box center [0, 0] width 0 height 0
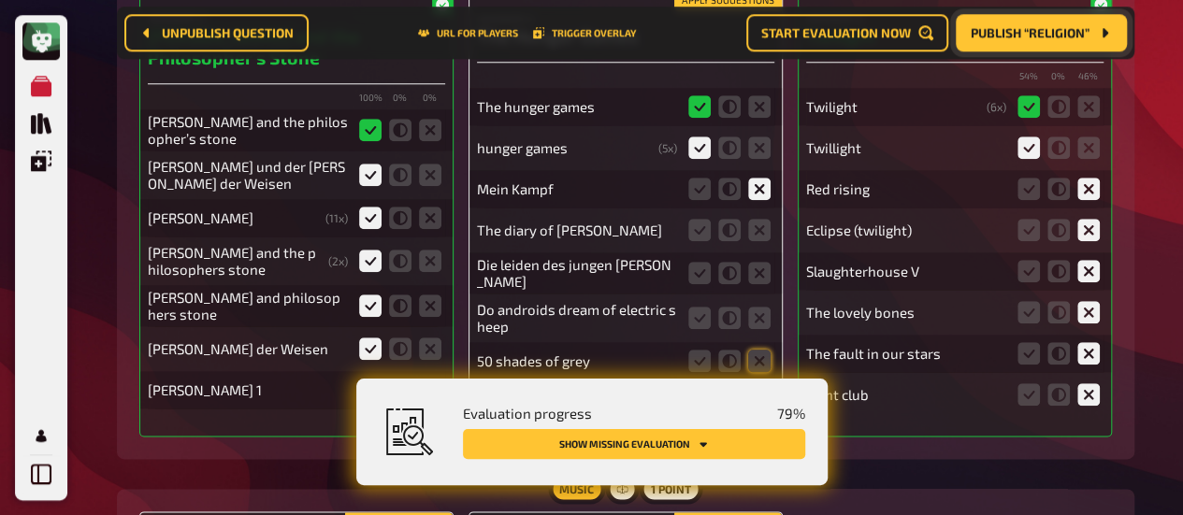
scroll to position [15098, 0]
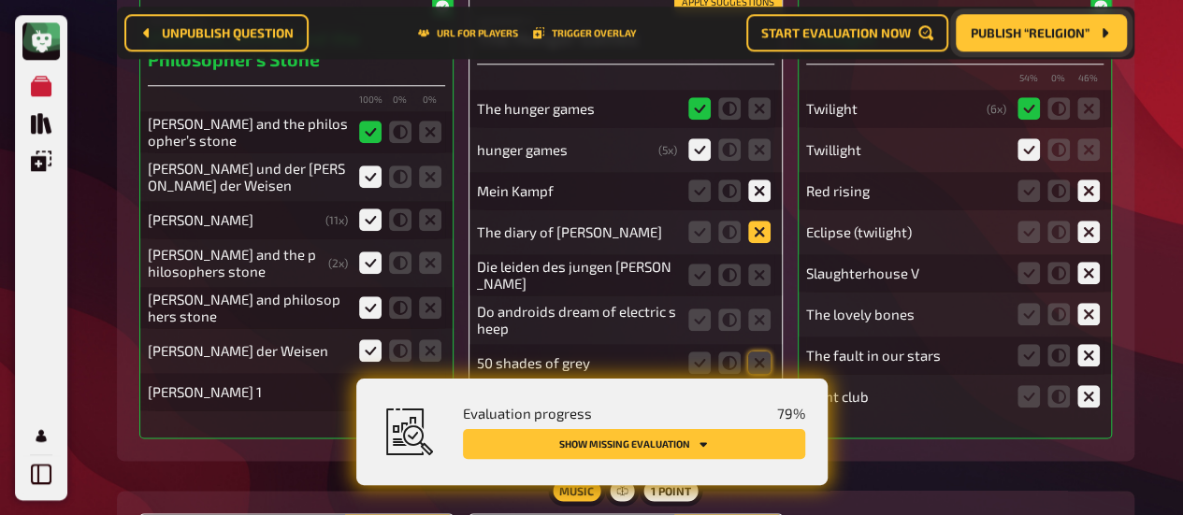
click at [765, 227] on icon at bounding box center [759, 232] width 22 height 22
click at [0, 0] on input "radio" at bounding box center [0, 0] width 0 height 0
click at [765, 227] on icon at bounding box center [759, 232] width 22 height 22
click at [0, 0] on input "radio" at bounding box center [0, 0] width 0 height 0
click at [761, 270] on icon at bounding box center [759, 275] width 22 height 22
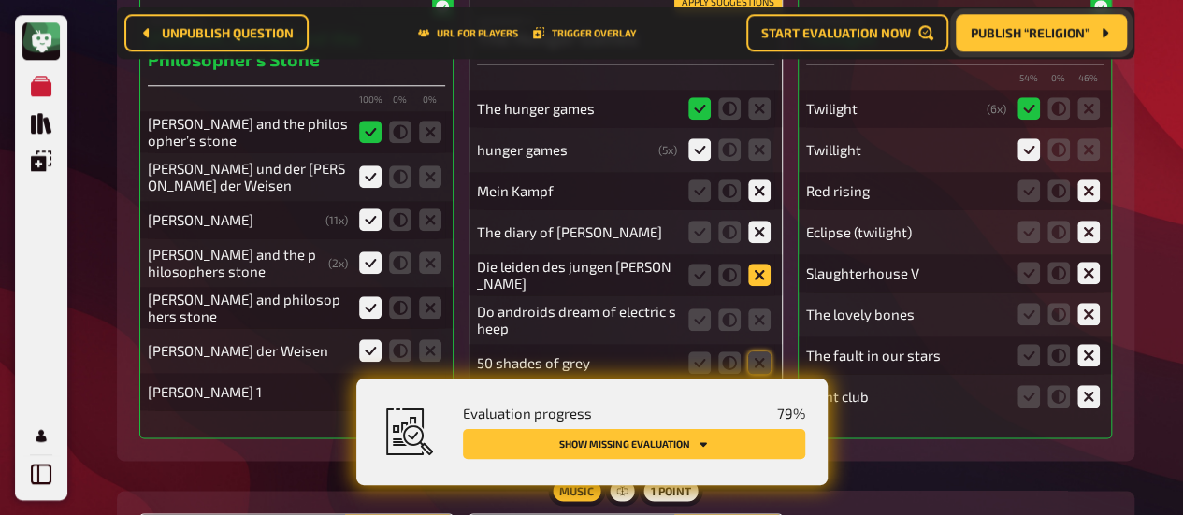
click at [0, 0] on input "radio" at bounding box center [0, 0] width 0 height 0
click at [757, 320] on icon at bounding box center [759, 320] width 22 height 22
click at [0, 0] on input "radio" at bounding box center [0, 0] width 0 height 0
click at [757, 352] on icon at bounding box center [759, 363] width 22 height 22
click at [0, 0] on input "radio" at bounding box center [0, 0] width 0 height 0
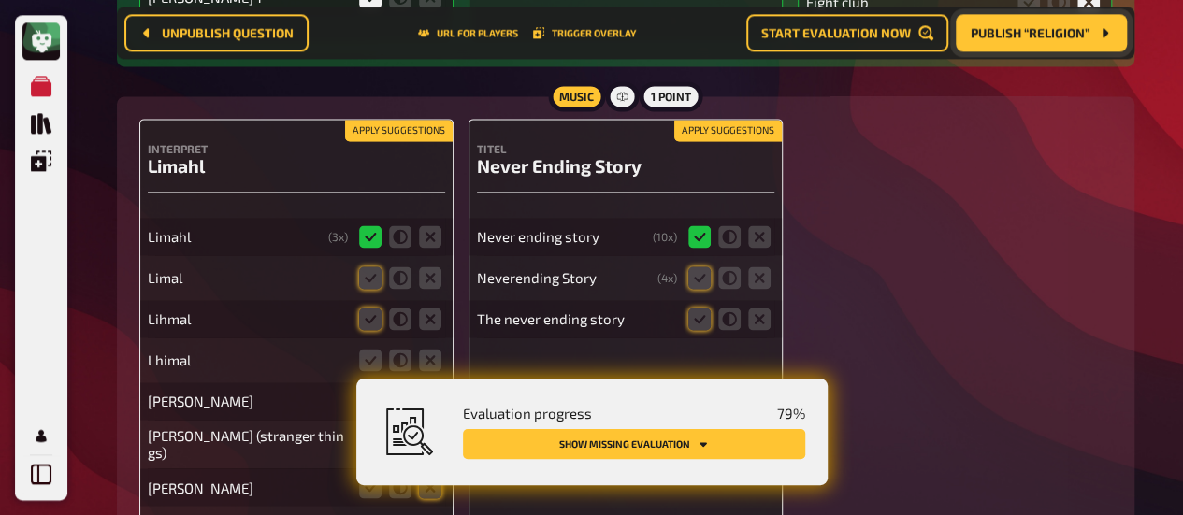
scroll to position [15493, 0]
click at [1003, 32] on span "Publish “Religion”" at bounding box center [1030, 33] width 119 height 13
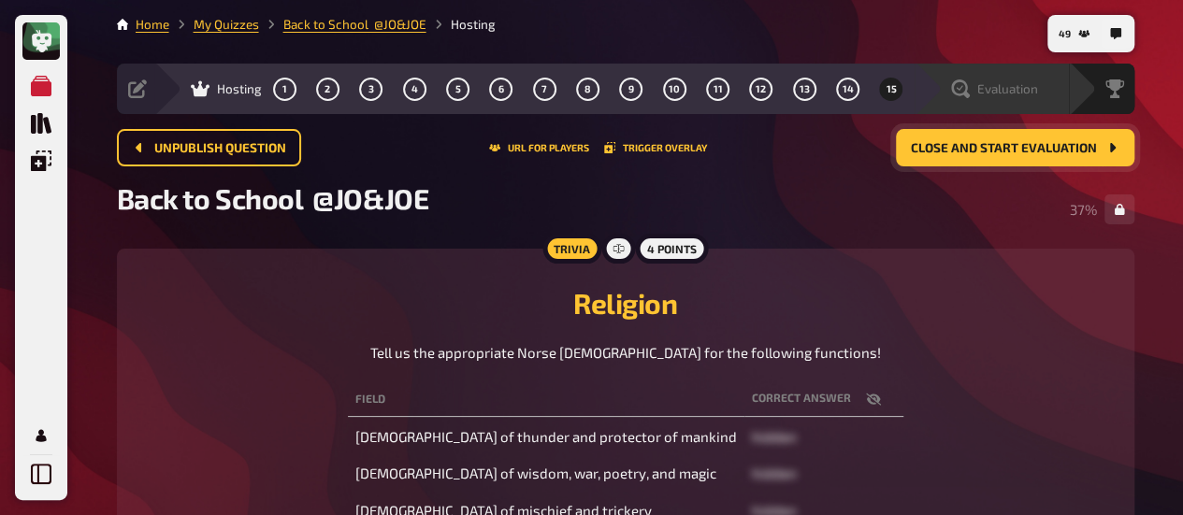
click at [1000, 84] on span "Evaluation" at bounding box center [1007, 88] width 61 height 15
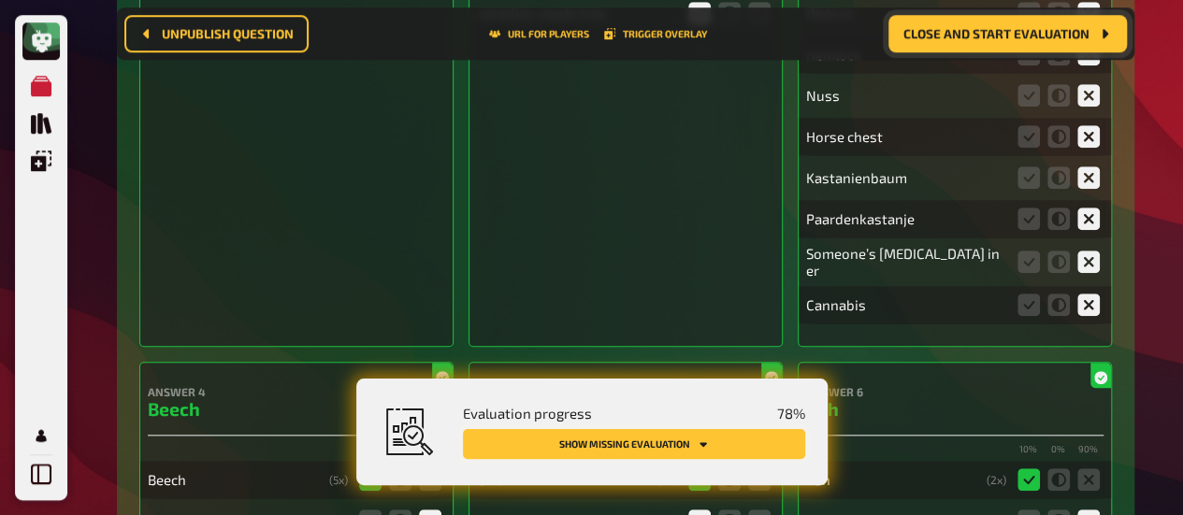
click at [639, 444] on button "Show missing evaluation" at bounding box center [634, 444] width 342 height 30
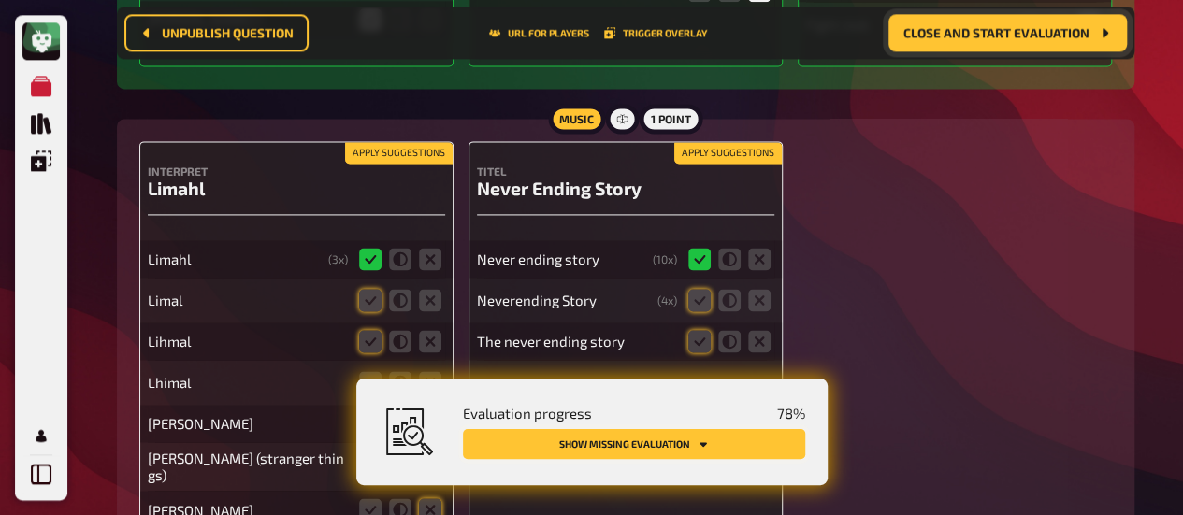
scroll to position [15502, 0]
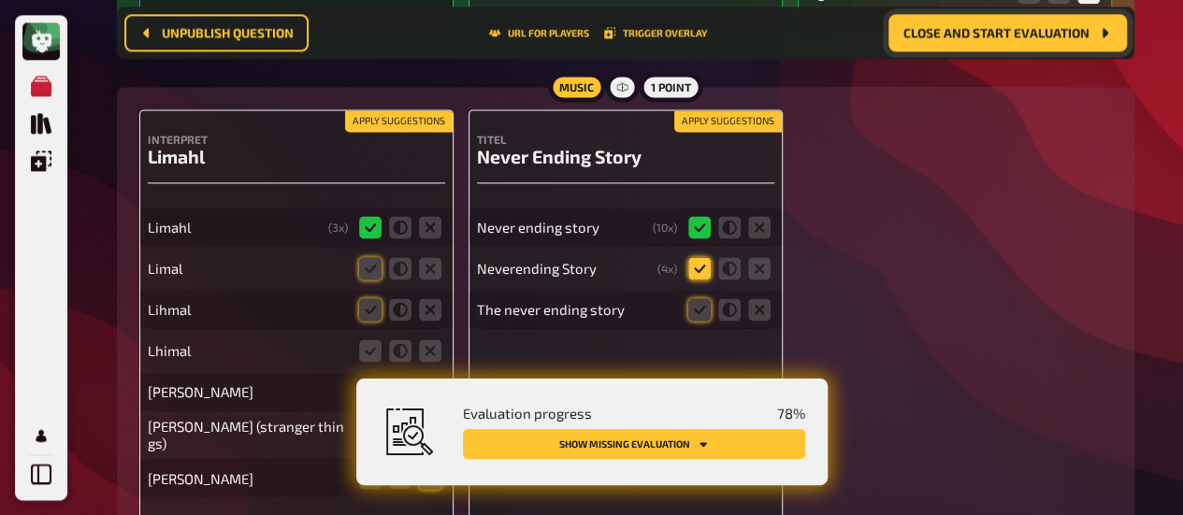
click at [694, 263] on icon at bounding box center [699, 268] width 22 height 22
click at [0, 0] on input "radio" at bounding box center [0, 0] width 0 height 0
click at [696, 304] on icon at bounding box center [699, 309] width 22 height 22
click at [0, 0] on input "radio" at bounding box center [0, 0] width 0 height 0
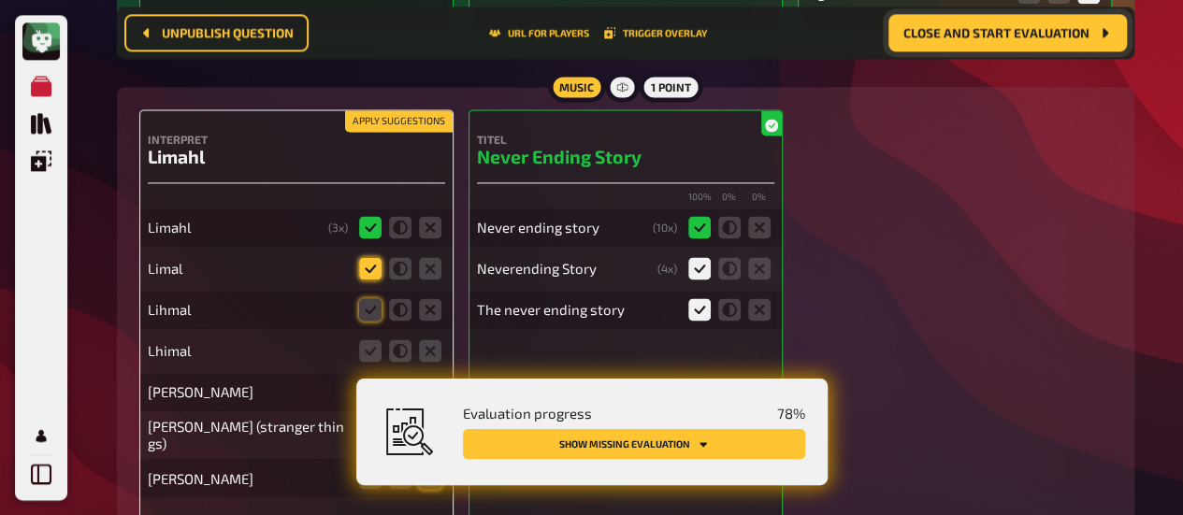
click at [373, 257] on icon at bounding box center [370, 268] width 22 height 22
click at [0, 0] on input "radio" at bounding box center [0, 0] width 0 height 0
click at [374, 307] on icon at bounding box center [370, 309] width 22 height 22
click at [0, 0] on input "radio" at bounding box center [0, 0] width 0 height 0
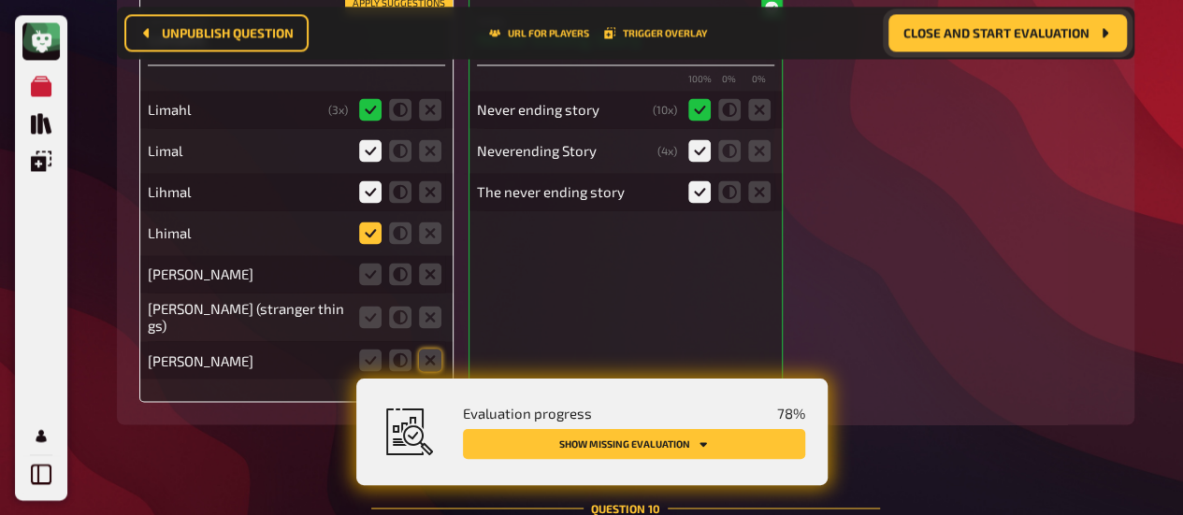
click at [373, 225] on icon at bounding box center [370, 233] width 22 height 22
click at [0, 0] on input "radio" at bounding box center [0, 0] width 0 height 0
click at [432, 275] on icon at bounding box center [430, 274] width 22 height 22
click at [0, 0] on input "radio" at bounding box center [0, 0] width 0 height 0
click at [432, 306] on icon at bounding box center [430, 317] width 22 height 22
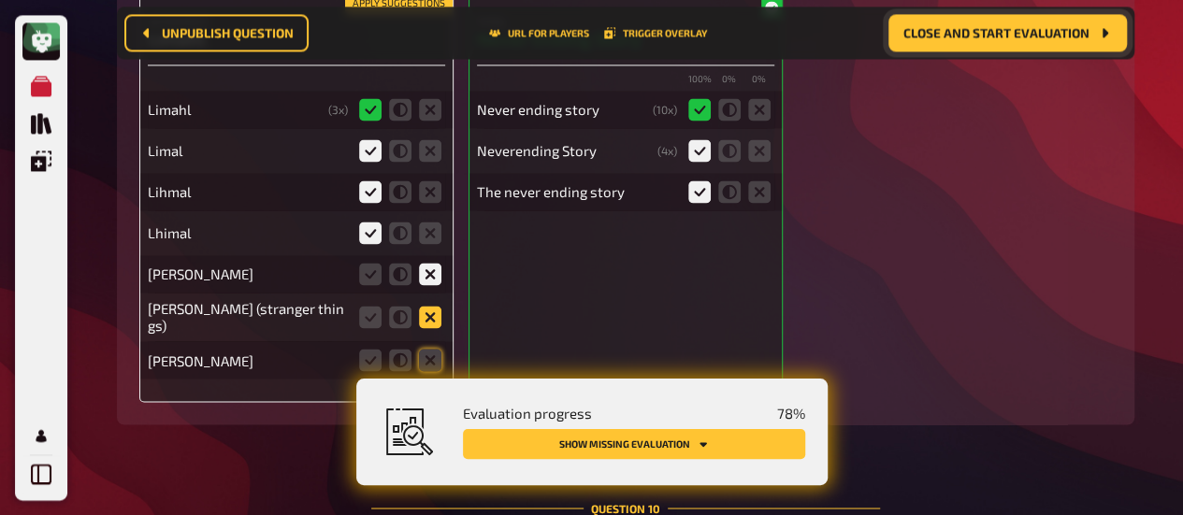
click at [0, 0] on input "radio" at bounding box center [0, 0] width 0 height 0
click at [430, 349] on icon at bounding box center [430, 360] width 22 height 22
click at [0, 0] on input "radio" at bounding box center [0, 0] width 0 height 0
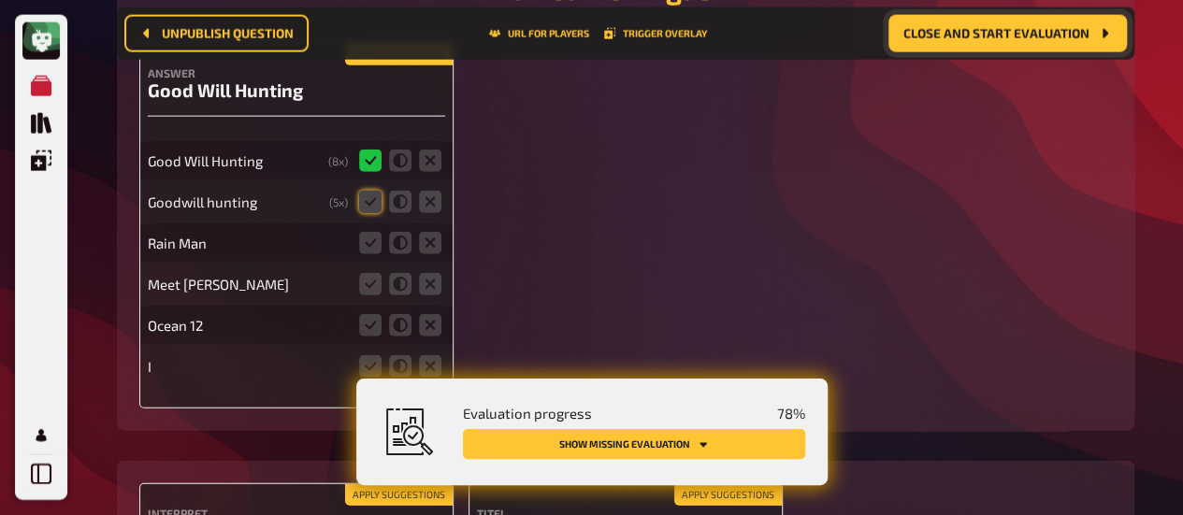
scroll to position [16258, 0]
click at [368, 191] on icon at bounding box center [370, 202] width 22 height 22
click at [0, 0] on input "radio" at bounding box center [0, 0] width 0 height 0
click at [430, 233] on icon at bounding box center [430, 243] width 22 height 22
click at [0, 0] on input "radio" at bounding box center [0, 0] width 0 height 0
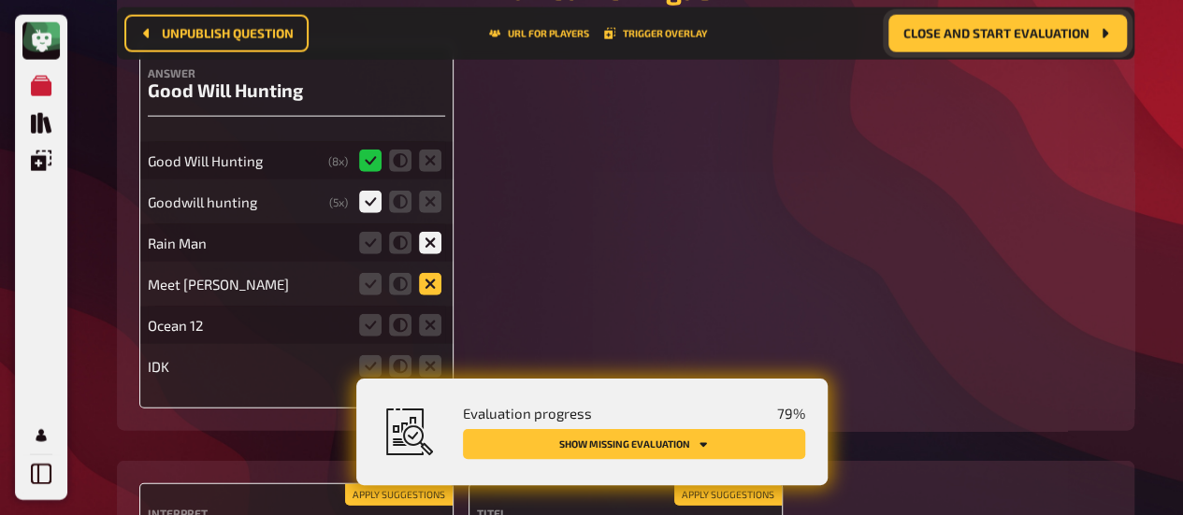
click at [429, 275] on icon at bounding box center [430, 284] width 22 height 22
click at [0, 0] on input "radio" at bounding box center [0, 0] width 0 height 0
click at [431, 323] on icon at bounding box center [430, 325] width 22 height 22
click at [0, 0] on input "radio" at bounding box center [0, 0] width 0 height 0
click at [433, 358] on icon at bounding box center [430, 366] width 22 height 22
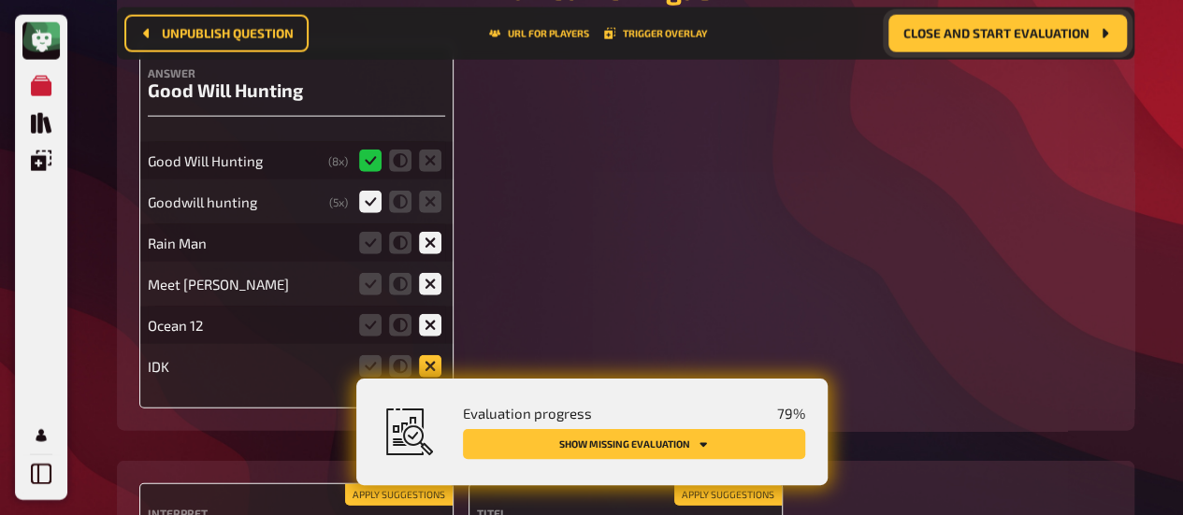
click at [0, 0] on input "radio" at bounding box center [0, 0] width 0 height 0
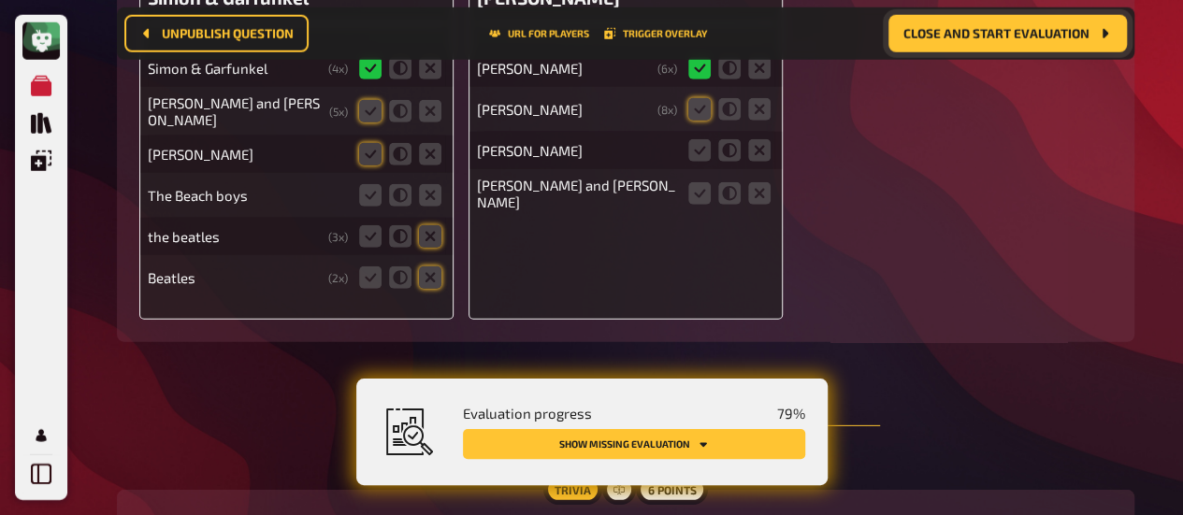
scroll to position [16705, 0]
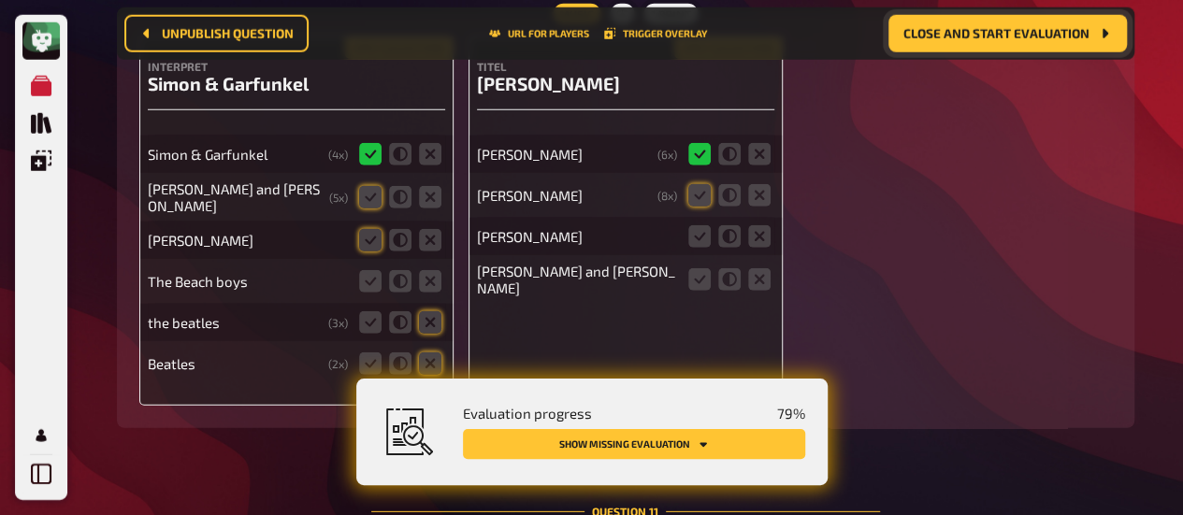
click at [367, 182] on fieldset at bounding box center [400, 197] width 90 height 30
click at [368, 195] on icon at bounding box center [370, 197] width 22 height 22
click at [0, 0] on input "radio" at bounding box center [0, 0] width 0 height 0
click at [363, 237] on icon at bounding box center [370, 240] width 22 height 22
click at [0, 0] on input "radio" at bounding box center [0, 0] width 0 height 0
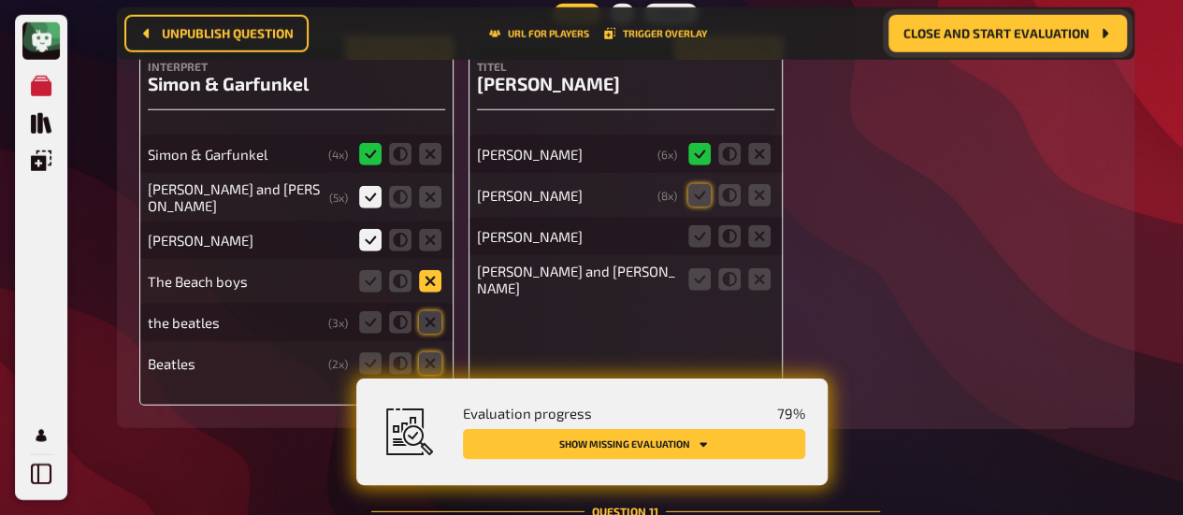
click at [436, 280] on icon at bounding box center [430, 281] width 22 height 22
click at [0, 0] on input "radio" at bounding box center [0, 0] width 0 height 0
click at [436, 280] on icon at bounding box center [430, 281] width 22 height 22
click at [0, 0] on input "radio" at bounding box center [0, 0] width 0 height 0
click at [434, 315] on icon at bounding box center [430, 322] width 22 height 22
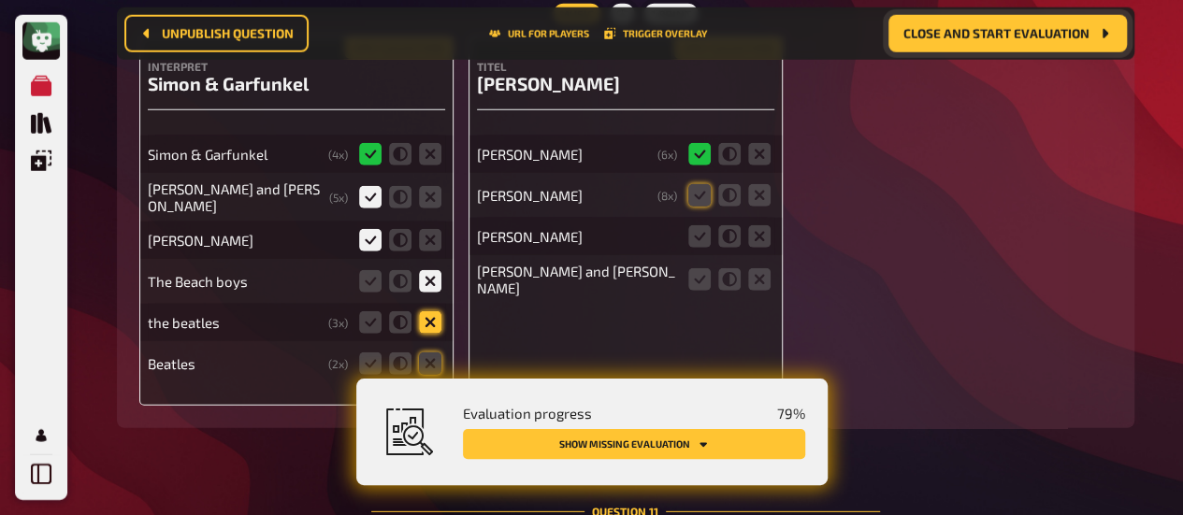
click at [0, 0] on input "radio" at bounding box center [0, 0] width 0 height 0
click at [431, 358] on icon at bounding box center [430, 363] width 22 height 22
click at [0, 0] on input "radio" at bounding box center [0, 0] width 0 height 0
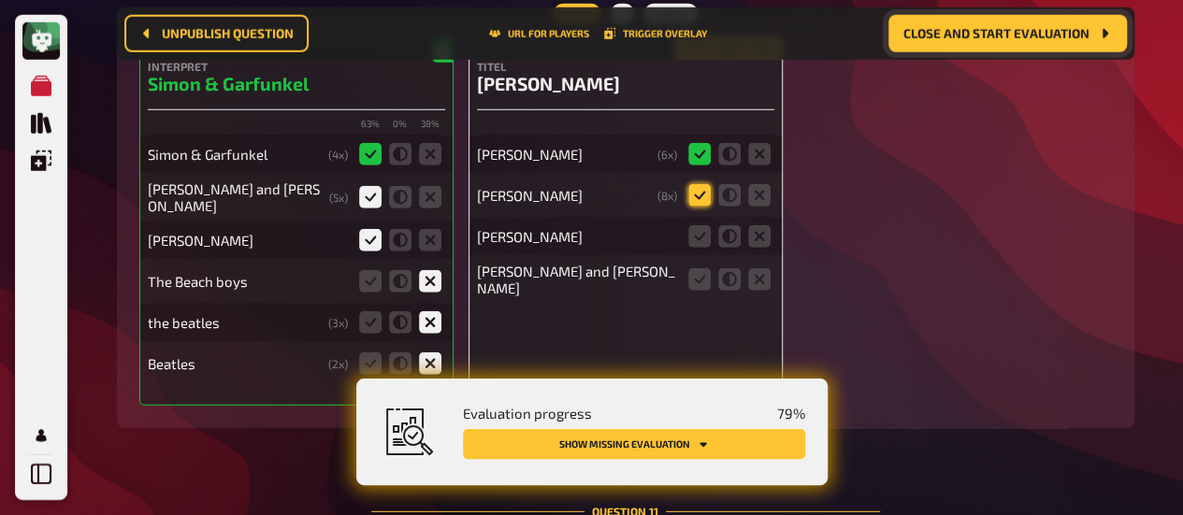
click at [699, 184] on icon at bounding box center [699, 195] width 22 height 22
click at [0, 0] on input "radio" at bounding box center [0, 0] width 0 height 0
click at [701, 225] on icon at bounding box center [699, 236] width 22 height 22
click at [0, 0] on input "radio" at bounding box center [0, 0] width 0 height 0
click at [699, 277] on icon at bounding box center [699, 279] width 22 height 22
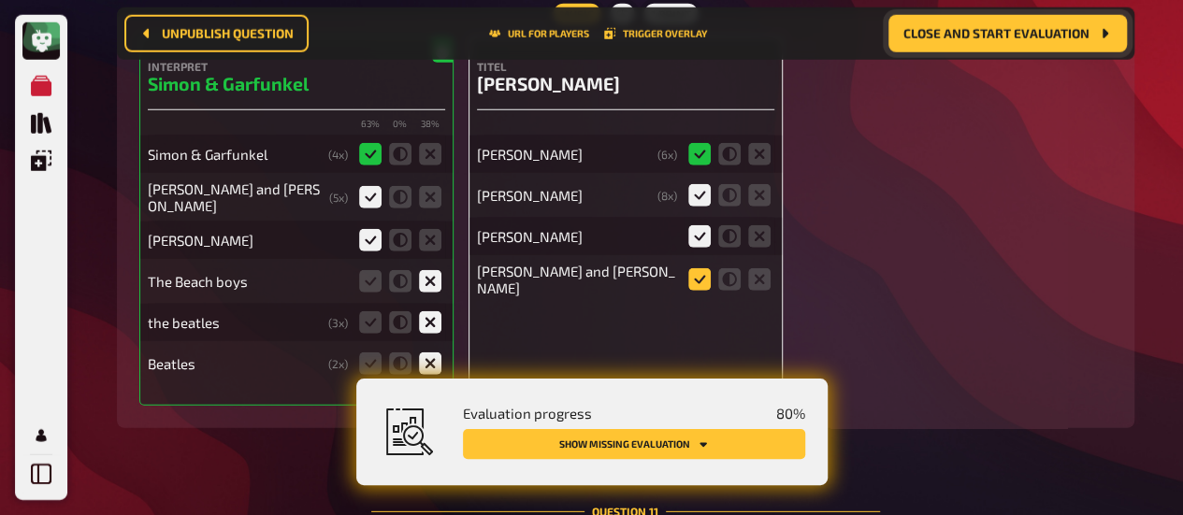
click at [0, 0] on input "radio" at bounding box center [0, 0] width 0 height 0
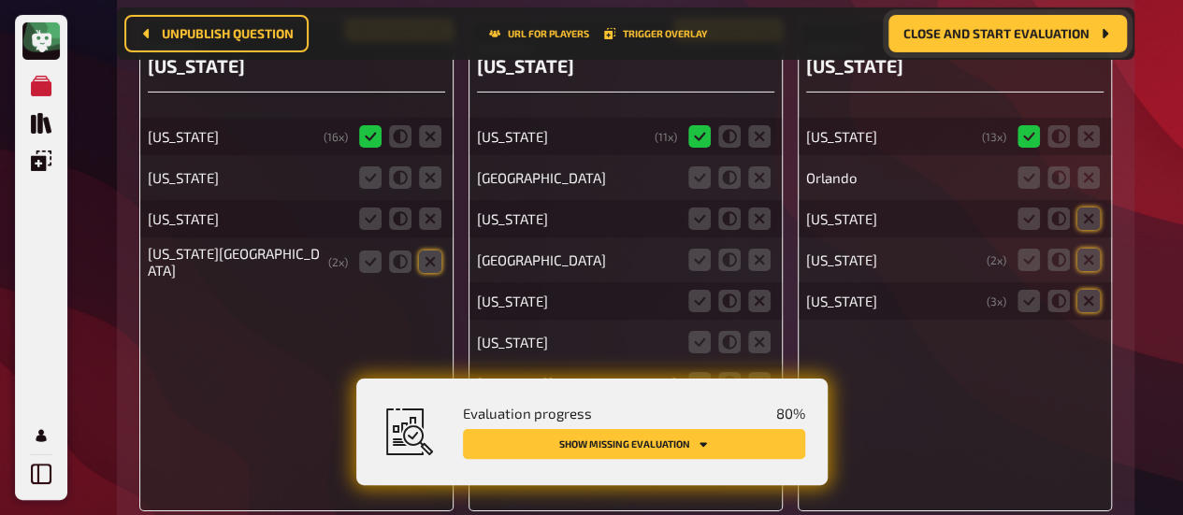
scroll to position [17372, 0]
click at [761, 169] on icon at bounding box center [759, 176] width 22 height 22
click at [0, 0] on input "radio" at bounding box center [0, 0] width 0 height 0
click at [759, 210] on icon at bounding box center [759, 217] width 22 height 22
click at [0, 0] on input "radio" at bounding box center [0, 0] width 0 height 0
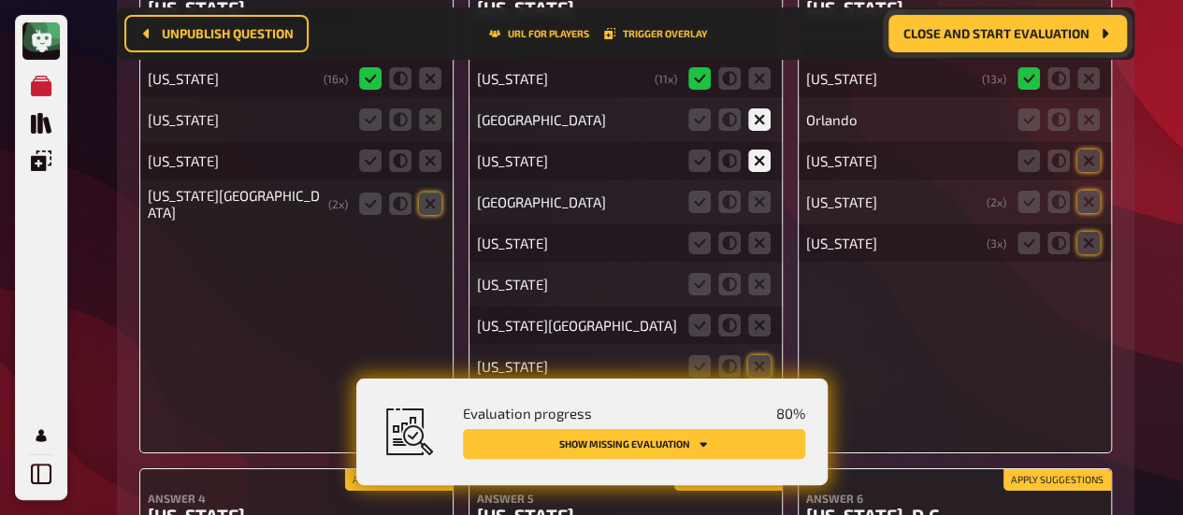
scroll to position [17434, 0]
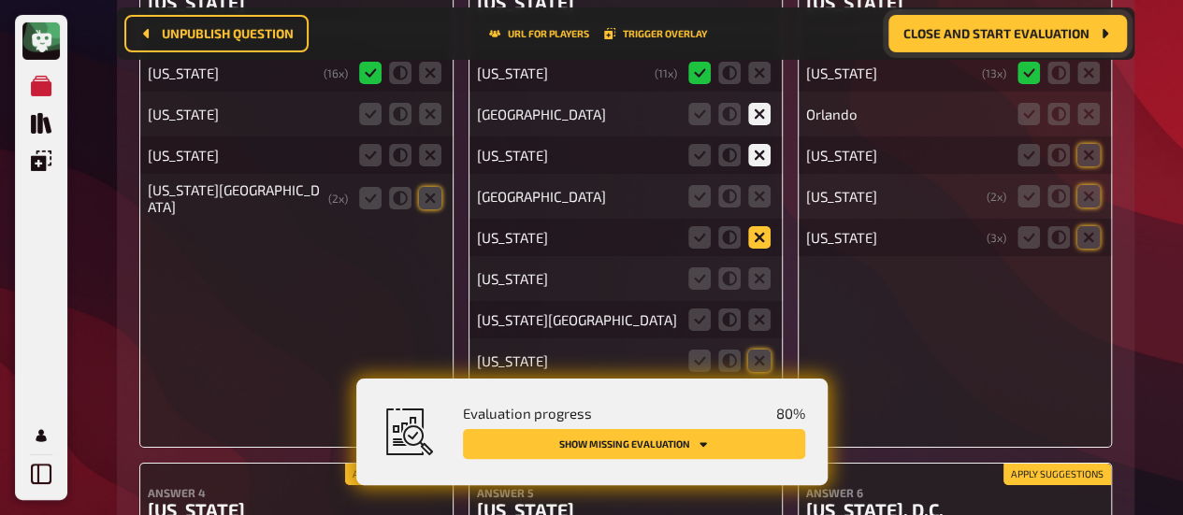
click at [753, 226] on icon at bounding box center [759, 237] width 22 height 22
click at [0, 0] on input "radio" at bounding box center [0, 0] width 0 height 0
click at [755, 185] on icon at bounding box center [759, 196] width 22 height 22
click at [0, 0] on input "radio" at bounding box center [0, 0] width 0 height 0
click at [757, 267] on icon at bounding box center [759, 278] width 22 height 22
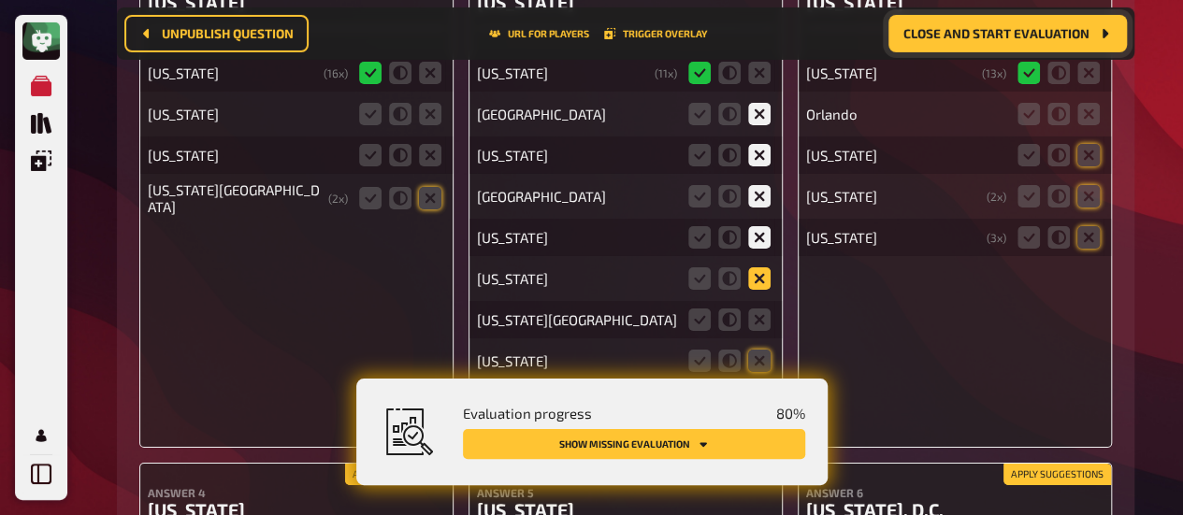
click at [0, 0] on input "radio" at bounding box center [0, 0] width 0 height 0
click at [759, 321] on icon at bounding box center [759, 320] width 22 height 22
click at [0, 0] on input "radio" at bounding box center [0, 0] width 0 height 0
click at [756, 350] on icon at bounding box center [759, 361] width 22 height 22
click at [0, 0] on input "radio" at bounding box center [0, 0] width 0 height 0
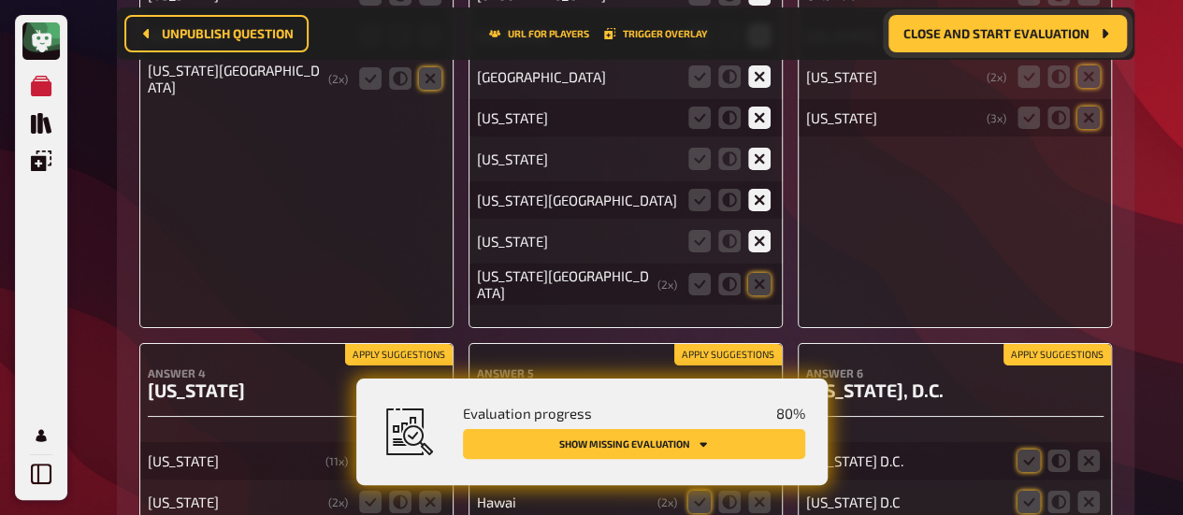
scroll to position [17556, 0]
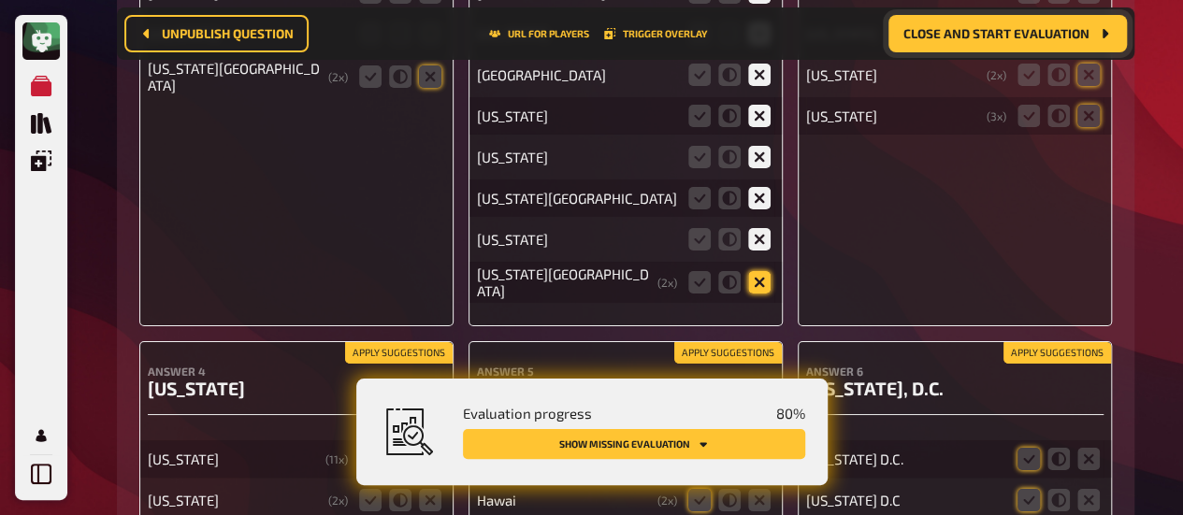
click at [758, 272] on icon at bounding box center [759, 282] width 22 height 22
click at [0, 0] on input "radio" at bounding box center [0, 0] width 0 height 0
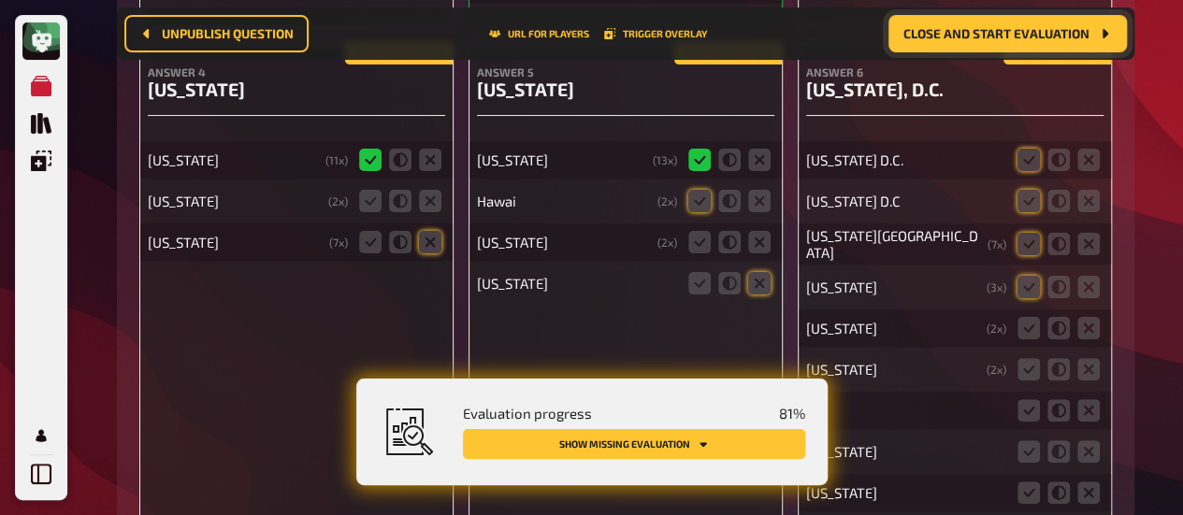
scroll to position [17791, 0]
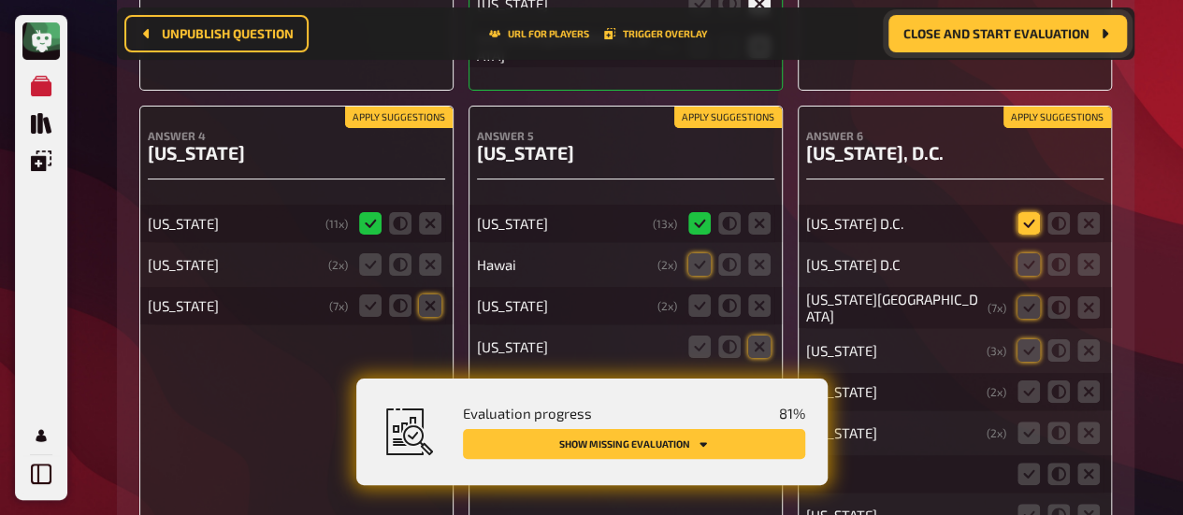
click at [1027, 212] on icon at bounding box center [1028, 223] width 22 height 22
click at [0, 0] on input "radio" at bounding box center [0, 0] width 0 height 0
click at [1028, 253] on icon at bounding box center [1028, 264] width 22 height 22
click at [0, 0] on input "radio" at bounding box center [0, 0] width 0 height 0
click at [1027, 296] on icon at bounding box center [1028, 307] width 22 height 22
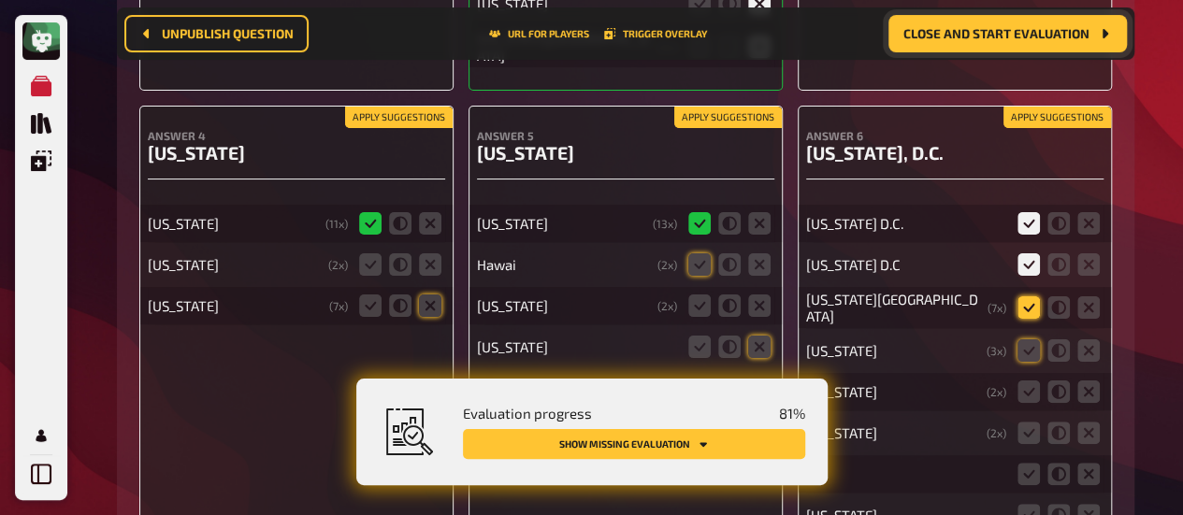
click at [0, 0] on input "radio" at bounding box center [0, 0] width 0 height 0
click at [1023, 339] on icon at bounding box center [1028, 350] width 22 height 22
click at [0, 0] on input "radio" at bounding box center [0, 0] width 0 height 0
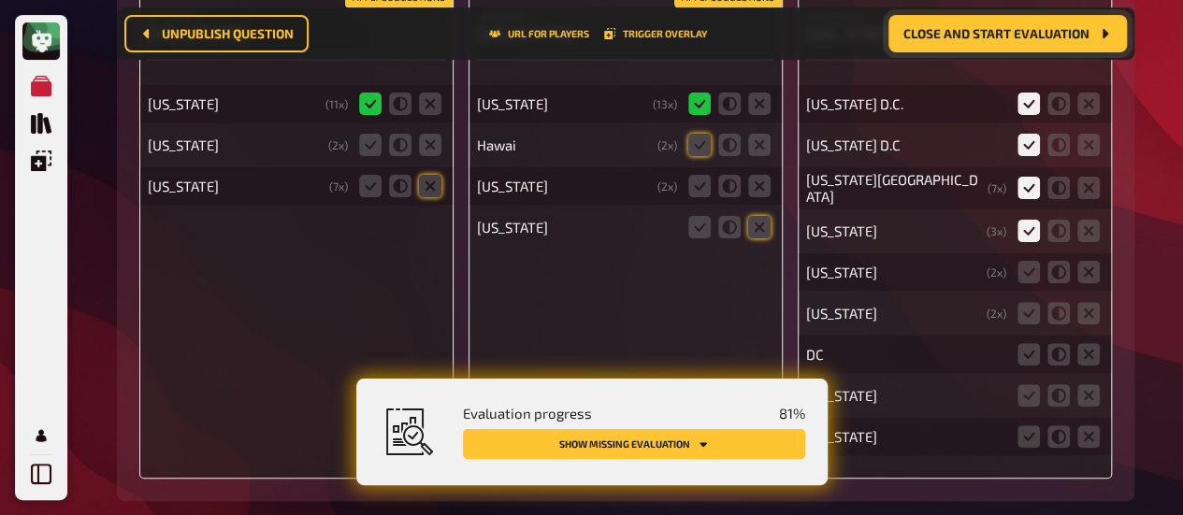
scroll to position [17913, 0]
click at [1086, 259] on icon at bounding box center [1088, 270] width 22 height 22
click at [0, 0] on input "radio" at bounding box center [0, 0] width 0 height 0
click at [1085, 296] on fieldset at bounding box center [1059, 311] width 90 height 30
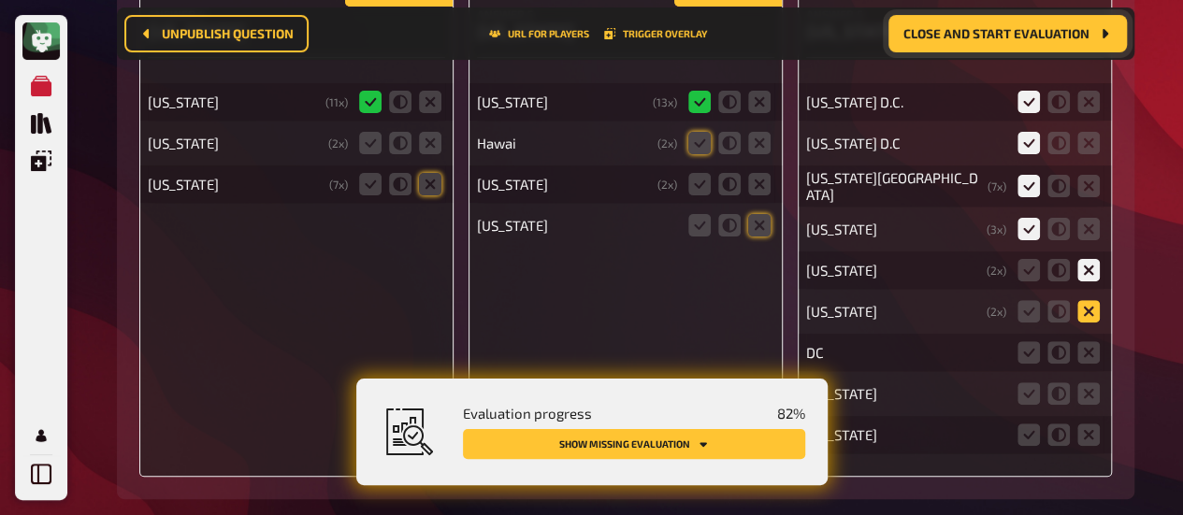
click at [1086, 300] on icon at bounding box center [1088, 311] width 22 height 22
click at [0, 0] on input "radio" at bounding box center [0, 0] width 0 height 0
click at [1023, 341] on icon at bounding box center [1028, 352] width 22 height 22
click at [0, 0] on input "radio" at bounding box center [0, 0] width 0 height 0
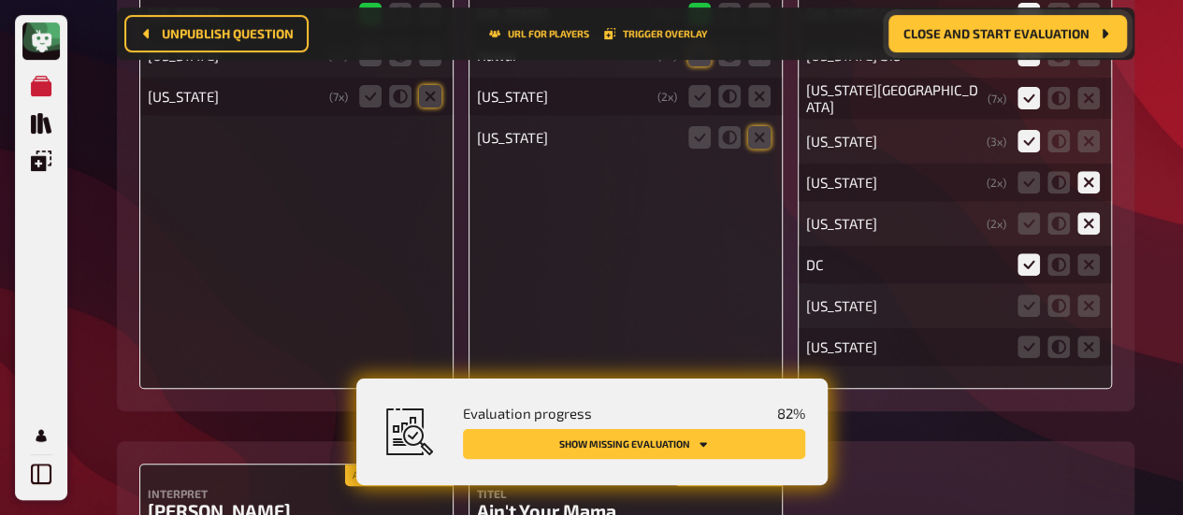
scroll to position [18045, 0]
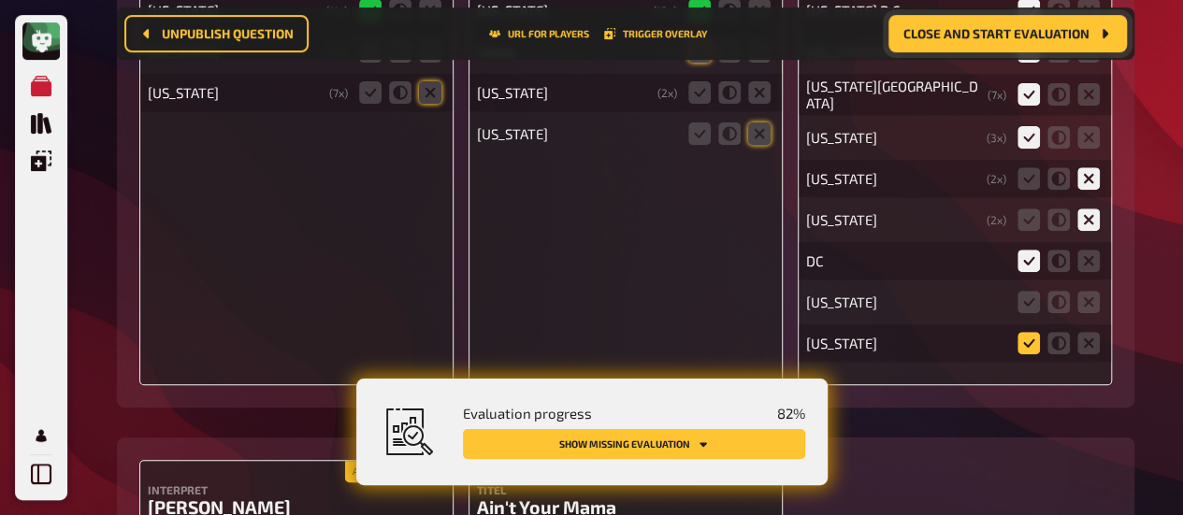
click at [1030, 332] on icon at bounding box center [1028, 343] width 22 height 22
click at [0, 0] on input "radio" at bounding box center [0, 0] width 0 height 0
click at [1086, 291] on icon at bounding box center [1088, 302] width 22 height 22
click at [0, 0] on input "radio" at bounding box center [0, 0] width 0 height 0
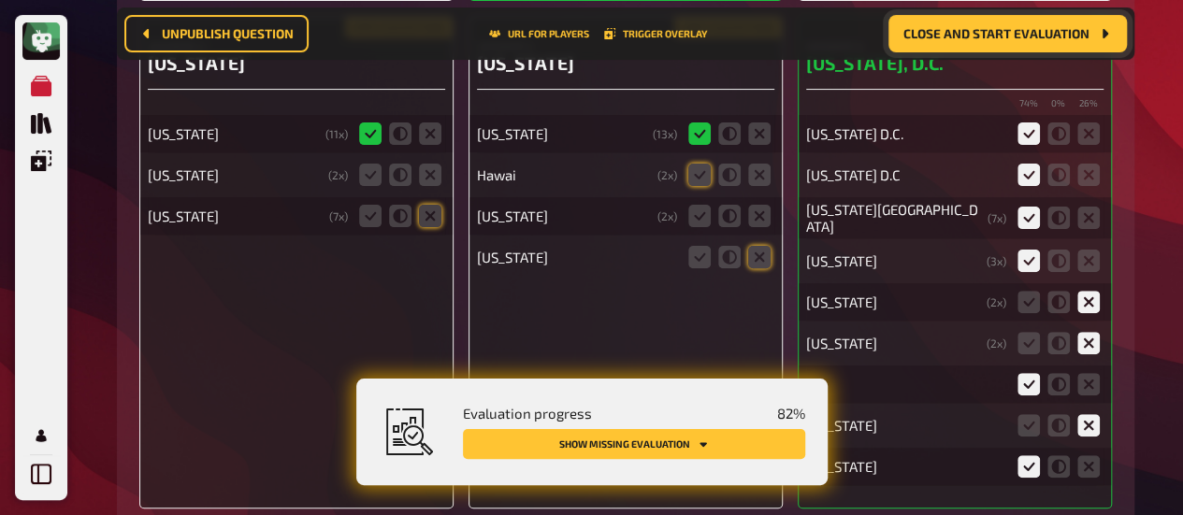
scroll to position [17920, 0]
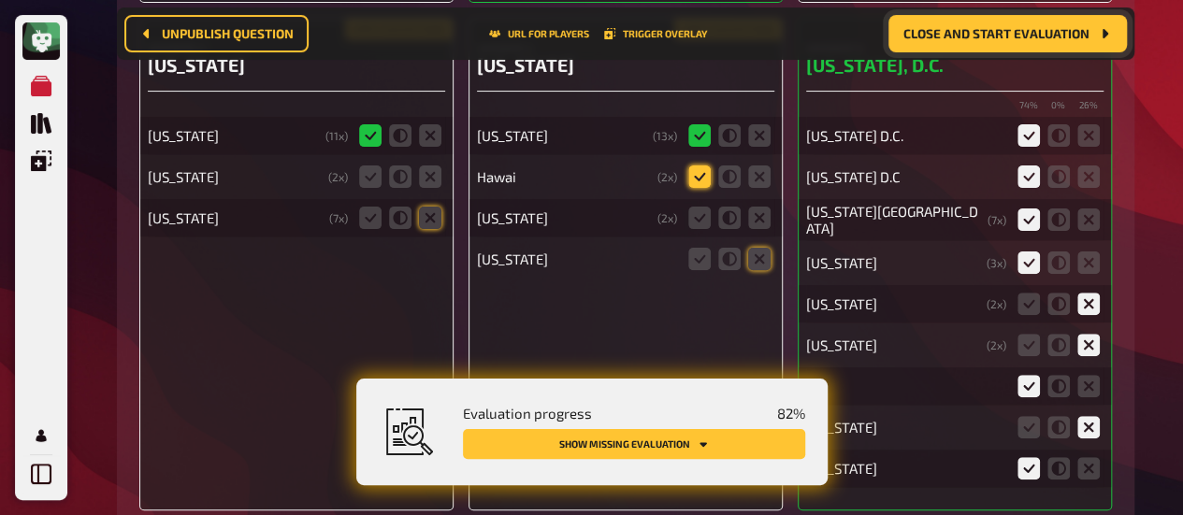
click at [695, 165] on icon at bounding box center [699, 176] width 22 height 22
click at [0, 0] on input "radio" at bounding box center [0, 0] width 0 height 0
click at [755, 207] on icon at bounding box center [759, 218] width 22 height 22
click at [0, 0] on input "radio" at bounding box center [0, 0] width 0 height 0
click at [755, 248] on icon at bounding box center [759, 259] width 22 height 22
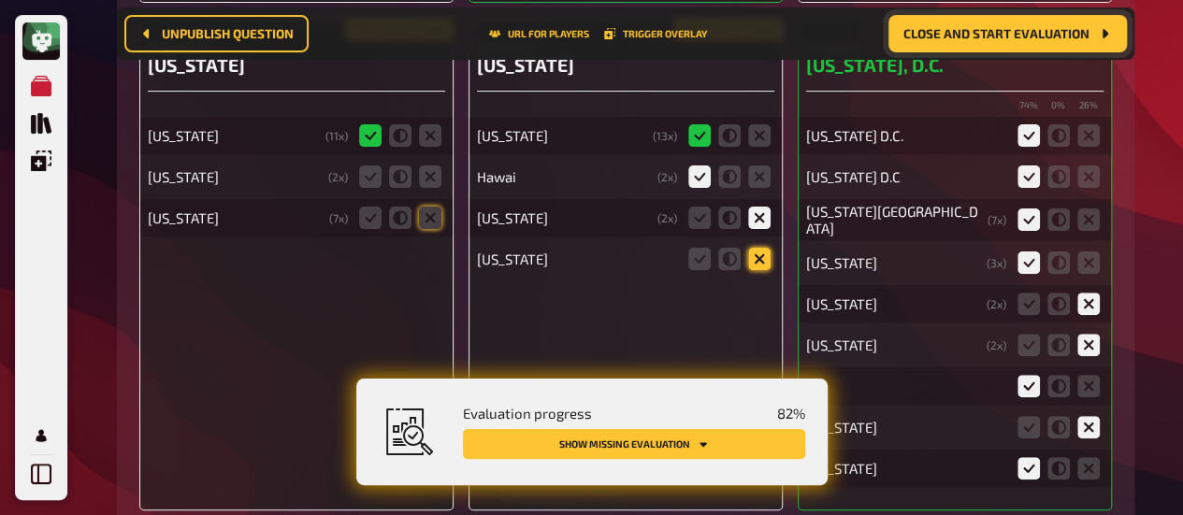
click at [0, 0] on input "radio" at bounding box center [0, 0] width 0 height 0
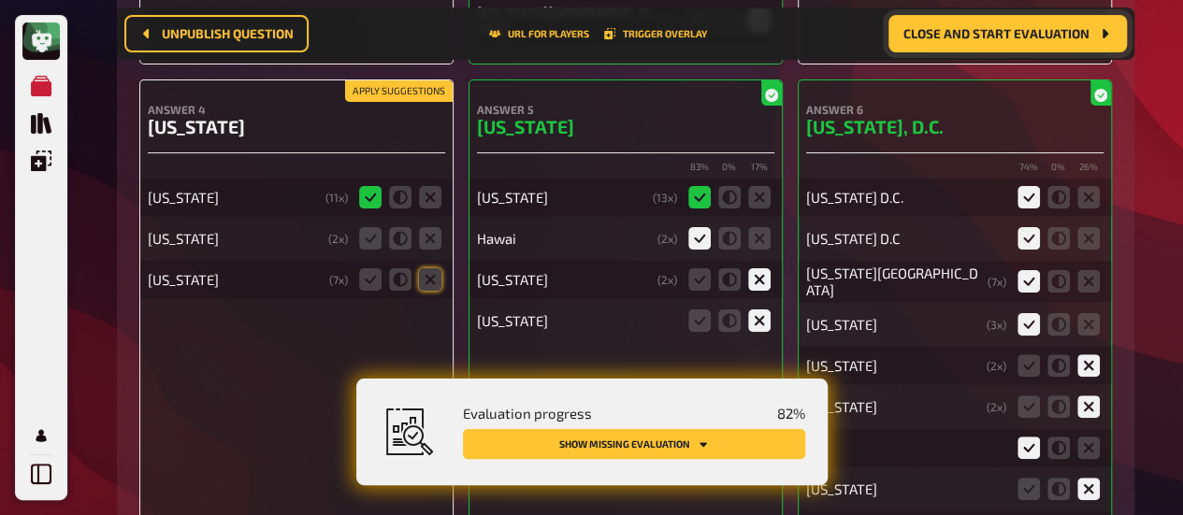
scroll to position [17879, 0]
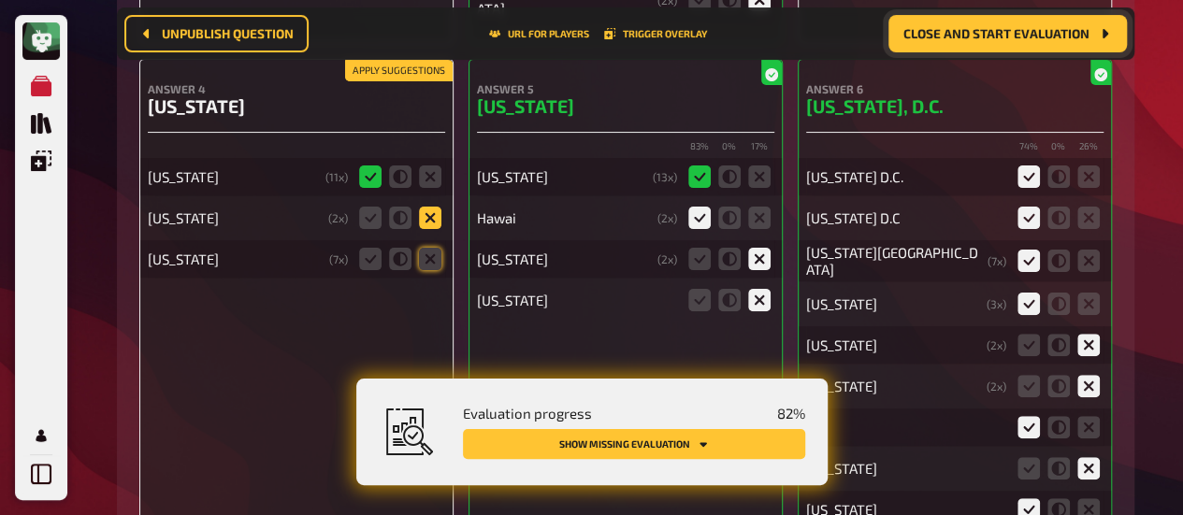
click at [426, 207] on icon at bounding box center [430, 218] width 22 height 22
click at [0, 0] on input "radio" at bounding box center [0, 0] width 0 height 0
click at [428, 248] on icon at bounding box center [430, 259] width 22 height 22
click at [0, 0] on input "radio" at bounding box center [0, 0] width 0 height 0
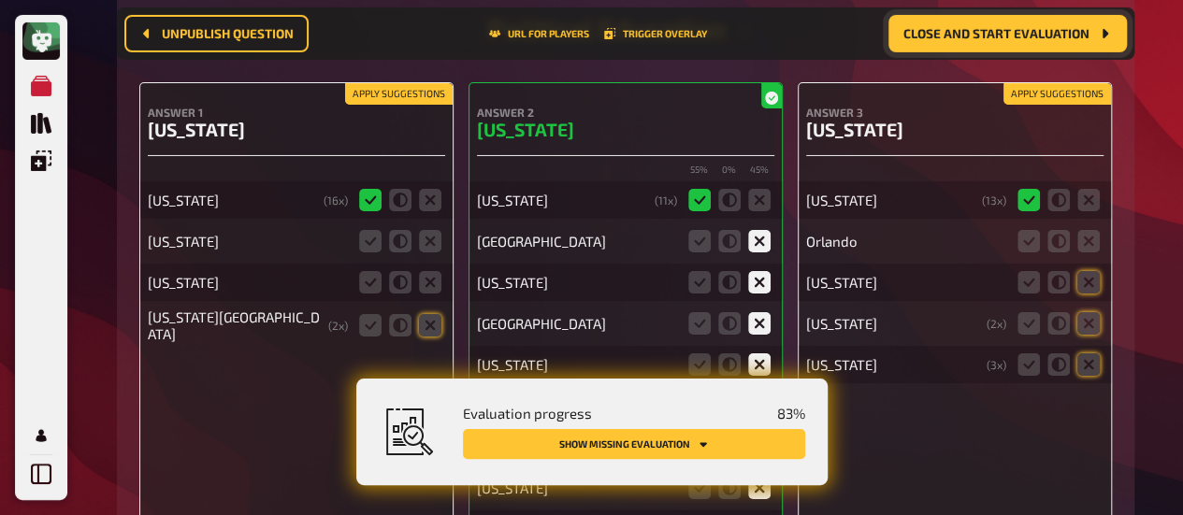
scroll to position [17374, 0]
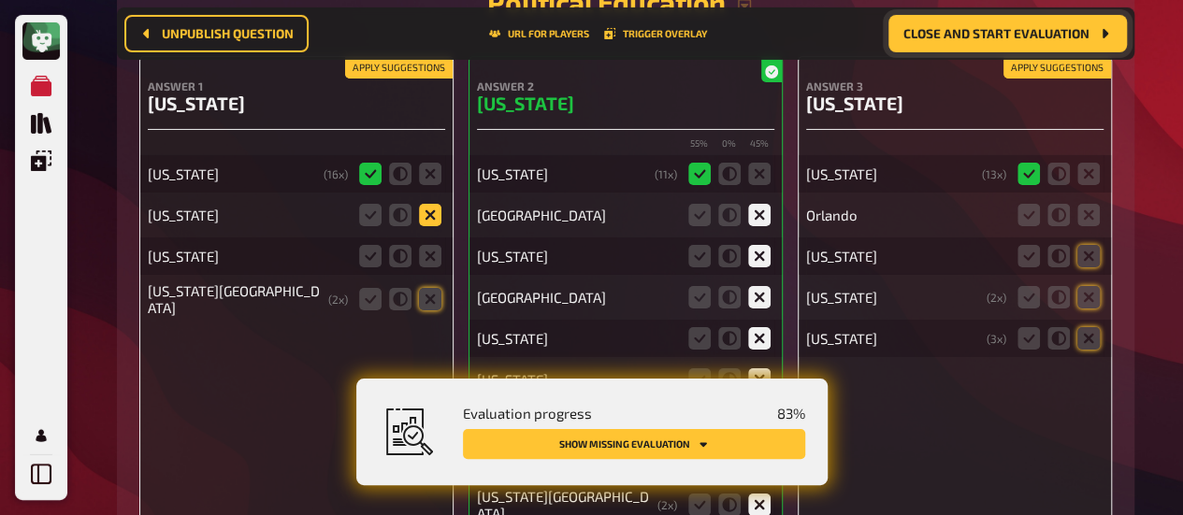
click at [428, 205] on icon at bounding box center [430, 215] width 22 height 22
click at [0, 0] on input "radio" at bounding box center [0, 0] width 0 height 0
click at [425, 252] on icon at bounding box center [430, 256] width 22 height 22
click at [0, 0] on input "radio" at bounding box center [0, 0] width 0 height 0
click at [425, 290] on icon at bounding box center [430, 299] width 22 height 22
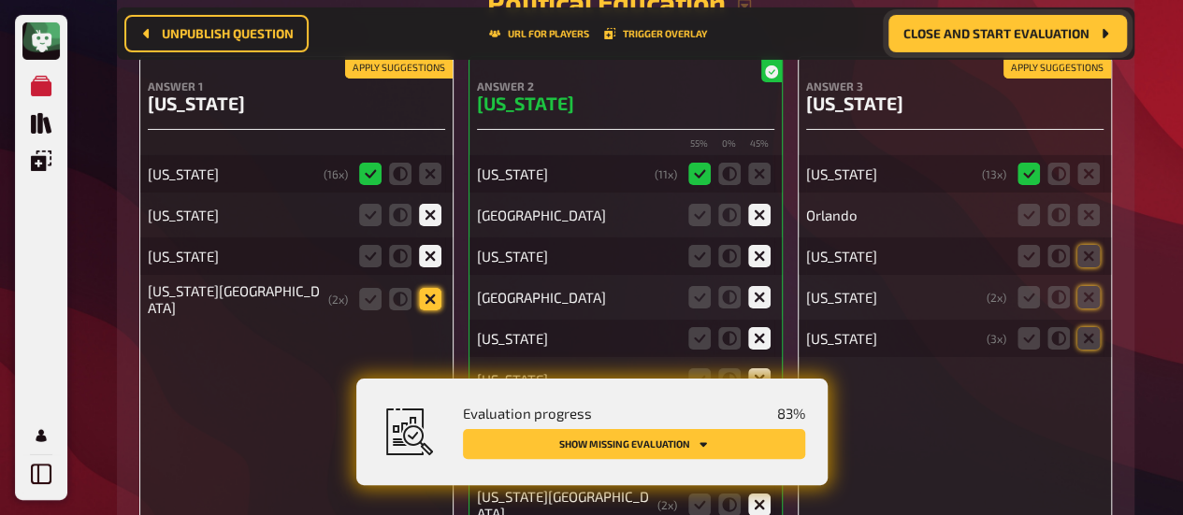
click at [0, 0] on input "radio" at bounding box center [0, 0] width 0 height 0
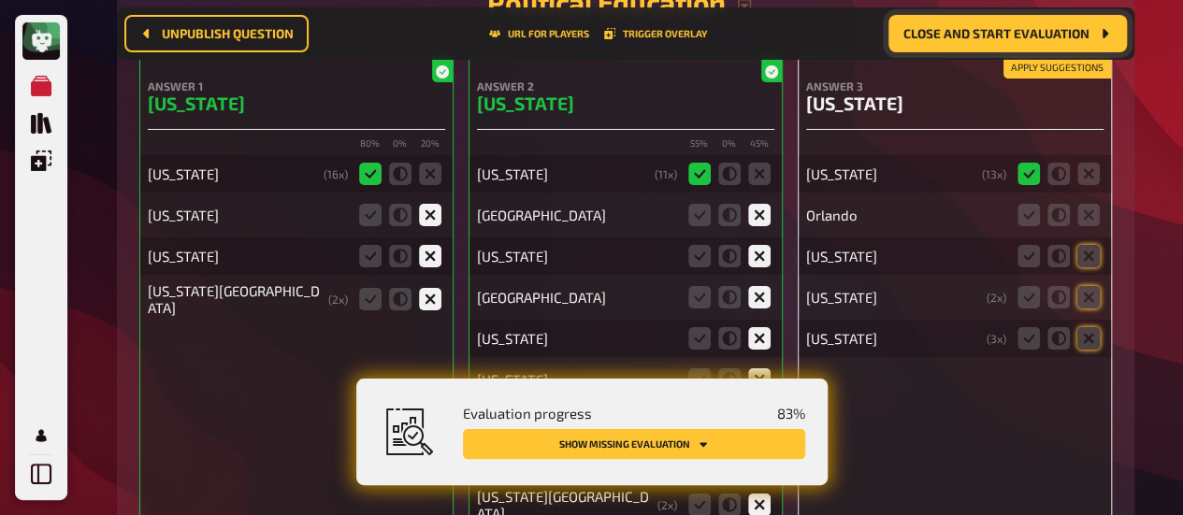
scroll to position [17372, 0]
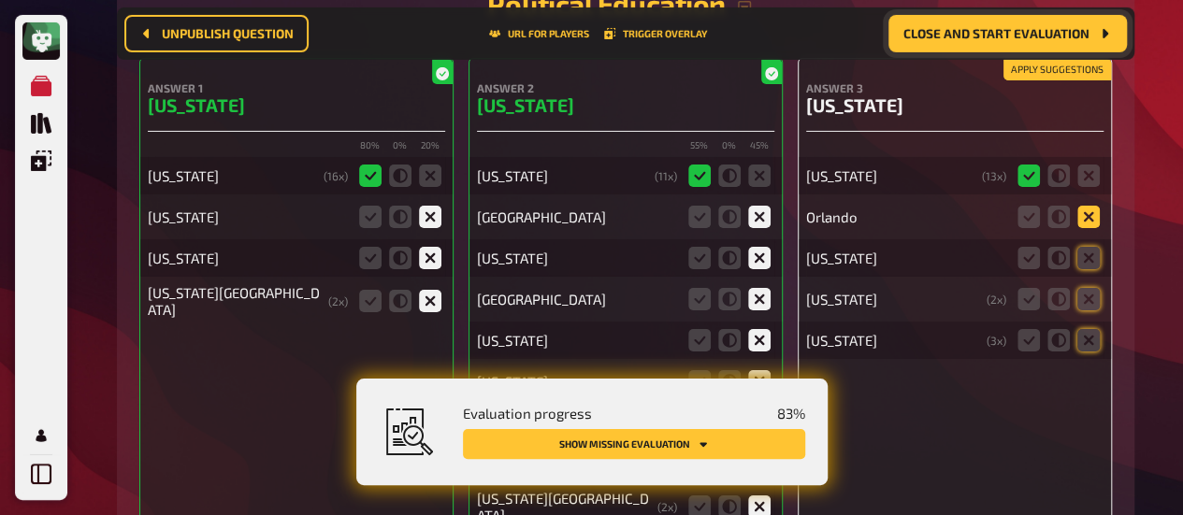
click at [1086, 208] on icon at bounding box center [1088, 217] width 22 height 22
click at [0, 0] on input "radio" at bounding box center [0, 0] width 0 height 0
click at [1089, 247] on icon at bounding box center [1088, 258] width 22 height 22
click at [0, 0] on input "radio" at bounding box center [0, 0] width 0 height 0
click at [1091, 298] on icon at bounding box center [1088, 299] width 22 height 22
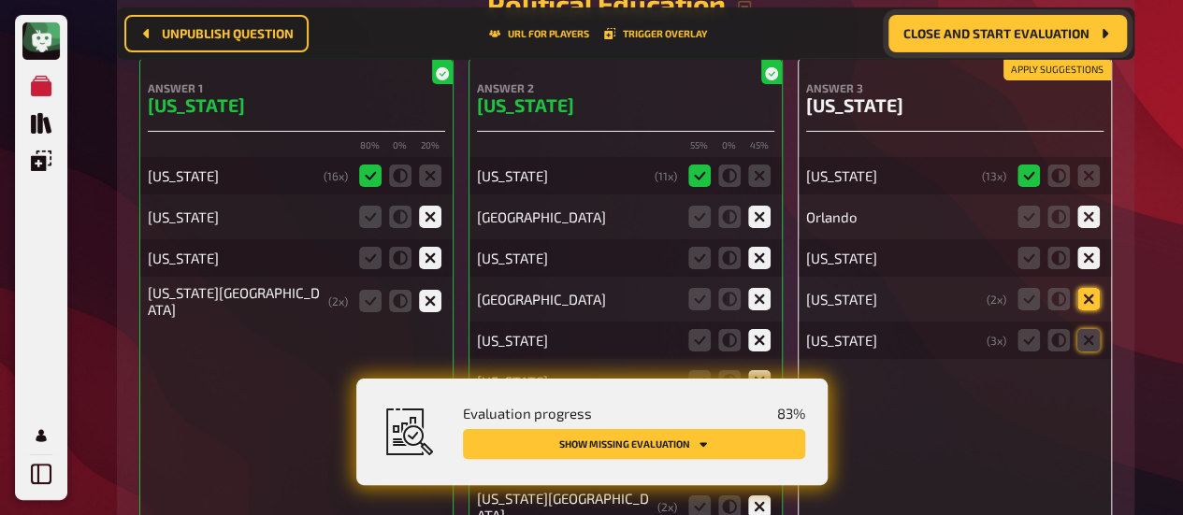
click at [0, 0] on input "radio" at bounding box center [0, 0] width 0 height 0
click at [1094, 336] on icon at bounding box center [1088, 340] width 22 height 22
click at [0, 0] on input "radio" at bounding box center [0, 0] width 0 height 0
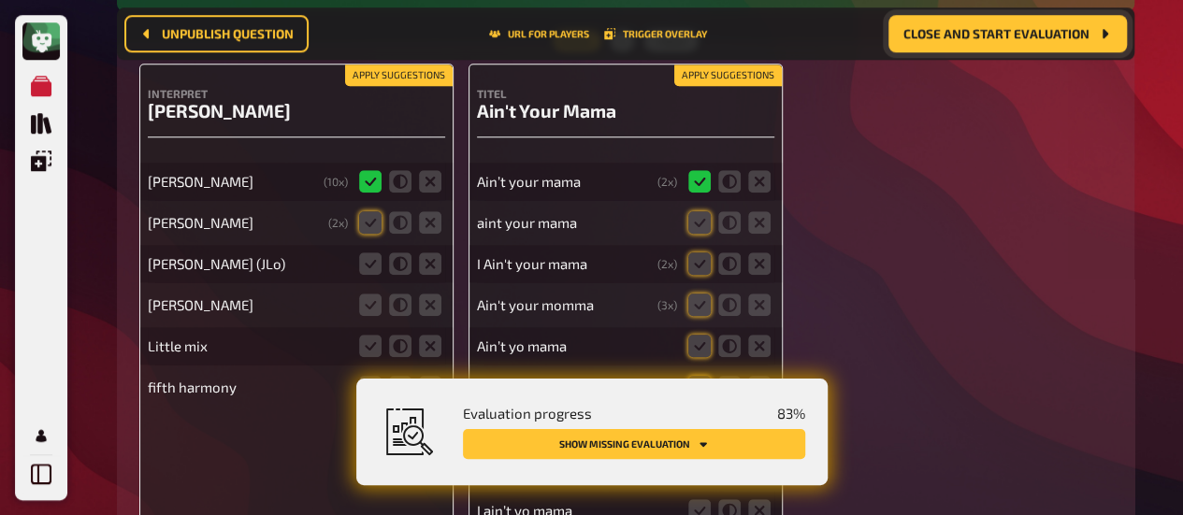
scroll to position [18534, 0]
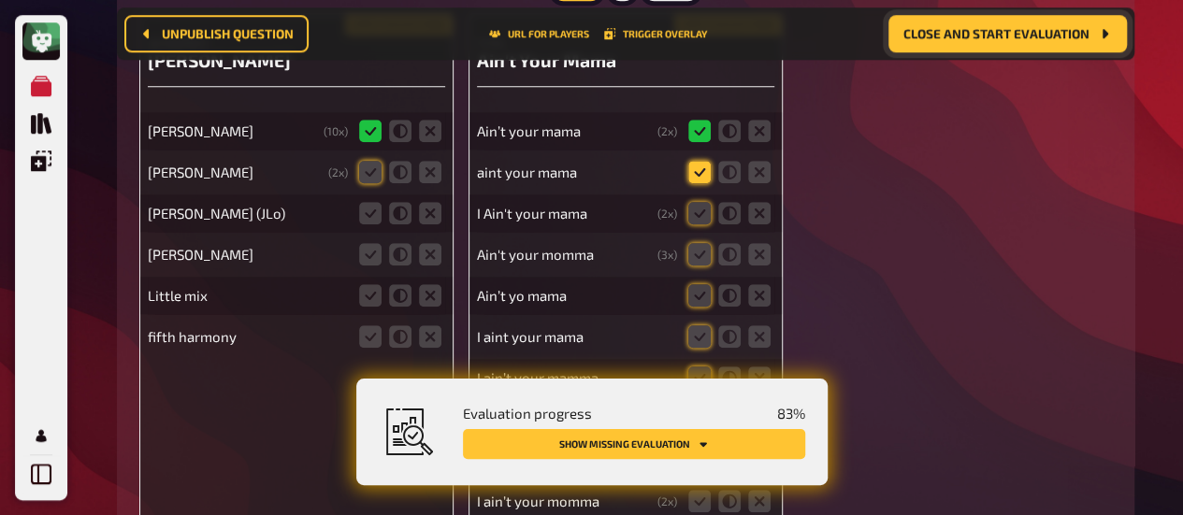
click at [701, 161] on icon at bounding box center [699, 172] width 22 height 22
click at [0, 0] on input "radio" at bounding box center [0, 0] width 0 height 0
click at [696, 202] on icon at bounding box center [699, 213] width 22 height 22
click at [0, 0] on input "radio" at bounding box center [0, 0] width 0 height 0
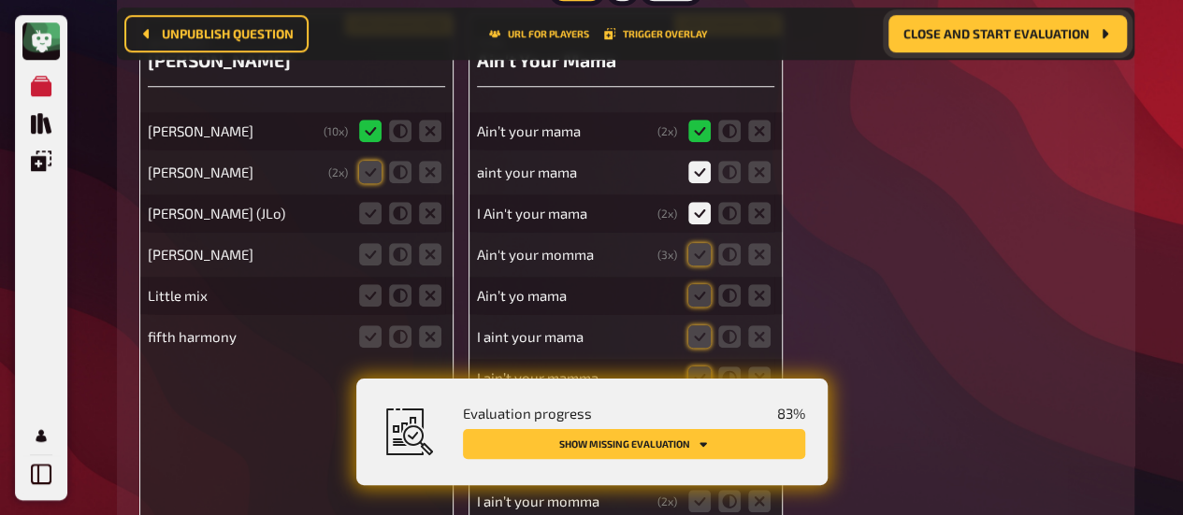
click at [698, 239] on fieldset at bounding box center [729, 254] width 90 height 30
click at [694, 255] on div "Ain't your momma ( 3 x)" at bounding box center [625, 254] width 297 height 37
click at [698, 284] on icon at bounding box center [699, 295] width 22 height 22
click at [0, 0] on input "radio" at bounding box center [0, 0] width 0 height 0
click at [701, 243] on icon at bounding box center [699, 254] width 22 height 22
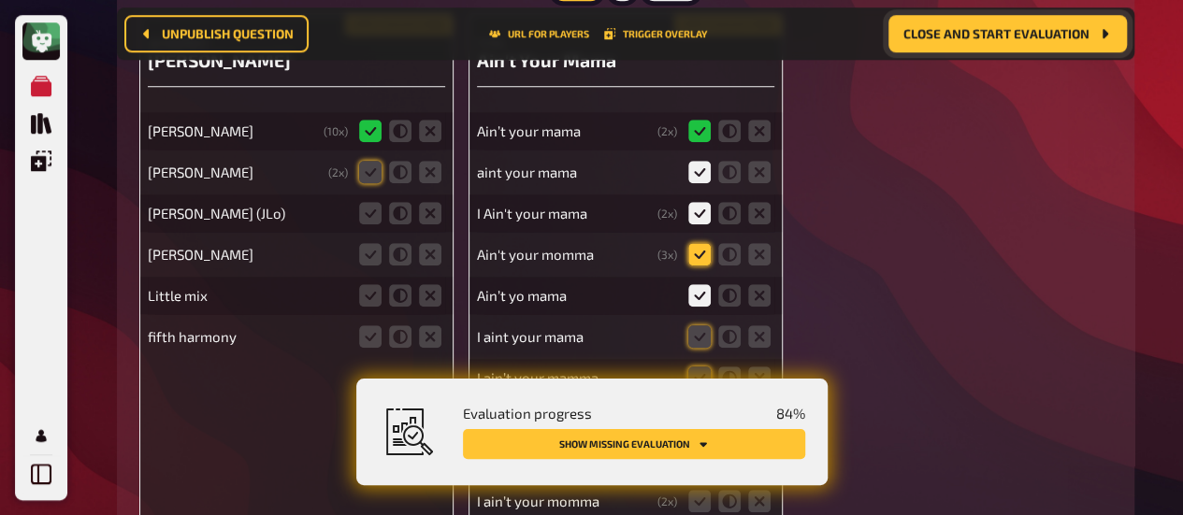
click at [0, 0] on input "radio" at bounding box center [0, 0] width 0 height 0
click at [701, 332] on icon at bounding box center [699, 336] width 22 height 22
click at [0, 0] on input "radio" at bounding box center [0, 0] width 0 height 0
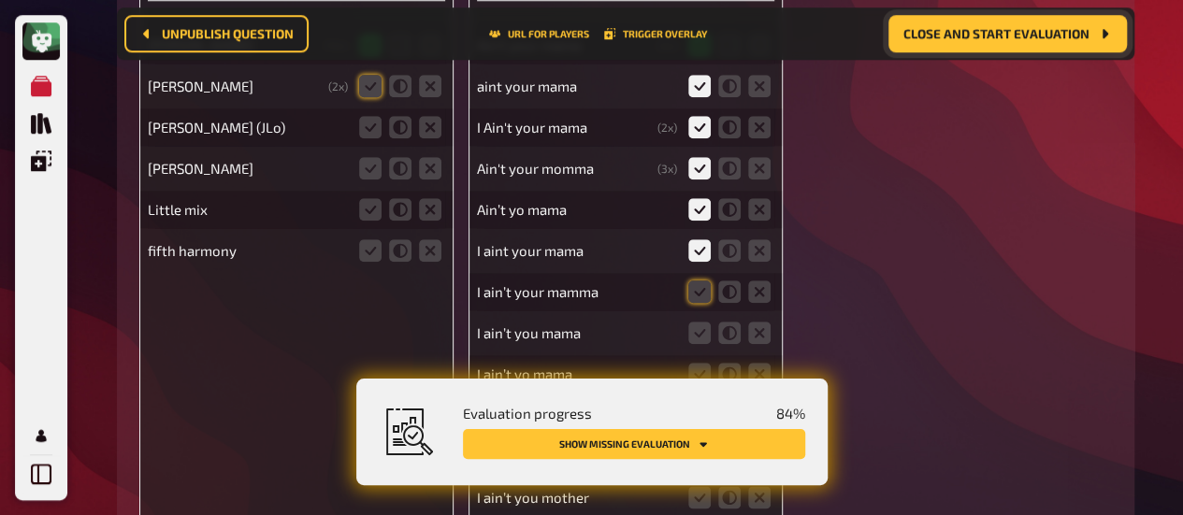
scroll to position [18580, 0]
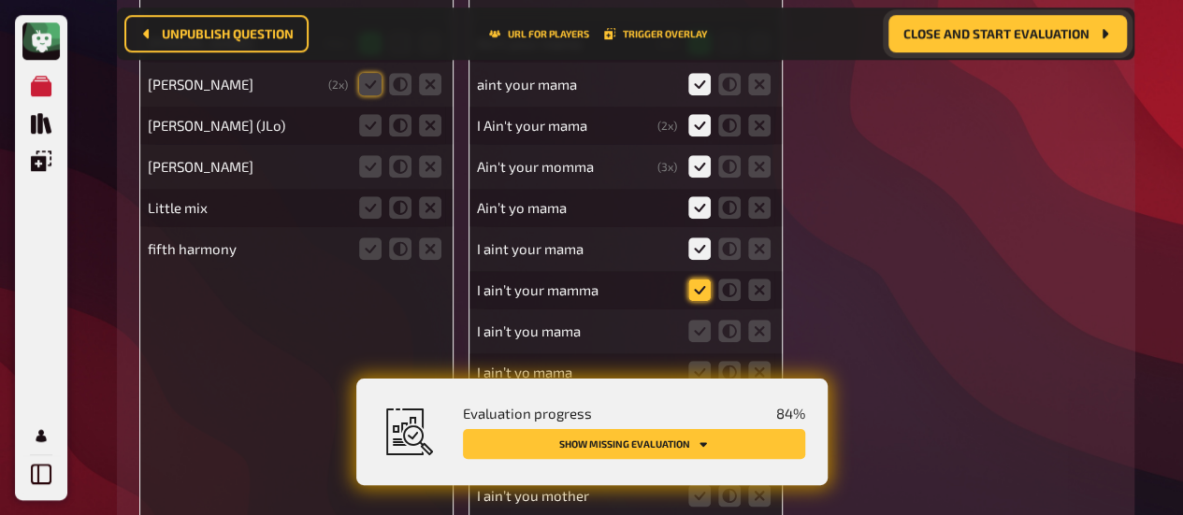
click at [690, 279] on icon at bounding box center [699, 290] width 22 height 22
click at [0, 0] on input "radio" at bounding box center [0, 0] width 0 height 0
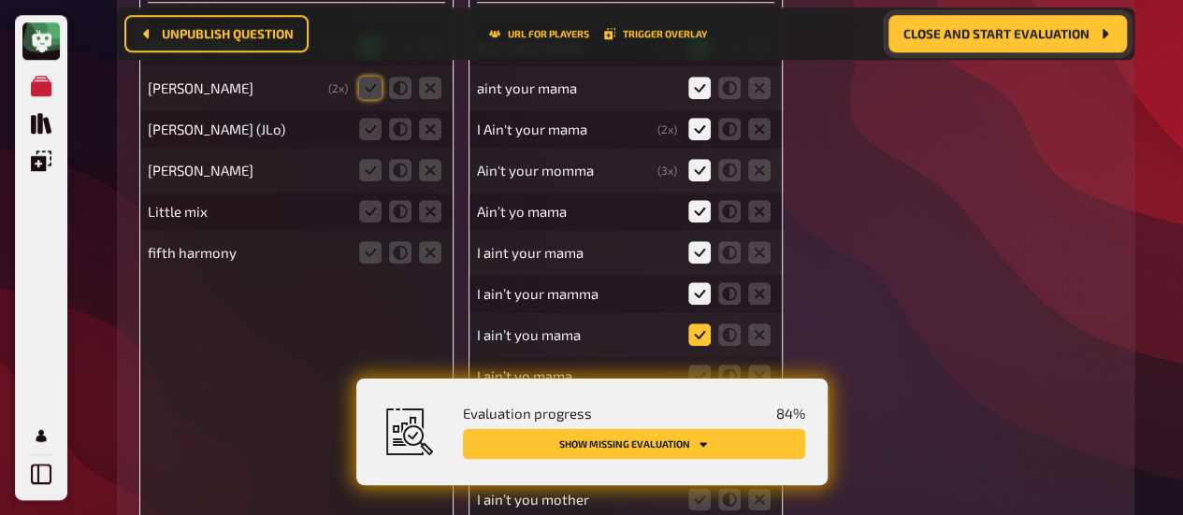
click at [695, 324] on icon at bounding box center [699, 335] width 22 height 22
click at [0, 0] on input "radio" at bounding box center [0, 0] width 0 height 0
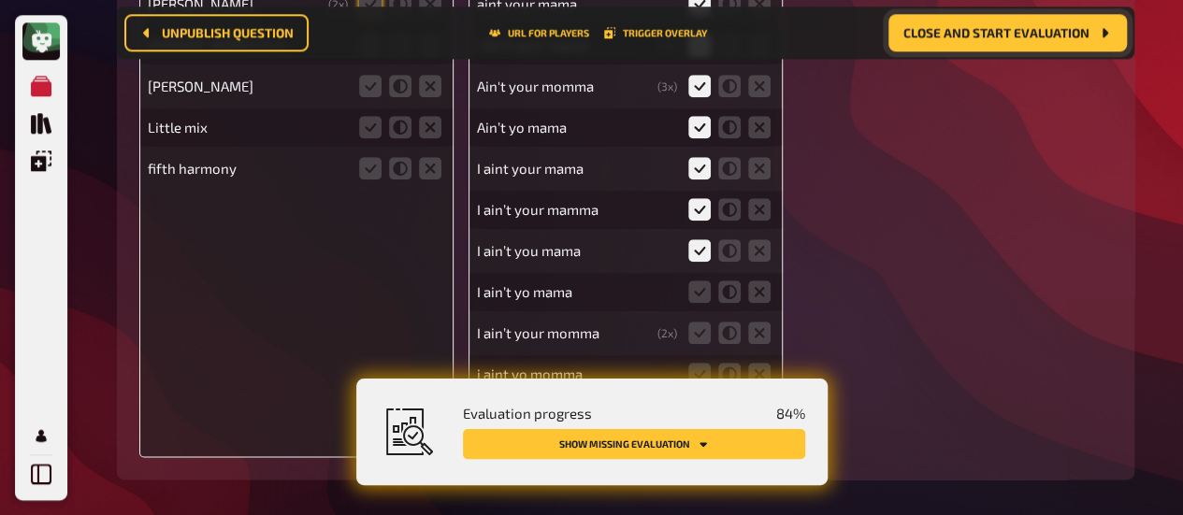
scroll to position [18670, 0]
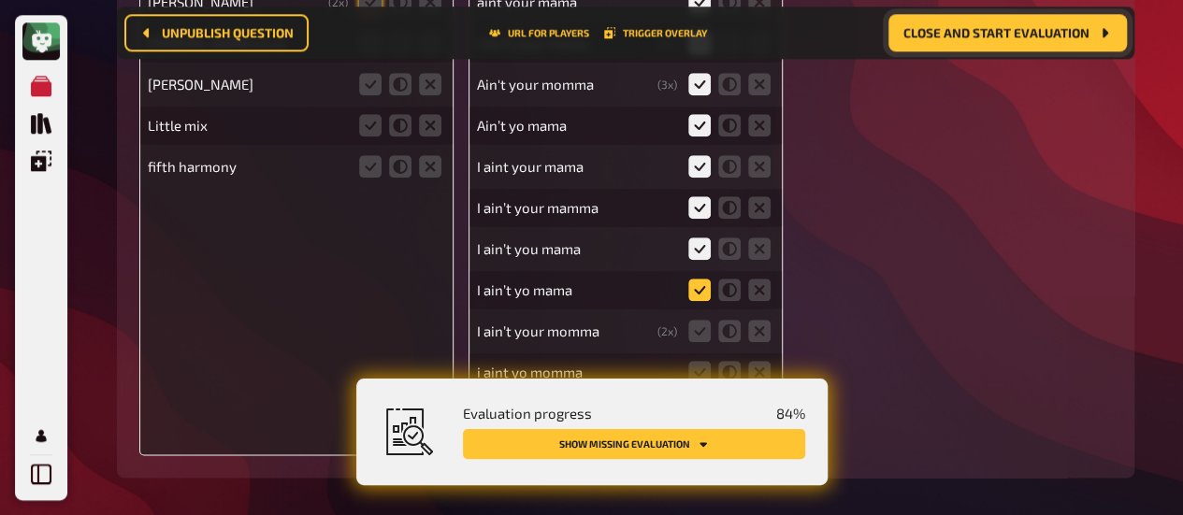
click at [701, 279] on icon at bounding box center [699, 290] width 22 height 22
click at [0, 0] on input "radio" at bounding box center [0, 0] width 0 height 0
click at [703, 320] on icon at bounding box center [699, 331] width 22 height 22
click at [0, 0] on input "radio" at bounding box center [0, 0] width 0 height 0
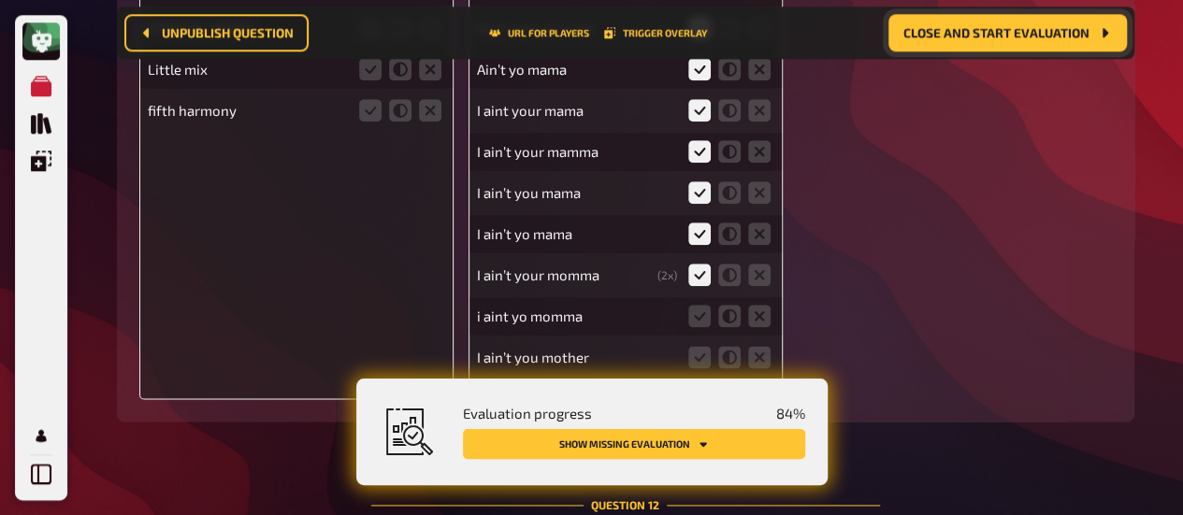
scroll to position [18730, 0]
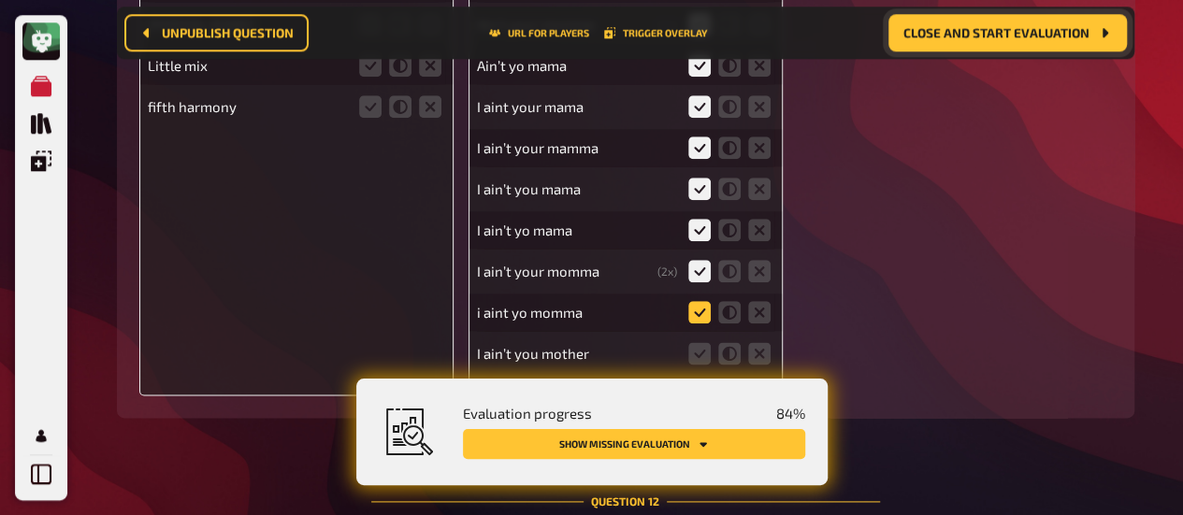
click at [699, 301] on icon at bounding box center [699, 312] width 22 height 22
click at [0, 0] on input "radio" at bounding box center [0, 0] width 0 height 0
click at [698, 342] on icon at bounding box center [699, 353] width 22 height 22
click at [0, 0] on input "radio" at bounding box center [0, 0] width 0 height 0
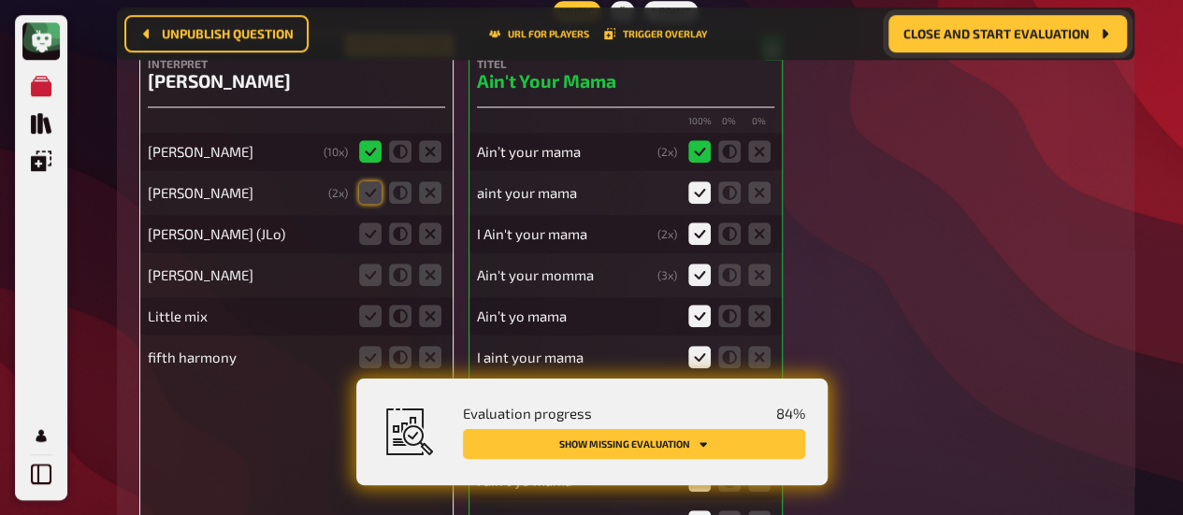
scroll to position [18477, 0]
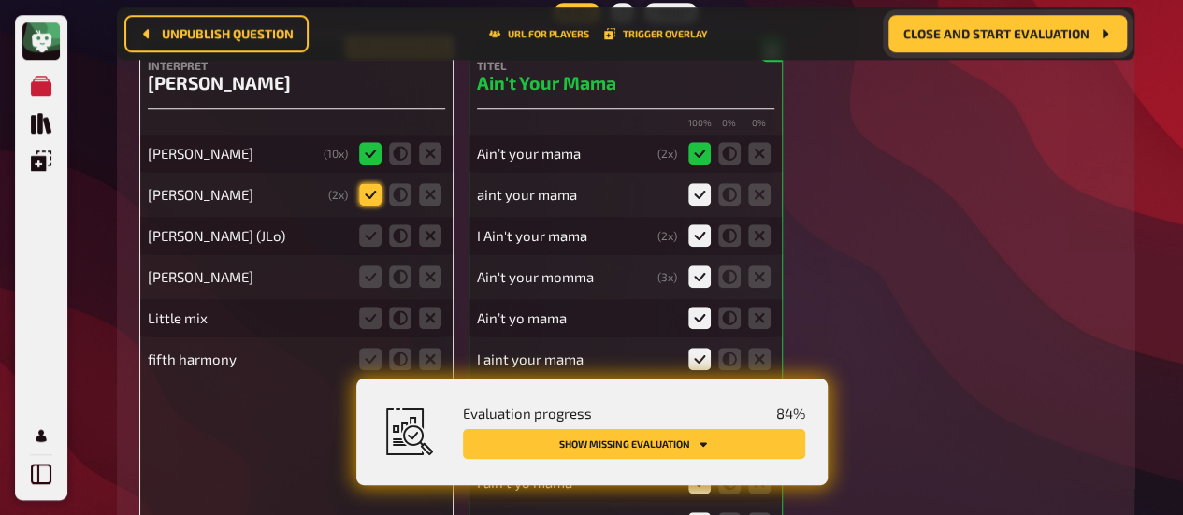
click at [369, 183] on icon at bounding box center [370, 194] width 22 height 22
click at [0, 0] on input "radio" at bounding box center [0, 0] width 0 height 0
click at [381, 224] on icon at bounding box center [370, 235] width 22 height 22
click at [0, 0] on input "radio" at bounding box center [0, 0] width 0 height 0
click at [424, 266] on icon at bounding box center [430, 277] width 22 height 22
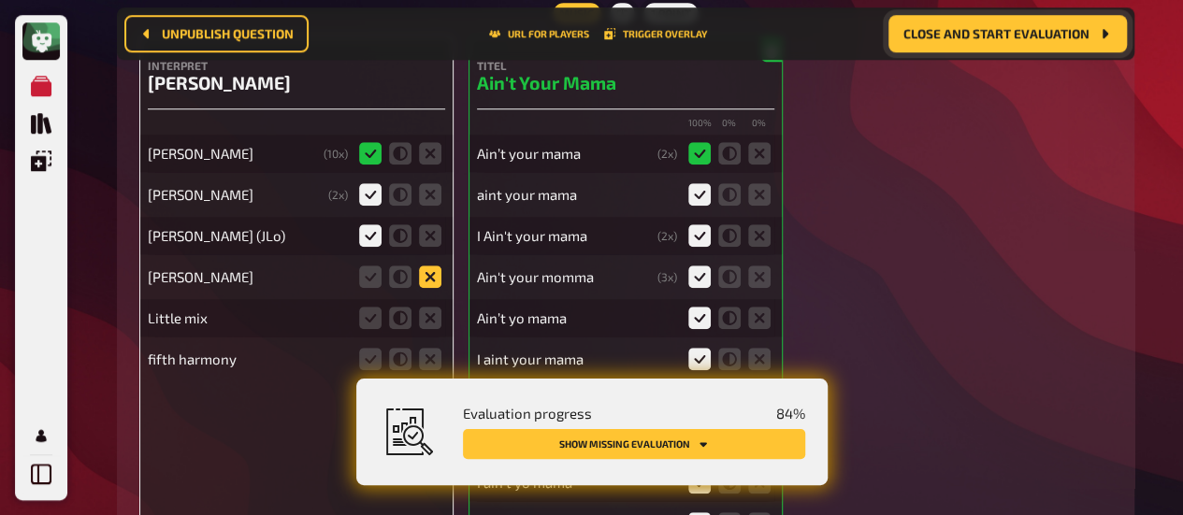
click at [0, 0] on input "radio" at bounding box center [0, 0] width 0 height 0
click at [428, 307] on icon at bounding box center [430, 318] width 22 height 22
click at [0, 0] on input "radio" at bounding box center [0, 0] width 0 height 0
click at [430, 348] on icon at bounding box center [430, 359] width 22 height 22
click at [0, 0] on input "radio" at bounding box center [0, 0] width 0 height 0
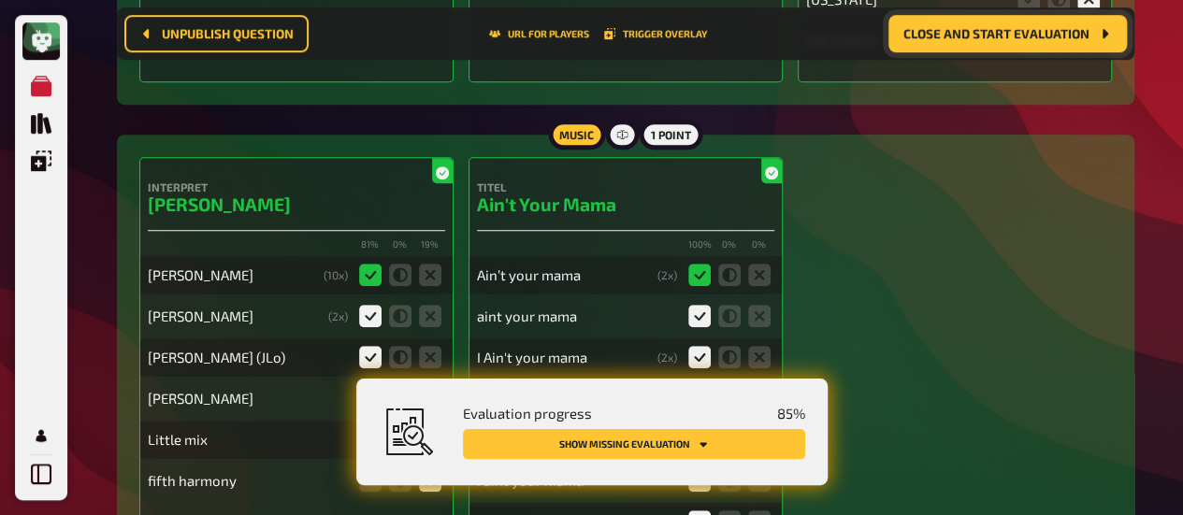
click at [565, 437] on button "Show missing evaluation" at bounding box center [634, 444] width 342 height 30
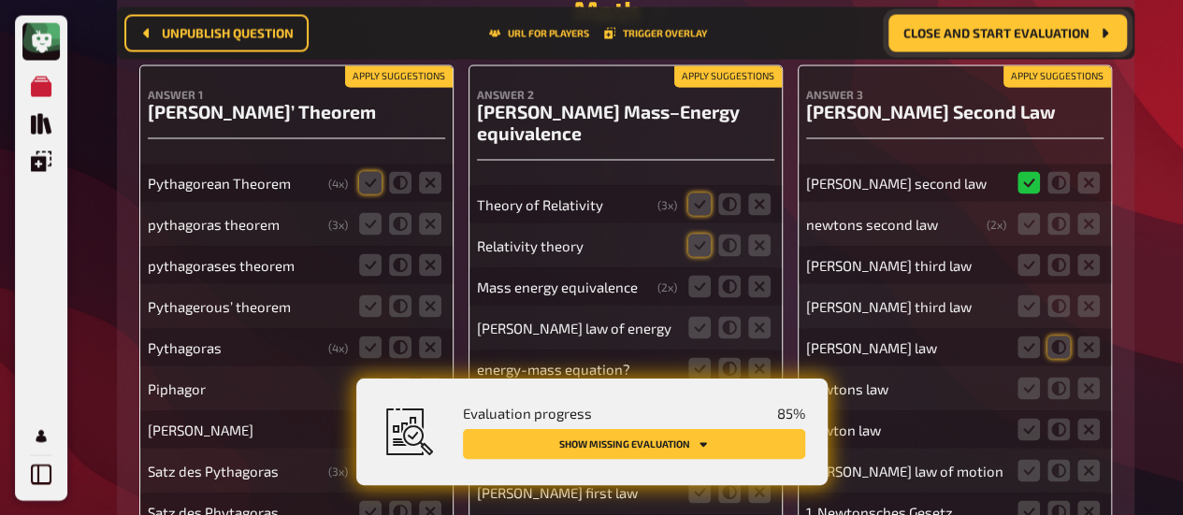
scroll to position [19368, 0]
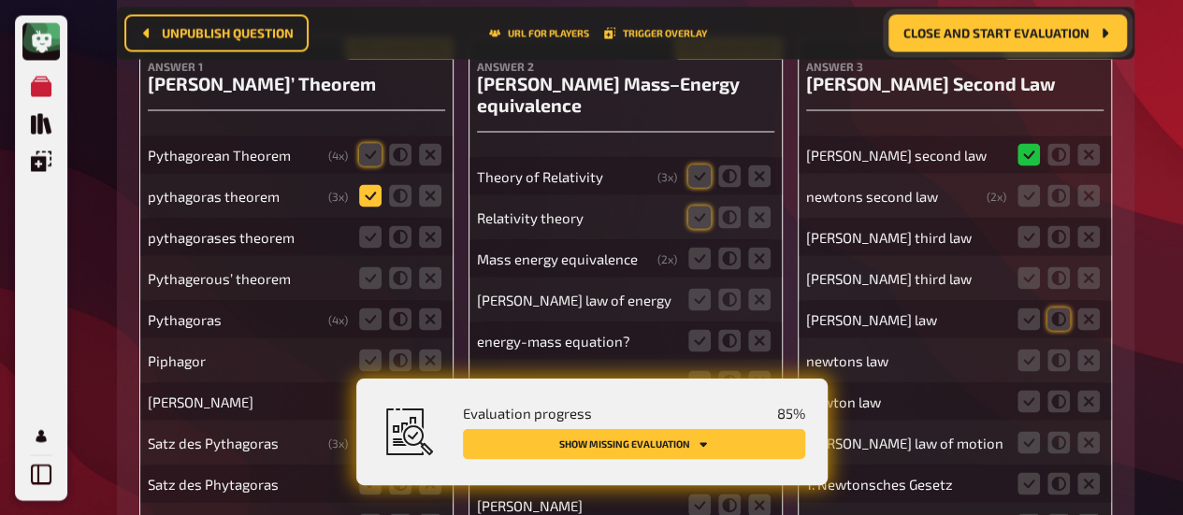
click at [375, 184] on icon at bounding box center [370, 195] width 22 height 22
click at [0, 0] on input "radio" at bounding box center [0, 0] width 0 height 0
click at [372, 149] on fieldset at bounding box center [400, 154] width 90 height 30
click at [369, 225] on icon at bounding box center [370, 236] width 22 height 22
click at [0, 0] on input "radio" at bounding box center [0, 0] width 0 height 0
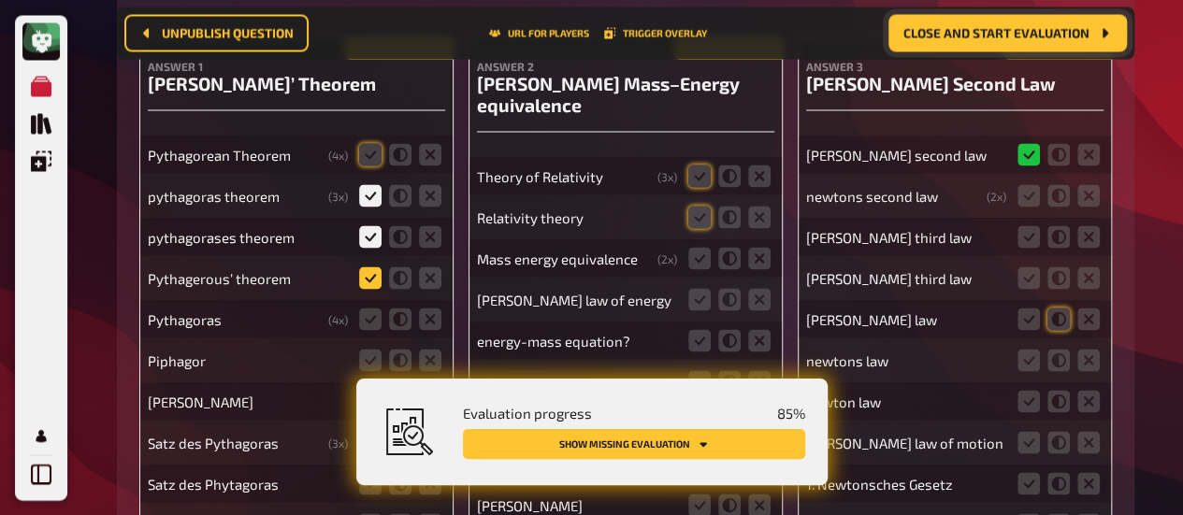
click at [368, 266] on icon at bounding box center [370, 277] width 22 height 22
click at [0, 0] on input "radio" at bounding box center [0, 0] width 0 height 0
click at [367, 143] on icon at bounding box center [370, 154] width 22 height 22
click at [0, 0] on input "radio" at bounding box center [0, 0] width 0 height 0
click at [370, 308] on icon at bounding box center [370, 319] width 22 height 22
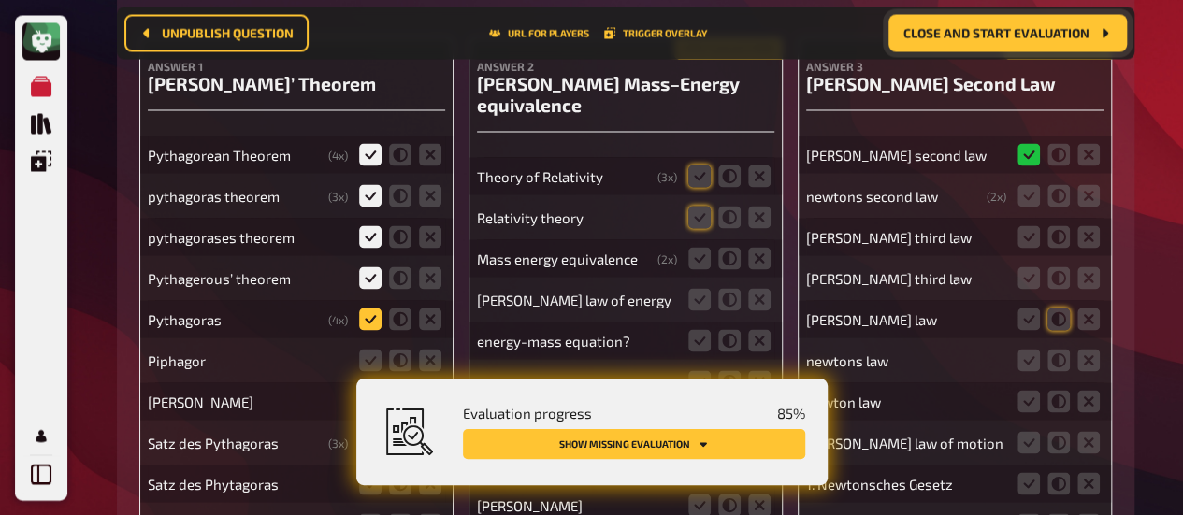
click at [0, 0] on input "radio" at bounding box center [0, 0] width 0 height 0
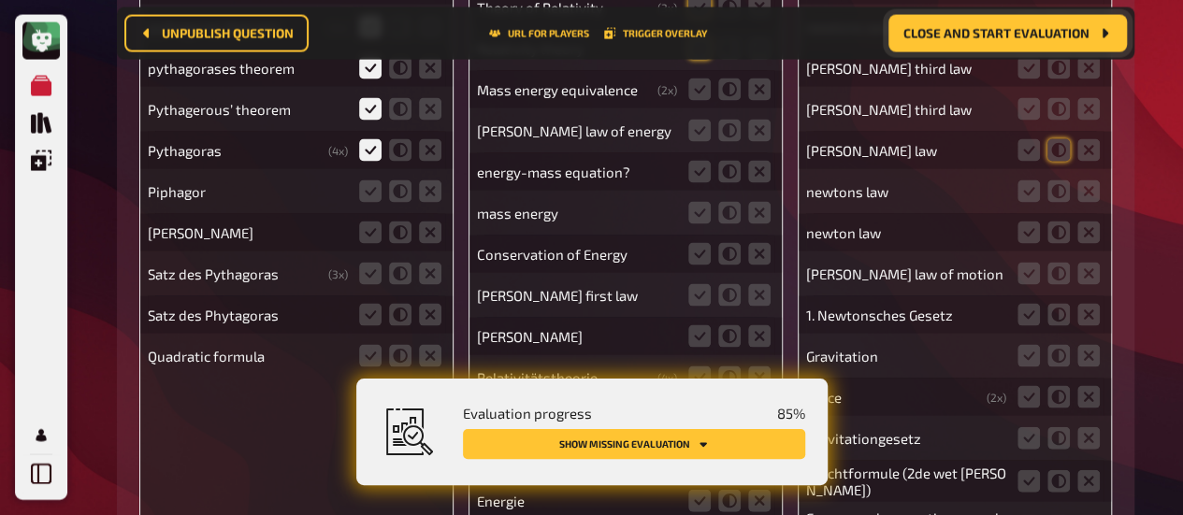
scroll to position [19536, 0]
click at [436, 180] on icon at bounding box center [430, 191] width 22 height 22
click at [0, 0] on input "radio" at bounding box center [0, 0] width 0 height 0
click at [434, 222] on icon at bounding box center [430, 233] width 22 height 22
click at [0, 0] on input "radio" at bounding box center [0, 0] width 0 height 0
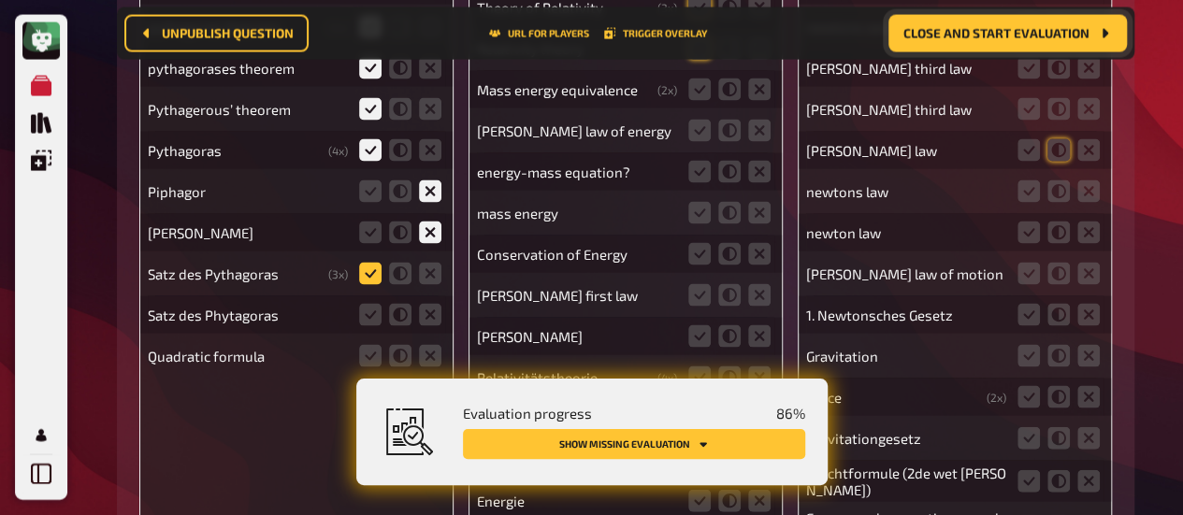
click at [359, 263] on icon at bounding box center [370, 274] width 22 height 22
click at [0, 0] on input "radio" at bounding box center [0, 0] width 0 height 0
click at [365, 304] on icon at bounding box center [370, 315] width 22 height 22
click at [0, 0] on input "radio" at bounding box center [0, 0] width 0 height 0
click at [428, 345] on icon at bounding box center [430, 356] width 22 height 22
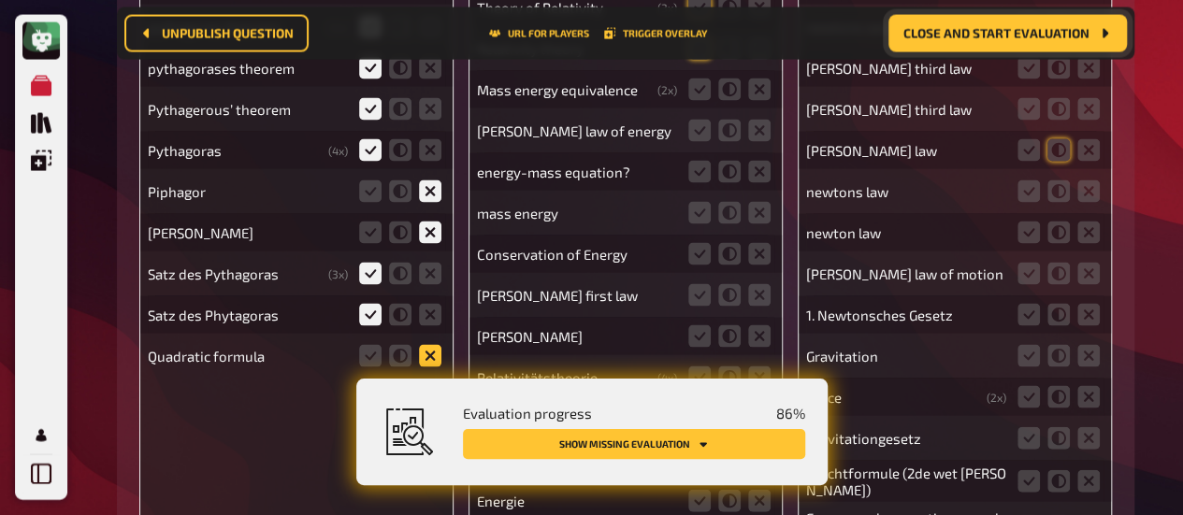
click at [0, 0] on input "radio" at bounding box center [0, 0] width 0 height 0
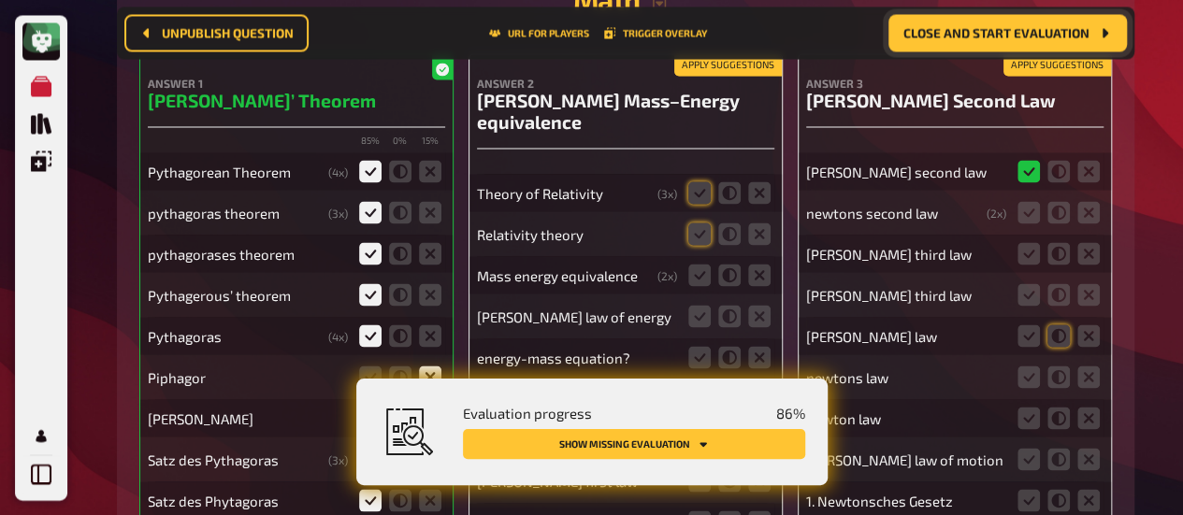
scroll to position [19351, 0]
click at [765, 181] on icon at bounding box center [759, 192] width 22 height 22
click at [0, 0] on input "radio" at bounding box center [0, 0] width 0 height 0
click at [759, 225] on icon at bounding box center [759, 234] width 22 height 22
click at [0, 0] on input "radio" at bounding box center [0, 0] width 0 height 0
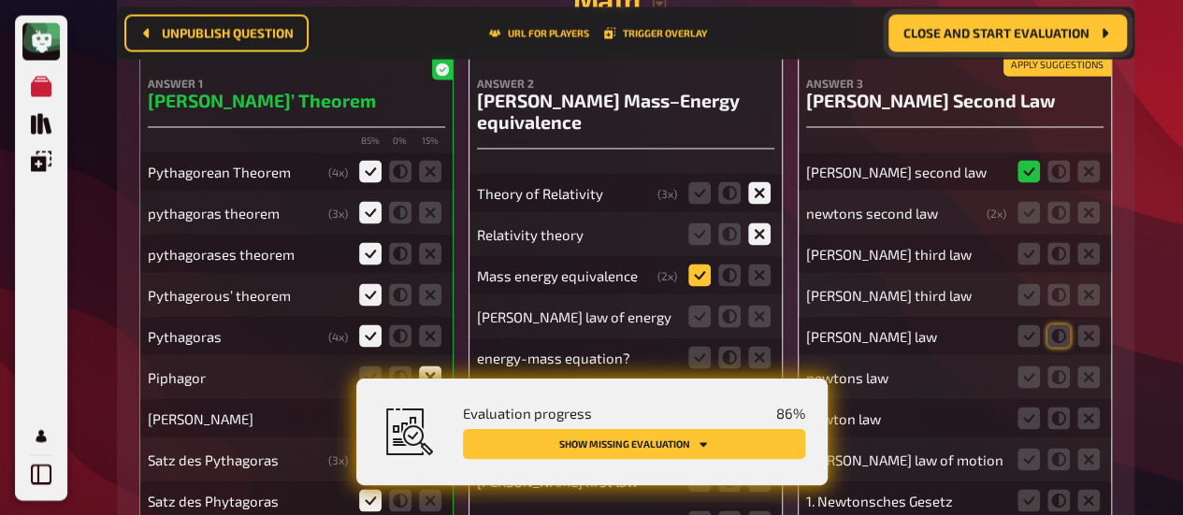
click at [691, 264] on icon at bounding box center [699, 275] width 22 height 22
click at [0, 0] on input "radio" at bounding box center [0, 0] width 0 height 0
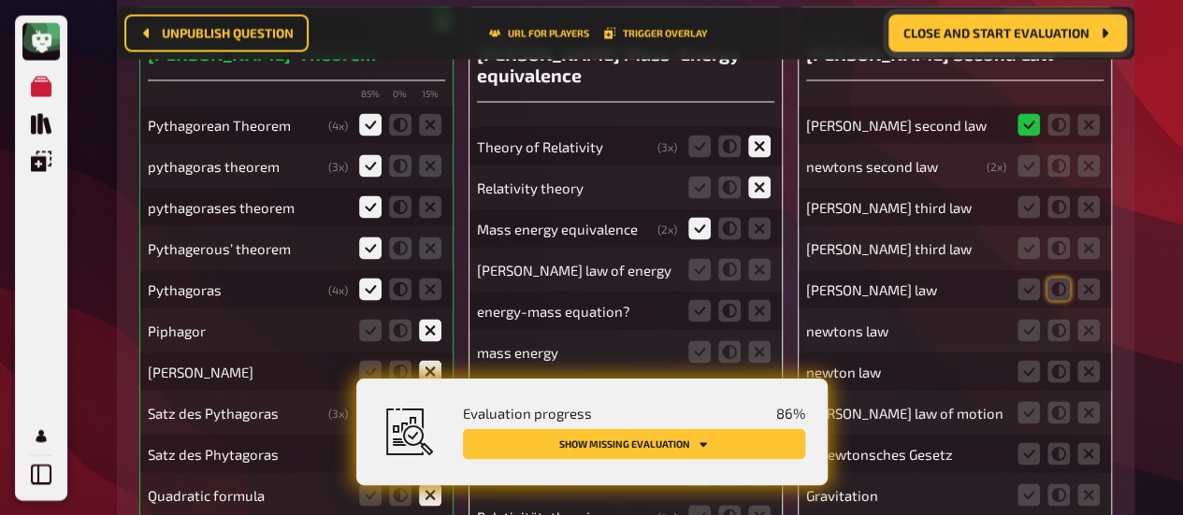
scroll to position [19407, 0]
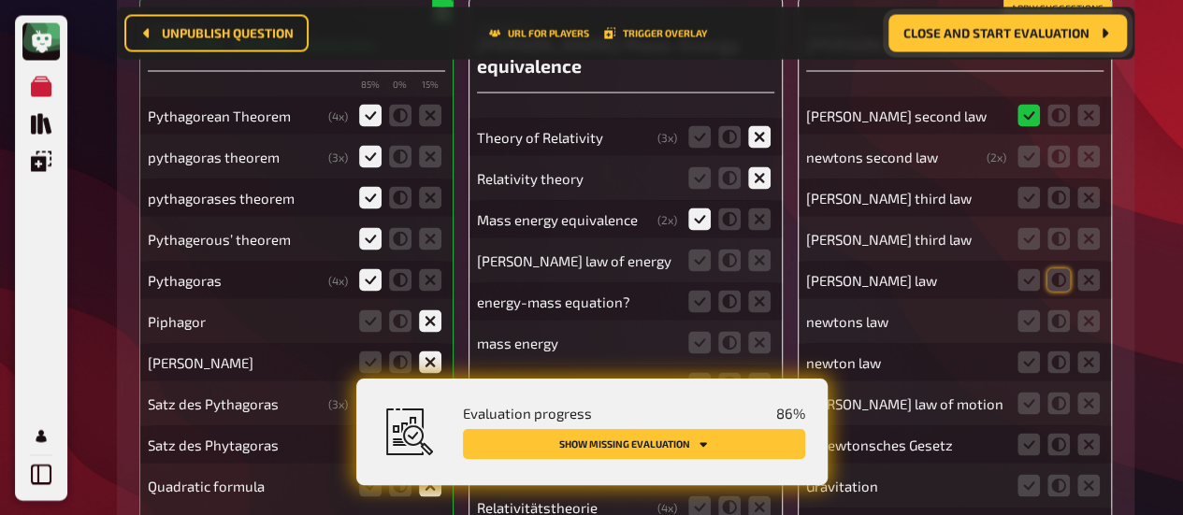
click at [712, 245] on fieldset at bounding box center [729, 260] width 90 height 30
click at [726, 249] on icon at bounding box center [729, 260] width 22 height 22
click at [0, 0] on input "radio" at bounding box center [0, 0] width 0 height 0
click at [724, 290] on icon at bounding box center [729, 301] width 22 height 22
click at [0, 0] on input "radio" at bounding box center [0, 0] width 0 height 0
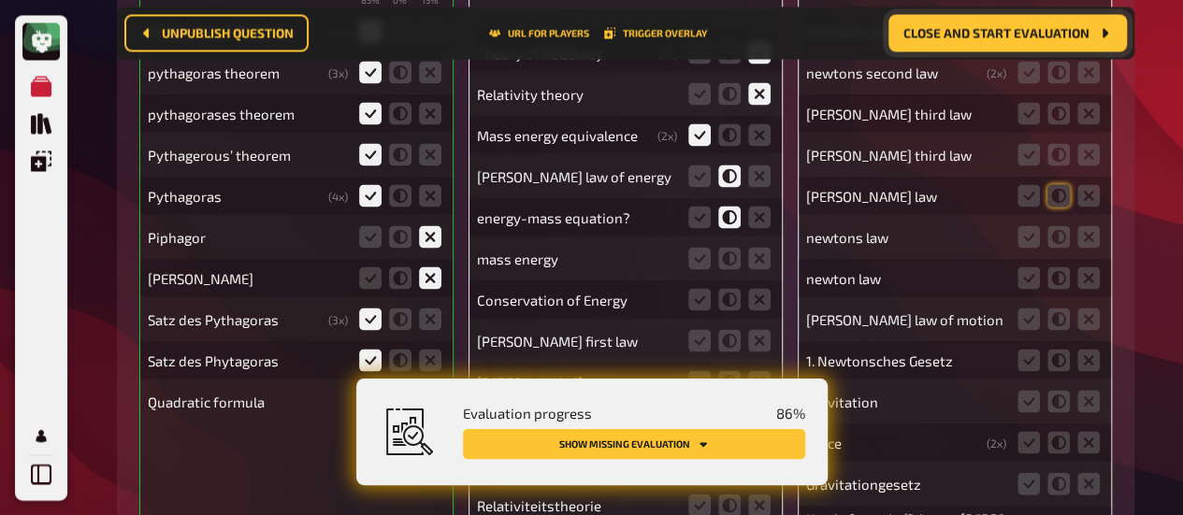
scroll to position [19532, 0]
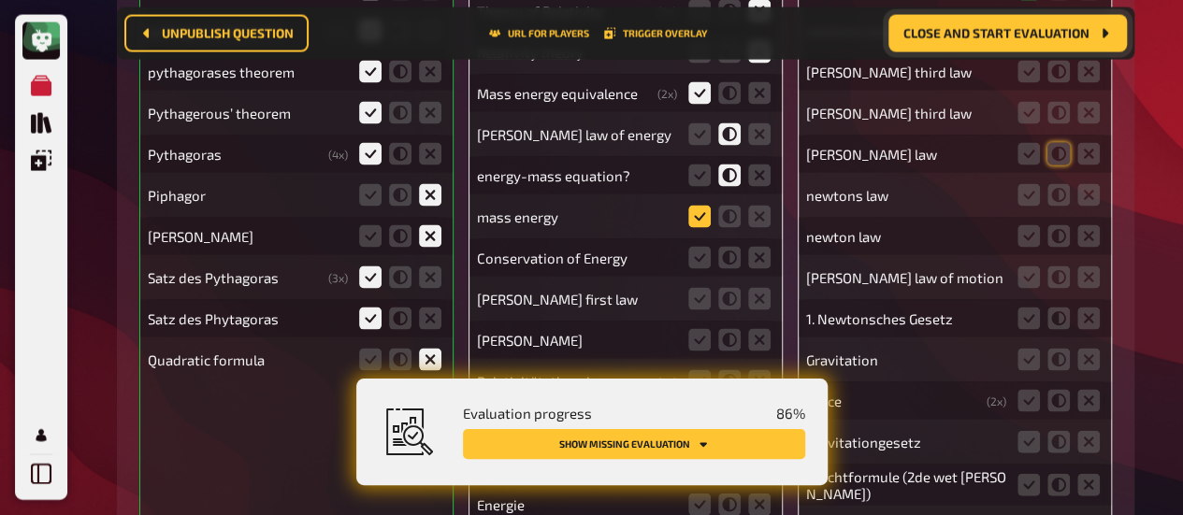
click at [701, 206] on icon at bounding box center [699, 217] width 22 height 22
click at [0, 0] on input "radio" at bounding box center [0, 0] width 0 height 0
click at [734, 247] on icon at bounding box center [729, 258] width 22 height 22
click at [0, 0] on input "radio" at bounding box center [0, 0] width 0 height 0
click at [763, 288] on icon at bounding box center [759, 299] width 22 height 22
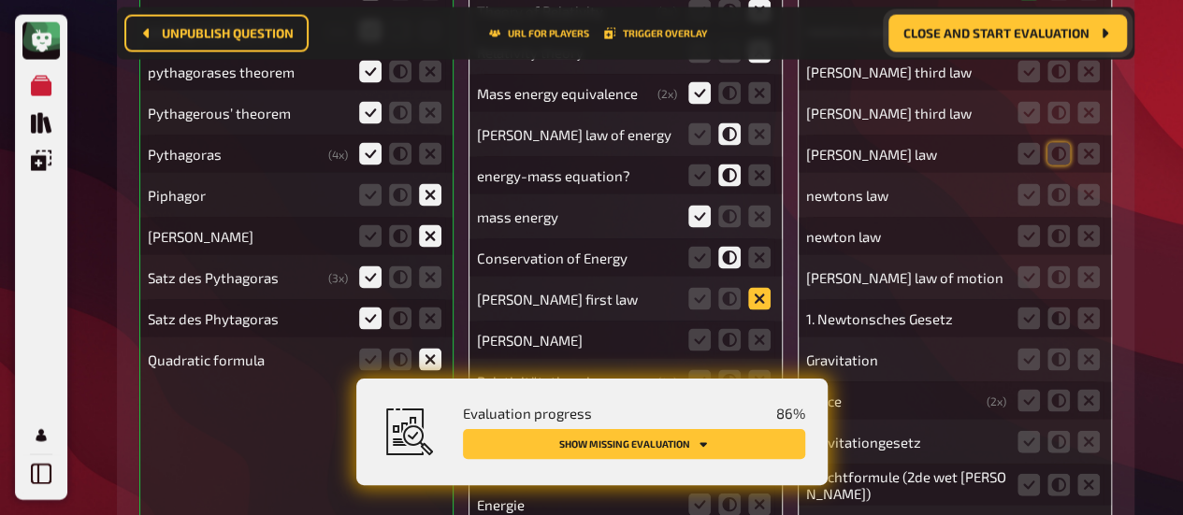
click at [0, 0] on input "radio" at bounding box center [0, 0] width 0 height 0
click at [769, 329] on icon at bounding box center [759, 340] width 22 height 22
click at [0, 0] on input "radio" at bounding box center [0, 0] width 0 height 0
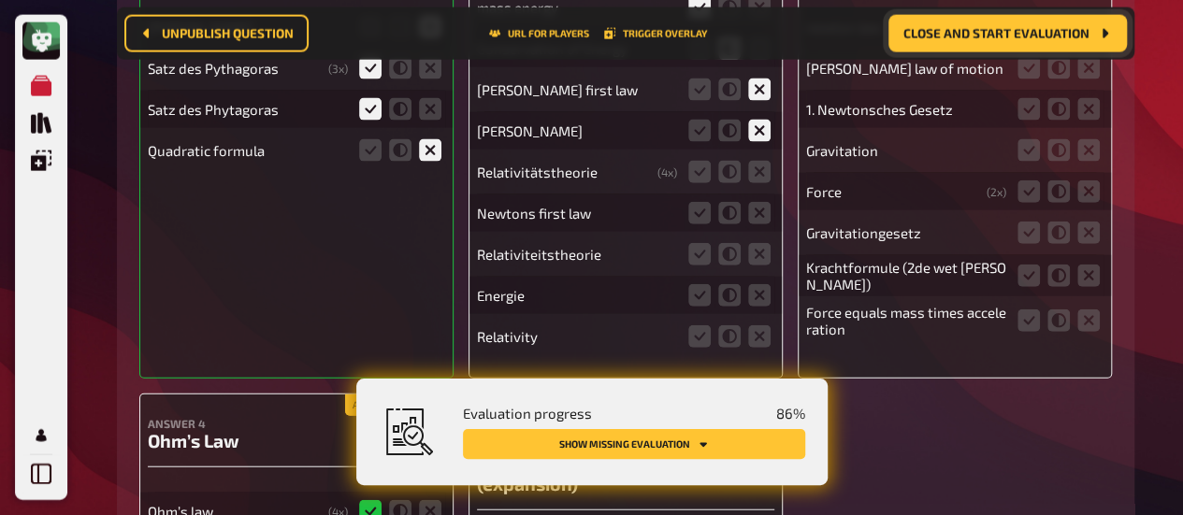
scroll to position [19785, 0]
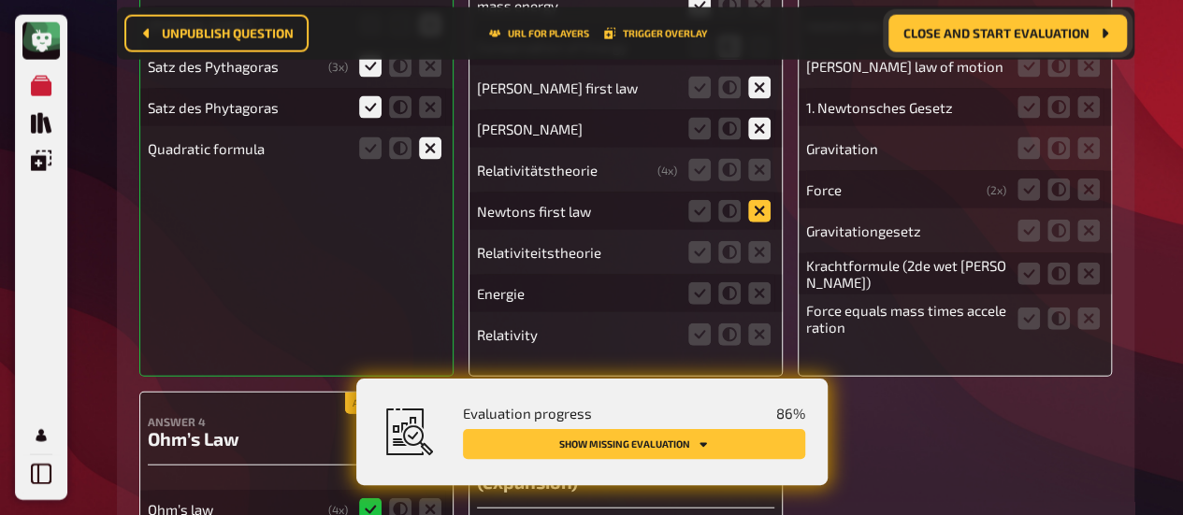
click at [760, 200] on icon at bounding box center [759, 211] width 22 height 22
click at [0, 0] on input "radio" at bounding box center [0, 0] width 0 height 0
click at [759, 159] on icon at bounding box center [759, 170] width 22 height 22
click at [0, 0] on input "radio" at bounding box center [0, 0] width 0 height 0
click at [761, 241] on icon at bounding box center [759, 252] width 22 height 22
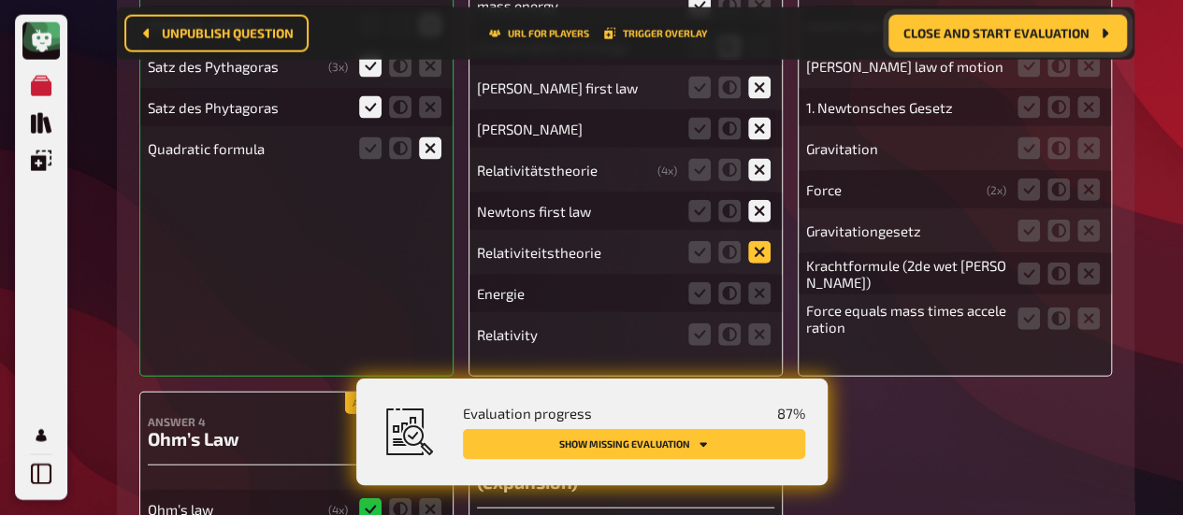
click at [0, 0] on input "radio" at bounding box center [0, 0] width 0 height 0
click at [759, 282] on icon at bounding box center [759, 293] width 22 height 22
click at [0, 0] on input "radio" at bounding box center [0, 0] width 0 height 0
click at [755, 324] on icon at bounding box center [759, 335] width 22 height 22
click at [0, 0] on input "radio" at bounding box center [0, 0] width 0 height 0
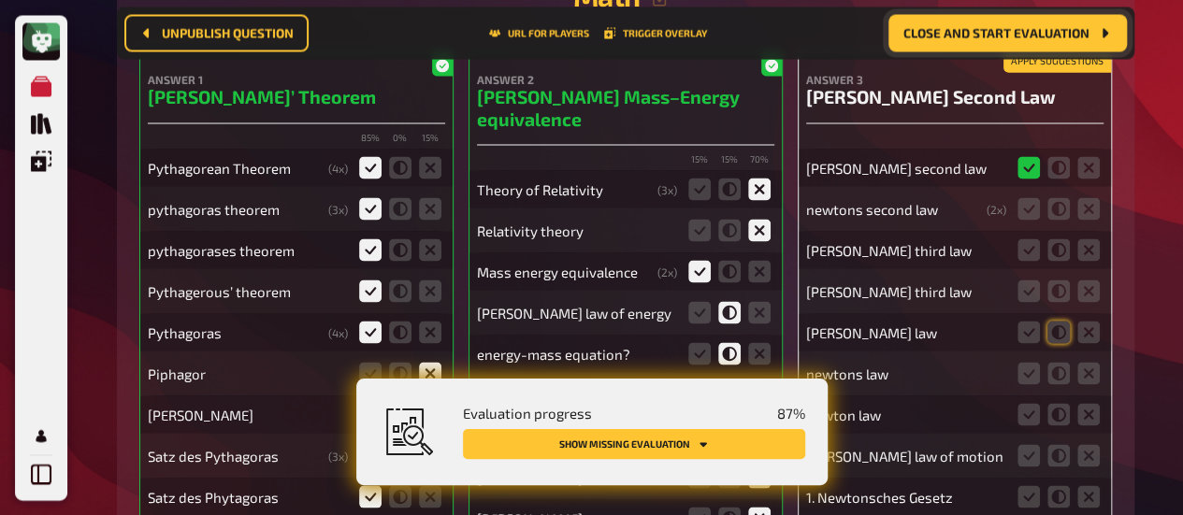
scroll to position [19368, 0]
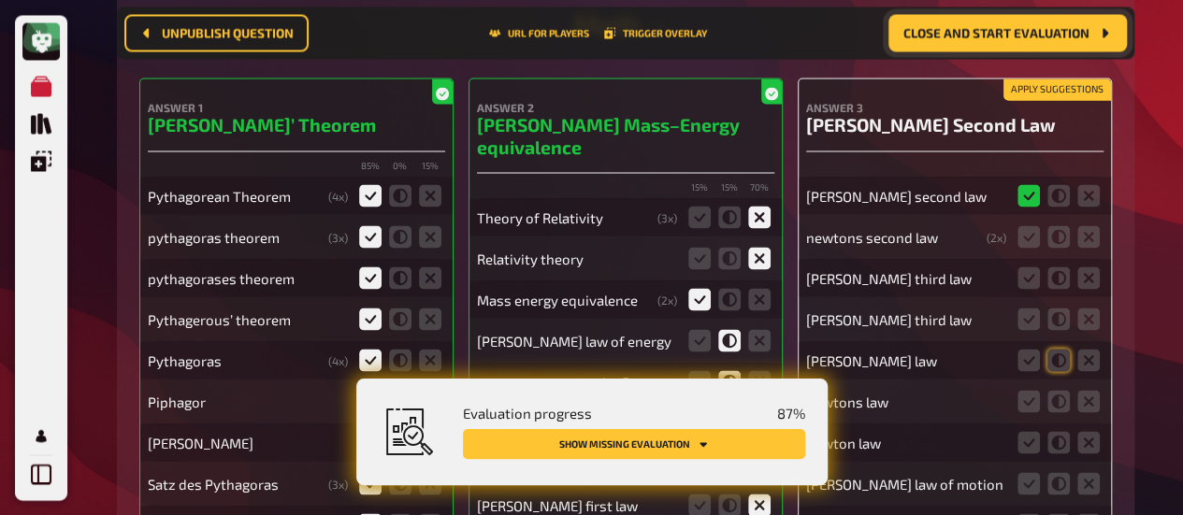
click at [1041, 222] on fieldset at bounding box center [1059, 237] width 90 height 30
click at [1027, 225] on icon at bounding box center [1028, 236] width 22 height 22
click at [0, 0] on input "radio" at bounding box center [0, 0] width 0 height 0
click at [1058, 266] on icon at bounding box center [1058, 277] width 22 height 22
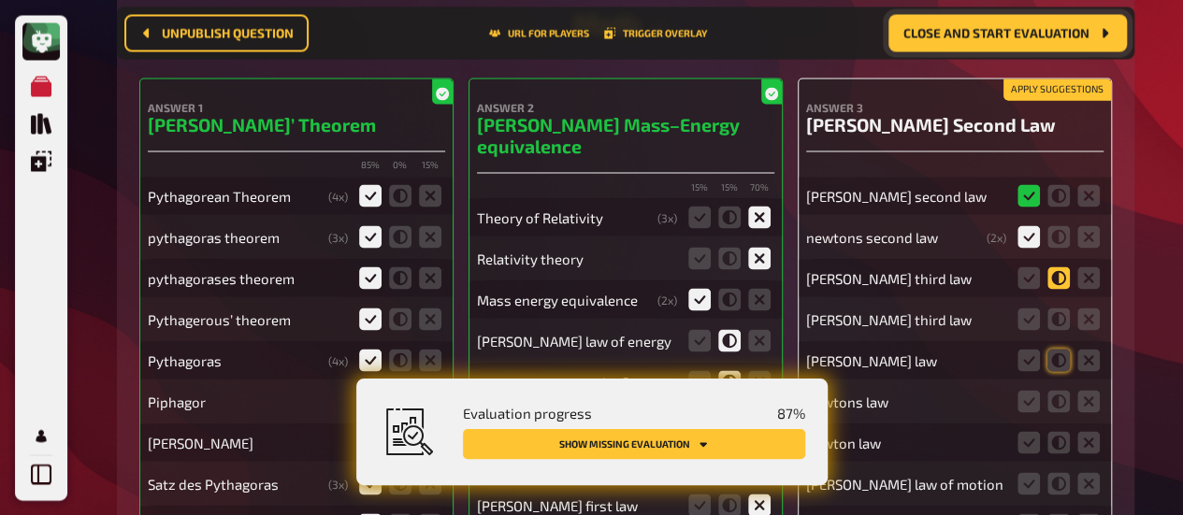
click at [0, 0] on input "radio" at bounding box center [0, 0] width 0 height 0
click at [1058, 308] on icon at bounding box center [1058, 319] width 22 height 22
click at [0, 0] on input "radio" at bounding box center [0, 0] width 0 height 0
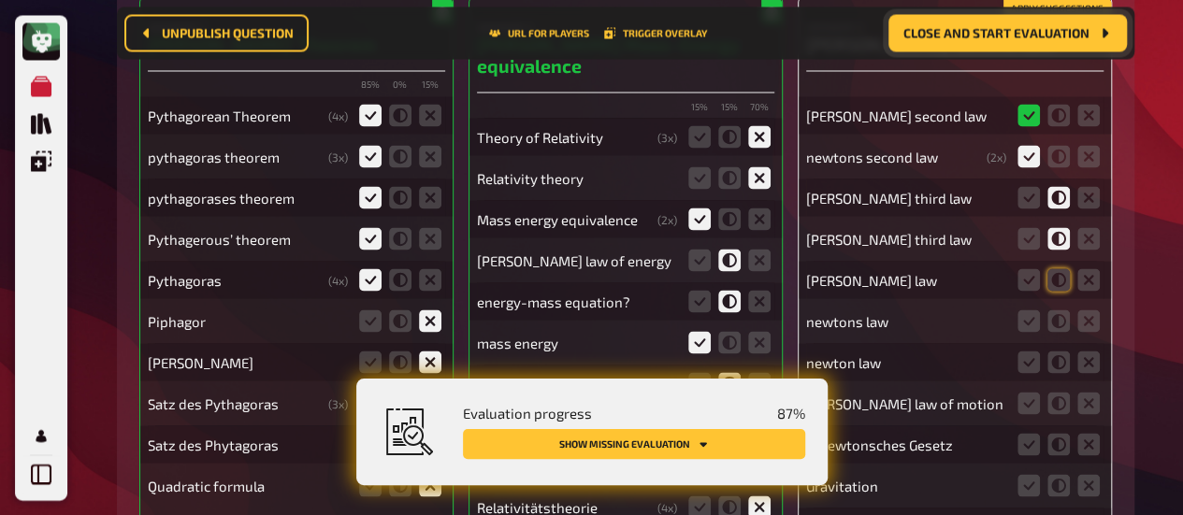
scroll to position [19422, 0]
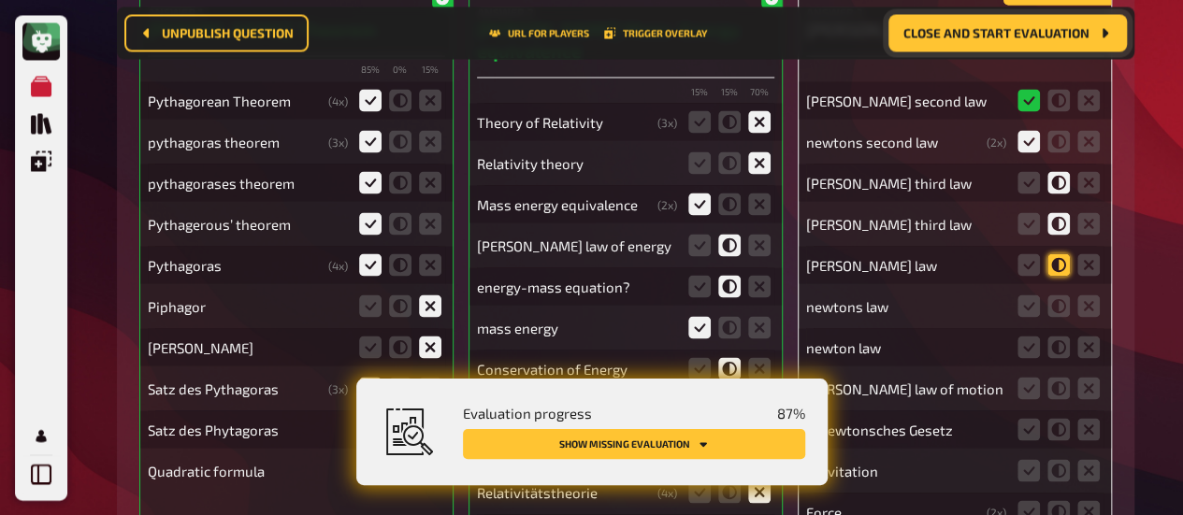
click at [1057, 253] on icon at bounding box center [1058, 264] width 22 height 22
click at [0, 0] on input "radio" at bounding box center [0, 0] width 0 height 0
click at [1057, 291] on fieldset at bounding box center [1059, 306] width 90 height 30
click at [1056, 295] on icon at bounding box center [1058, 306] width 22 height 22
click at [0, 0] on input "radio" at bounding box center [0, 0] width 0 height 0
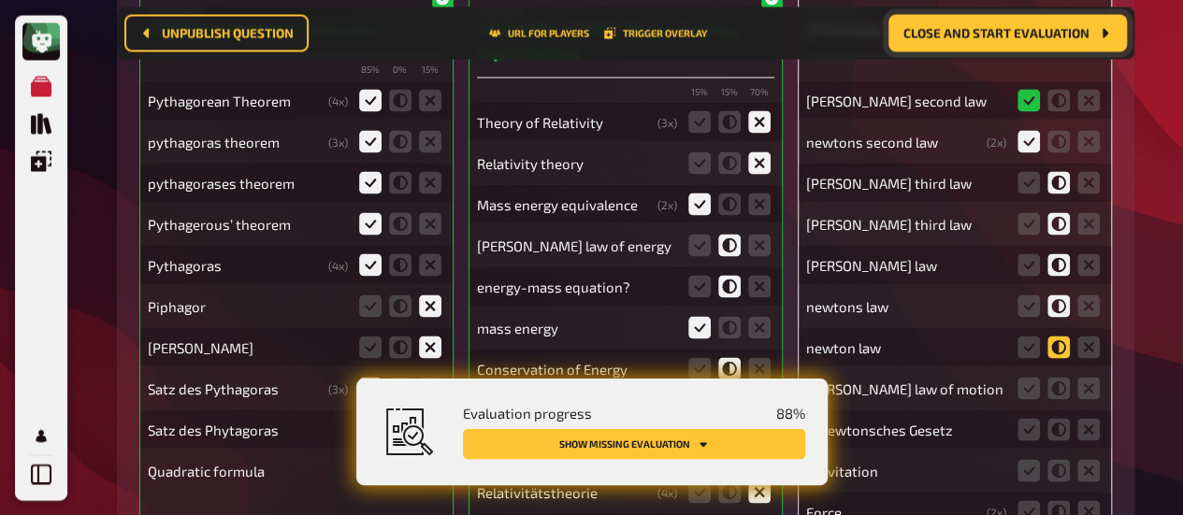
click at [1060, 336] on icon at bounding box center [1058, 347] width 22 height 22
click at [0, 0] on input "radio" at bounding box center [0, 0] width 0 height 0
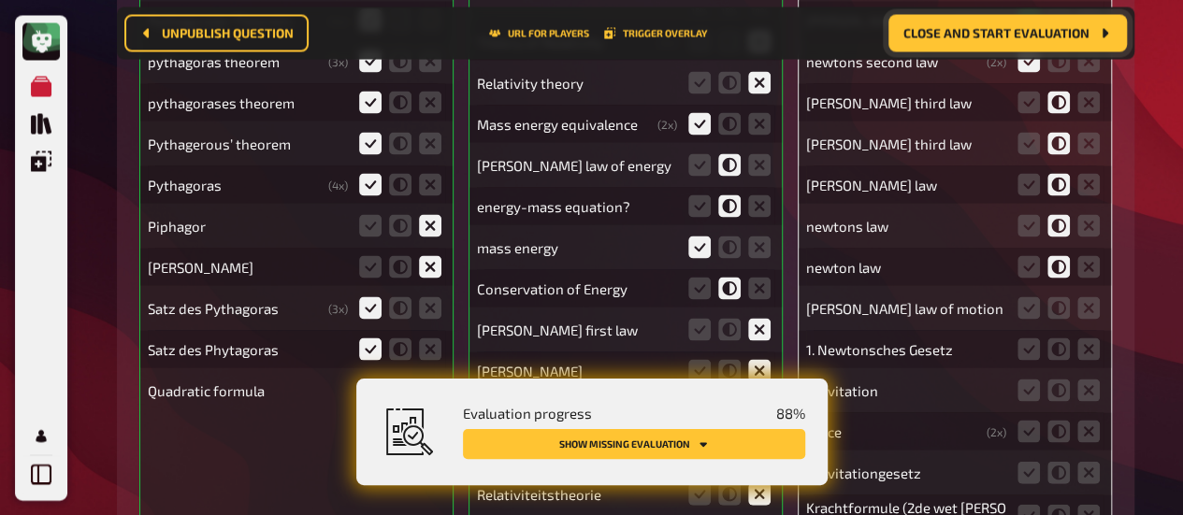
scroll to position [19504, 0]
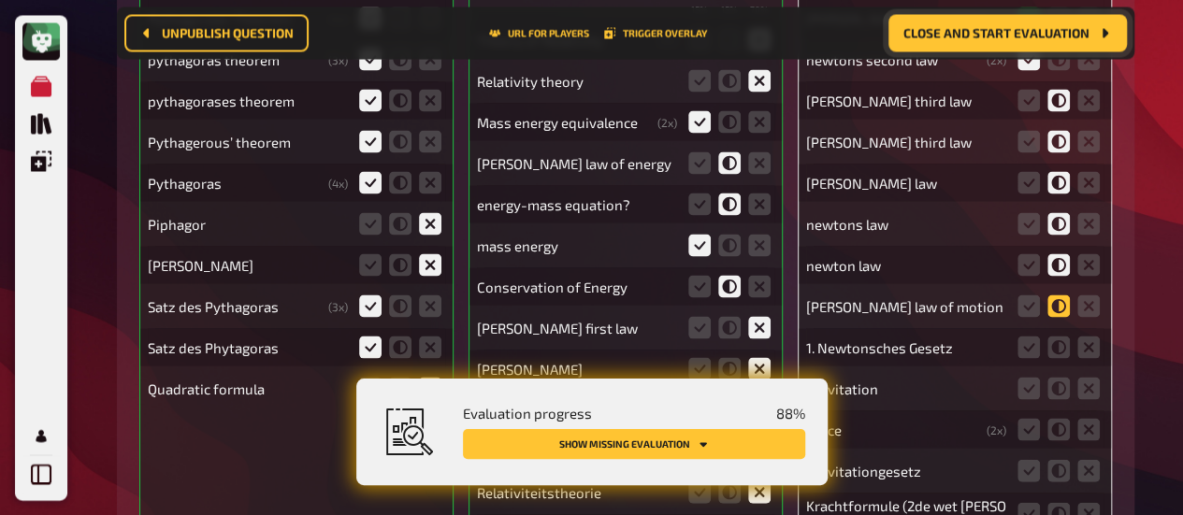
click at [1057, 295] on icon at bounding box center [1058, 306] width 22 height 22
click at [0, 0] on input "radio" at bounding box center [0, 0] width 0 height 0
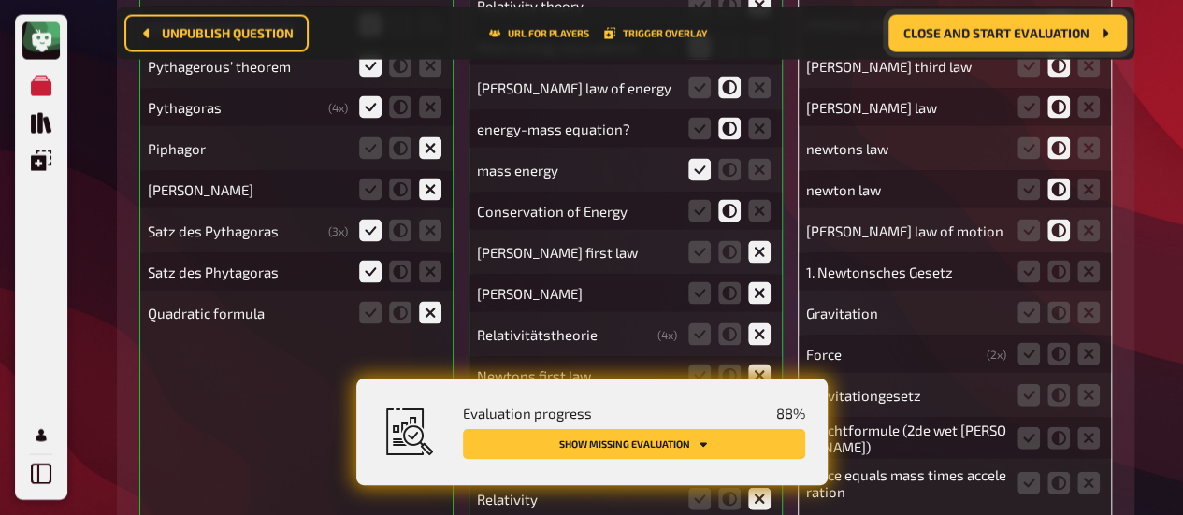
scroll to position [19579, 0]
click
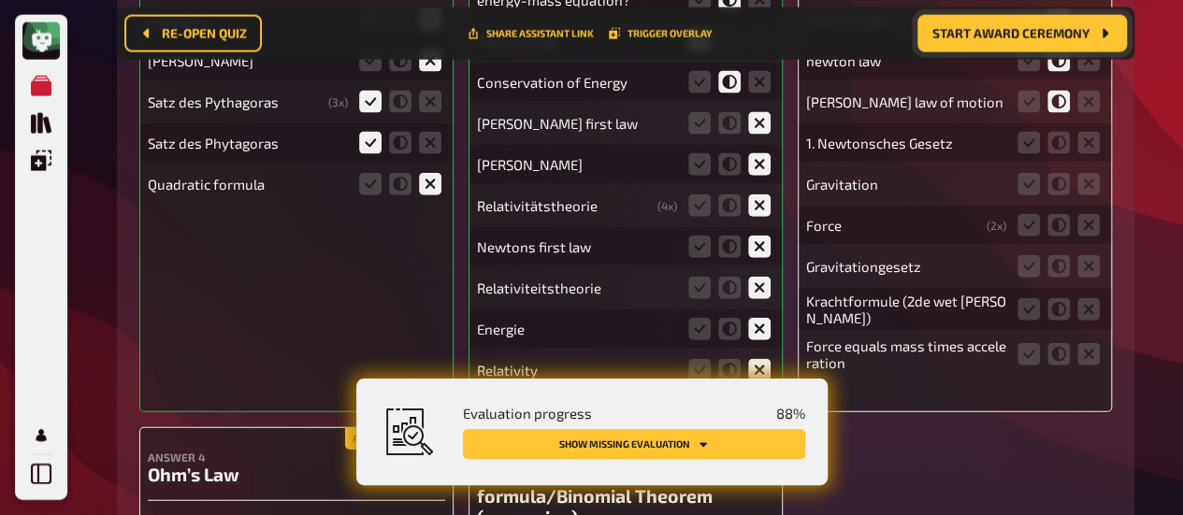
scroll to position [19680, 0]
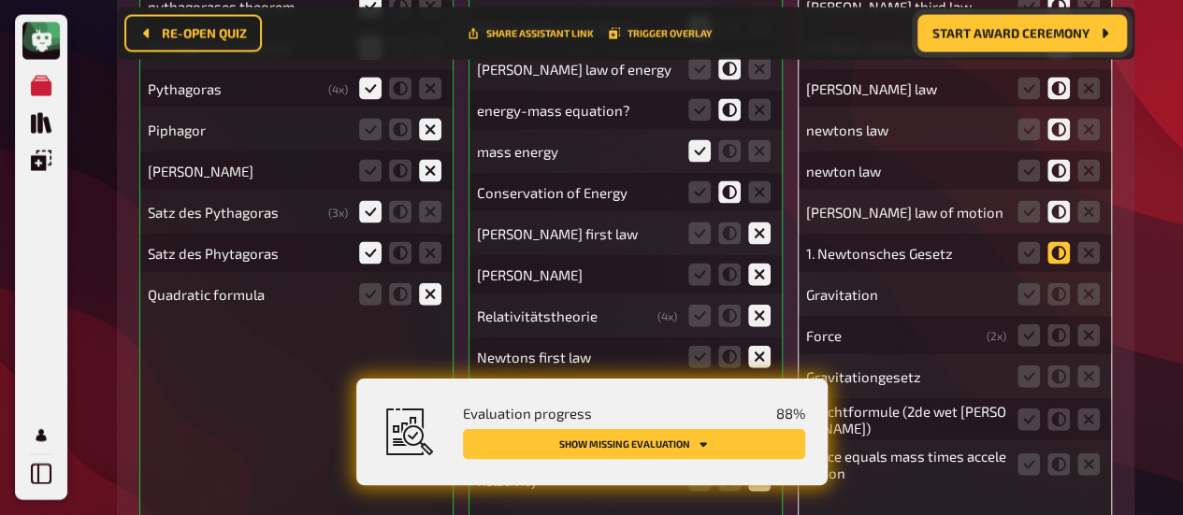
click at [1057, 242] on icon at bounding box center [1058, 253] width 22 height 22
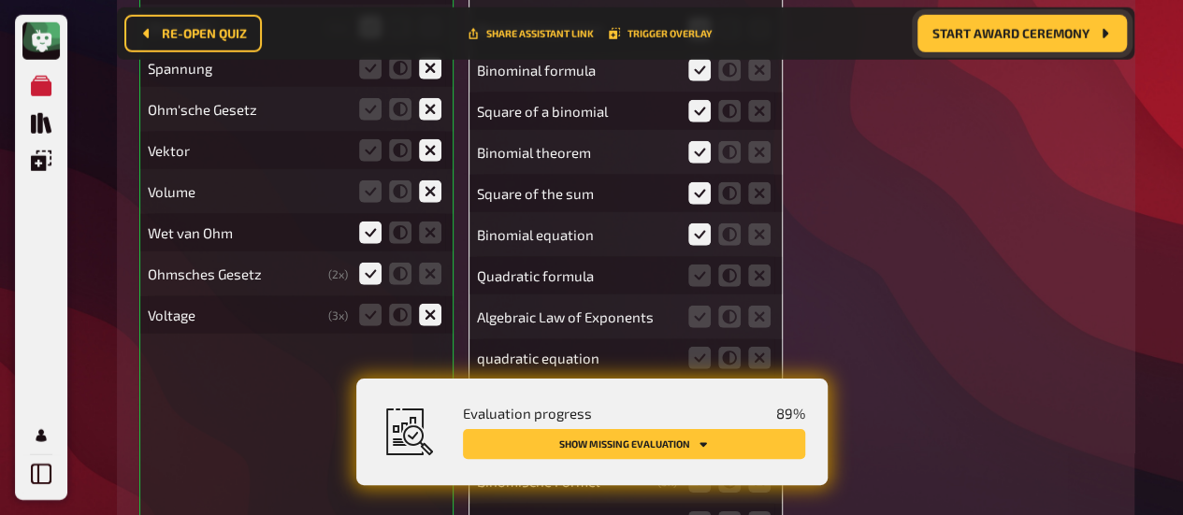
scroll to position [20409, 0]
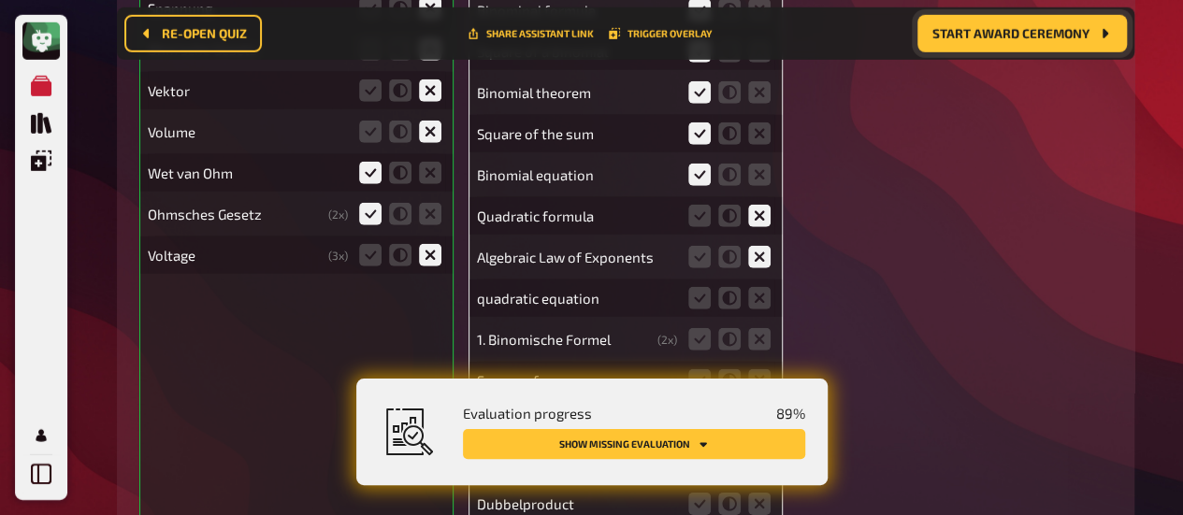
drag, startPoint x: 763, startPoint y: 280, endPoint x: 608, endPoint y: 260, distance: 156.4
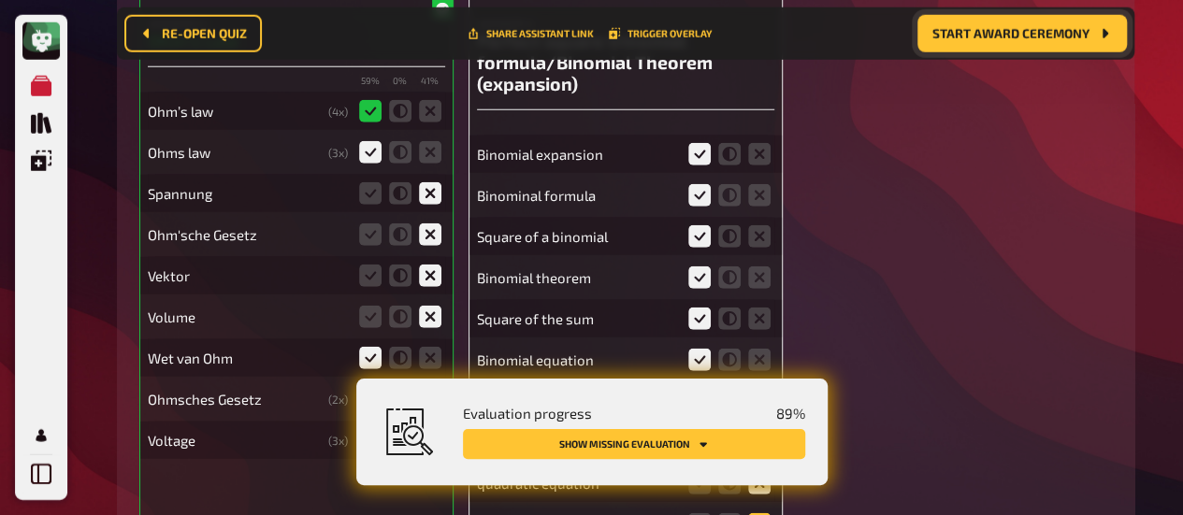
scroll to position [20136, 0]
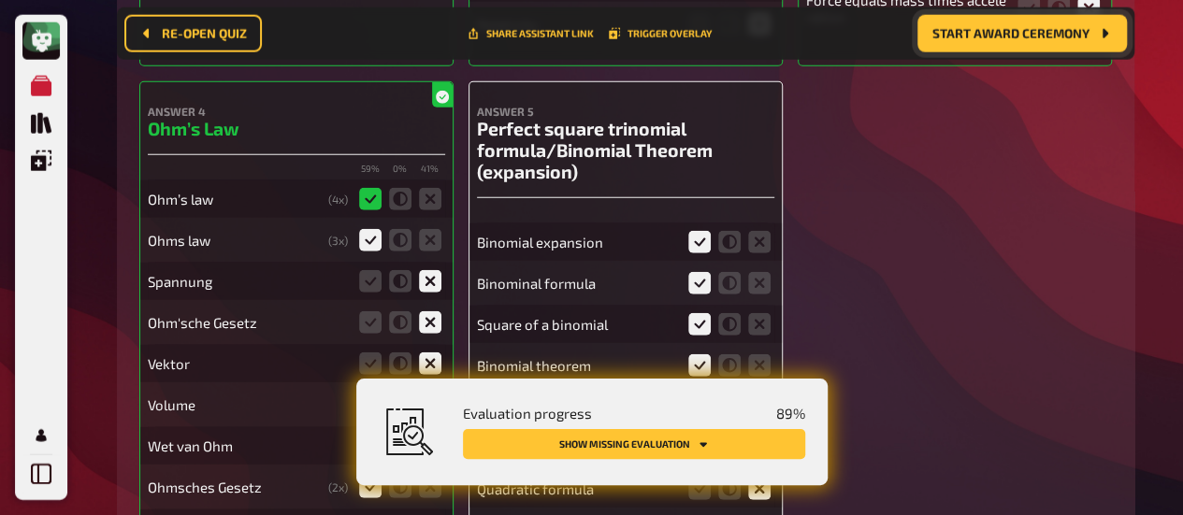
drag, startPoint x: 753, startPoint y: 222, endPoint x: 649, endPoint y: 192, distance: 108.0
drag, startPoint x: 649, startPoint y: 192, endPoint x: 593, endPoint y: 207, distance: 58.1
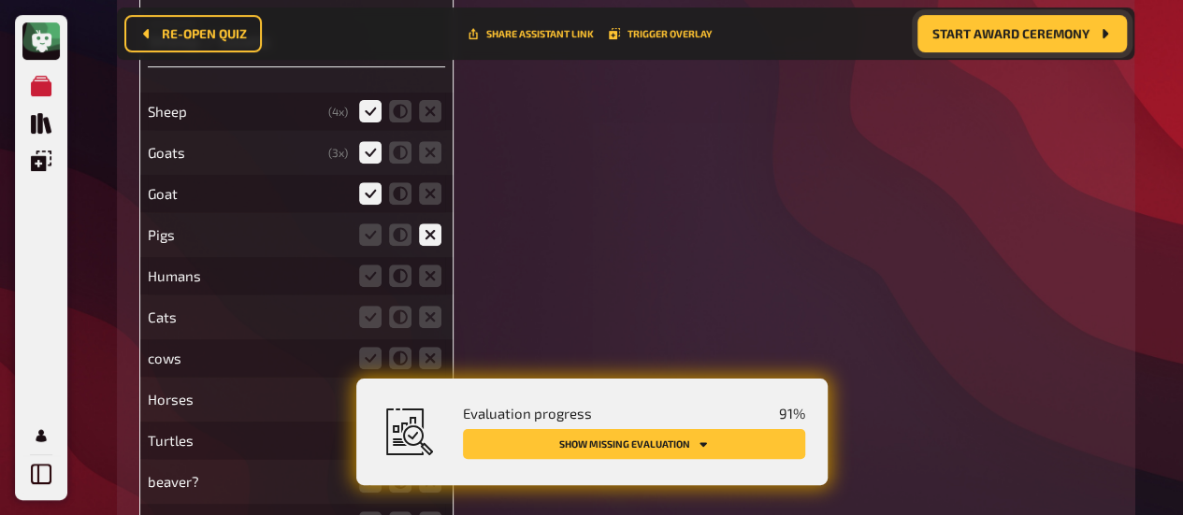
scroll to position [21598, 0]
drag, startPoint x: 436, startPoint y: 302, endPoint x: 527, endPoint y: 231, distance: 116.0
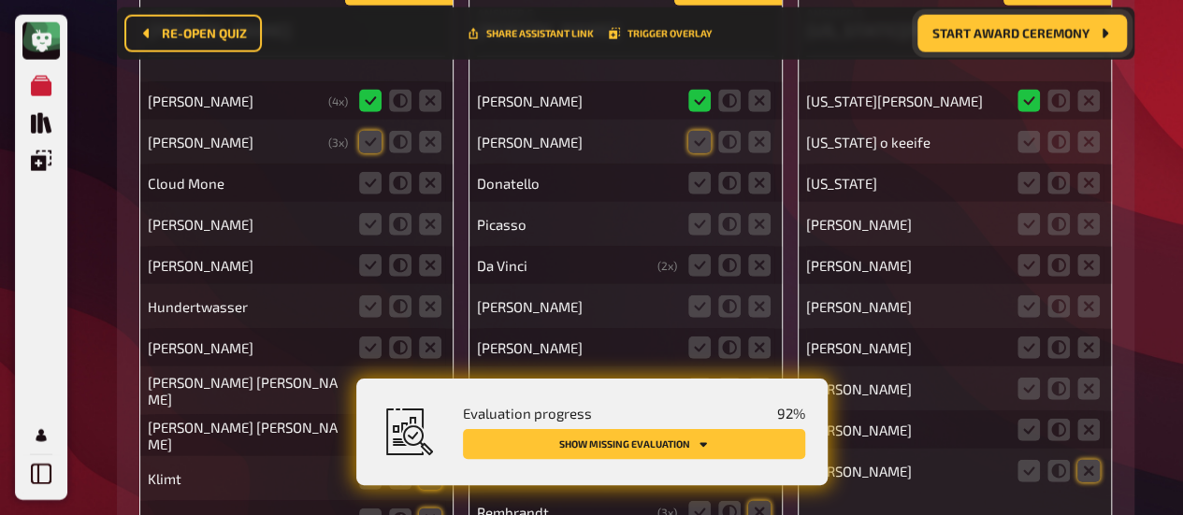
scroll to position [23407, 0]
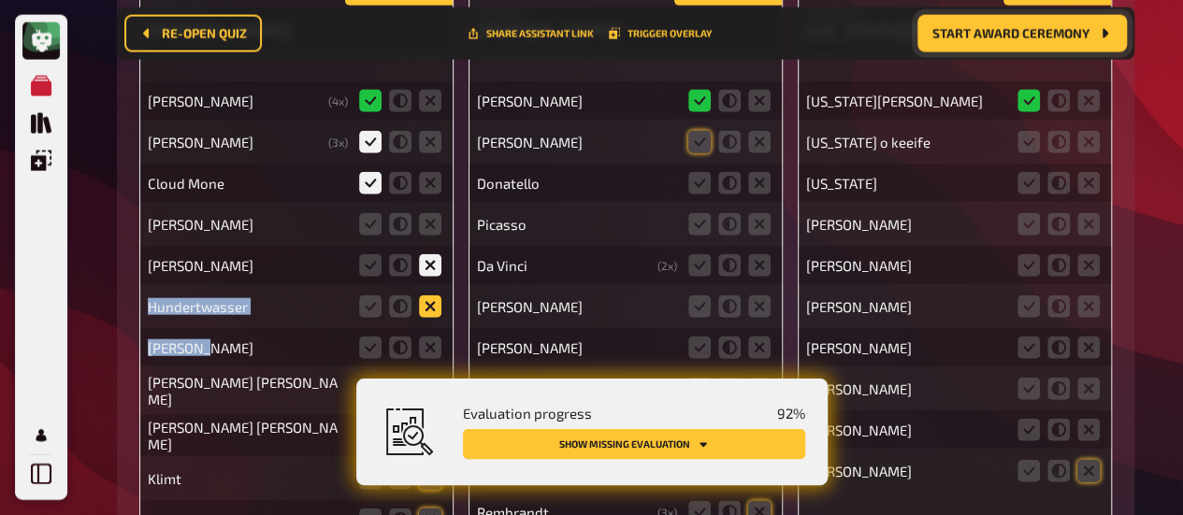
drag, startPoint x: 432, startPoint y: 245, endPoint x: 424, endPoint y: 284, distance: 40.2
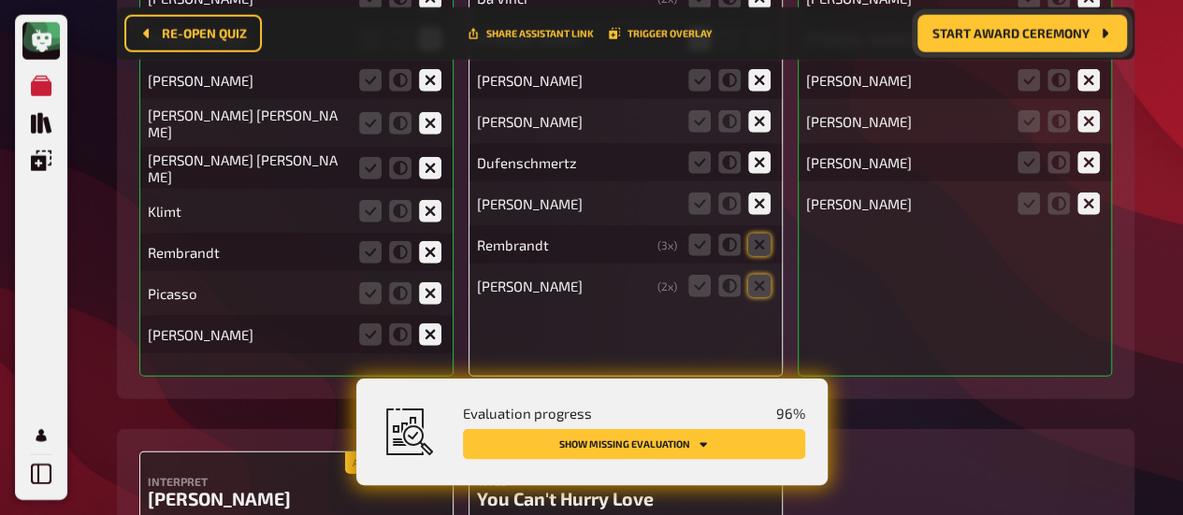
scroll to position [23676, 0]
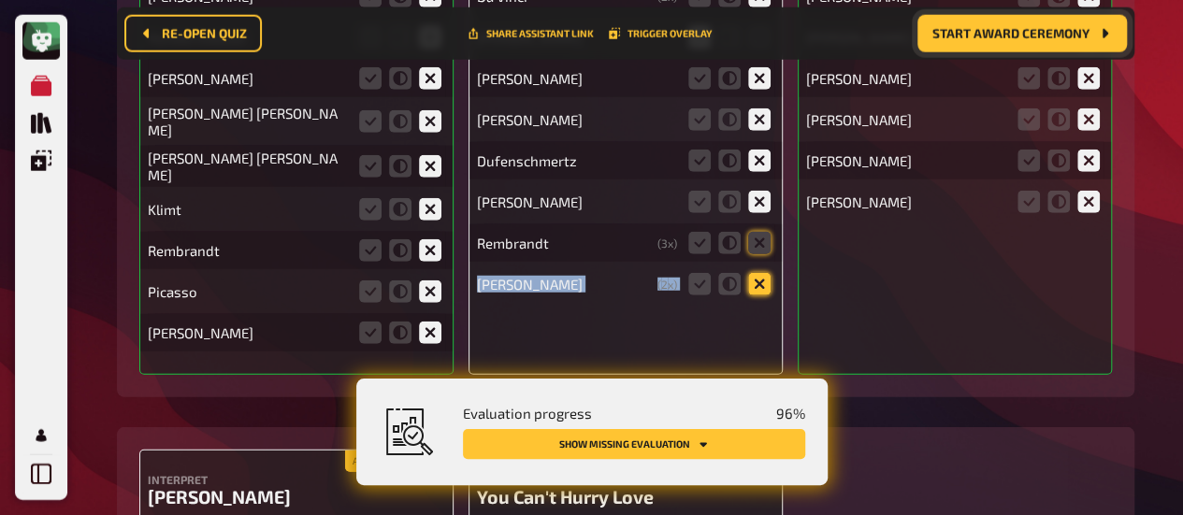
drag, startPoint x: 756, startPoint y: 225, endPoint x: 759, endPoint y: 260, distance: 34.7
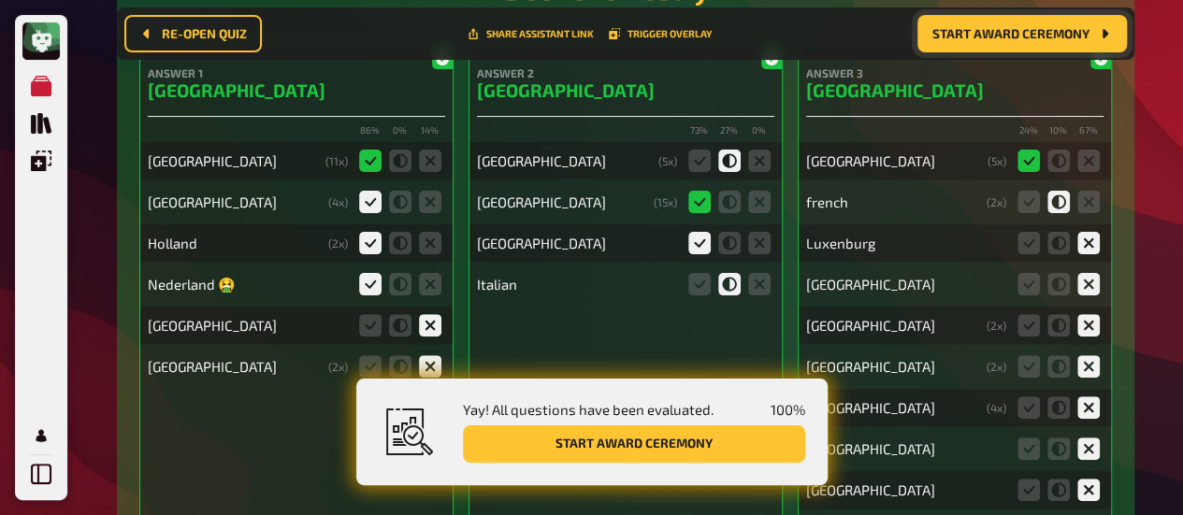
scroll to position [10769, 0]
drag, startPoint x: 703, startPoint y: 168, endPoint x: 690, endPoint y: 169, distance: 13.1
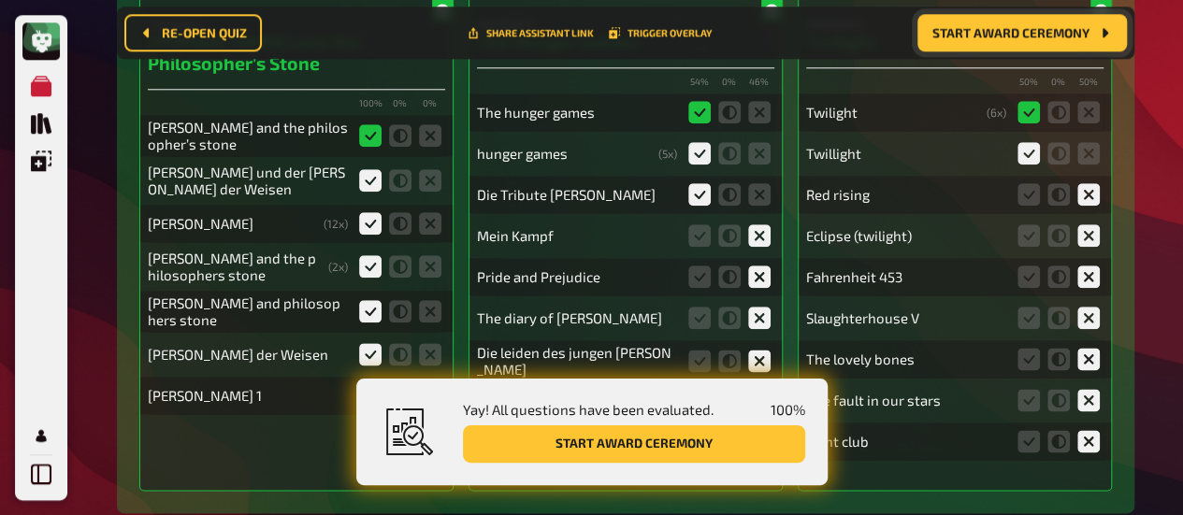
scroll to position [15151, 0]
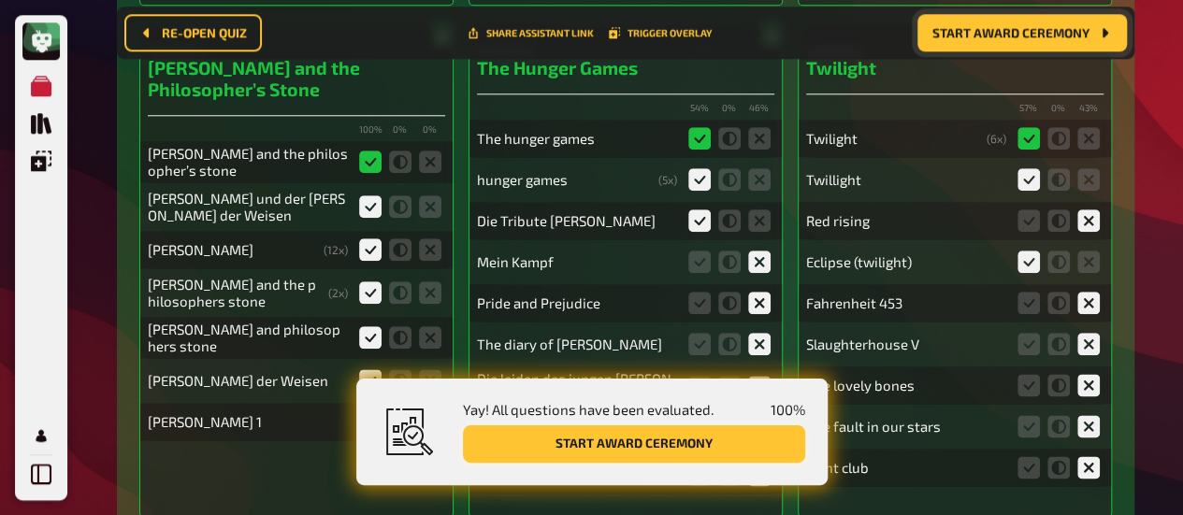
click at [598, 444] on button "Start award ceremony" at bounding box center [634, 443] width 342 height 37
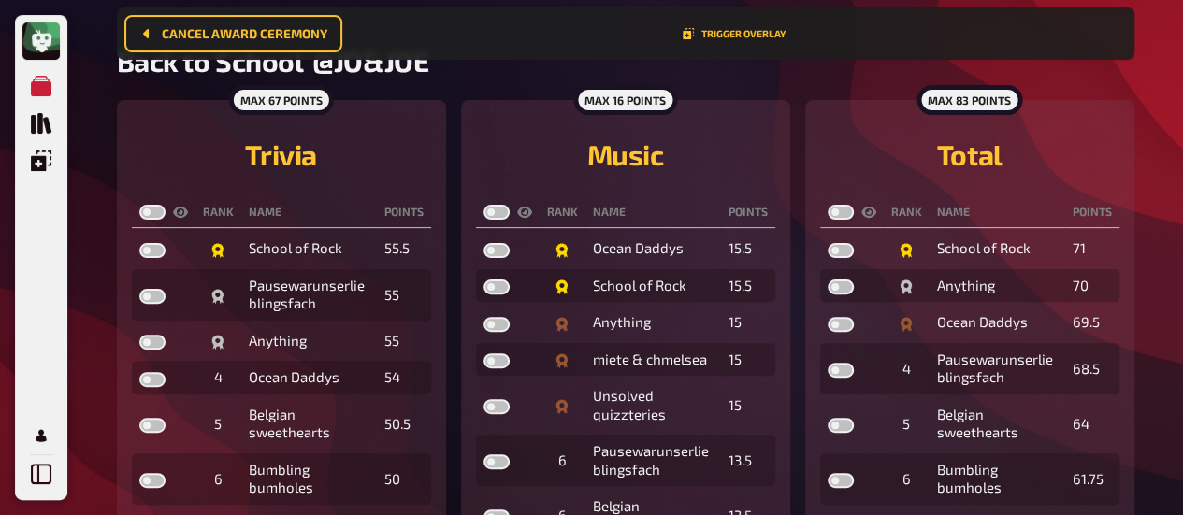
scroll to position [154, 0]
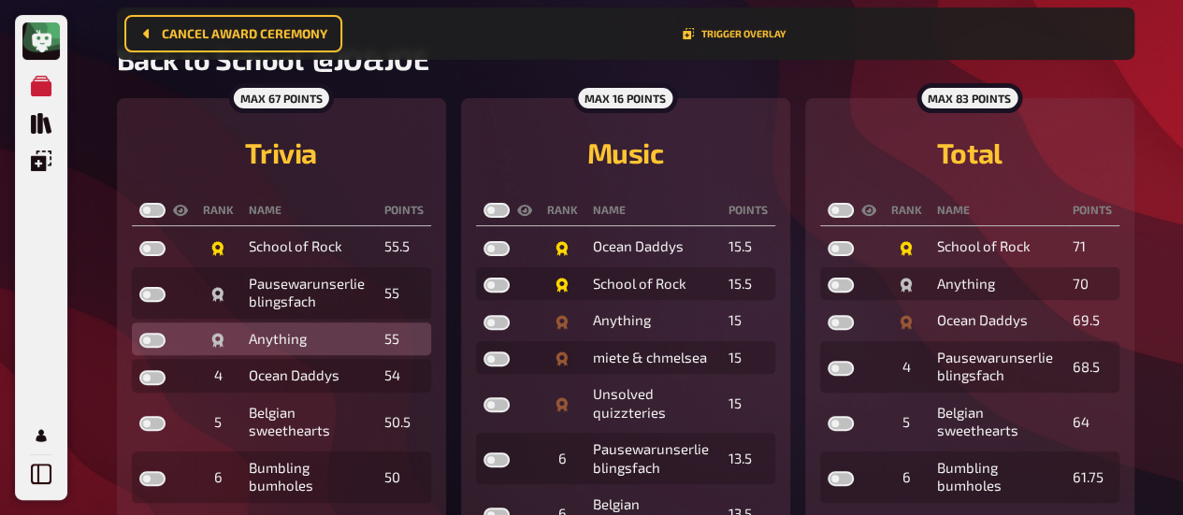
click at [153, 338] on label at bounding box center [152, 340] width 26 height 15
click at [139, 333] on input "checkbox" at bounding box center [138, 332] width 1 height 1
checkbox input "true"
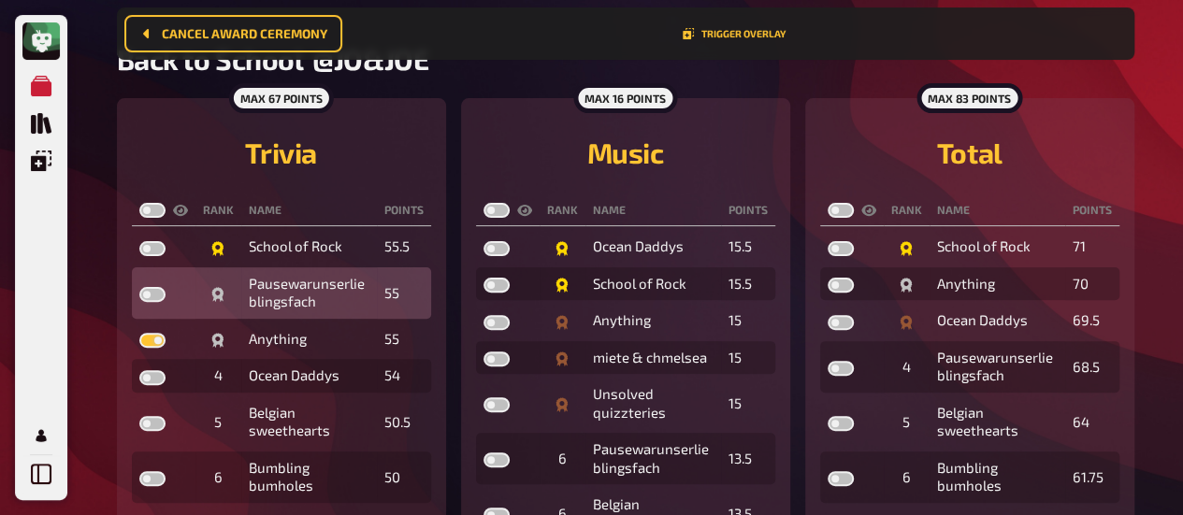
click at [151, 295] on label at bounding box center [152, 294] width 26 height 15
click at [139, 287] on input "checkbox" at bounding box center [138, 286] width 1 height 1
checkbox input "true"
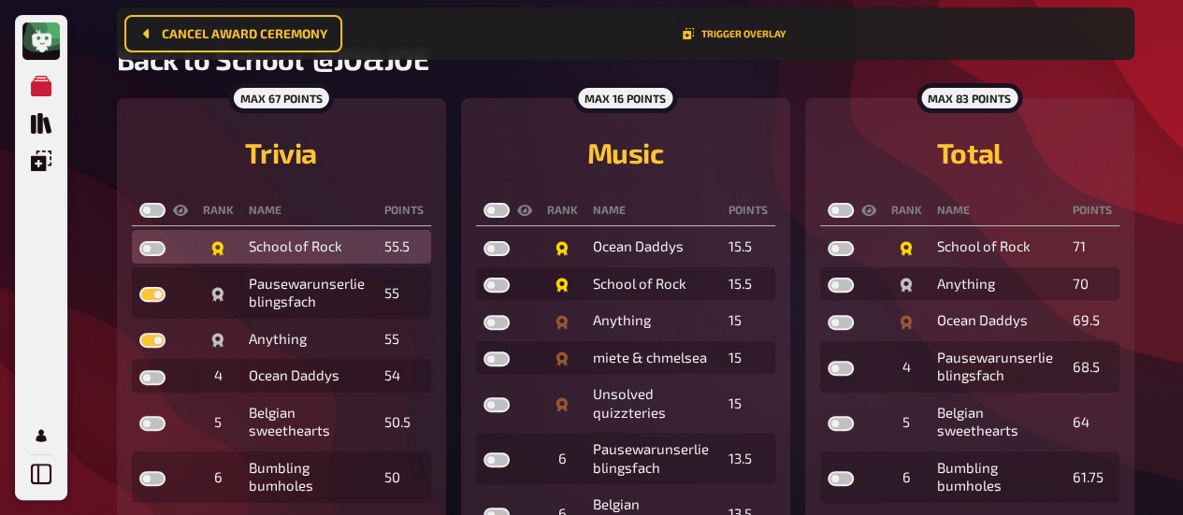
click at [155, 242] on label at bounding box center [152, 248] width 26 height 15
click at [139, 241] on input "checkbox" at bounding box center [138, 240] width 1 height 1
checkbox input "true"
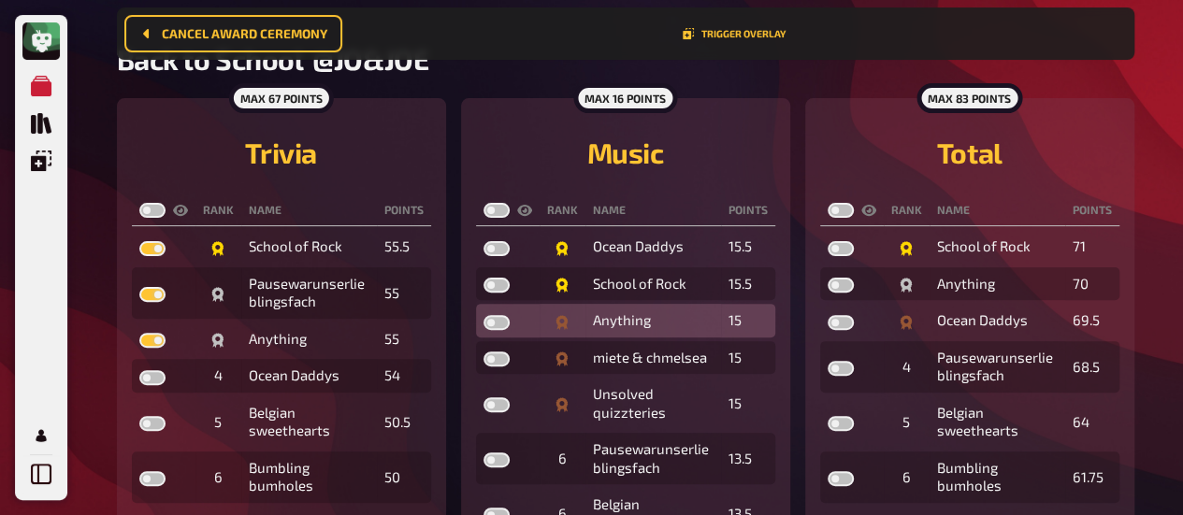
click at [511, 320] on td at bounding box center [508, 321] width 64 height 34
click at [497, 320] on label at bounding box center [496, 322] width 26 height 15
click at [483, 315] on input "checkbox" at bounding box center [482, 314] width 1 height 1
checkbox input "true"
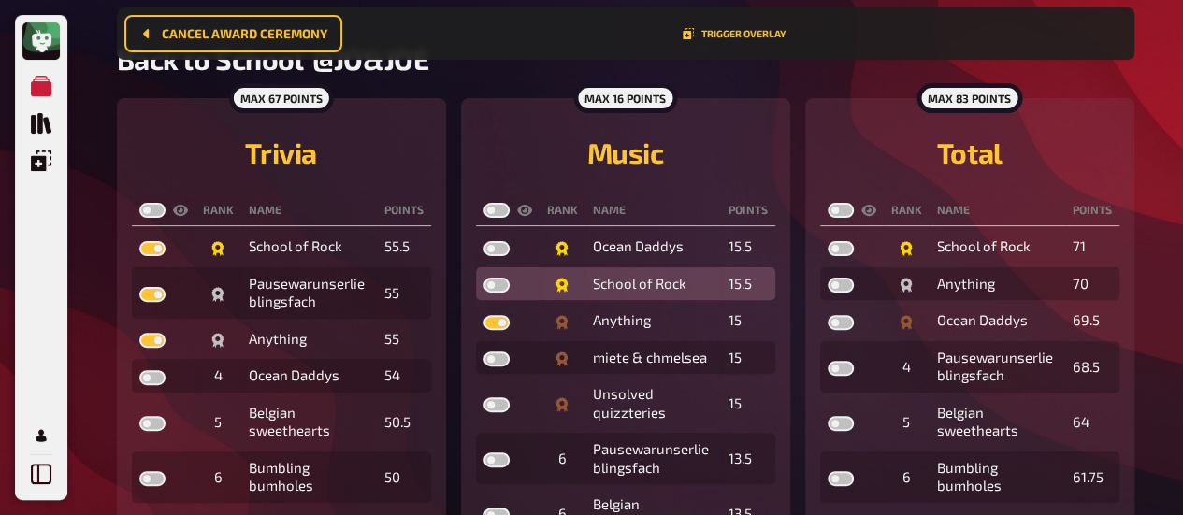
click at [503, 282] on label at bounding box center [496, 285] width 26 height 15
click at [483, 278] on input "checkbox" at bounding box center [482, 277] width 1 height 1
checkbox input "true"
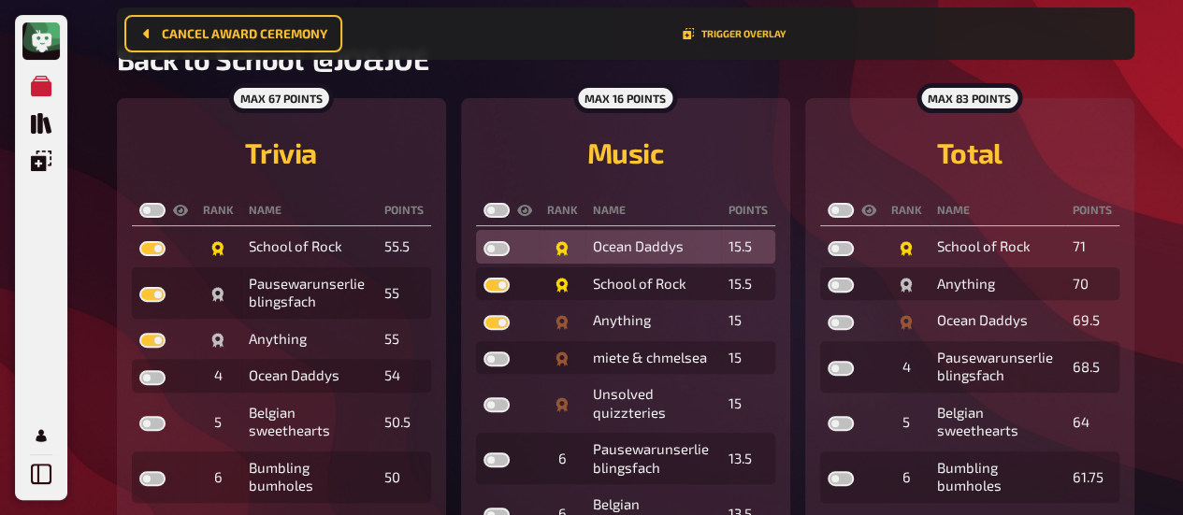
click at [499, 250] on label at bounding box center [496, 248] width 26 height 15
click at [483, 241] on input "checkbox" at bounding box center [482, 240] width 1 height 1
checkbox input "true"
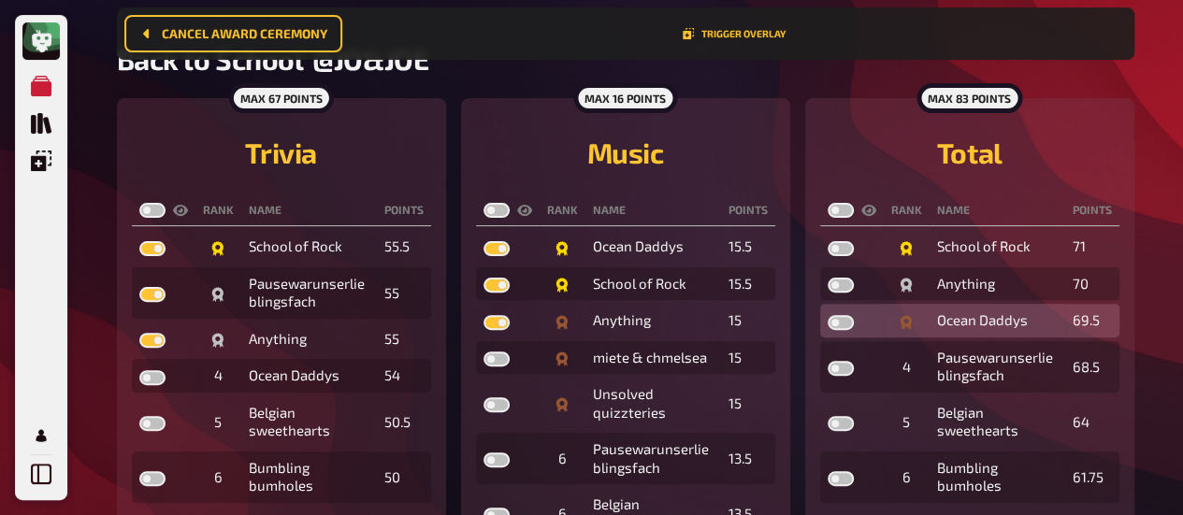
click at [851, 323] on label at bounding box center [840, 322] width 26 height 15
click at [827, 315] on input "checkbox" at bounding box center [827, 314] width 1 height 1
checkbox input "true"
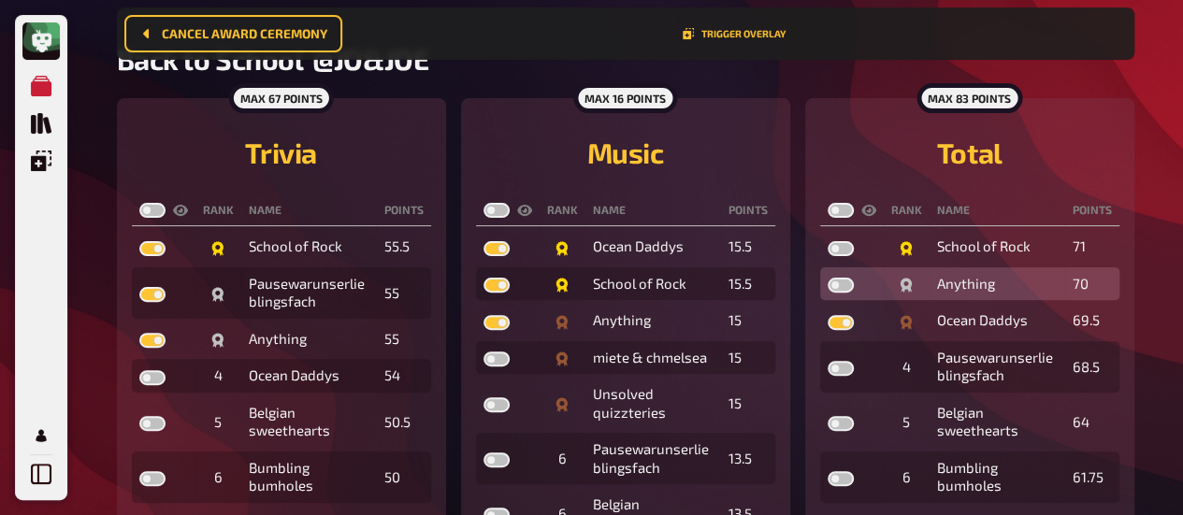
click at [849, 282] on label at bounding box center [840, 285] width 26 height 15
click at [827, 278] on input "checkbox" at bounding box center [827, 277] width 1 height 1
checkbox input "true"
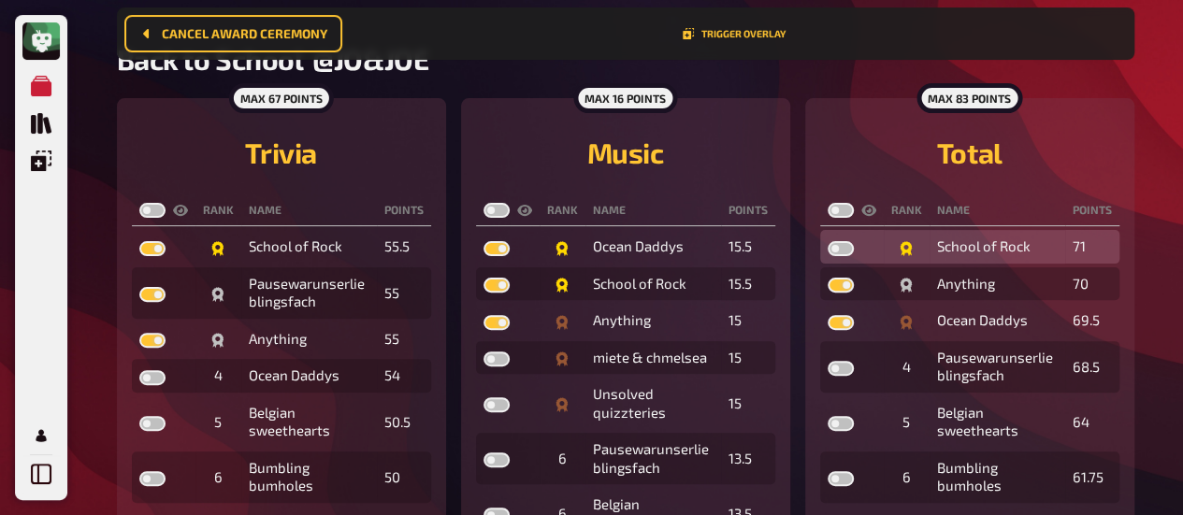
click at [845, 246] on label at bounding box center [840, 248] width 26 height 15
click at [827, 241] on input "checkbox" at bounding box center [827, 240] width 1 height 1
checkbox input "true"
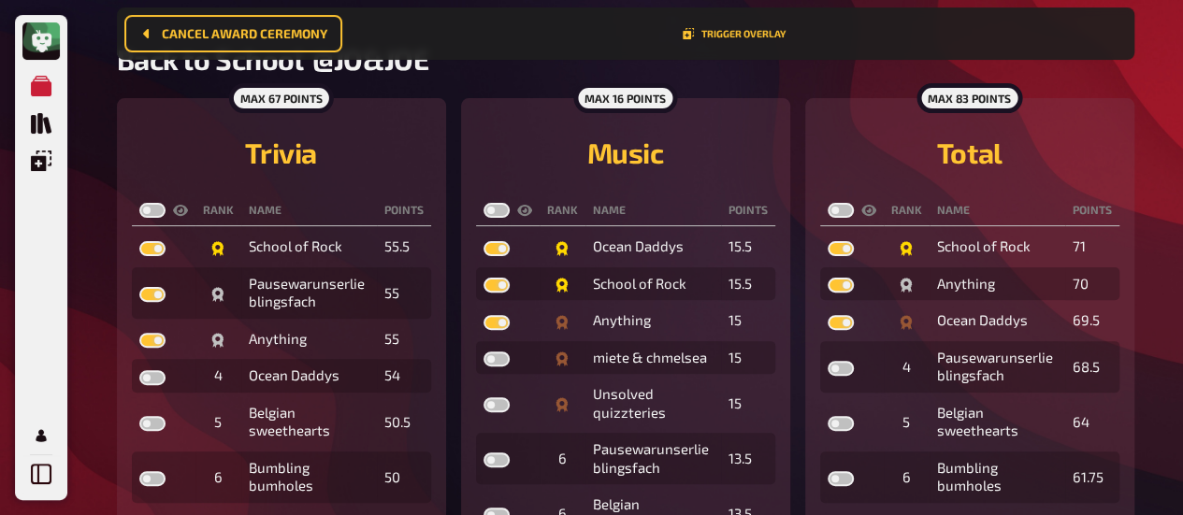
click at [159, 207] on label at bounding box center [152, 210] width 26 height 15
click at [139, 203] on input "checkbox" at bounding box center [138, 202] width 1 height 1
checkbox input "true"
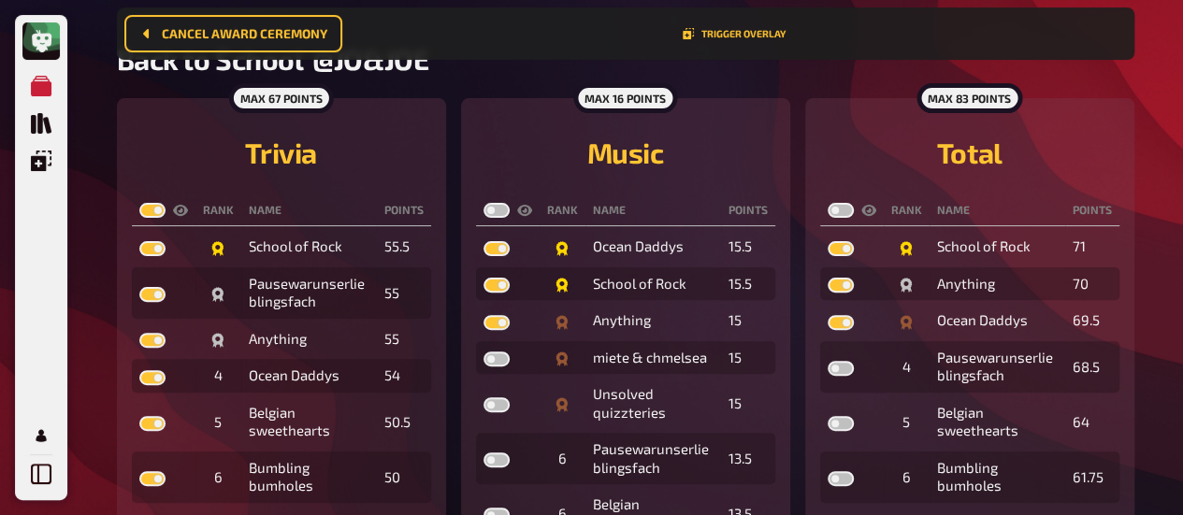
checkbox input "true"
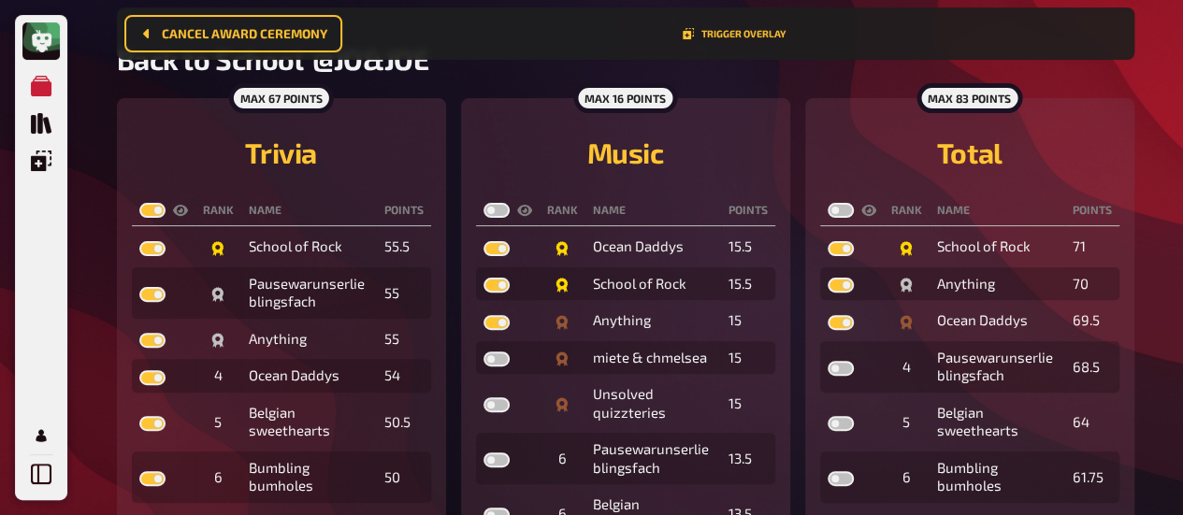
checkbox input "true"
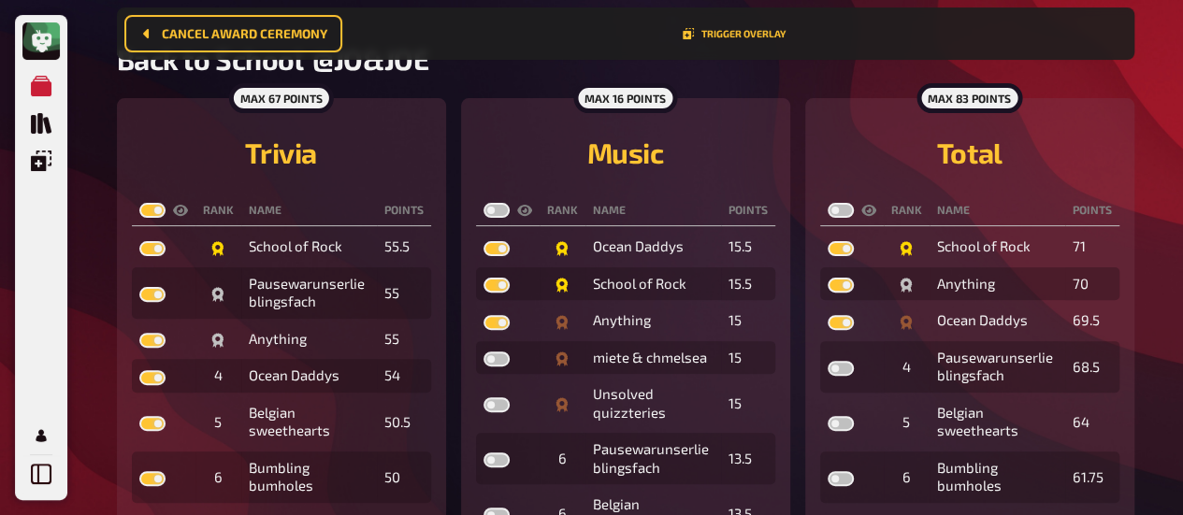
checkbox input "true"
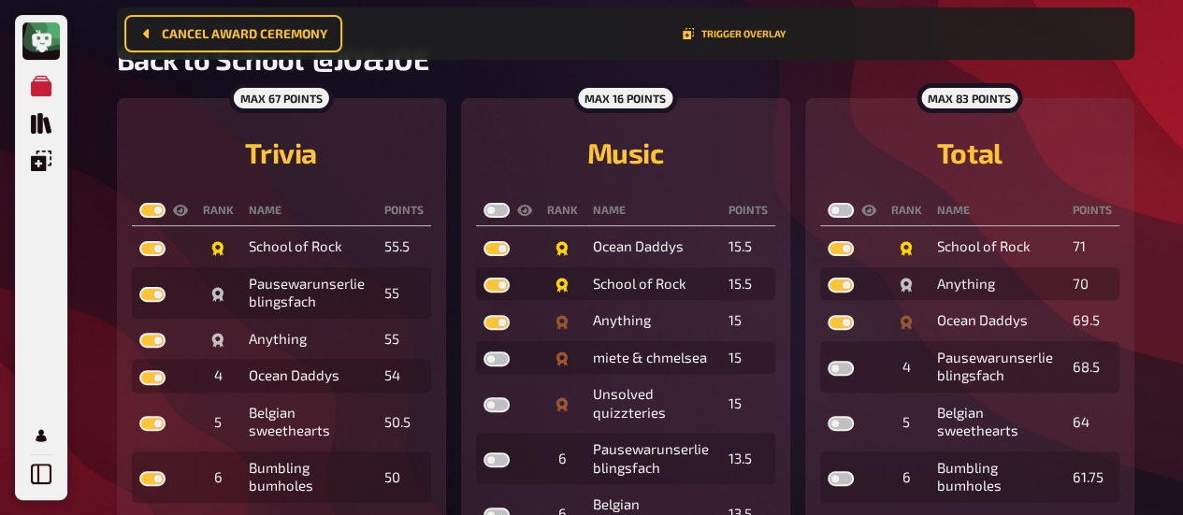
checkbox input "true"
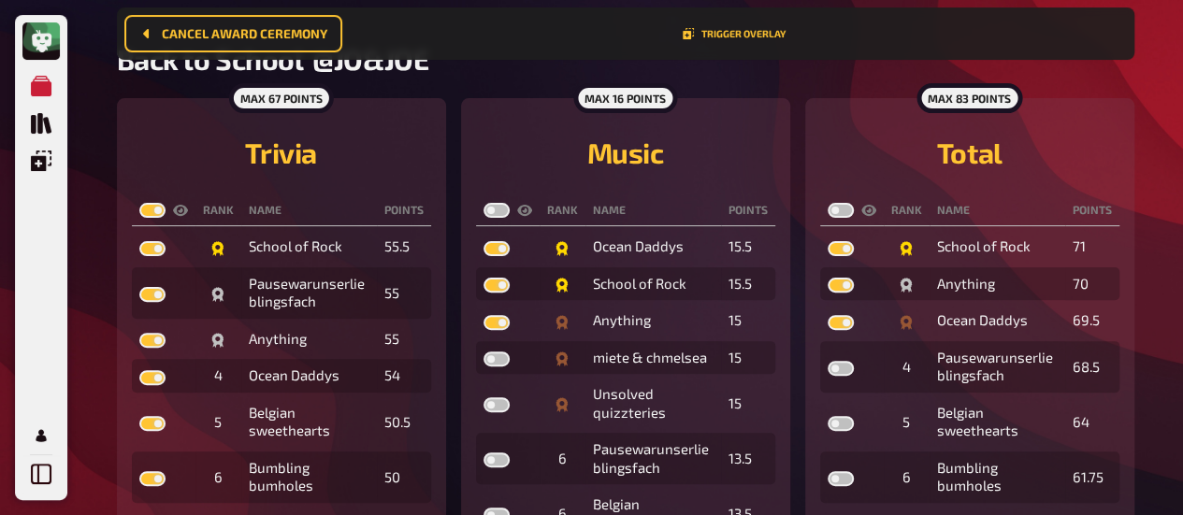
checkbox input "true"
click at [505, 210] on label at bounding box center [496, 210] width 26 height 15
click at [483, 203] on input "checkbox" at bounding box center [482, 202] width 1 height 1
checkbox input "true"
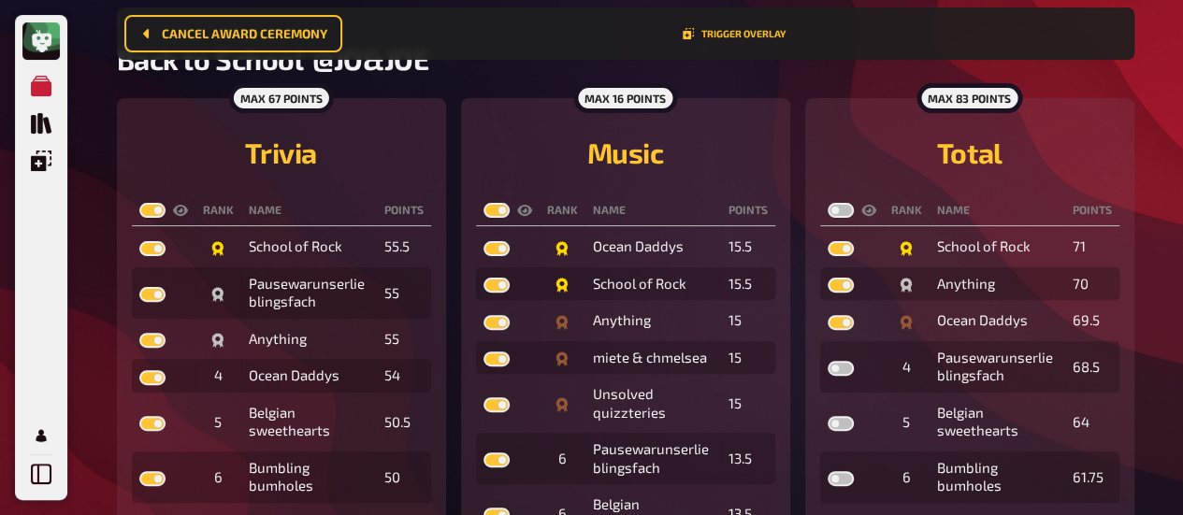
checkbox input "true"
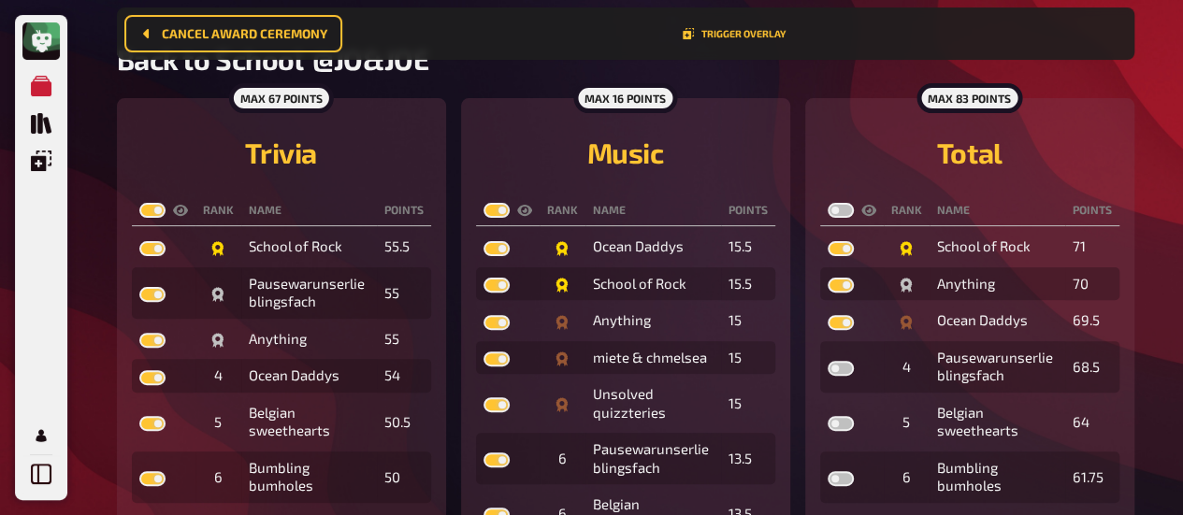
checkbox input "true"
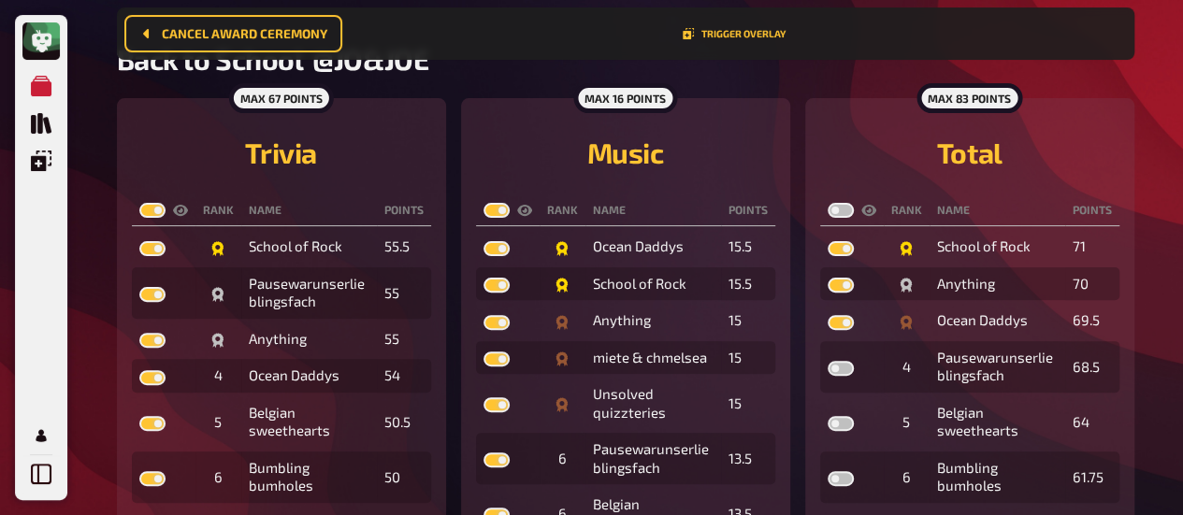
checkbox input "true"
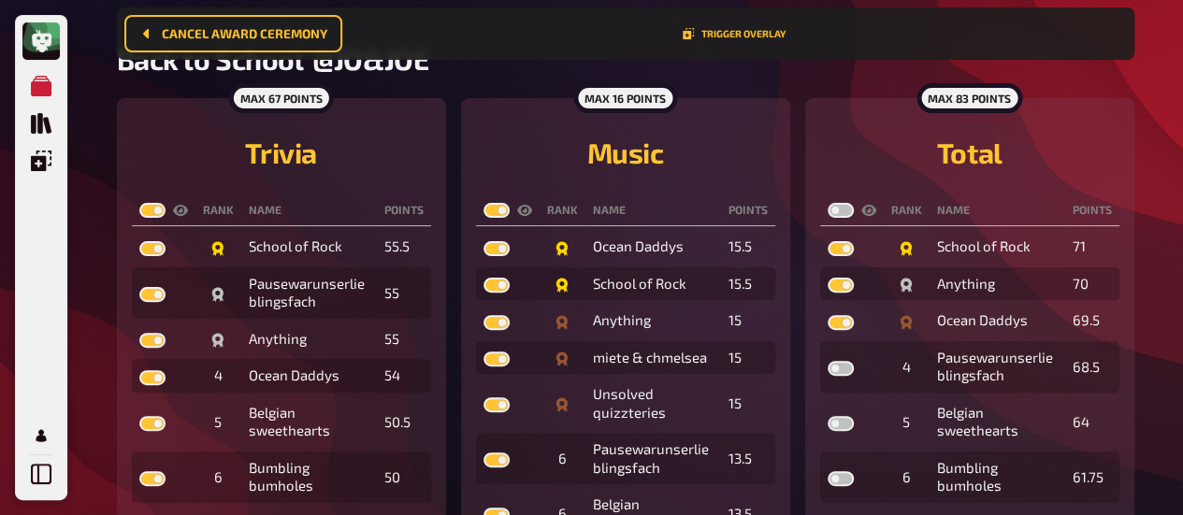
checkbox input "true"
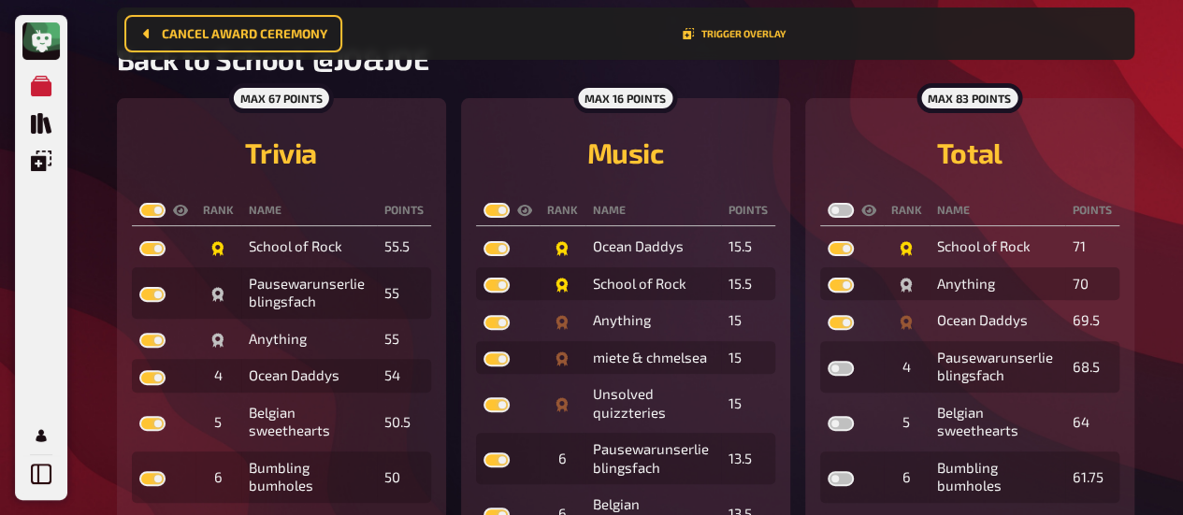
checkbox input "true"
click at [849, 209] on label at bounding box center [840, 210] width 26 height 15
click at [827, 203] on input "checkbox" at bounding box center [827, 202] width 1 height 1
checkbox input "true"
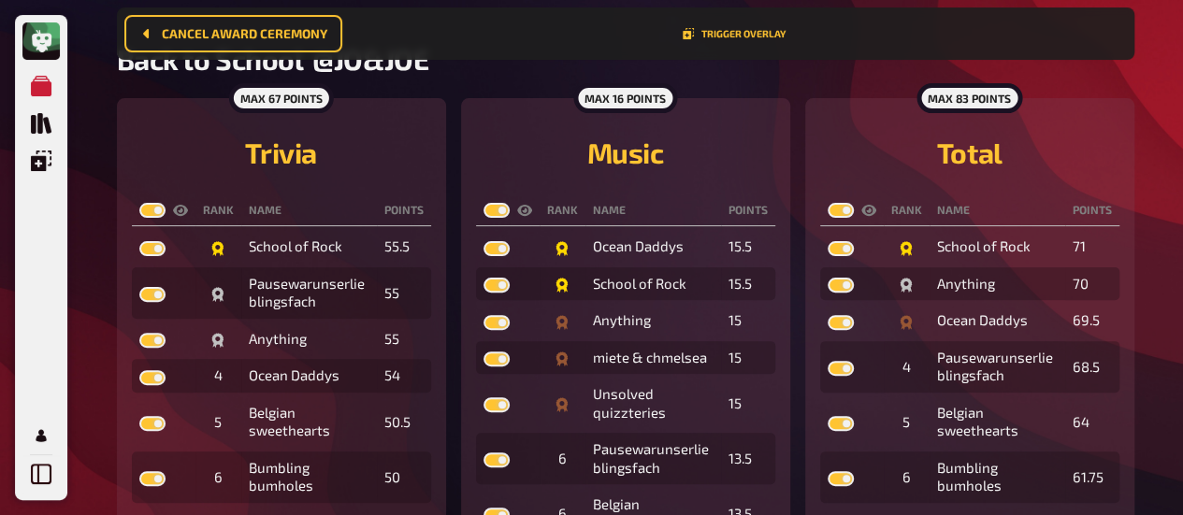
checkbox input "true"
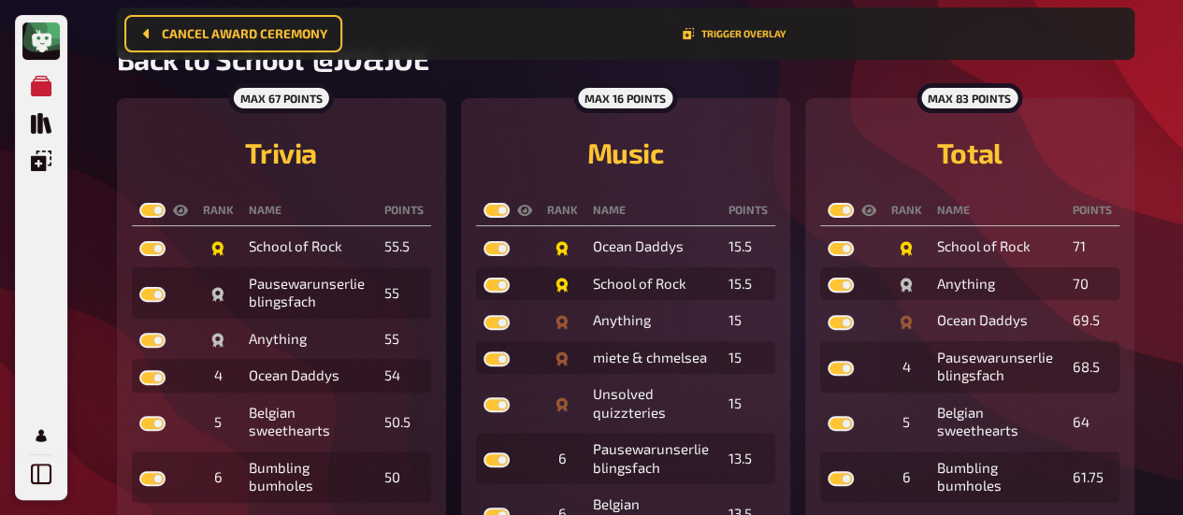
checkbox input "true"
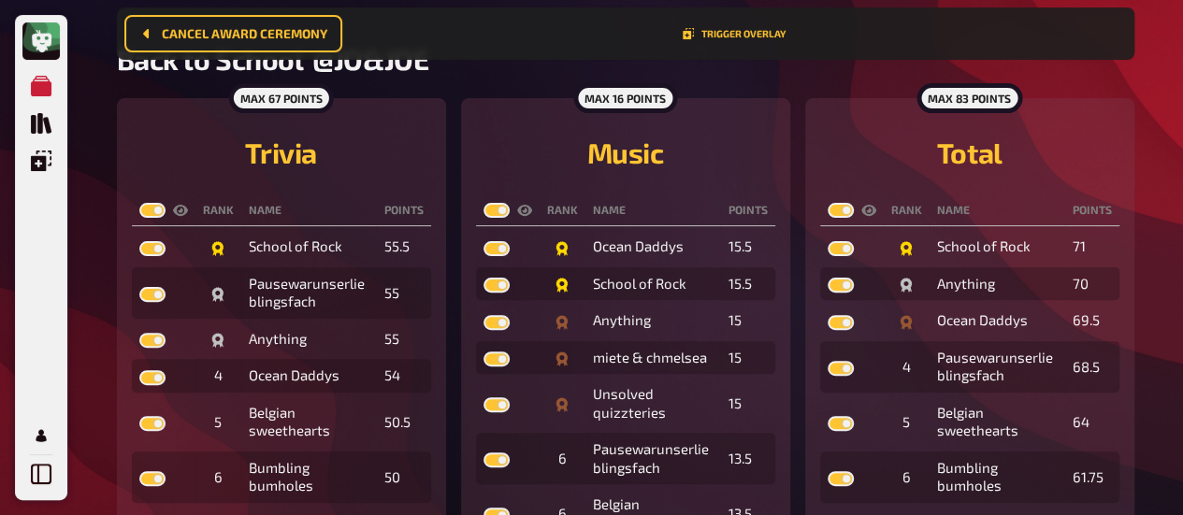
checkbox input "true"
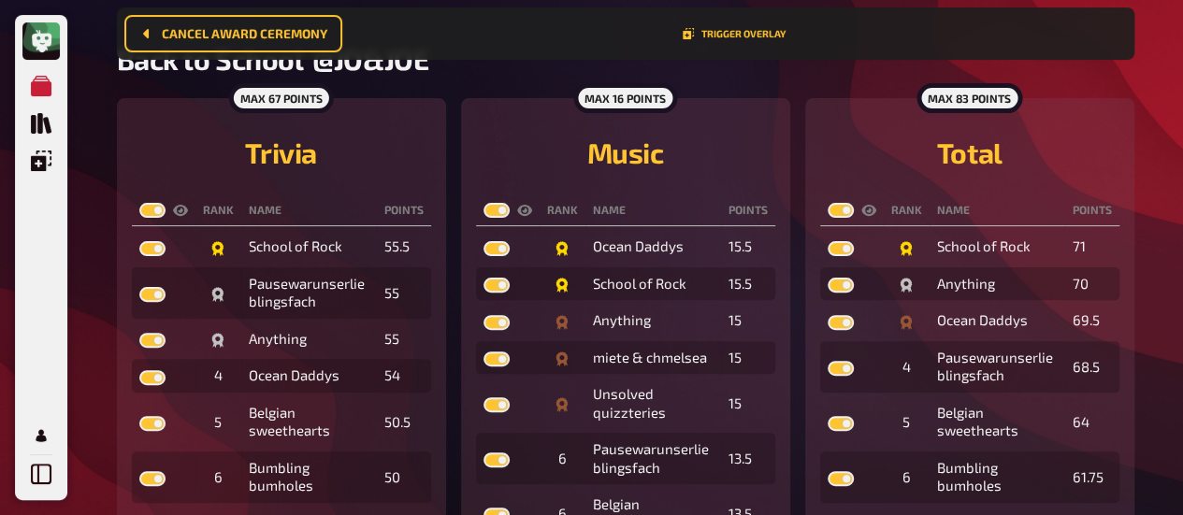
checkbox input "true"
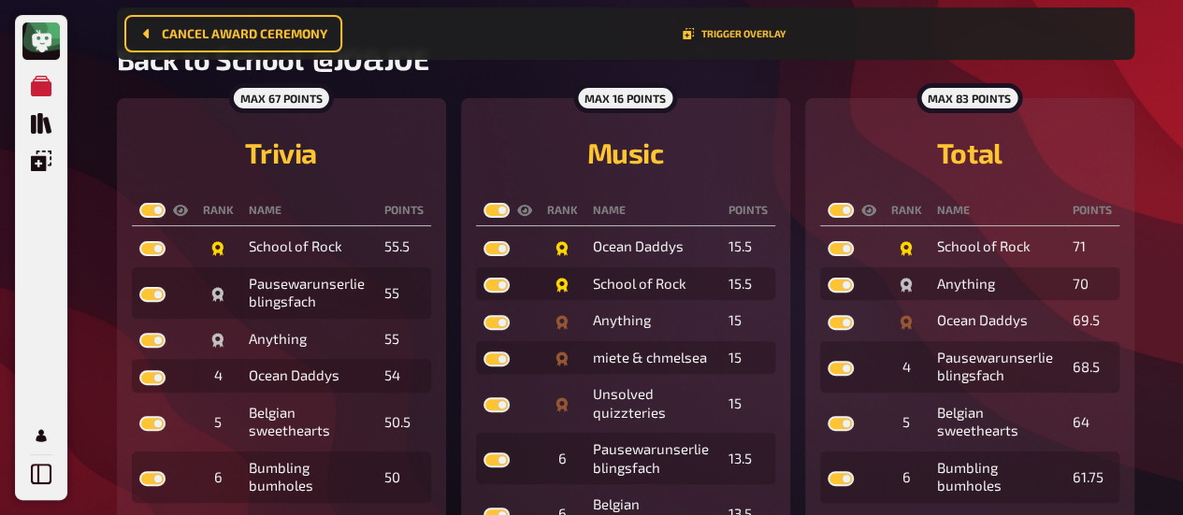
checkbox input "true"
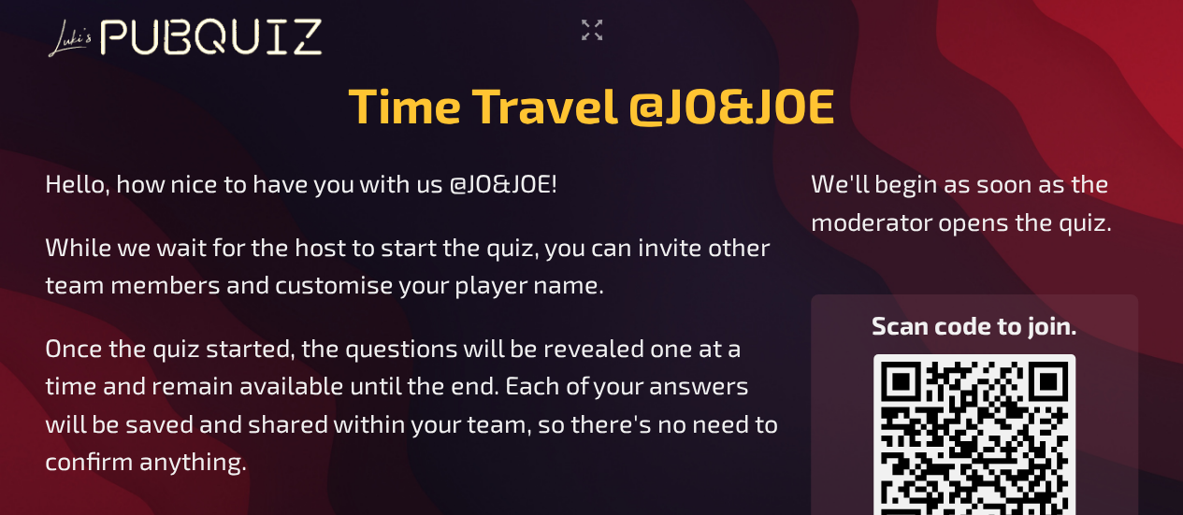
click at [765, 79] on h1 "Time Travel @JO&JOE" at bounding box center [591, 104] width 487 height 59
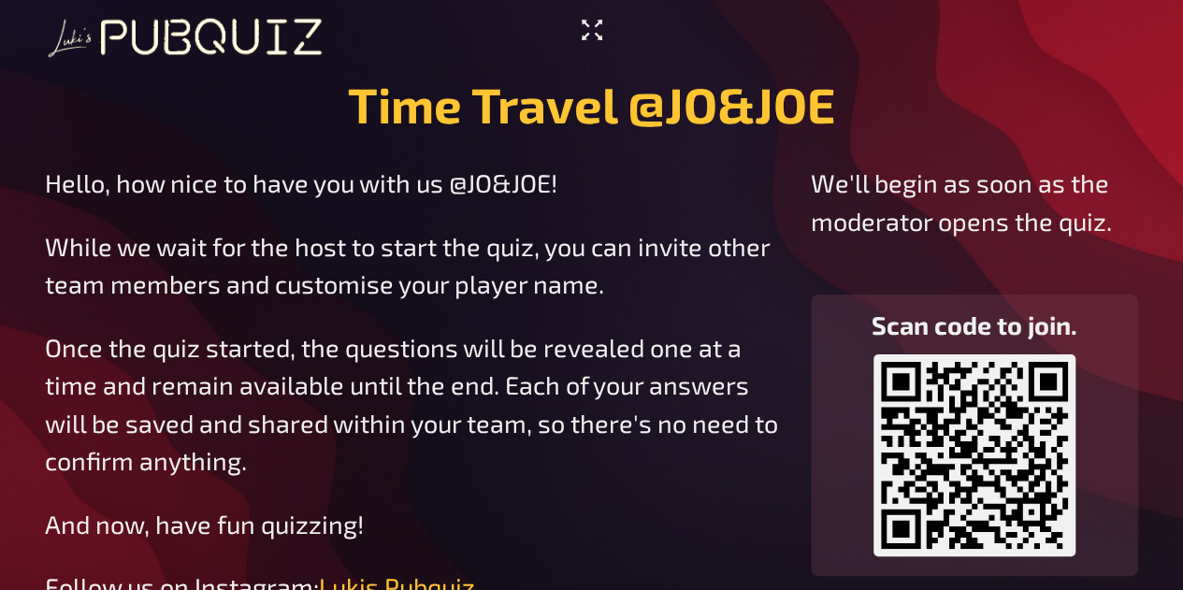
click at [581, 16] on icon "Enter Fullscreen" at bounding box center [592, 30] width 30 height 30
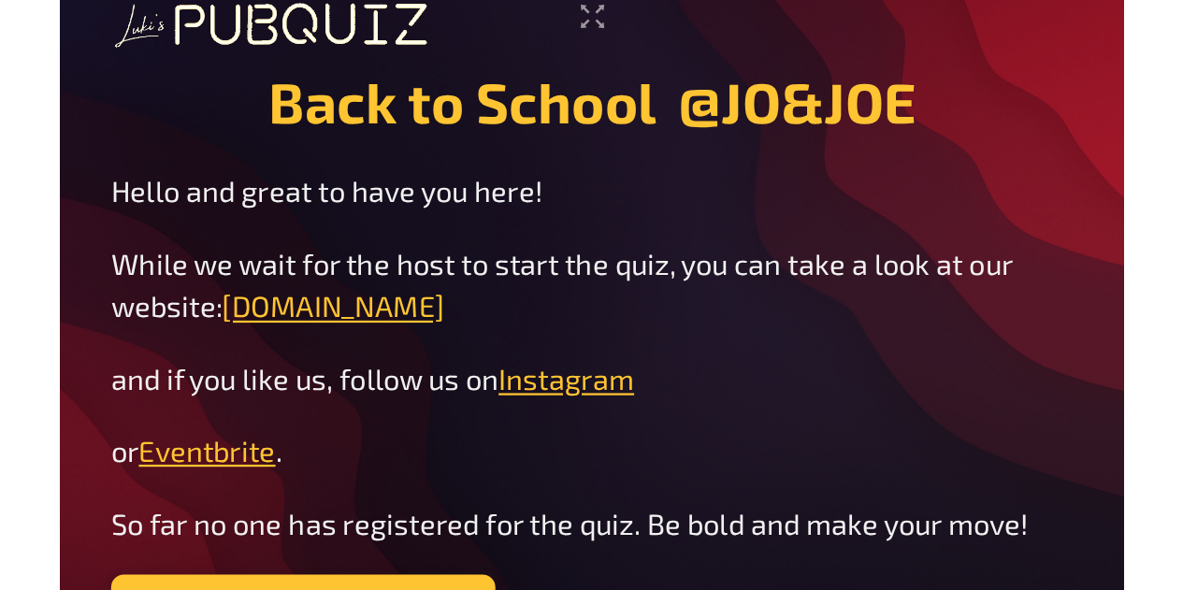
scroll to position [11, 0]
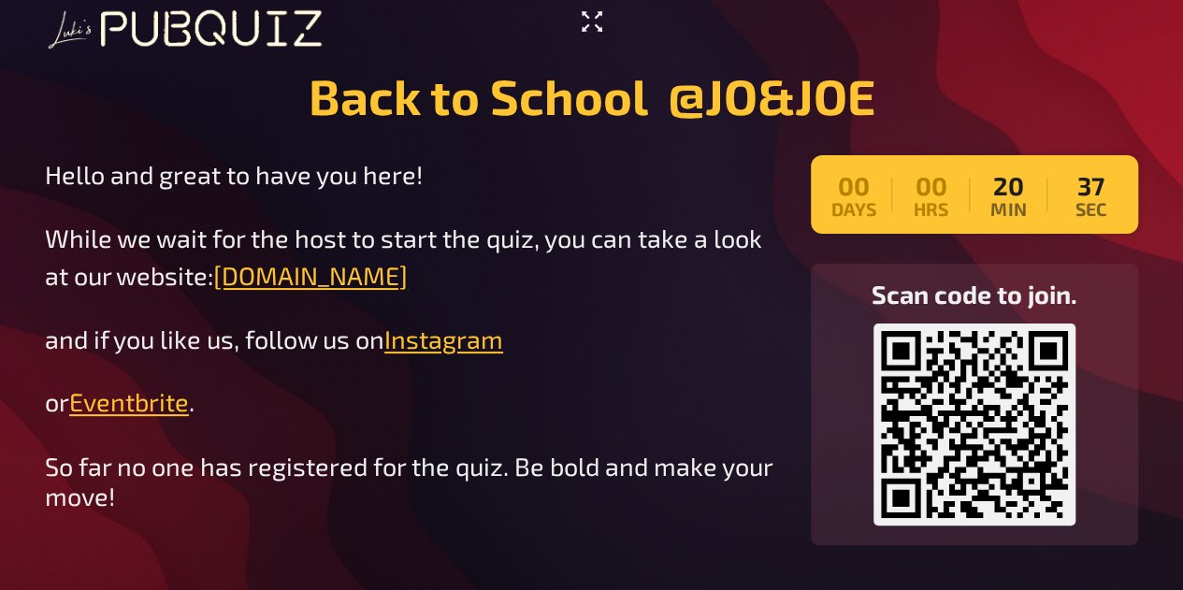
click at [595, 18] on icon "Enter Fullscreen" at bounding box center [592, 22] width 30 height 30
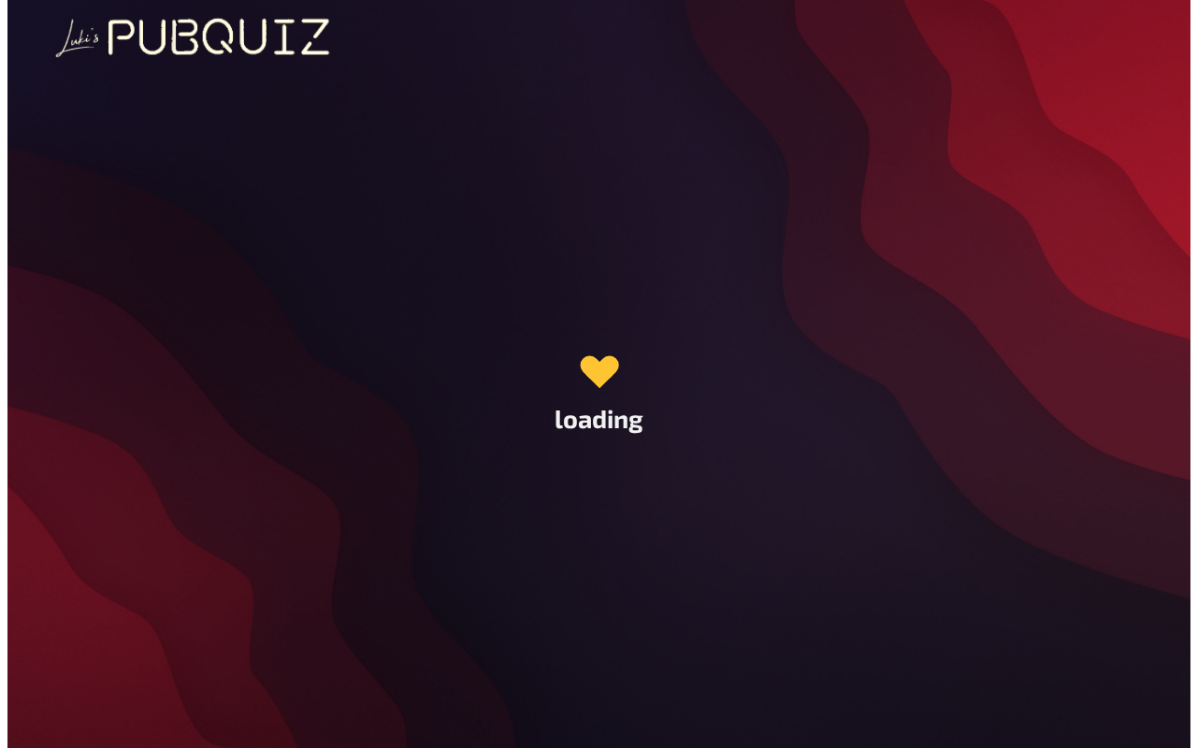
scroll to position [0, 0]
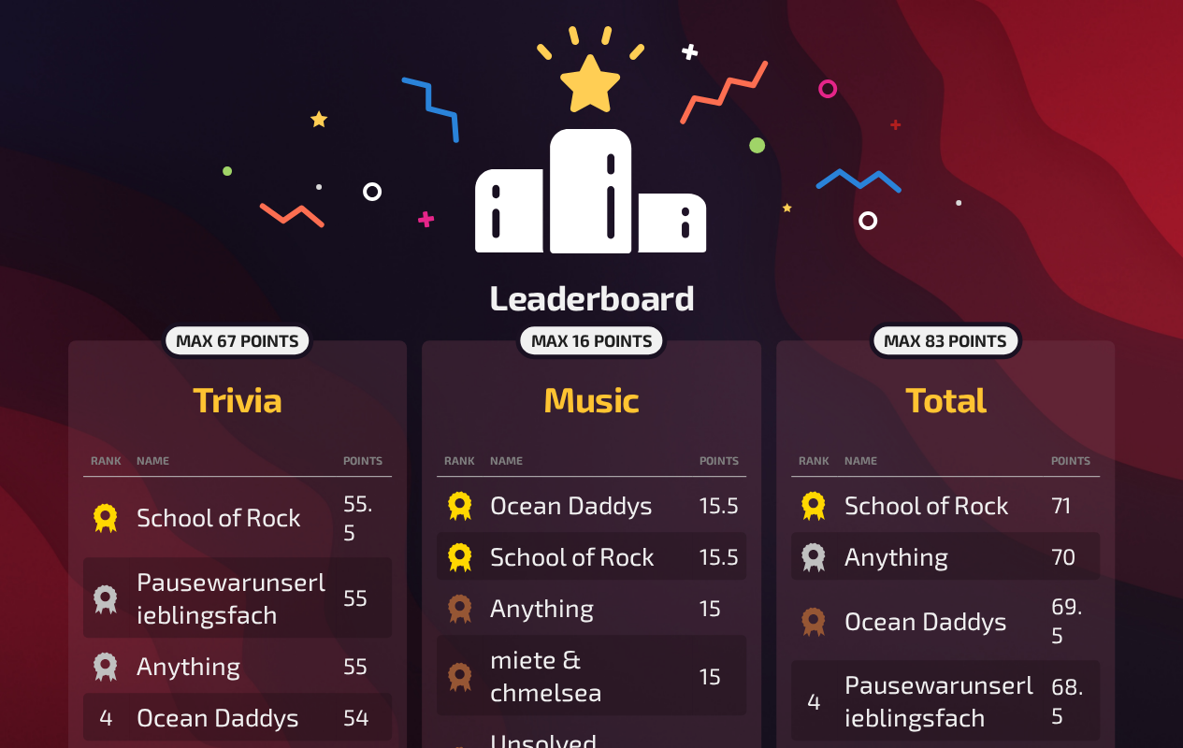
scroll to position [142, 0]
